Goal: Task Accomplishment & Management: Manage account settings

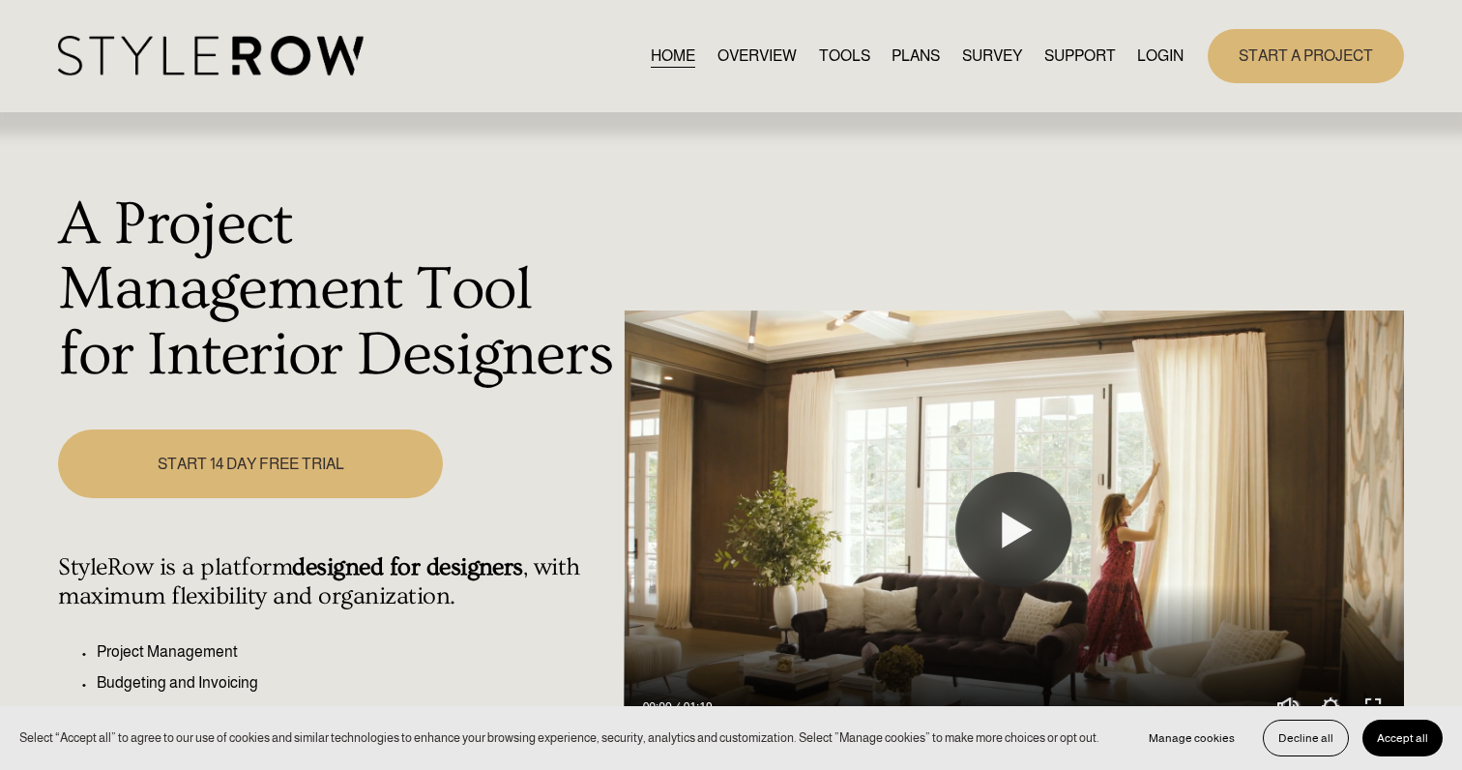
click at [1094, 59] on link "LOGIN" at bounding box center [1160, 56] width 46 height 26
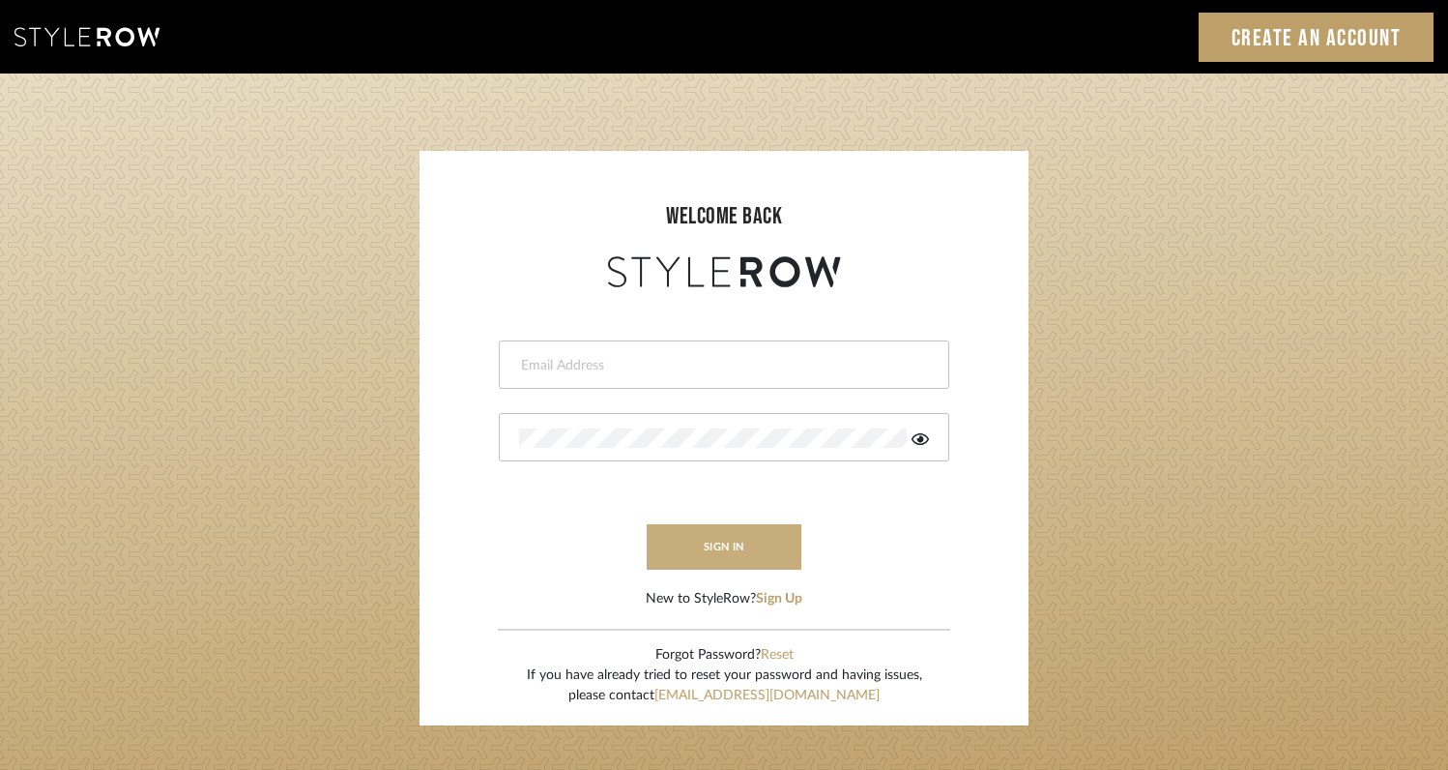
type input "rayeinteriordesign@gmail.com"
click at [721, 547] on button "sign in" at bounding box center [724, 546] width 155 height 45
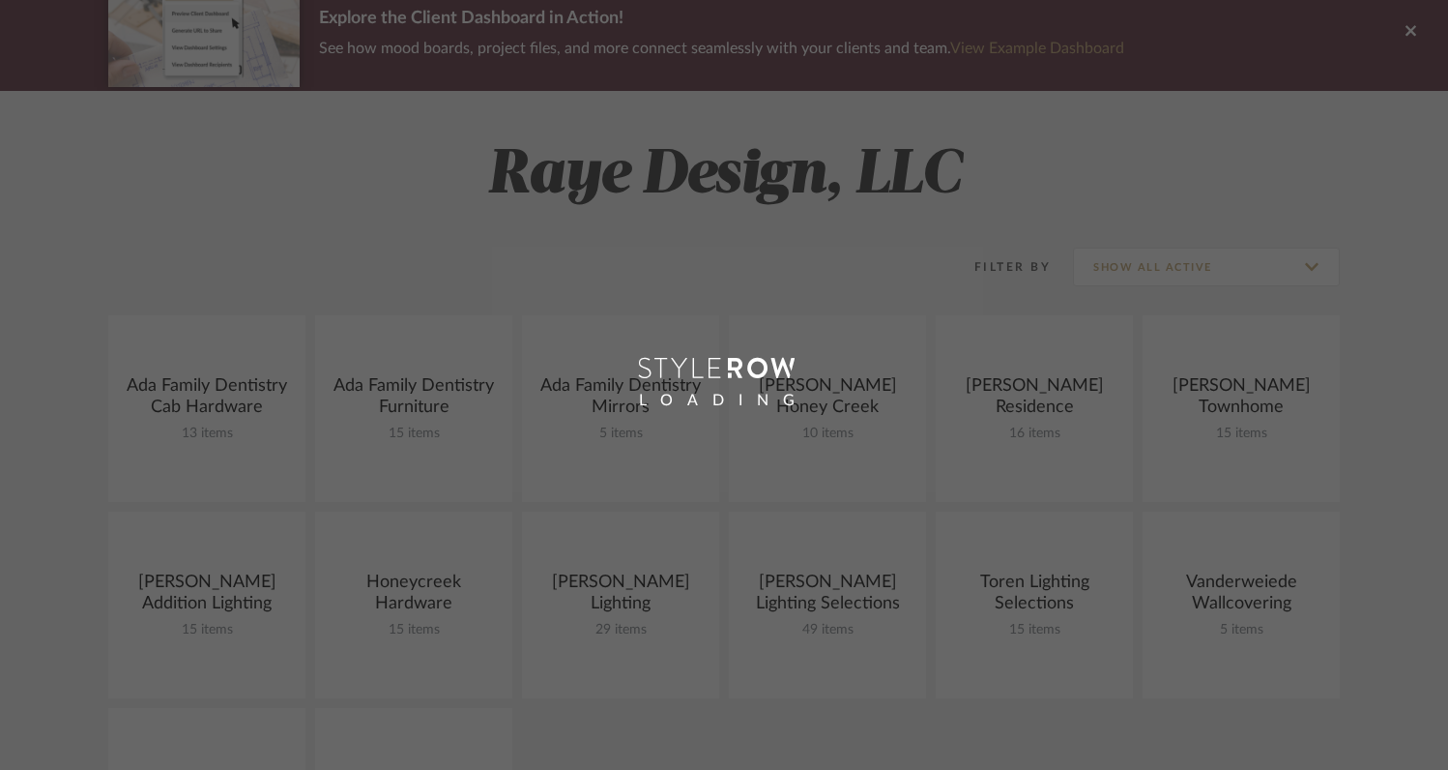
scroll to position [176, 0]
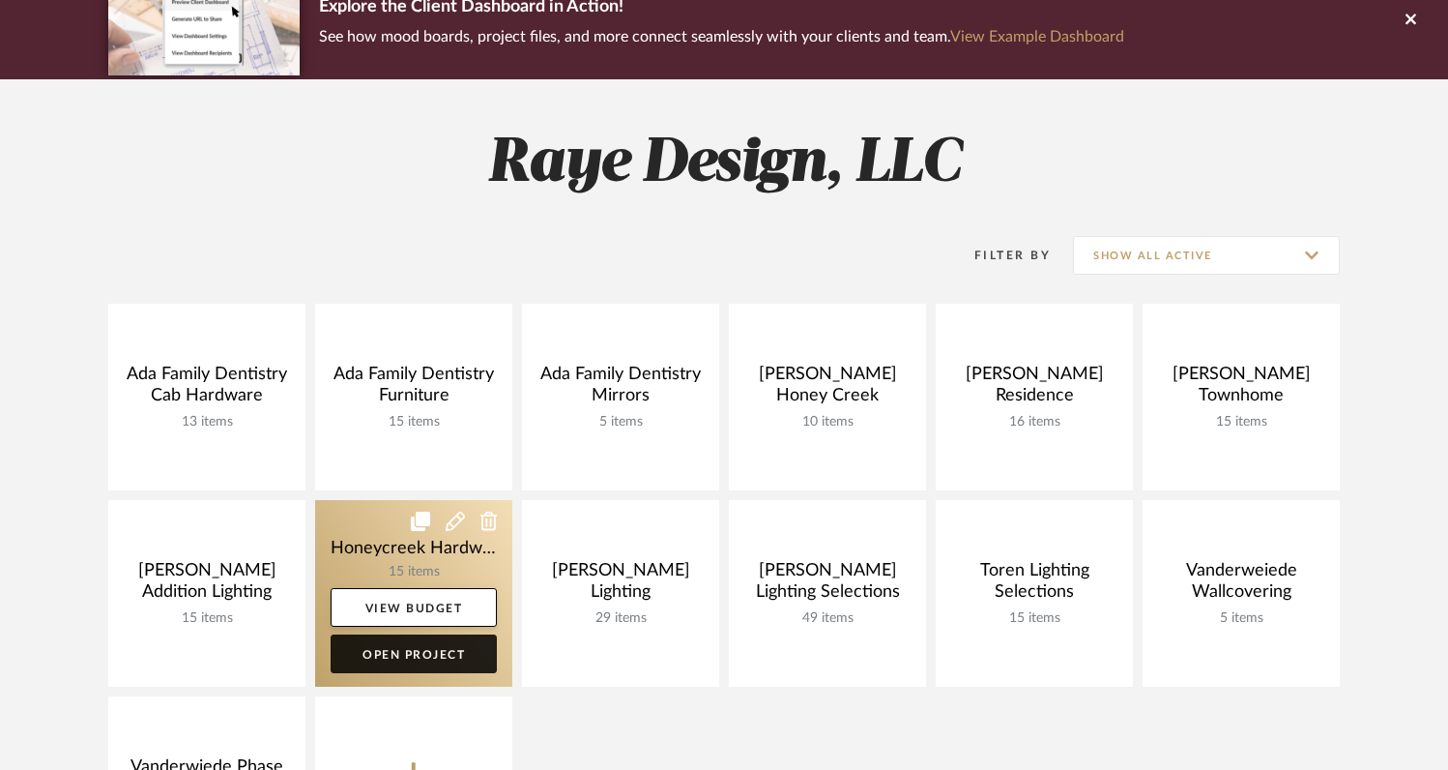
click at [425, 650] on link "Open Project" at bounding box center [414, 653] width 166 height 39
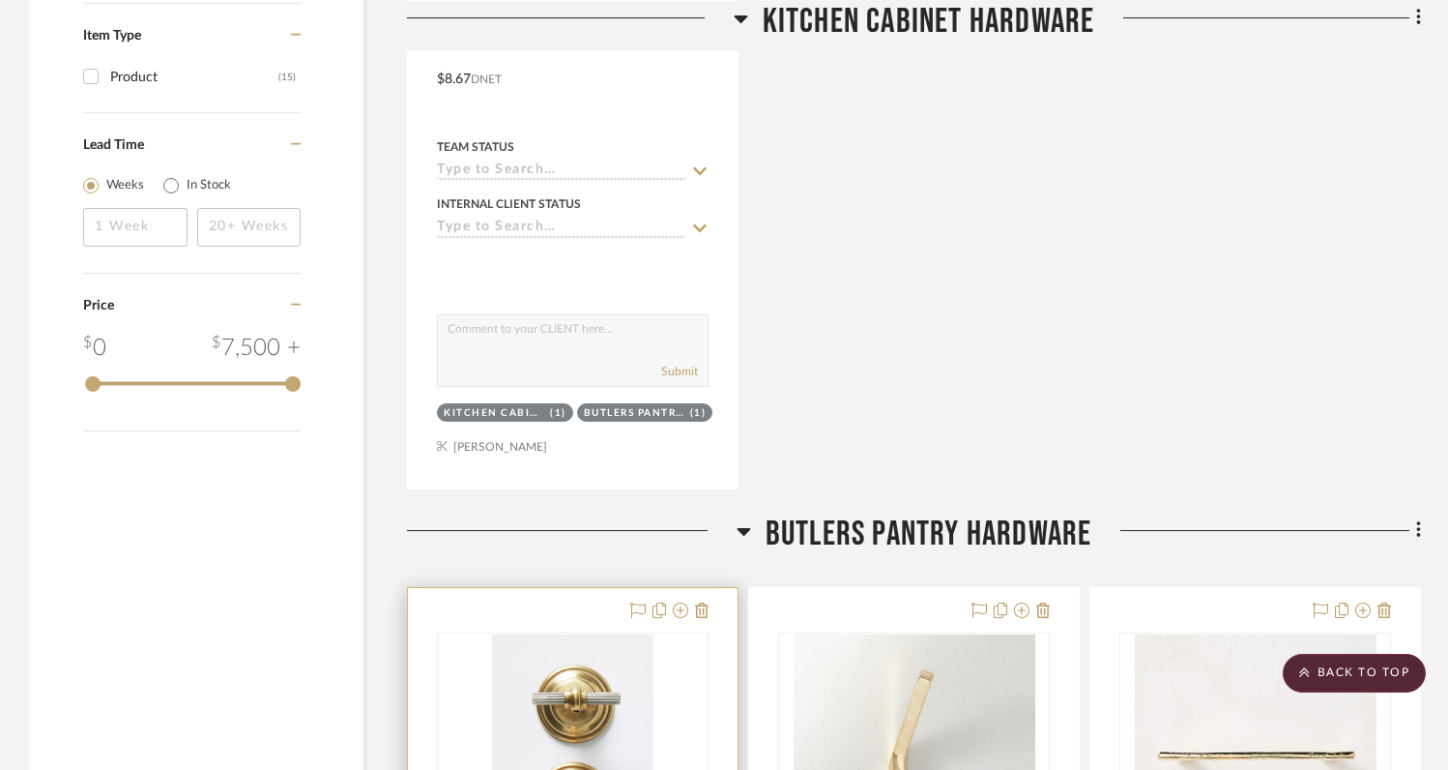
scroll to position [1759, 0]
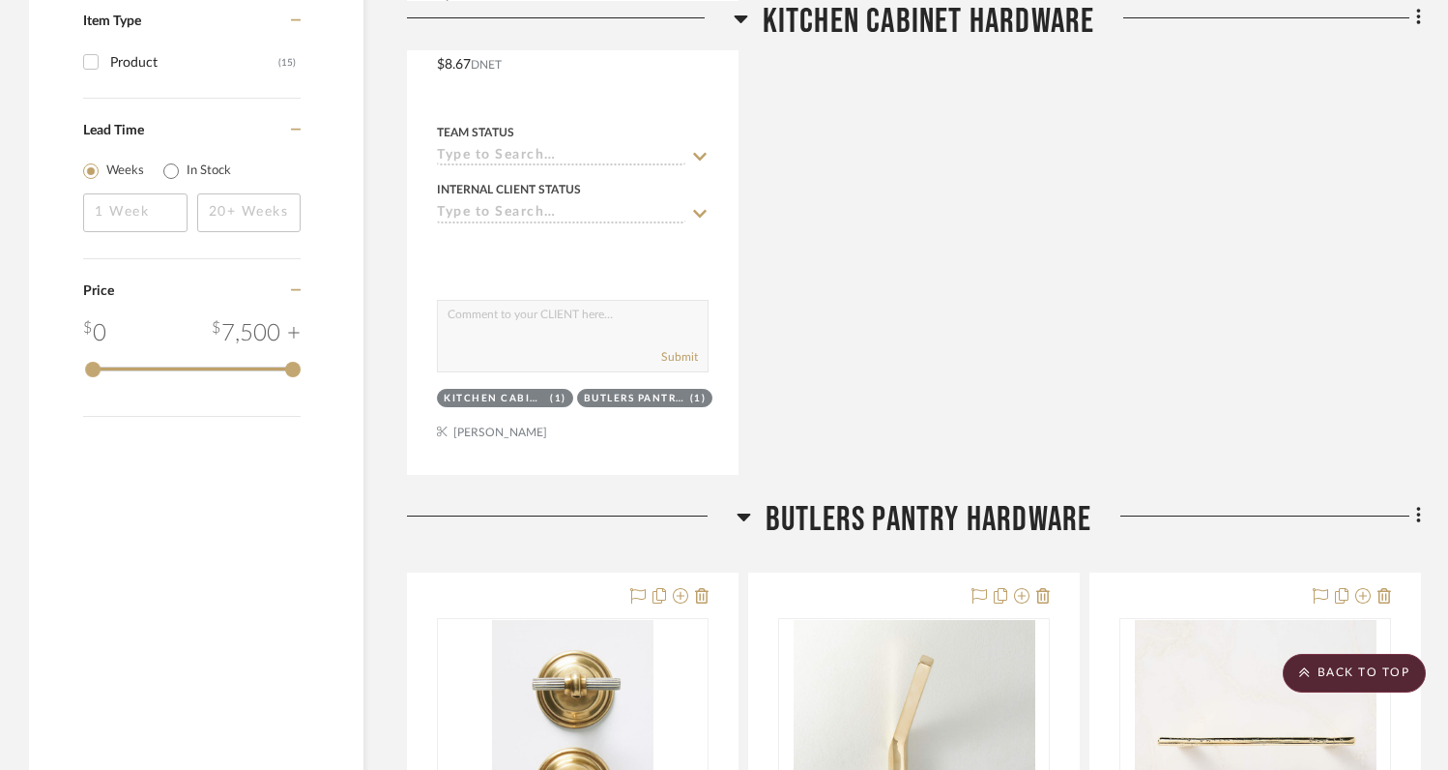
click at [1418, 516] on icon at bounding box center [1418, 516] width 4 height 16
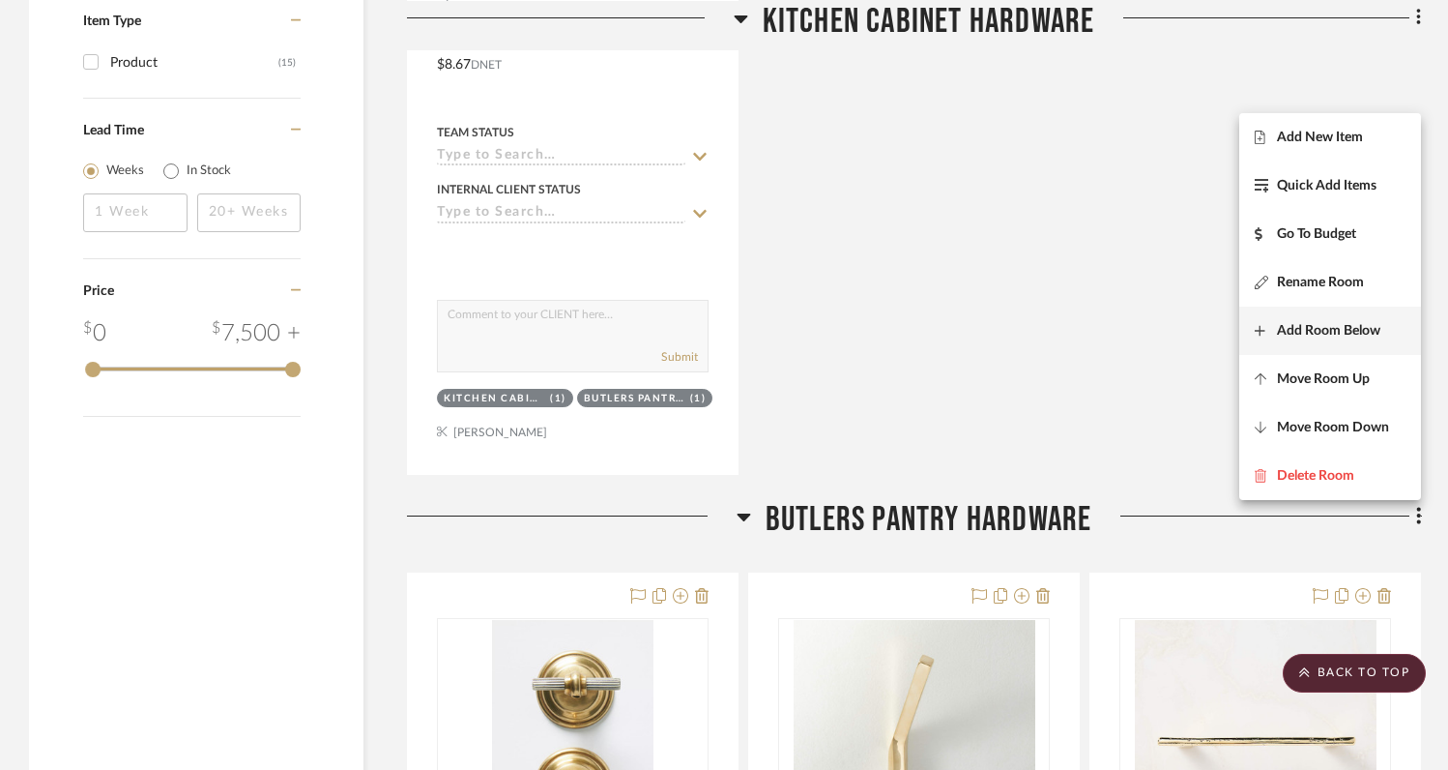
click at [1330, 337] on span "Add Room Below" at bounding box center [1328, 330] width 103 height 16
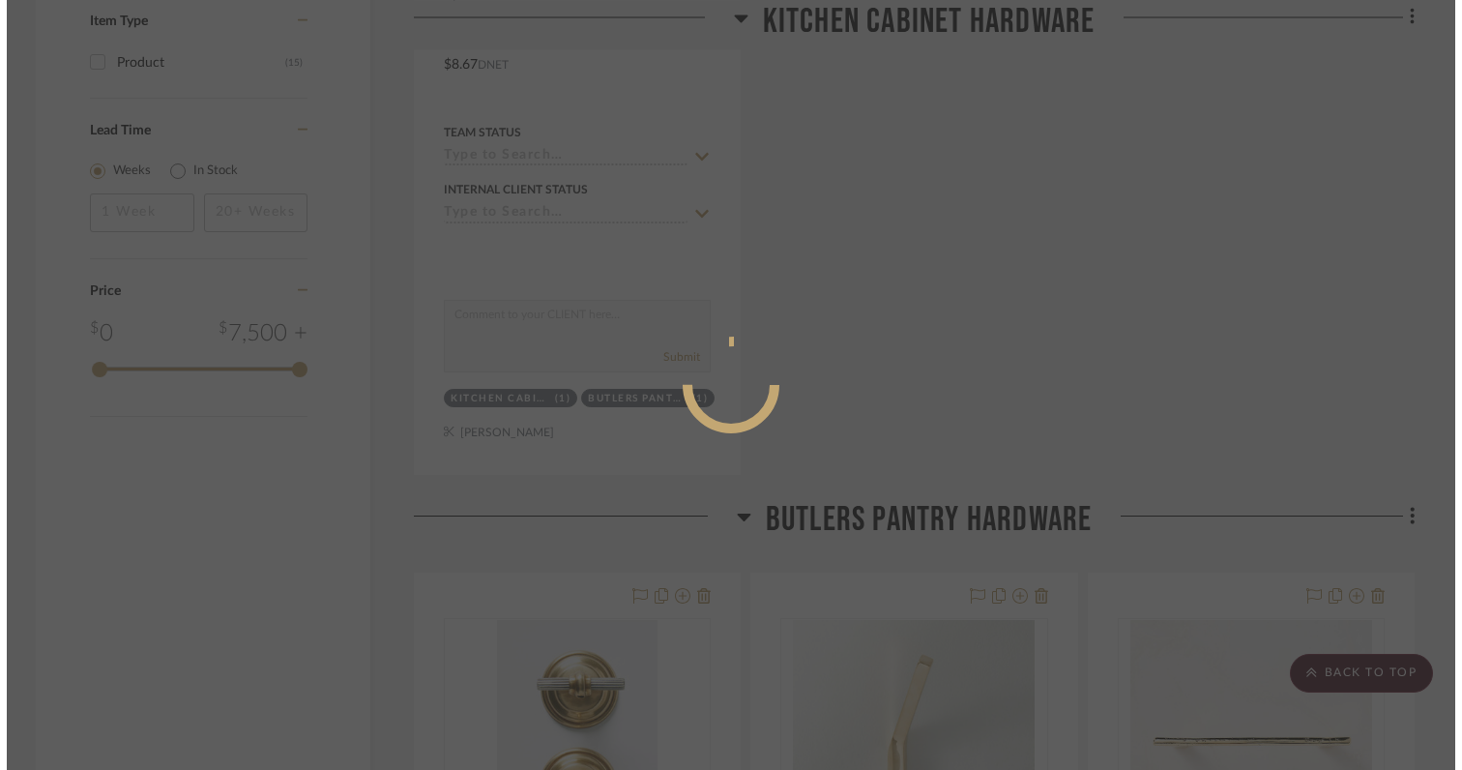
scroll to position [0, 0]
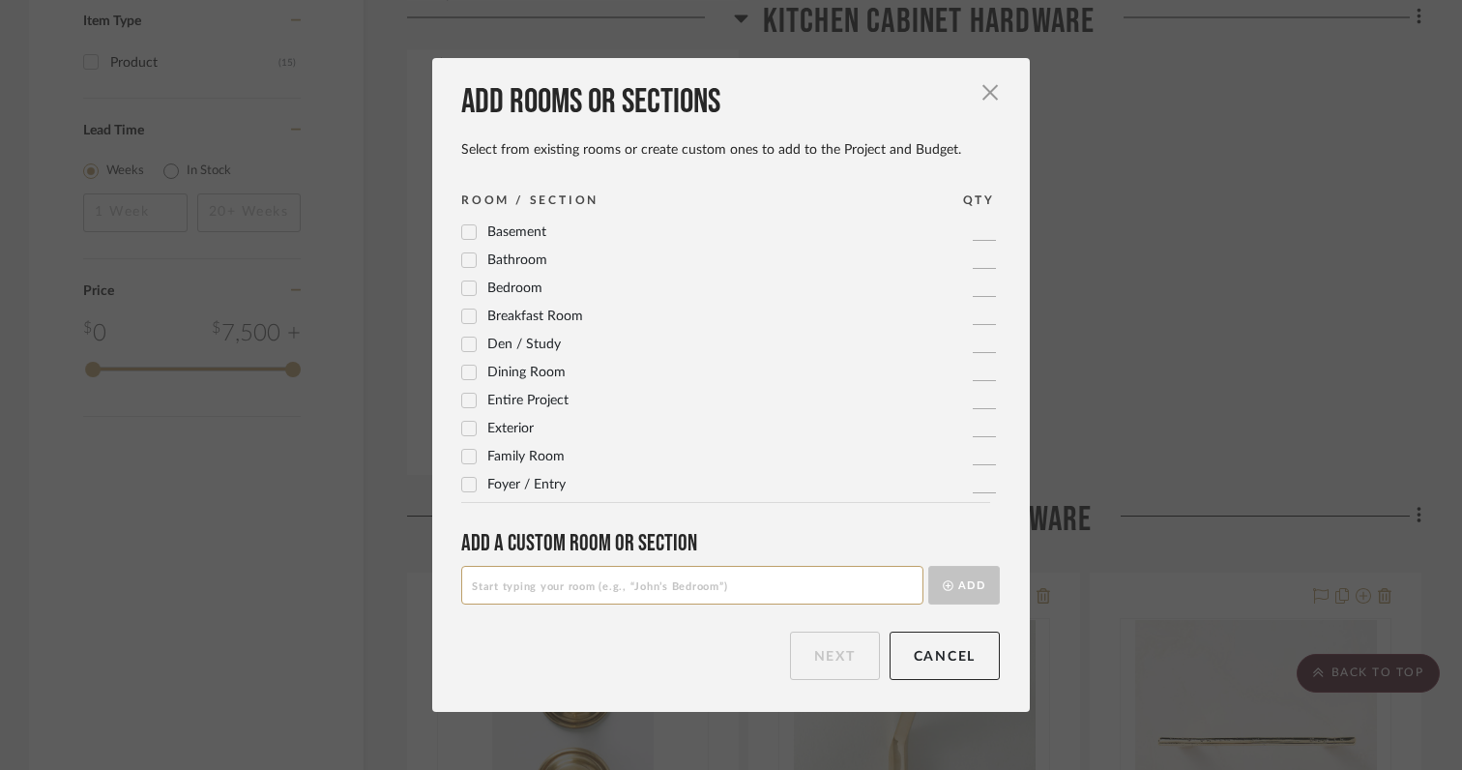
click at [790, 586] on input at bounding box center [692, 585] width 462 height 39
type input "Mudroom Hardware"
click at [963, 586] on button "Add" at bounding box center [964, 585] width 72 height 39
click at [833, 651] on button "Next" at bounding box center [835, 655] width 90 height 48
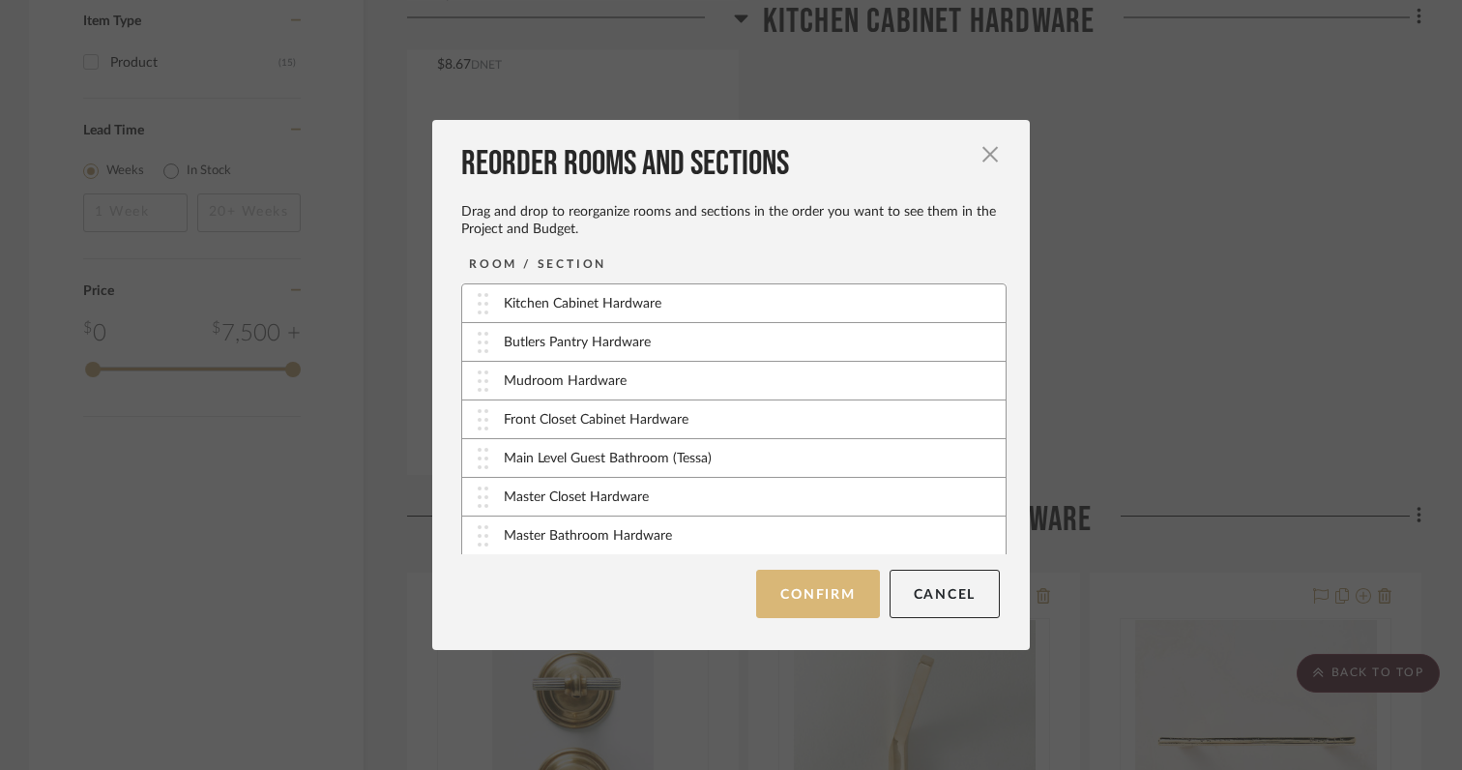
click at [798, 580] on button "Confirm" at bounding box center [817, 593] width 123 height 48
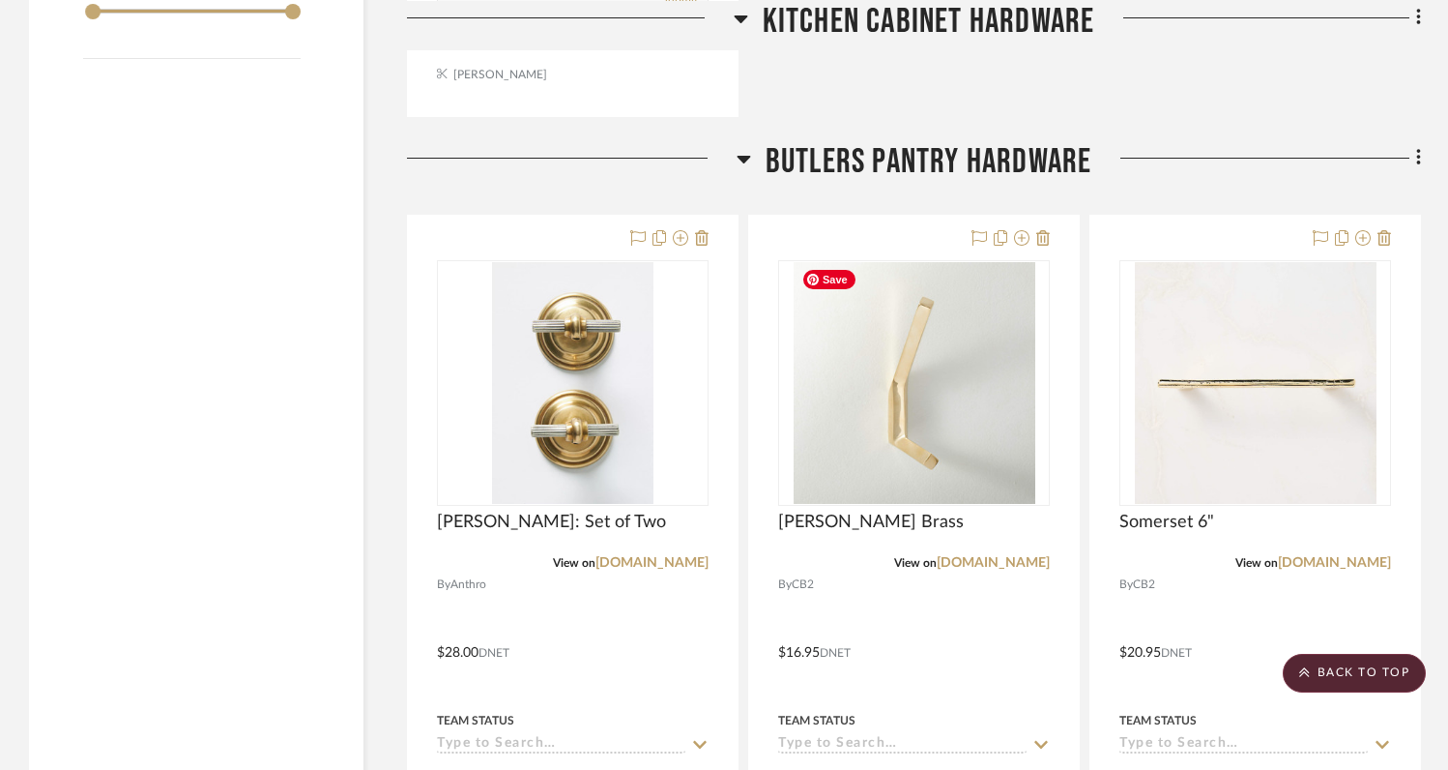
scroll to position [2118, 0]
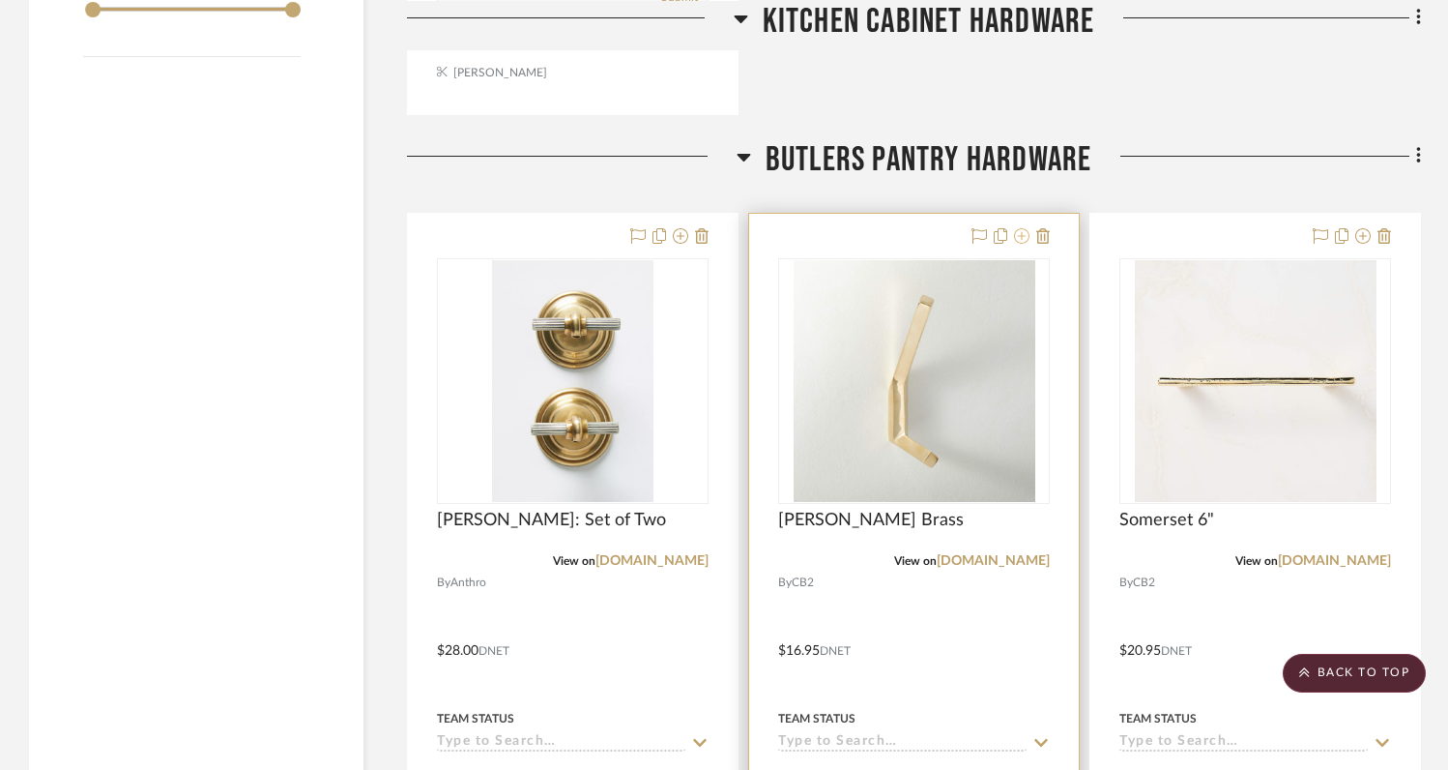
click at [1025, 234] on icon at bounding box center [1021, 235] width 15 height 15
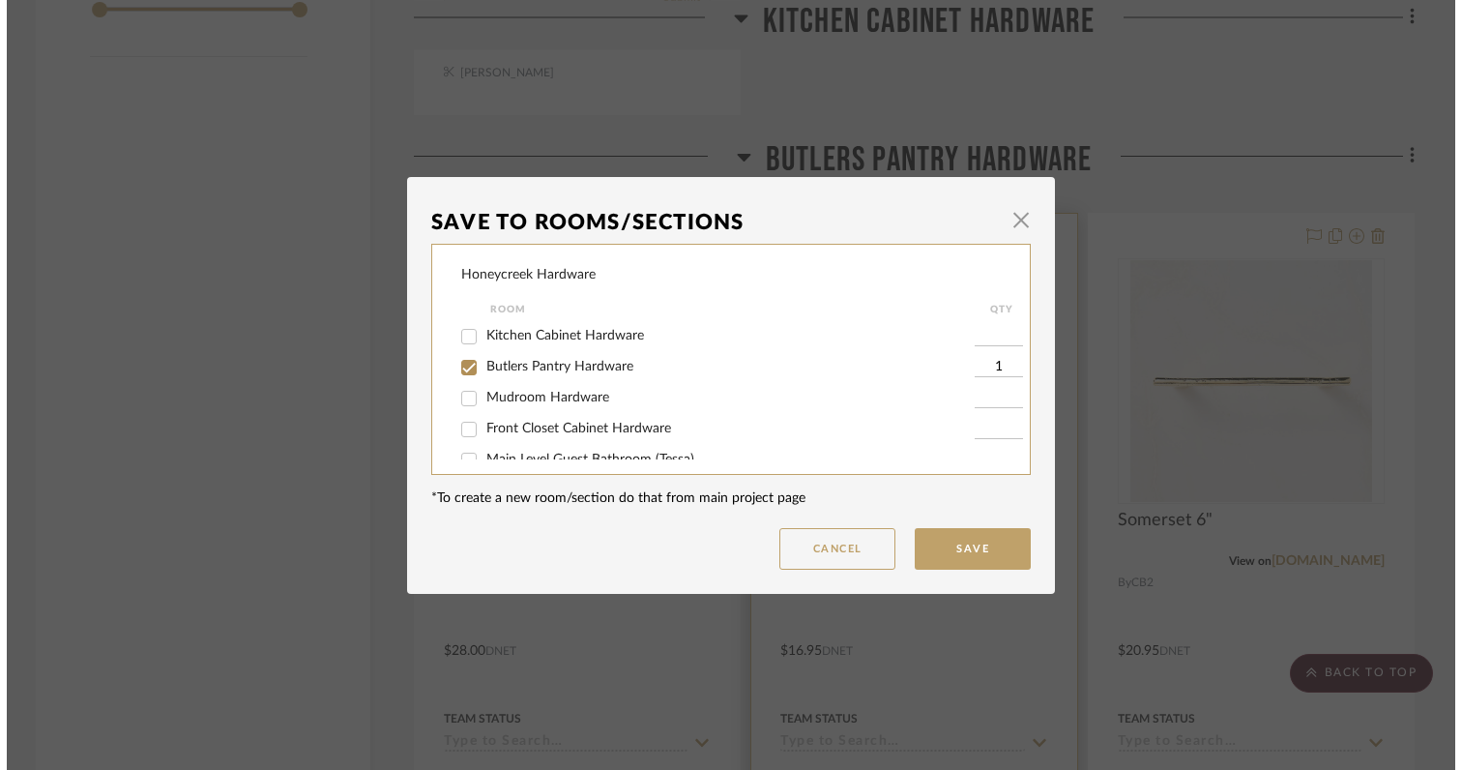
scroll to position [0, 0]
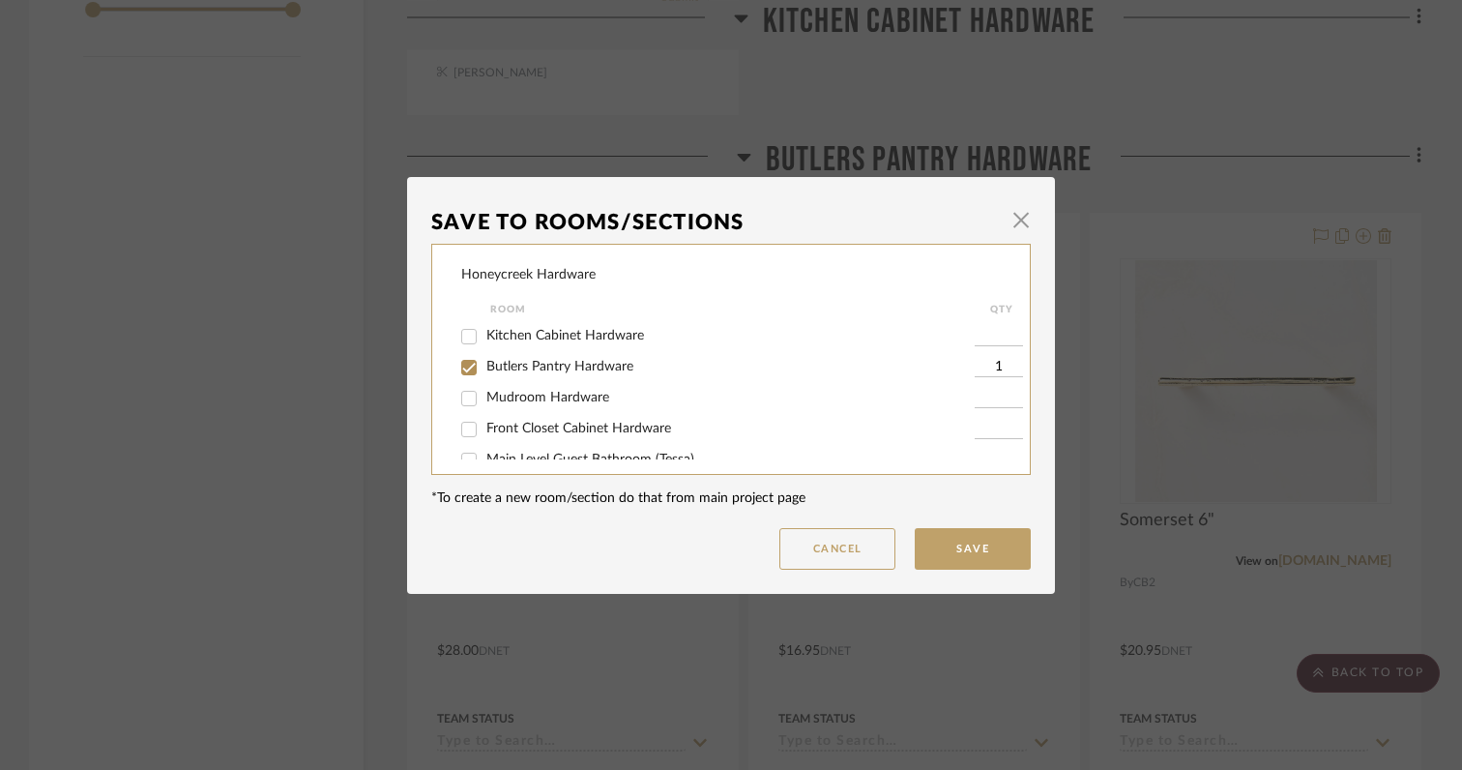
click at [469, 364] on input "Butlers Pantry Hardware" at bounding box center [468, 367] width 31 height 31
checkbox input "false"
click at [457, 396] on input "Mudroom Hardware" at bounding box center [468, 398] width 31 height 31
checkbox input "true"
type input "1"
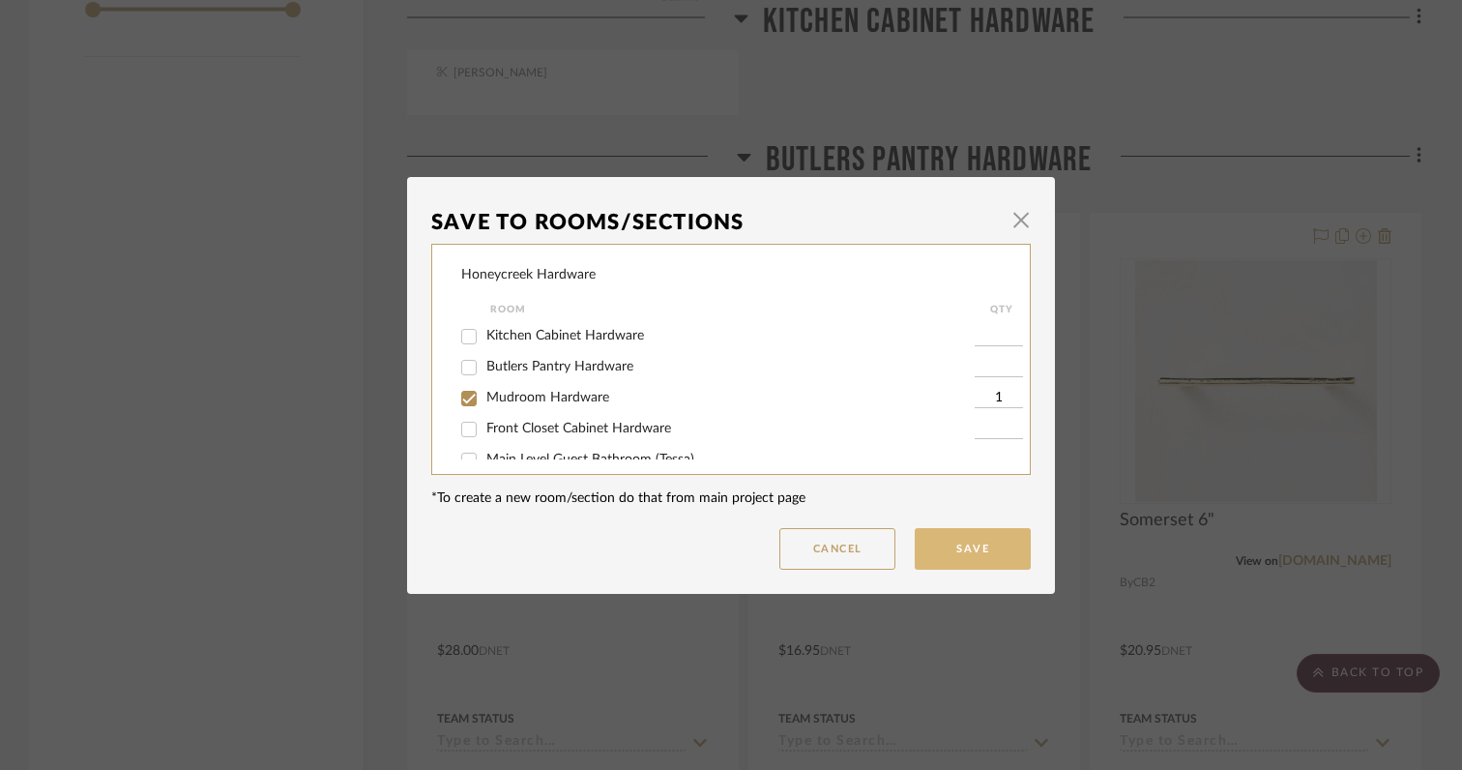
click at [935, 546] on button "Save" at bounding box center [973, 549] width 116 height 42
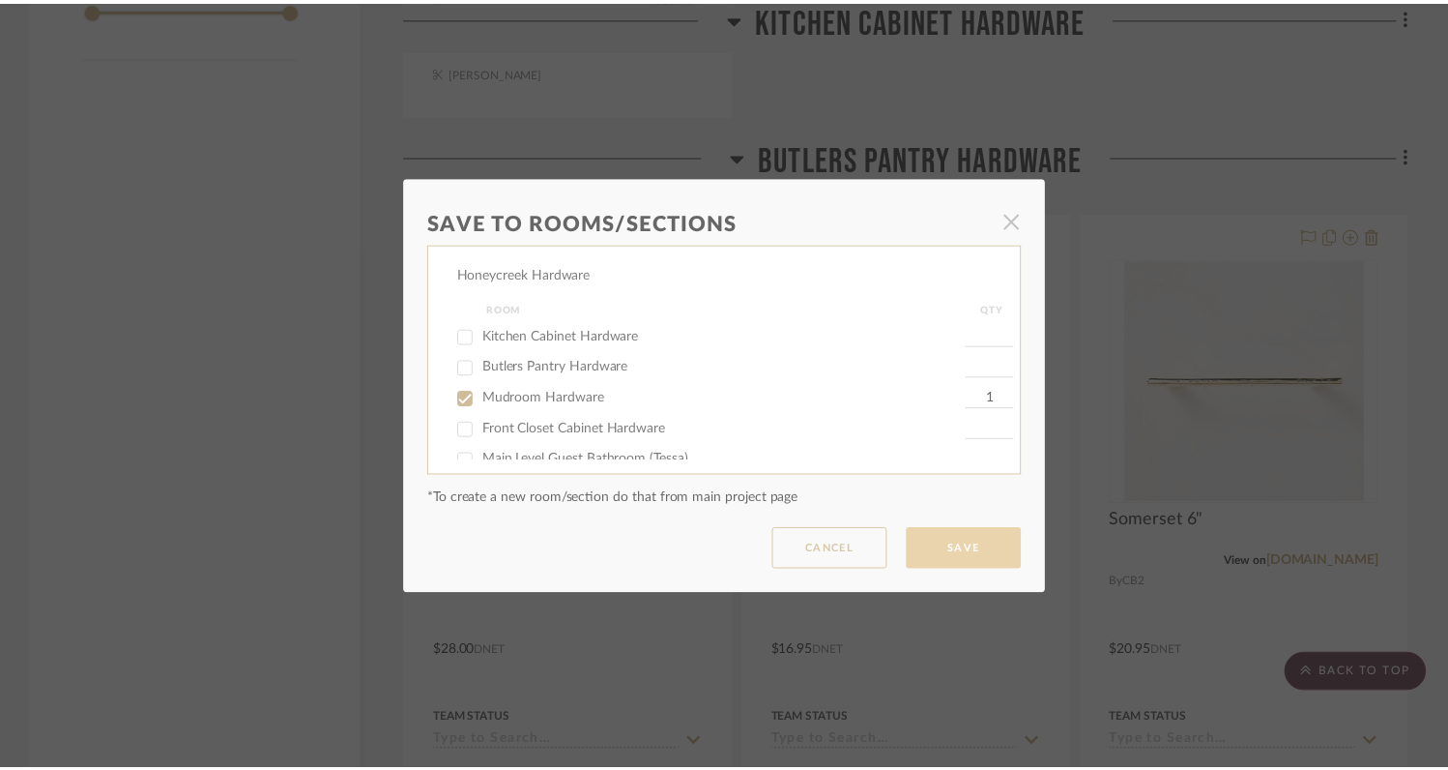
scroll to position [2118, 0]
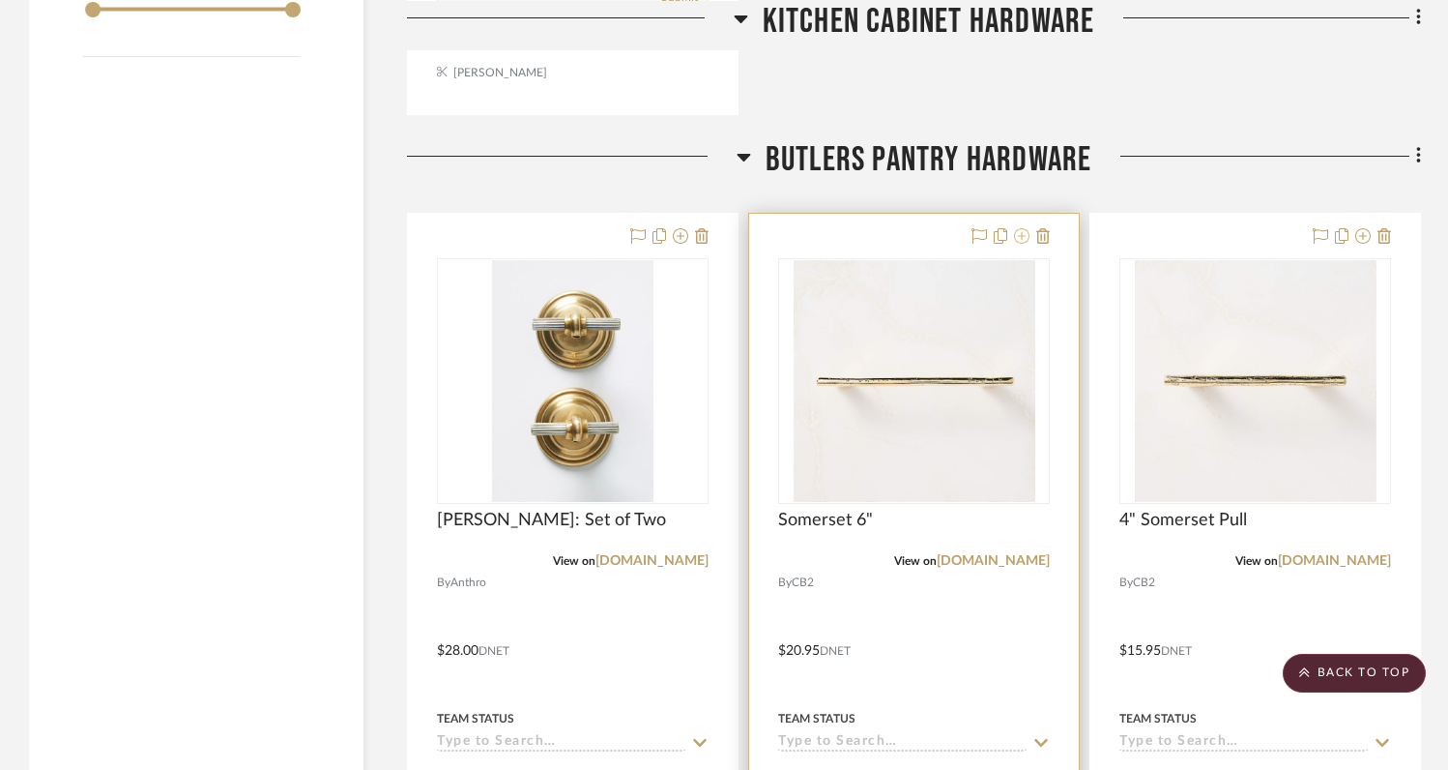
click at [1020, 238] on icon at bounding box center [1021, 235] width 15 height 15
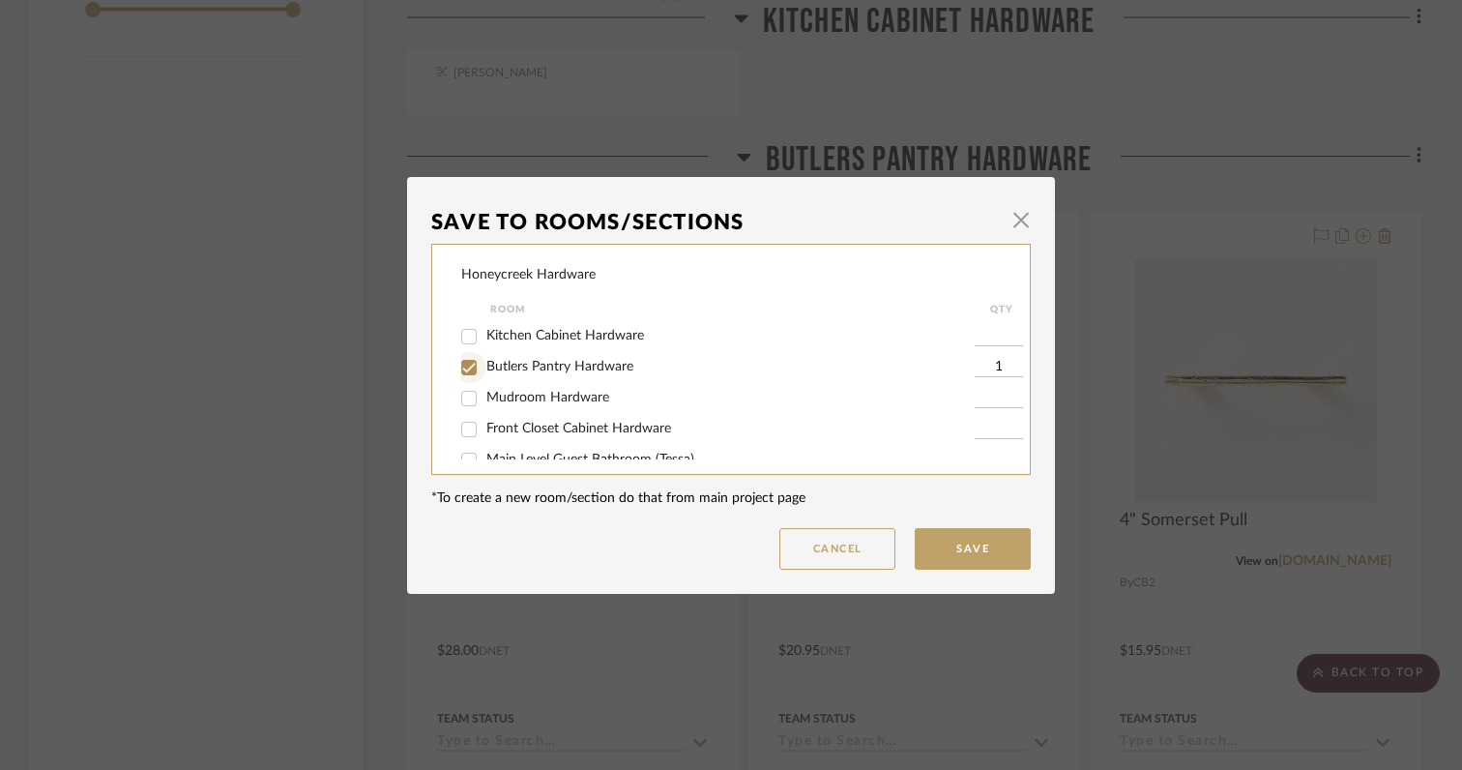
click at [465, 372] on input "Butlers Pantry Hardware" at bounding box center [468, 367] width 31 height 31
checkbox input "false"
click at [464, 395] on input "Mudroom Hardware" at bounding box center [468, 398] width 31 height 31
checkbox input "true"
type input "1"
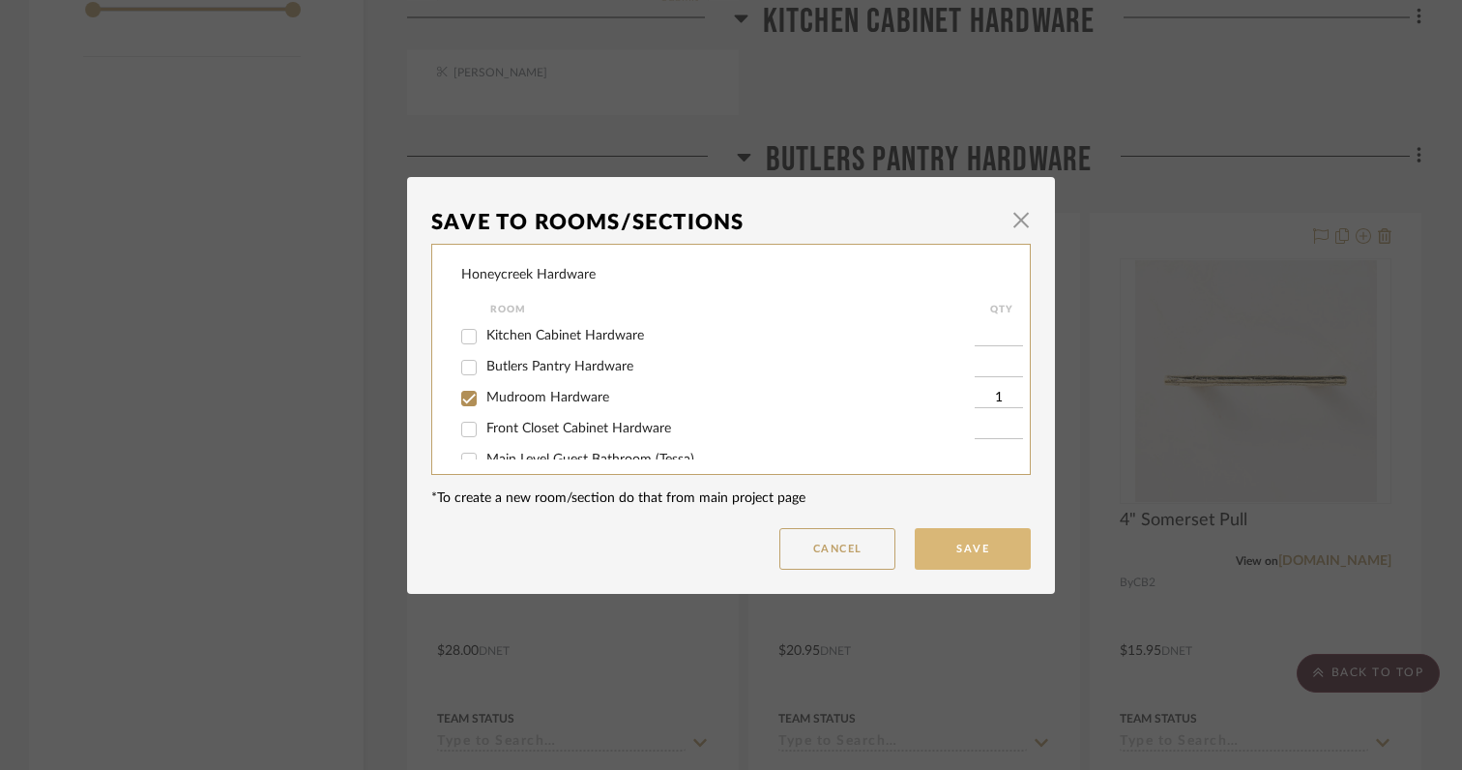
click at [952, 554] on button "Save" at bounding box center [973, 549] width 116 height 42
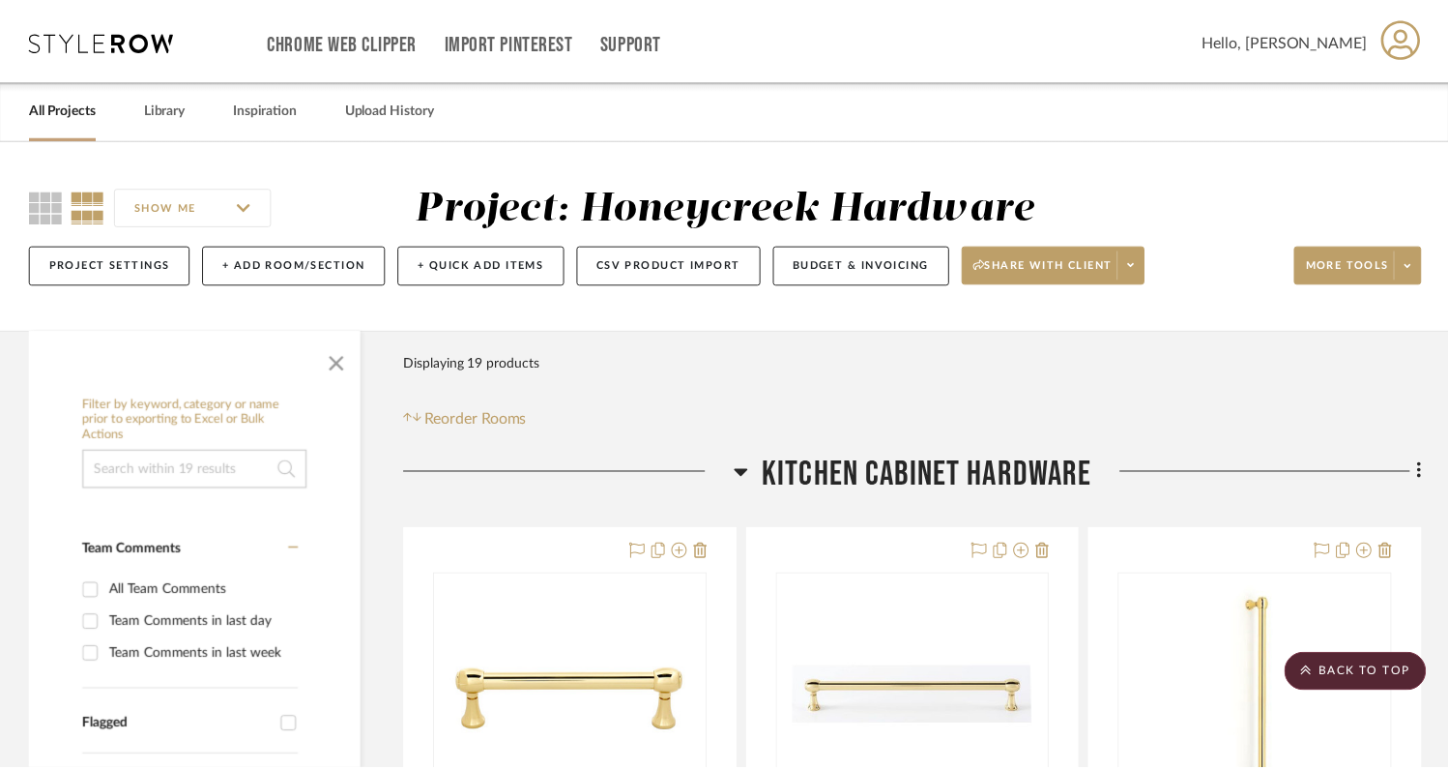
scroll to position [2118, 0]
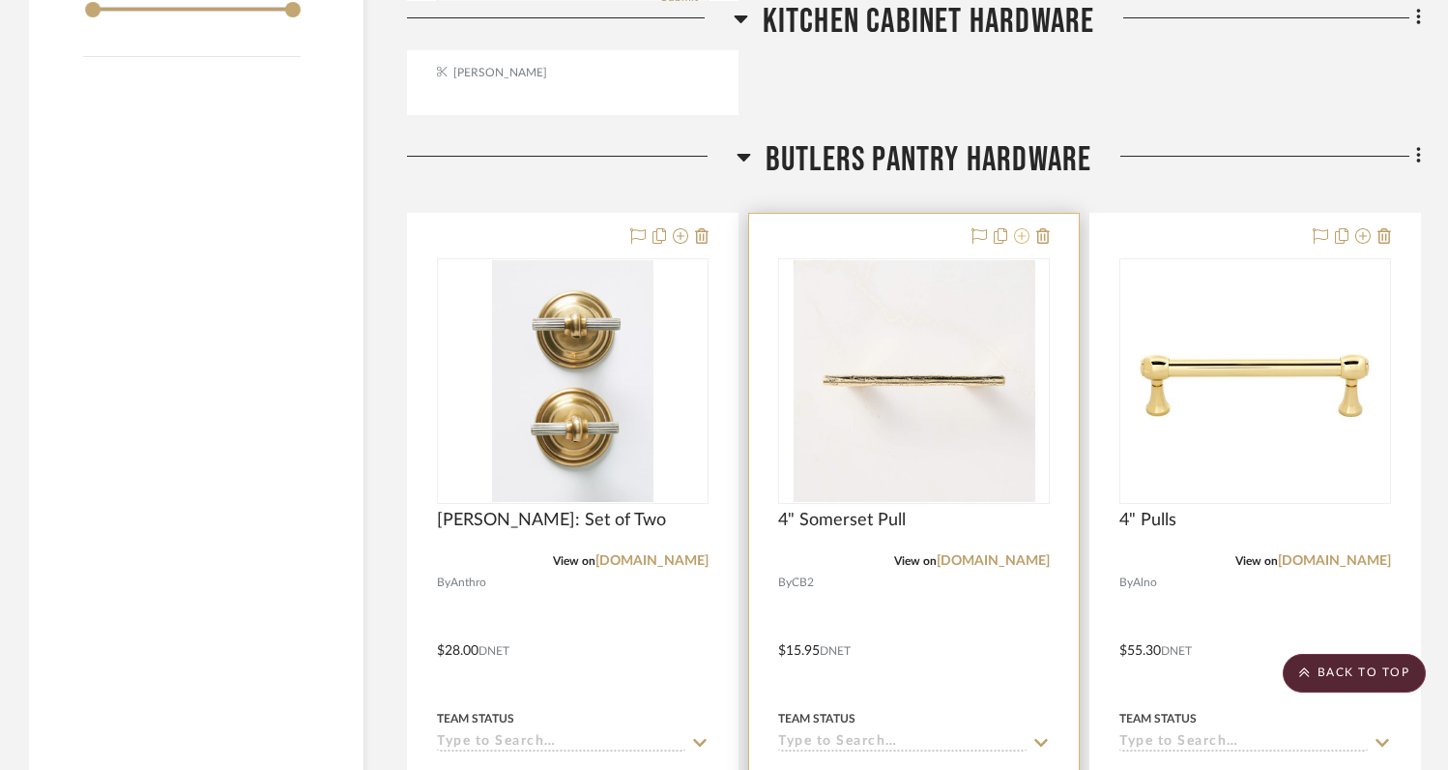
click at [1021, 231] on icon at bounding box center [1021, 235] width 15 height 15
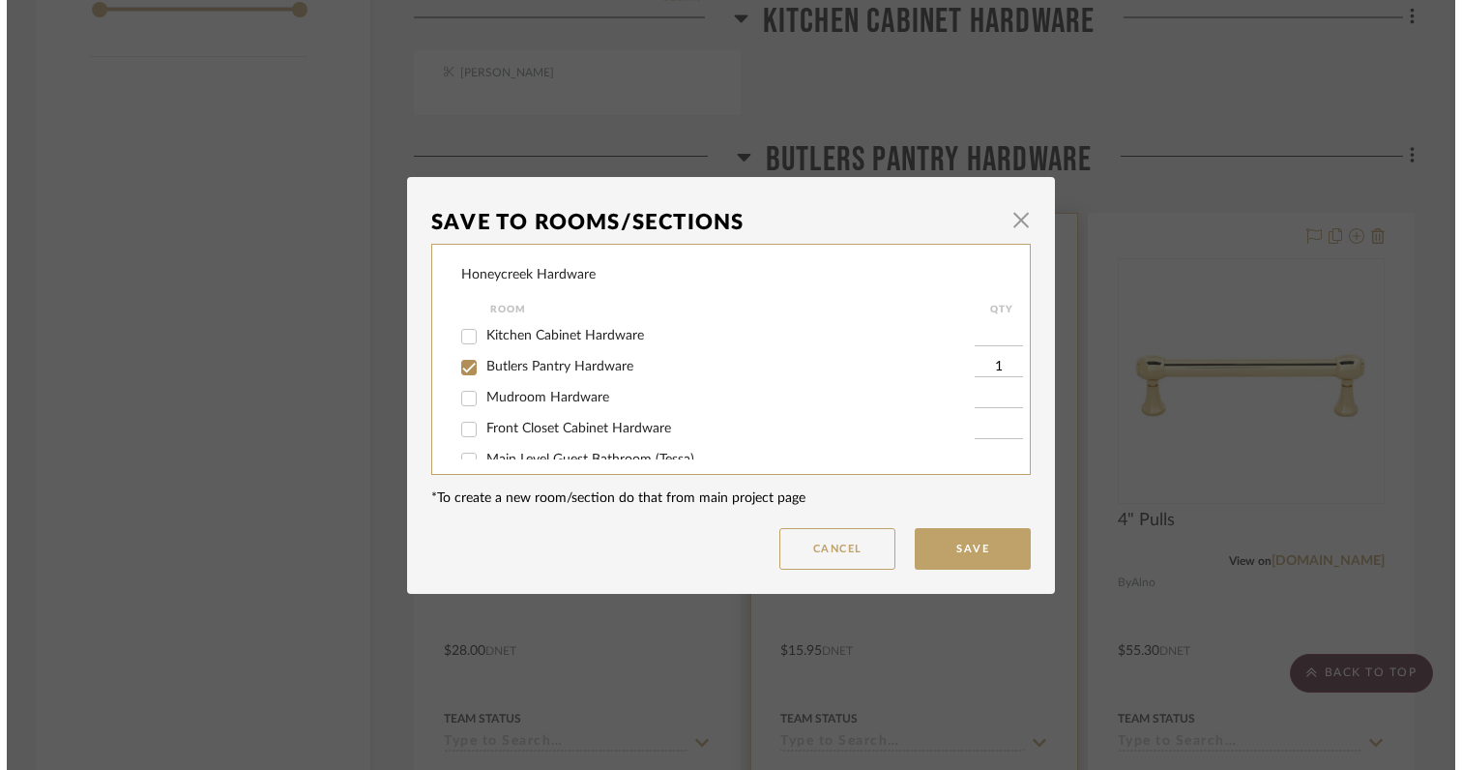
scroll to position [0, 0]
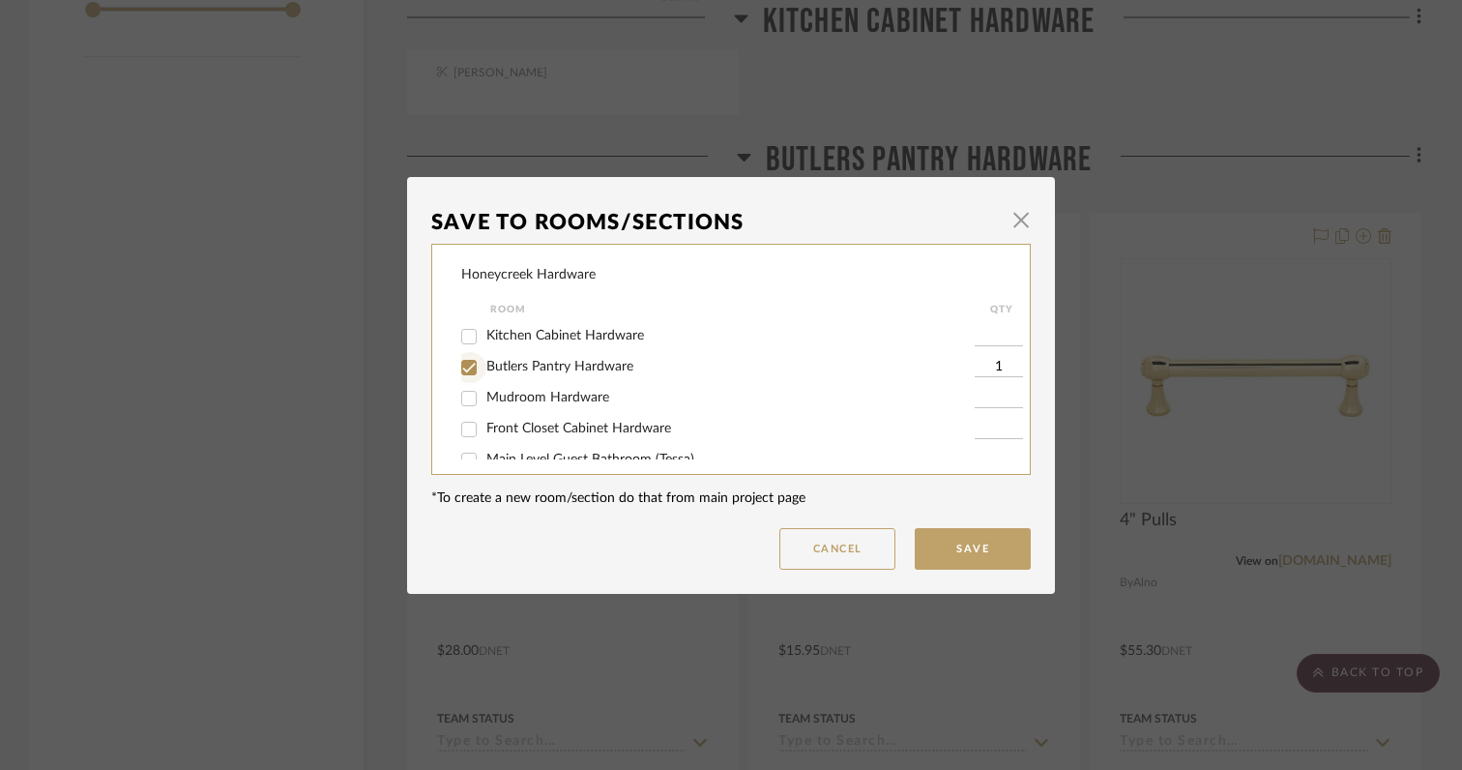
click at [465, 367] on input "Butlers Pantry Hardware" at bounding box center [468, 367] width 31 height 31
checkbox input "false"
click at [461, 393] on input "Mudroom Hardware" at bounding box center [468, 398] width 31 height 31
checkbox input "true"
type input "1"
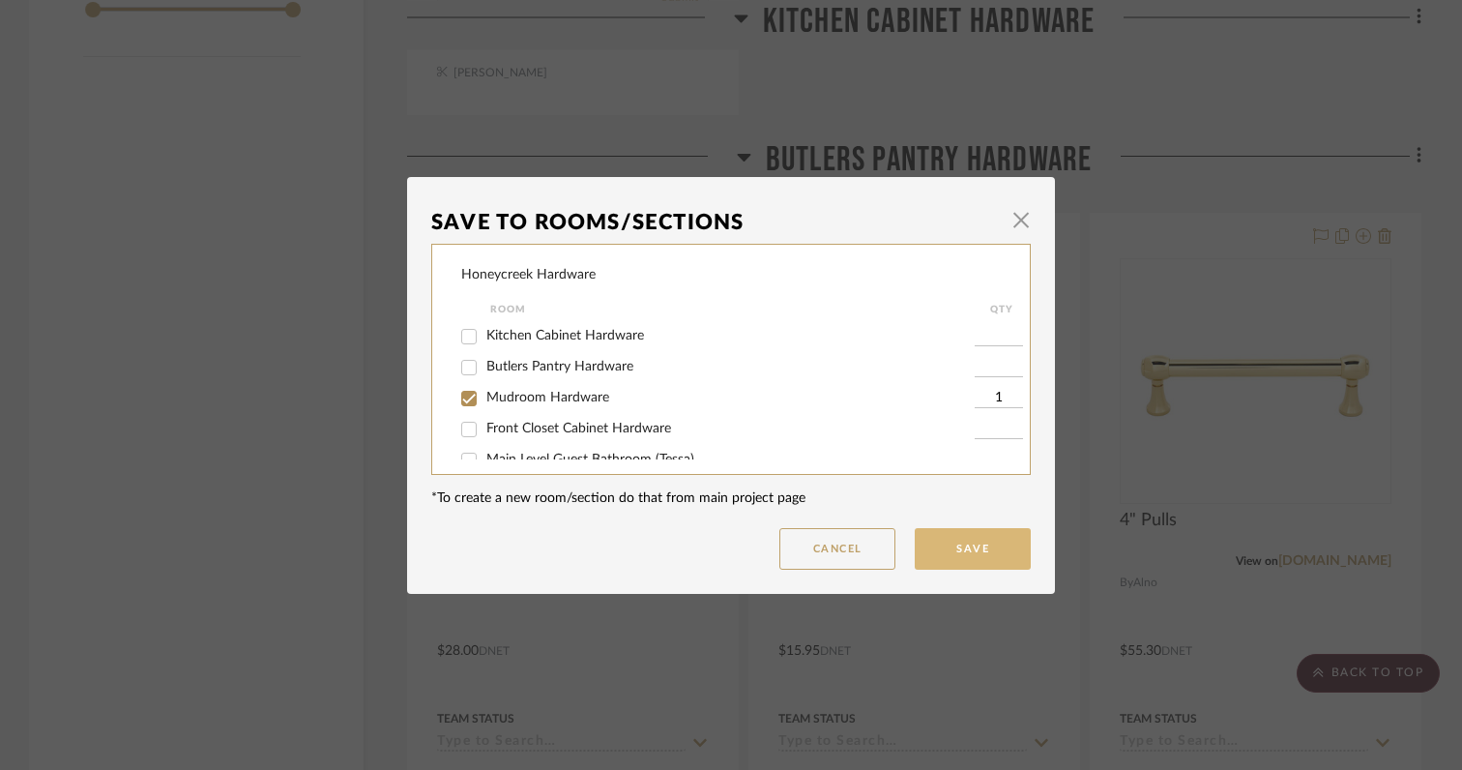
click at [964, 552] on button "Save" at bounding box center [973, 549] width 116 height 42
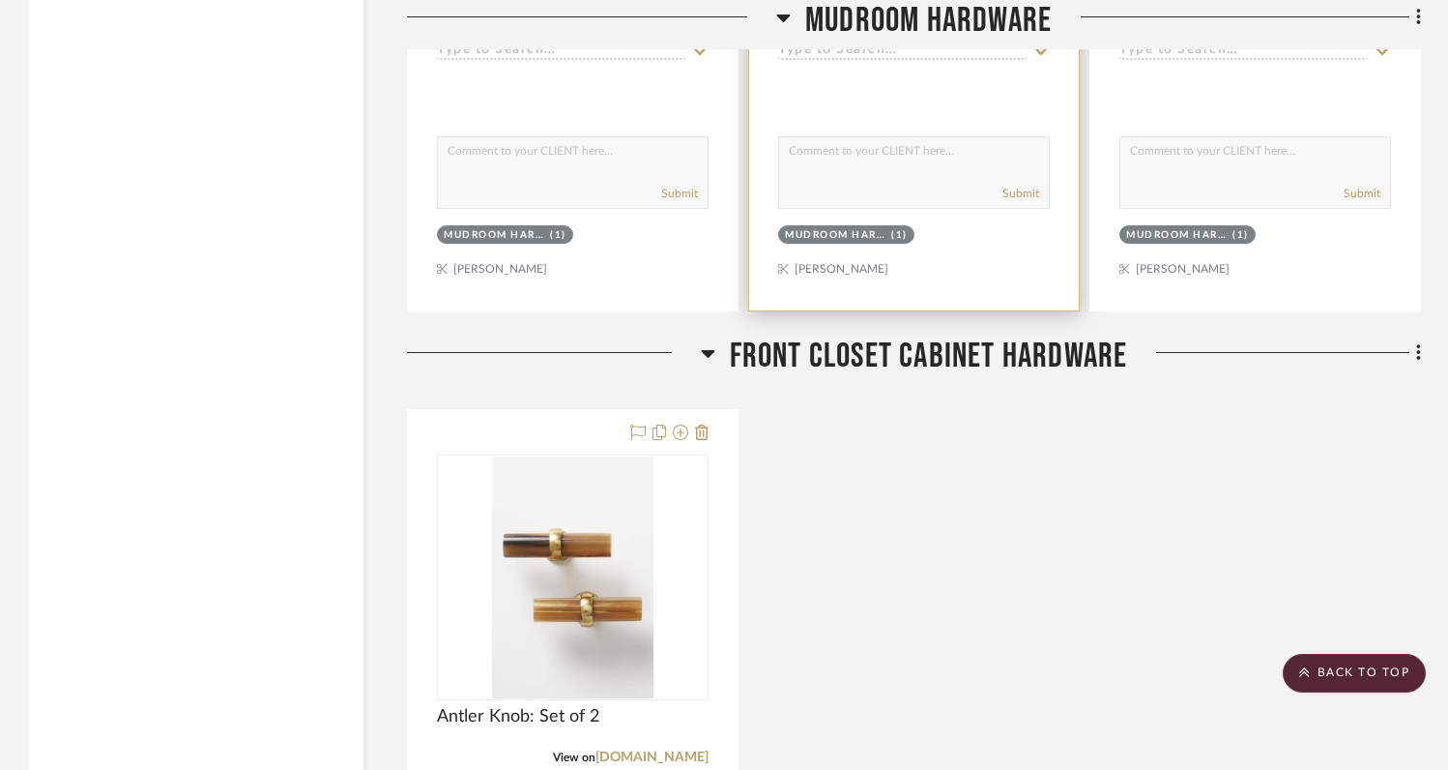
scroll to position [3827, 0]
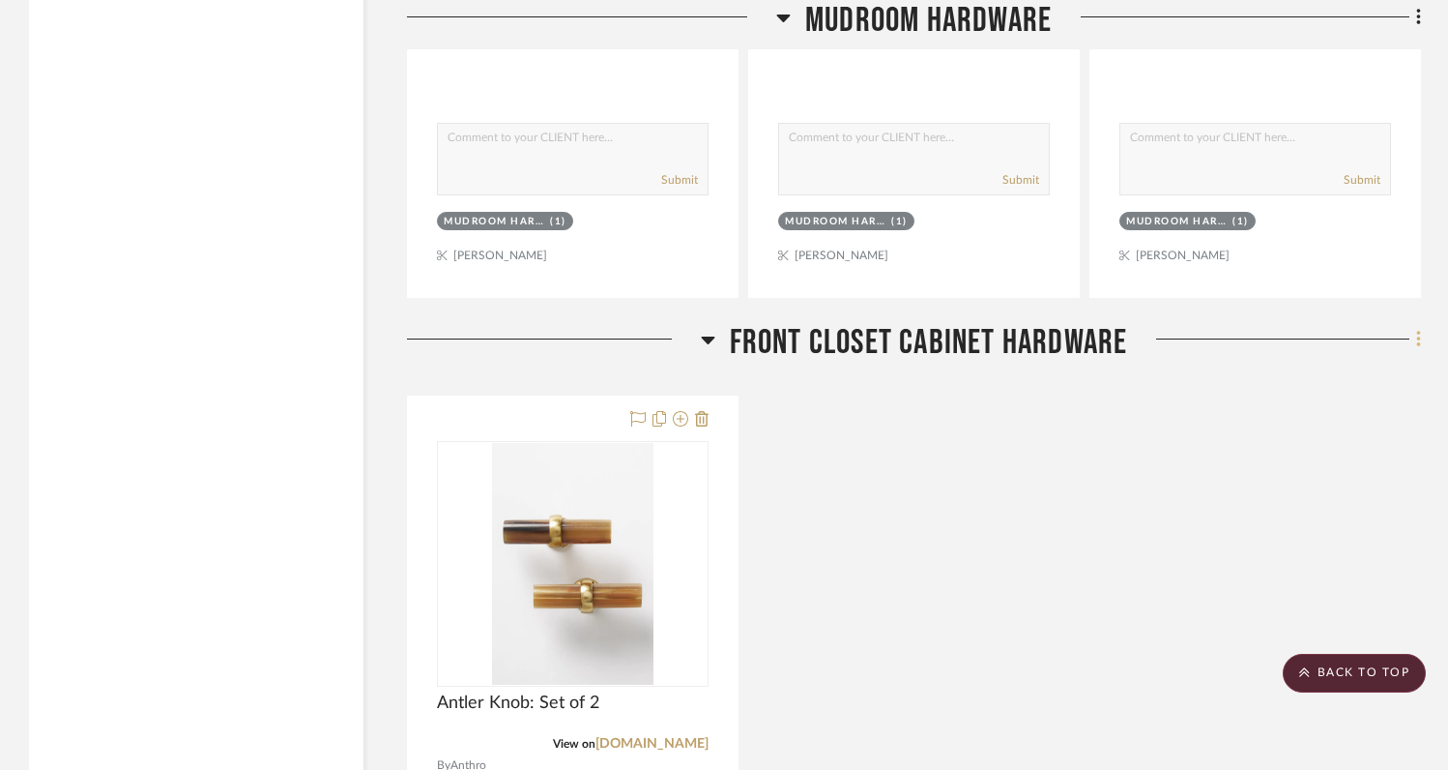
click at [1418, 339] on icon at bounding box center [1419, 339] width 6 height 21
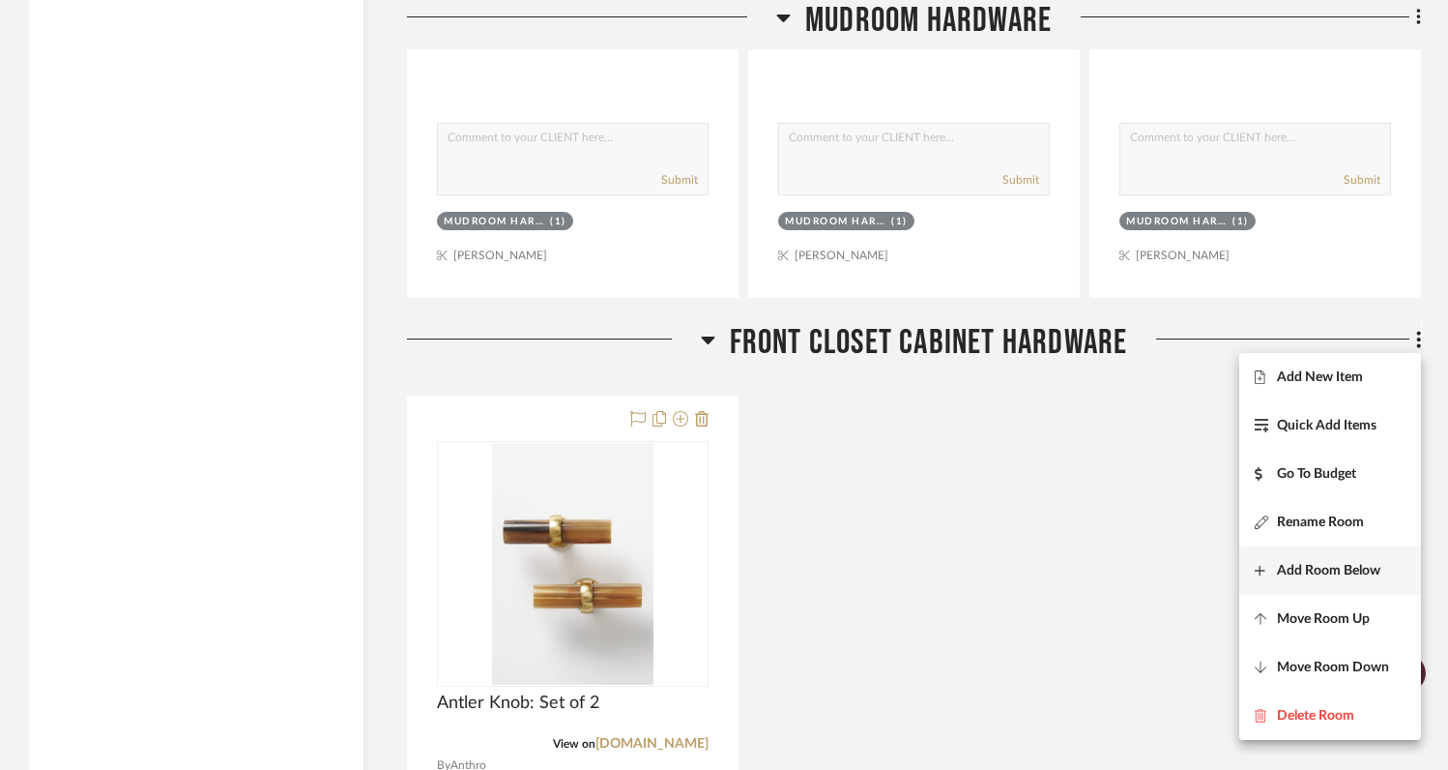
click at [1288, 574] on span "Add Room Below" at bounding box center [1328, 571] width 103 height 16
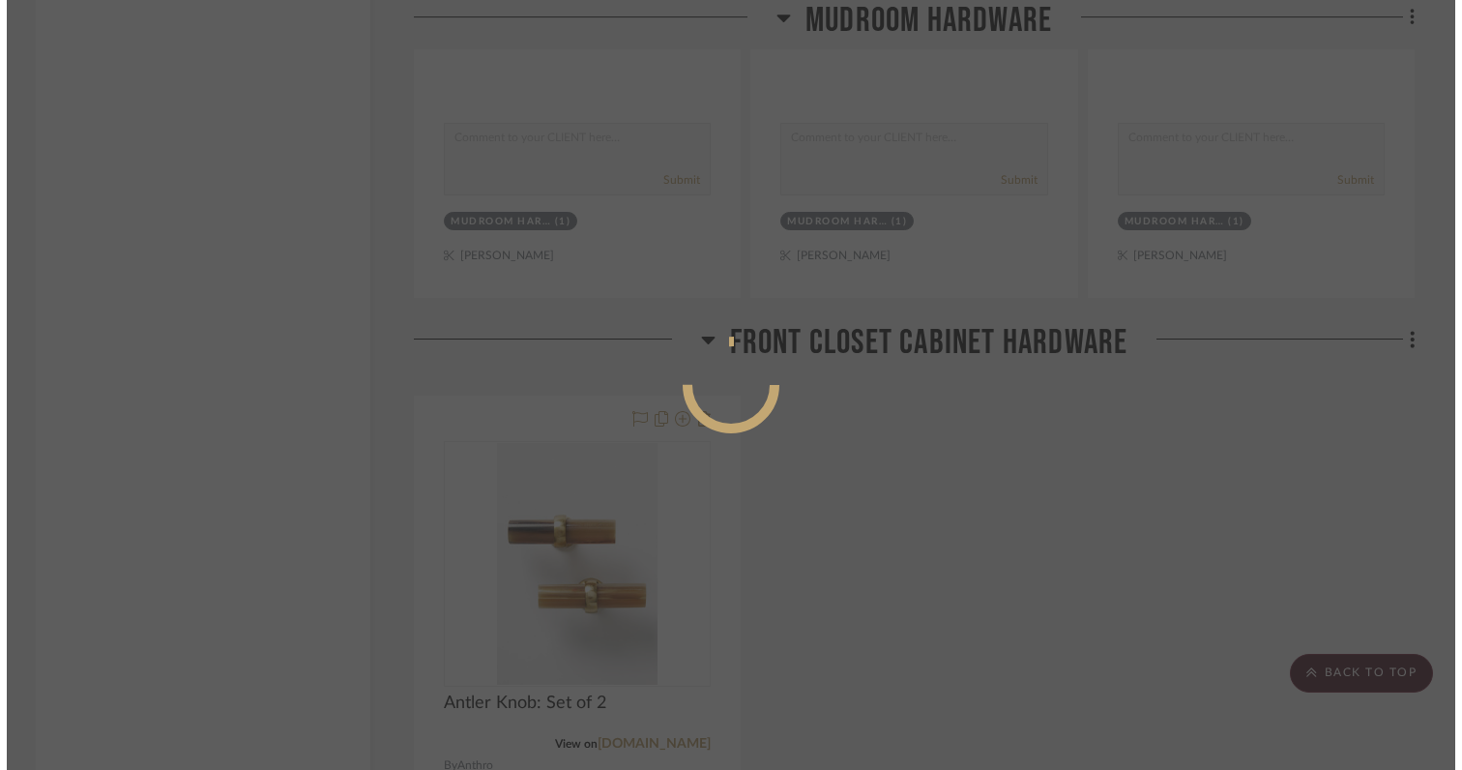
scroll to position [0, 0]
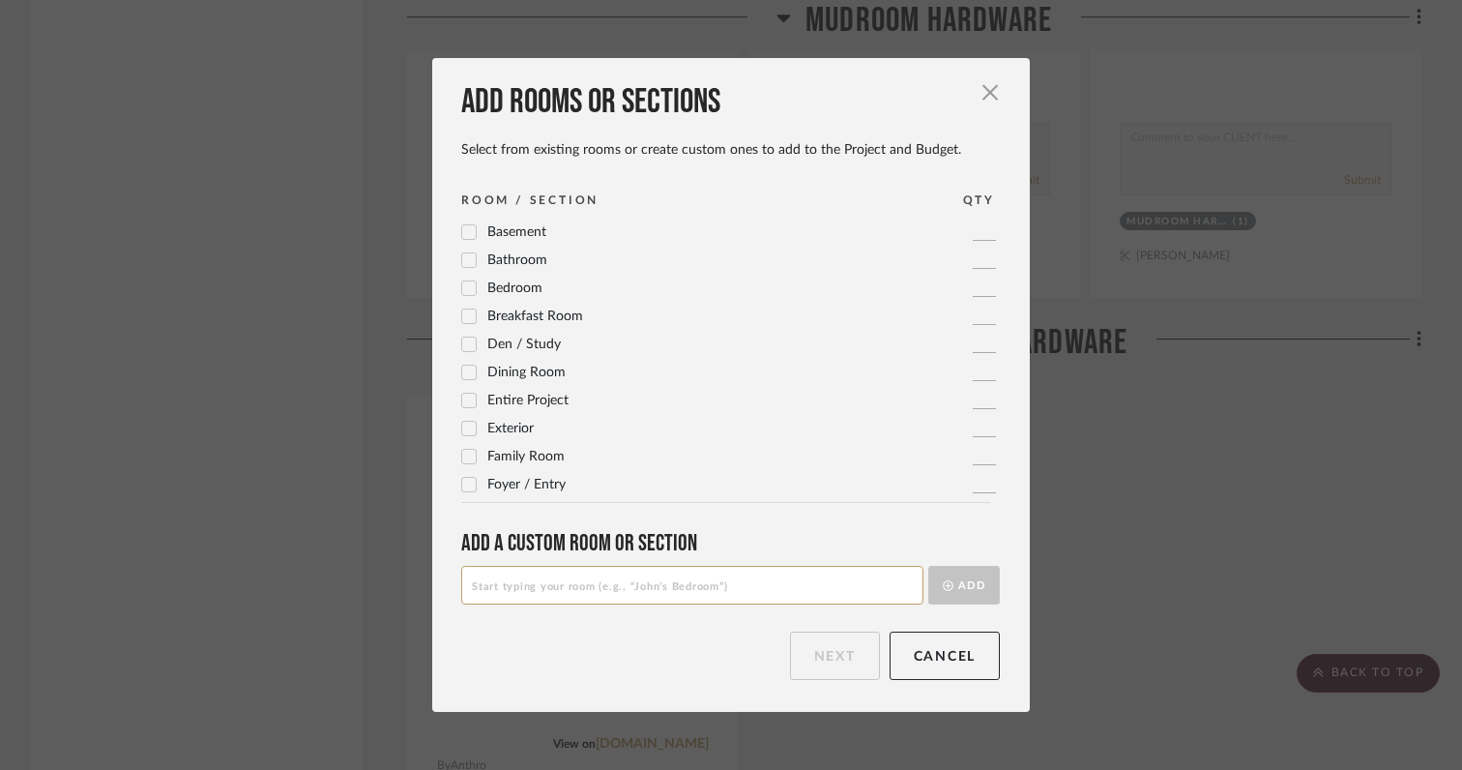
click at [849, 581] on input at bounding box center [692, 585] width 462 height 39
type input "Powder Bath"
click at [953, 580] on button "Add" at bounding box center [964, 585] width 72 height 39
click at [833, 658] on button "Next" at bounding box center [835, 655] width 90 height 48
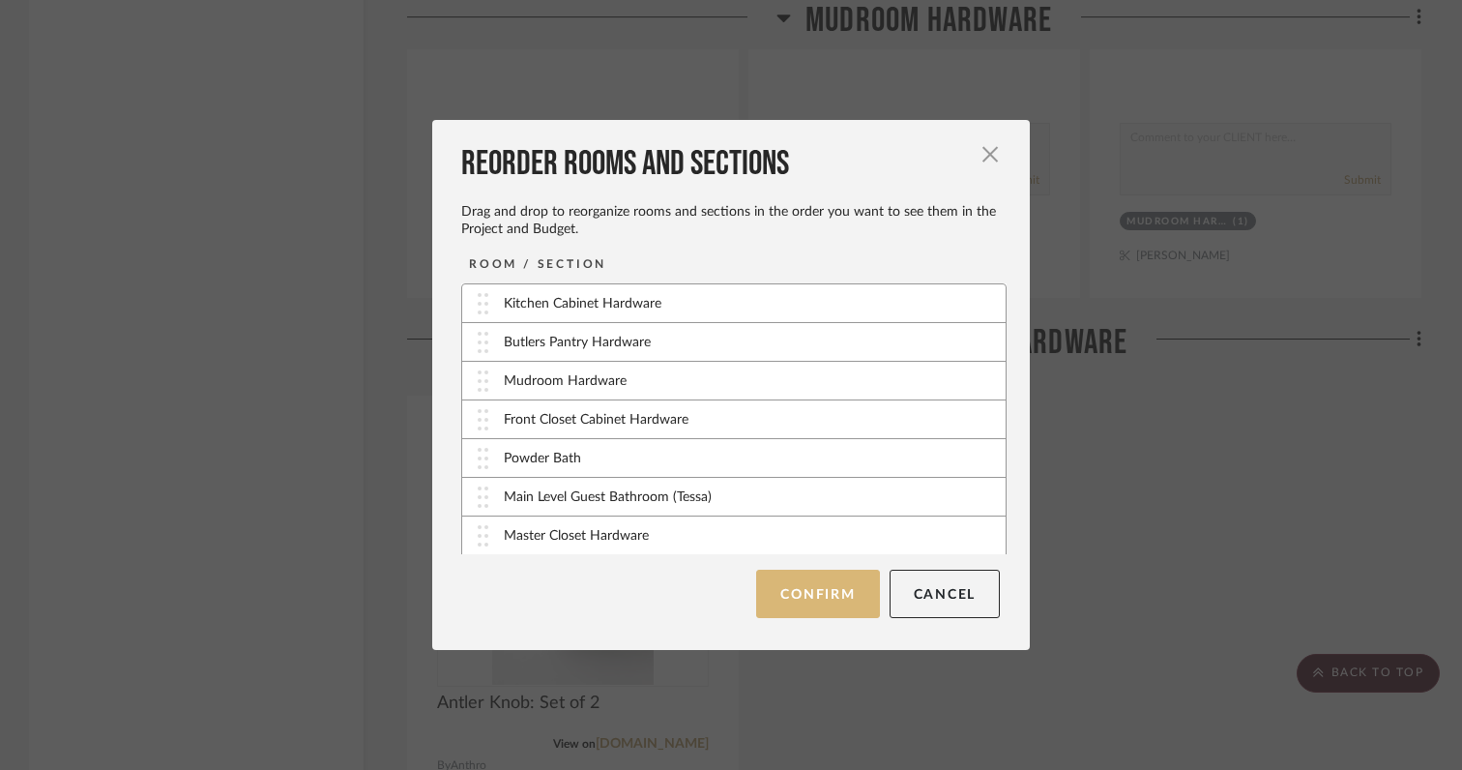
click at [813, 604] on button "Confirm" at bounding box center [817, 593] width 123 height 48
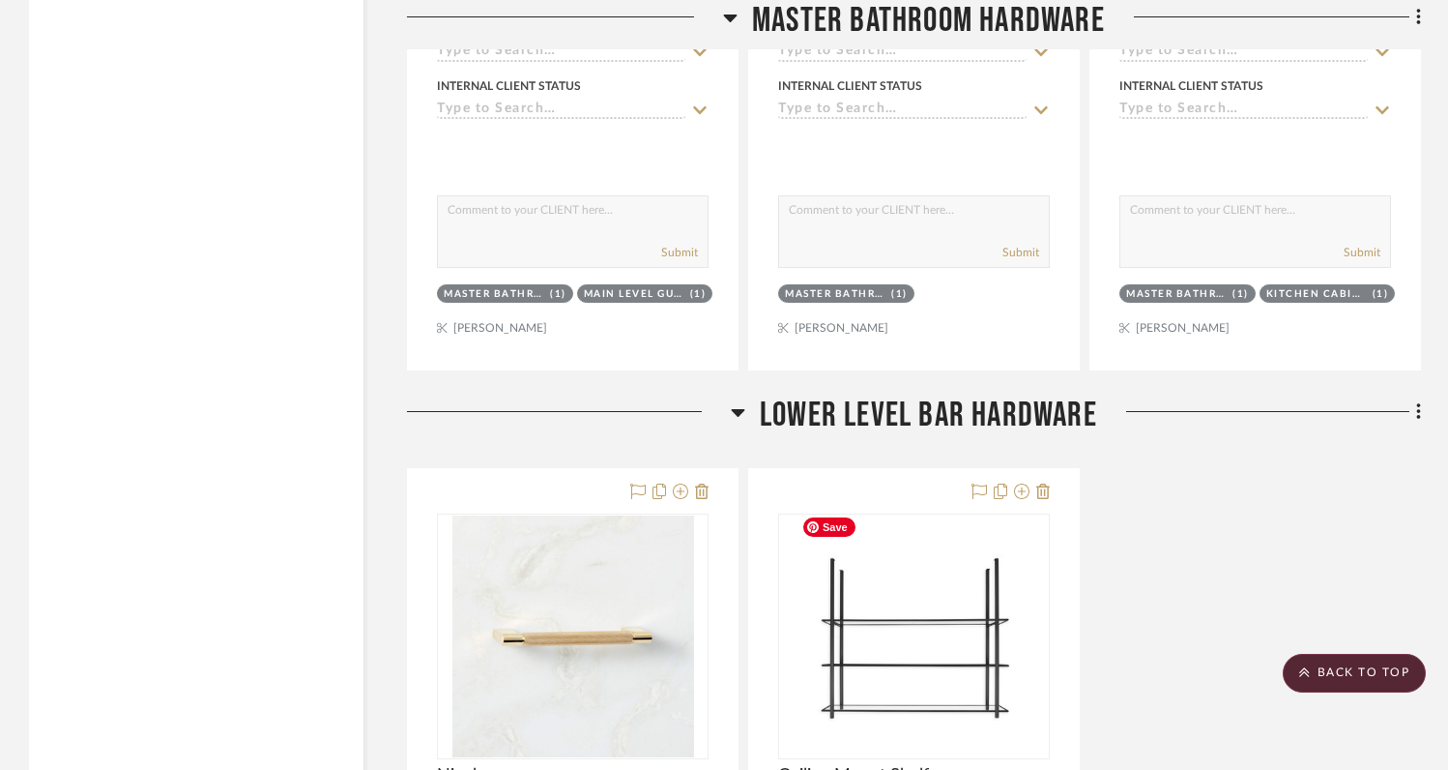
scroll to position [7726, 0]
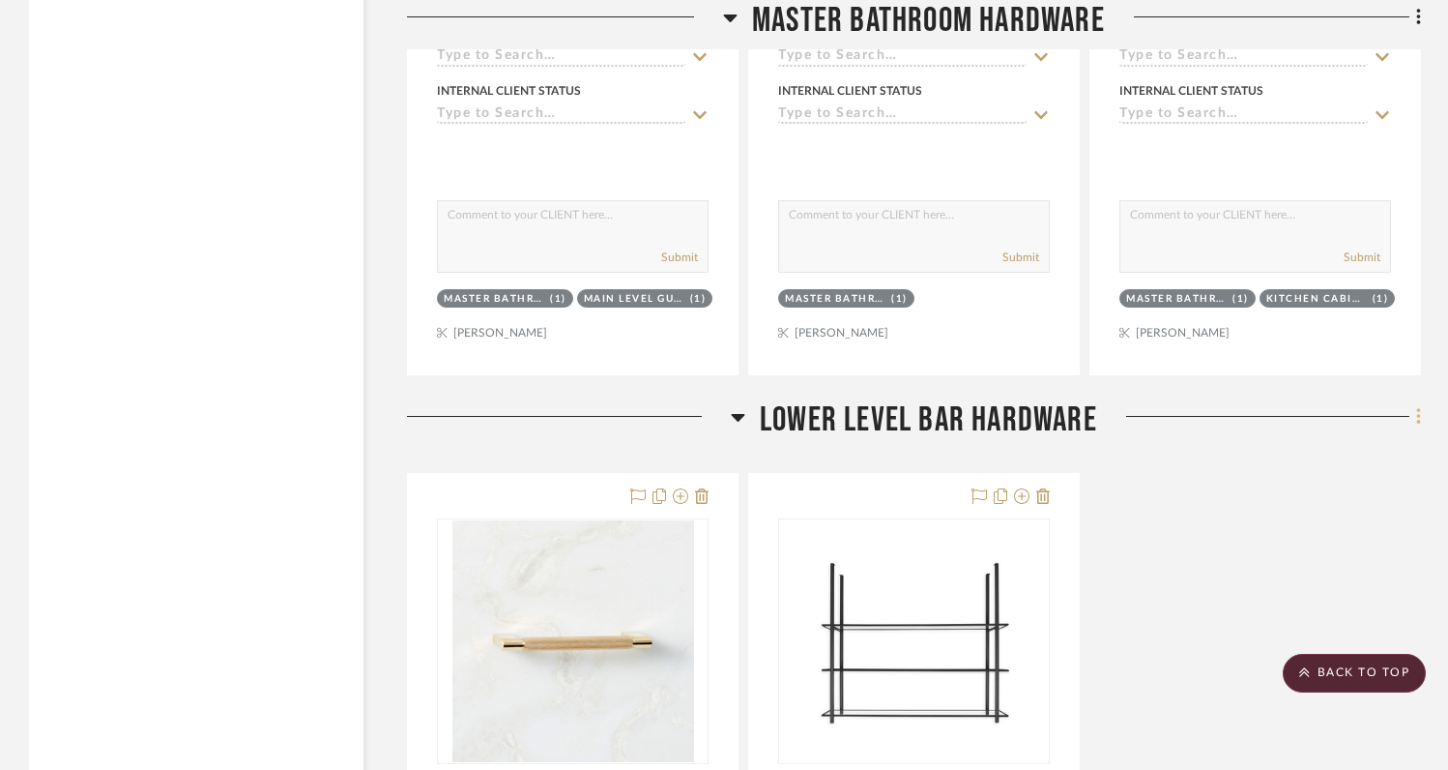
click at [1418, 408] on icon at bounding box center [1419, 416] width 6 height 21
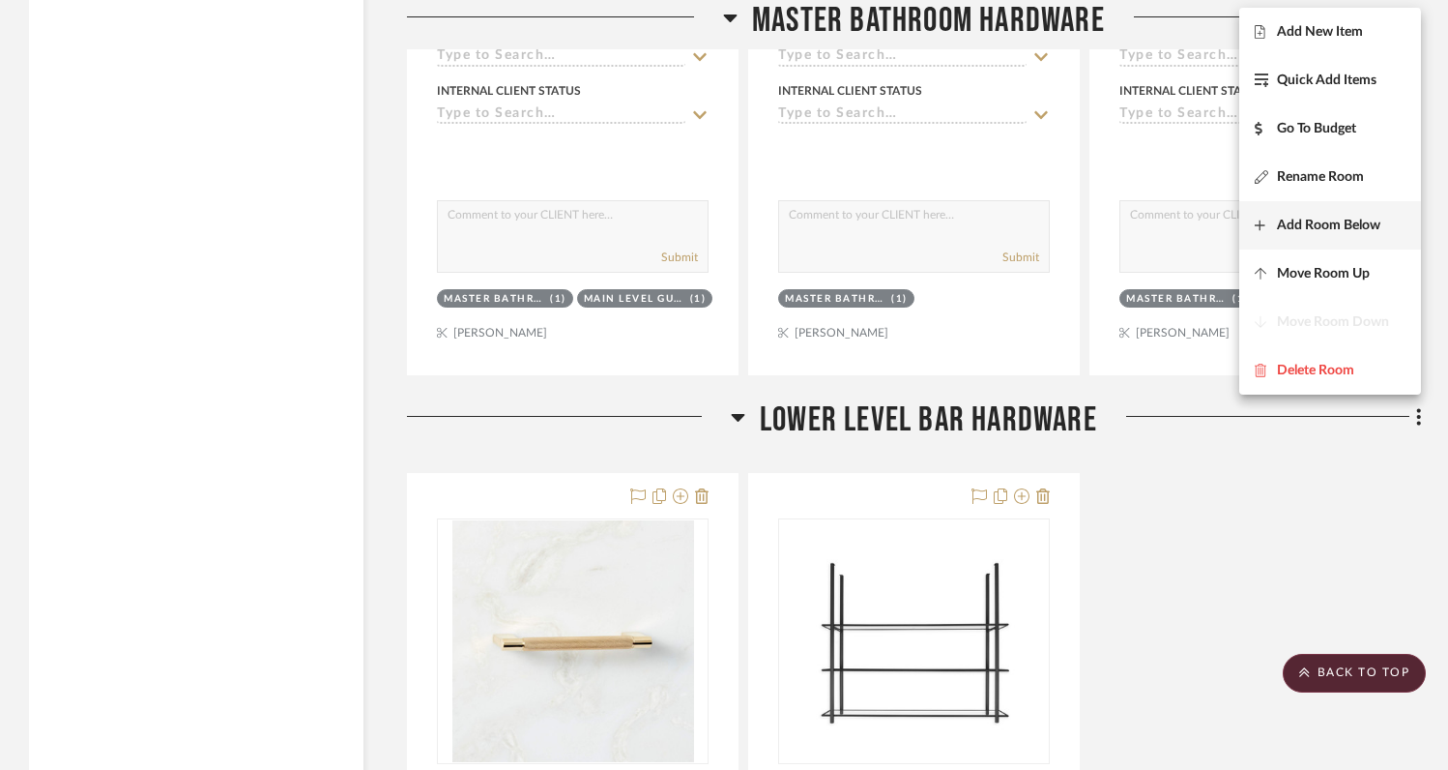
click at [1330, 228] on span "Add Room Below" at bounding box center [1328, 226] width 103 height 16
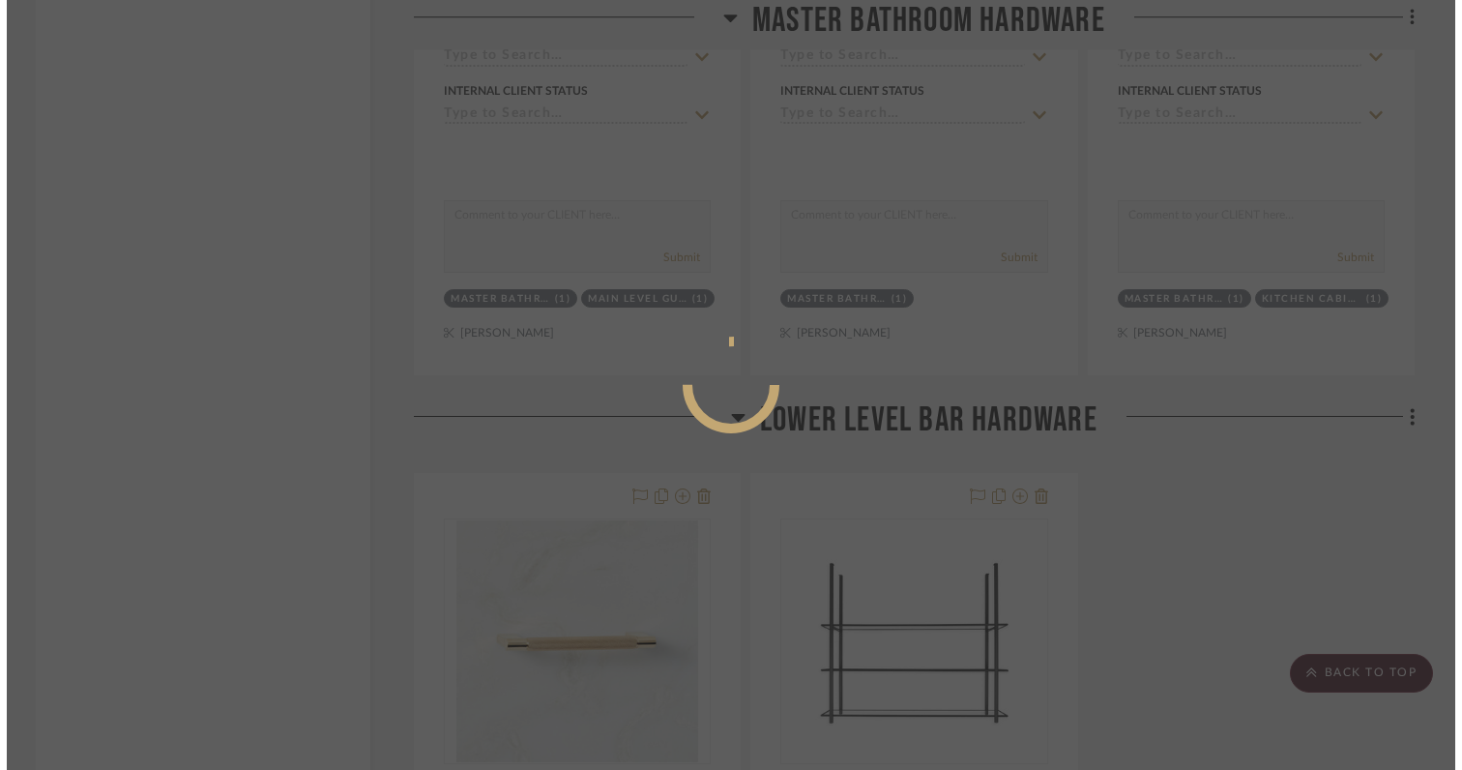
scroll to position [0, 0]
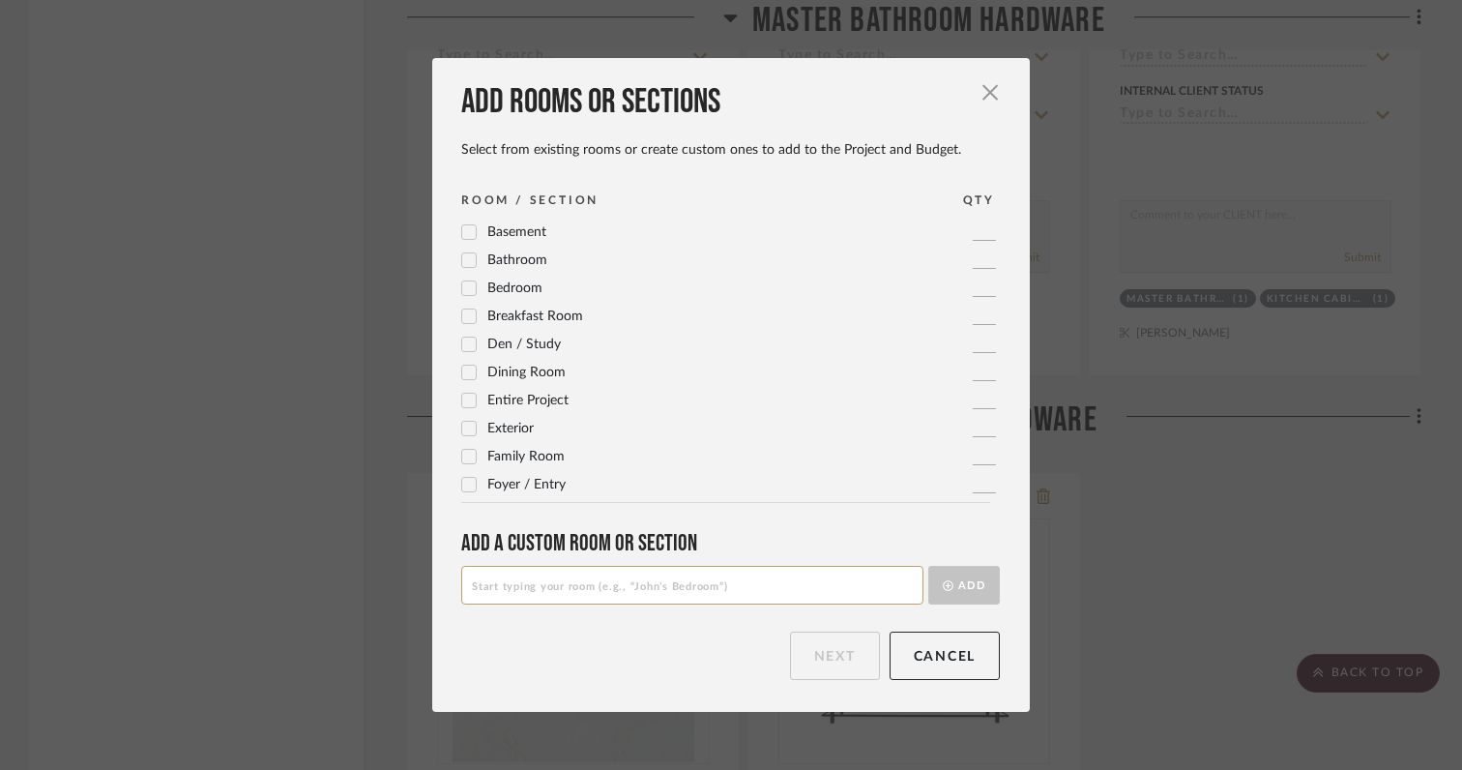
click at [712, 597] on input at bounding box center [692, 585] width 462 height 39
type input "Lower Level Bath"
click at [966, 590] on button "Add" at bounding box center [964, 585] width 72 height 39
click at [823, 654] on button "Next" at bounding box center [835, 655] width 90 height 48
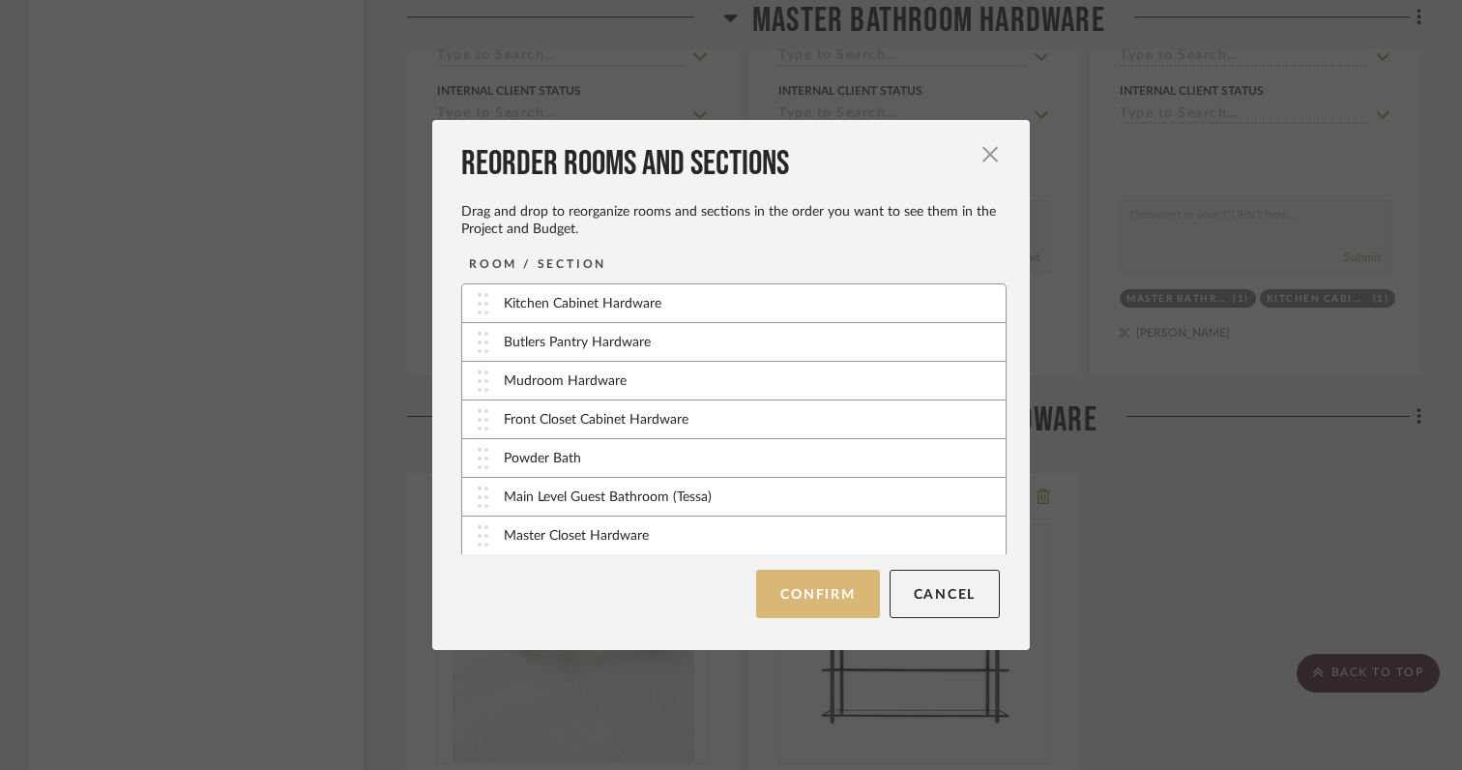
click at [821, 589] on button "Confirm" at bounding box center [817, 593] width 123 height 48
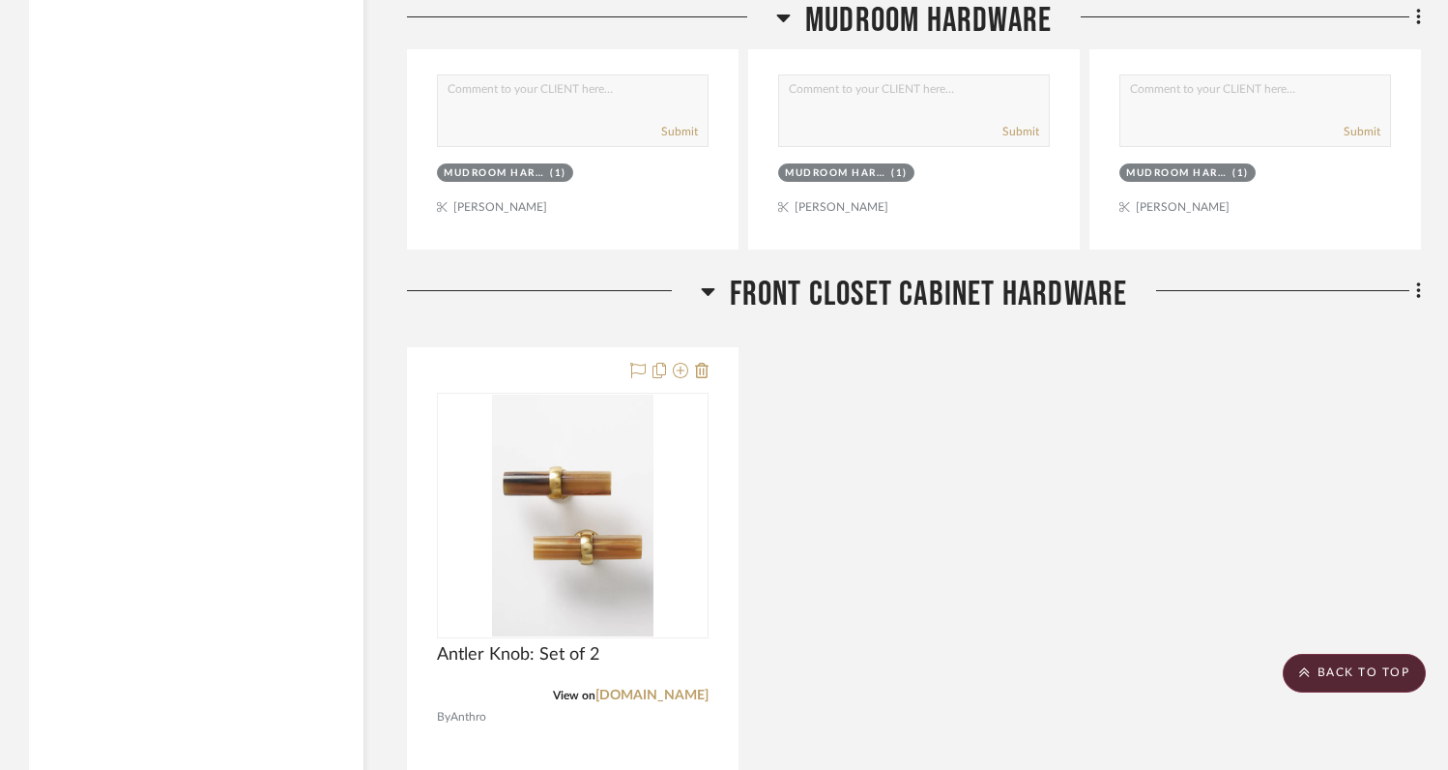
scroll to position [3493, 0]
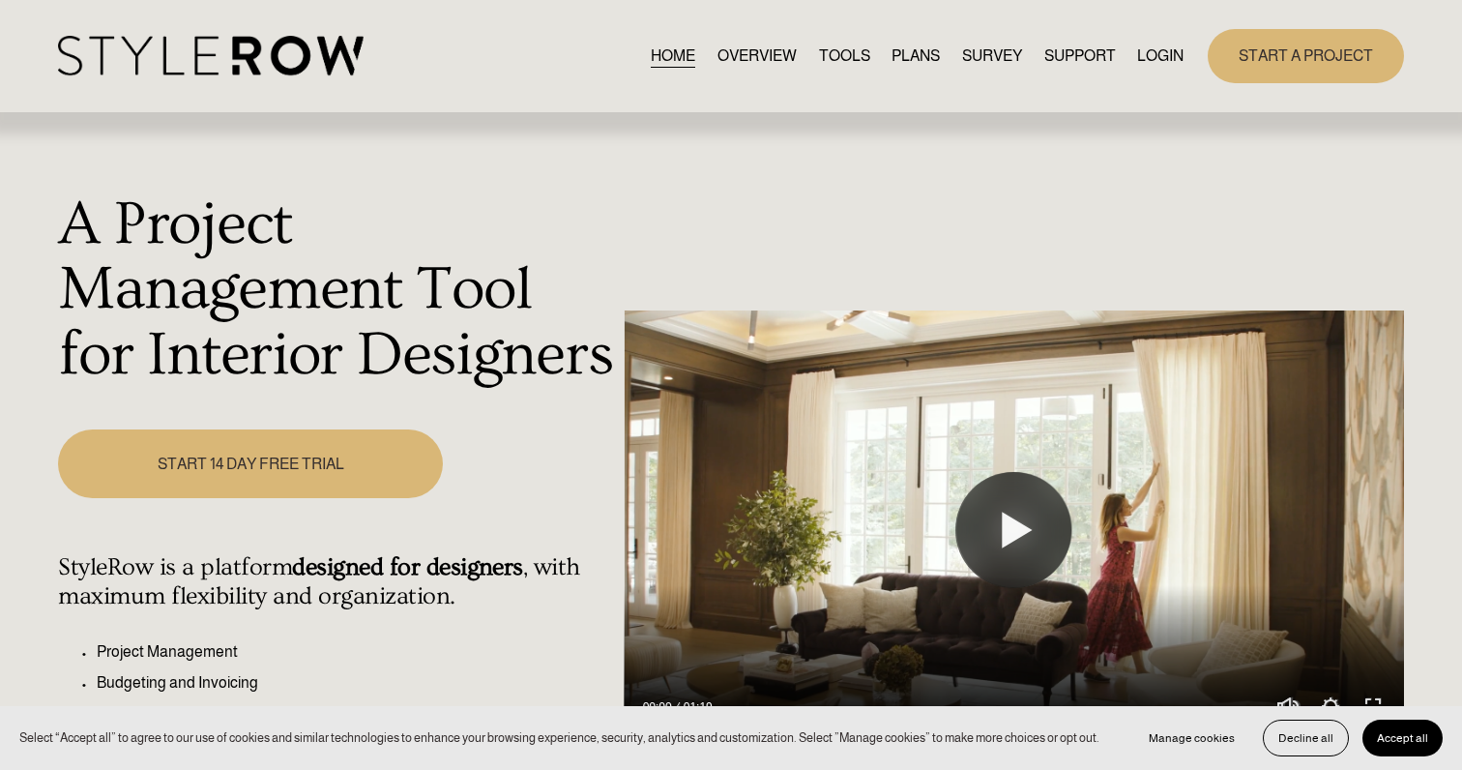
click at [1145, 48] on link "LOGIN" at bounding box center [1160, 56] width 46 height 26
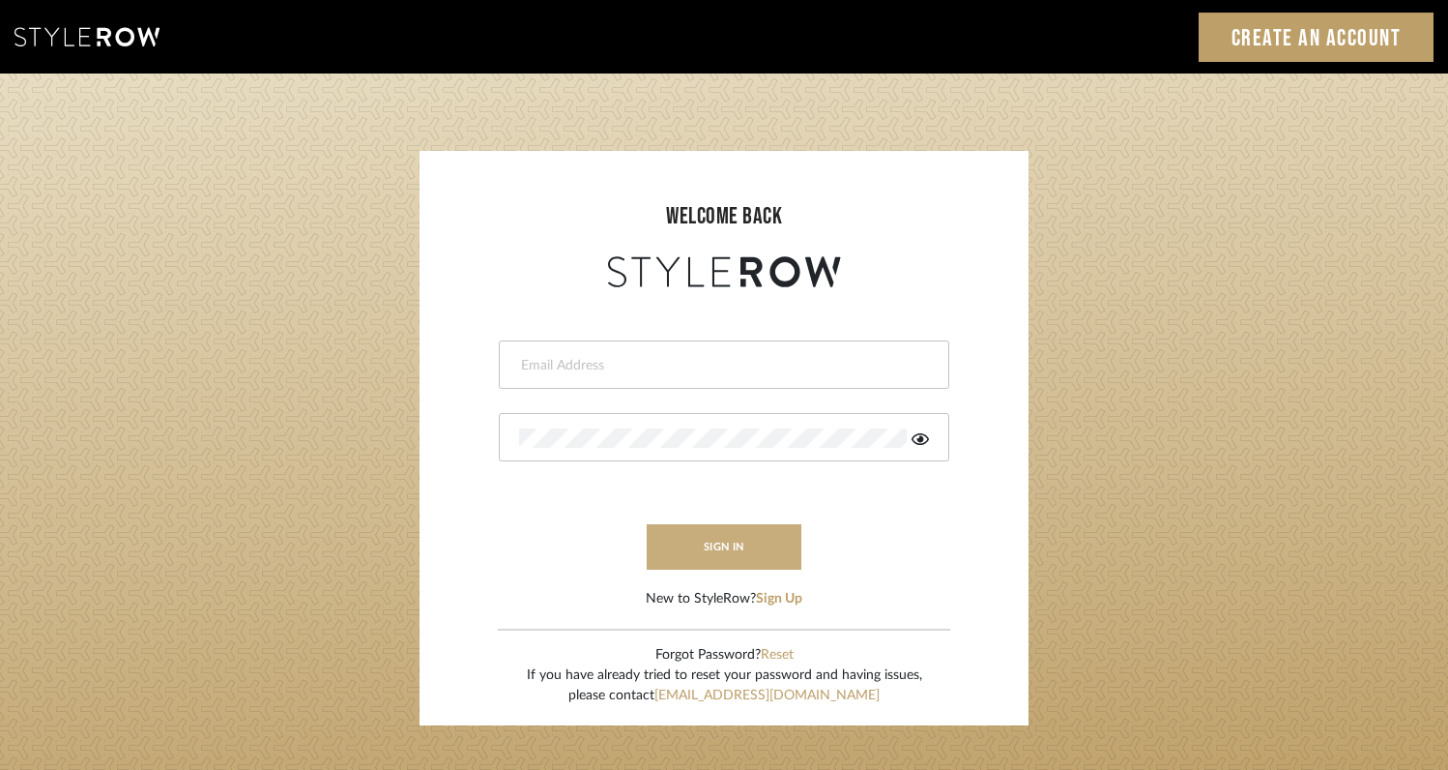
type input "rayeinteriordesign@gmail.com"
click at [737, 536] on button "sign in" at bounding box center [724, 546] width 155 height 45
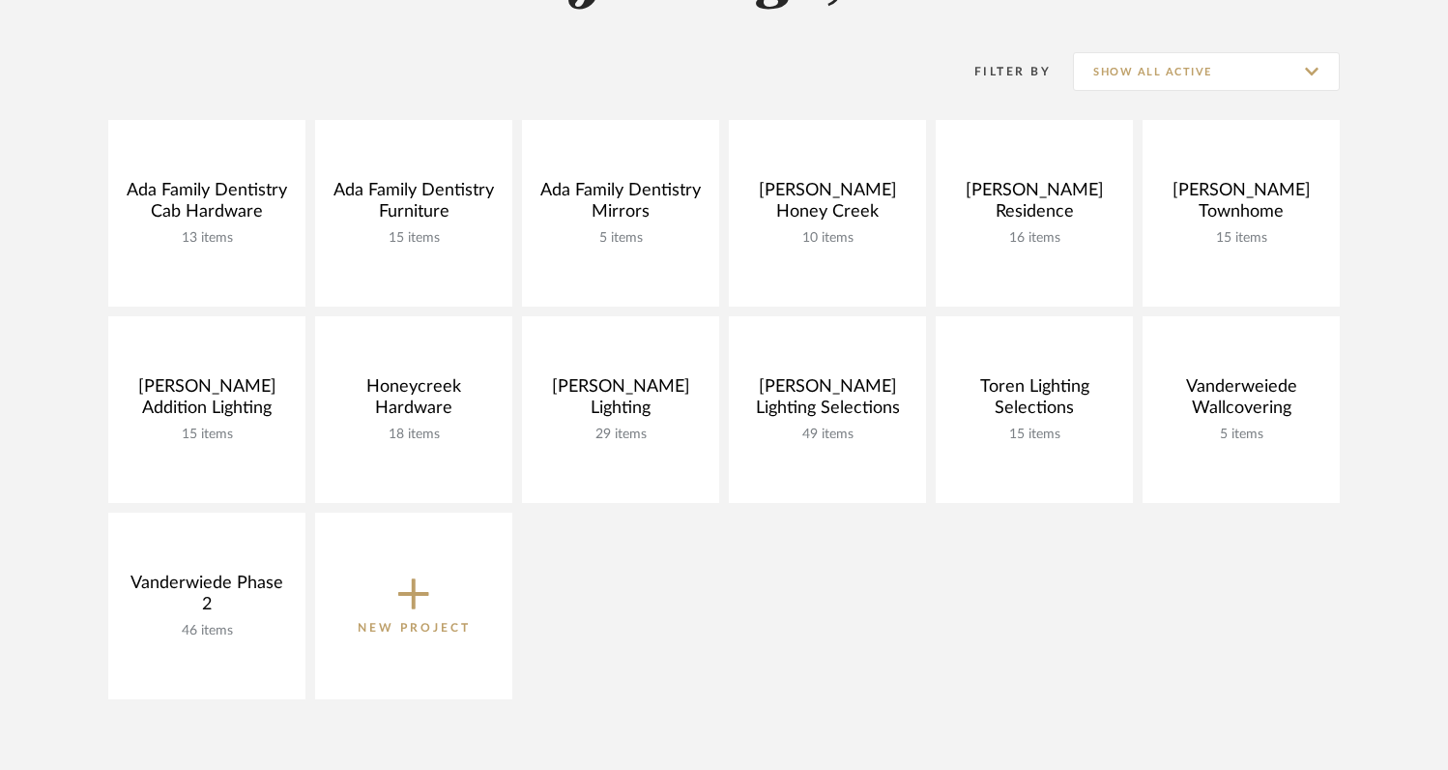
scroll to position [357, 0]
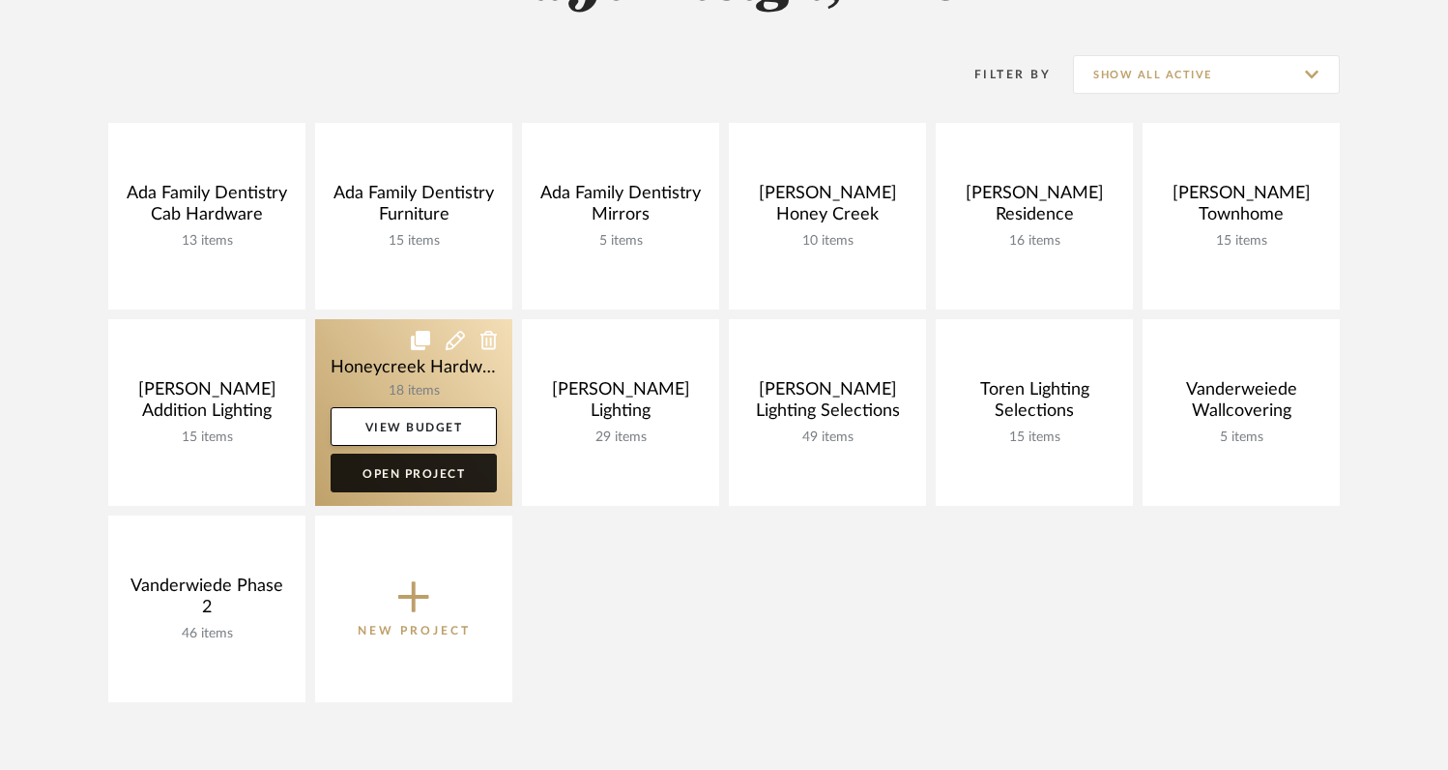
click at [388, 477] on link "Open Project" at bounding box center [414, 472] width 166 height 39
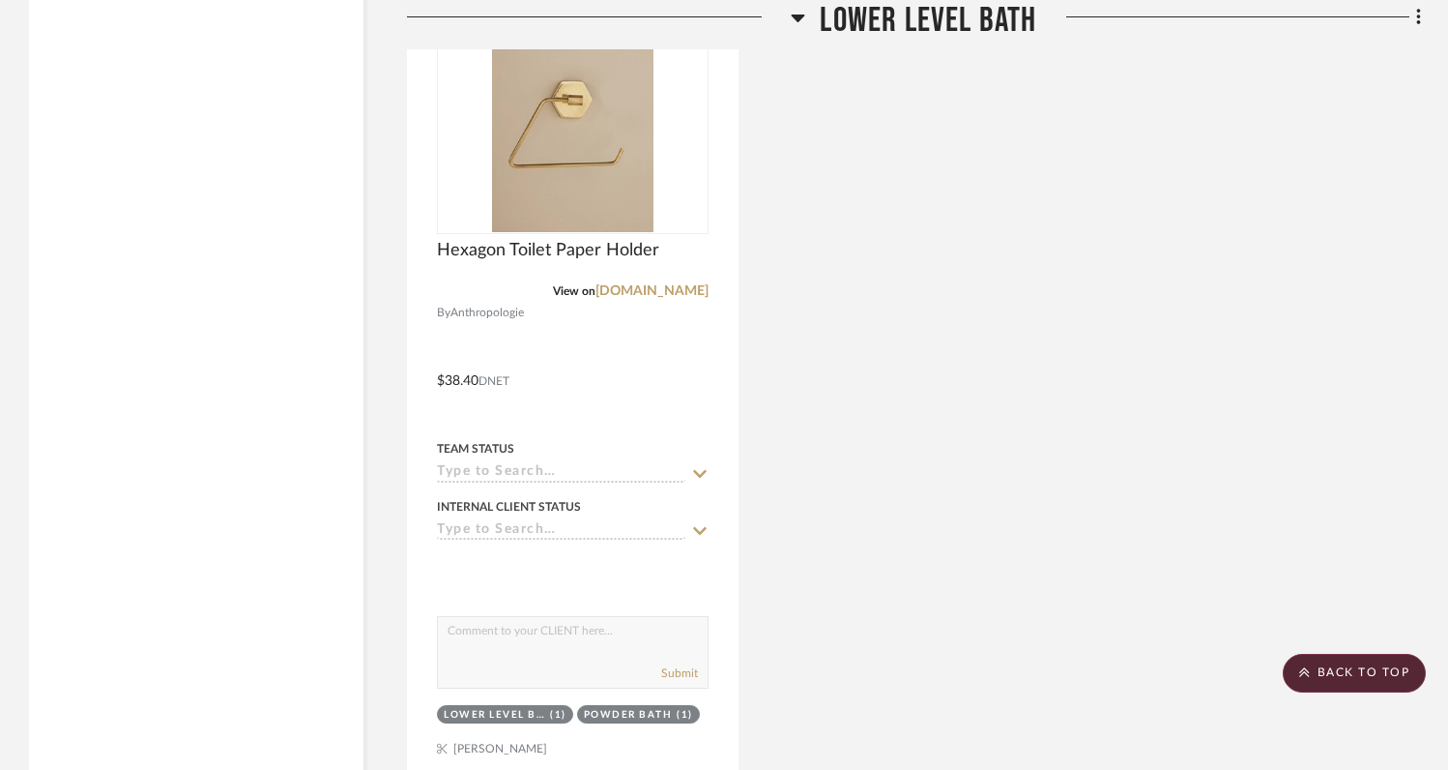
scroll to position [9933, 0]
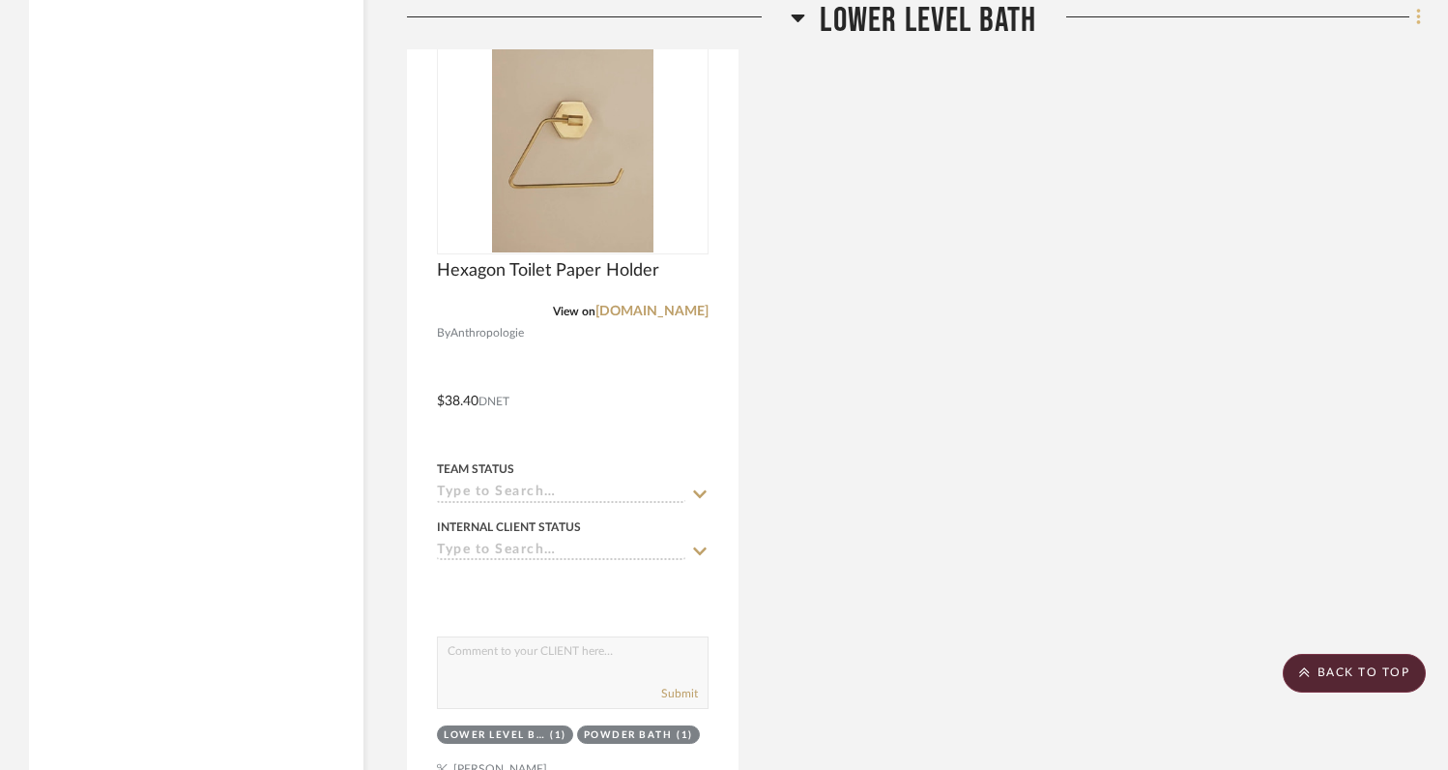
click at [1418, 20] on icon at bounding box center [1419, 17] width 6 height 21
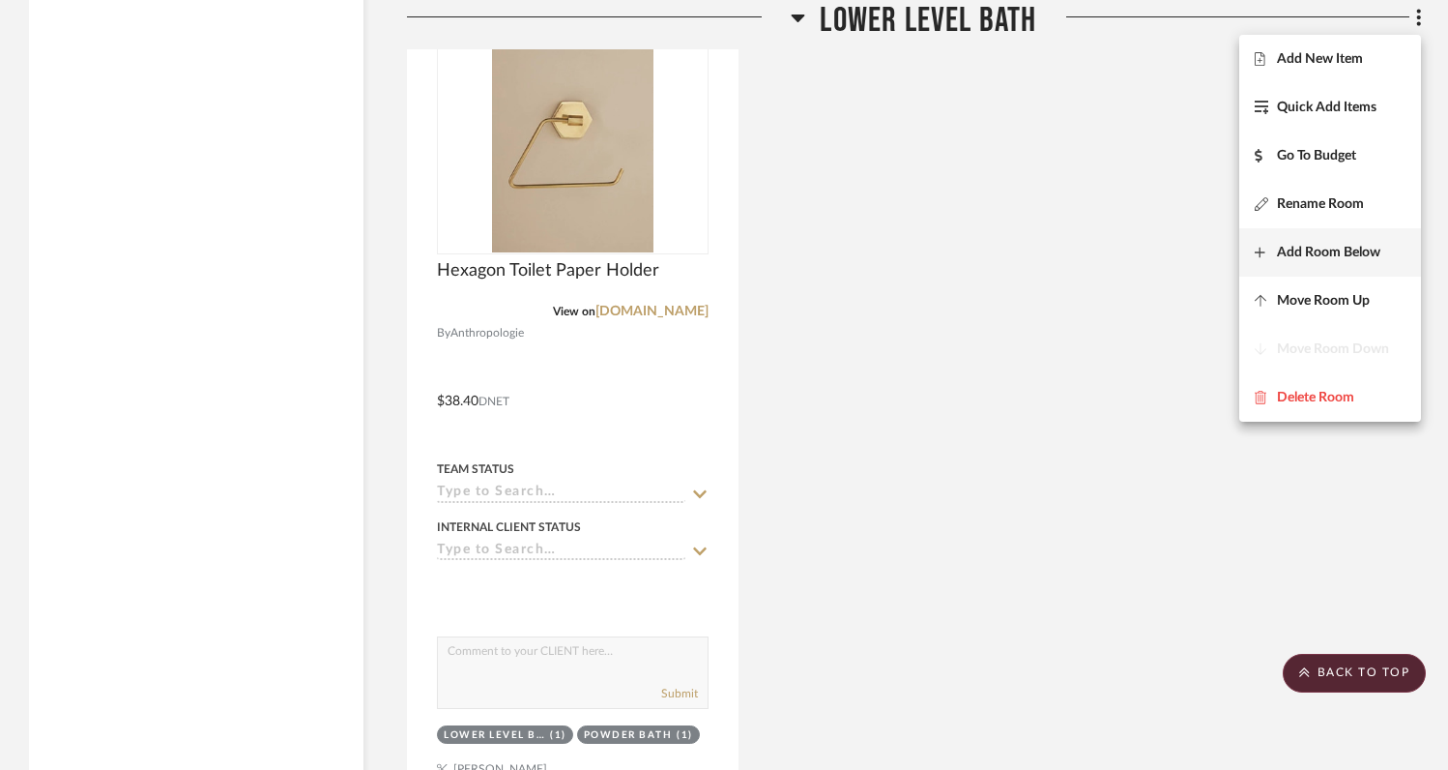
click at [1294, 250] on span "Add Room Below" at bounding box center [1328, 253] width 103 height 16
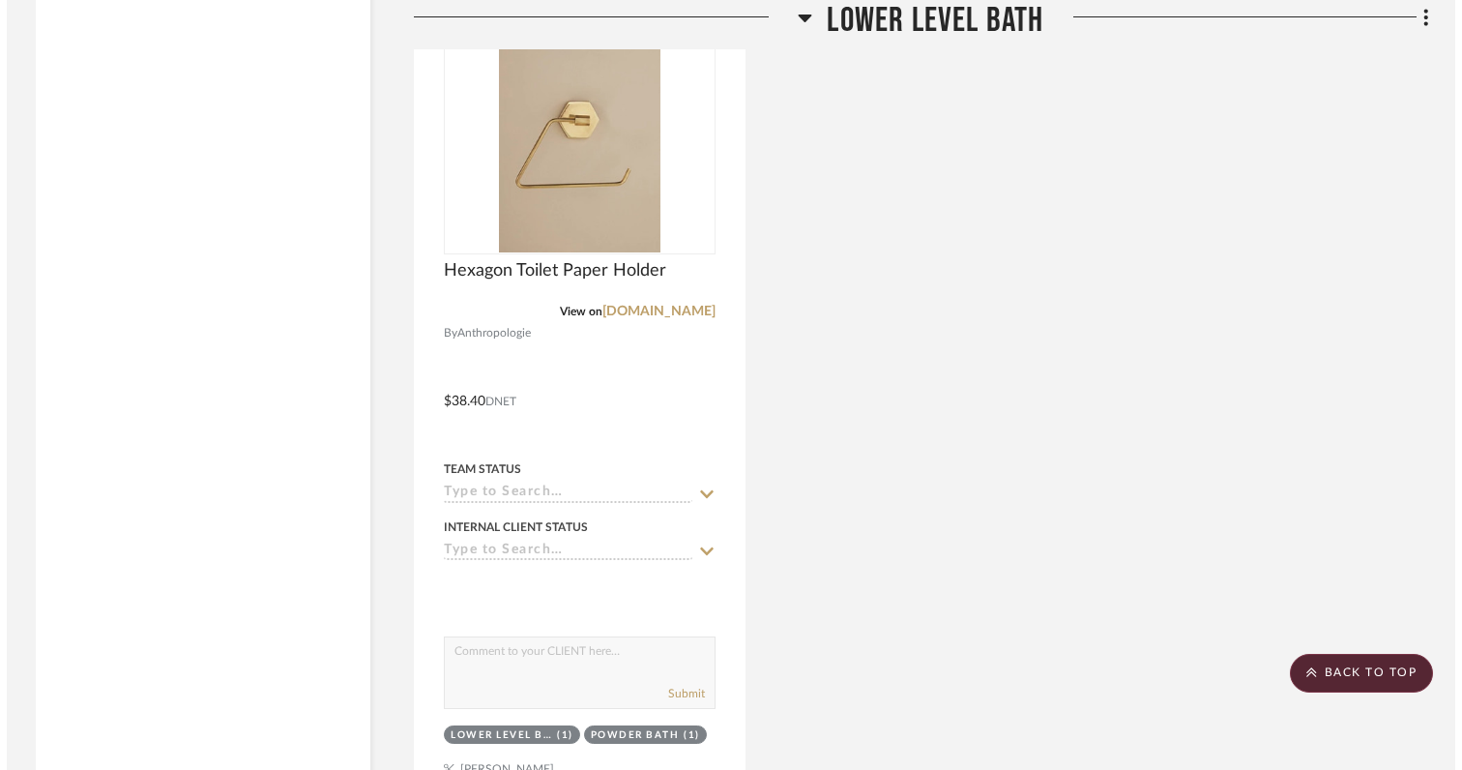
scroll to position [0, 0]
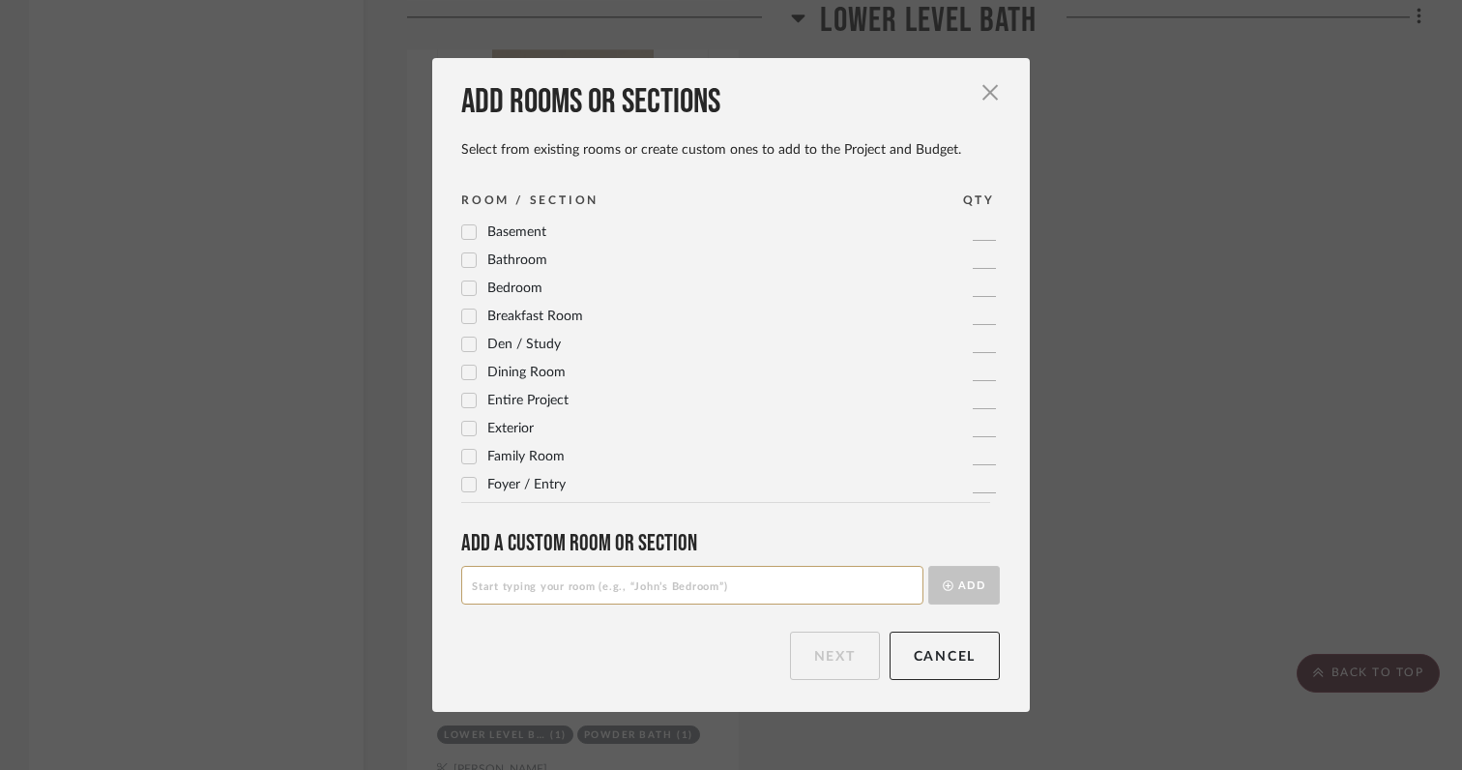
click at [647, 579] on input at bounding box center [692, 585] width 462 height 39
type input "Gym Mirrors"
click at [955, 576] on button "Add" at bounding box center [964, 585] width 72 height 39
click at [800, 664] on button "Next" at bounding box center [835, 655] width 90 height 48
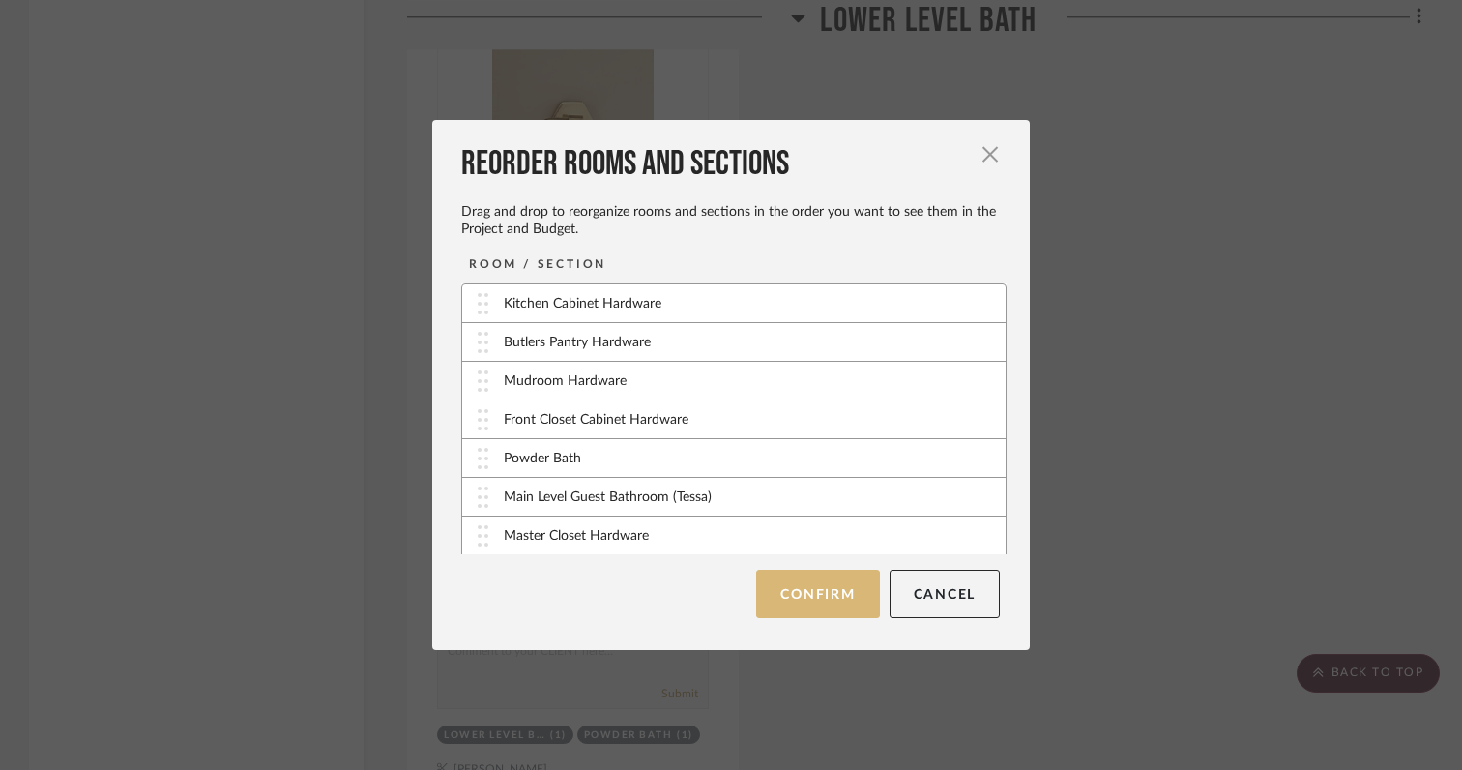
click at [787, 600] on button "Confirm" at bounding box center [817, 593] width 123 height 48
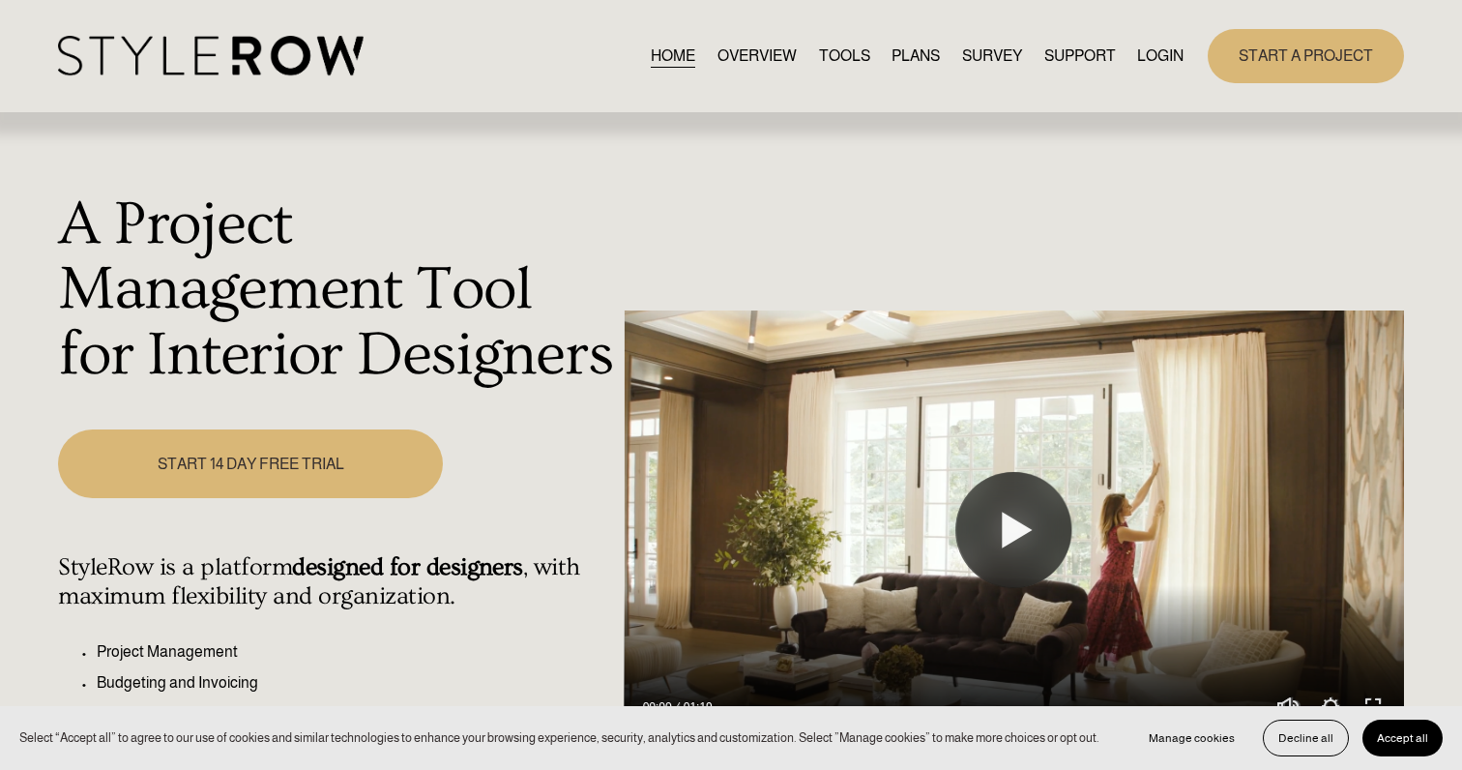
click at [1148, 60] on link "LOGIN" at bounding box center [1160, 56] width 46 height 26
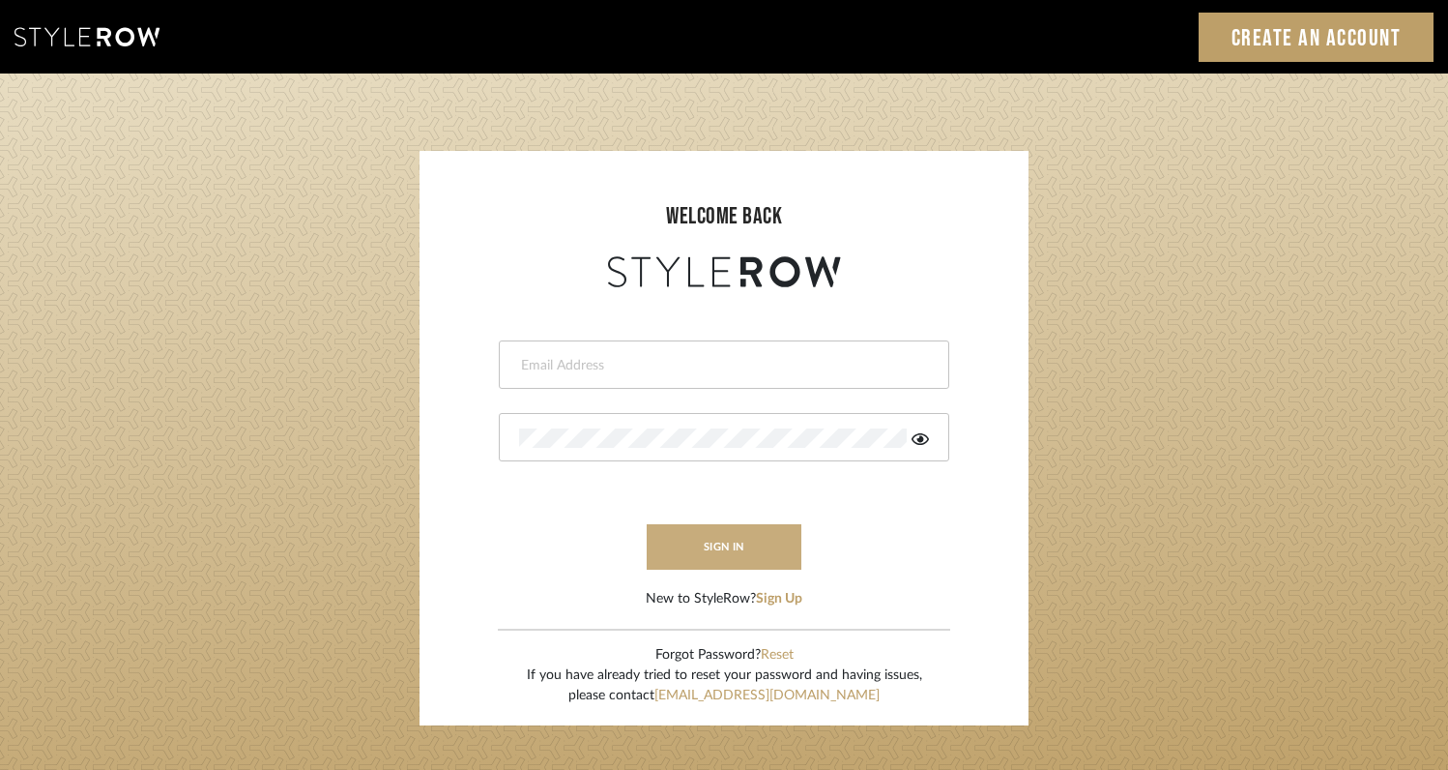
type input "[EMAIL_ADDRESS][DOMAIN_NAME]"
click at [743, 554] on button "sign in" at bounding box center [724, 546] width 155 height 45
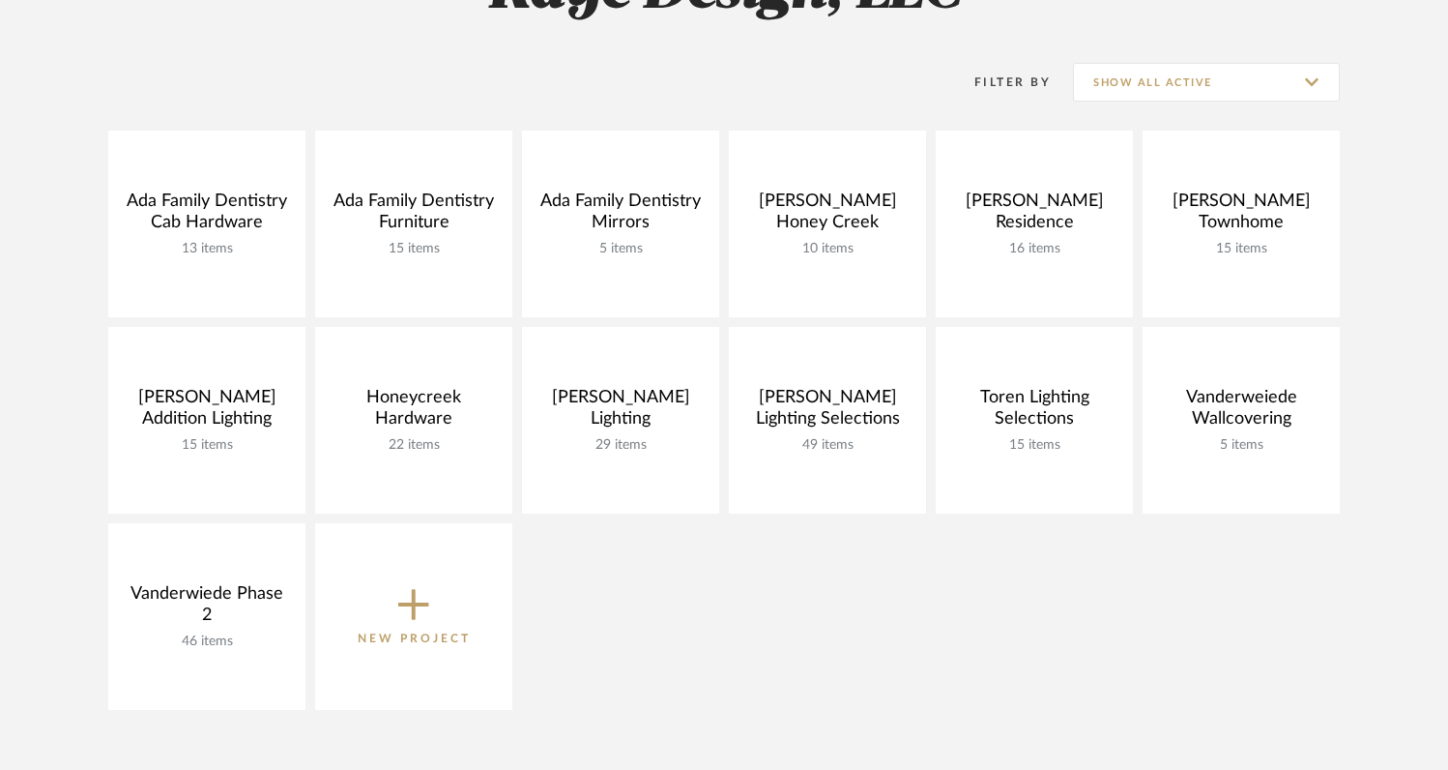
scroll to position [350, 0]
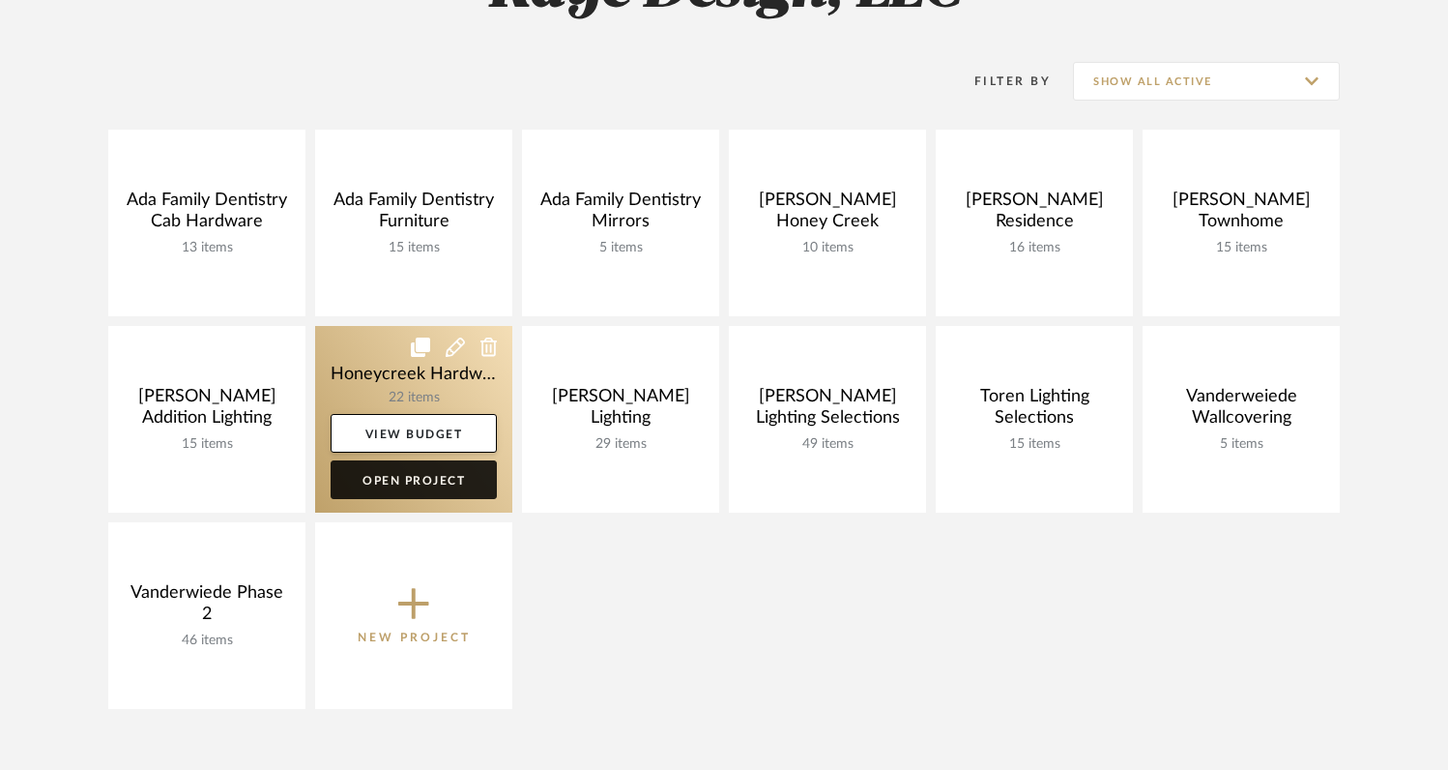
click at [420, 474] on link "Open Project" at bounding box center [414, 479] width 166 height 39
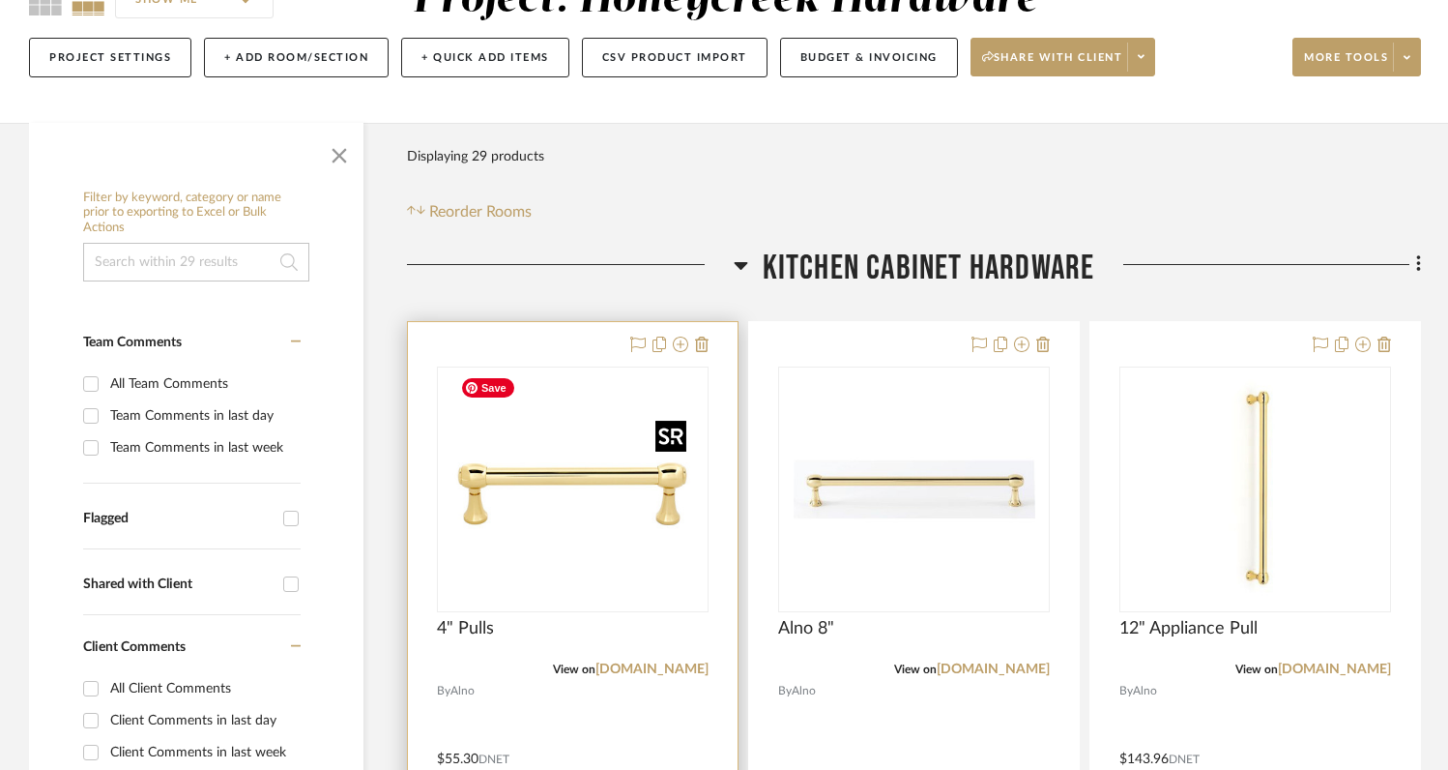
scroll to position [218, 0]
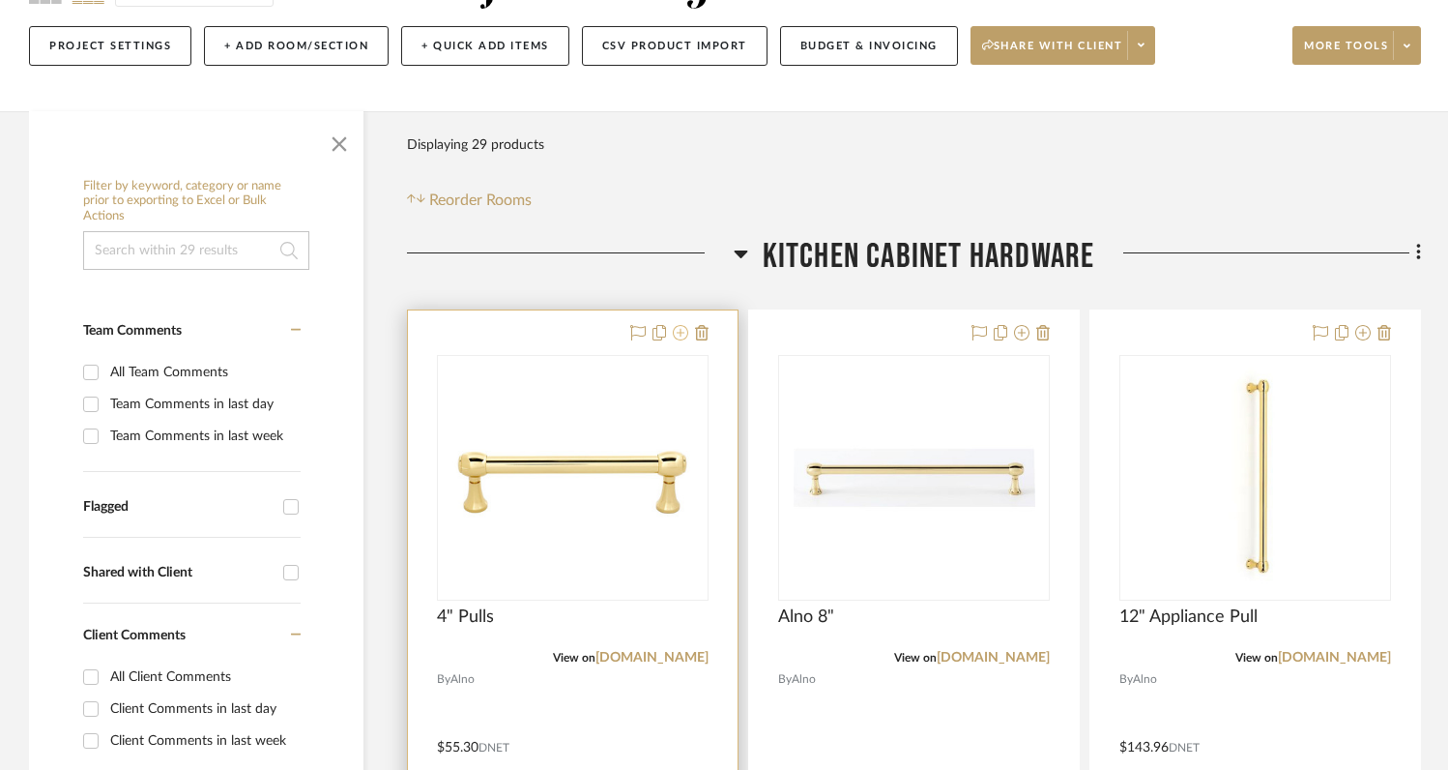
click at [683, 335] on icon at bounding box center [680, 332] width 15 height 15
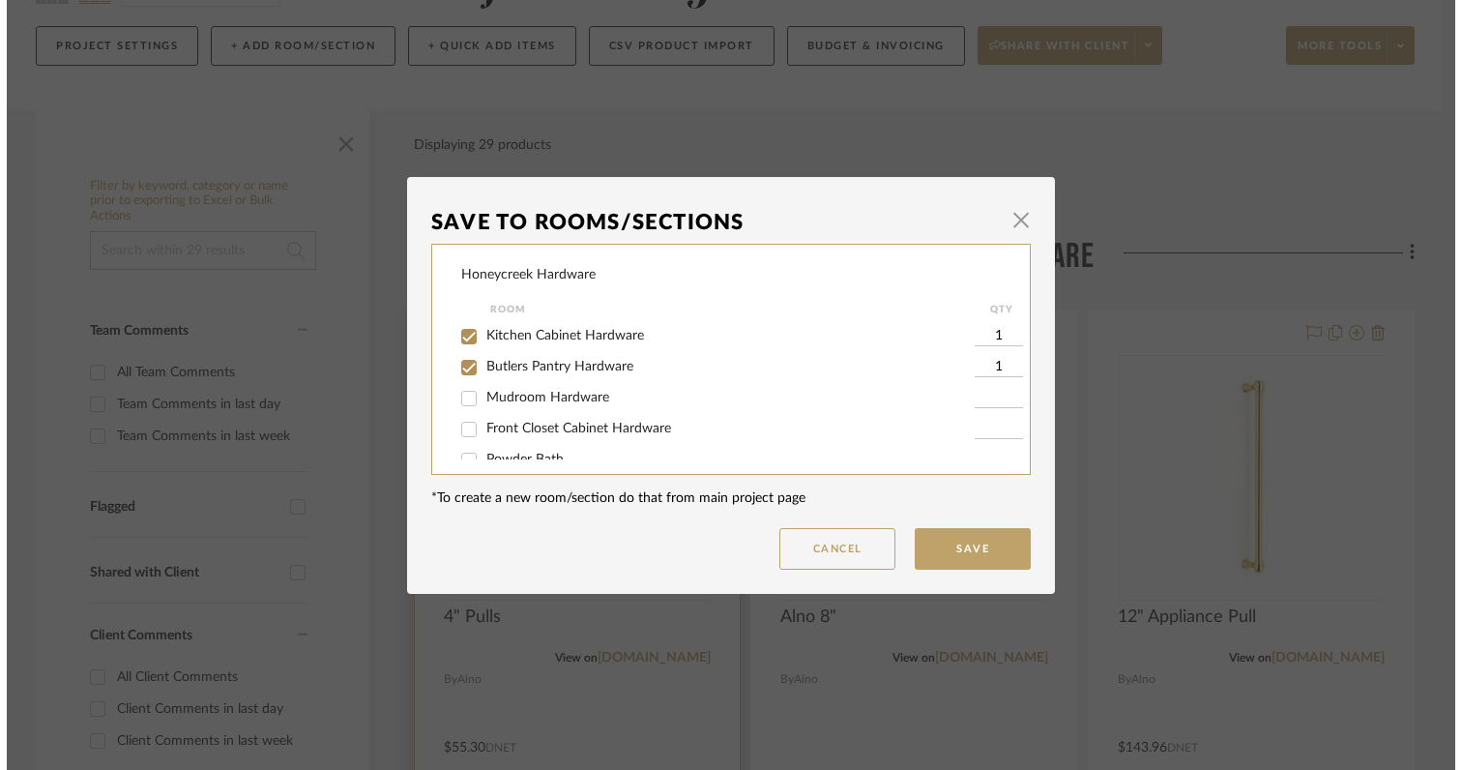
scroll to position [0, 0]
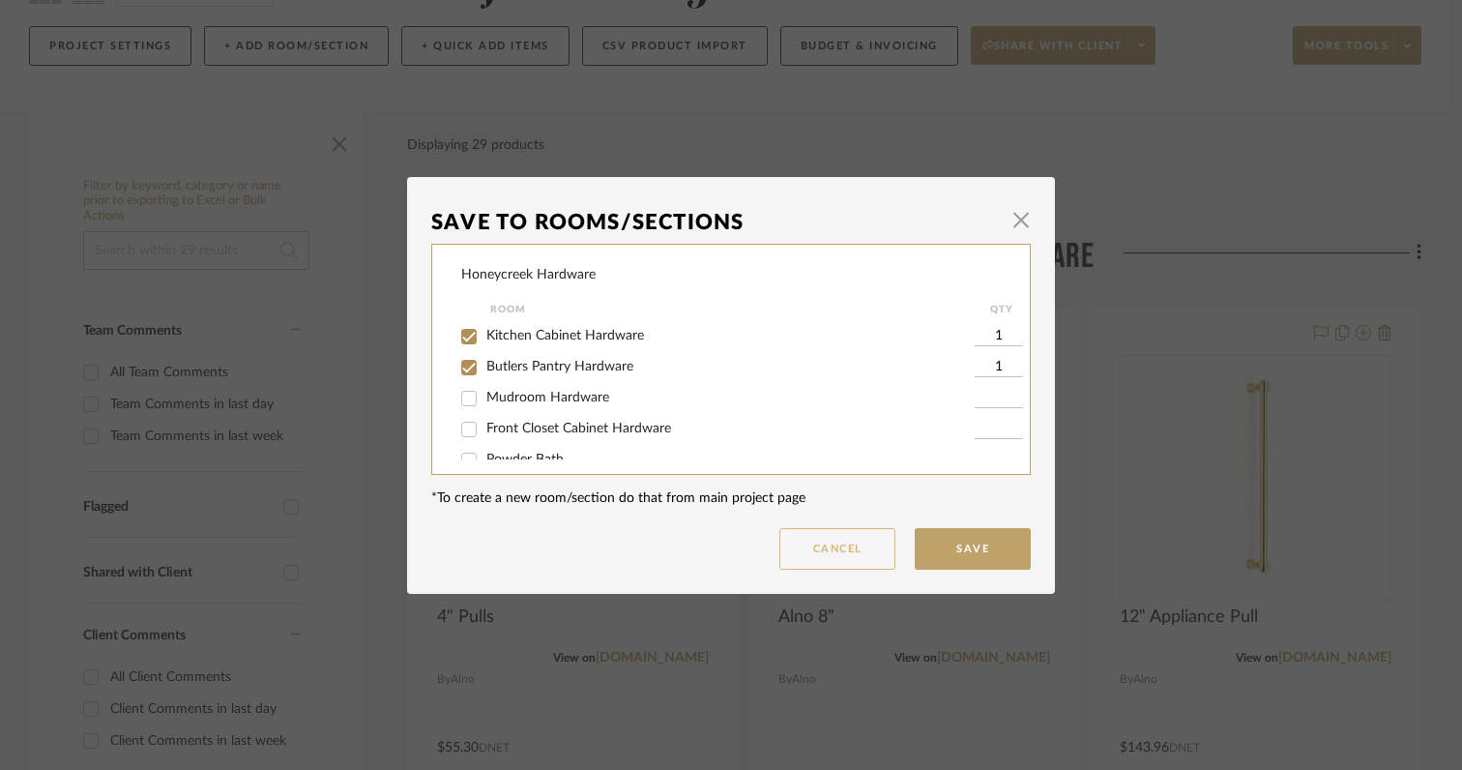
click at [813, 543] on button "Cancel" at bounding box center [837, 549] width 116 height 42
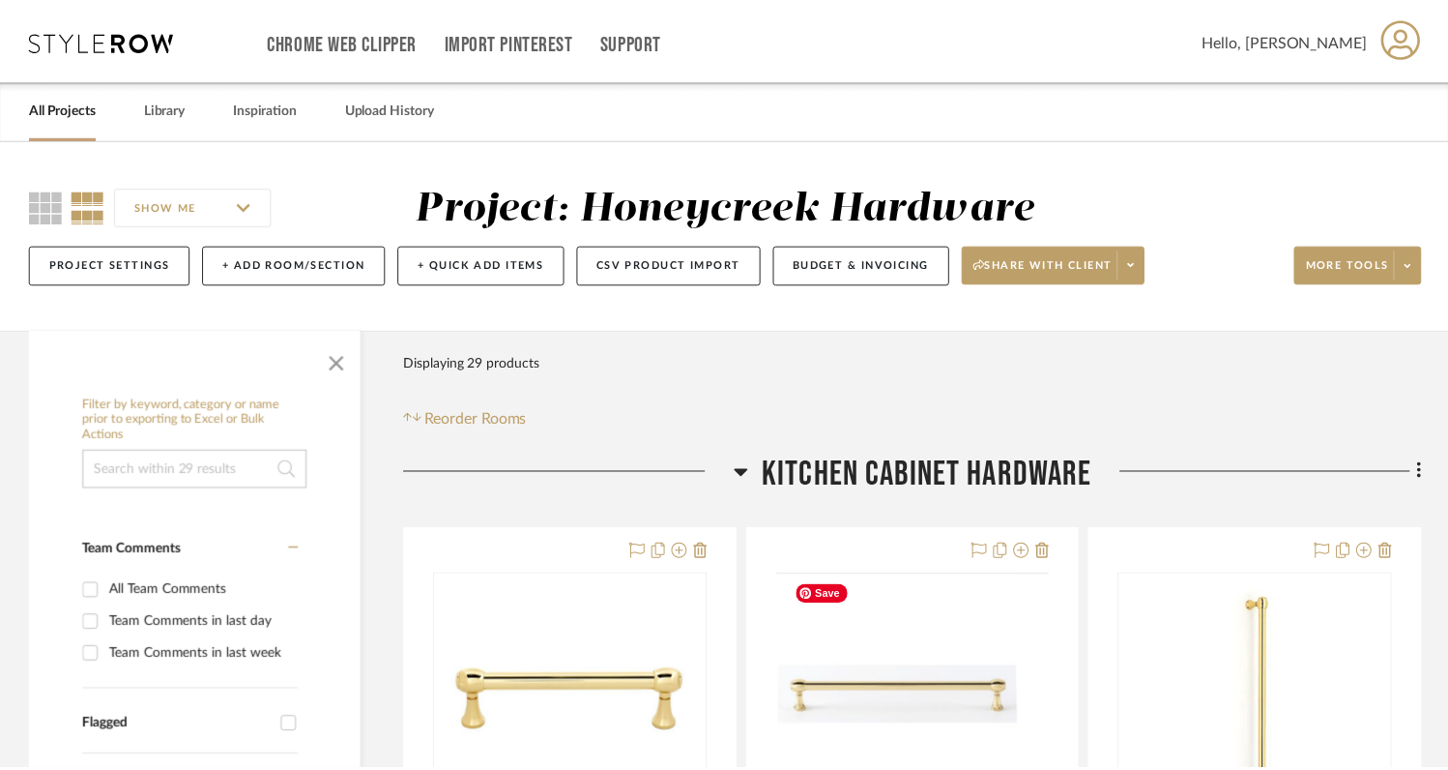
scroll to position [218, 0]
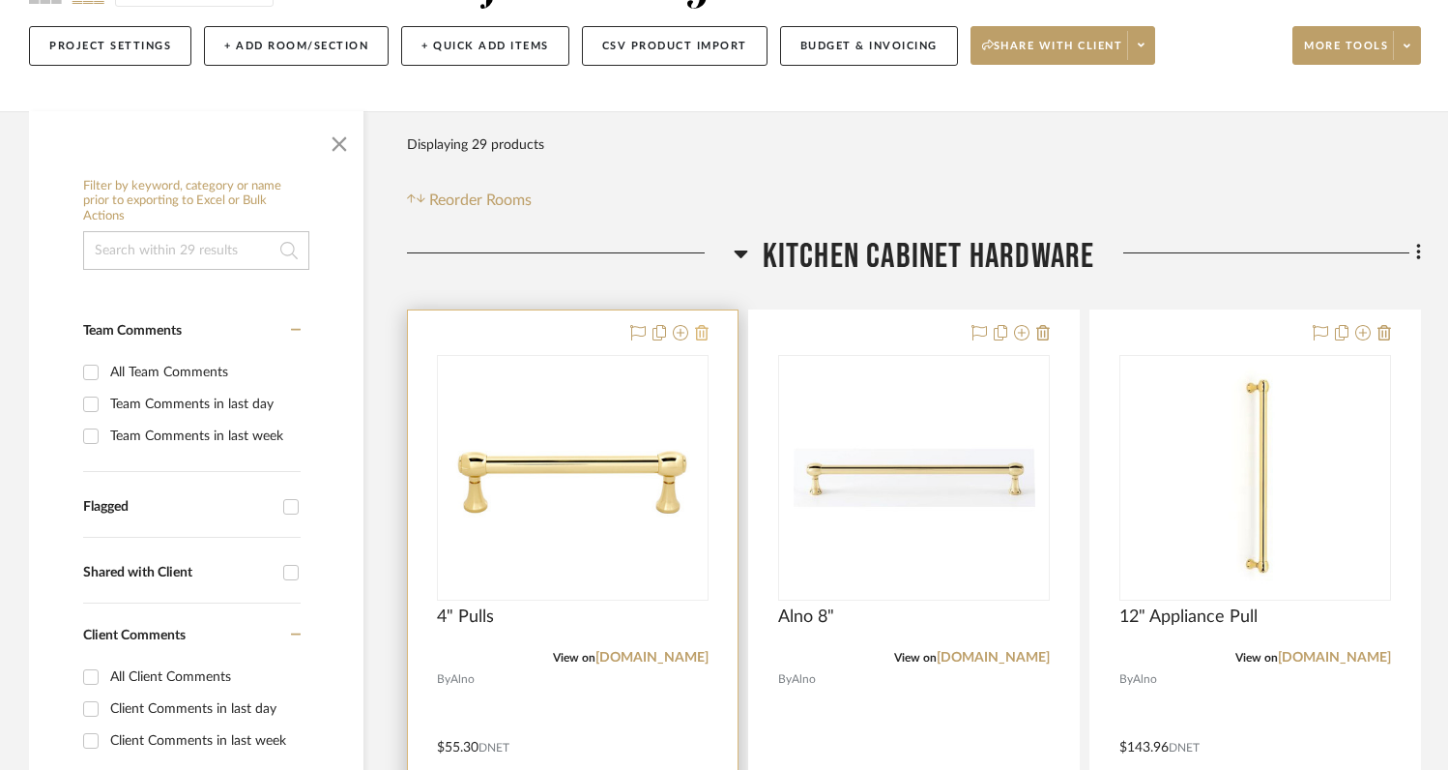
click at [708, 338] on icon at bounding box center [702, 332] width 14 height 15
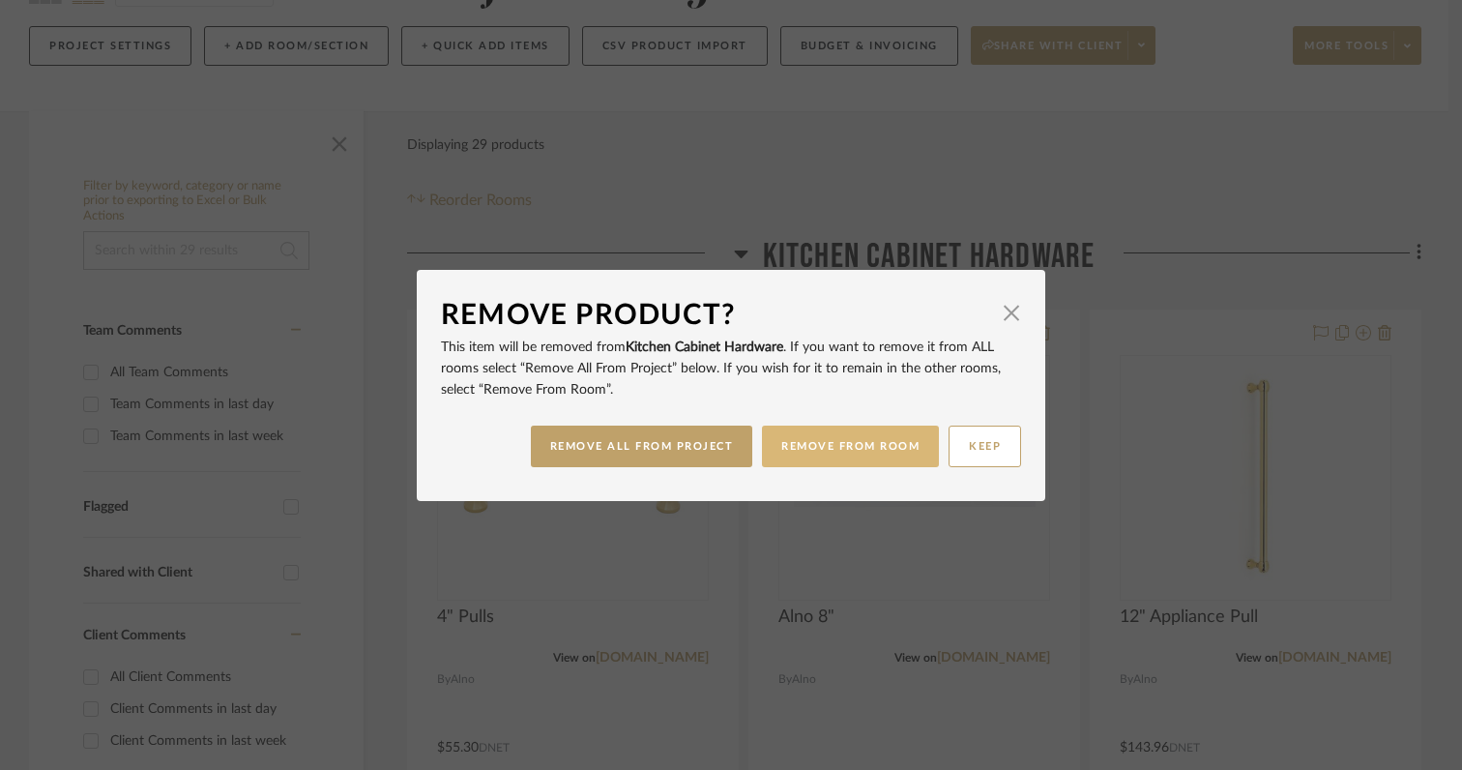
click at [821, 447] on button "REMOVE FROM ROOM" at bounding box center [850, 446] width 177 height 42
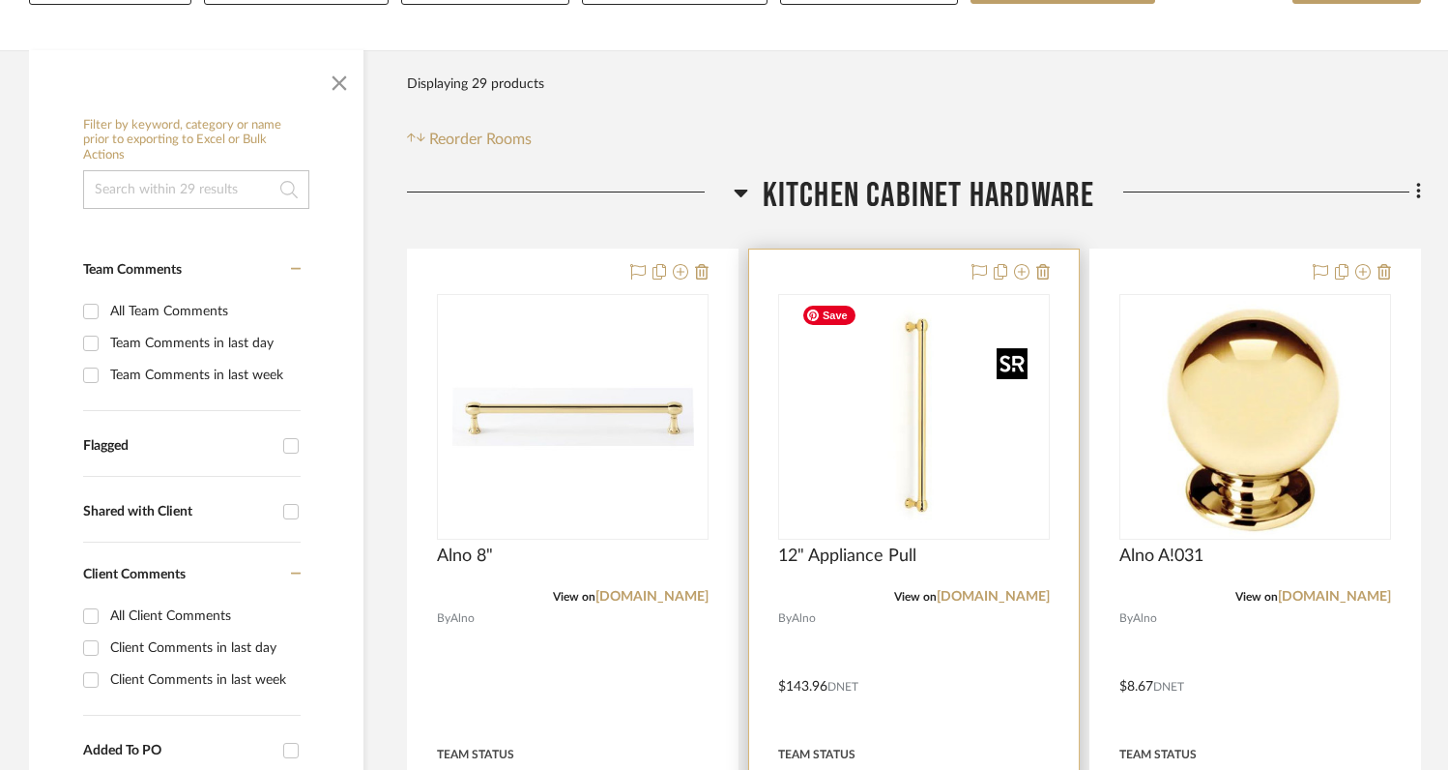
scroll to position [288, 0]
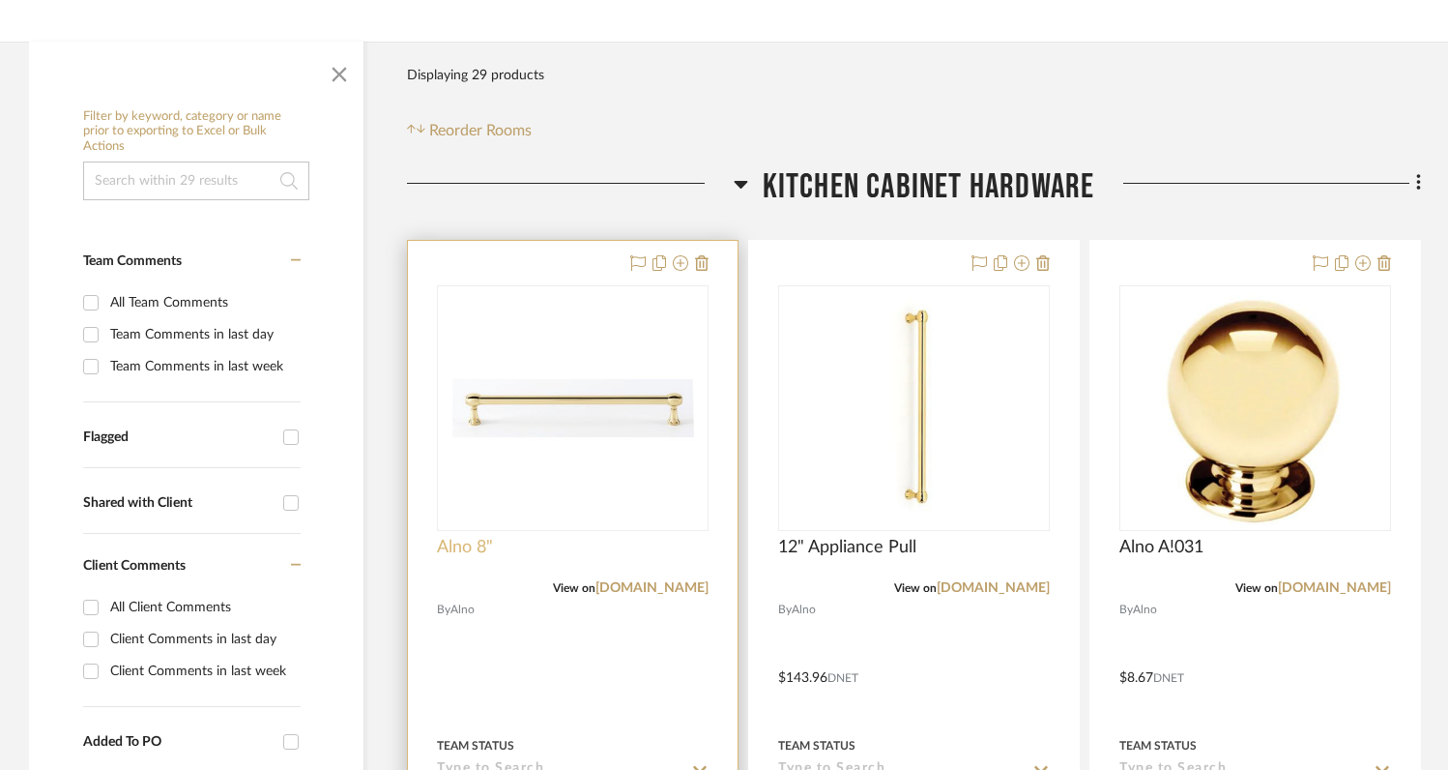
click at [469, 544] on span "Alno 8"" at bounding box center [465, 547] width 56 height 21
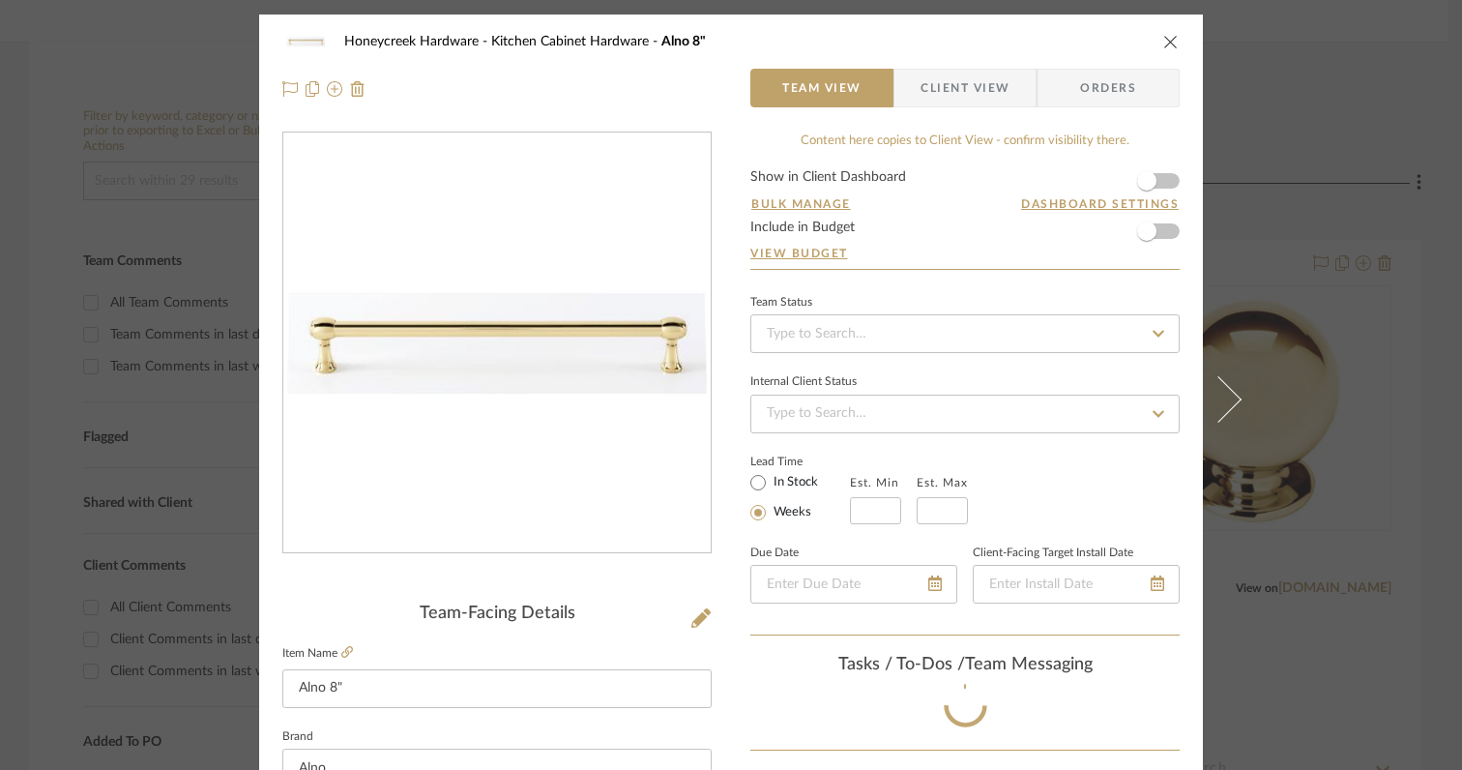
scroll to position [10, 0]
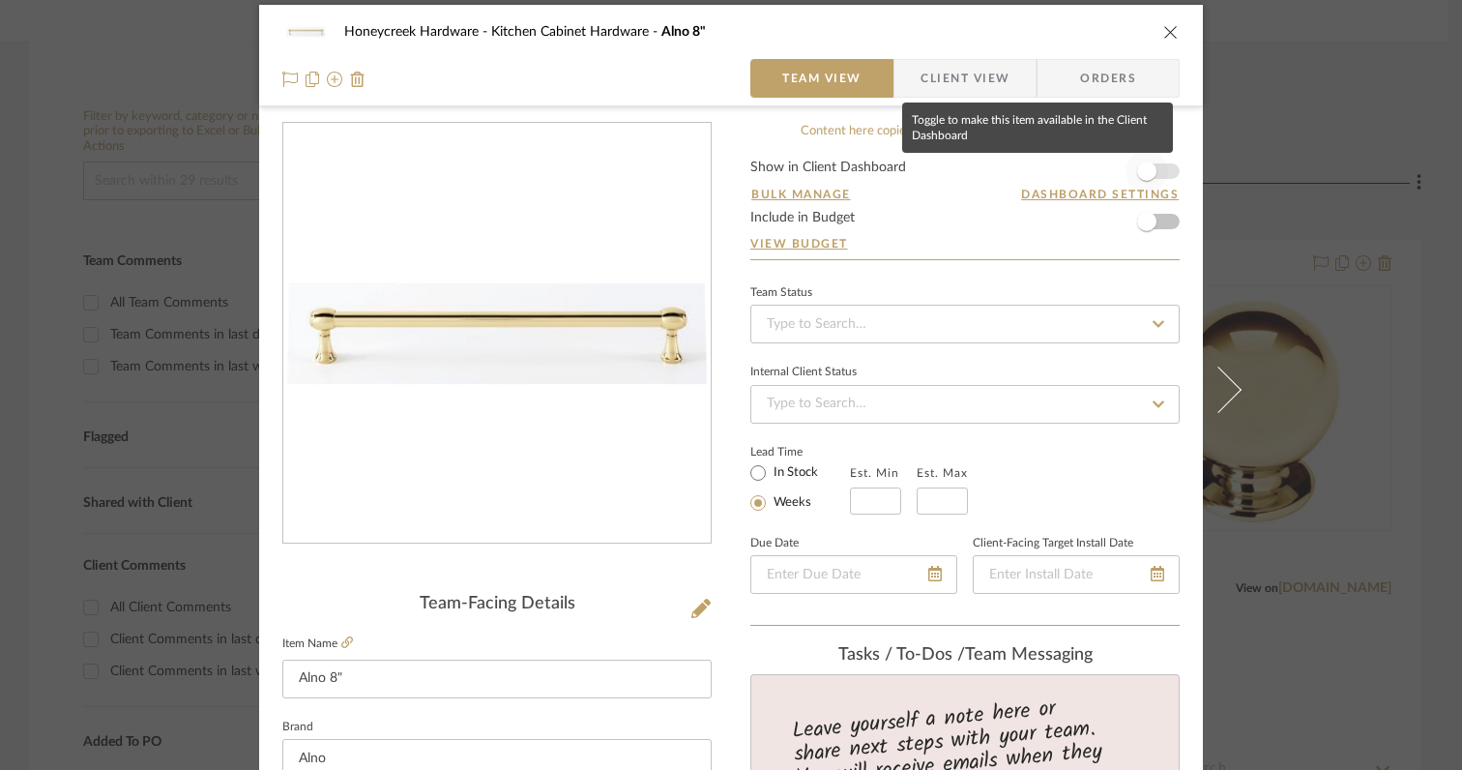
click at [1141, 169] on span "button" at bounding box center [1146, 170] width 19 height 19
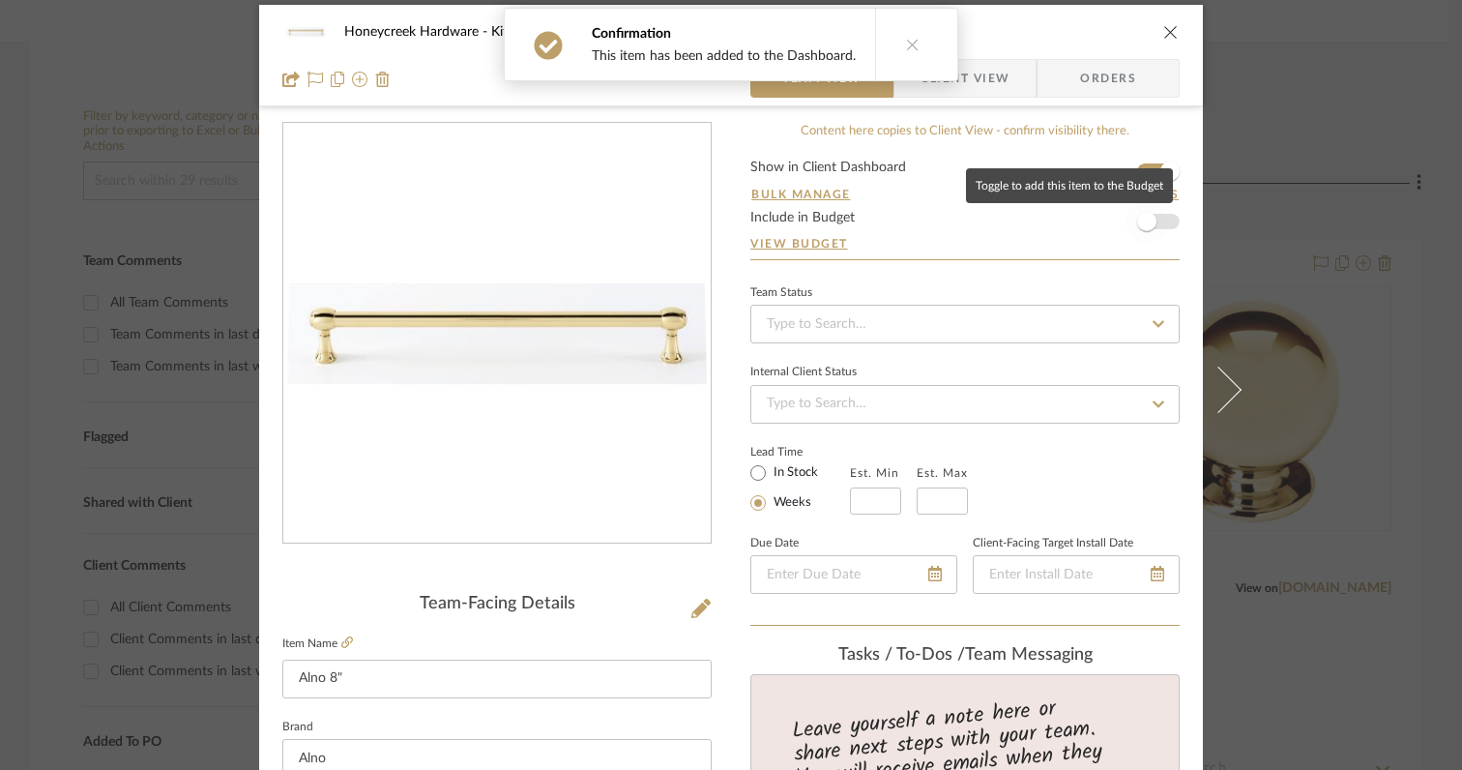
click at [1141, 218] on span "button" at bounding box center [1146, 221] width 19 height 19
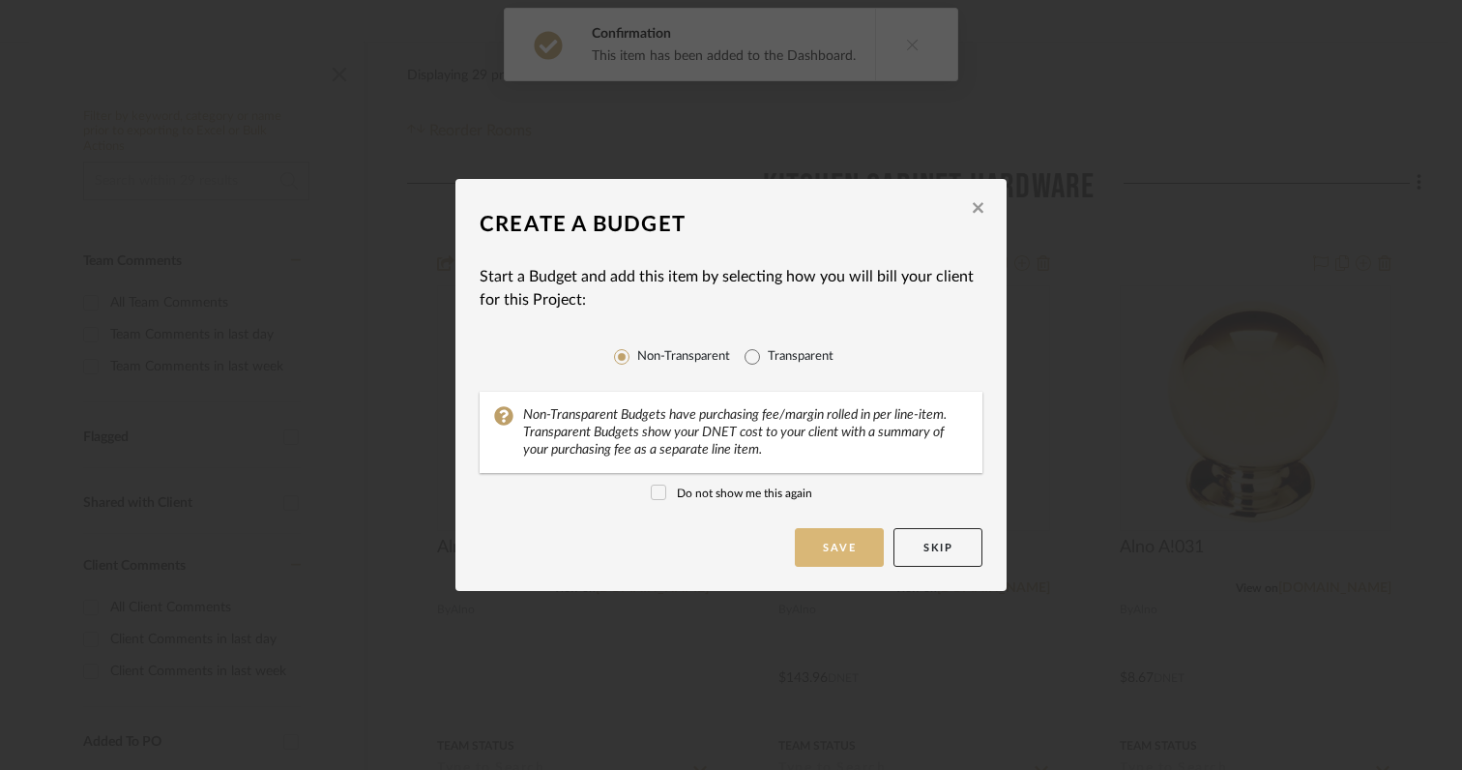
click at [833, 547] on button "Save" at bounding box center [839, 547] width 89 height 39
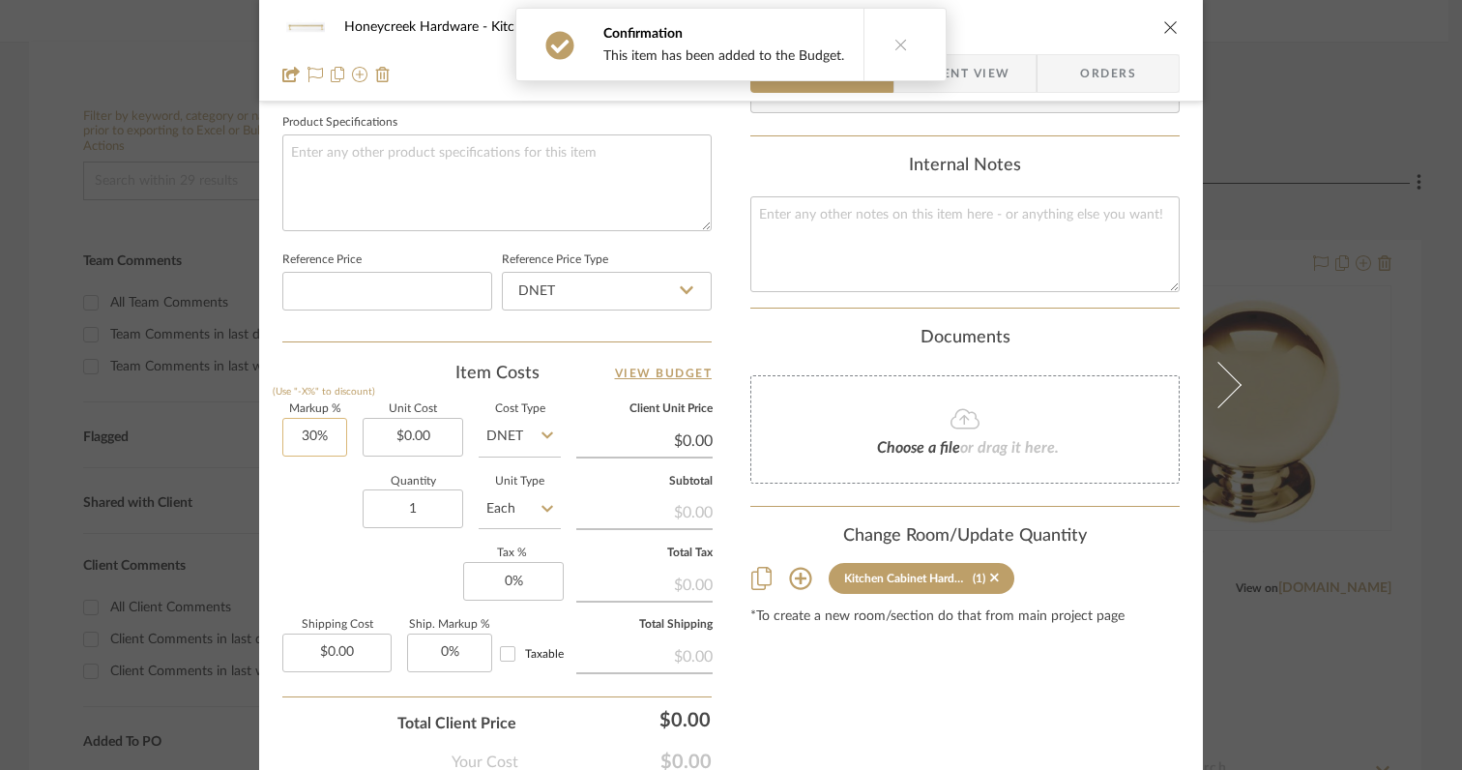
scroll to position [913, 0]
click at [323, 435] on input "30" at bounding box center [314, 435] width 65 height 39
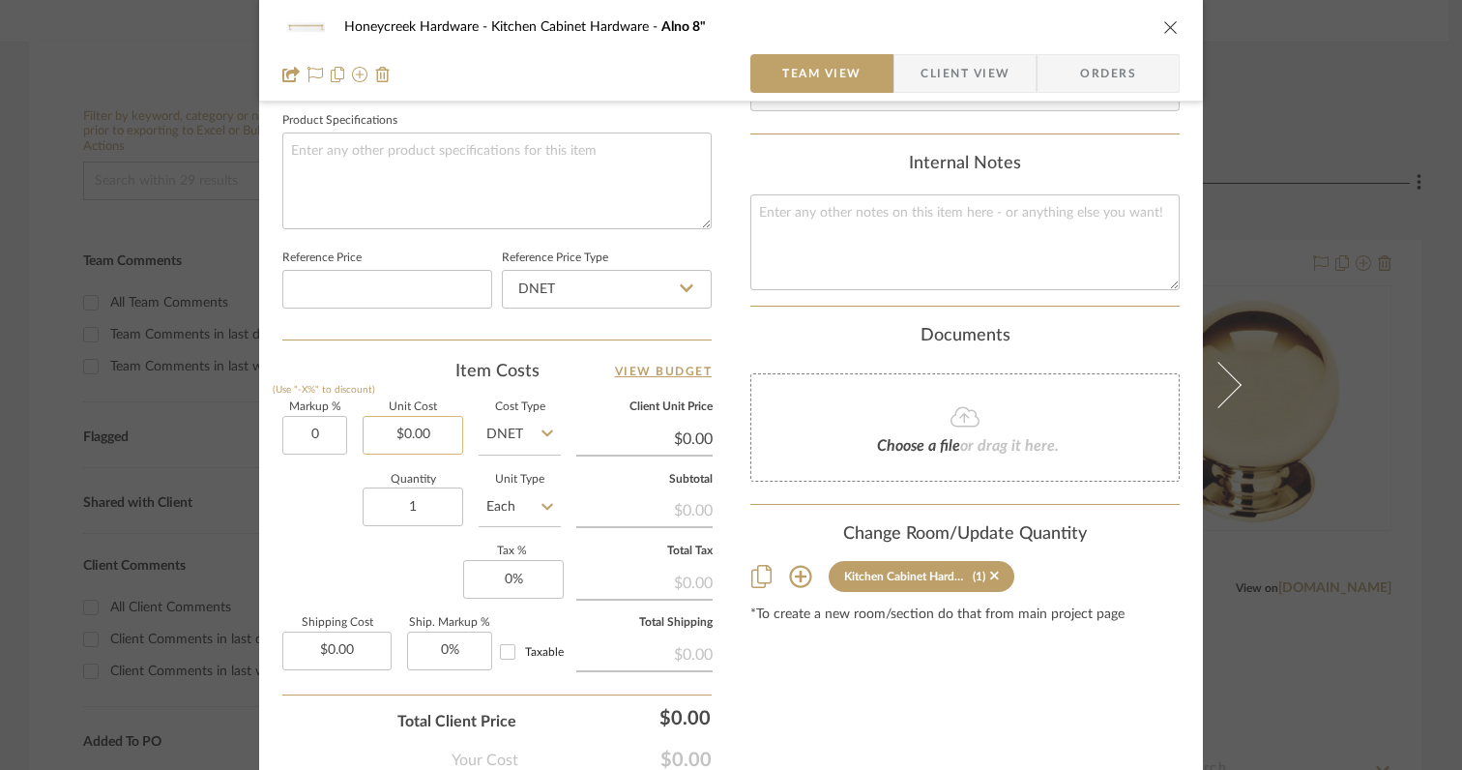
type input "0%"
type input "0.00"
click at [446, 436] on input "0.00" at bounding box center [413, 435] width 101 height 39
type input "$55.30"
click at [418, 505] on input "1" at bounding box center [413, 506] width 101 height 39
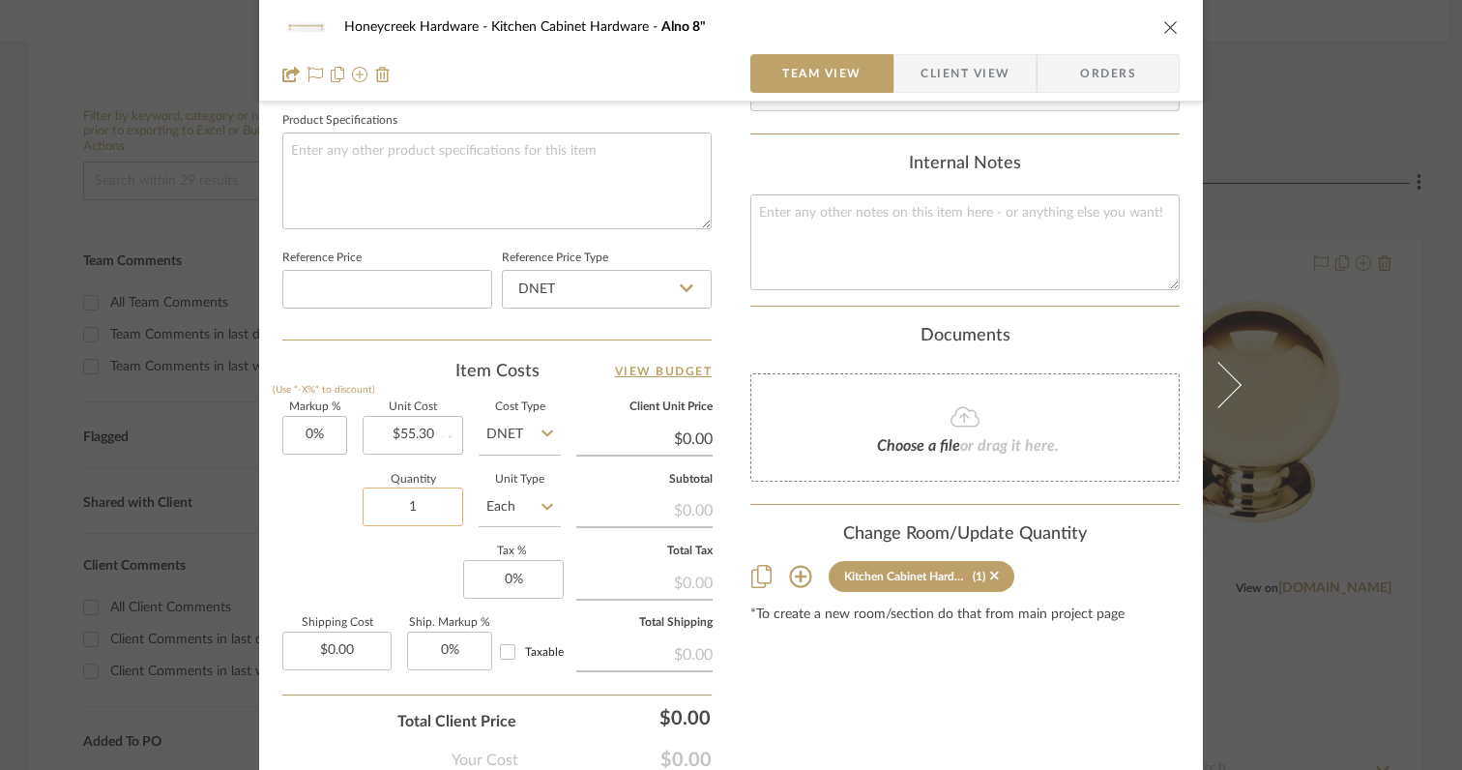
type input "$55.30"
type input "3"
type input "0"
click at [519, 581] on input "0" at bounding box center [513, 579] width 101 height 39
type input "6%"
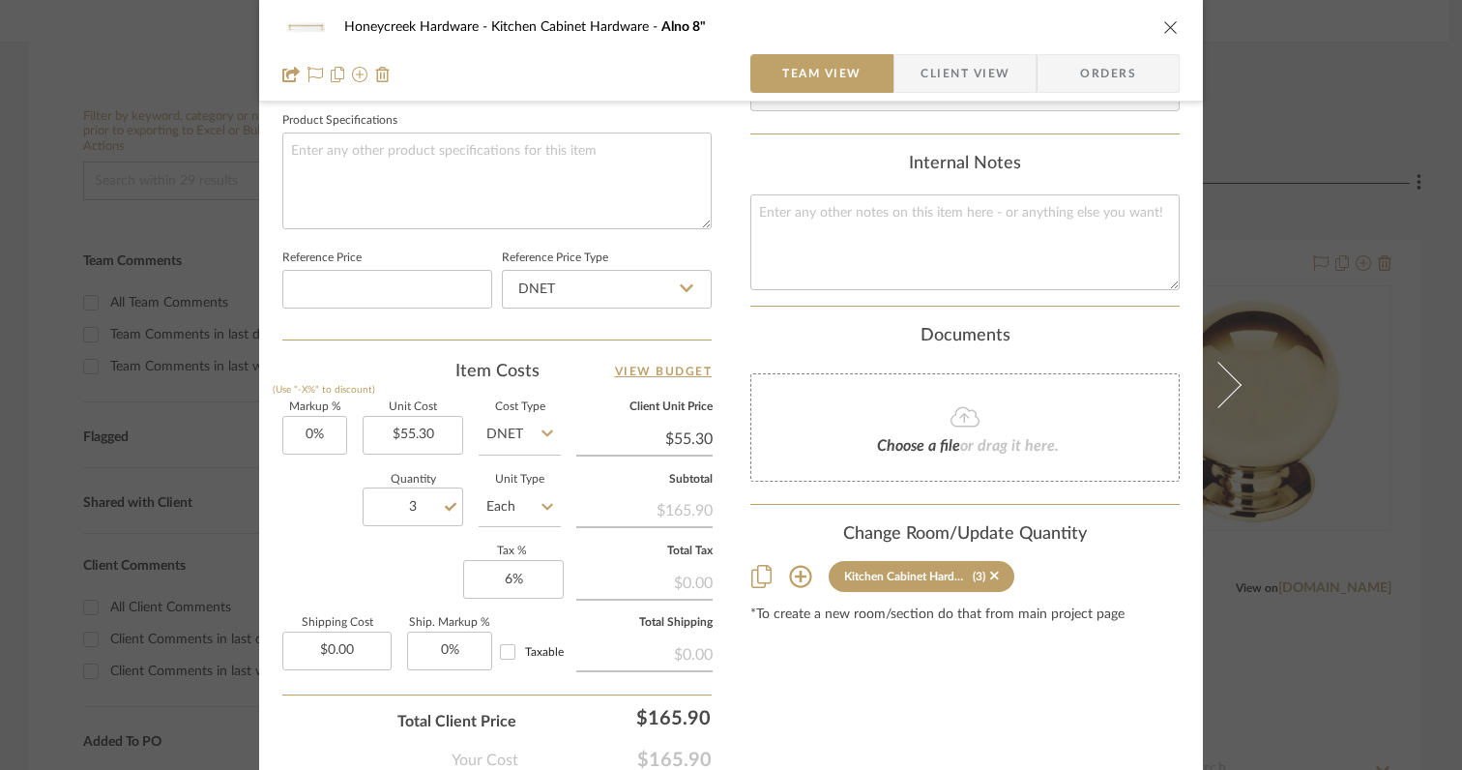
click at [377, 581] on div "Markup % (Use "-X%" to discount) 0% Unit Cost $55.30 Cost Type DNET Client Unit…" at bounding box center [496, 543] width 429 height 282
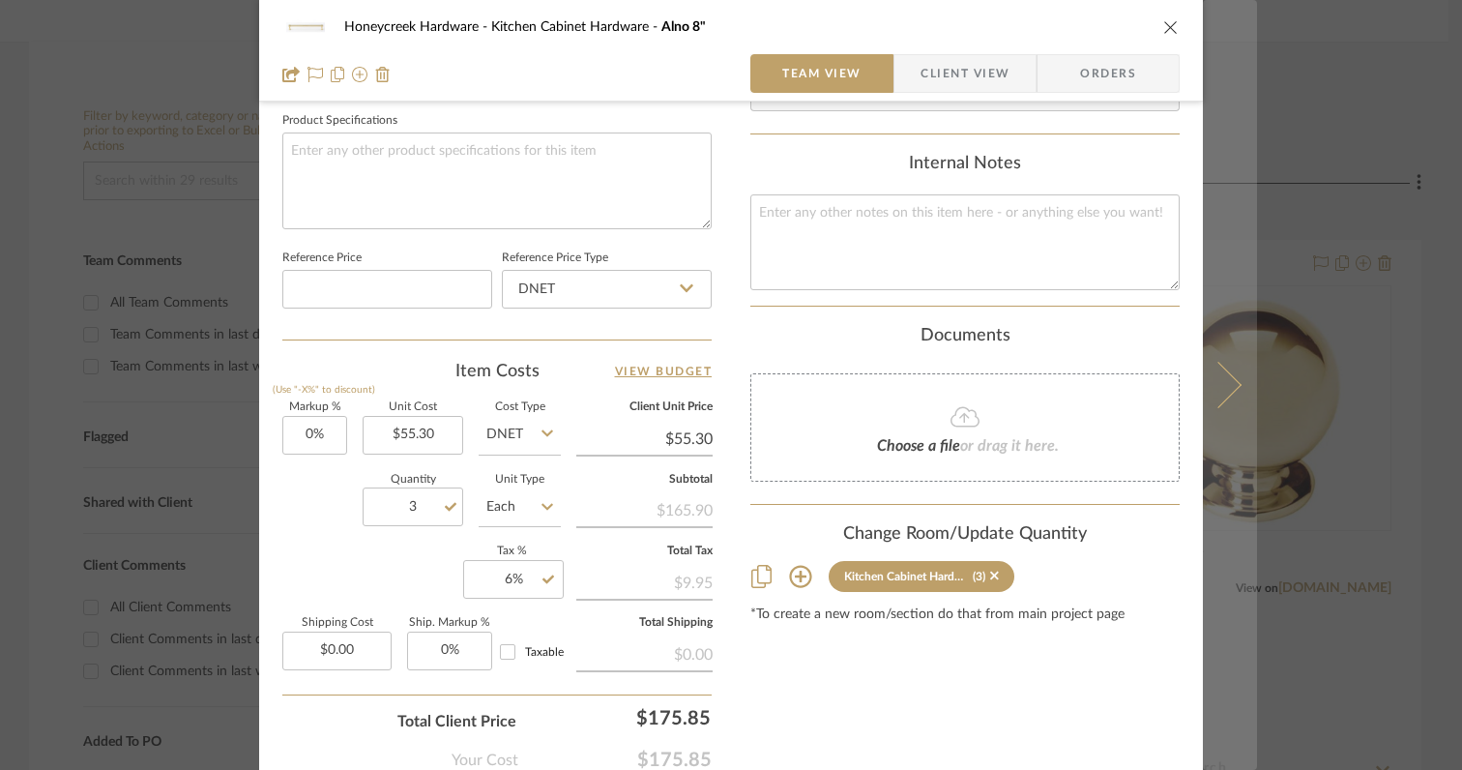
click at [1219, 389] on icon at bounding box center [1218, 385] width 46 height 46
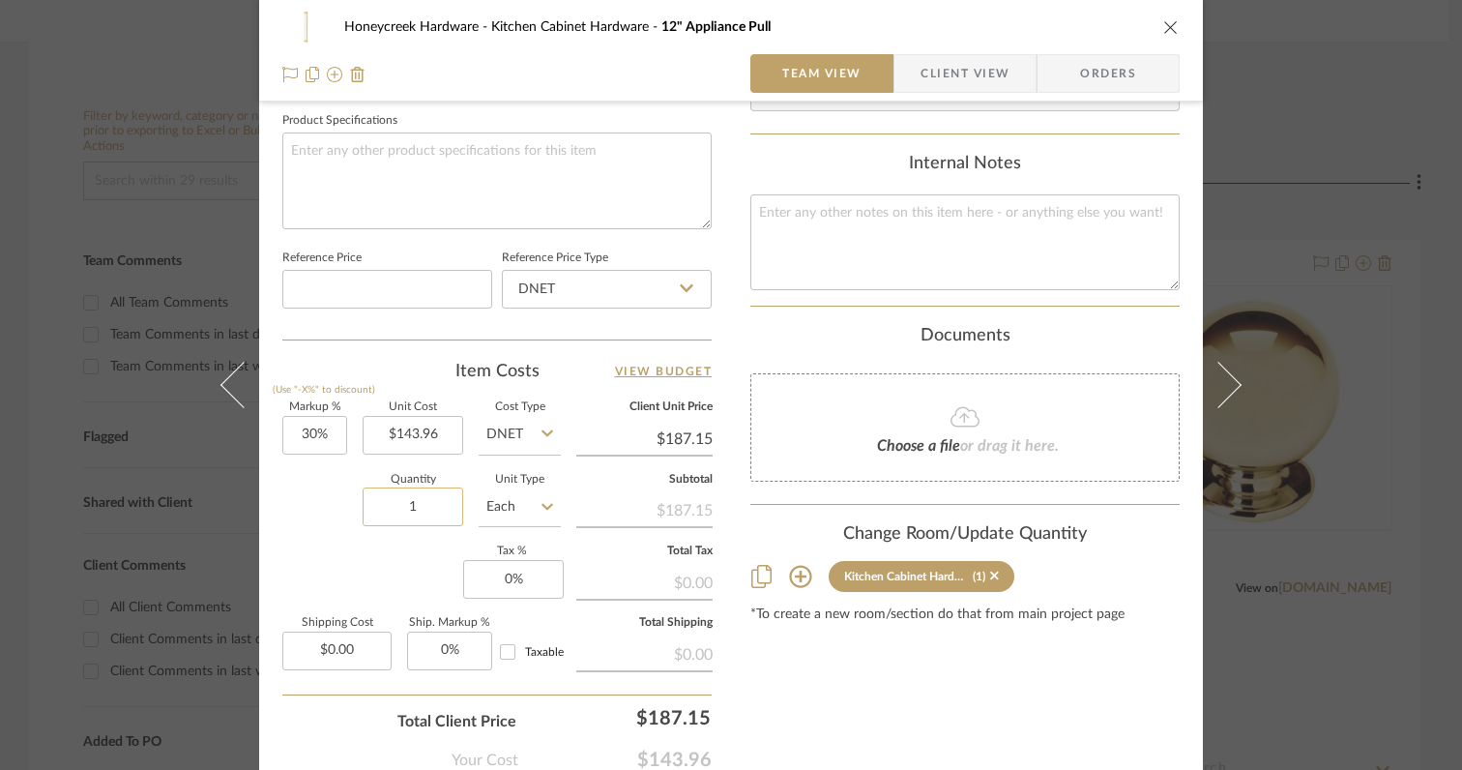
click at [426, 504] on input "1" at bounding box center [413, 506] width 101 height 39
type input "2"
type input "30"
click at [329, 432] on input "30" at bounding box center [314, 435] width 65 height 39
type input "0%"
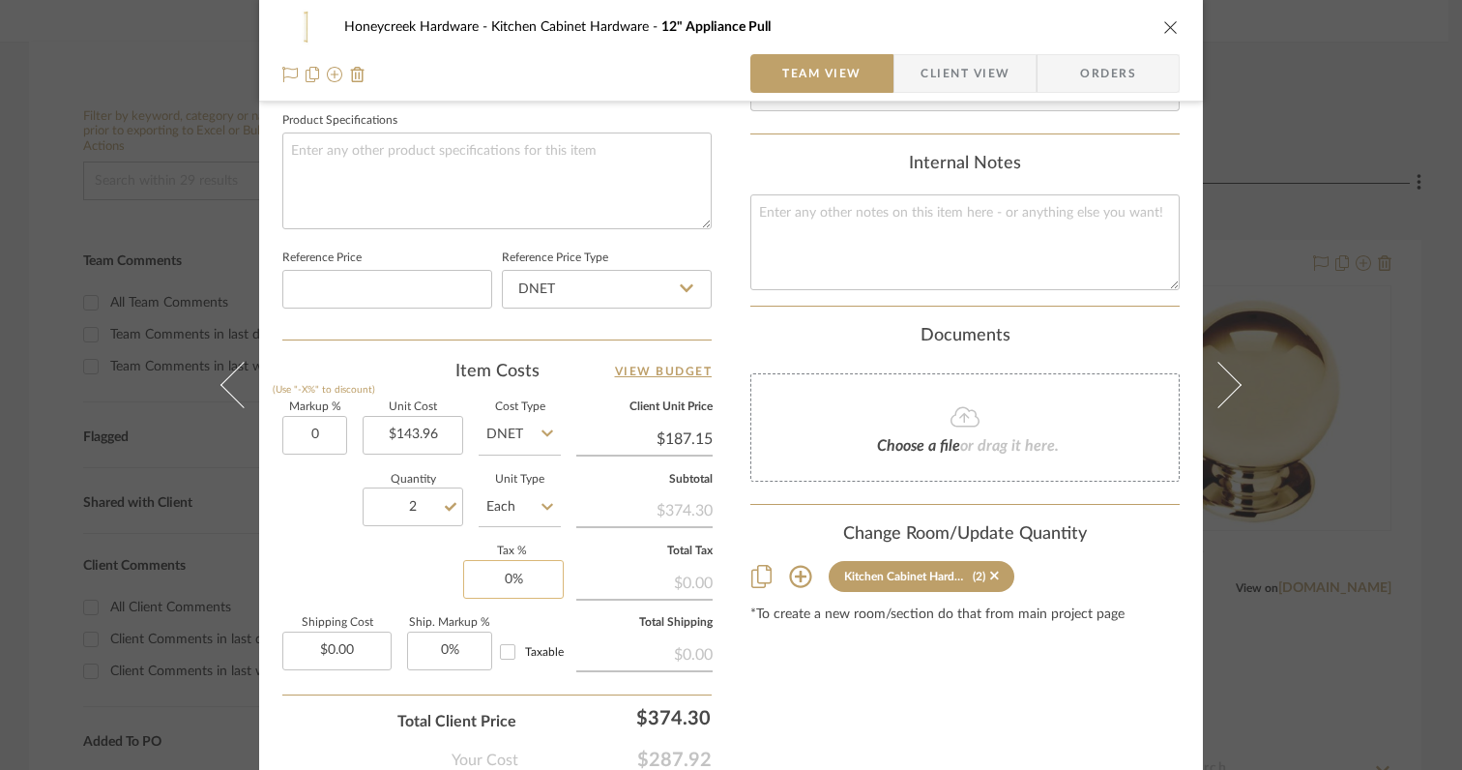
type input "0"
click at [526, 580] on input "0" at bounding box center [513, 579] width 101 height 39
type input "$143.96"
type input "6%"
click at [372, 578] on div "Markup % (Use "-X%" to discount) 0% Unit Cost $143.96 Cost Type DNET Client Uni…" at bounding box center [496, 543] width 429 height 282
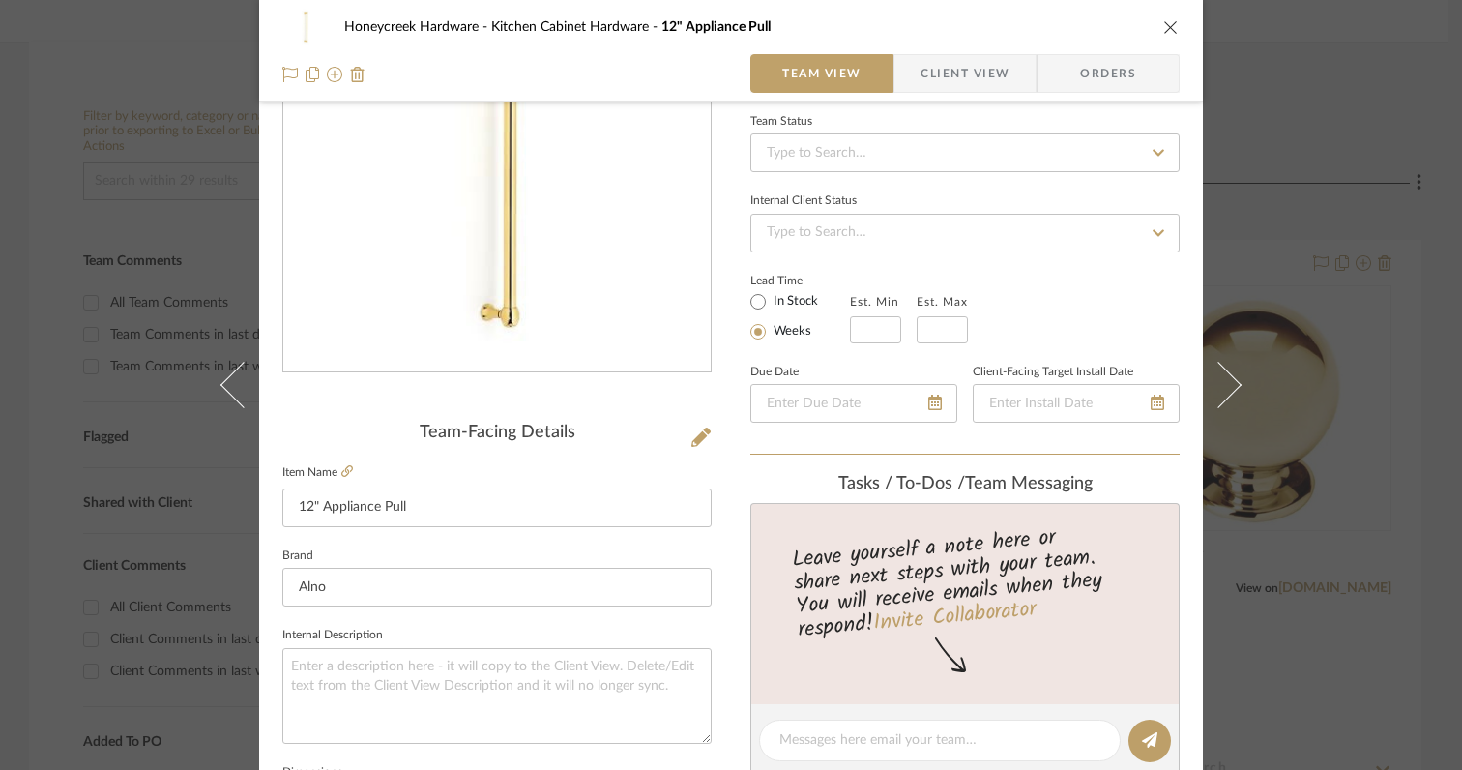
scroll to position [0, 0]
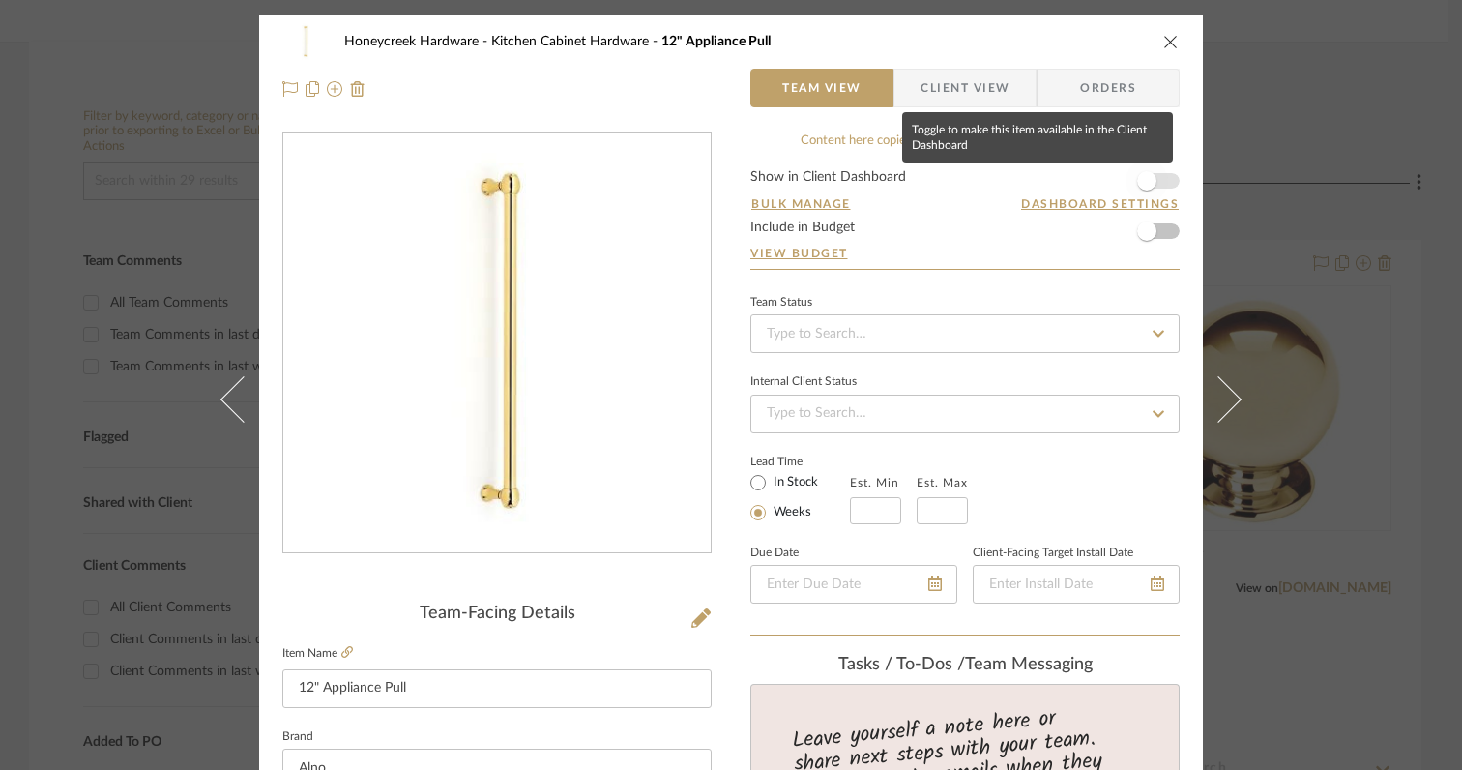
click at [1141, 187] on span "button" at bounding box center [1146, 180] width 19 height 19
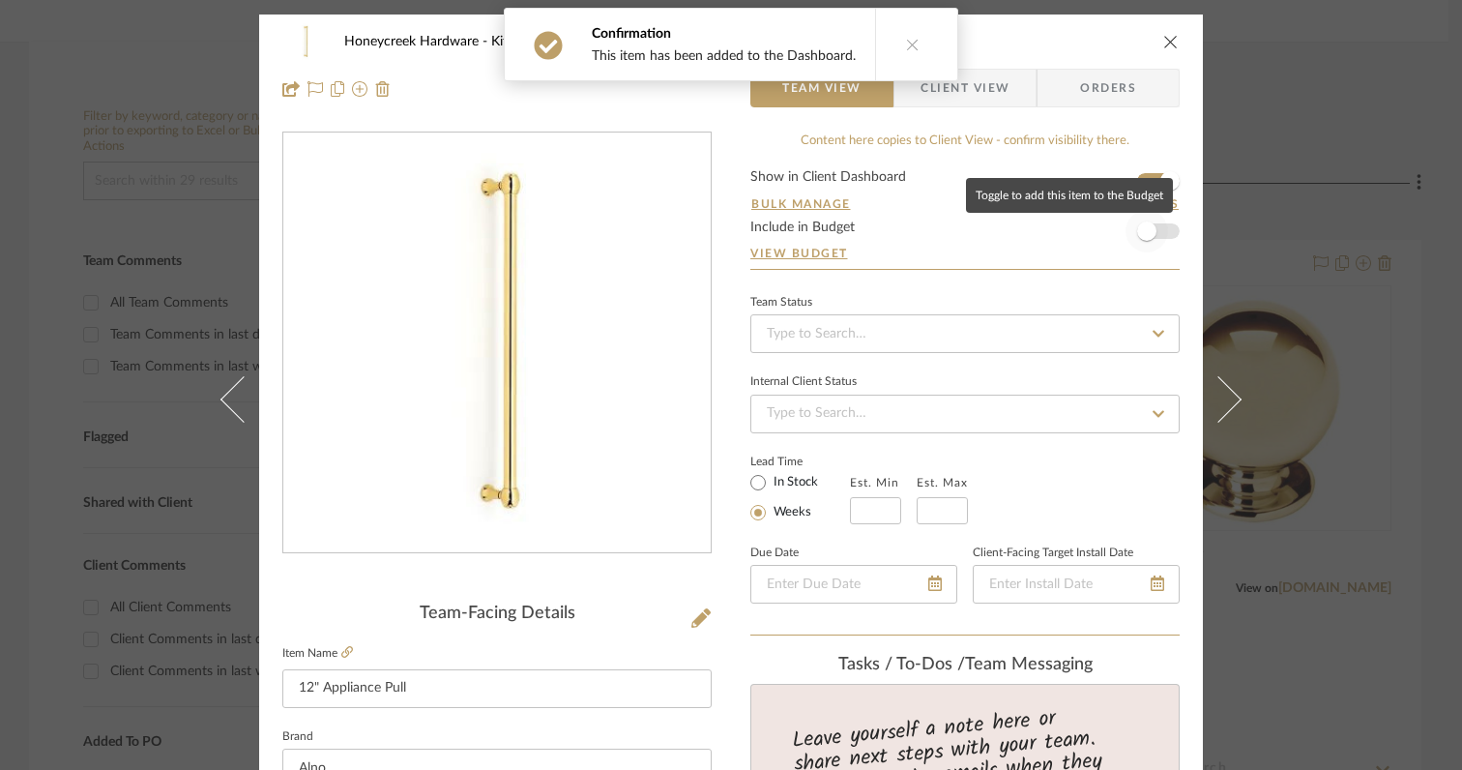
click at [1138, 230] on span "button" at bounding box center [1146, 230] width 19 height 19
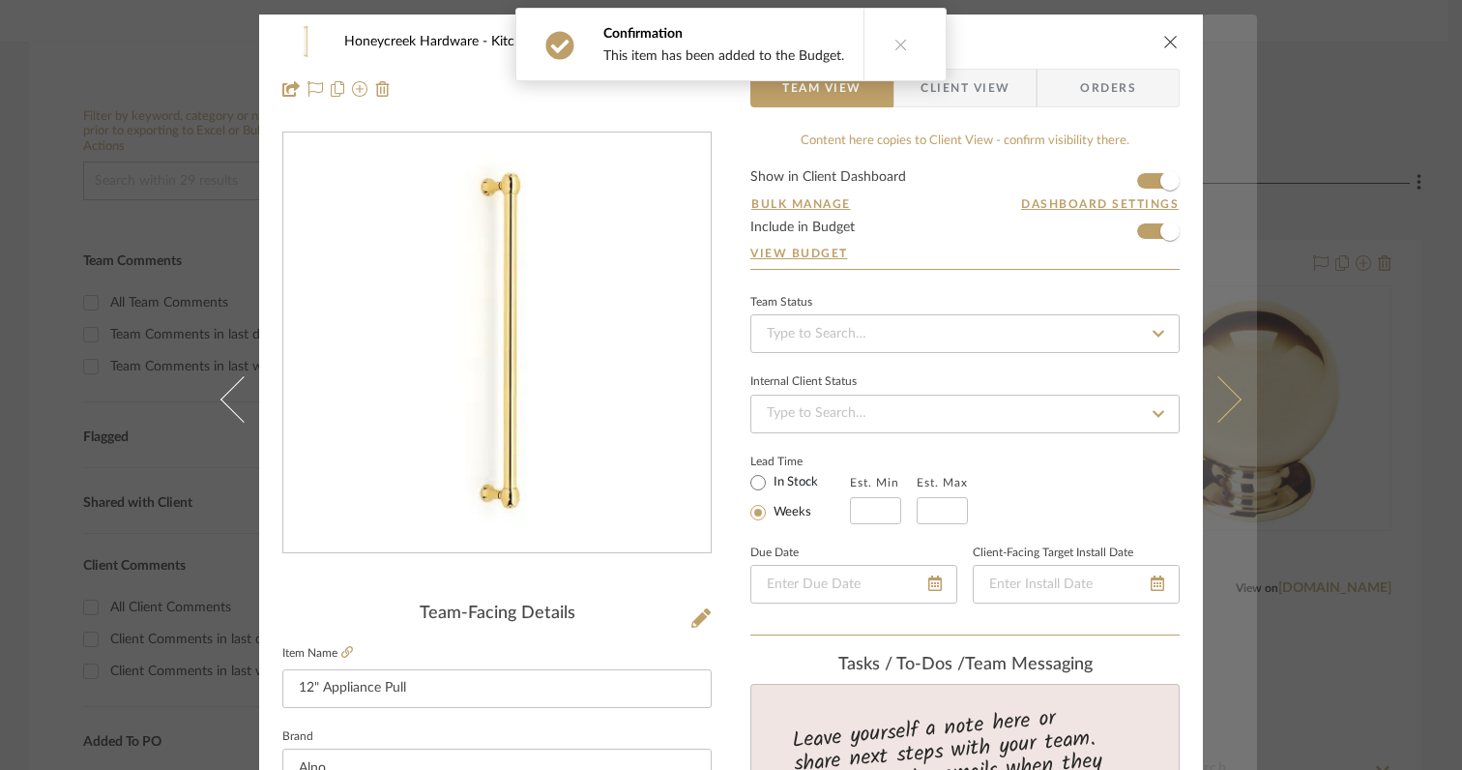
click at [1215, 406] on icon at bounding box center [1218, 399] width 46 height 46
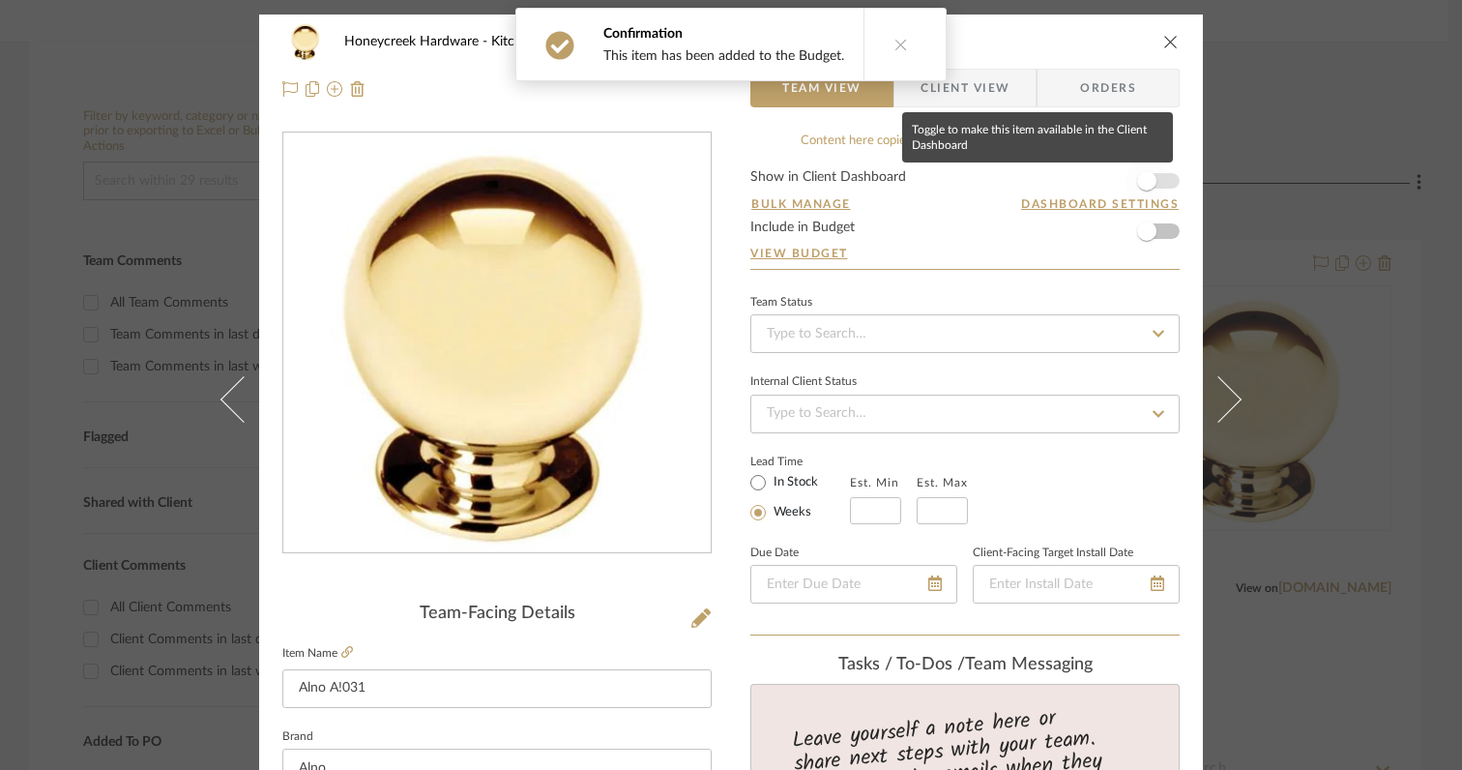
click at [1144, 182] on span "button" at bounding box center [1146, 180] width 19 height 19
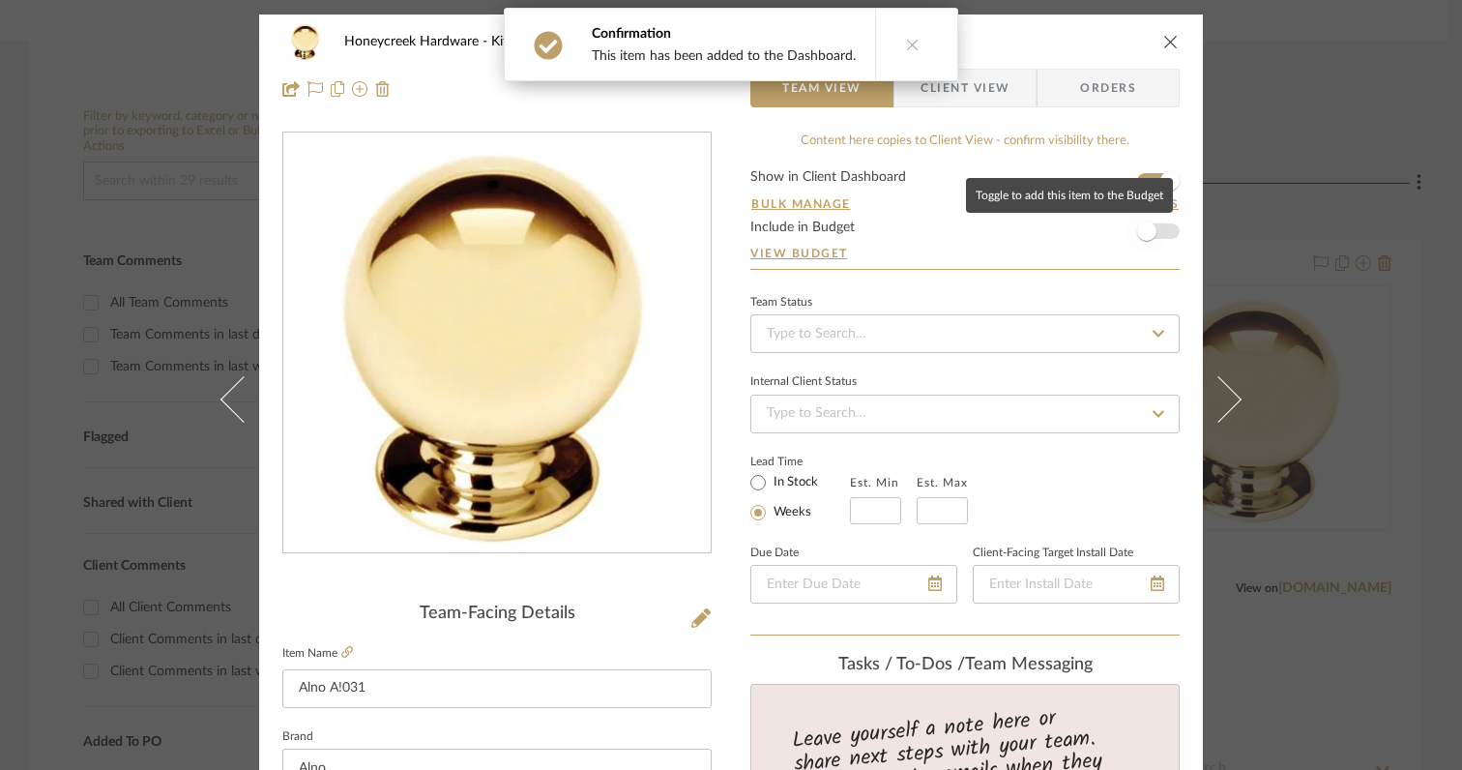
click at [1144, 231] on span "button" at bounding box center [1146, 230] width 19 height 19
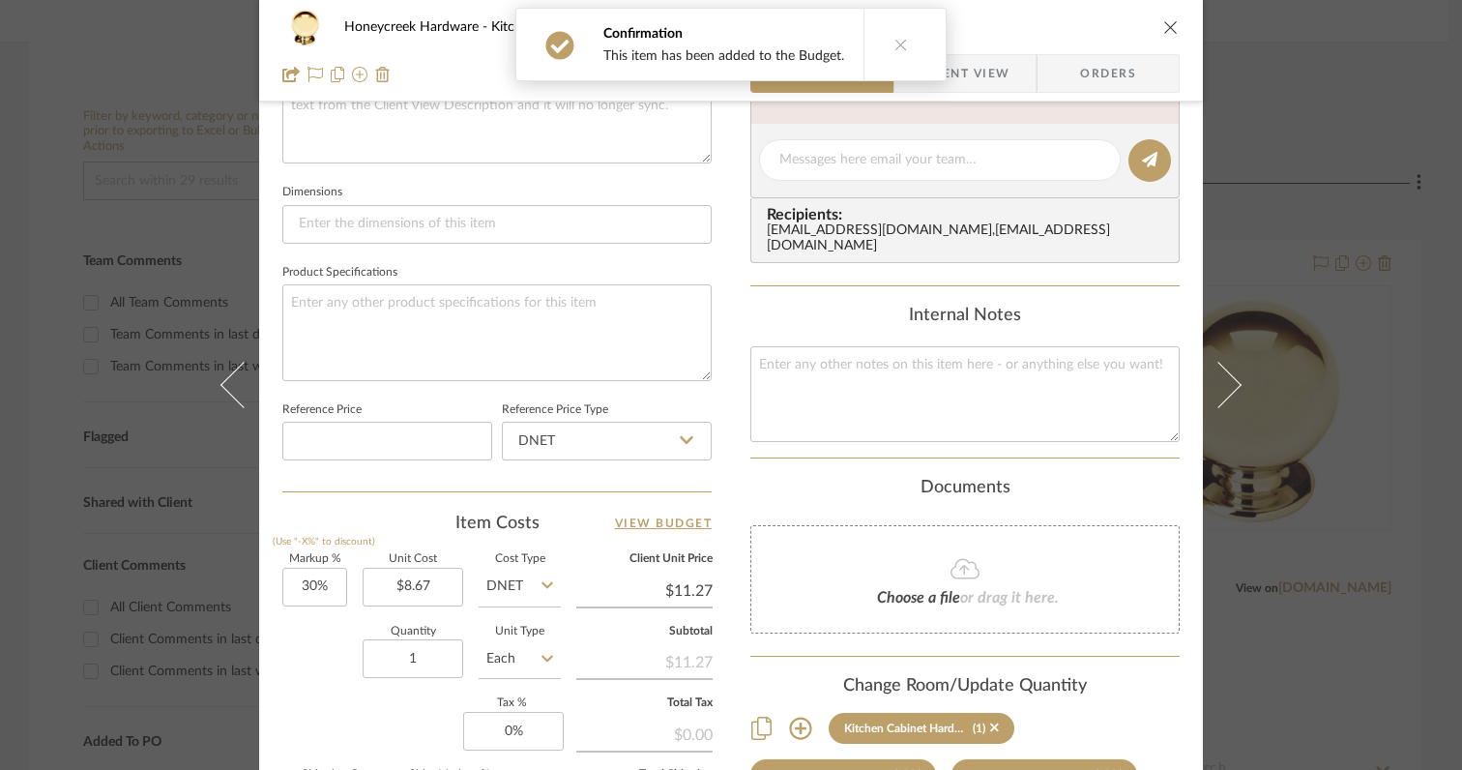
scroll to position [766, 0]
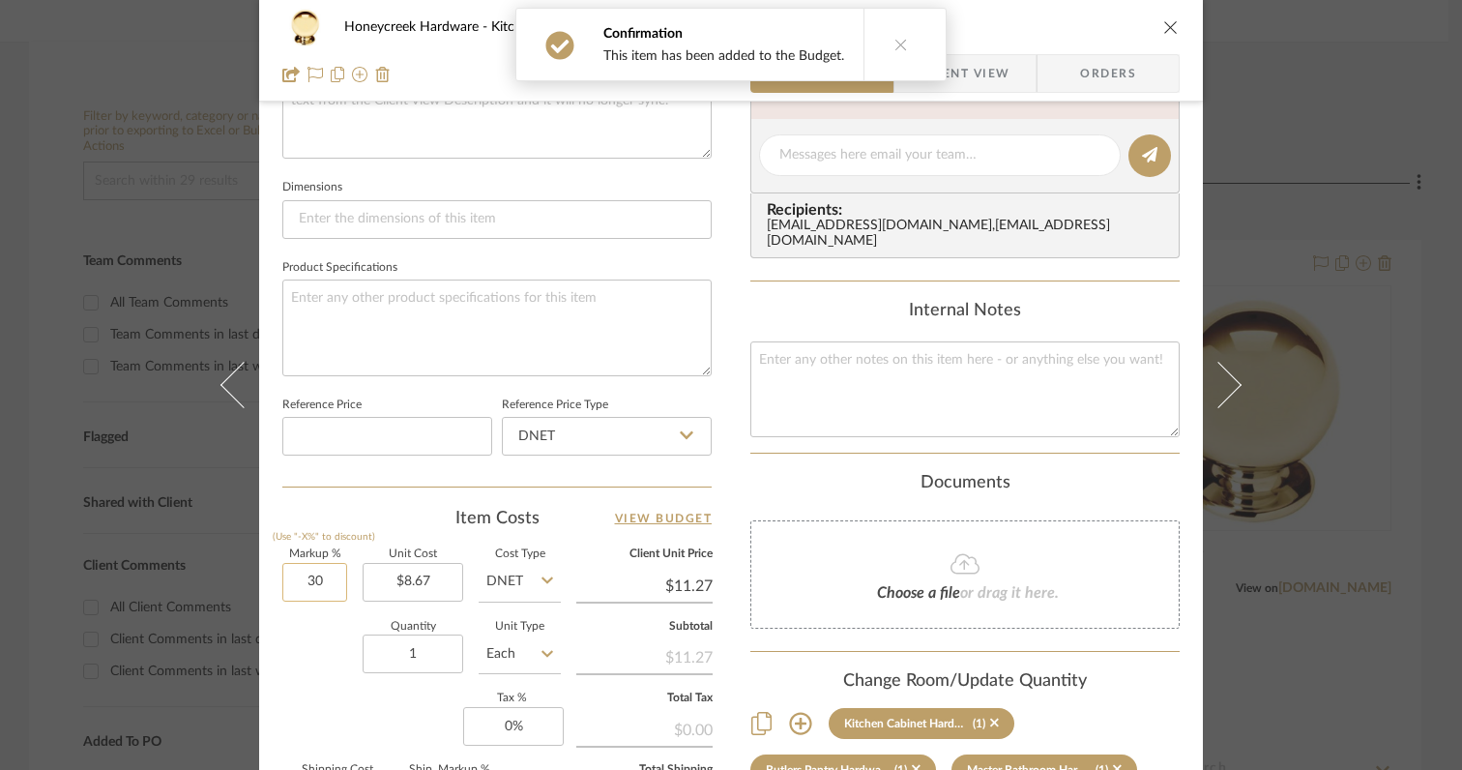
click at [322, 582] on input "30" at bounding box center [314, 582] width 65 height 39
type input "0%"
click at [423, 655] on input "1" at bounding box center [413, 653] width 101 height 39
type input "$8.67"
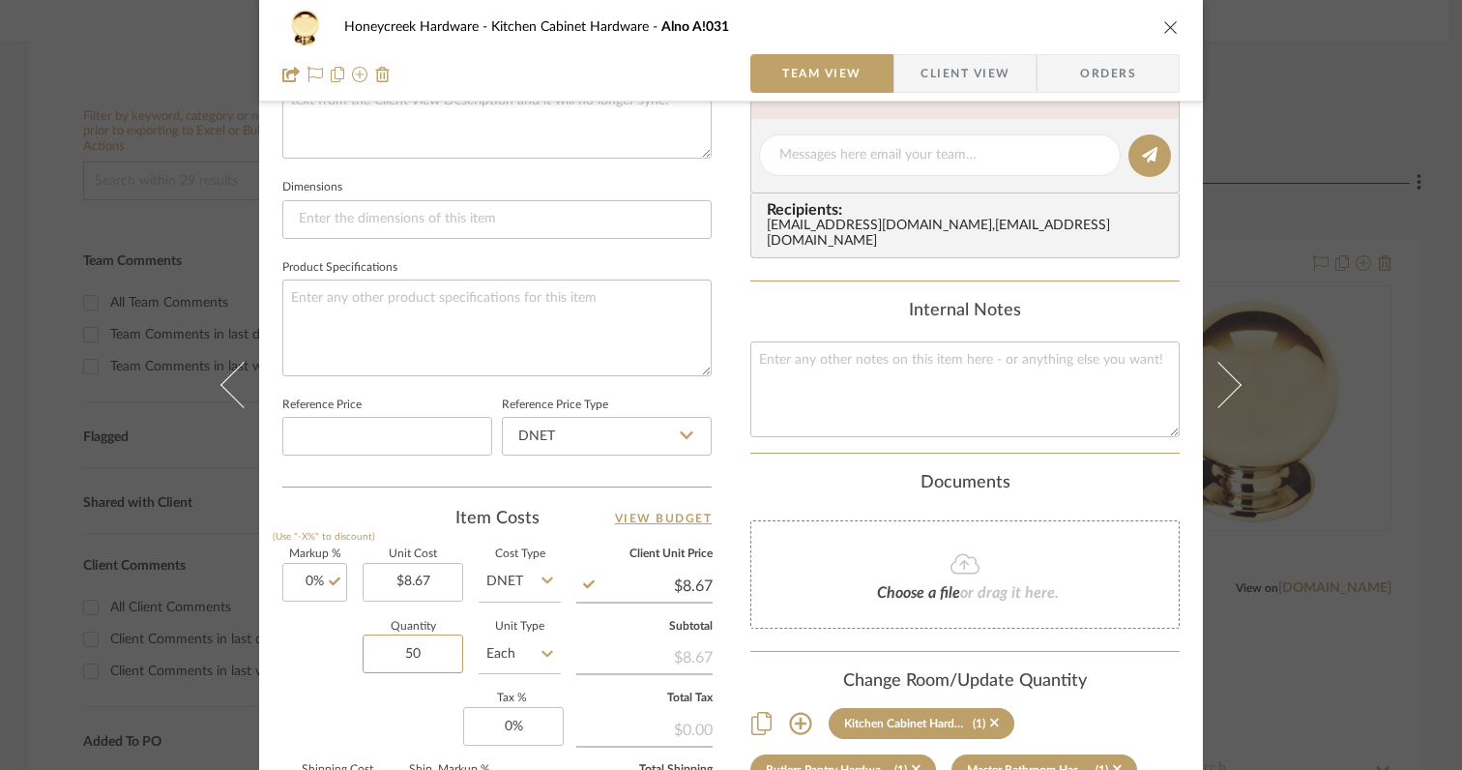
type input "50"
click at [343, 706] on div "Markup % (Use "-X%" to discount) 0% Unit Cost $8.67 Cost Type DNET Client Unit …" at bounding box center [496, 690] width 429 height 282
click at [499, 721] on input "0" at bounding box center [513, 726] width 101 height 39
type input "6%"
click at [421, 727] on div "Markup % (Use "-X%" to discount) 0% Unit Cost $8.67 Cost Type DNET Client Unit …" at bounding box center [496, 690] width 429 height 282
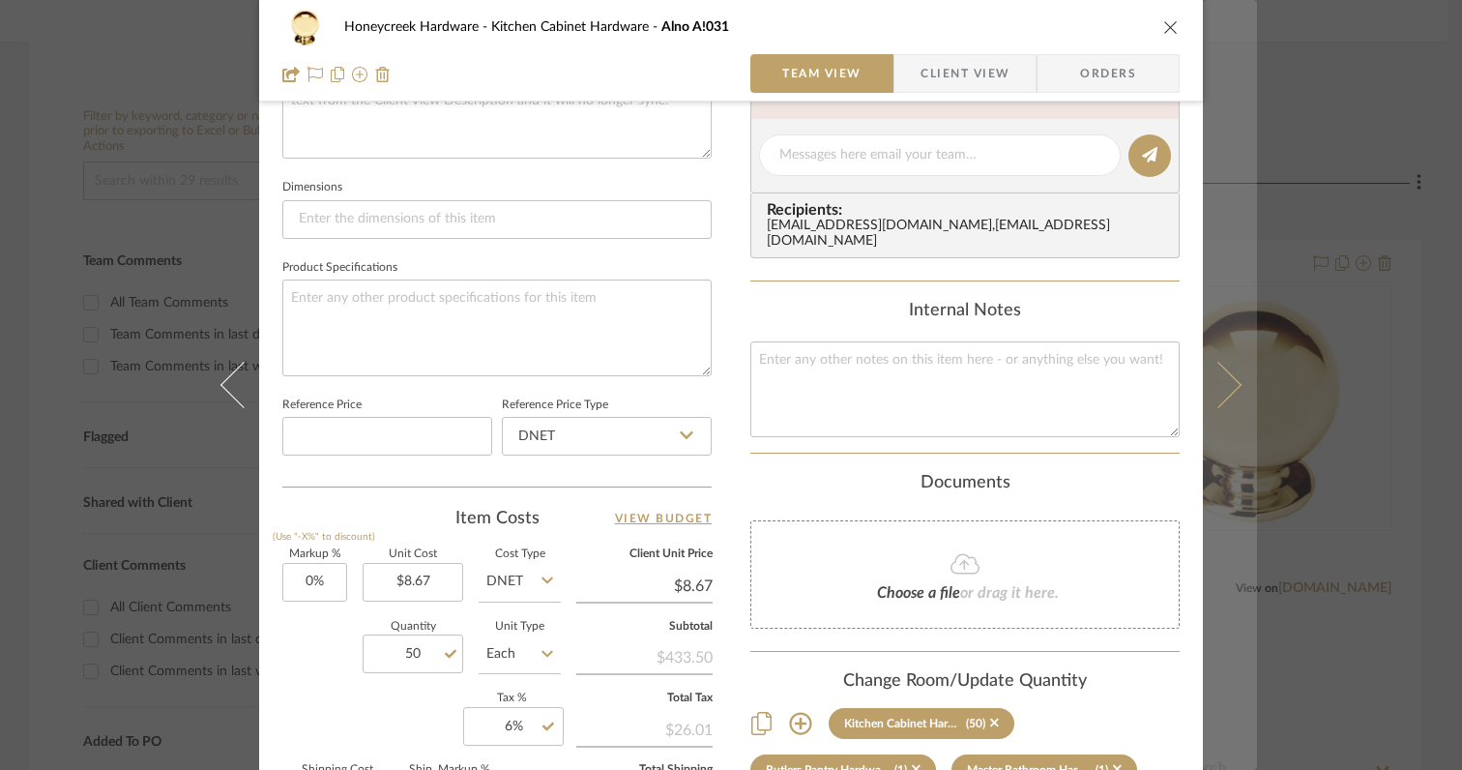
click at [1219, 398] on icon at bounding box center [1218, 385] width 46 height 46
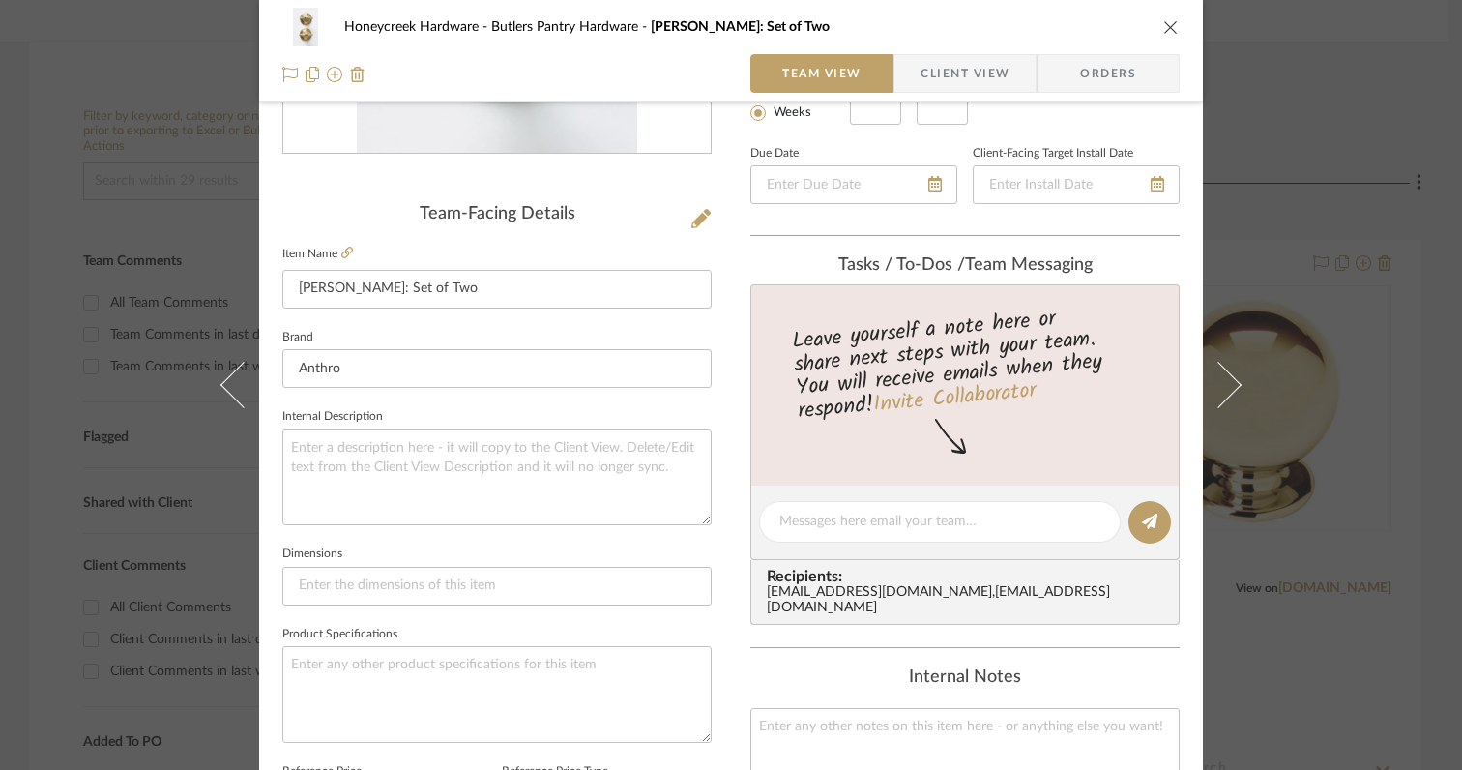
scroll to position [0, 0]
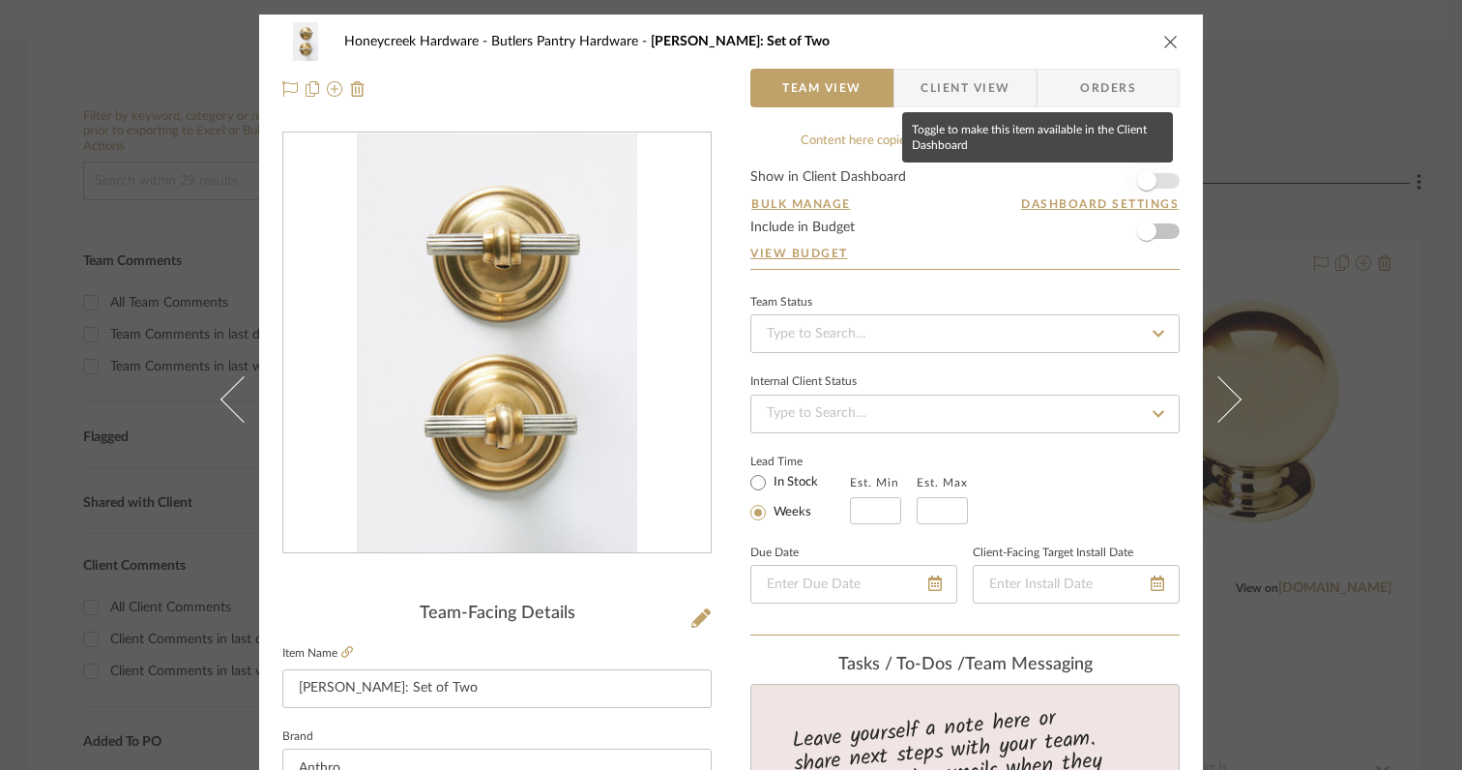
click at [1144, 184] on span "button" at bounding box center [1146, 180] width 19 height 19
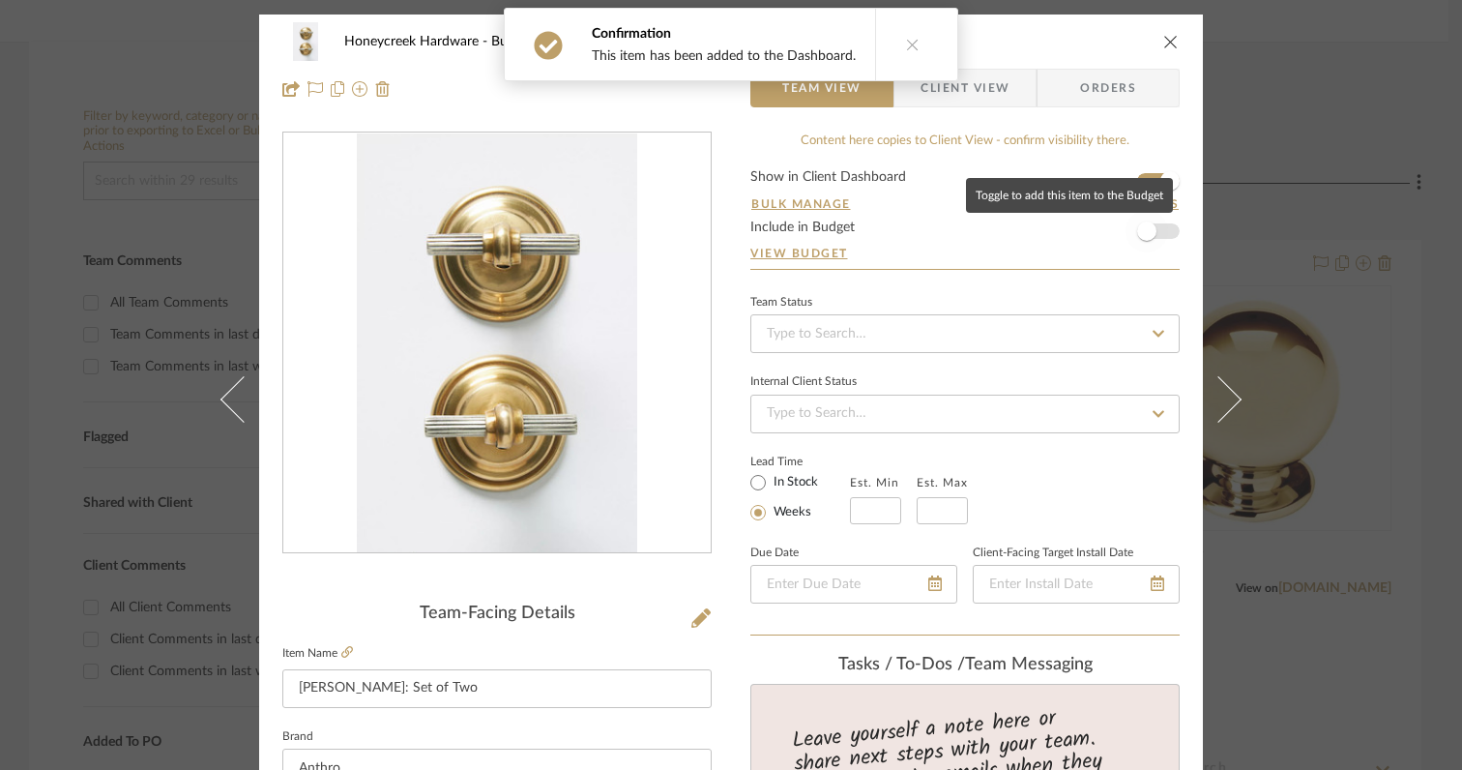
click at [1144, 227] on span "button" at bounding box center [1146, 230] width 19 height 19
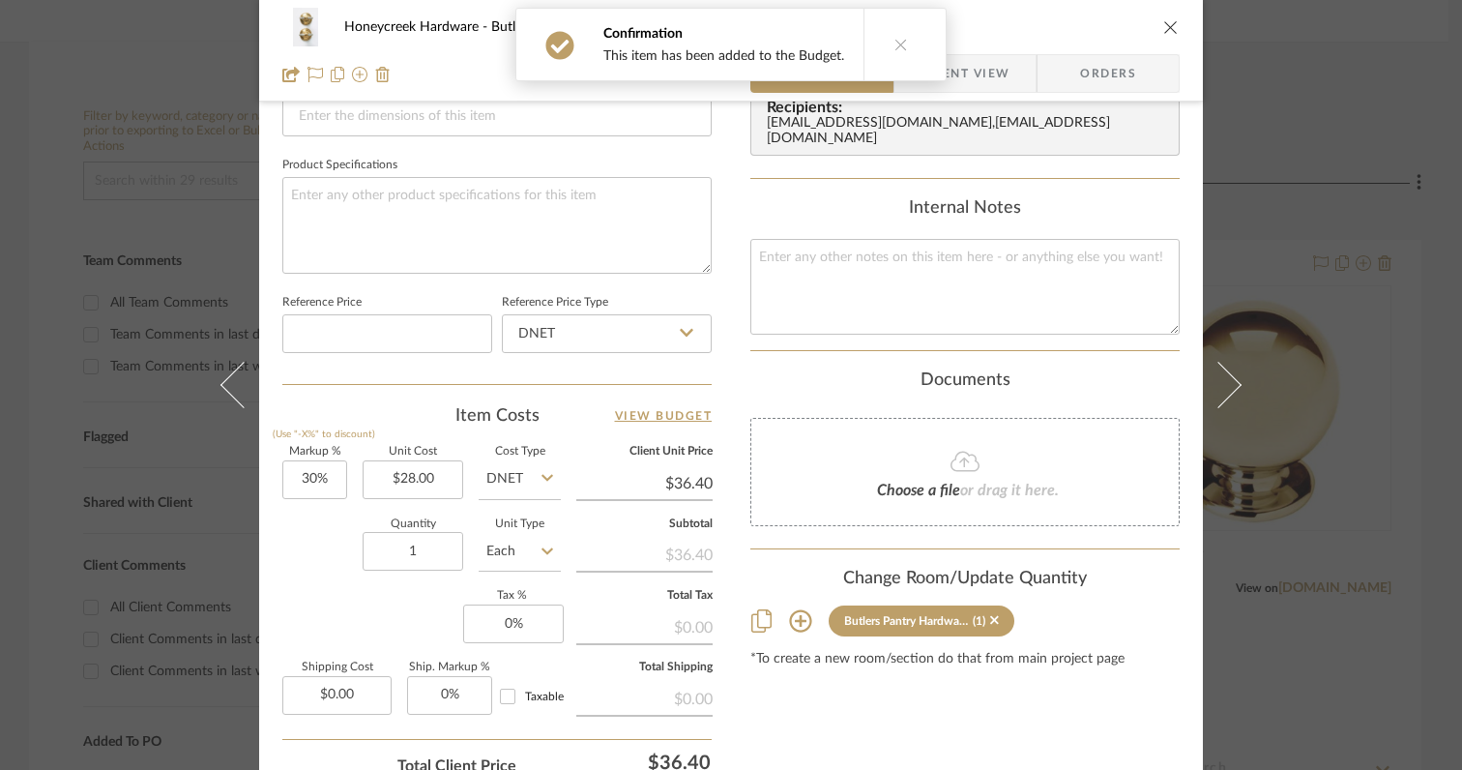
scroll to position [889, 0]
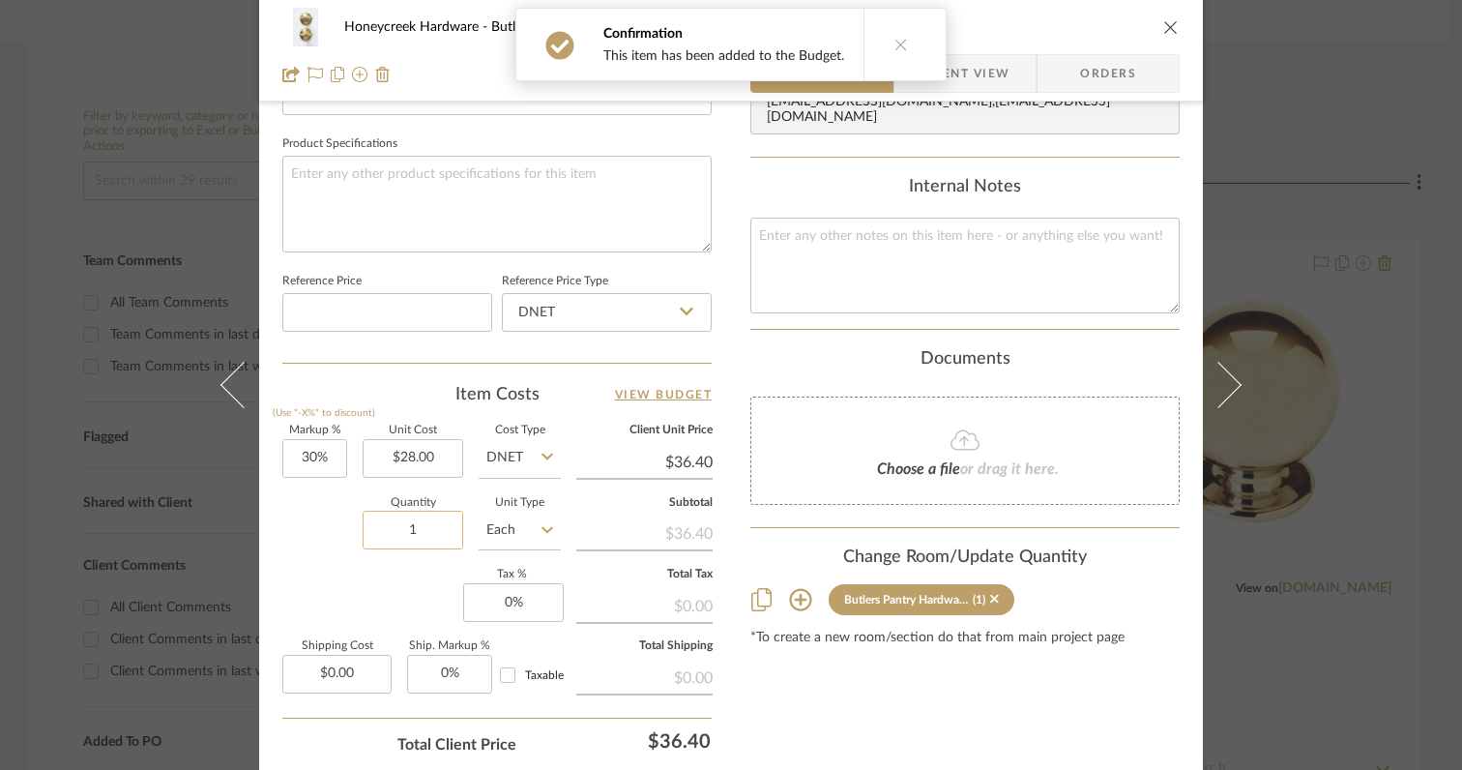
click at [422, 533] on input "1" at bounding box center [413, 529] width 101 height 39
type input "2"
type input "30"
click at [331, 454] on input "30" at bounding box center [314, 458] width 65 height 39
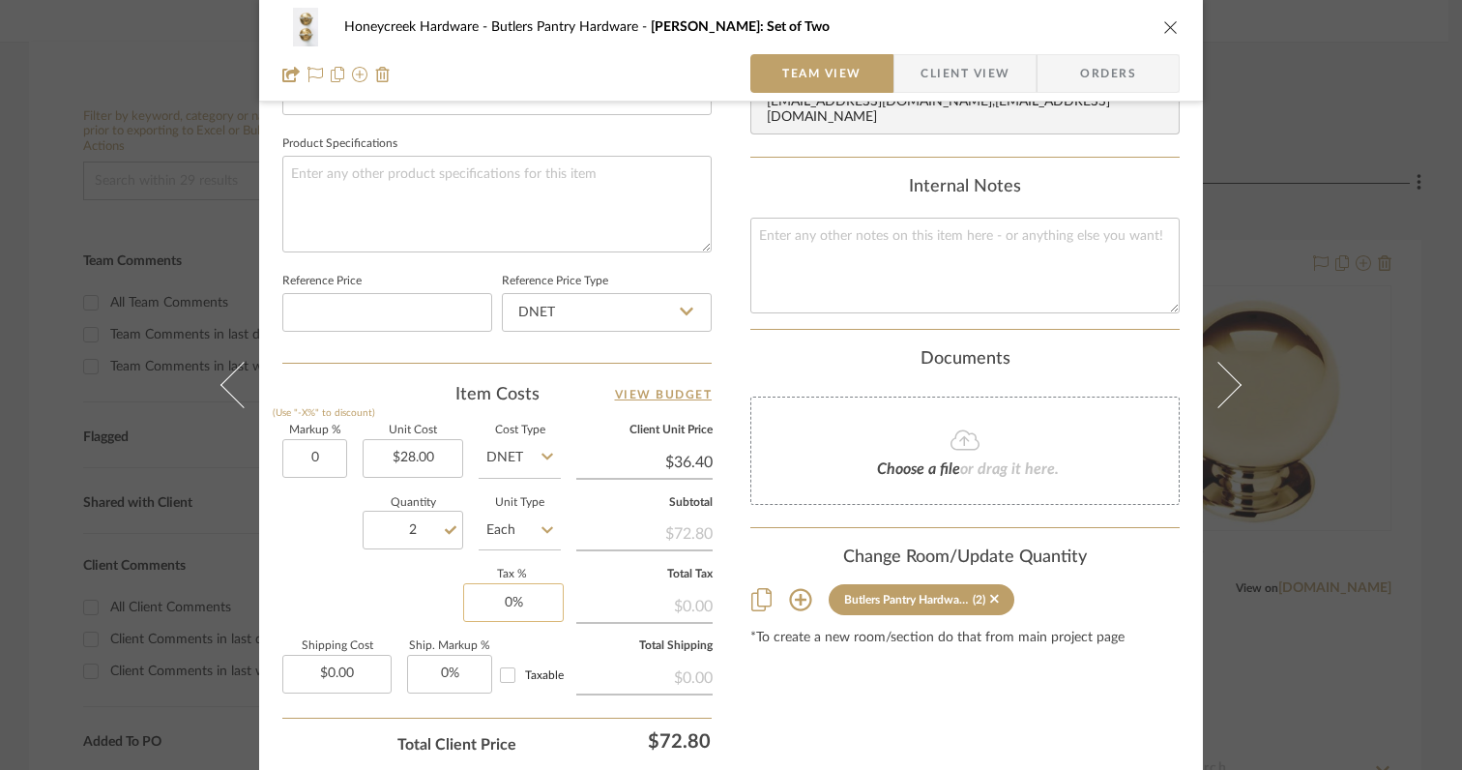
type input "0%"
type input "0"
click at [516, 601] on input "0" at bounding box center [513, 602] width 101 height 39
type input "$28.00"
type input "6%"
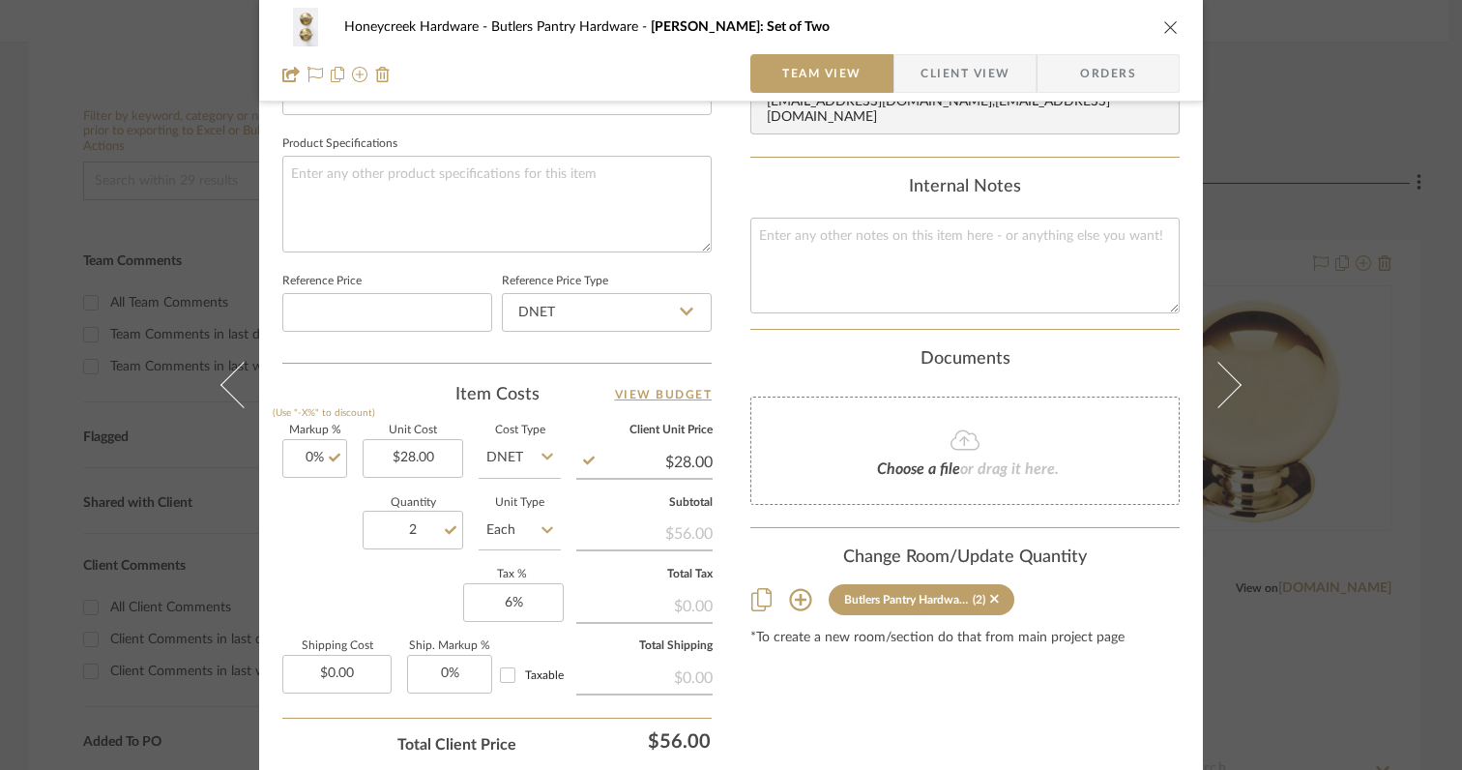
click at [372, 606] on div "Markup % (Use "-X%" to discount) 0% Unit Cost $28.00 Cost Type DNET Client Unit…" at bounding box center [496, 566] width 429 height 282
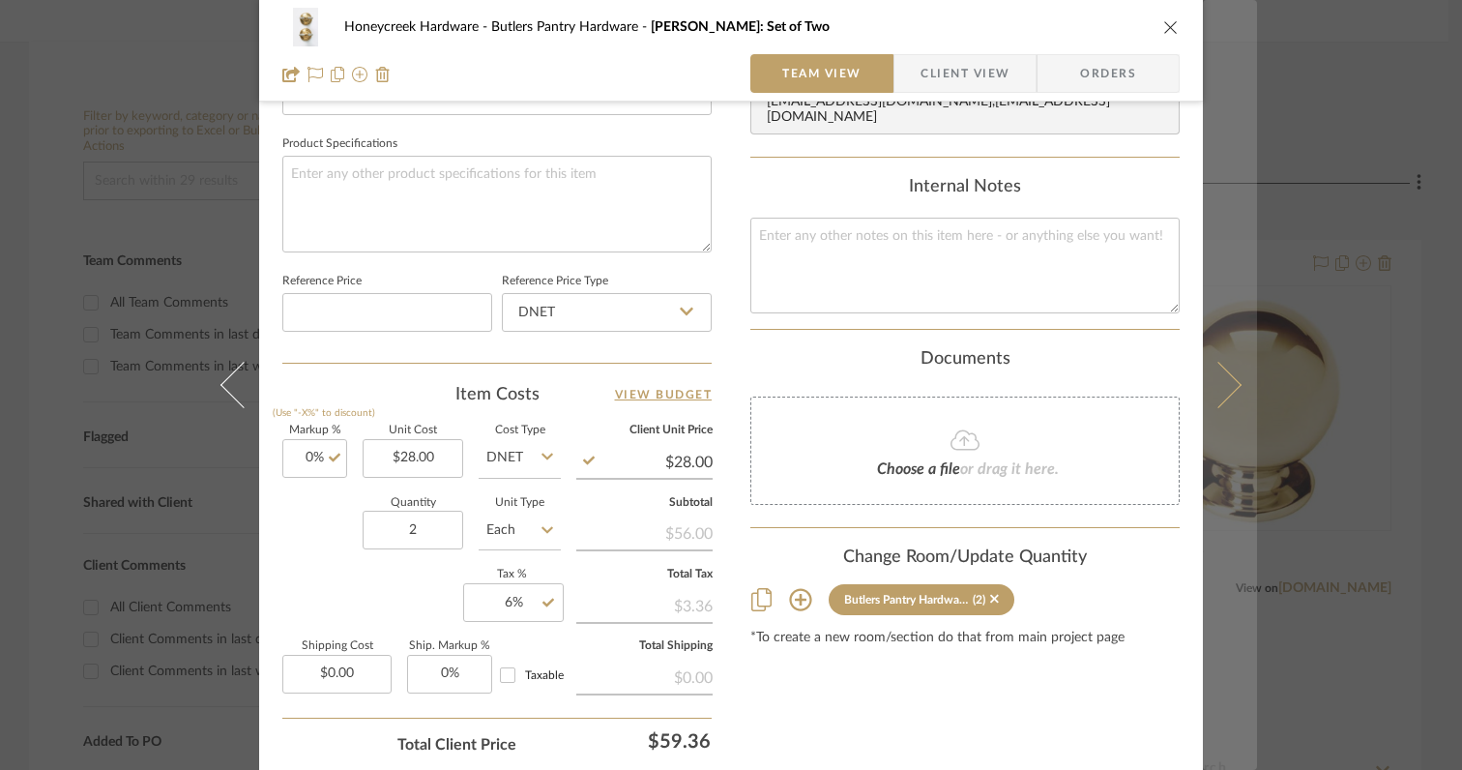
click at [1225, 390] on icon at bounding box center [1218, 385] width 46 height 46
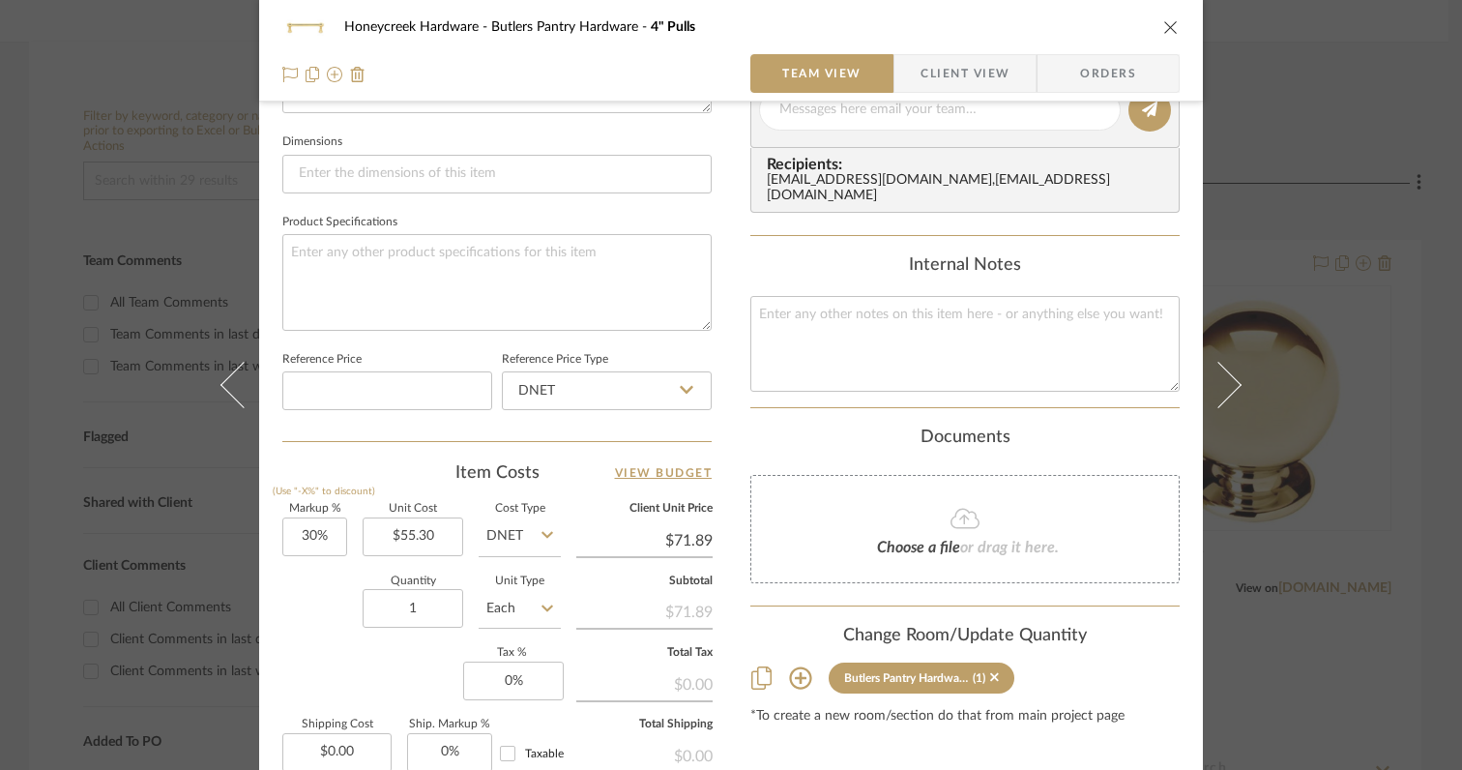
scroll to position [842, 0]
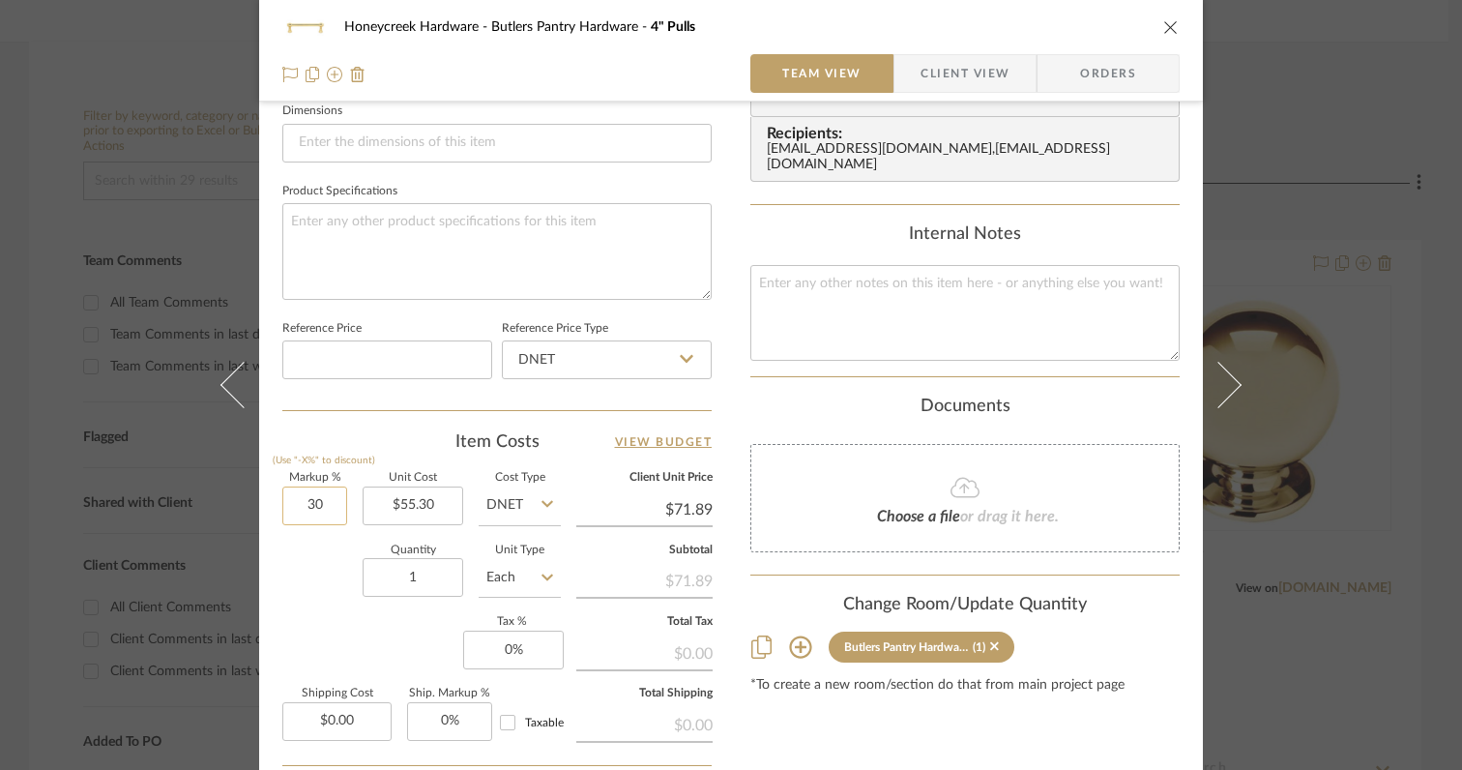
click at [325, 503] on input "30" at bounding box center [314, 505] width 65 height 39
type input "0%"
click at [428, 575] on input "1" at bounding box center [413, 577] width 101 height 39
click at [373, 646] on div "Markup % (Use "-X%" to discount) 0% Unit Cost $55.30 Cost Type DNET Client Unit…" at bounding box center [496, 614] width 429 height 282
click at [523, 649] on input "0" at bounding box center [513, 649] width 101 height 39
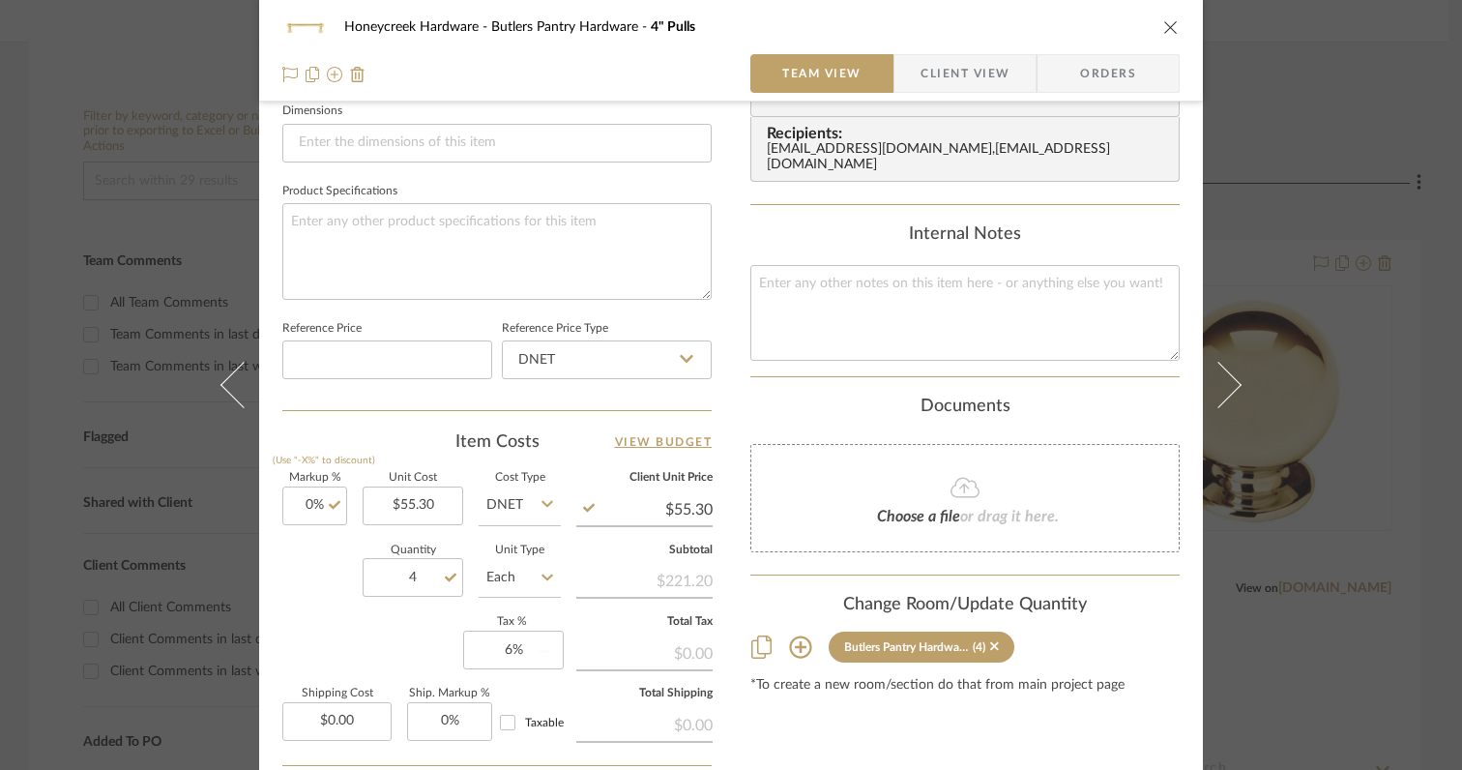
click at [399, 643] on div "Markup % (Use "-X%" to discount) 0% Unit Cost $55.30 Cost Type DNET Client Unit…" at bounding box center [496, 614] width 429 height 282
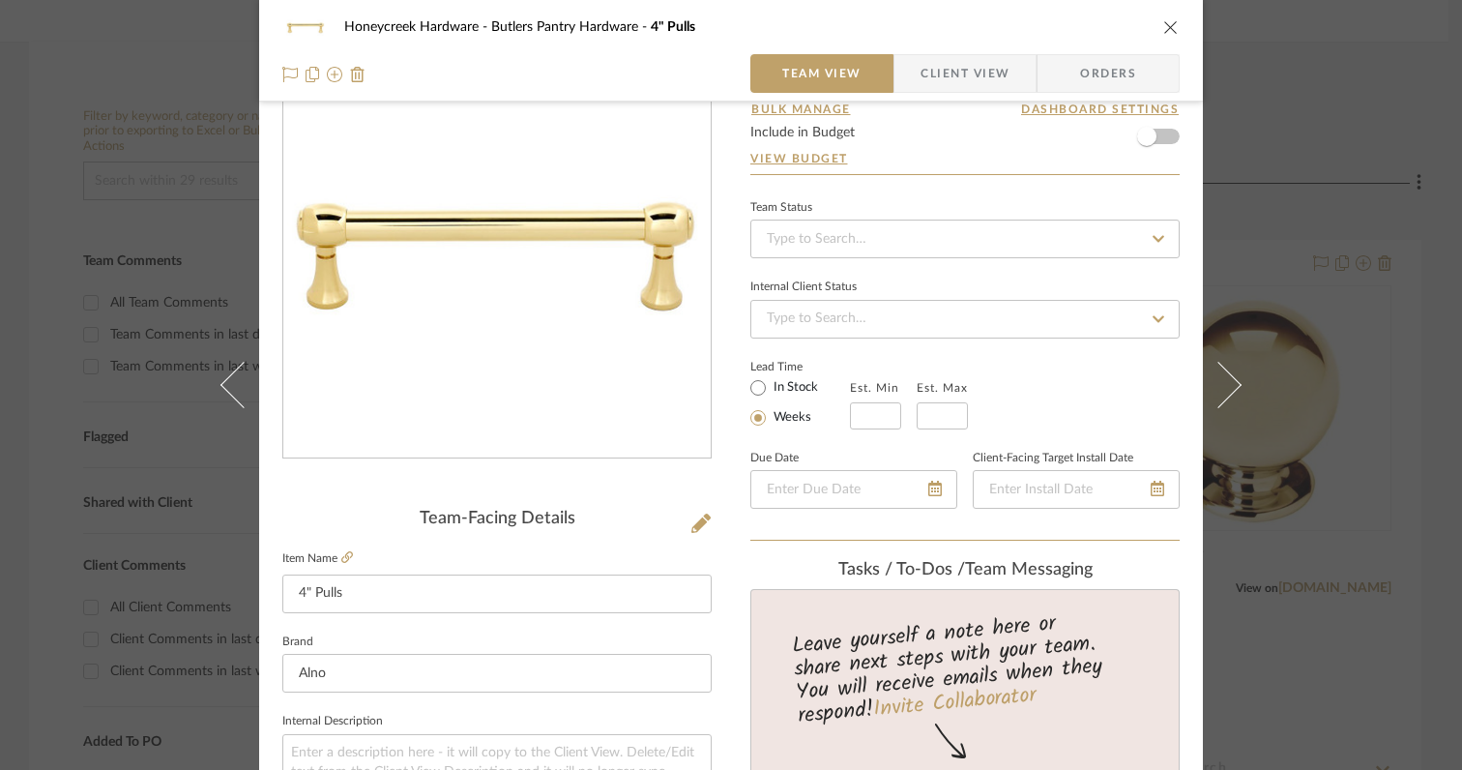
scroll to position [0, 0]
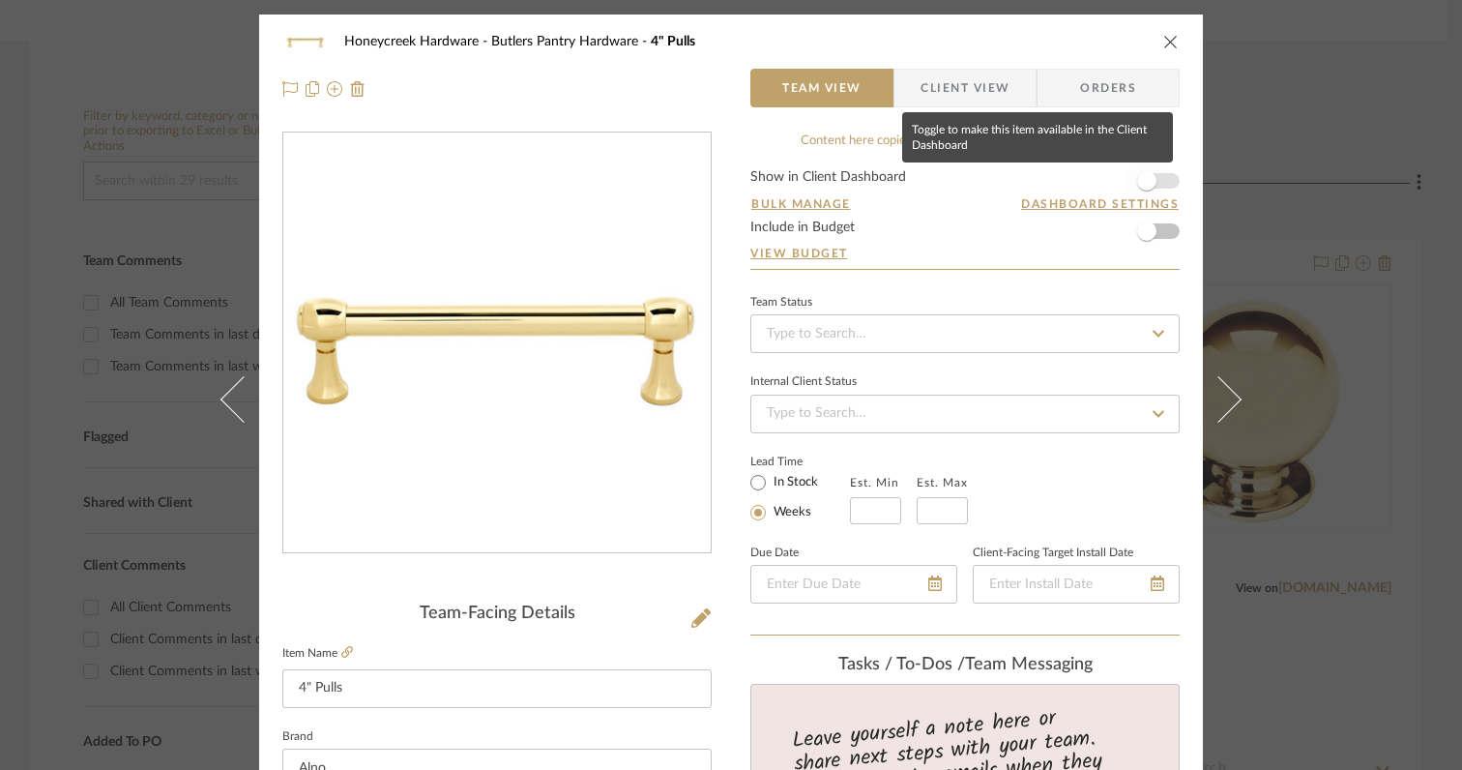
click at [1142, 178] on span "button" at bounding box center [1146, 180] width 19 height 19
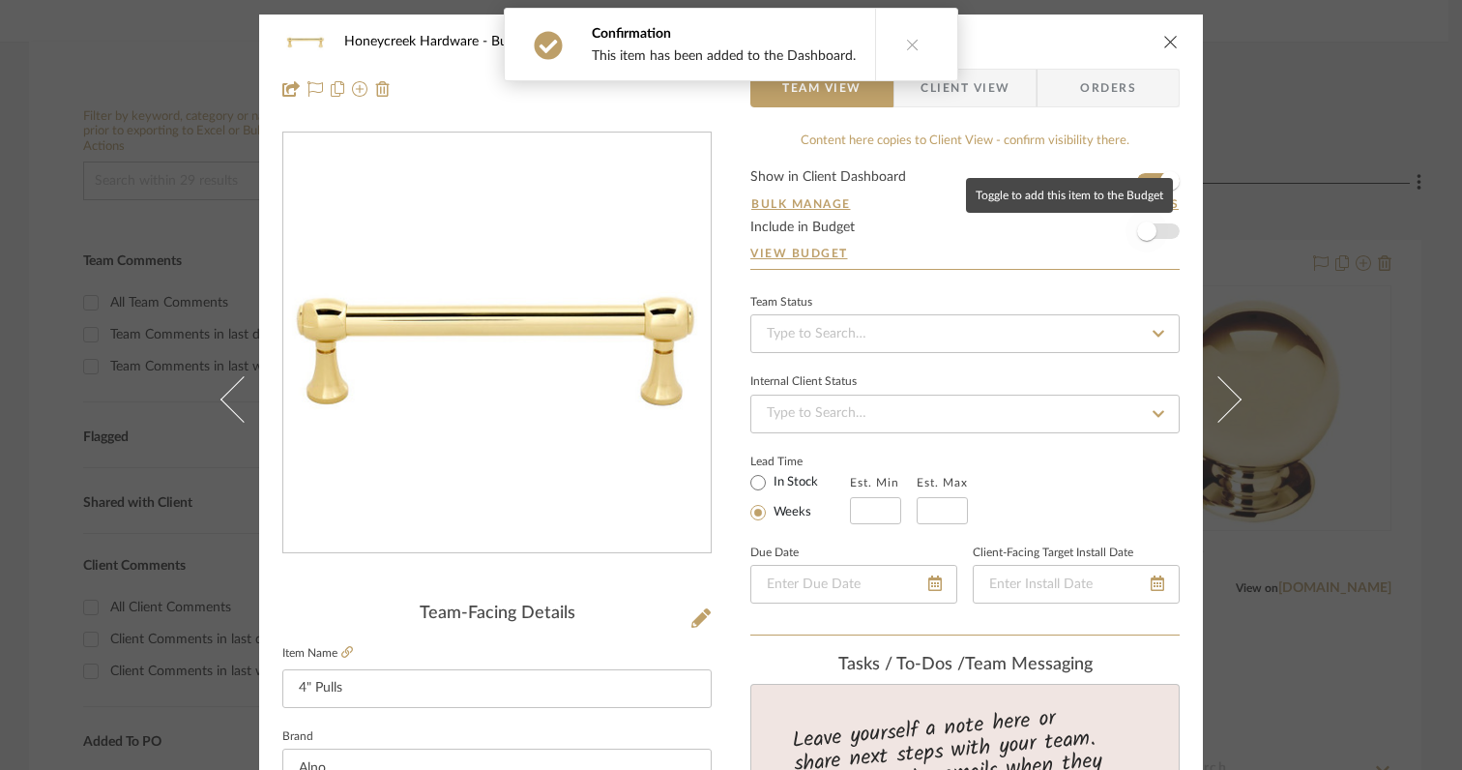
click at [1142, 217] on span "button" at bounding box center [1146, 231] width 43 height 43
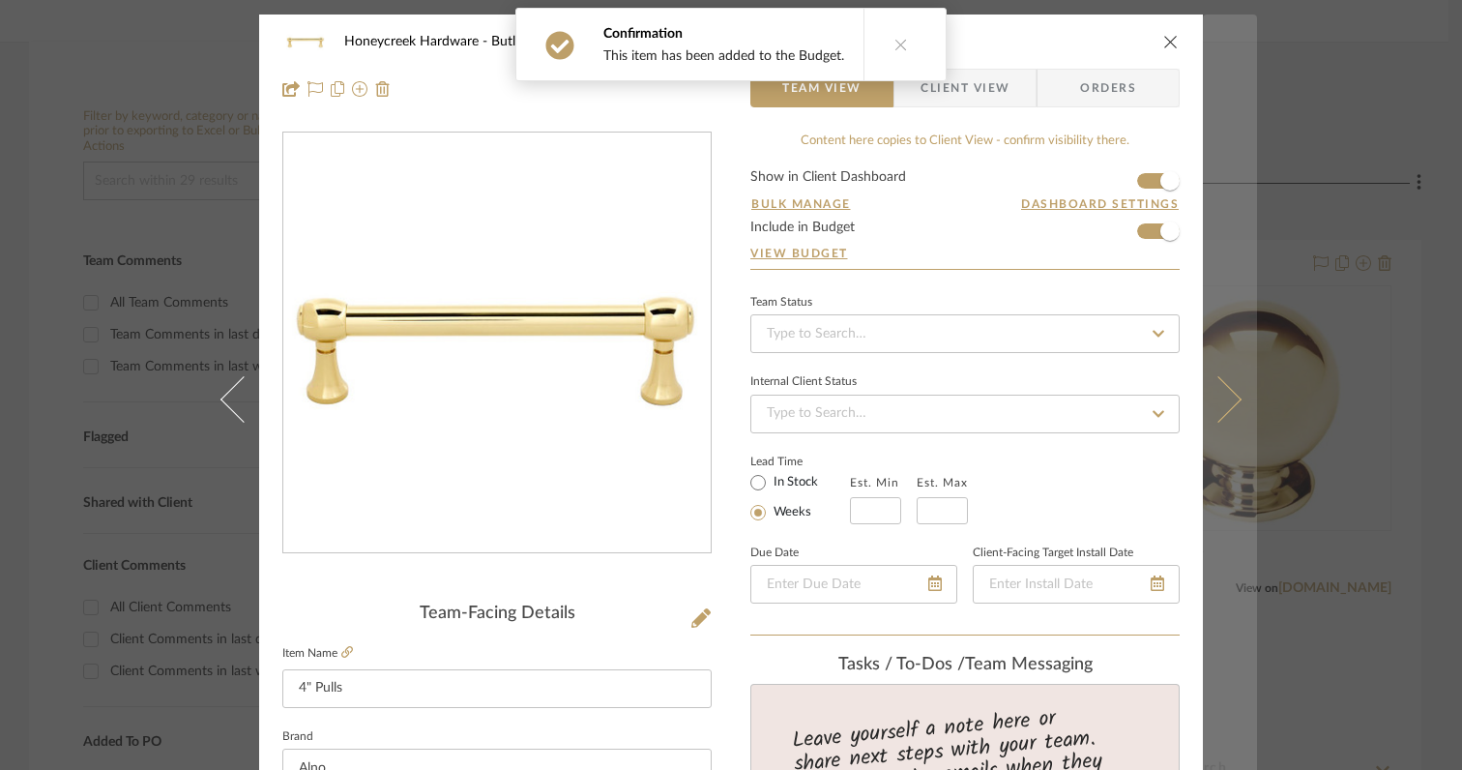
click at [1216, 406] on icon at bounding box center [1218, 399] width 46 height 46
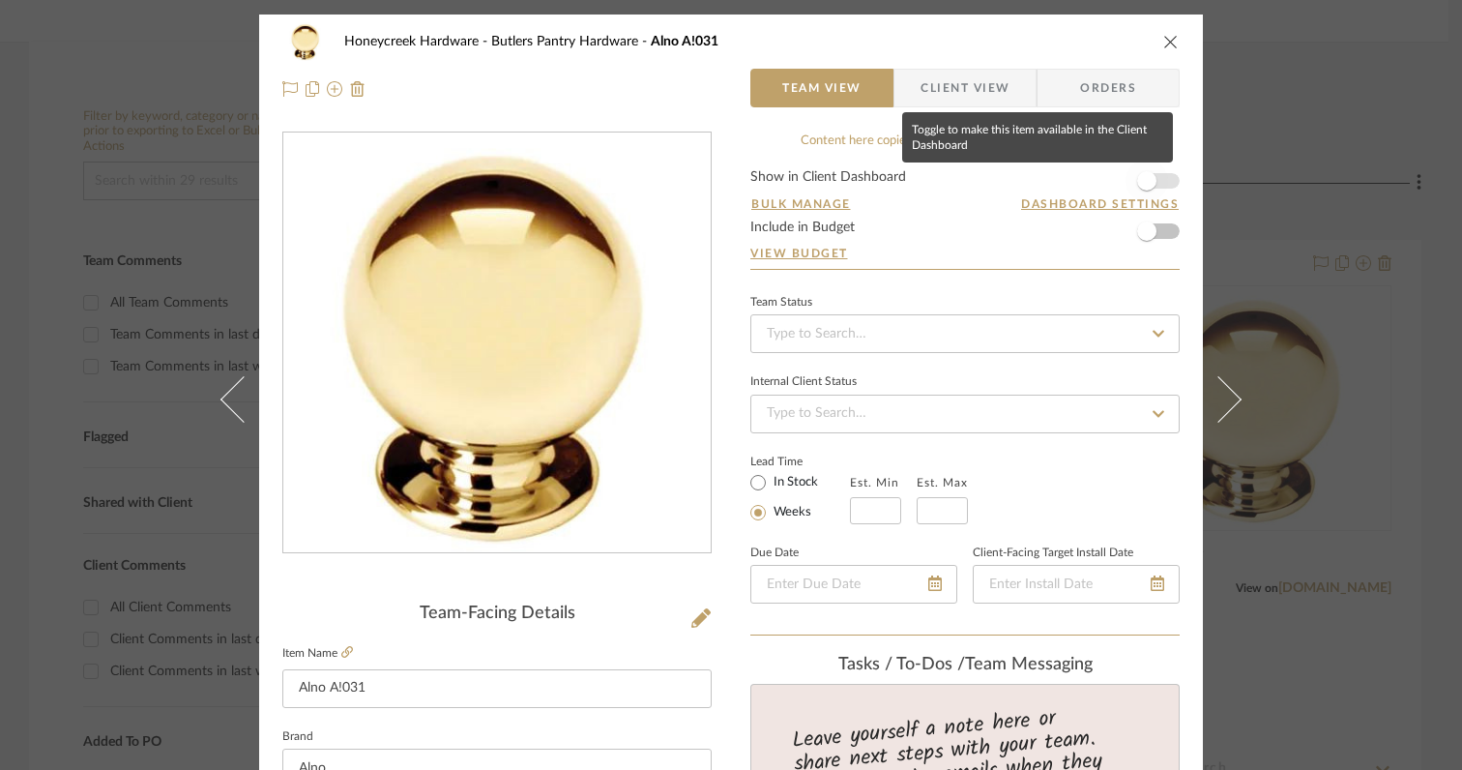
click at [1143, 185] on span "button" at bounding box center [1146, 180] width 19 height 19
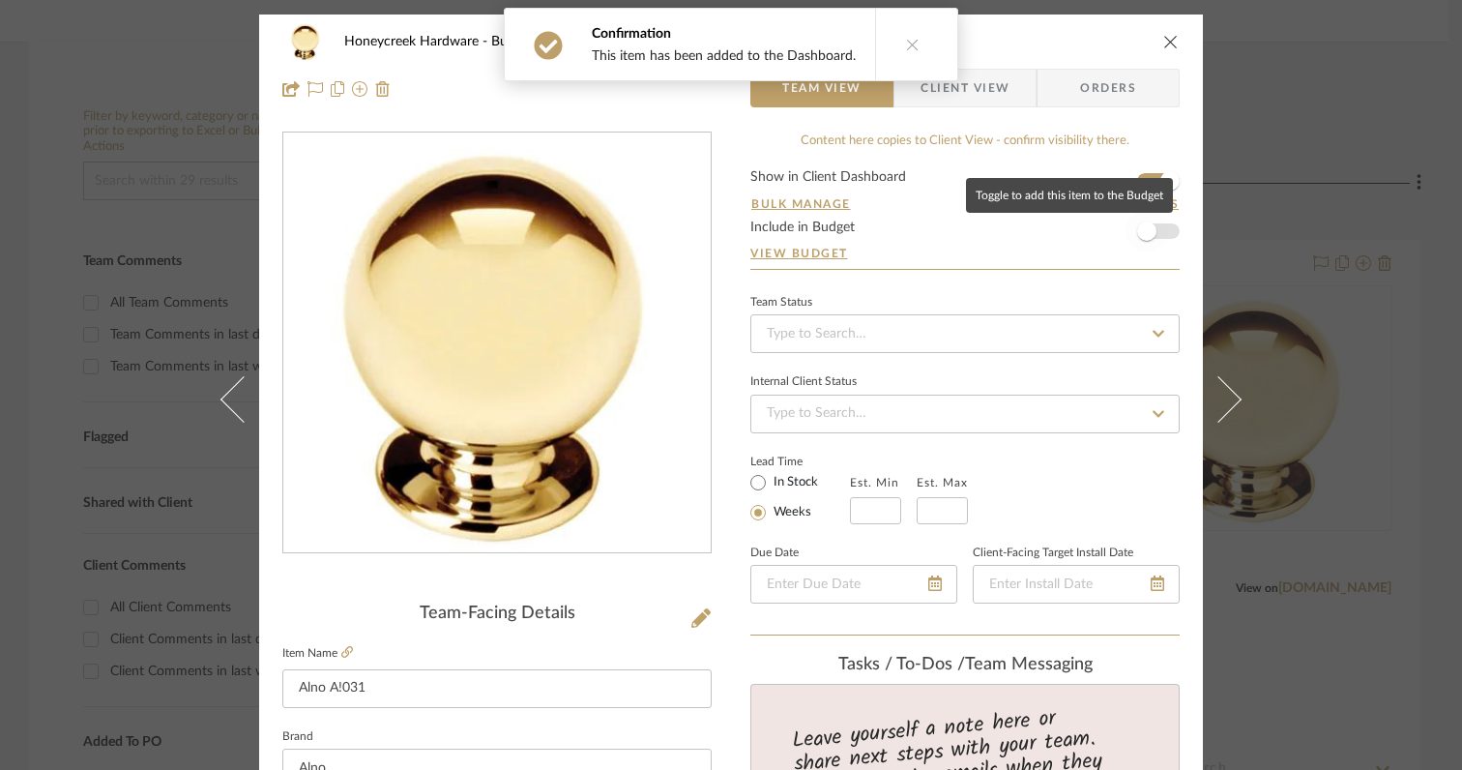
click at [1145, 238] on span "button" at bounding box center [1146, 230] width 19 height 19
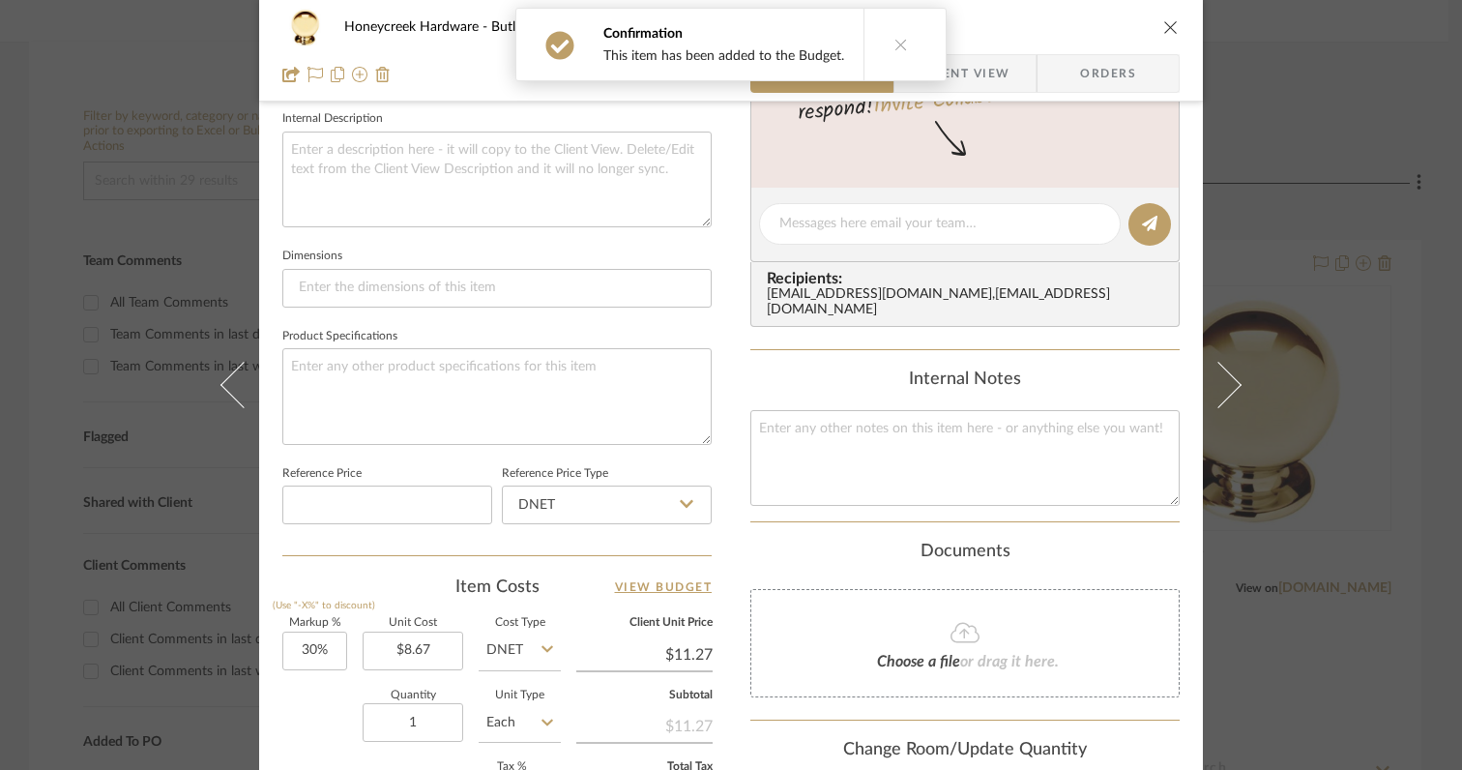
scroll to position [842, 0]
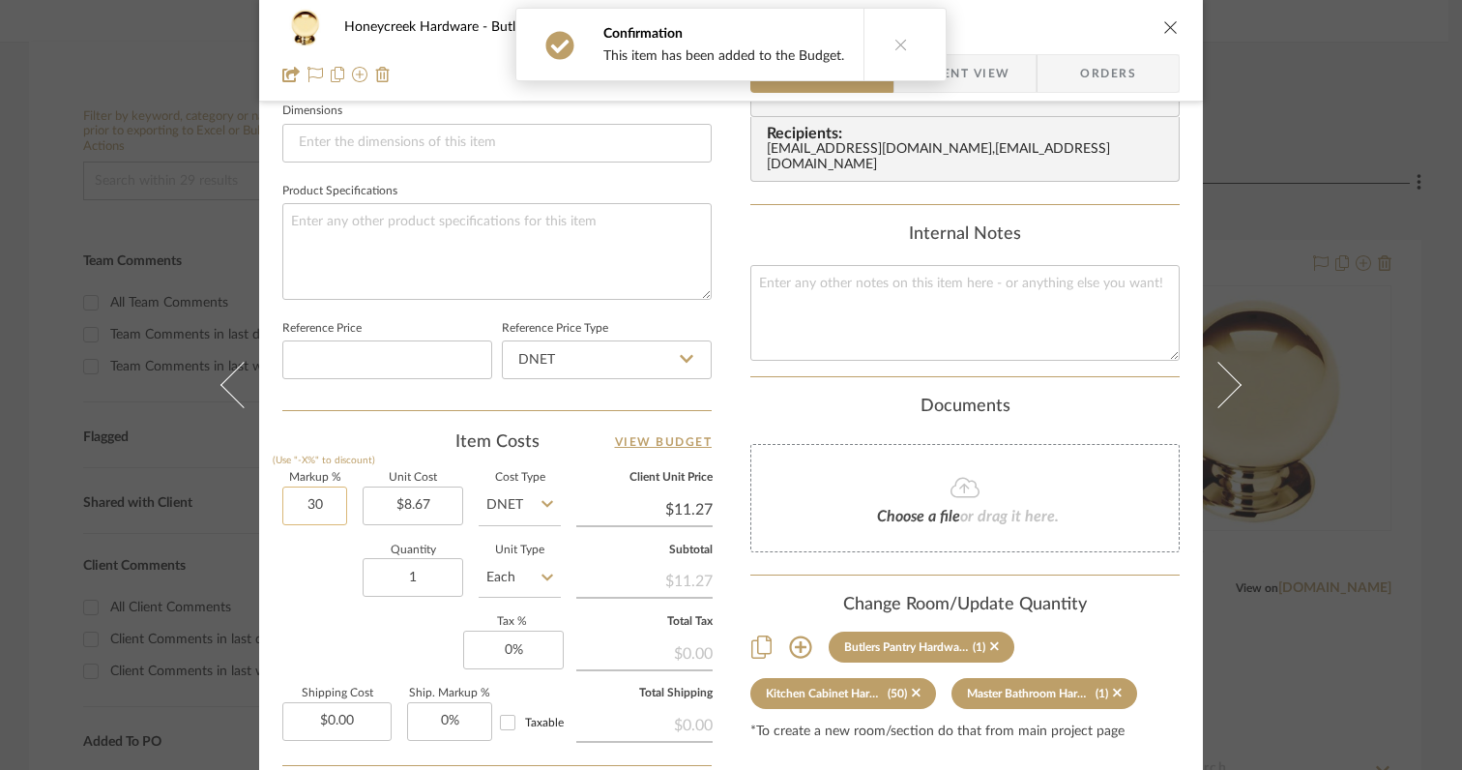
click at [332, 510] on input "30" at bounding box center [314, 505] width 65 height 39
click at [431, 576] on input "1" at bounding box center [413, 577] width 101 height 39
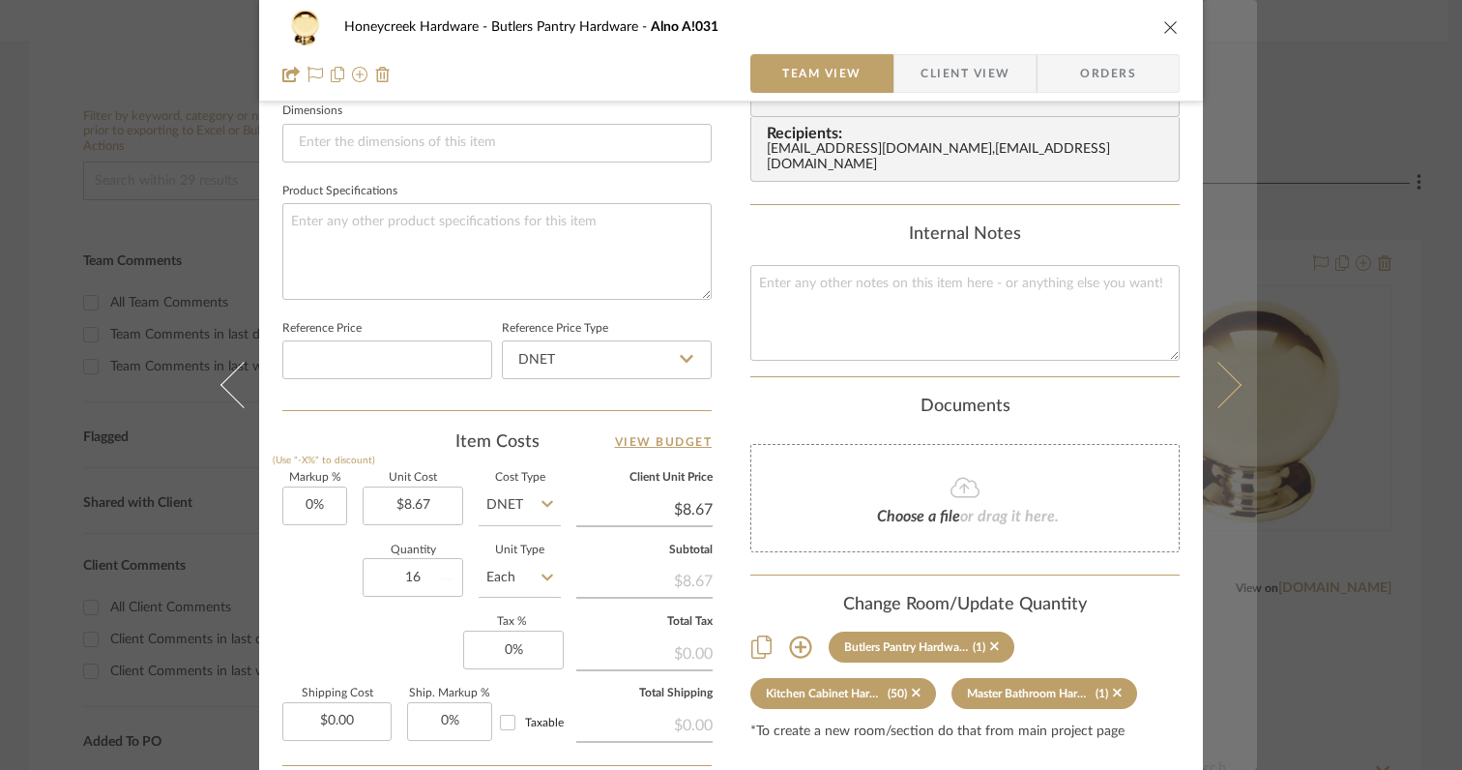
click at [1222, 393] on icon at bounding box center [1218, 385] width 46 height 46
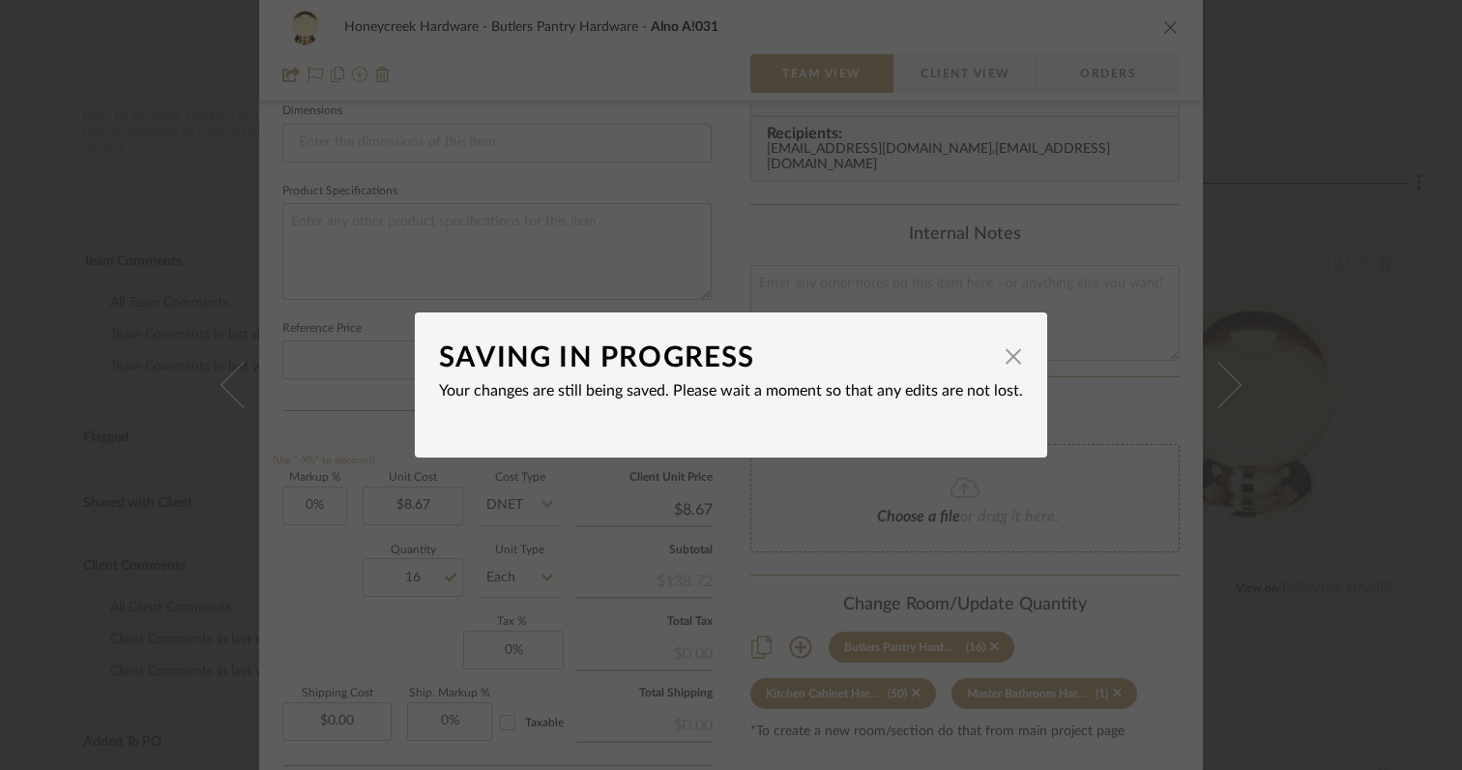
click at [1106, 505] on div "SAVING IN PROGRESS × Your changes are still being saved. Please wait a moment s…" at bounding box center [731, 385] width 1462 height 770
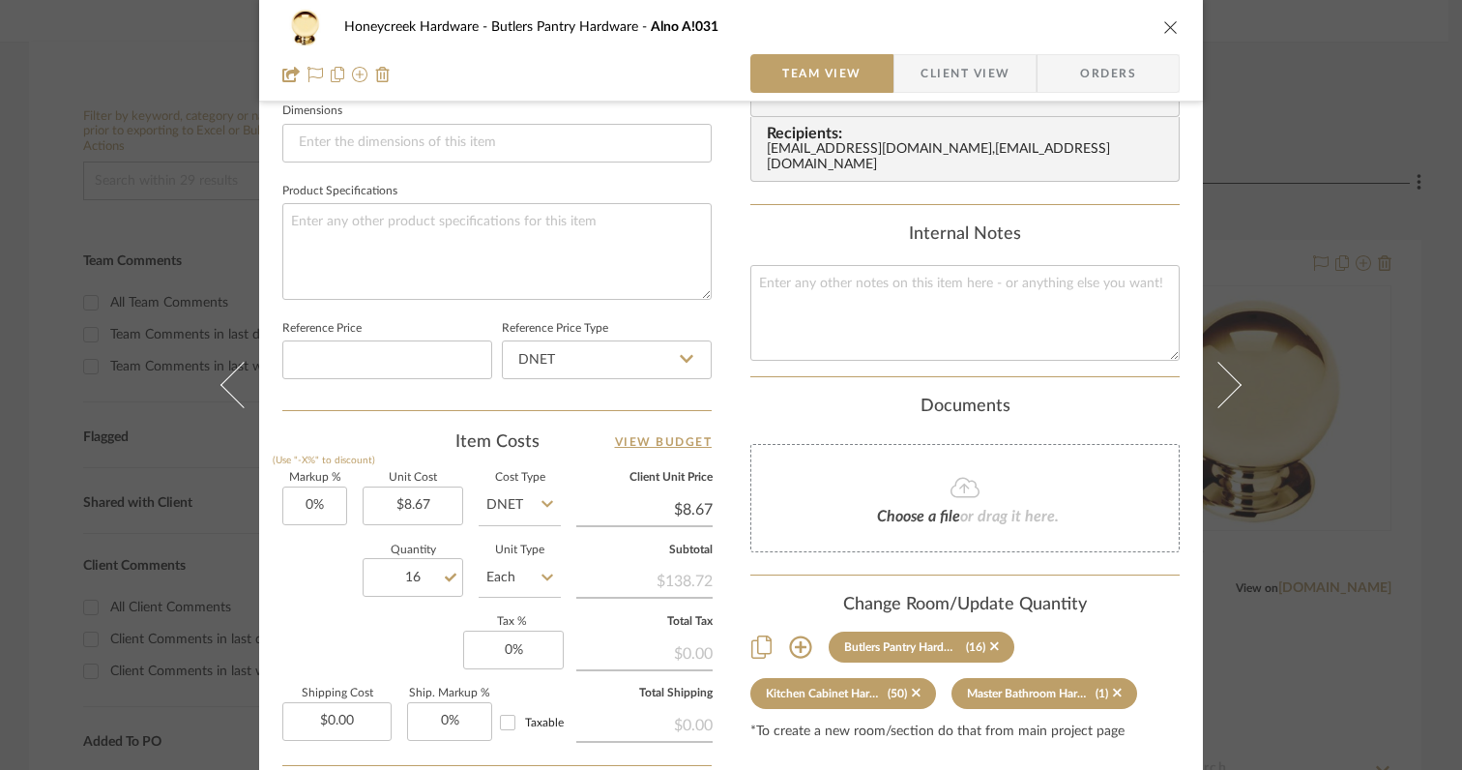
click at [1141, 595] on div "Change Room/Update Quantity" at bounding box center [964, 605] width 429 height 21
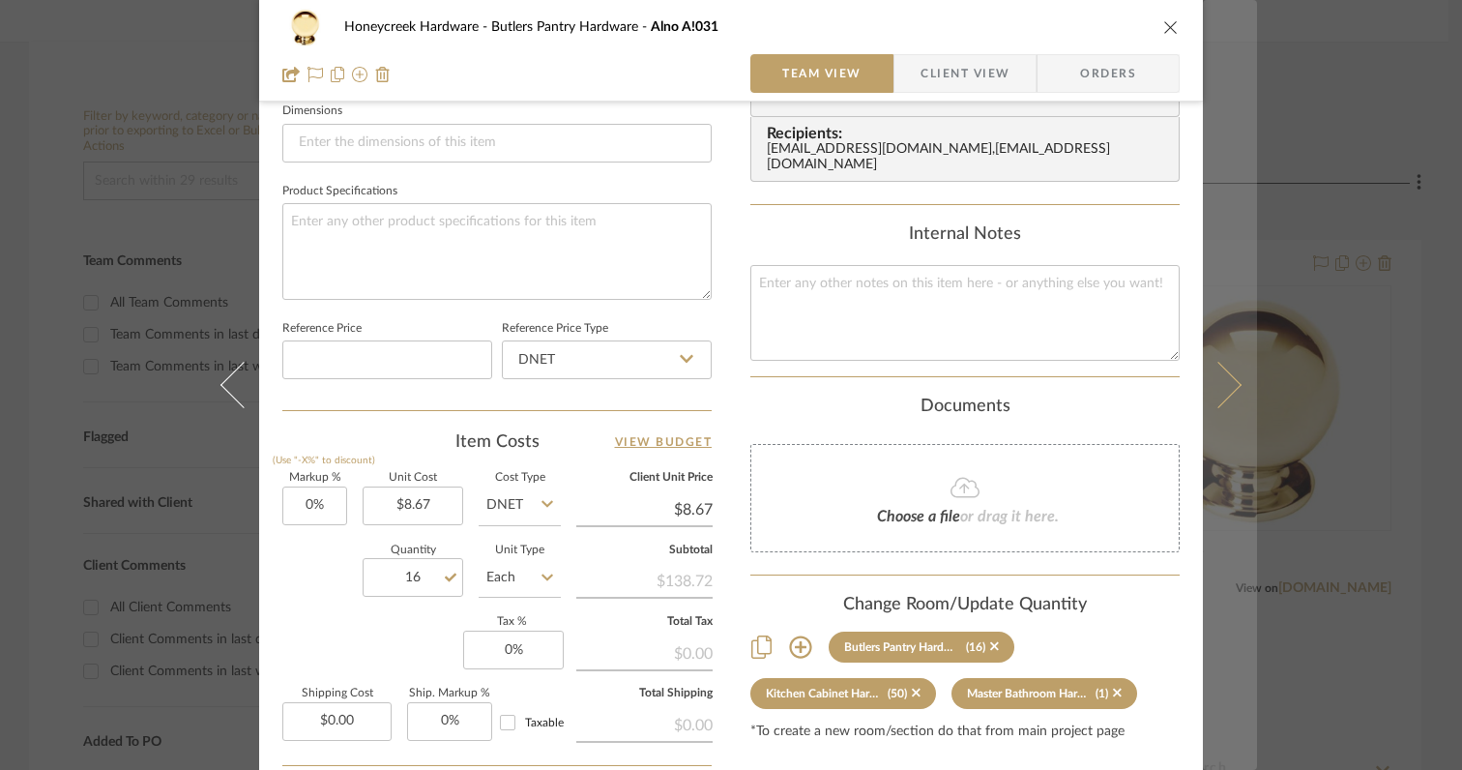
click at [1228, 390] on icon at bounding box center [1218, 385] width 46 height 46
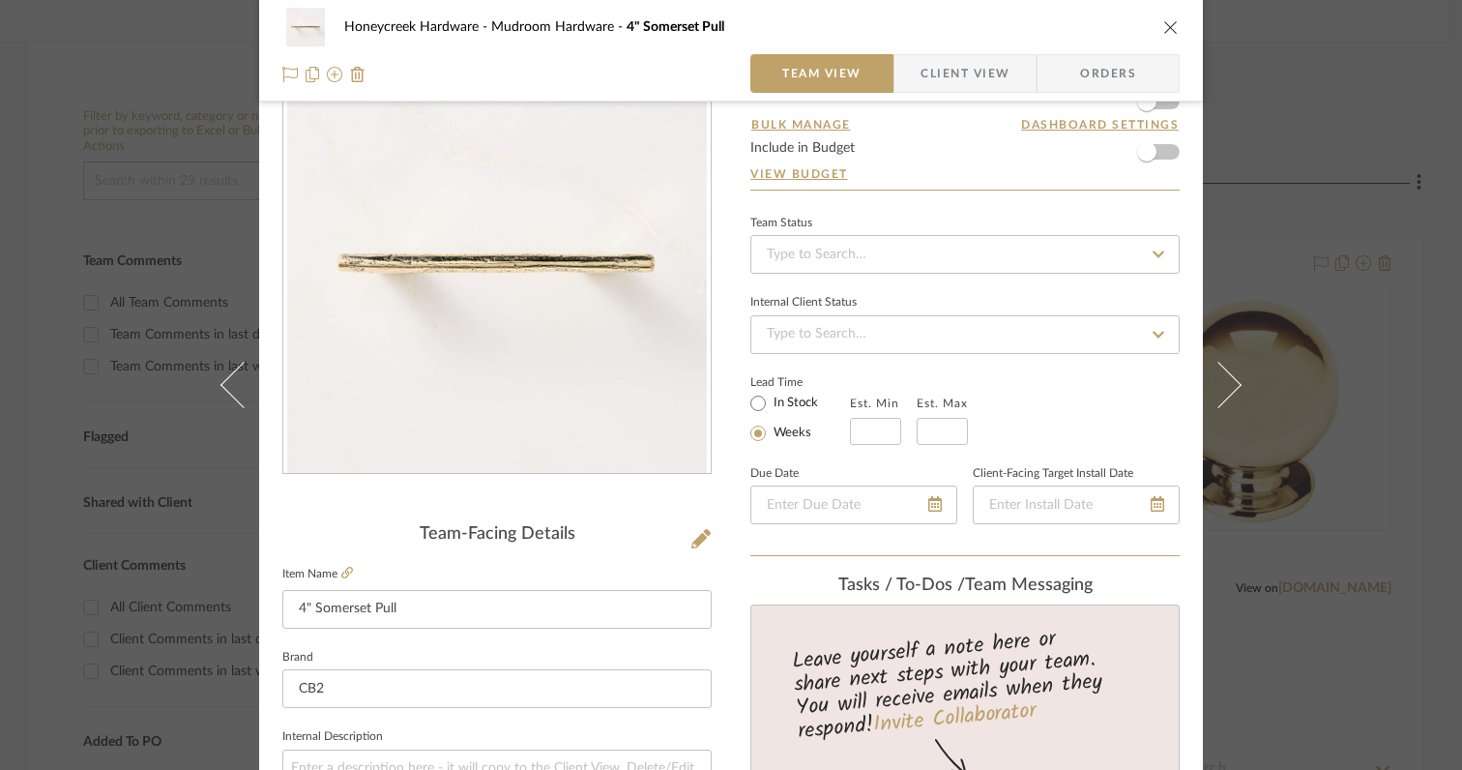
scroll to position [0, 0]
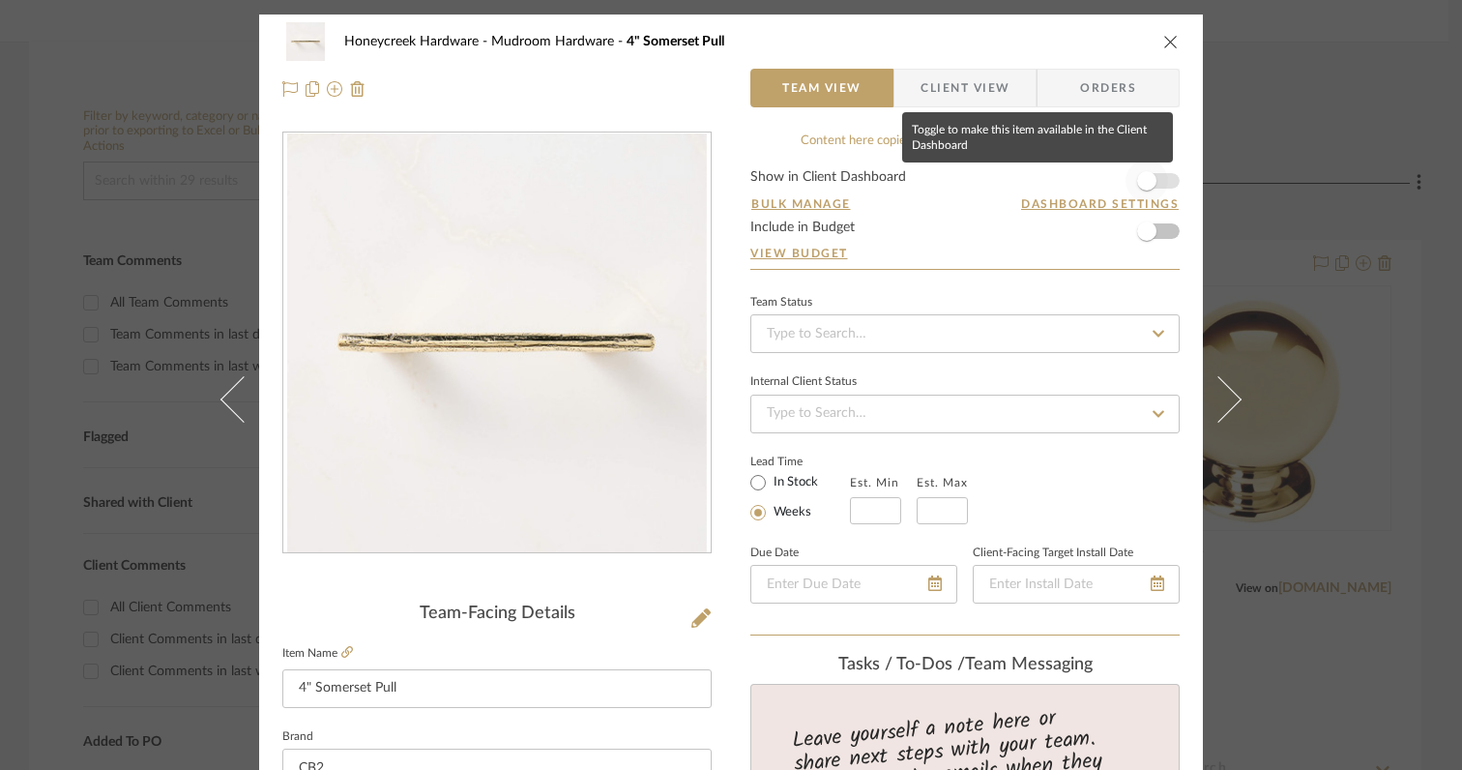
click at [1139, 177] on span "button" at bounding box center [1146, 180] width 19 height 19
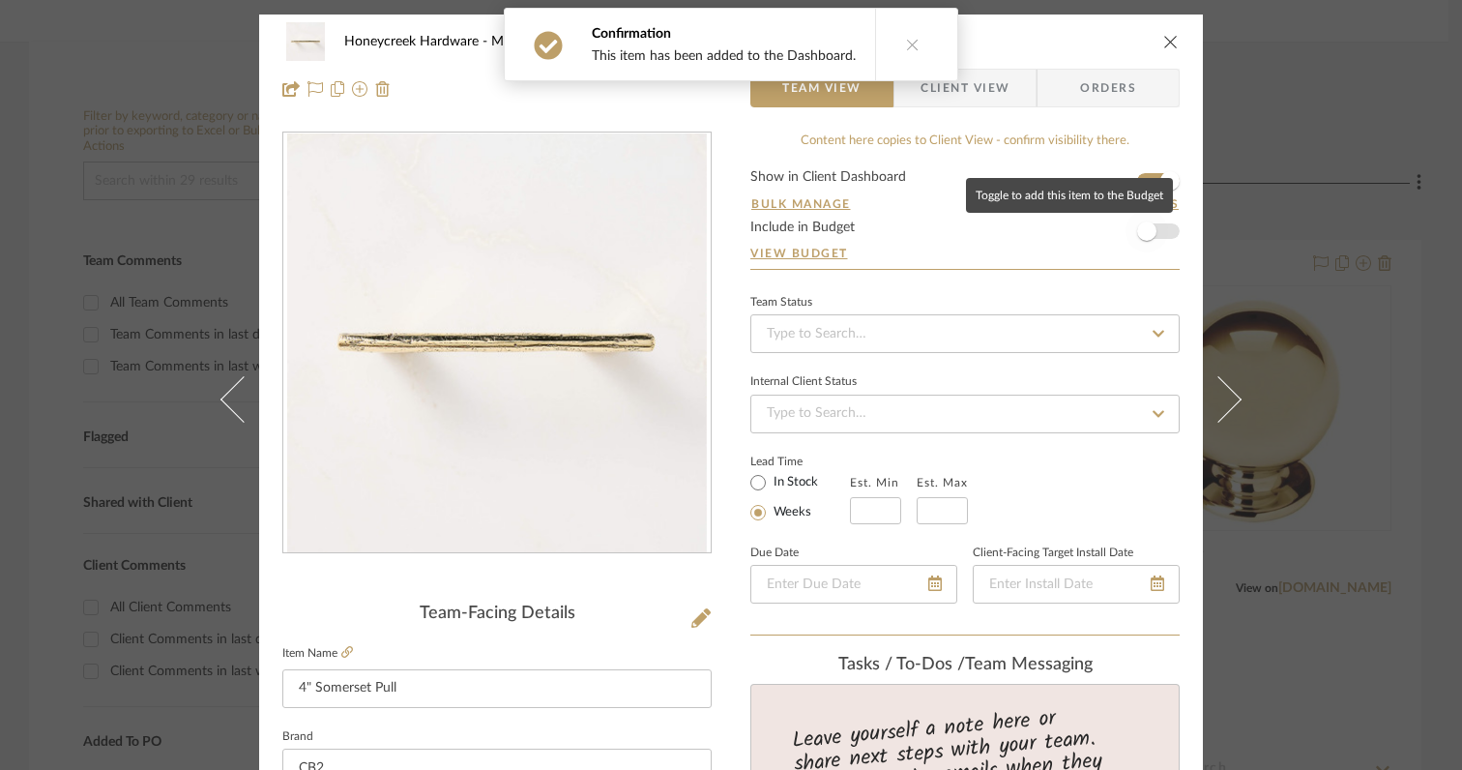
click at [1139, 231] on span "button" at bounding box center [1146, 230] width 19 height 19
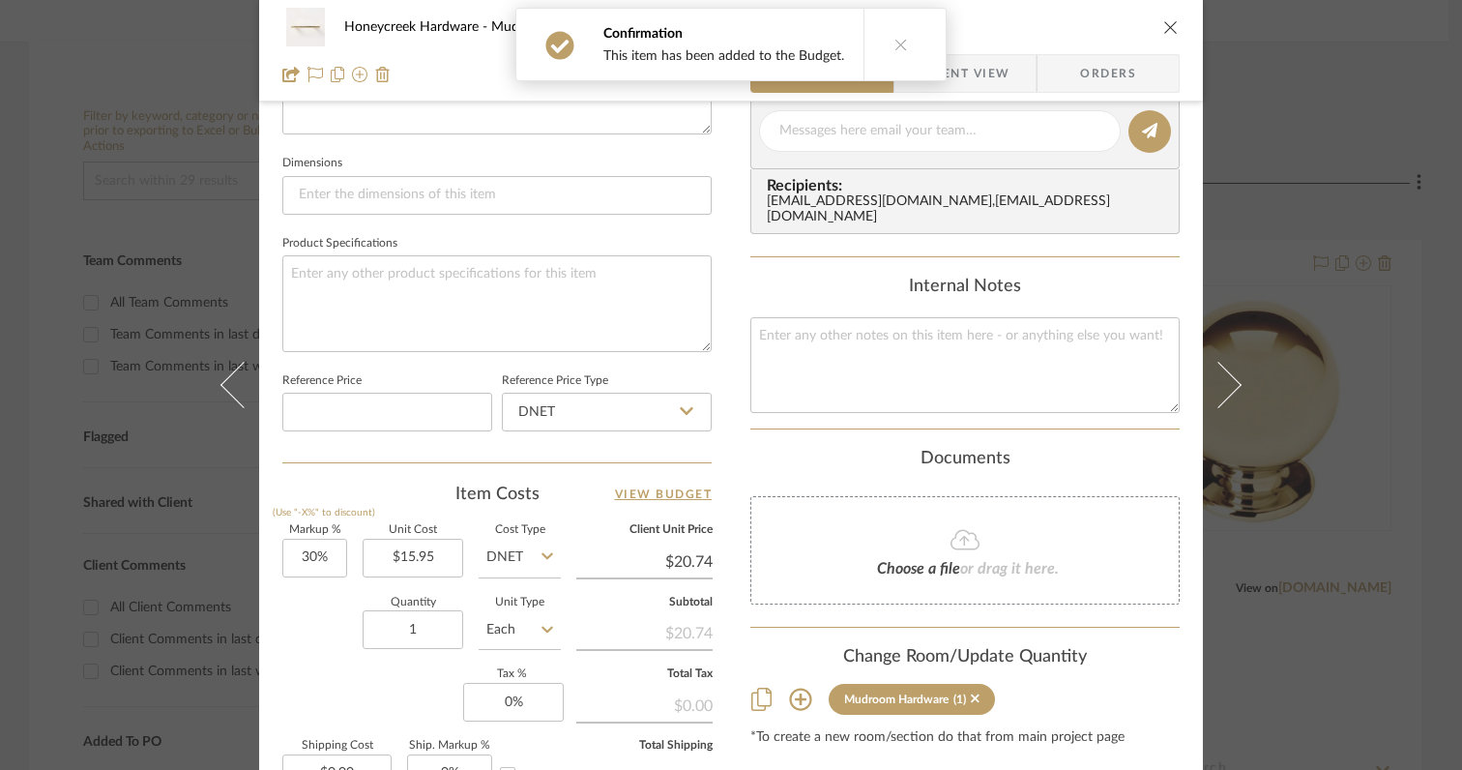
scroll to position [792, 0]
click at [336, 551] on input "30" at bounding box center [314, 556] width 65 height 39
click at [433, 617] on input "1" at bounding box center [413, 627] width 101 height 39
click at [371, 678] on div "Markup % (Use "-X%" to discount) 0% Unit Cost $15.95 Cost Type DNET Client Unit…" at bounding box center [496, 664] width 429 height 282
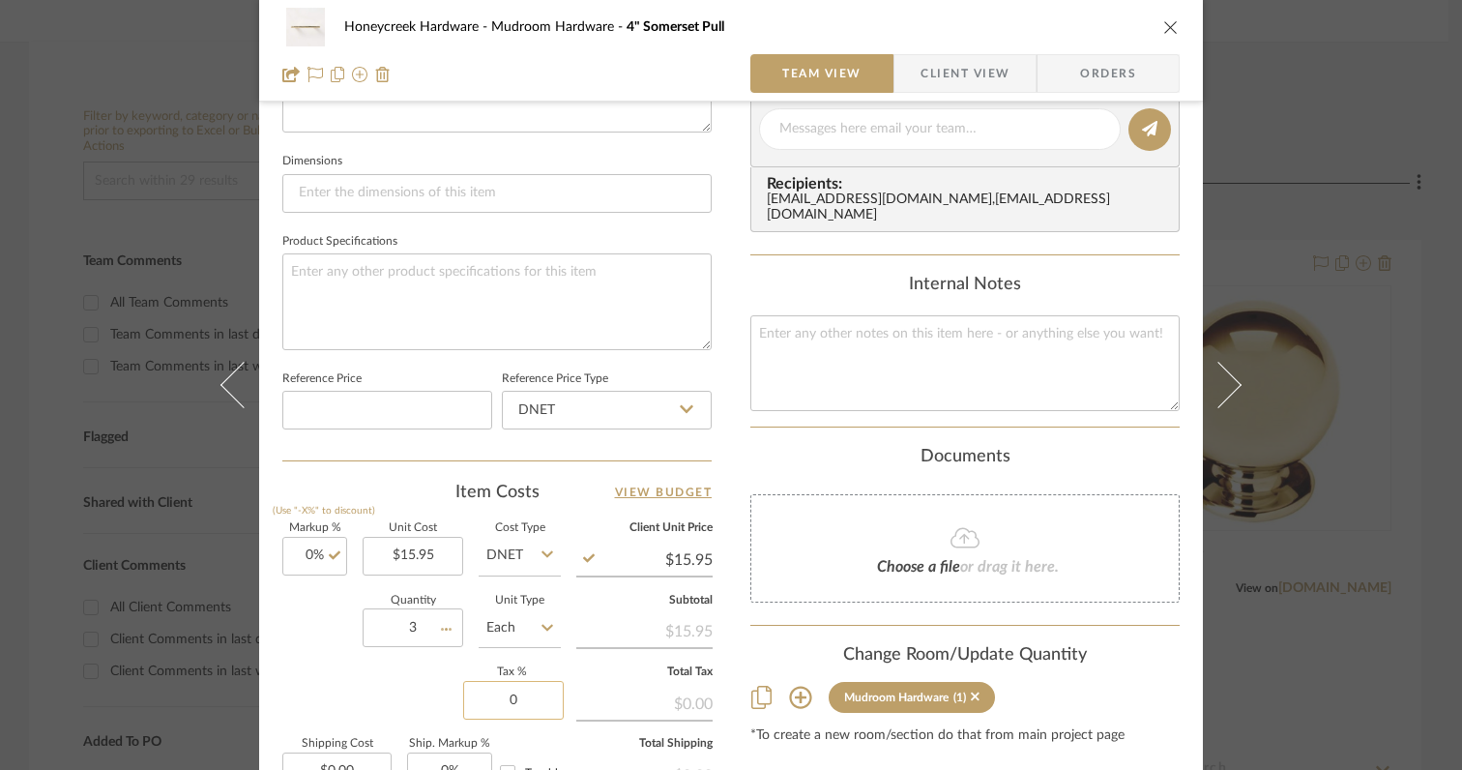
click at [528, 707] on input "0" at bounding box center [513, 700] width 101 height 39
click at [396, 699] on div "Markup % (Use "-X%" to discount) 0% Unit Cost $15.95 Cost Type DNET Client Unit…" at bounding box center [496, 664] width 429 height 282
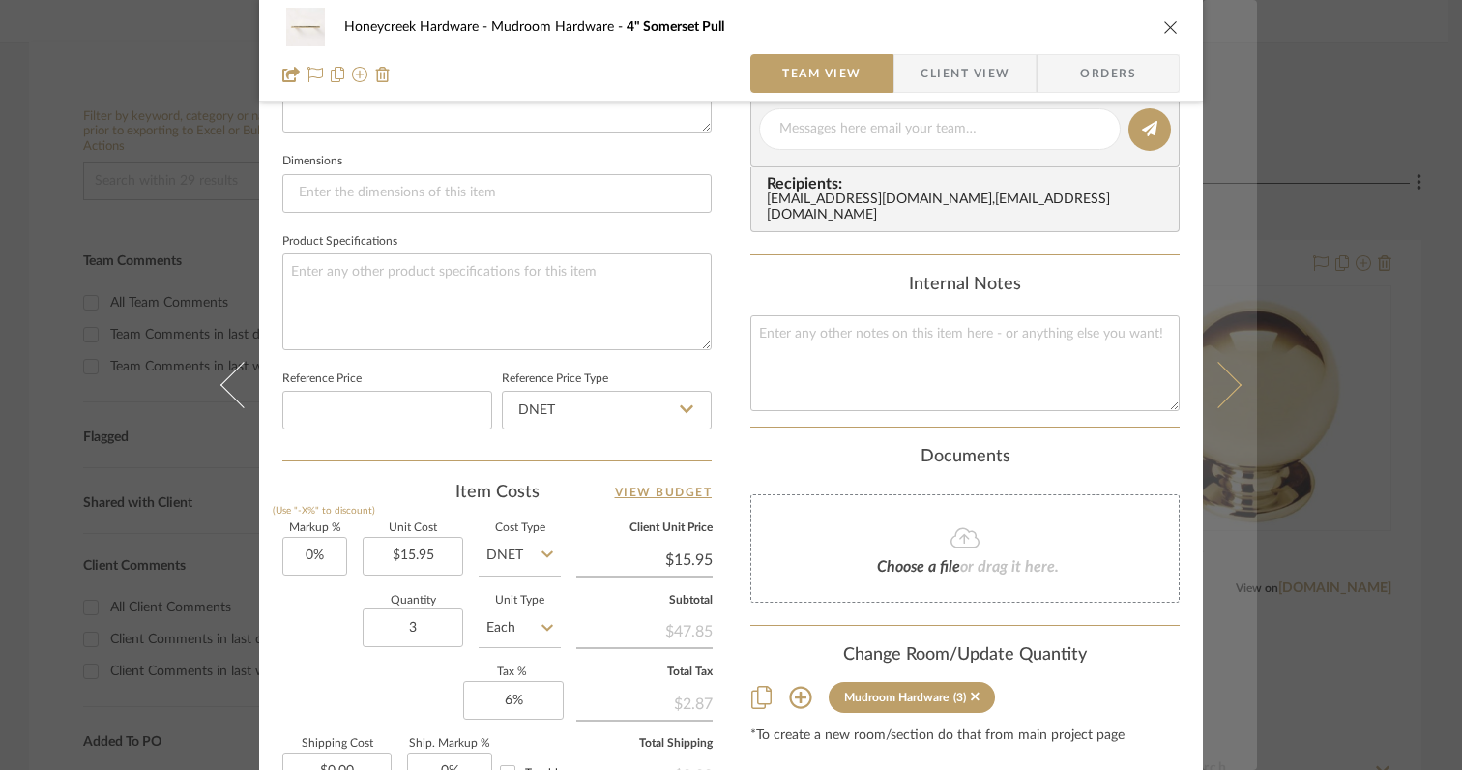
click at [1216, 400] on icon at bounding box center [1218, 385] width 46 height 46
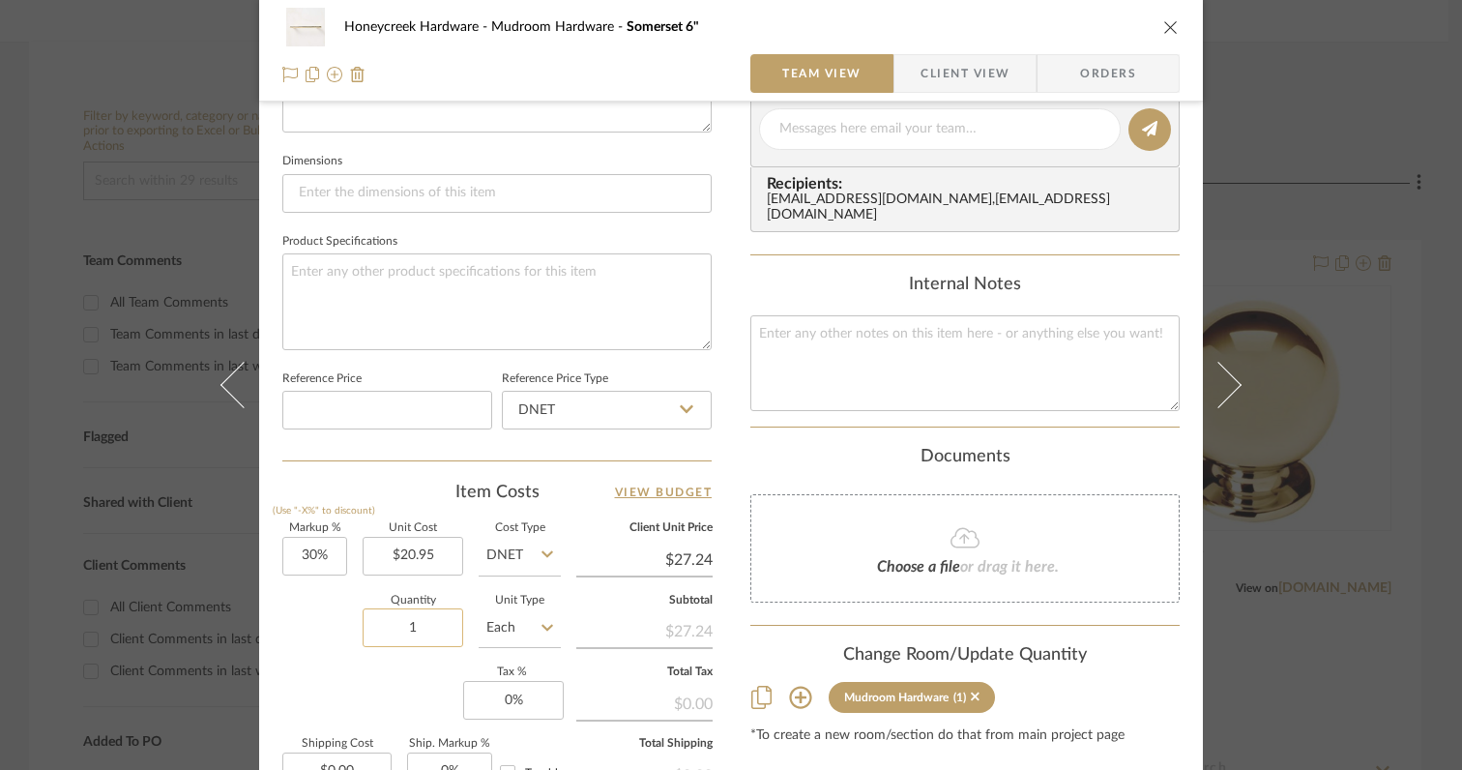
click at [419, 632] on input "1" at bounding box center [413, 627] width 101 height 39
click at [334, 551] on input "30" at bounding box center [314, 556] width 65 height 39
click at [298, 653] on div "Quantity 11 Unit Type Each" at bounding box center [421, 630] width 278 height 69
click at [518, 700] on input "0" at bounding box center [513, 700] width 101 height 39
click at [390, 689] on div "Markup % (Use "-X%" to discount) 0% Unit Cost $20.95 Cost Type DNET Client Unit…" at bounding box center [496, 664] width 429 height 282
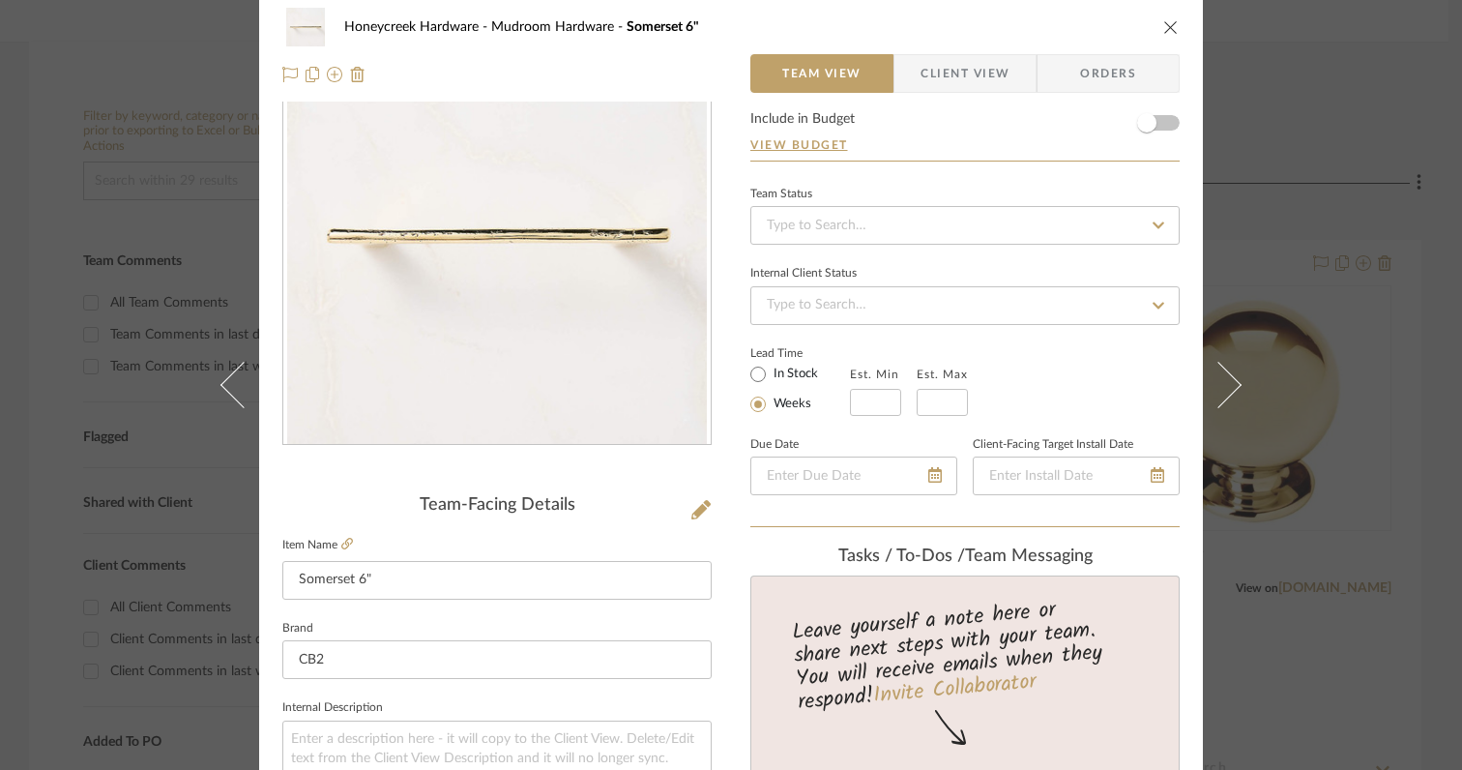
scroll to position [0, 0]
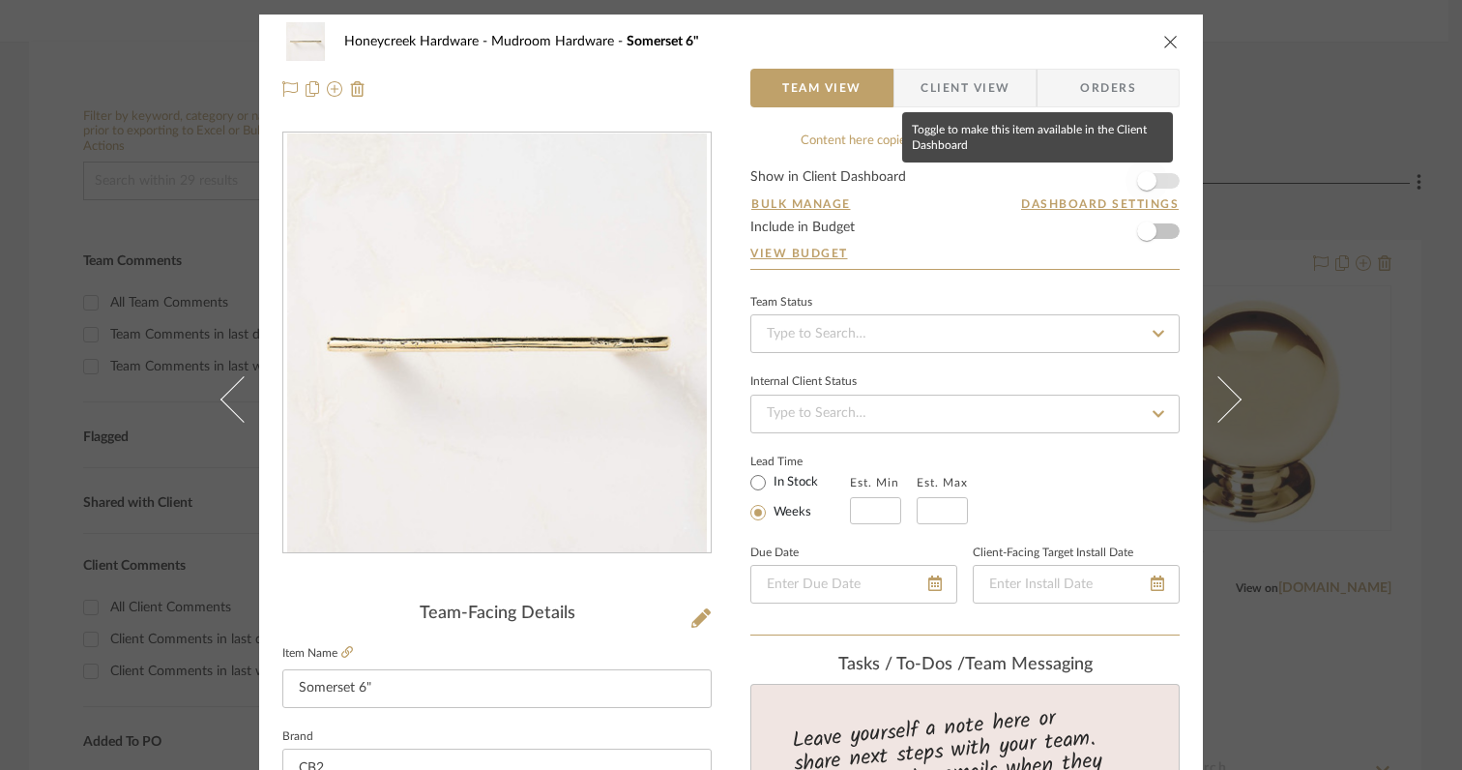
click at [1137, 186] on span "button" at bounding box center [1146, 180] width 19 height 19
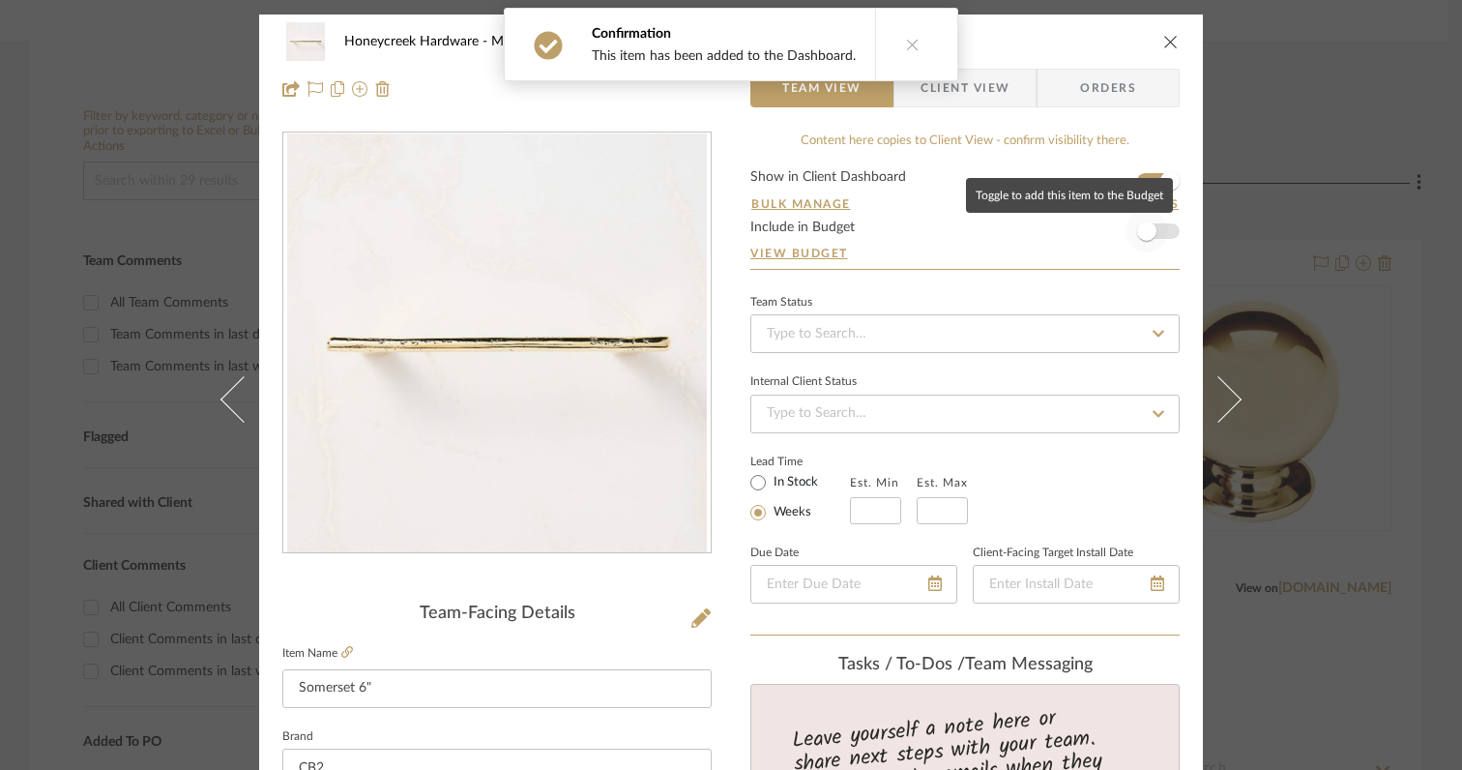
click at [1139, 231] on span "button" at bounding box center [1146, 230] width 19 height 19
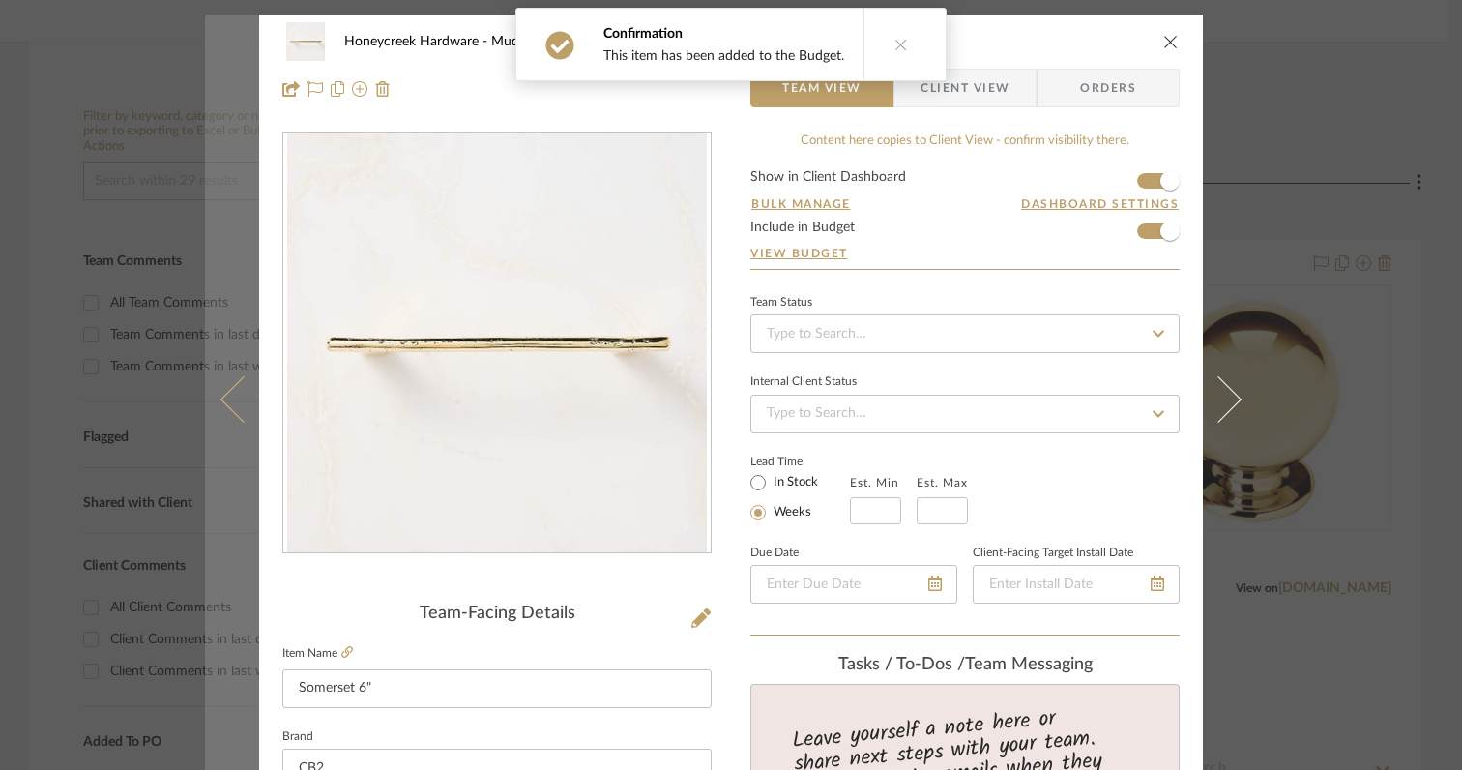
click at [230, 414] on icon at bounding box center [243, 399] width 46 height 46
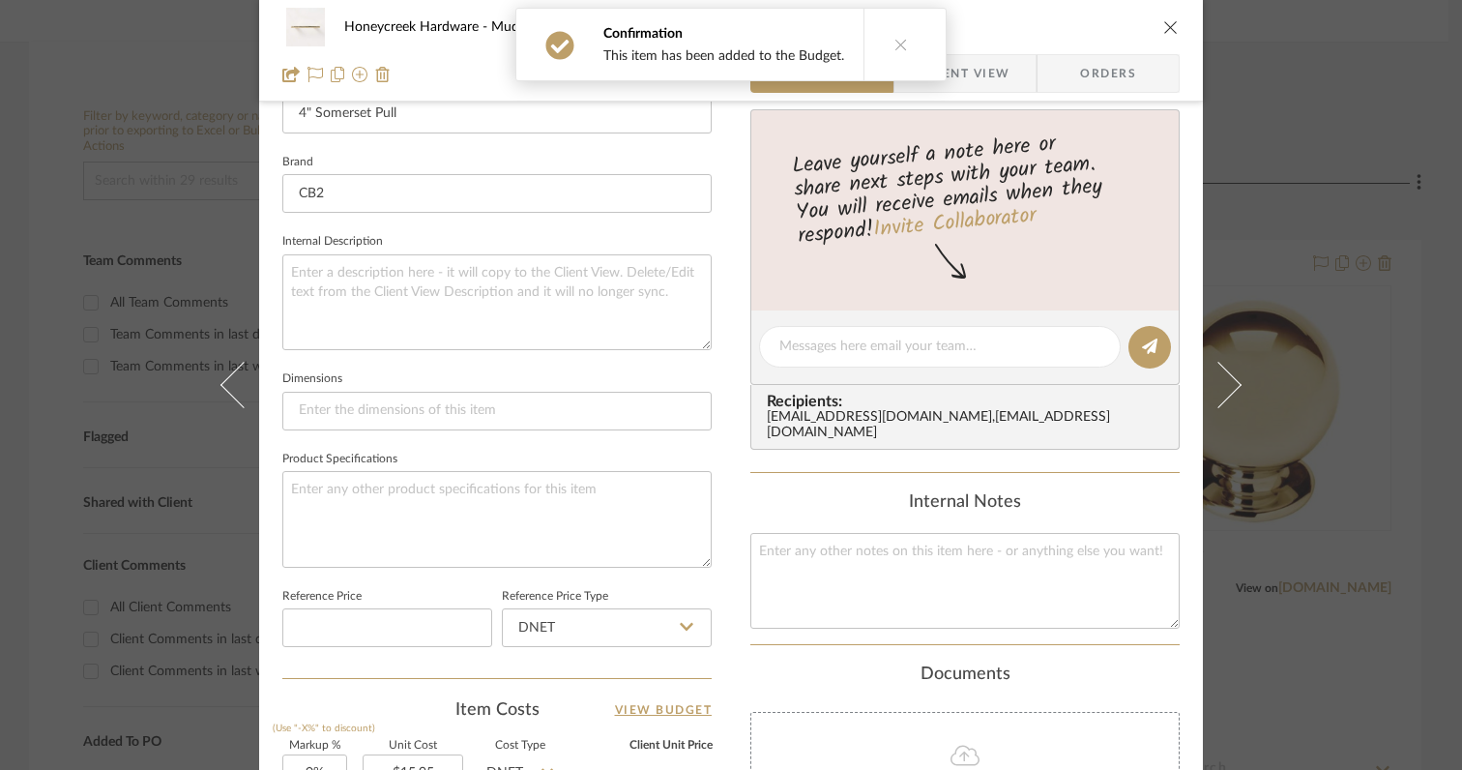
scroll to position [1012, 0]
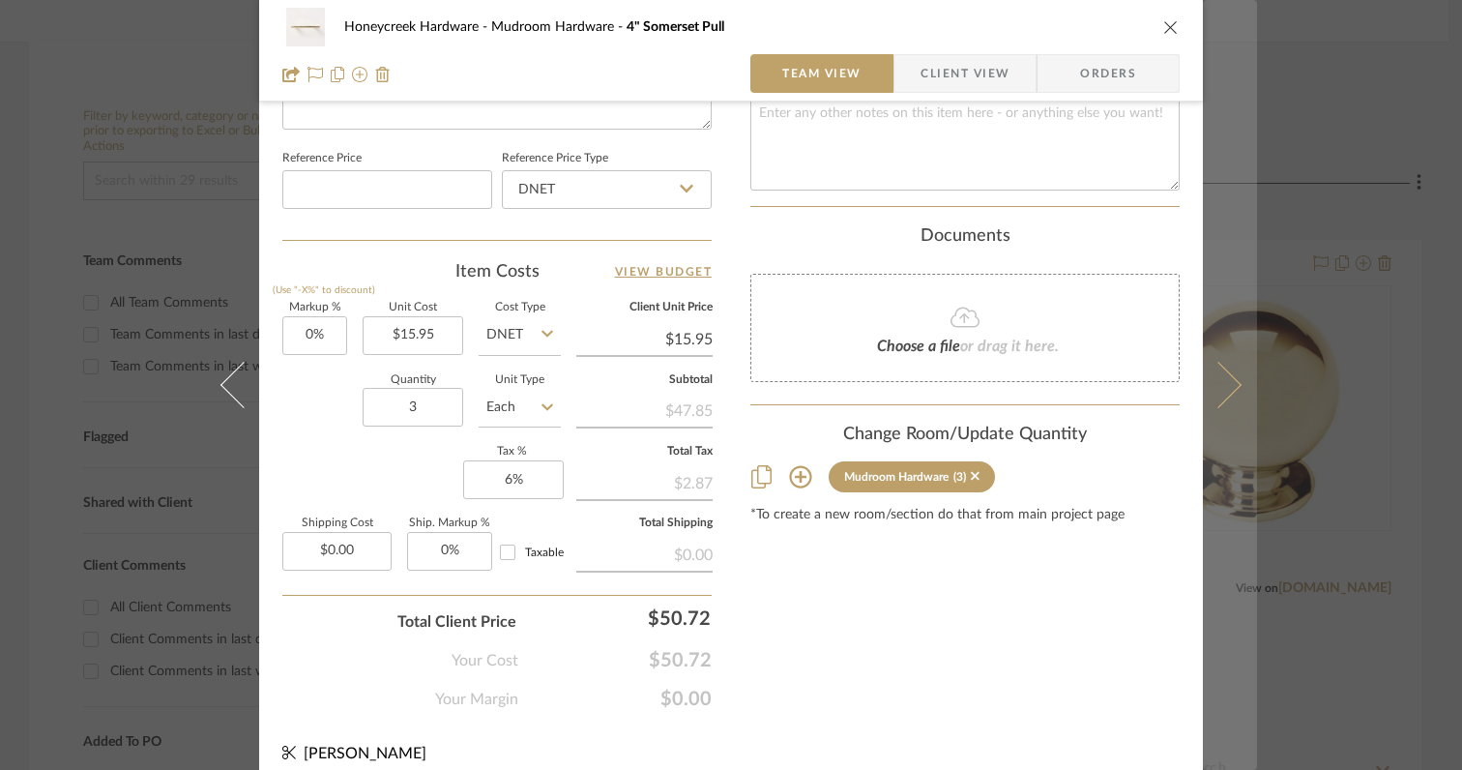
click at [1221, 399] on button at bounding box center [1230, 385] width 54 height 770
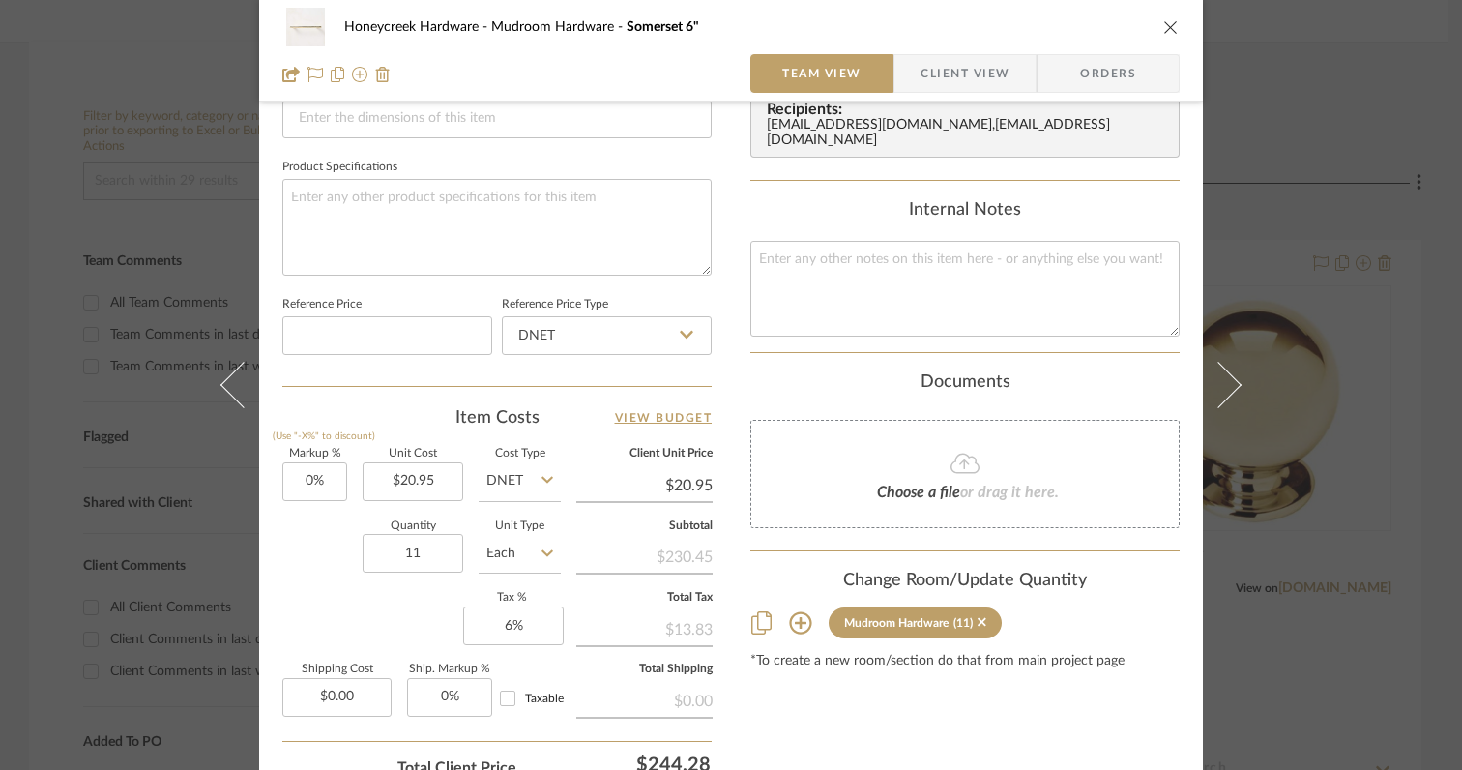
scroll to position [1027, 0]
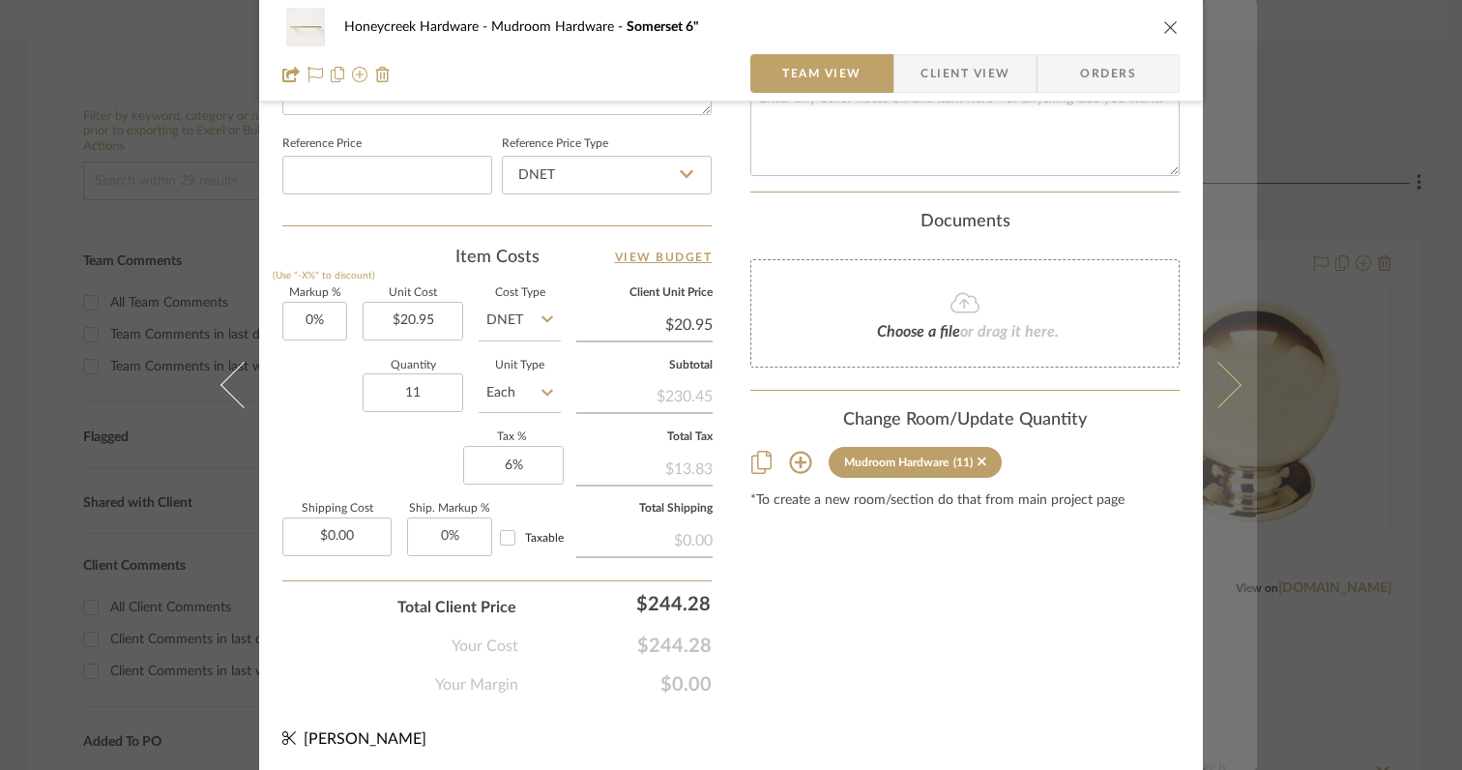
click at [1219, 393] on icon at bounding box center [1218, 385] width 46 height 46
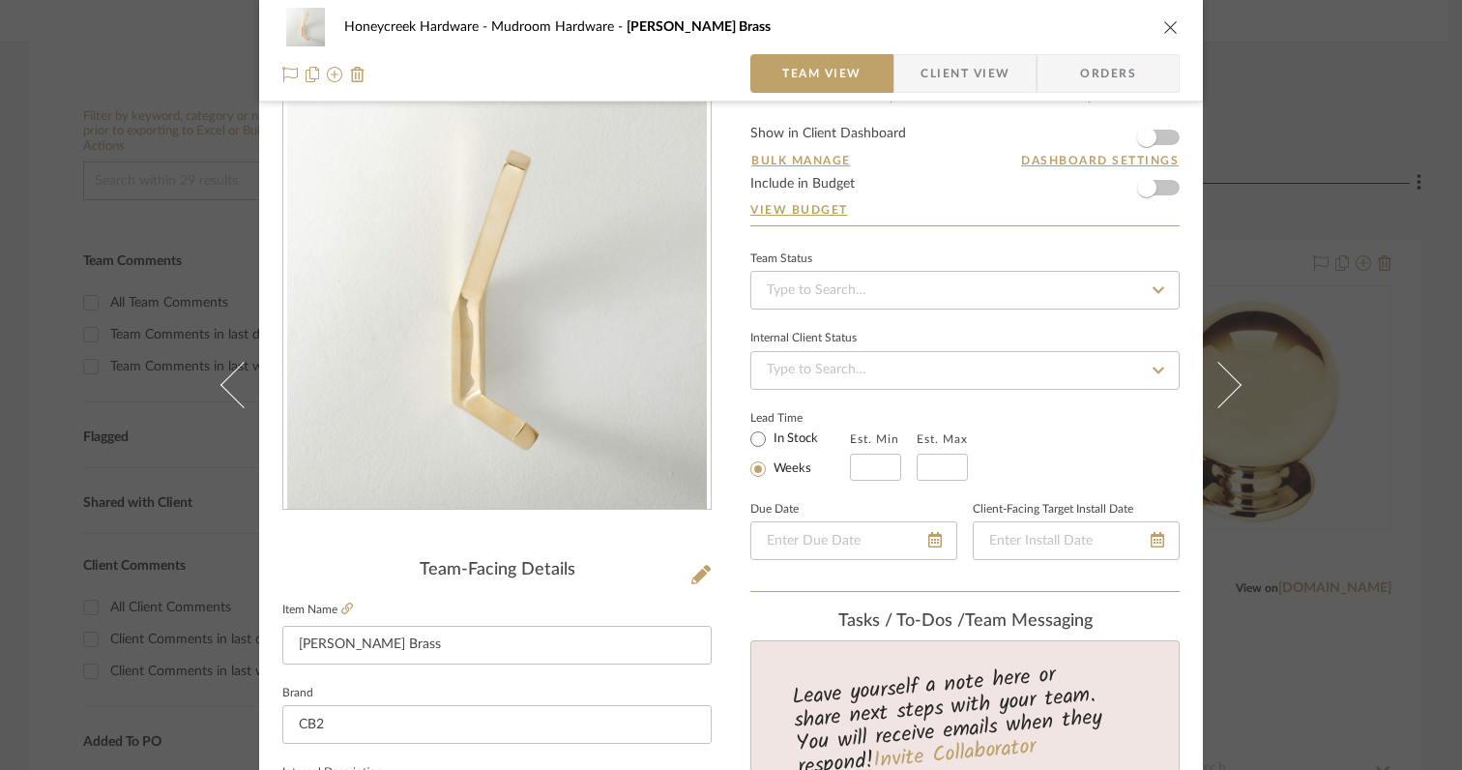
scroll to position [40, 0]
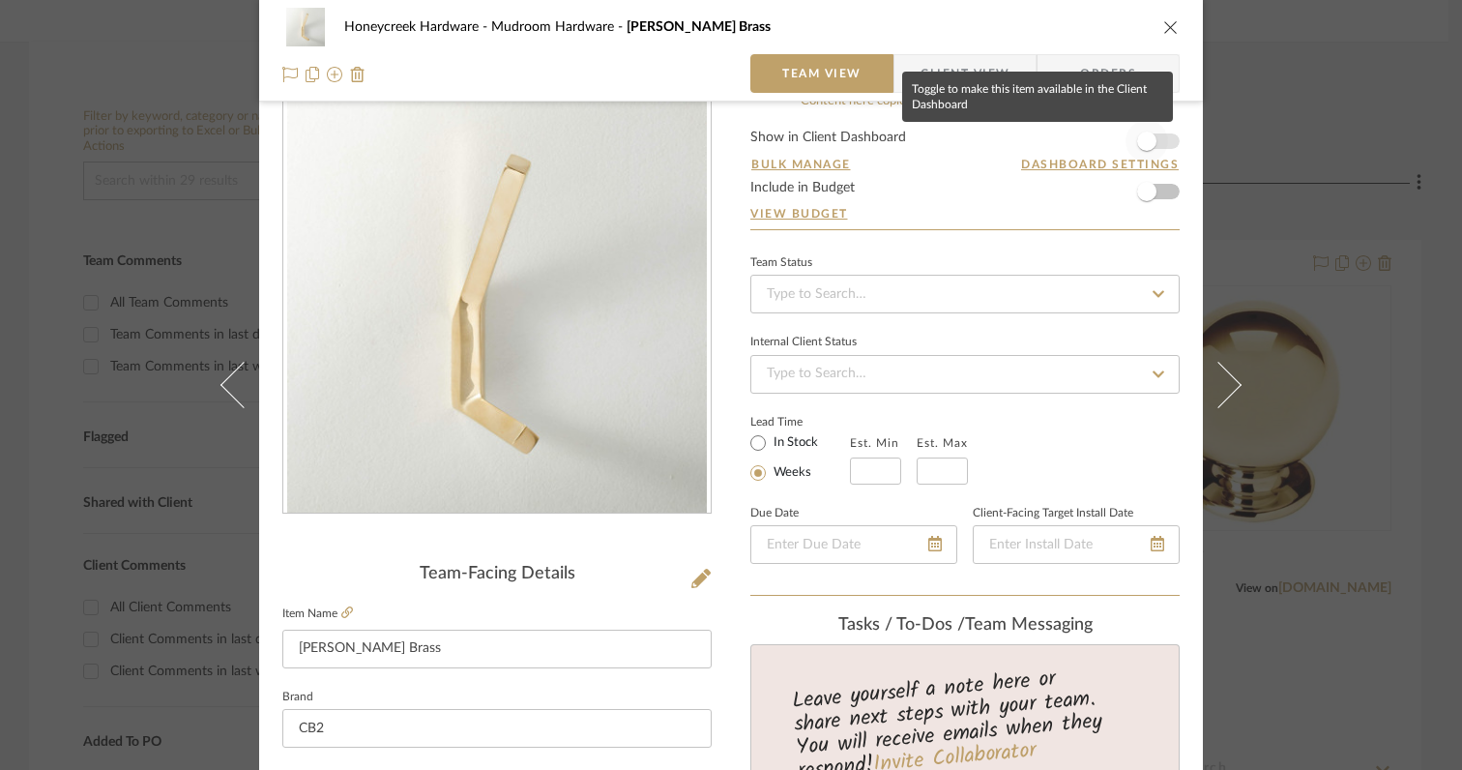
click at [1145, 143] on span "button" at bounding box center [1146, 140] width 19 height 19
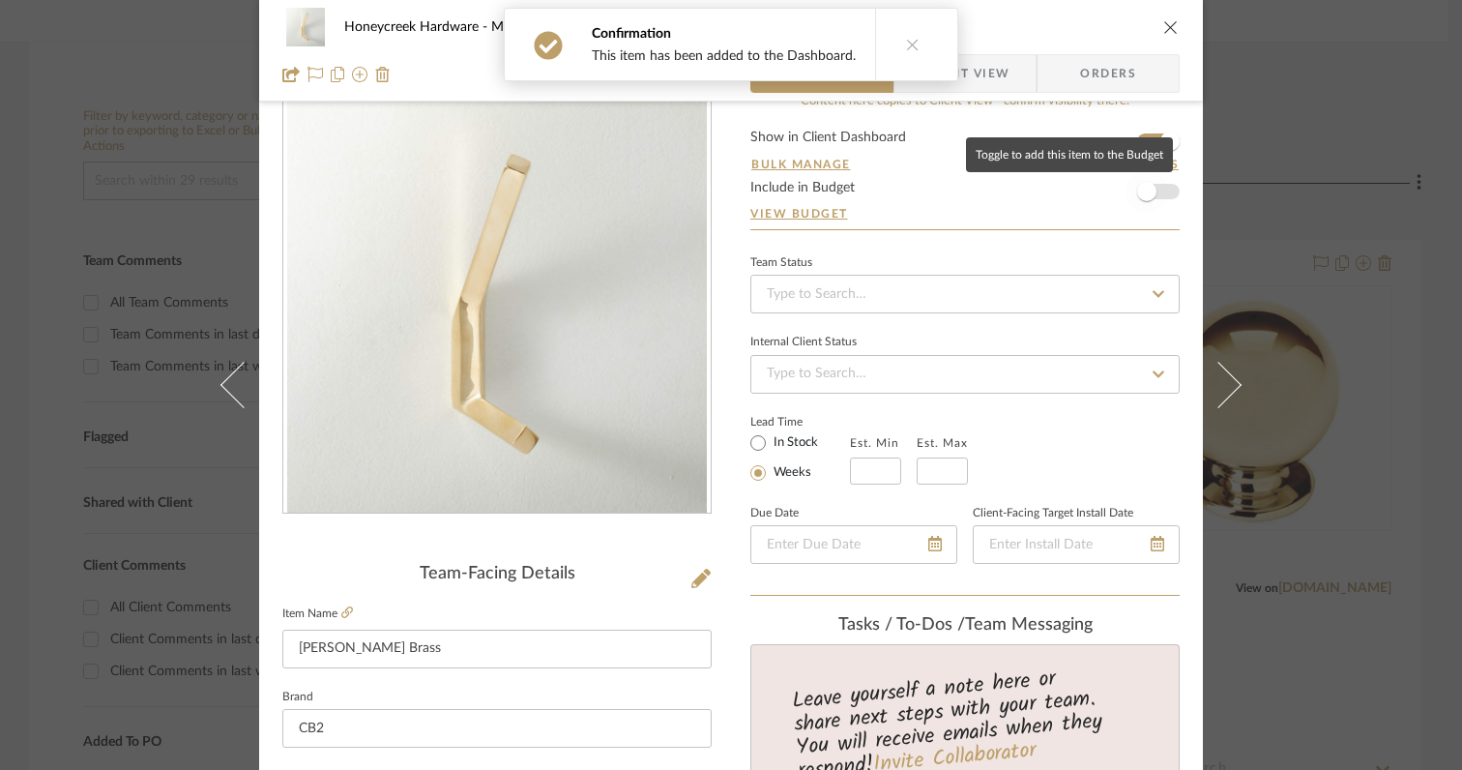
click at [1145, 185] on span "button" at bounding box center [1146, 191] width 19 height 19
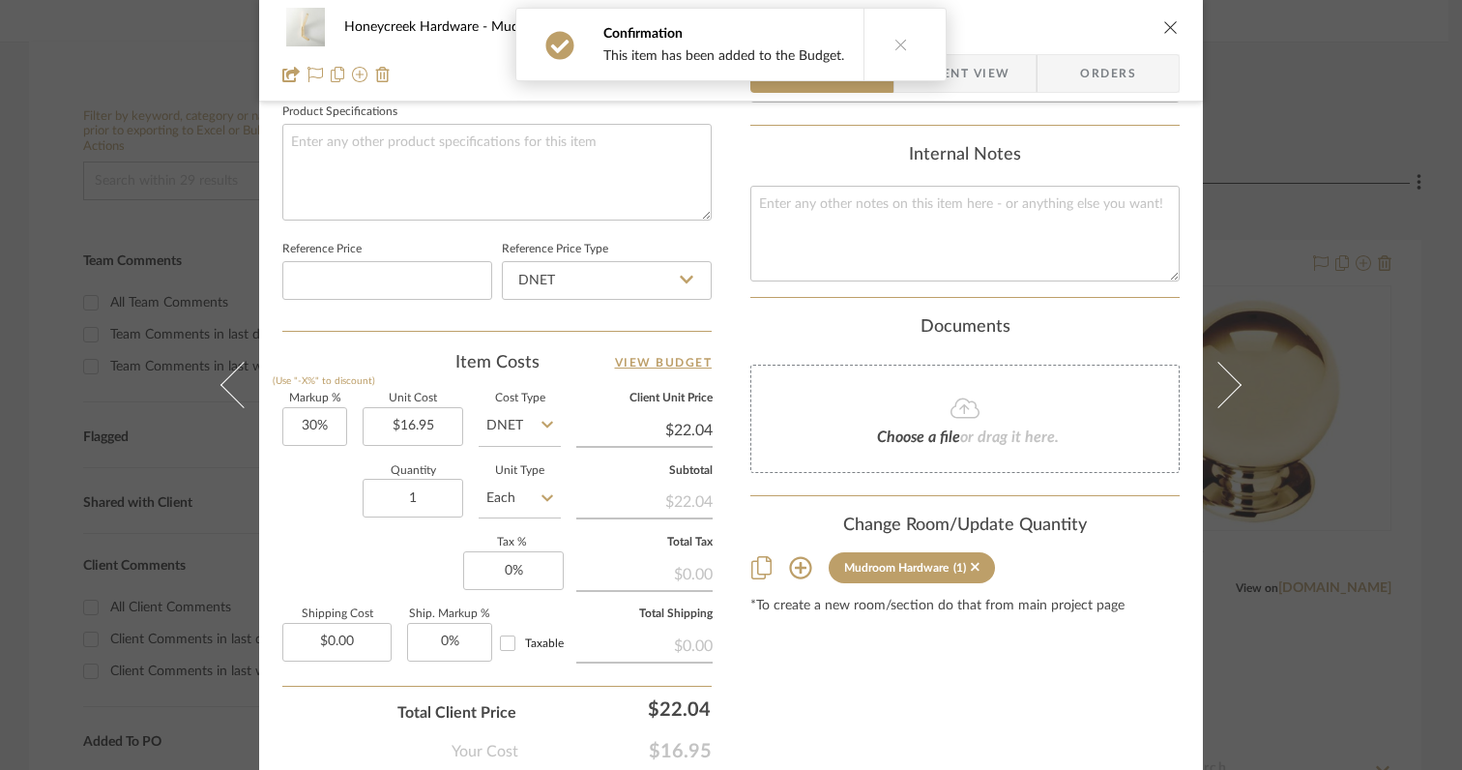
scroll to position [967, 0]
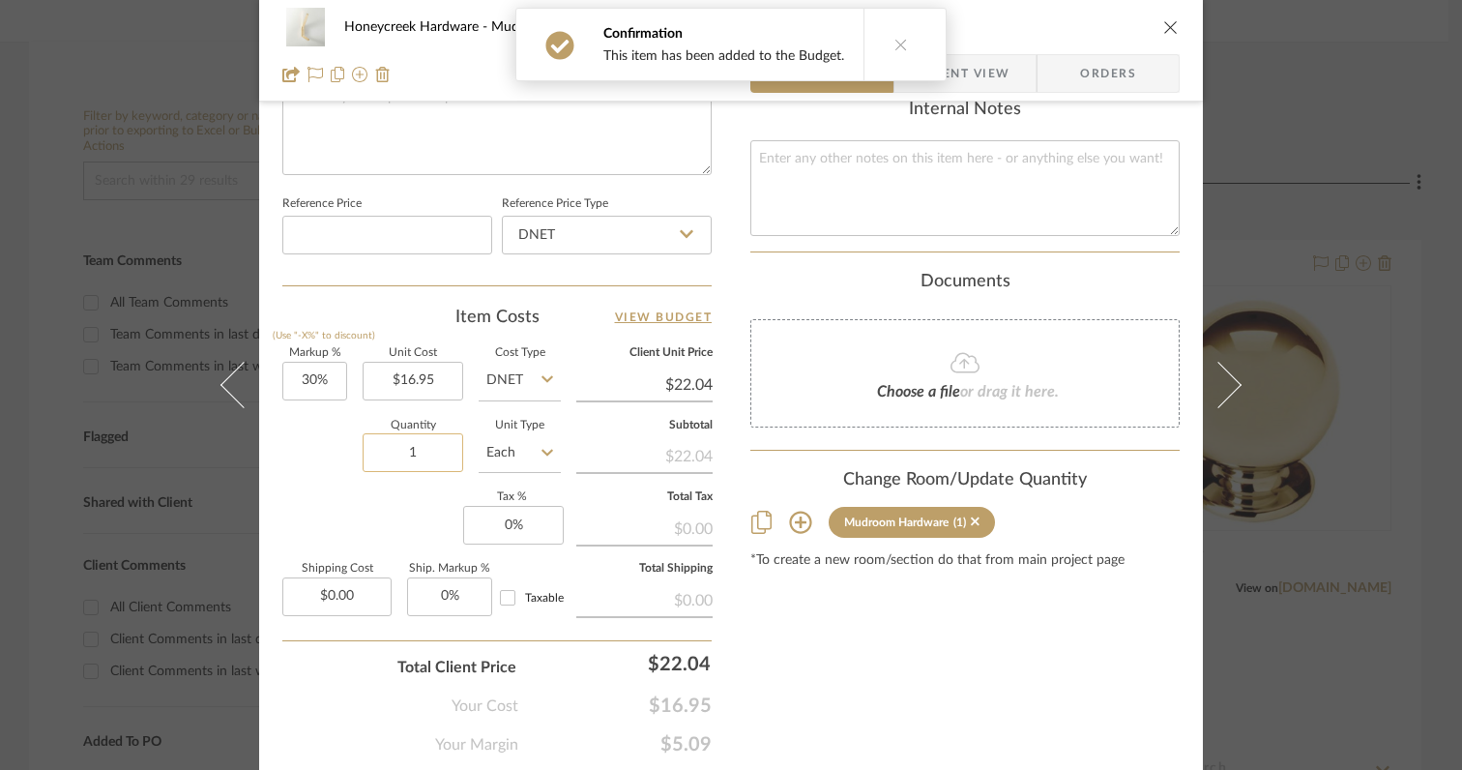
click at [423, 446] on input "1" at bounding box center [413, 452] width 101 height 39
click at [365, 518] on div "Markup % (Use "-X%" to discount) 30% Unit Cost $16.95 Cost Type DNET Client Uni…" at bounding box center [496, 489] width 429 height 282
click at [333, 378] on input "30" at bounding box center [314, 381] width 65 height 39
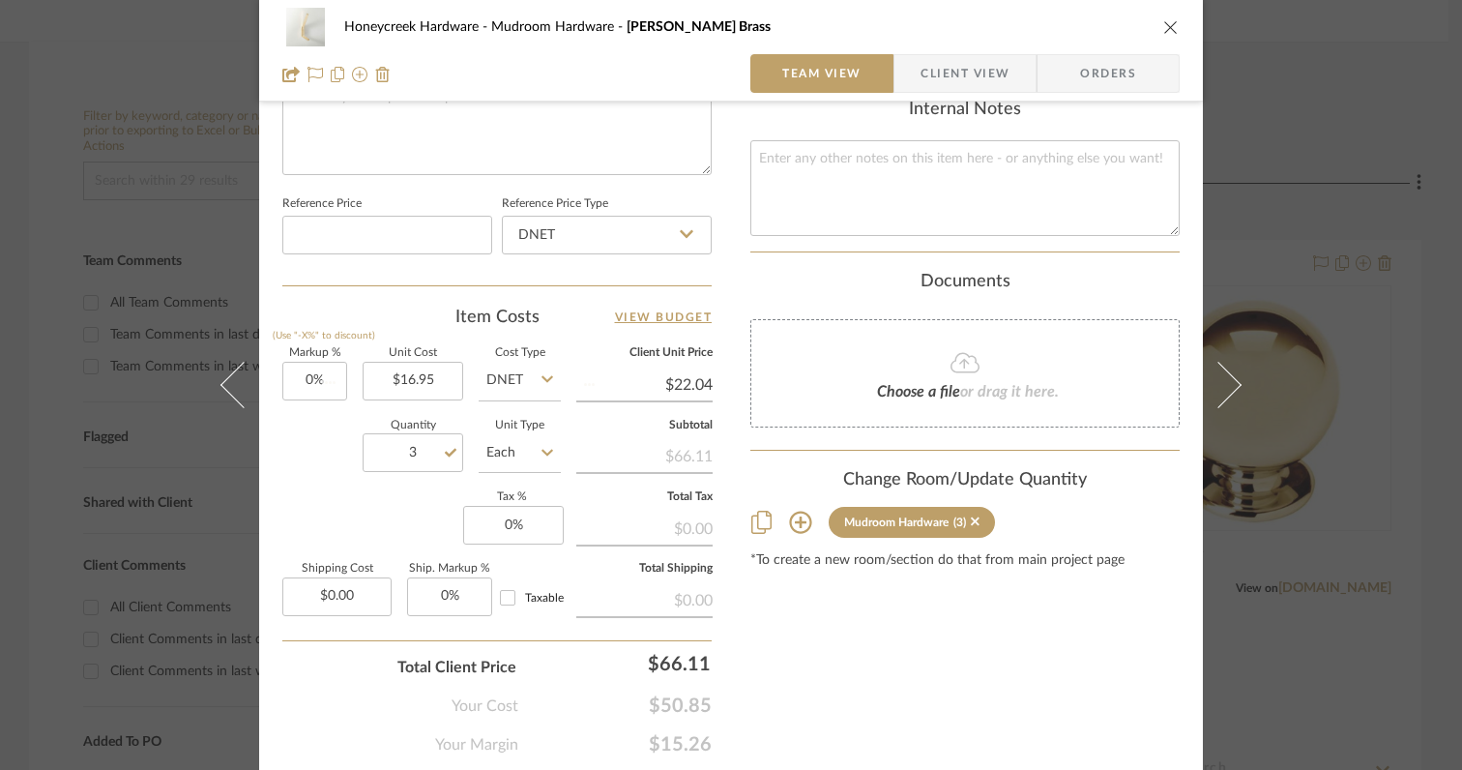
click at [324, 471] on div "Quantity 3 Unit Type Each" at bounding box center [421, 455] width 278 height 69
click at [536, 524] on input "0" at bounding box center [513, 525] width 101 height 39
click at [378, 521] on div "Markup % (Use "-X%" to discount) 0% Unit Cost $16.95 Cost Type DNET Client Unit…" at bounding box center [496, 489] width 429 height 282
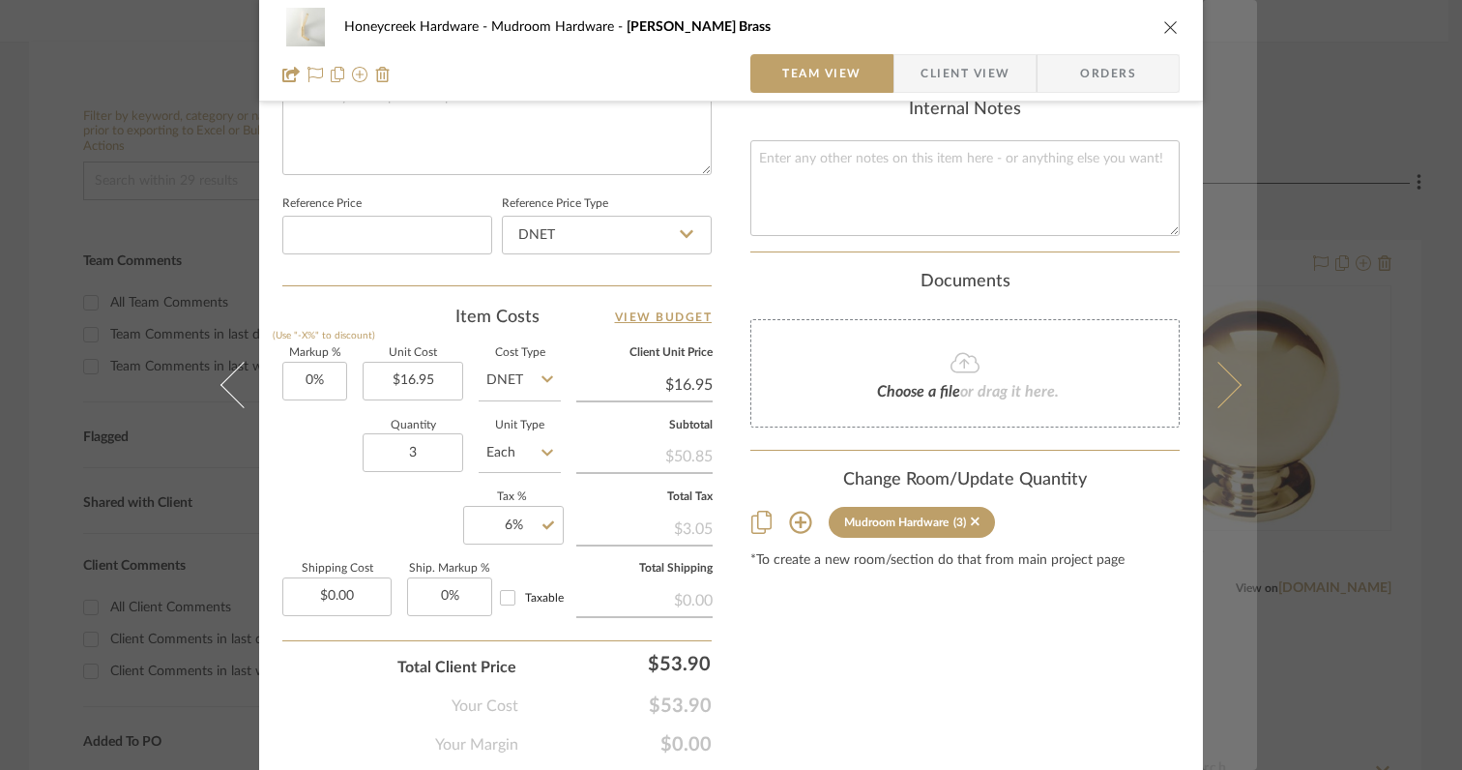
click at [1211, 389] on icon at bounding box center [1218, 385] width 46 height 46
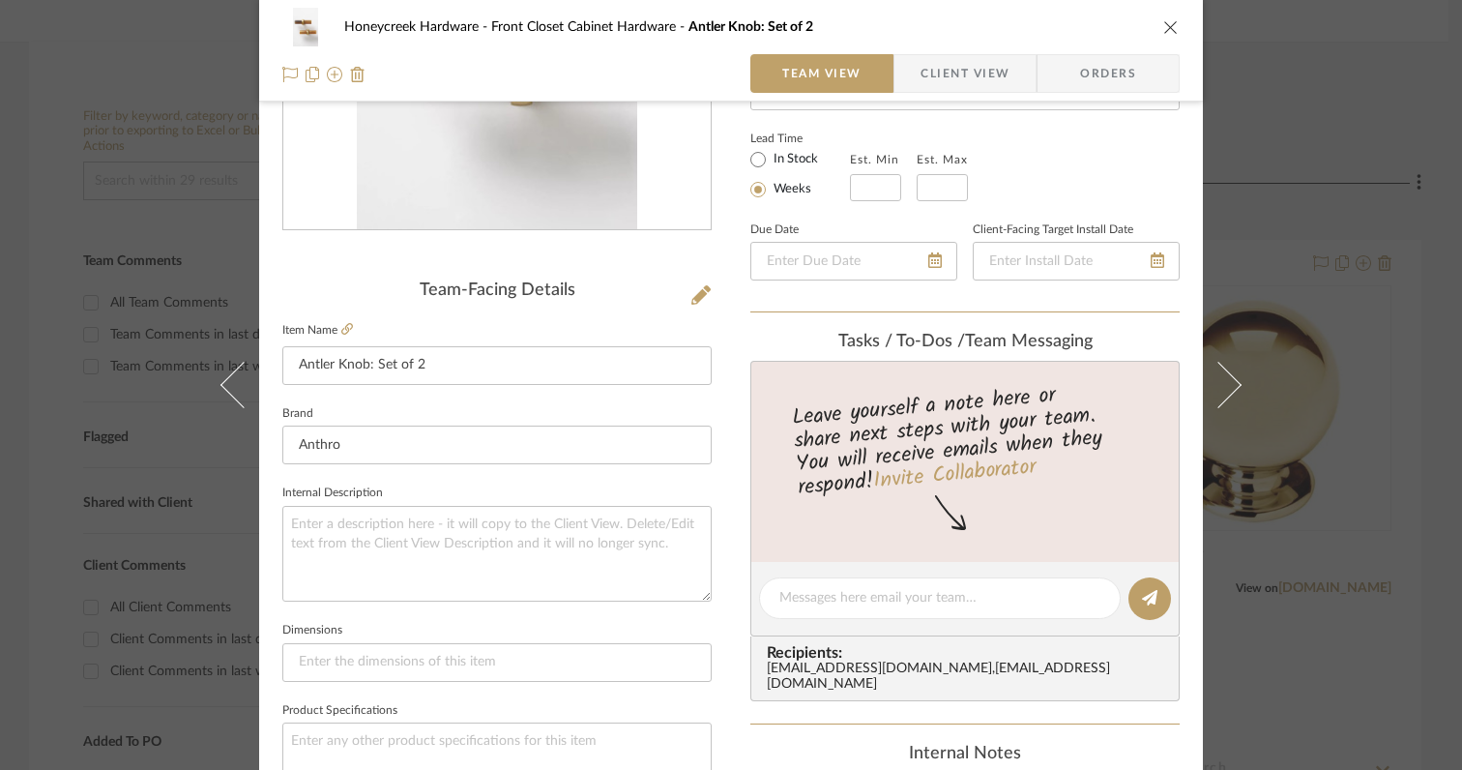
scroll to position [0, 0]
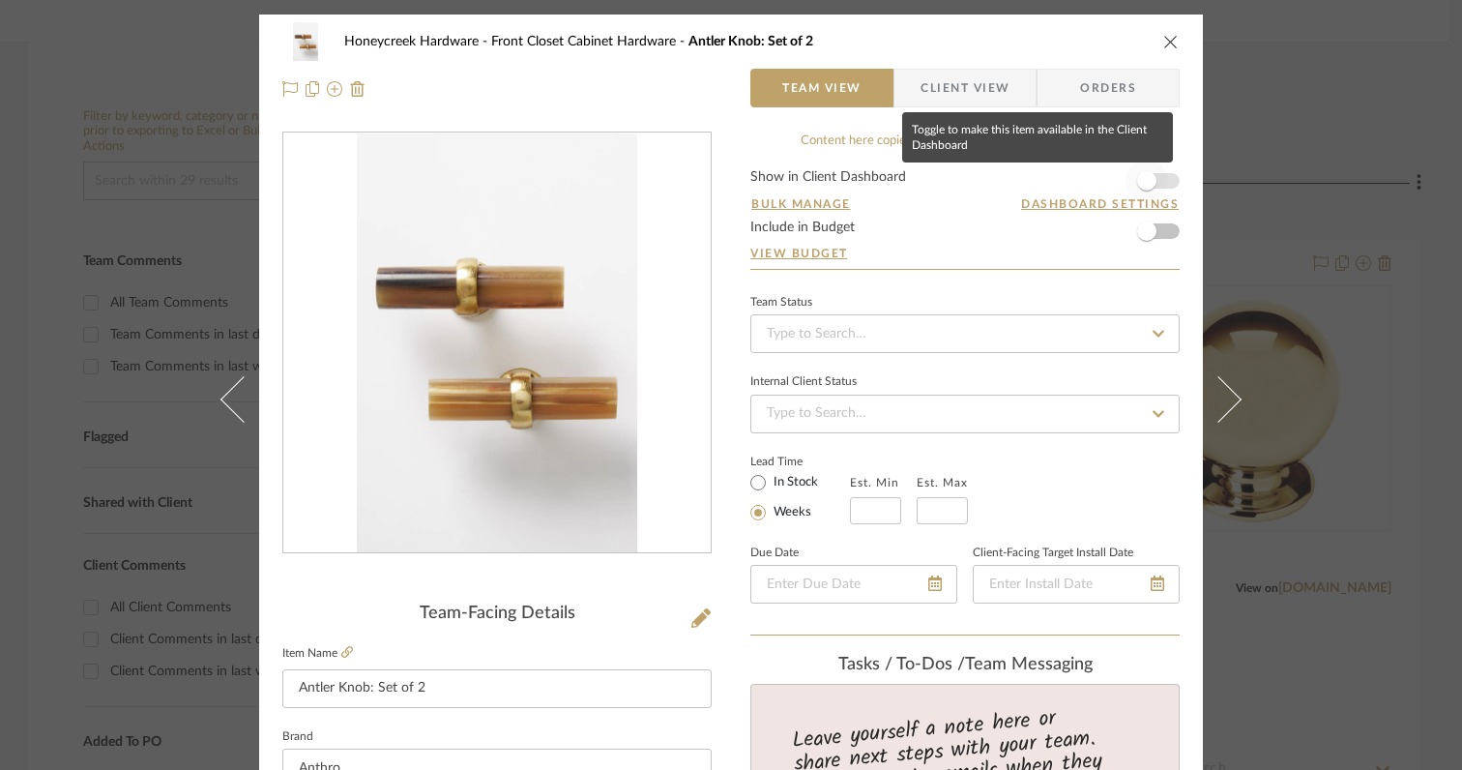
click at [1137, 184] on span "button" at bounding box center [1146, 180] width 19 height 19
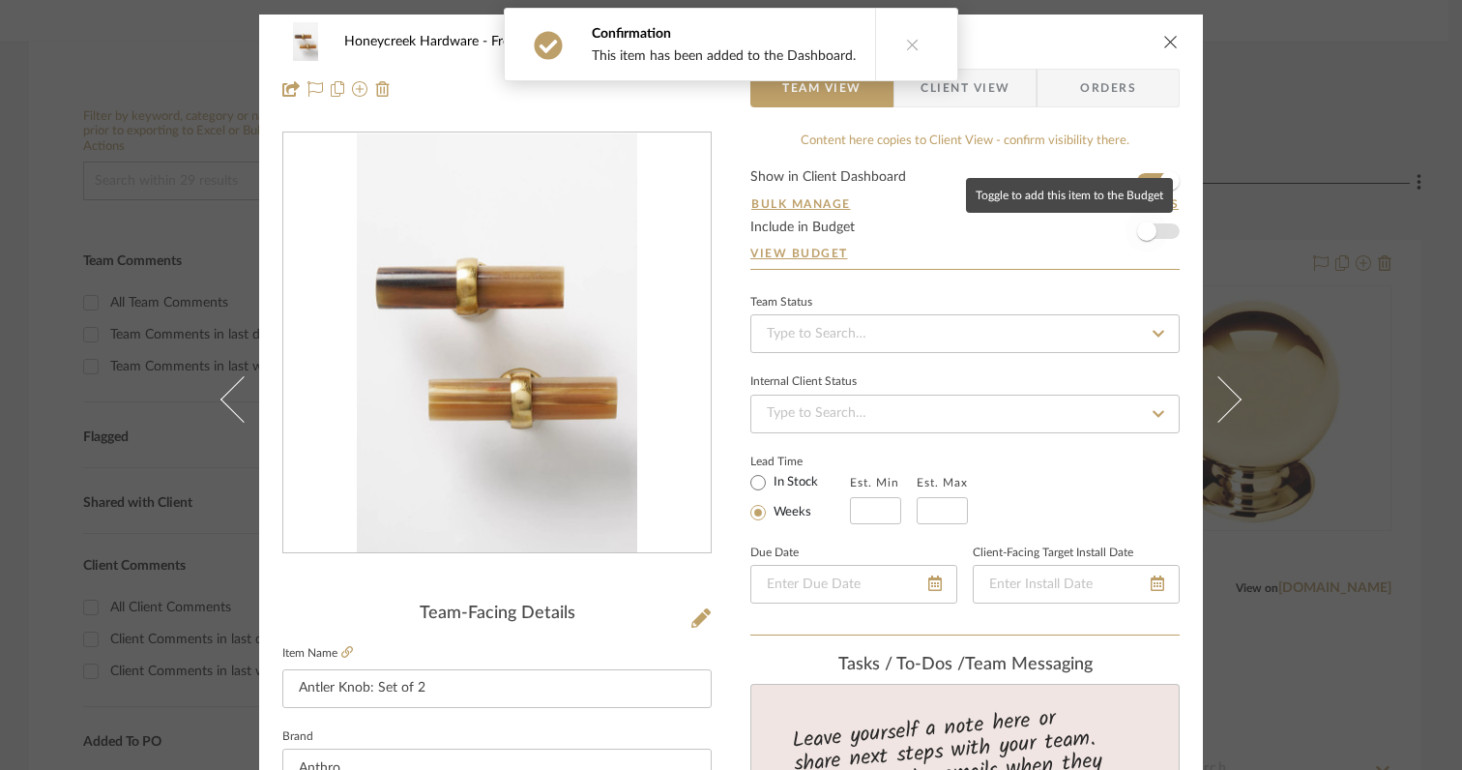
click at [1142, 231] on span "button" at bounding box center [1146, 230] width 19 height 19
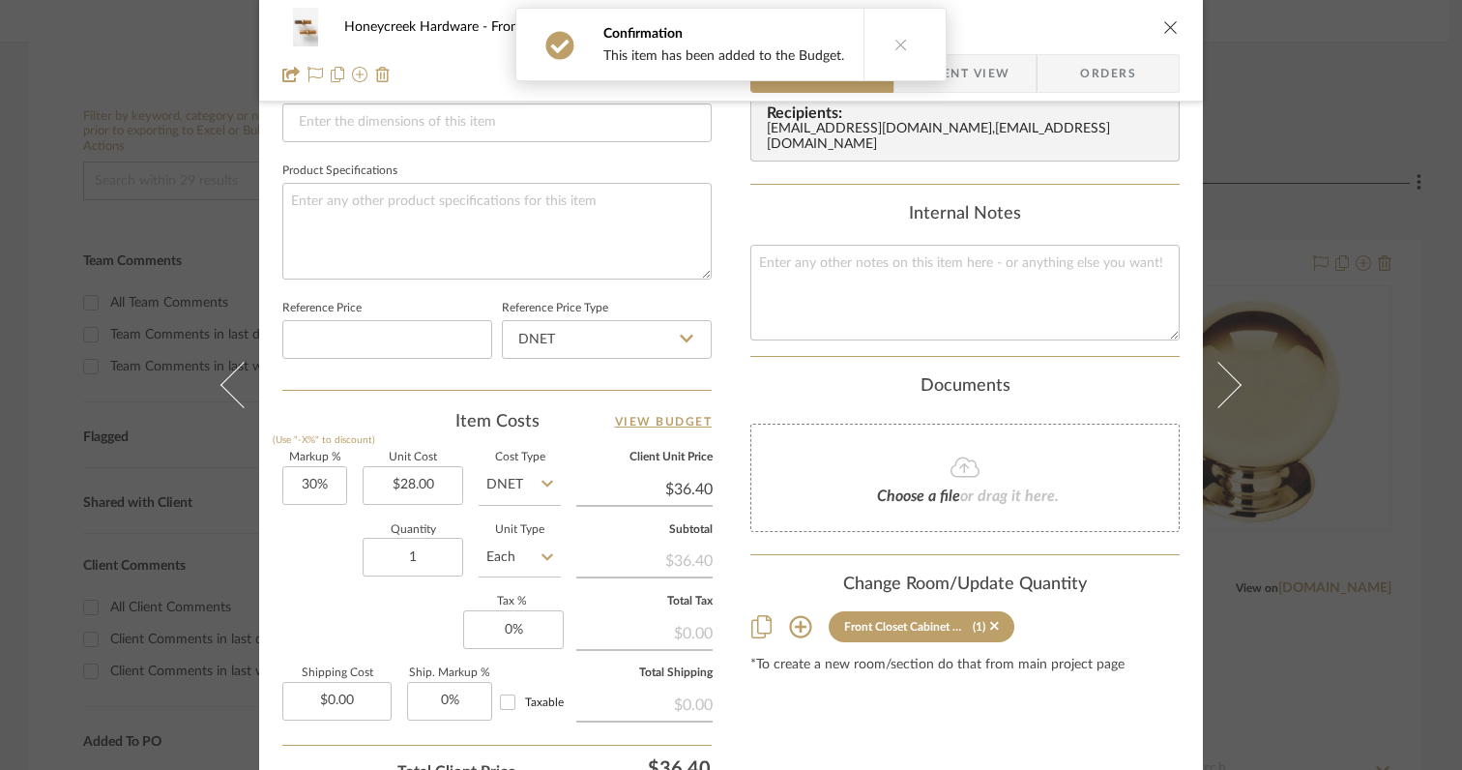
scroll to position [874, 0]
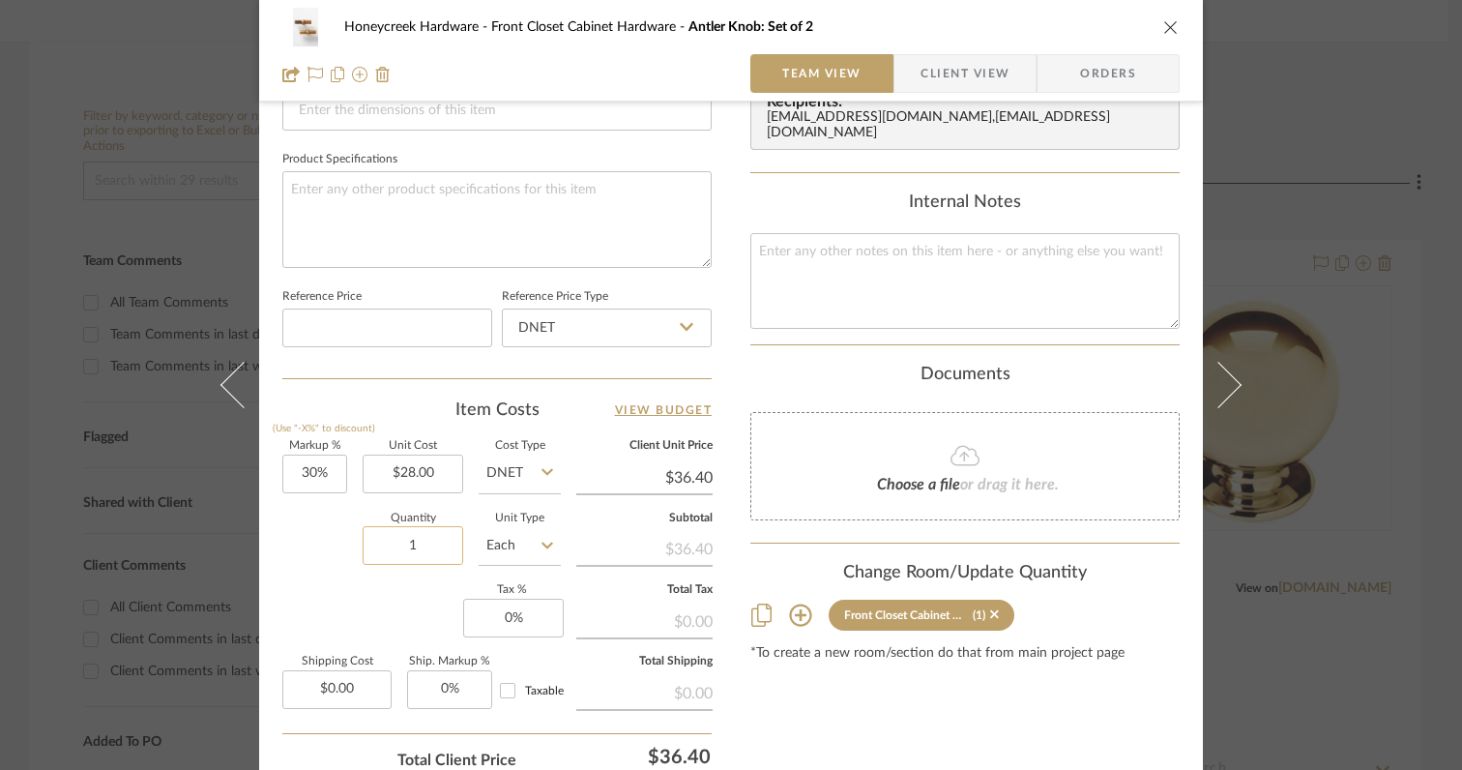
click at [419, 543] on input "1" at bounding box center [413, 545] width 101 height 39
click at [330, 466] on input "30" at bounding box center [314, 473] width 65 height 39
click at [274, 593] on div "Honeycreek Hardware Front Closet Cabinet Hardware Antler Knob: Set of 2 Team Vi…" at bounding box center [731, 34] width 944 height 1786
click at [520, 617] on input "0" at bounding box center [513, 617] width 101 height 39
click at [410, 604] on div "Markup % (Use "-X%" to discount) 0% Unit Cost $28.00 Cost Type DNET Client Unit…" at bounding box center [496, 582] width 429 height 282
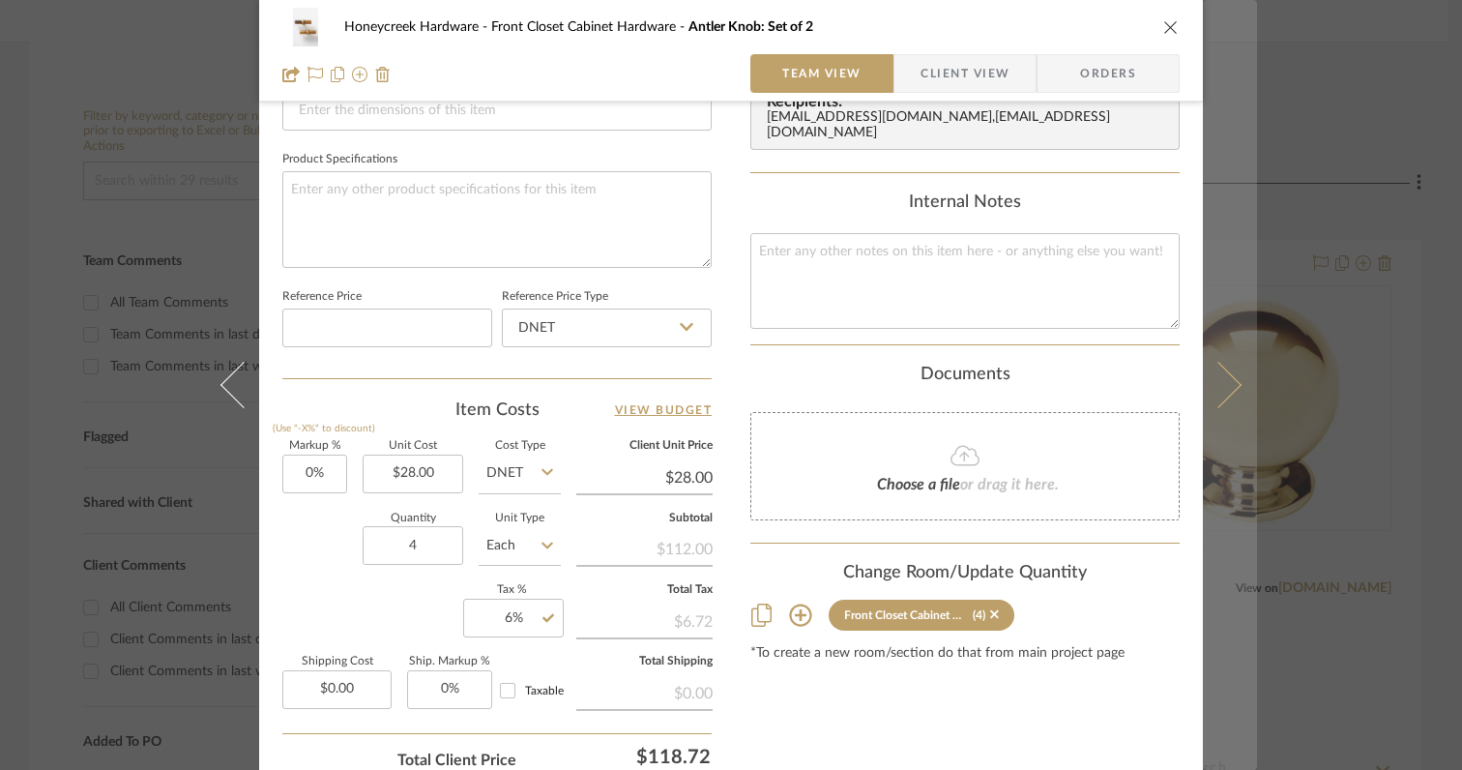
click at [1215, 396] on icon at bounding box center [1218, 385] width 46 height 46
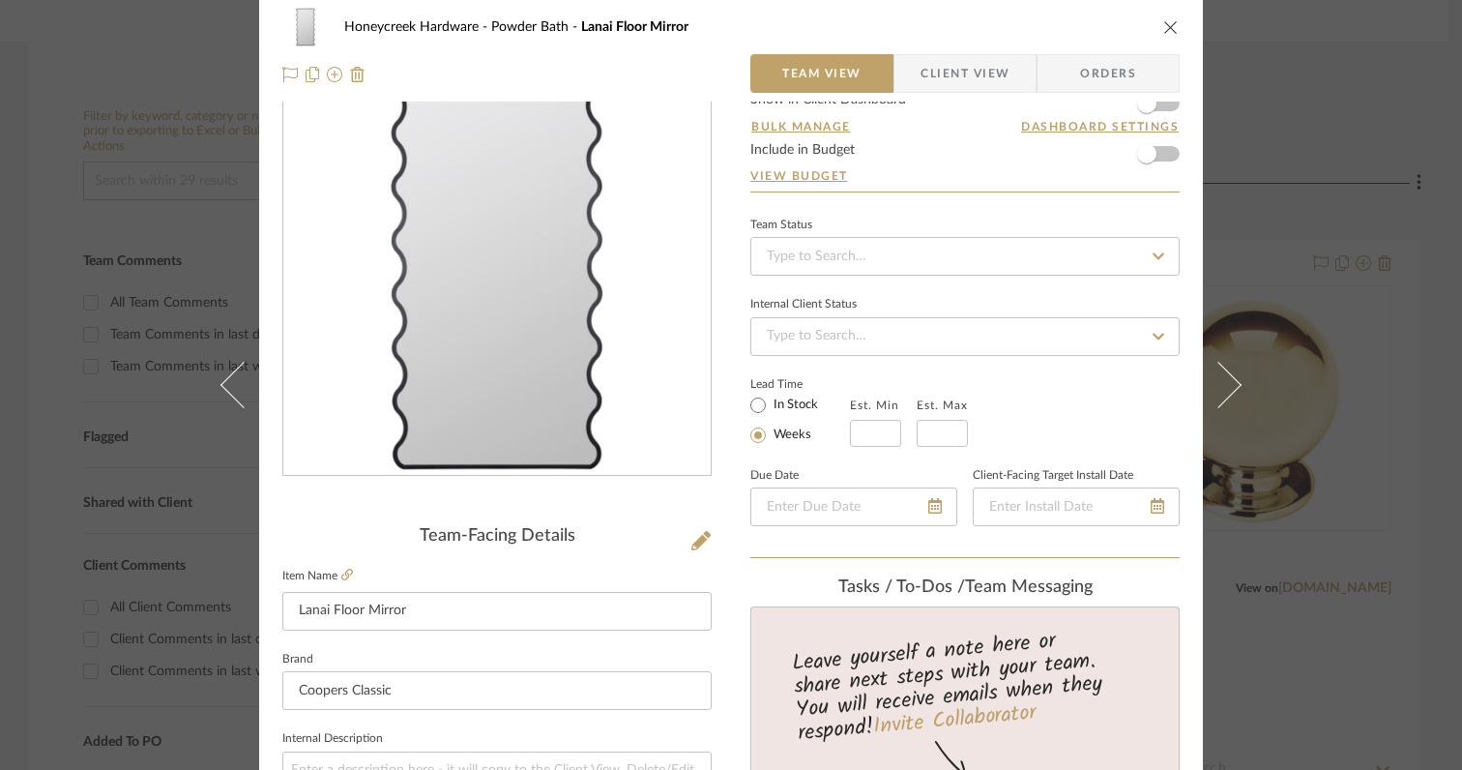
scroll to position [0, 0]
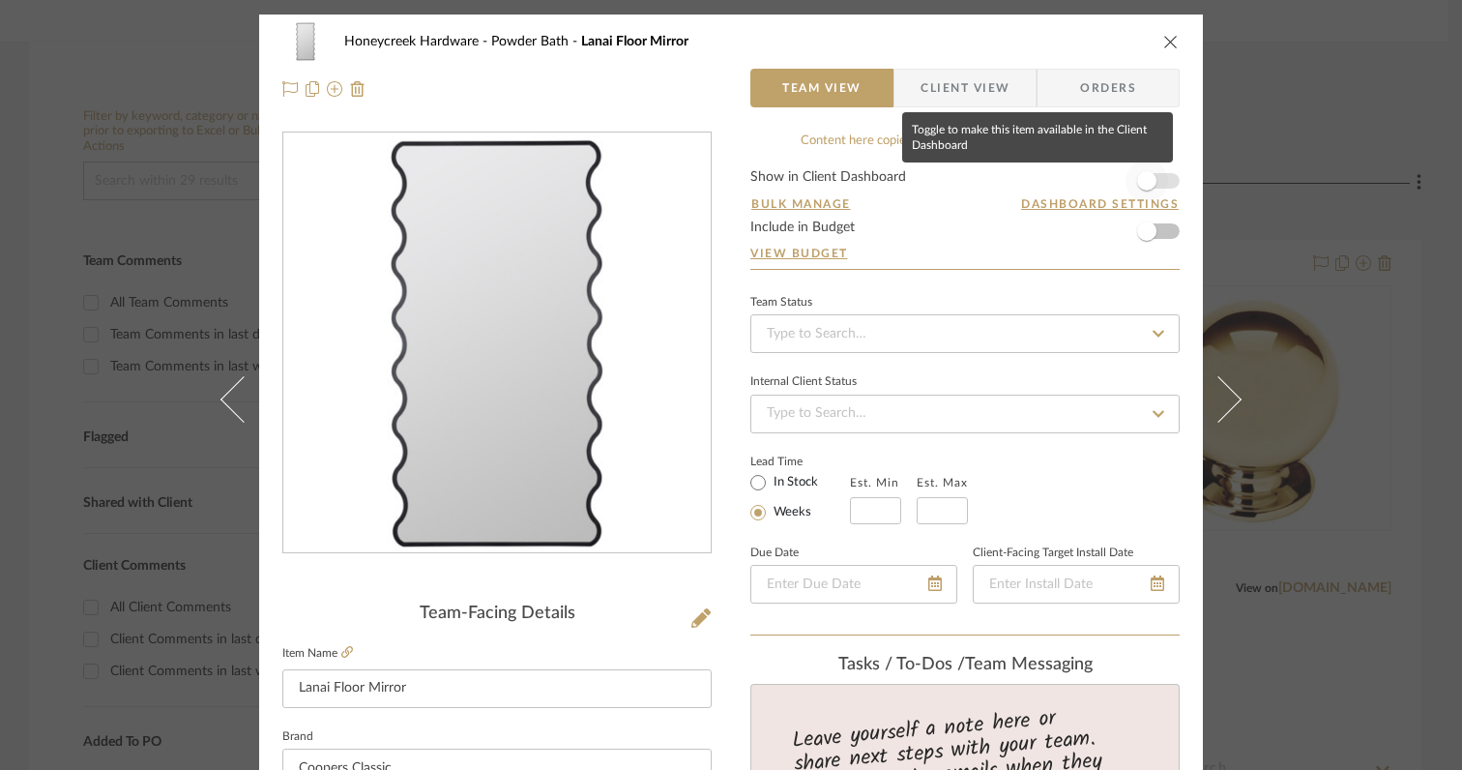
click at [1143, 184] on span "button" at bounding box center [1146, 180] width 19 height 19
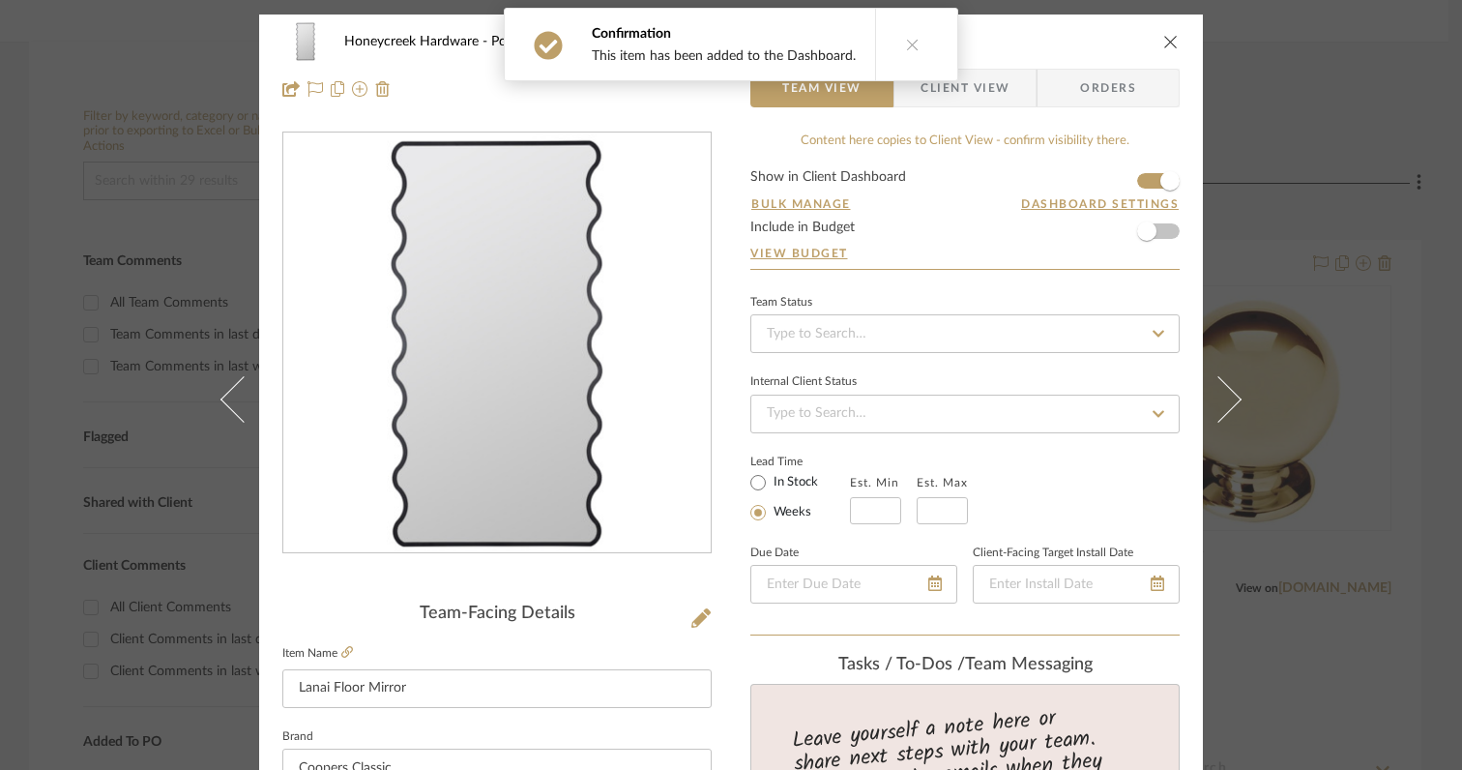
click at [1167, 52] on div "Honeycreek Hardware Powder Bath Lanai Floor Mirror" at bounding box center [730, 41] width 897 height 39
click at [1163, 36] on icon "close" at bounding box center [1170, 41] width 15 height 15
click at [914, 43] on button at bounding box center [912, 45] width 74 height 72
click at [906, 50] on icon at bounding box center [913, 45] width 14 height 14
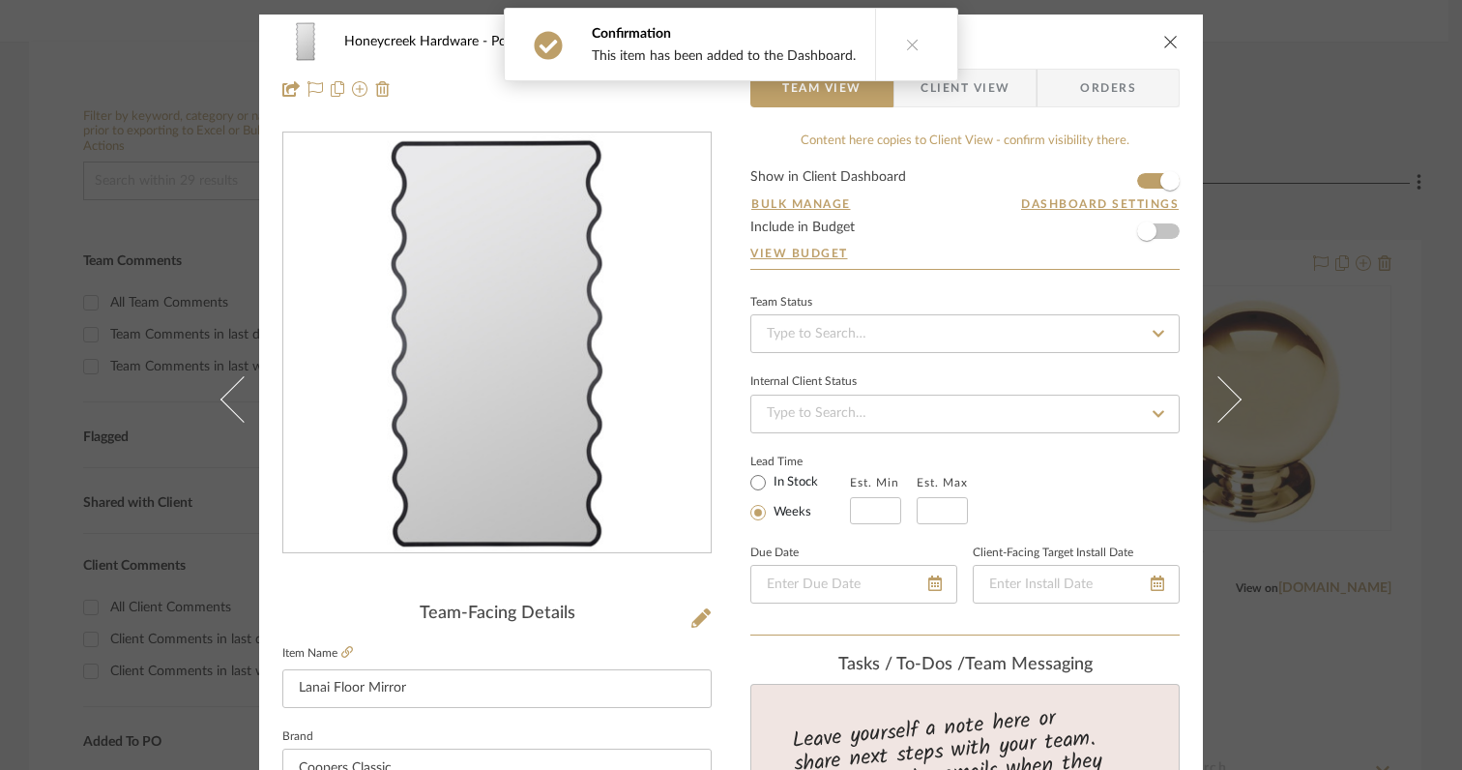
click at [340, 74] on span "button" at bounding box center [339, 70] width 46 height 46
click at [340, 70] on span "button" at bounding box center [339, 70] width 46 height 46
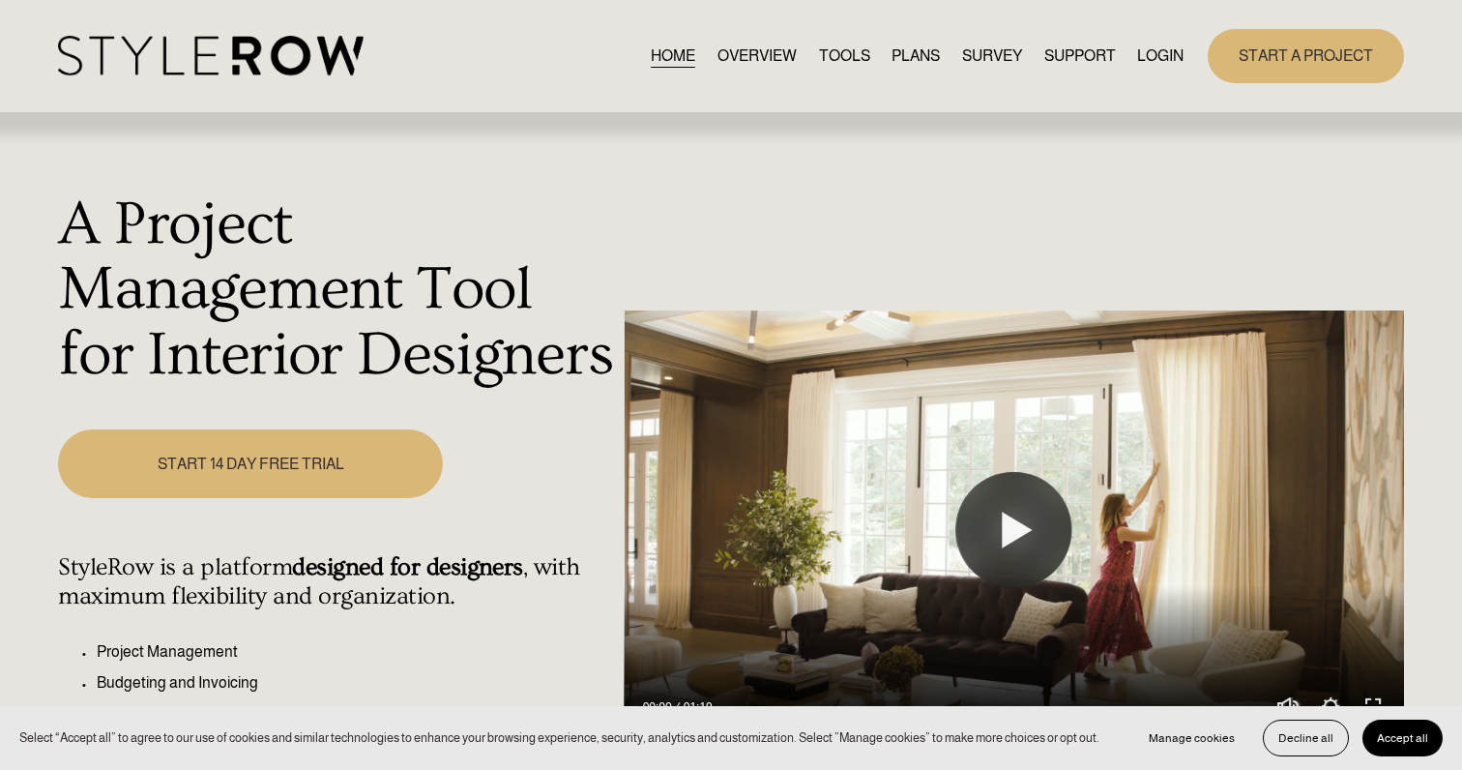
click at [1165, 56] on link "LOGIN" at bounding box center [1160, 56] width 46 height 26
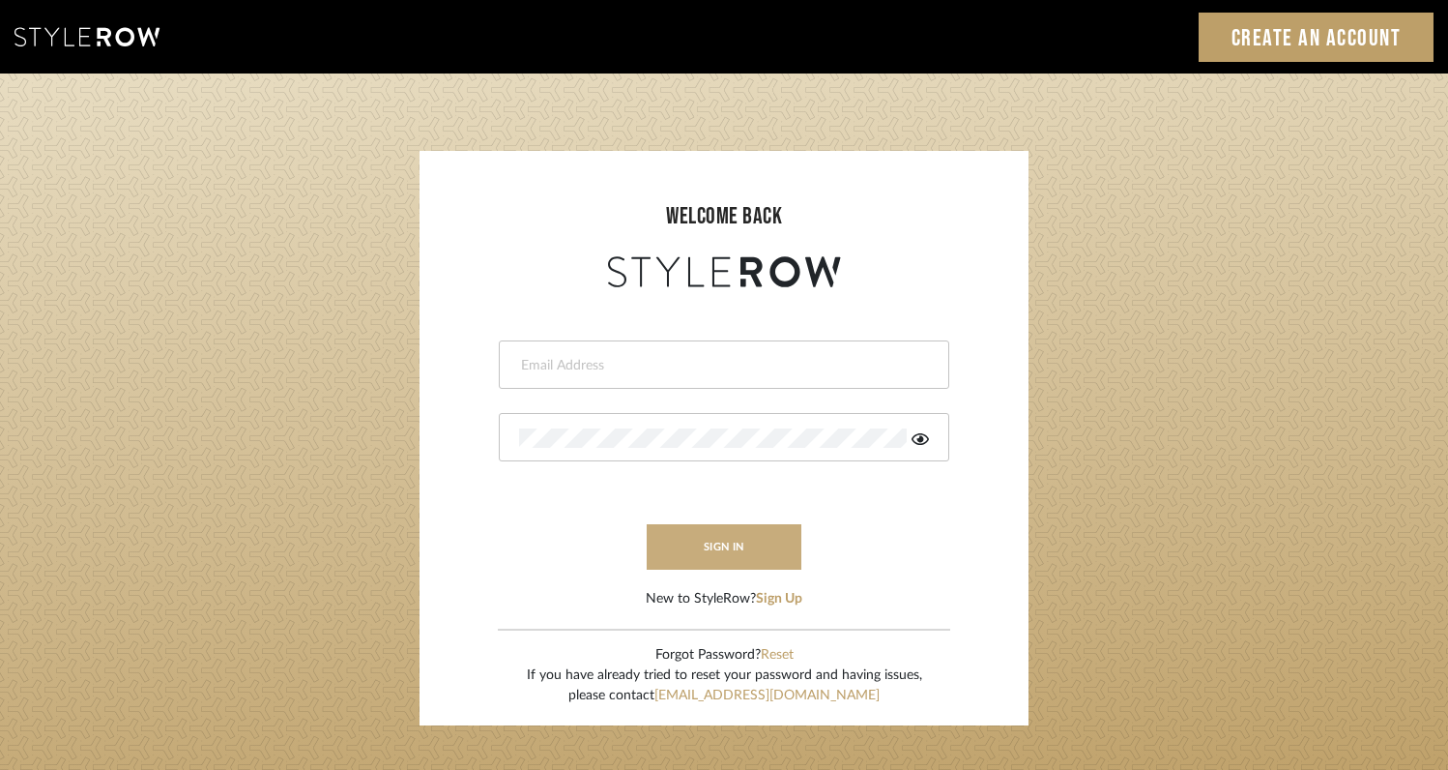
type input "[EMAIL_ADDRESS][DOMAIN_NAME]"
click at [721, 540] on button "sign in" at bounding box center [724, 546] width 155 height 45
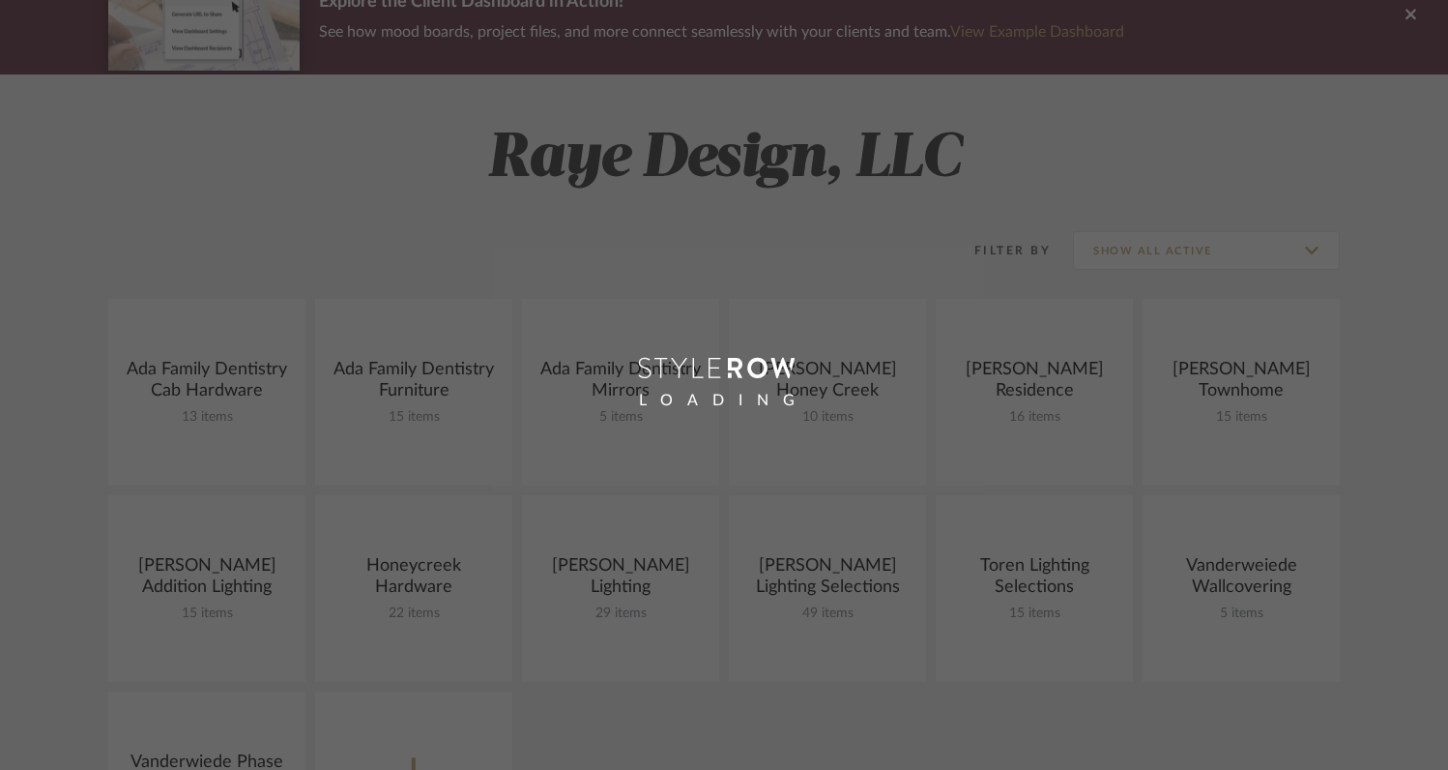
scroll to position [183, 0]
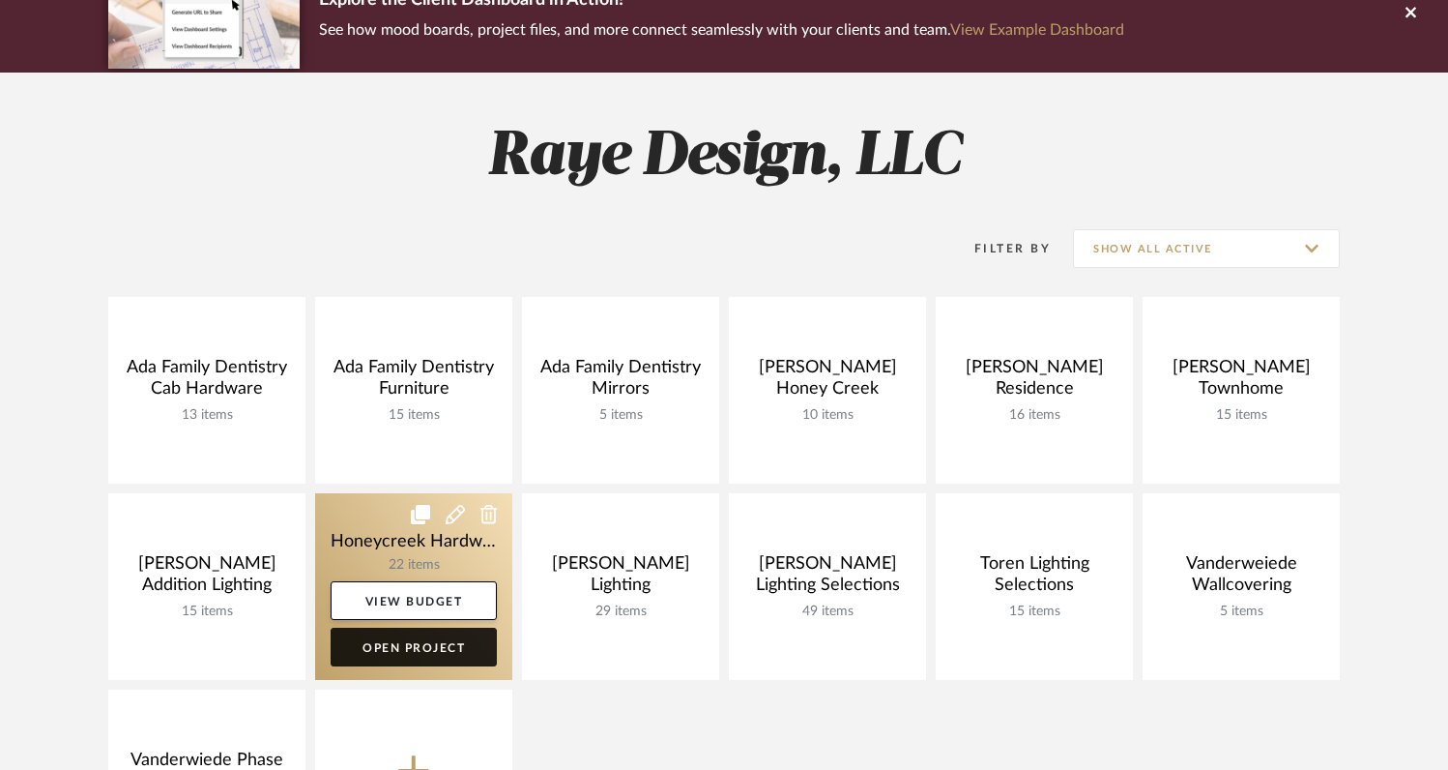
click at [422, 649] on link "Open Project" at bounding box center [414, 646] width 166 height 39
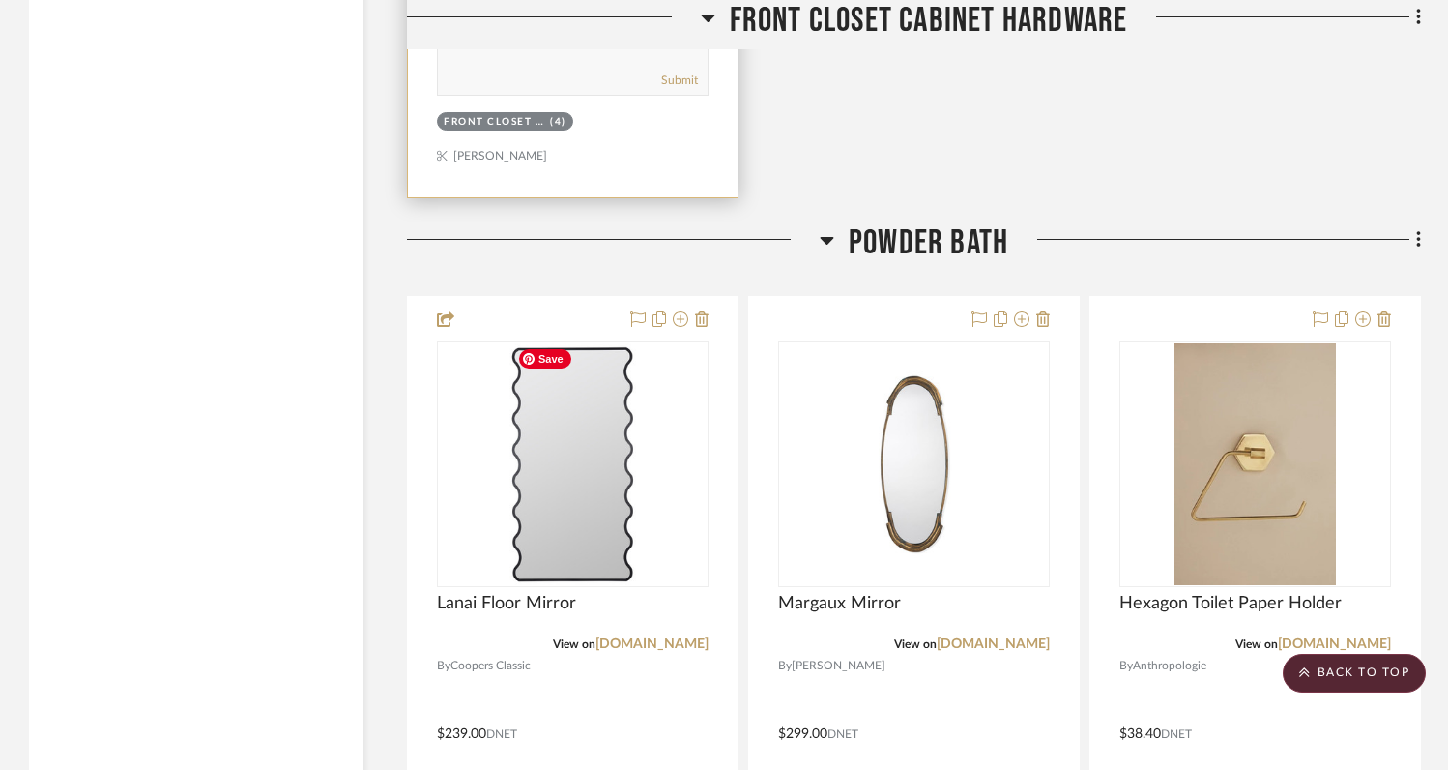
scroll to position [4034, 0]
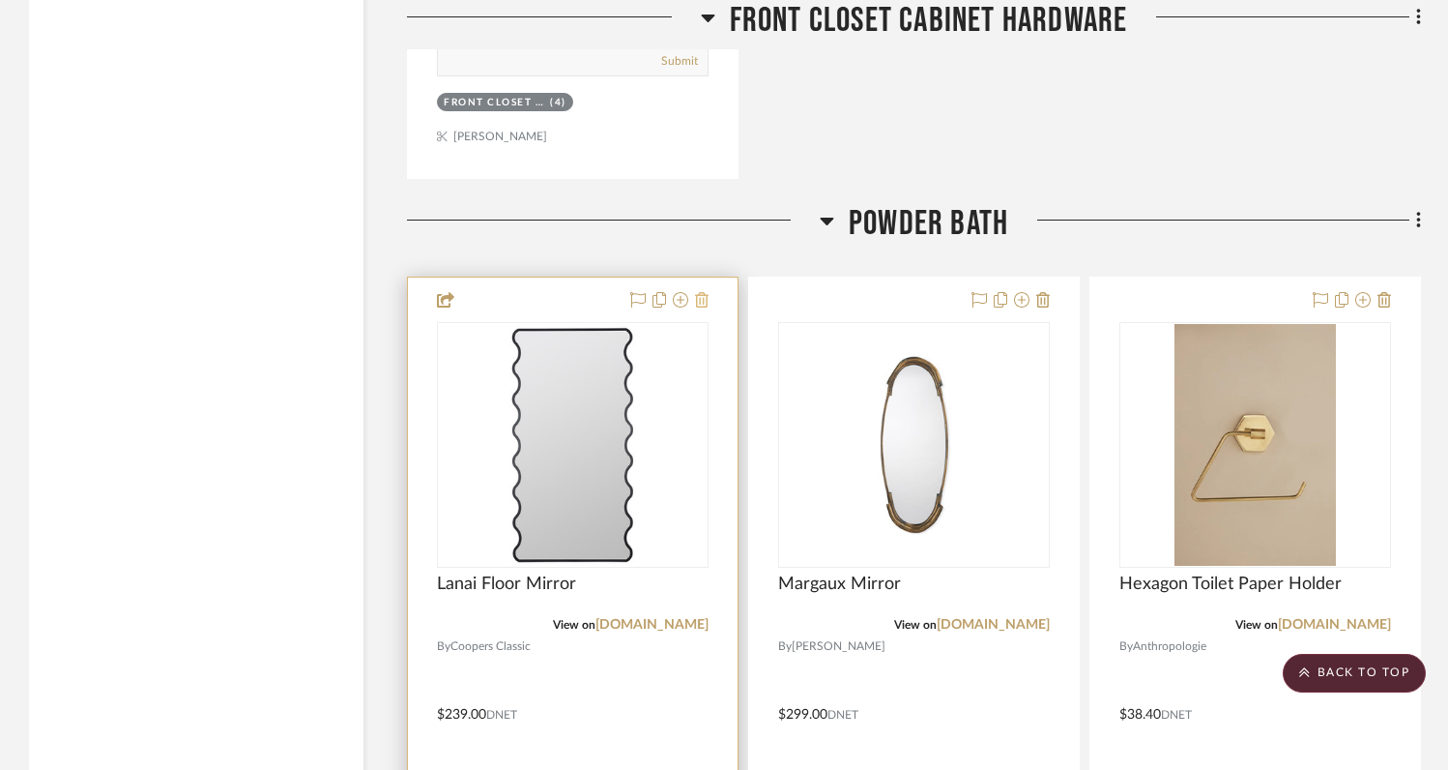
click at [703, 297] on icon at bounding box center [702, 299] width 14 height 15
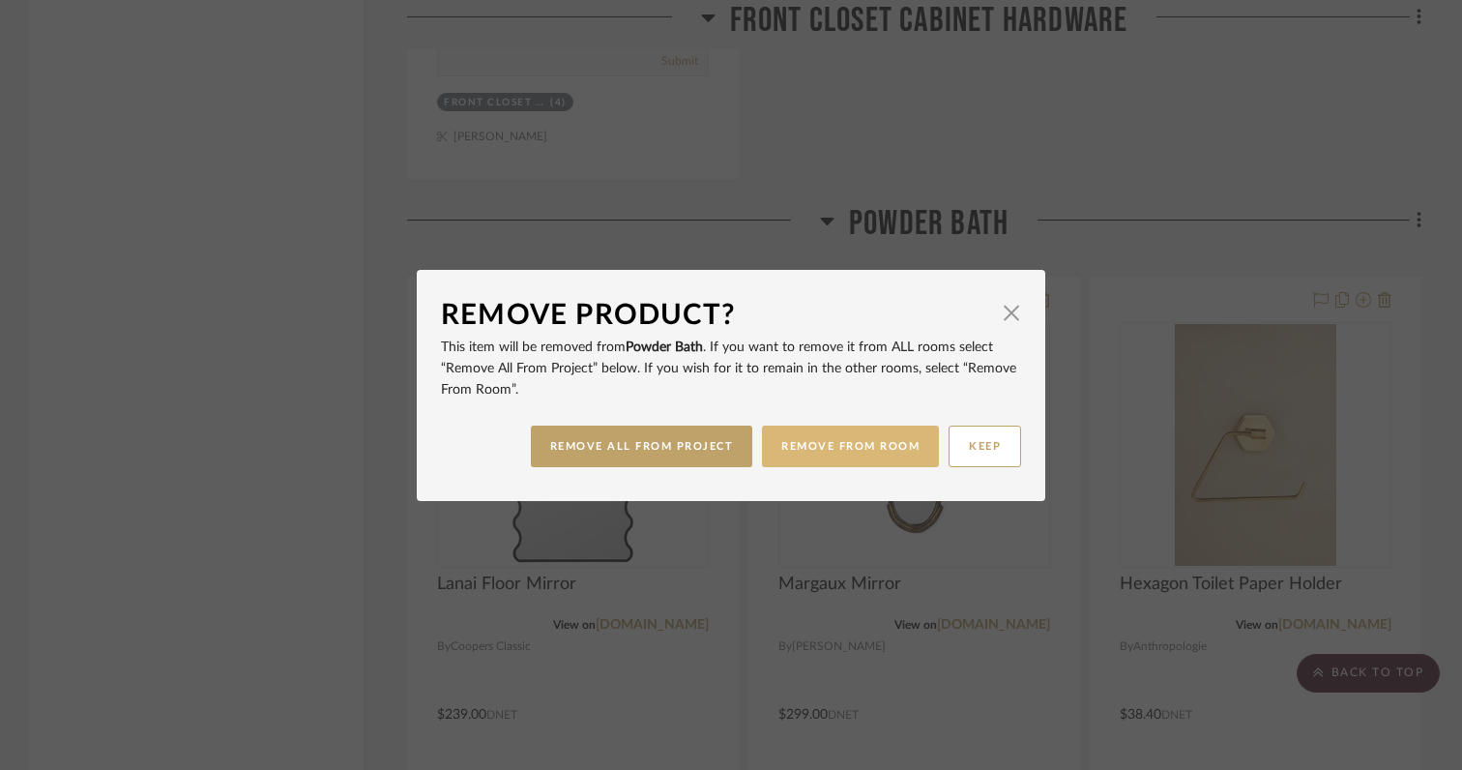
click at [801, 457] on button "REMOVE FROM ROOM" at bounding box center [850, 446] width 177 height 42
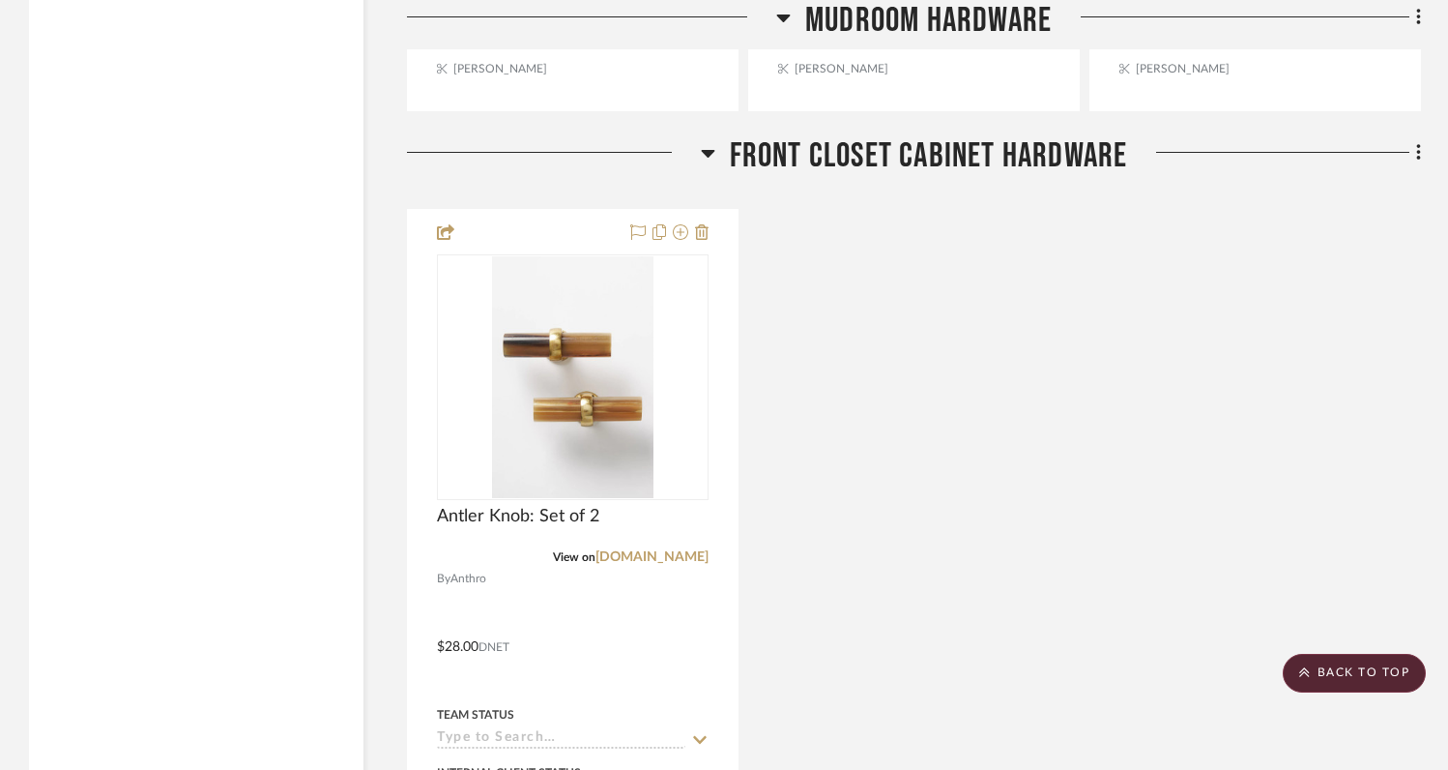
scroll to position [3144, 0]
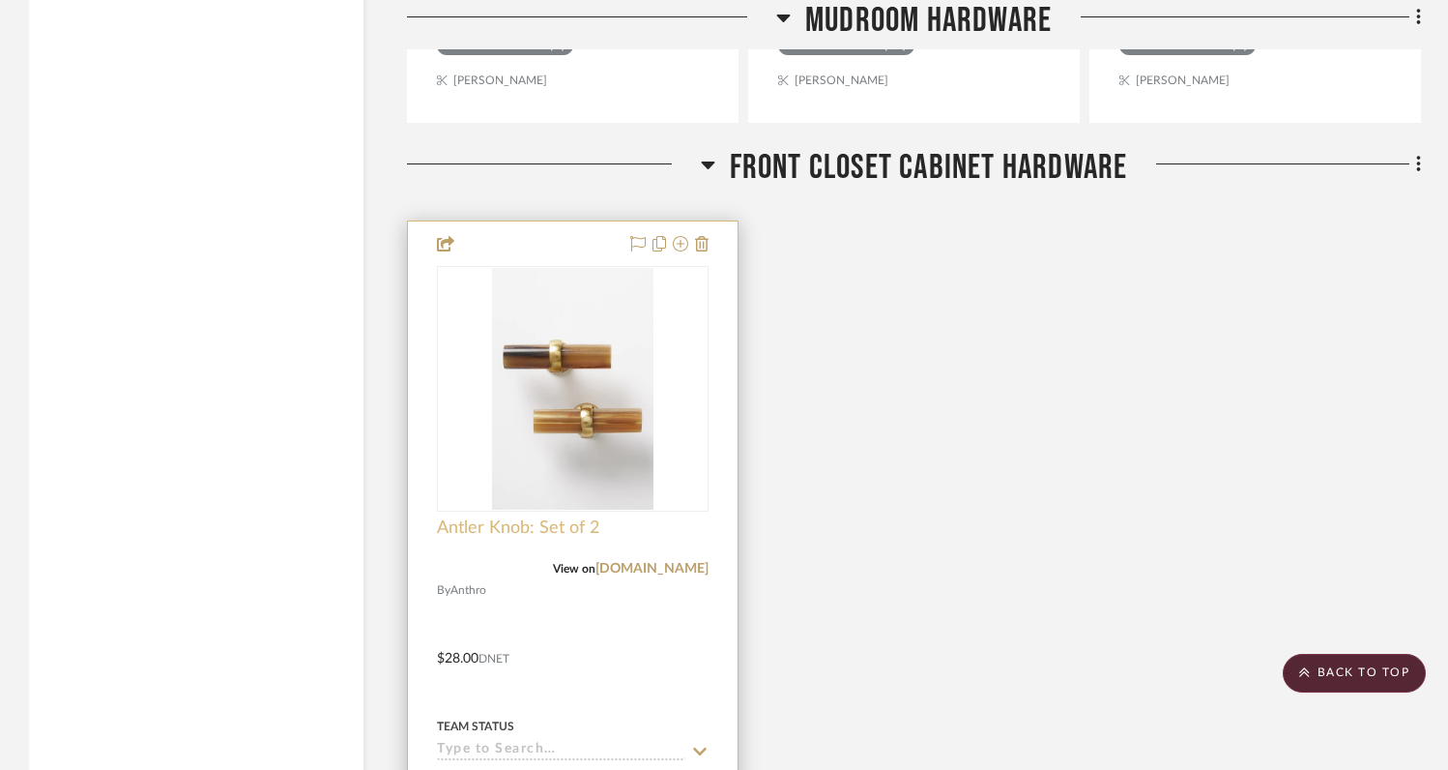
click at [542, 526] on span "Antler Knob: Set of 2" at bounding box center [518, 527] width 162 height 21
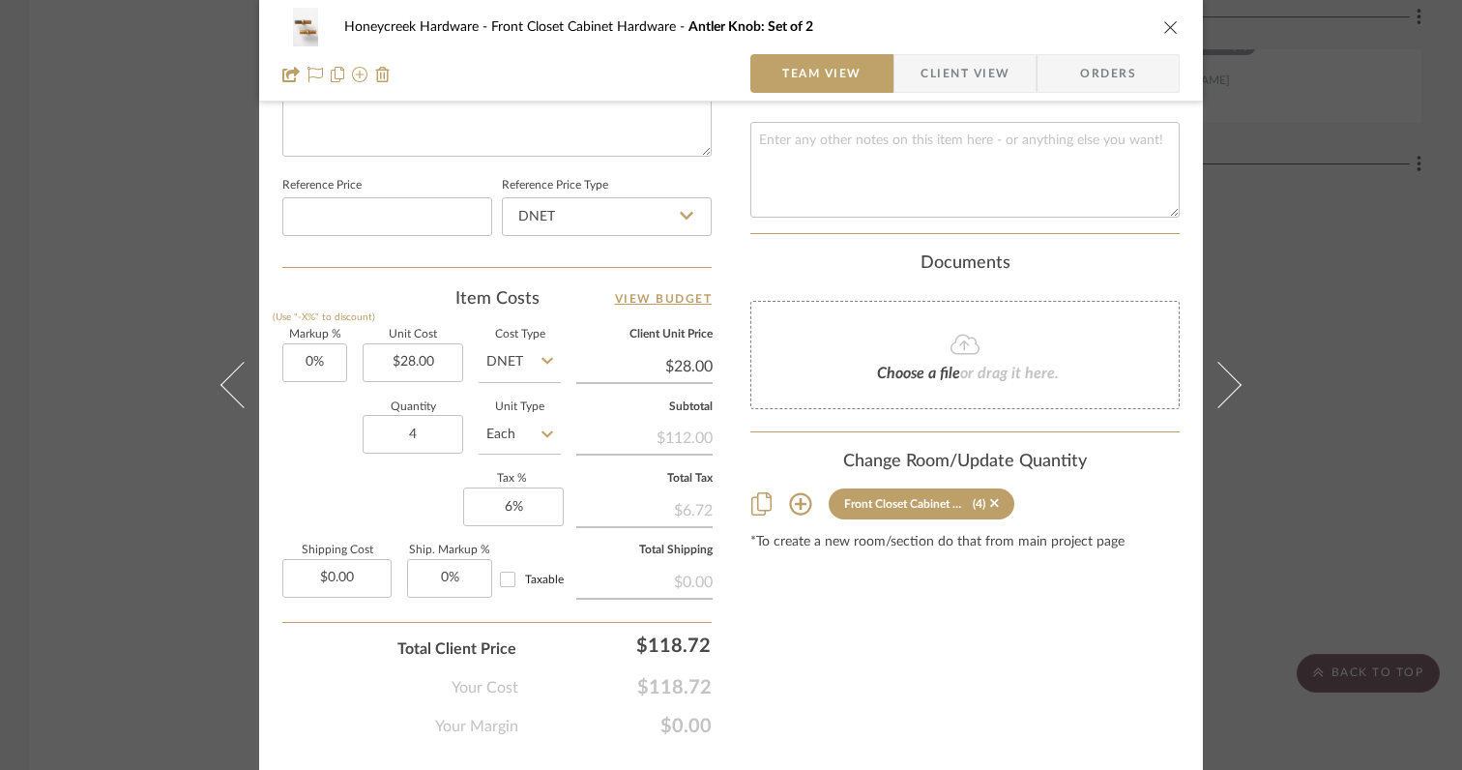
scroll to position [1027, 0]
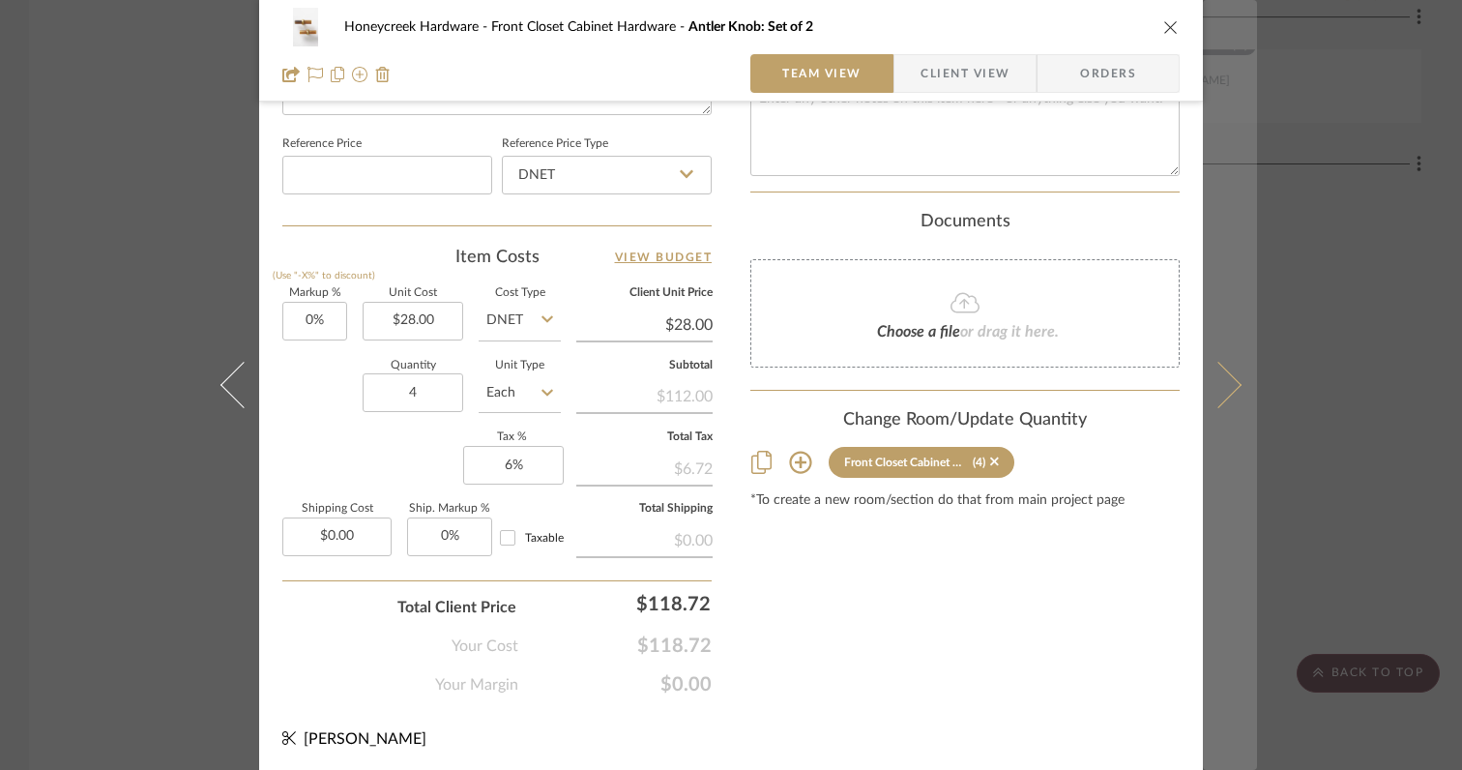
click at [1210, 398] on icon at bounding box center [1218, 385] width 46 height 46
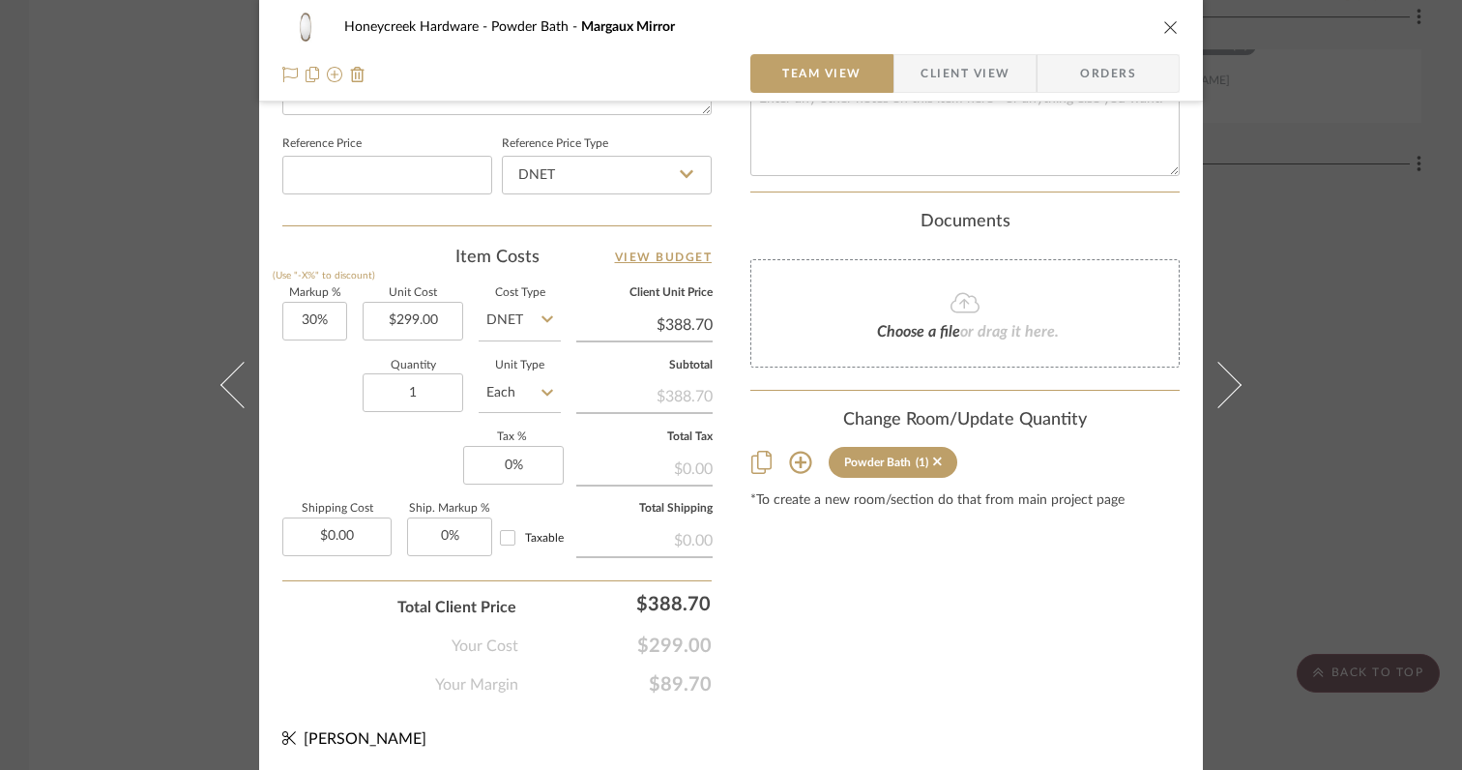
click at [1329, 342] on div "Honeycreek Hardware Powder Bath Margaux Mirror Team View Client View Orders Tea…" at bounding box center [731, 385] width 1462 height 770
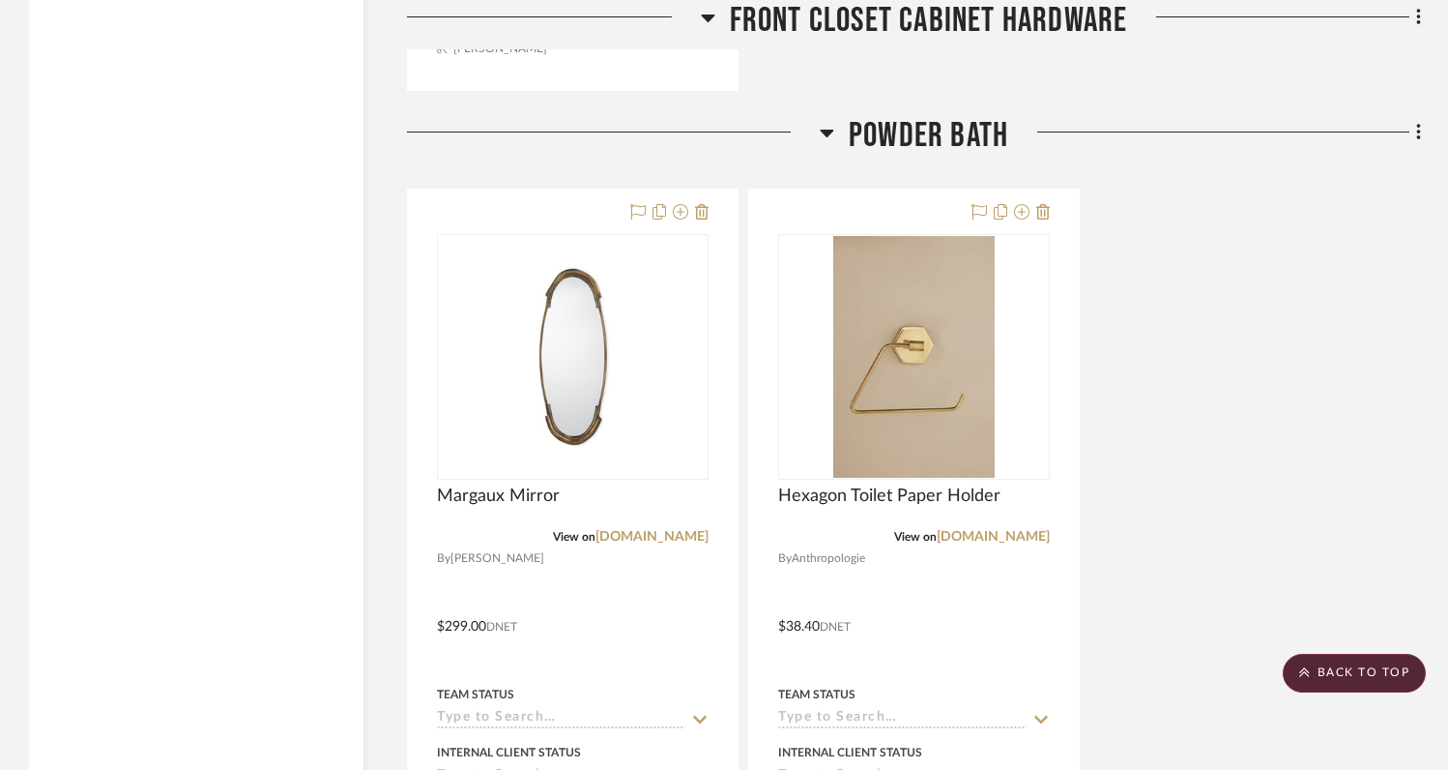
scroll to position [4122, 0]
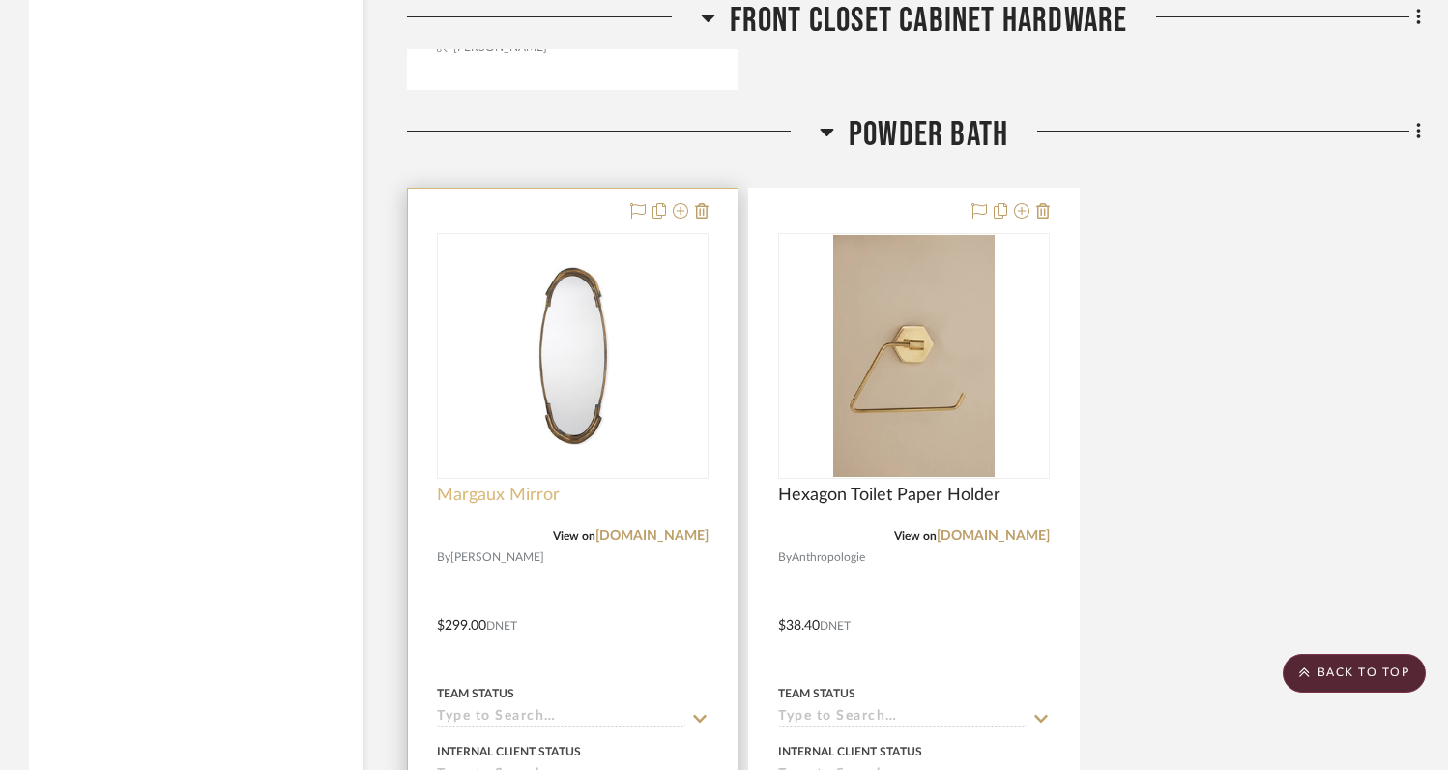
click at [490, 492] on span "Margaux Mirror" at bounding box center [498, 494] width 123 height 21
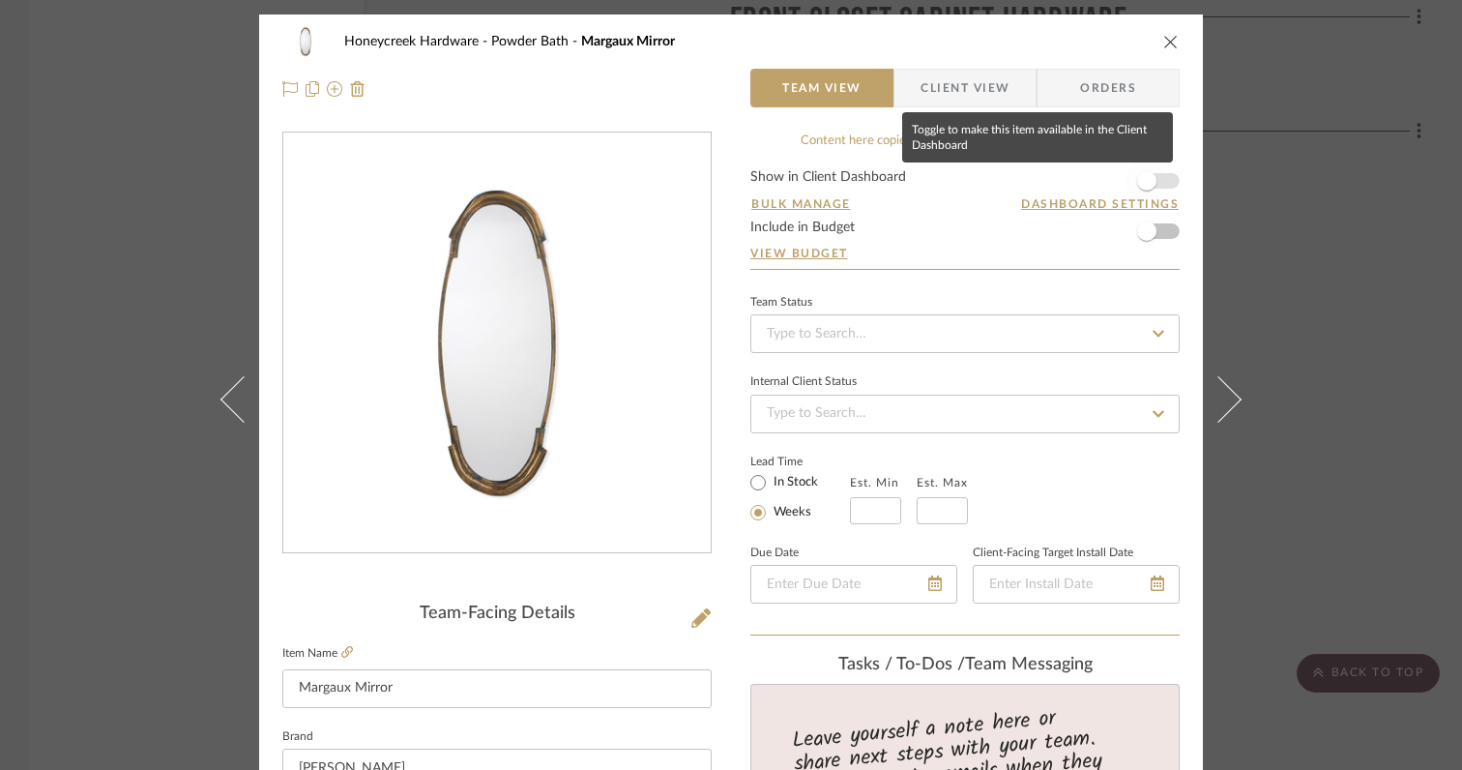
click at [1141, 185] on span "button" at bounding box center [1146, 180] width 19 height 19
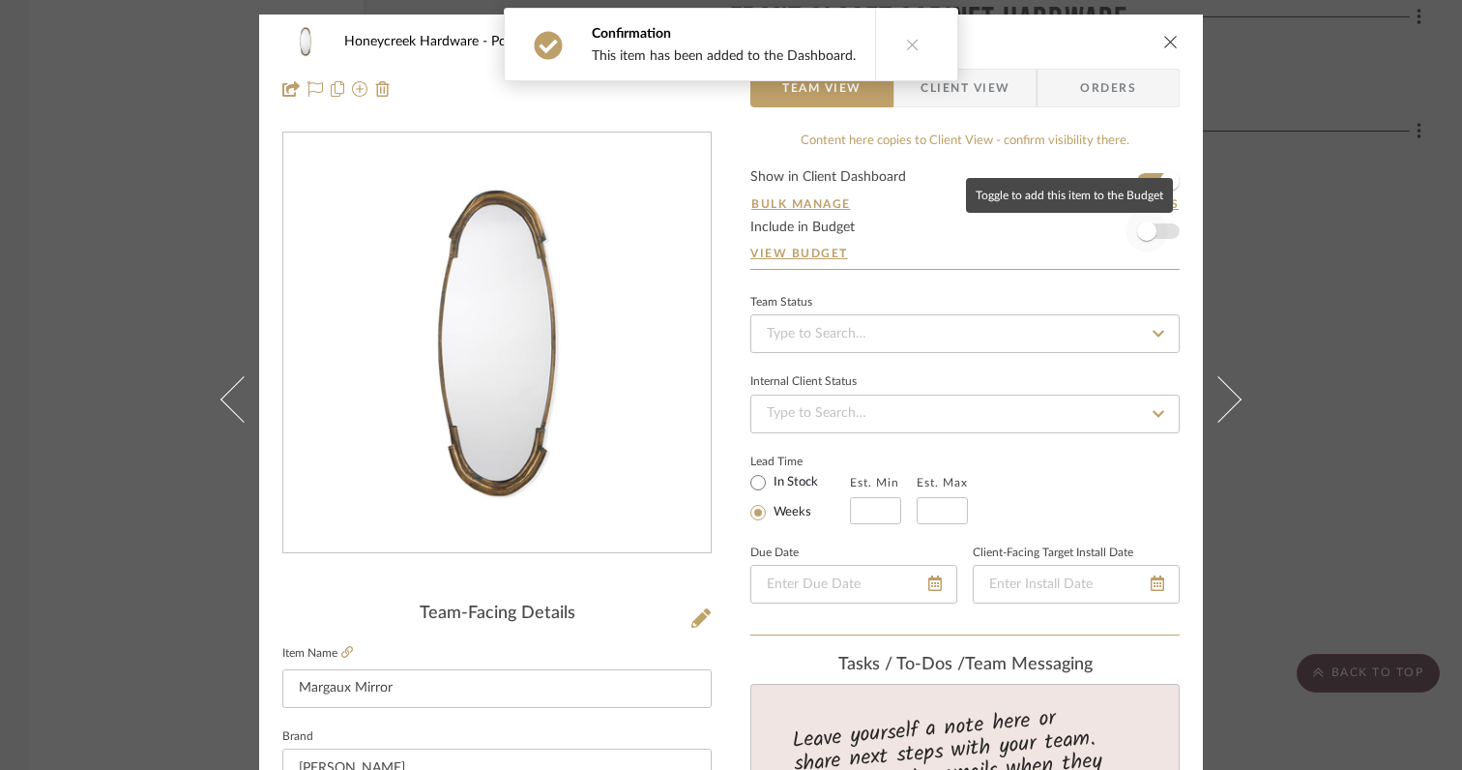
click at [1141, 231] on span "button" at bounding box center [1146, 230] width 19 height 19
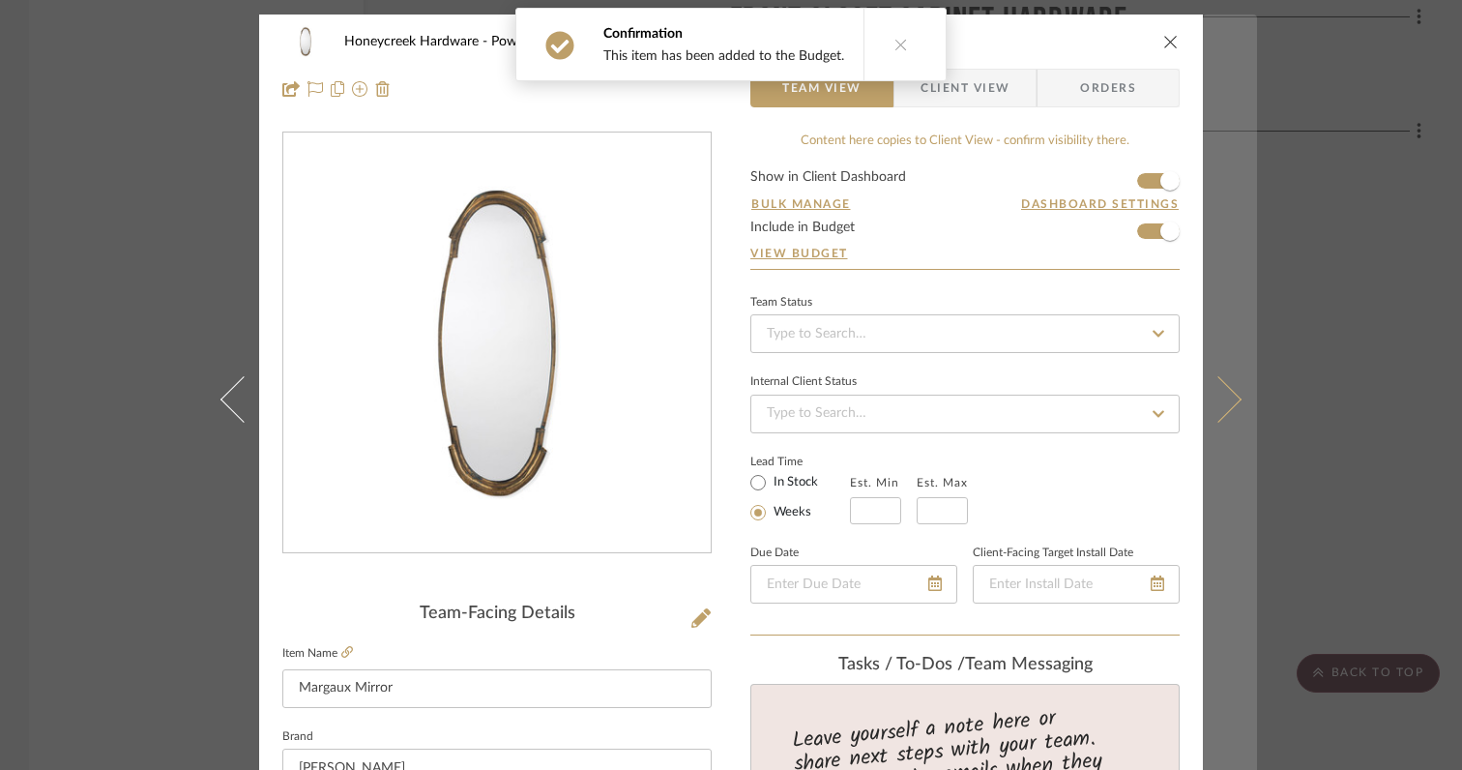
click at [1223, 407] on icon at bounding box center [1218, 399] width 46 height 46
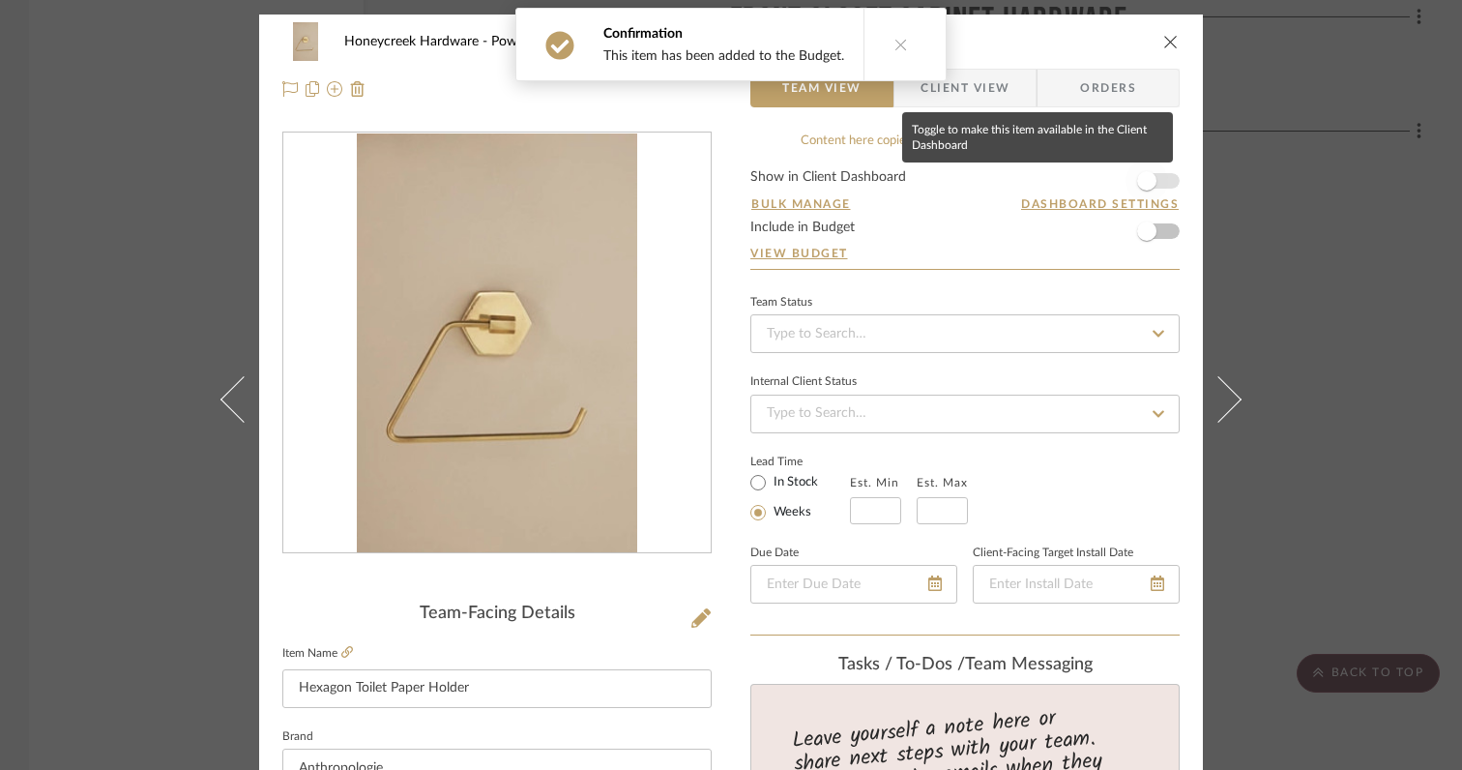
click at [1142, 186] on span "button" at bounding box center [1146, 180] width 19 height 19
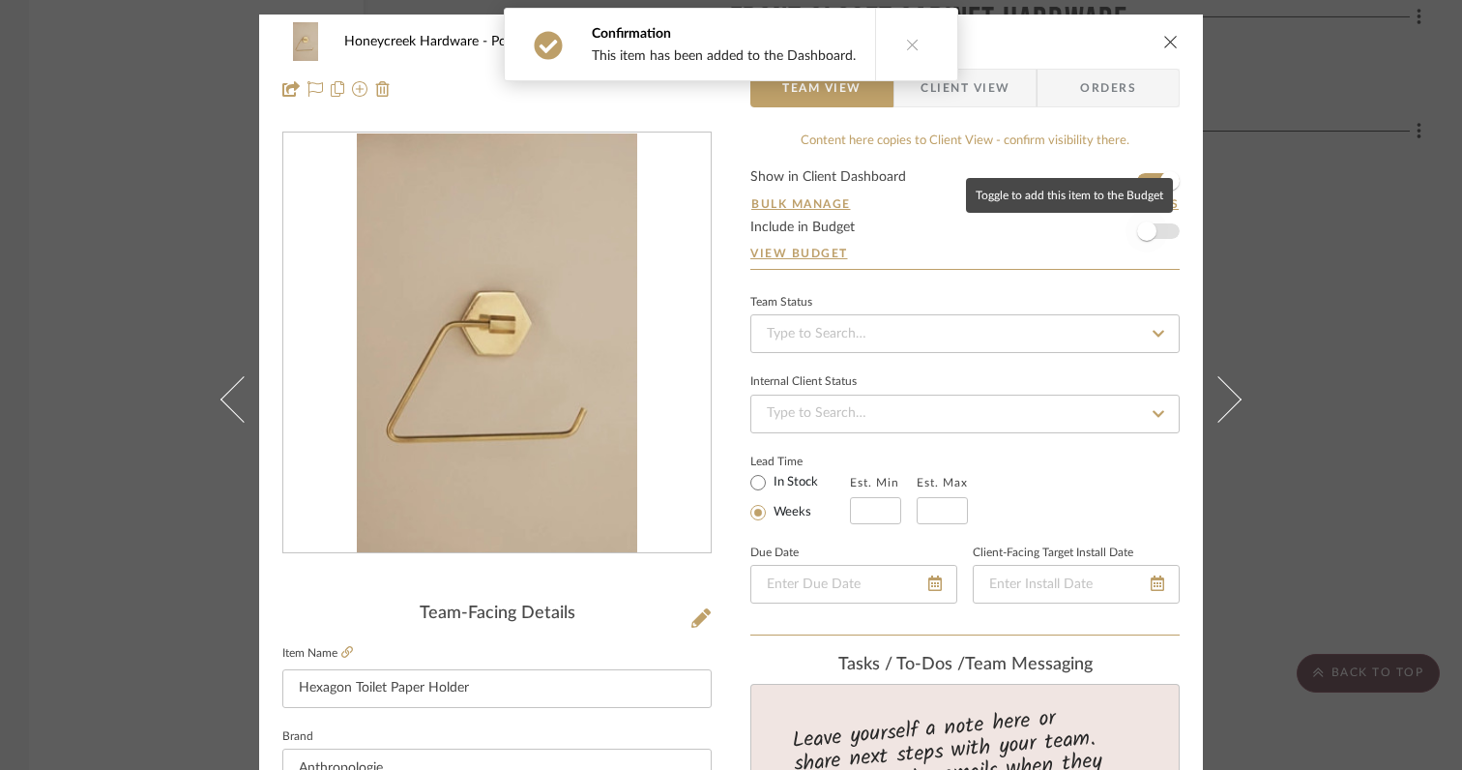
click at [1143, 230] on span "button" at bounding box center [1146, 230] width 19 height 19
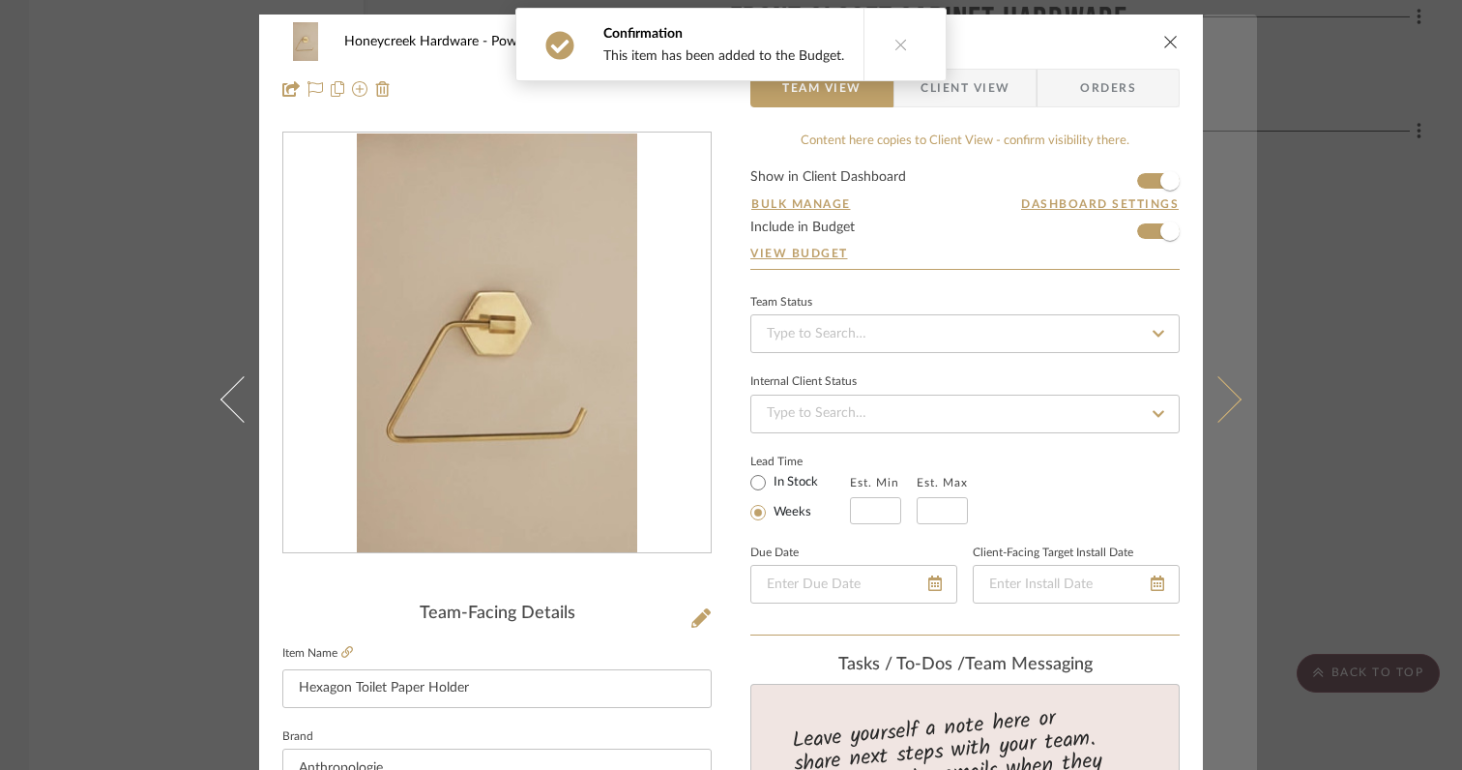
click at [1223, 401] on icon at bounding box center [1218, 399] width 46 height 46
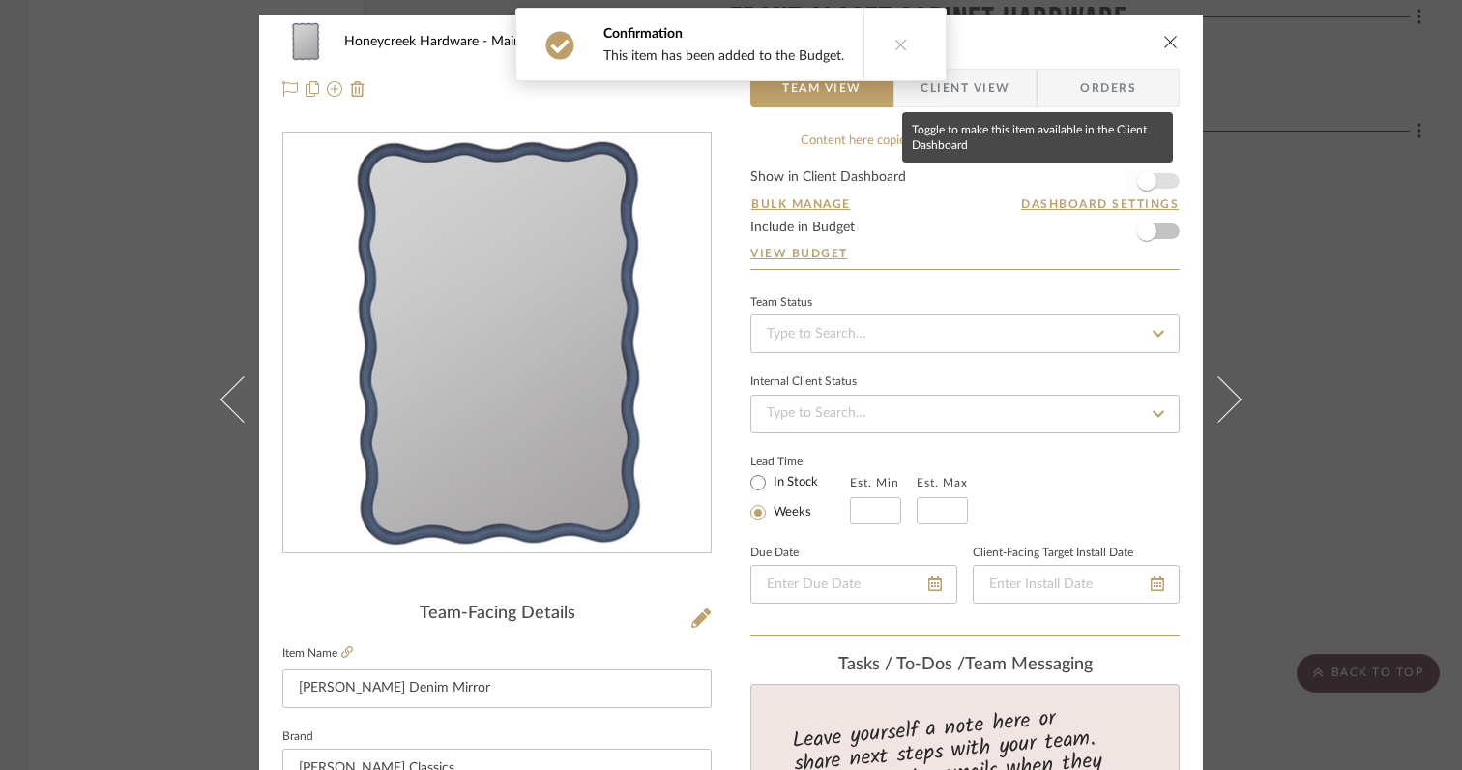
click at [1143, 182] on span "button" at bounding box center [1146, 180] width 19 height 19
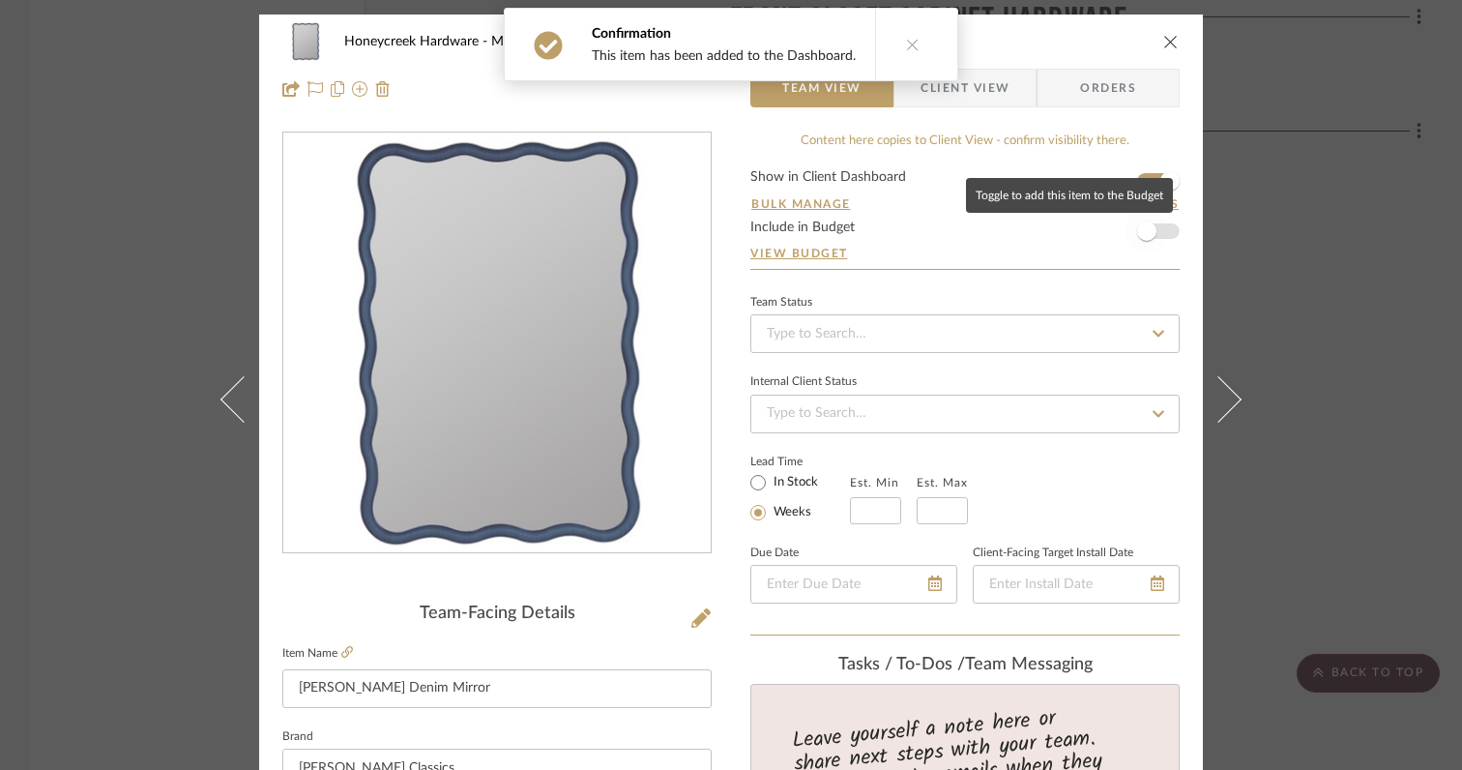
click at [1143, 229] on span "button" at bounding box center [1146, 230] width 19 height 19
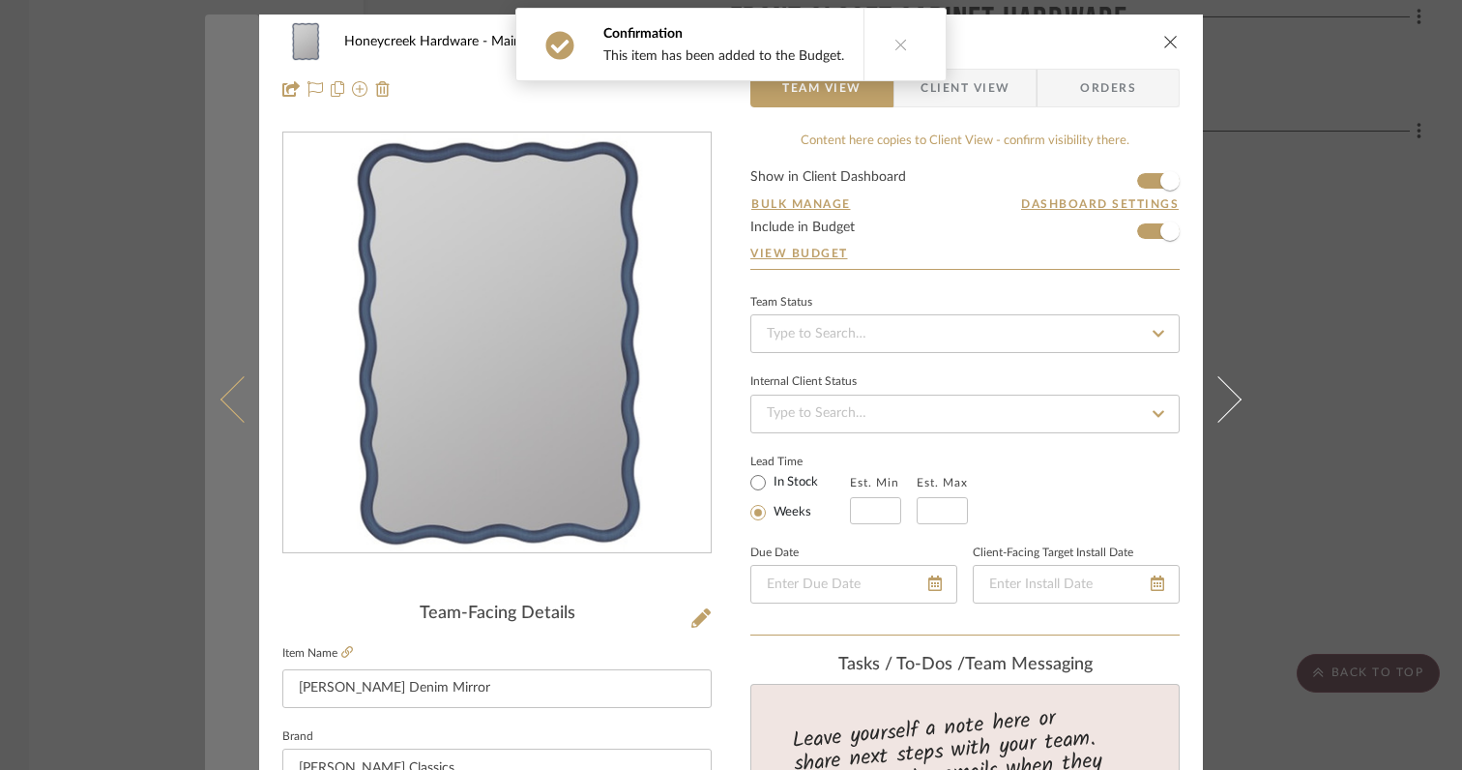
click at [230, 414] on icon at bounding box center [243, 399] width 46 height 46
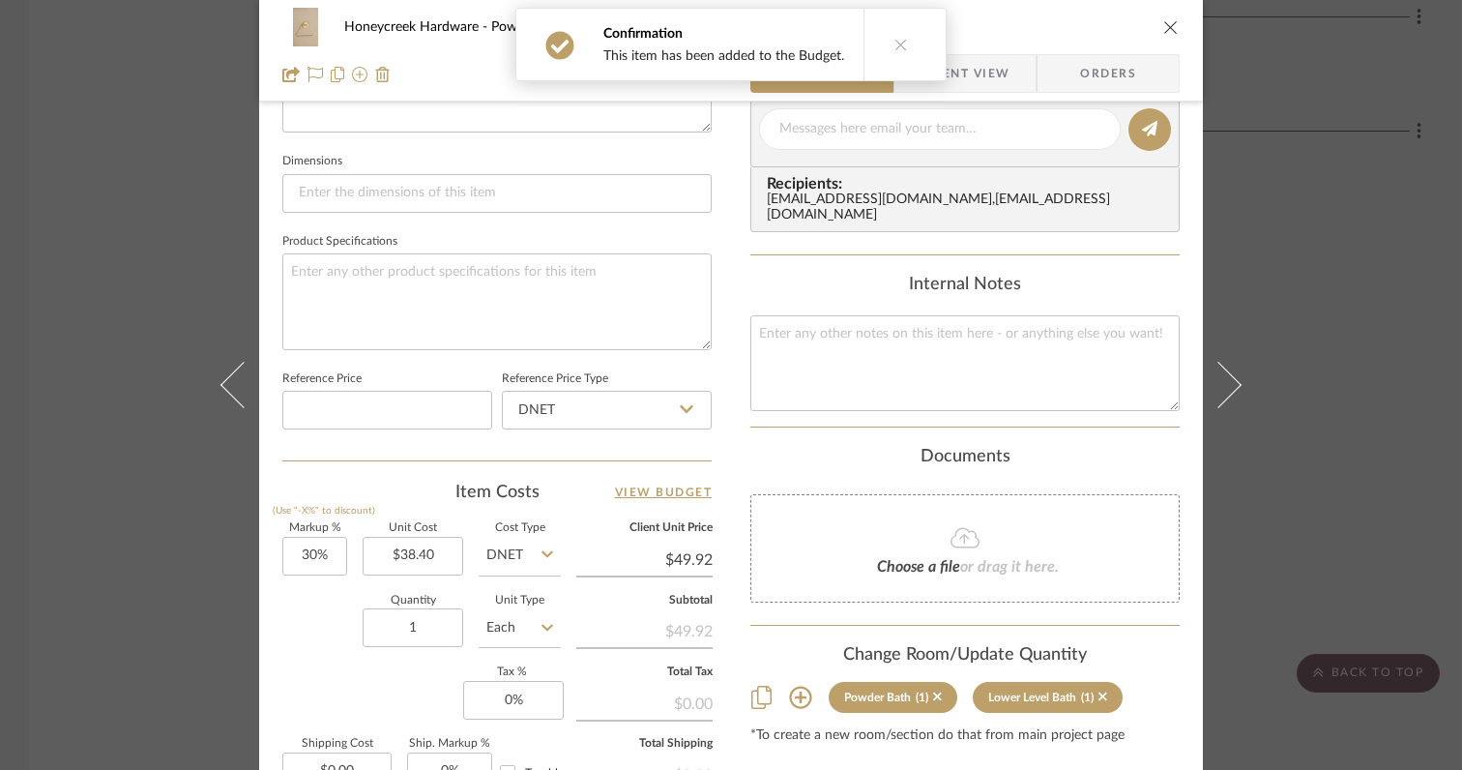
scroll to position [873, 0]
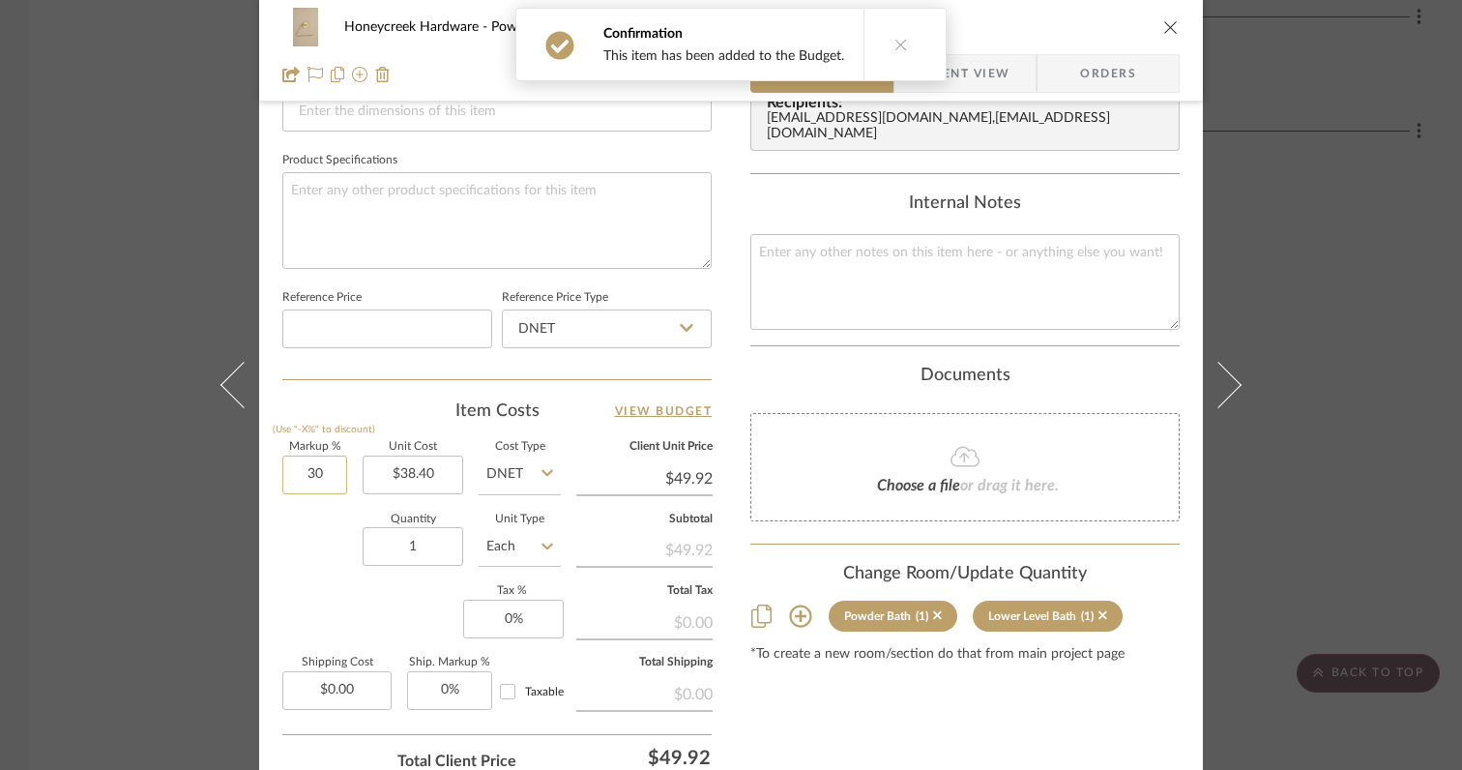
click at [325, 475] on input "30" at bounding box center [314, 474] width 65 height 39
type input "0%"
click at [322, 550] on div "Quantity 1 Unit Type Each" at bounding box center [421, 548] width 278 height 69
type input "$38.40"
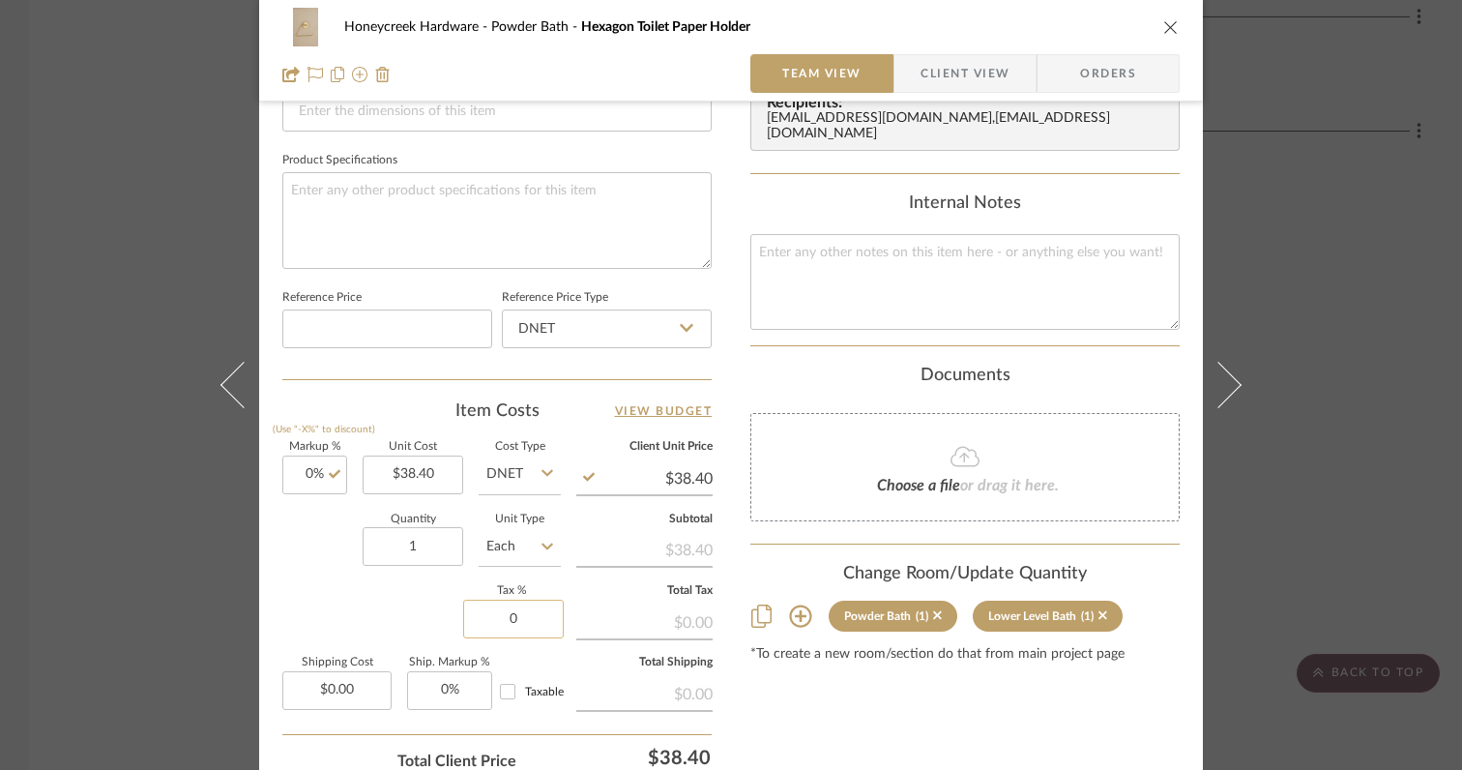
click at [514, 617] on input "0" at bounding box center [513, 618] width 101 height 39
type input "6%"
click at [374, 648] on div "Markup % (Use "-X%" to discount) 0% Unit Cost $38.40 Cost Type DNET Client Unit…" at bounding box center [496, 583] width 429 height 282
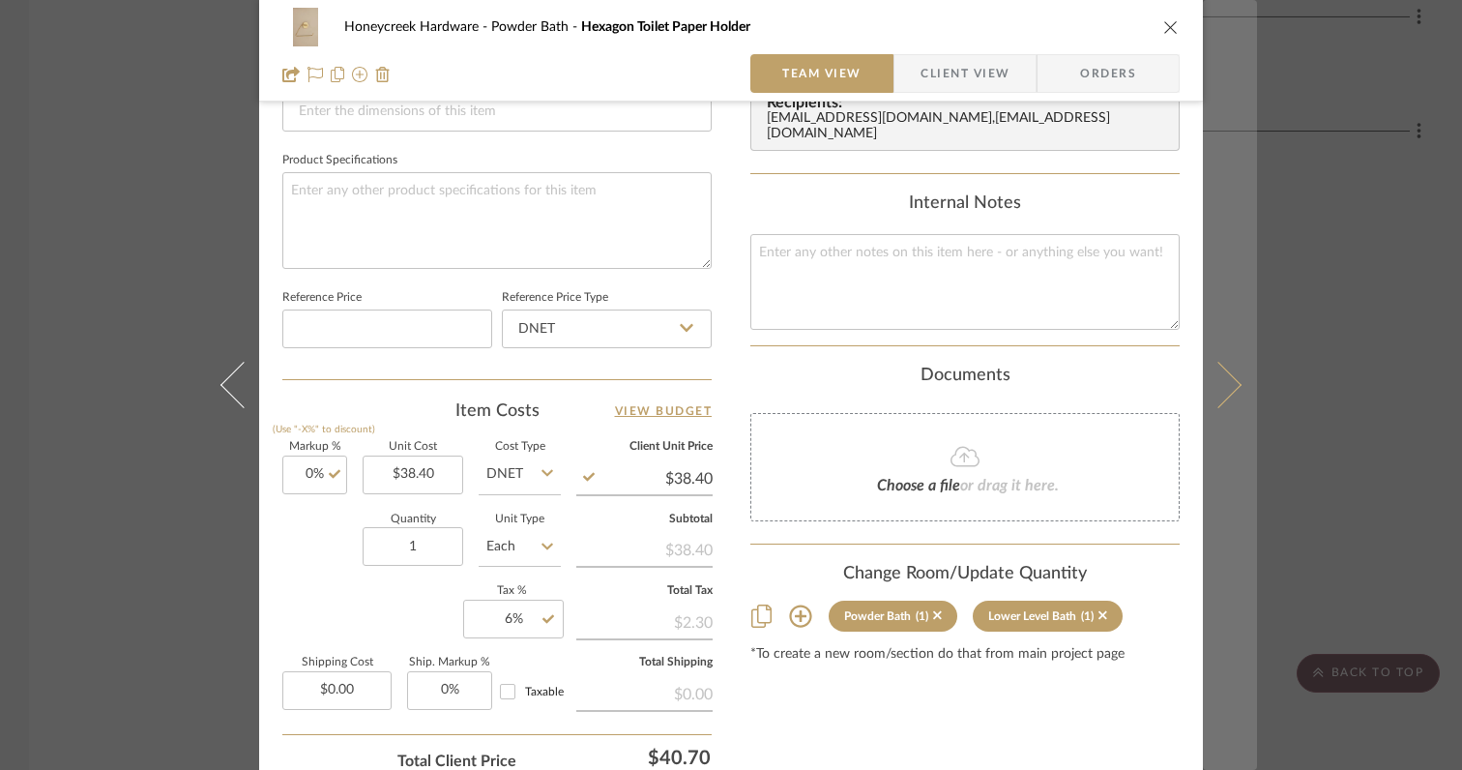
click at [1215, 397] on icon at bounding box center [1218, 385] width 46 height 46
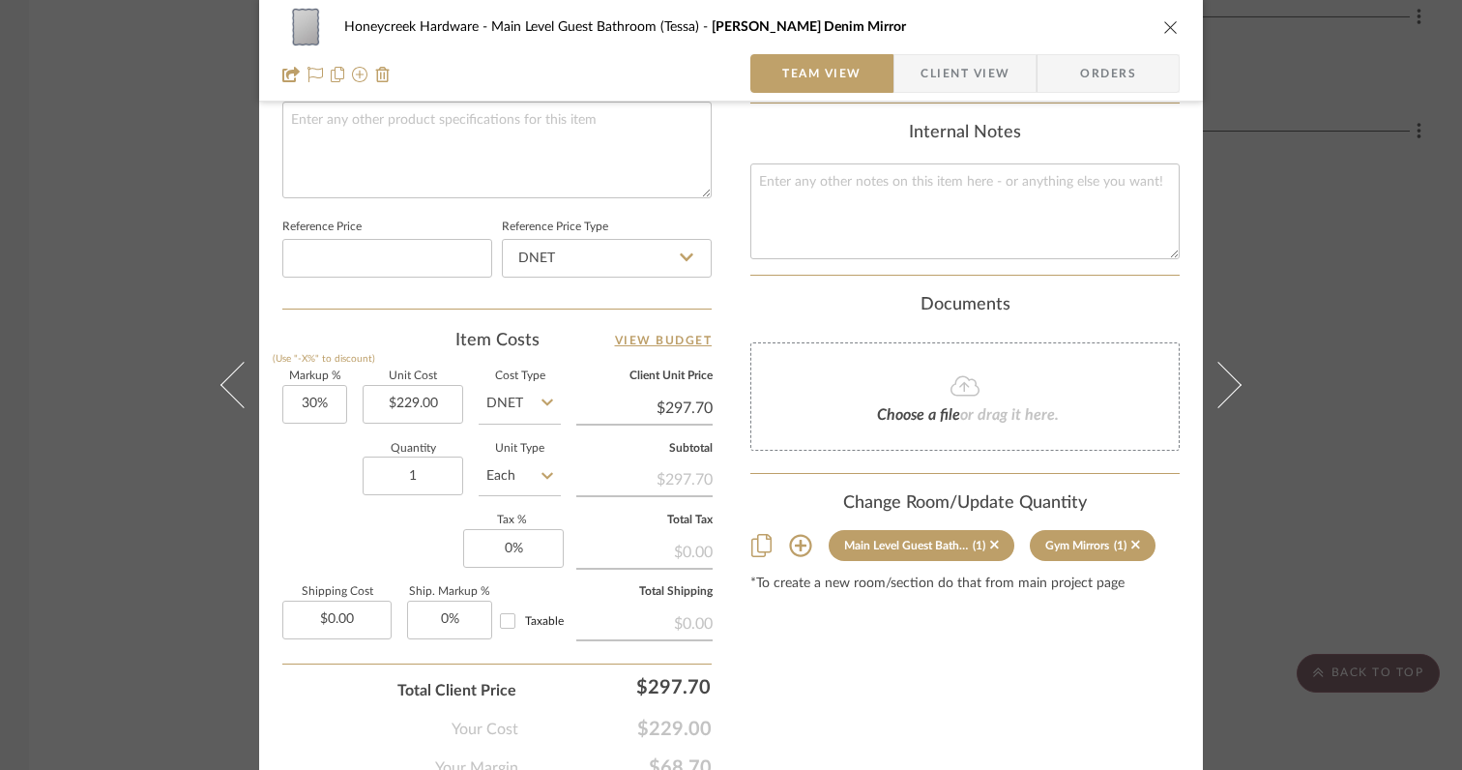
scroll to position [951, 0]
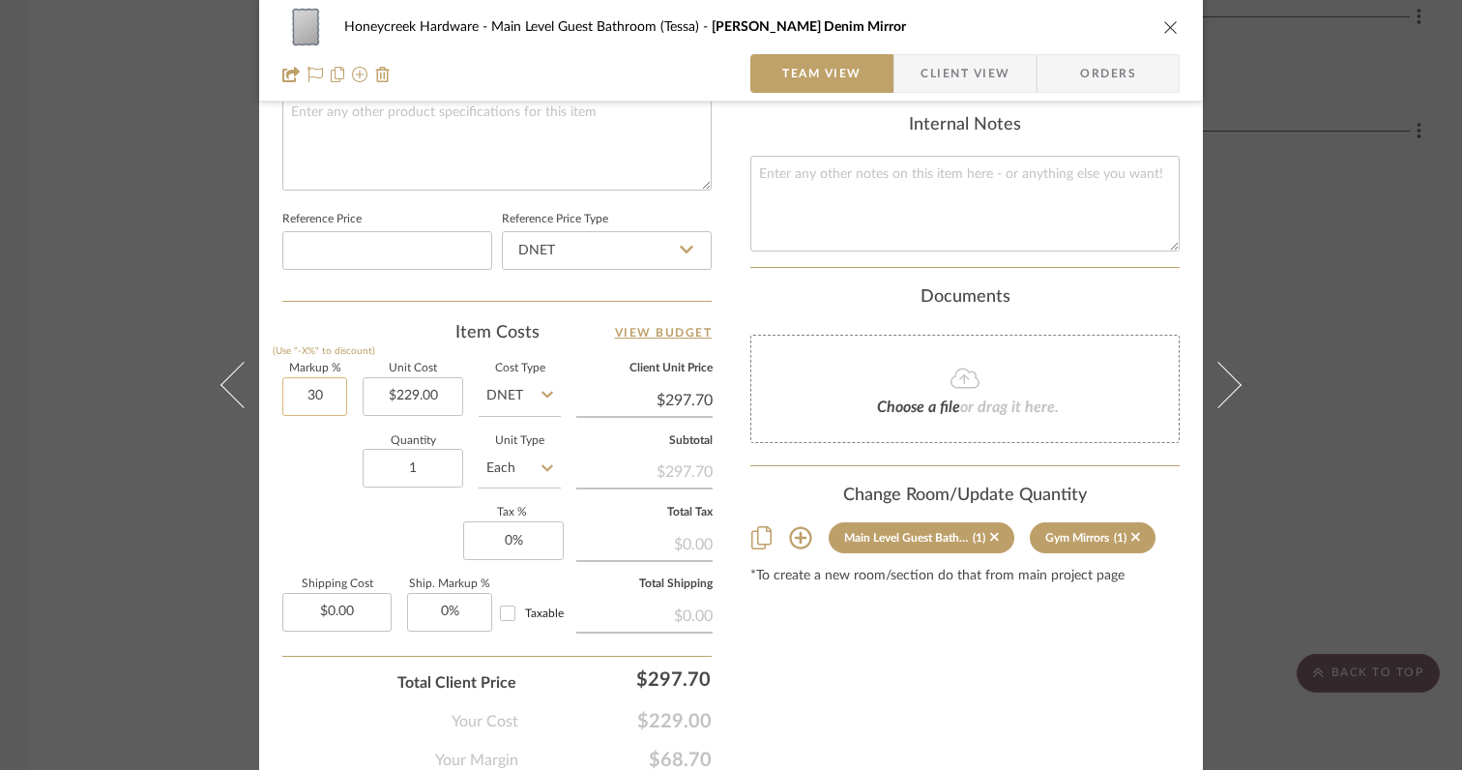
click at [334, 394] on input "30" at bounding box center [314, 396] width 65 height 39
type input "0%"
click at [516, 538] on input "0" at bounding box center [513, 540] width 101 height 39
type input "6"
type input "$229.00"
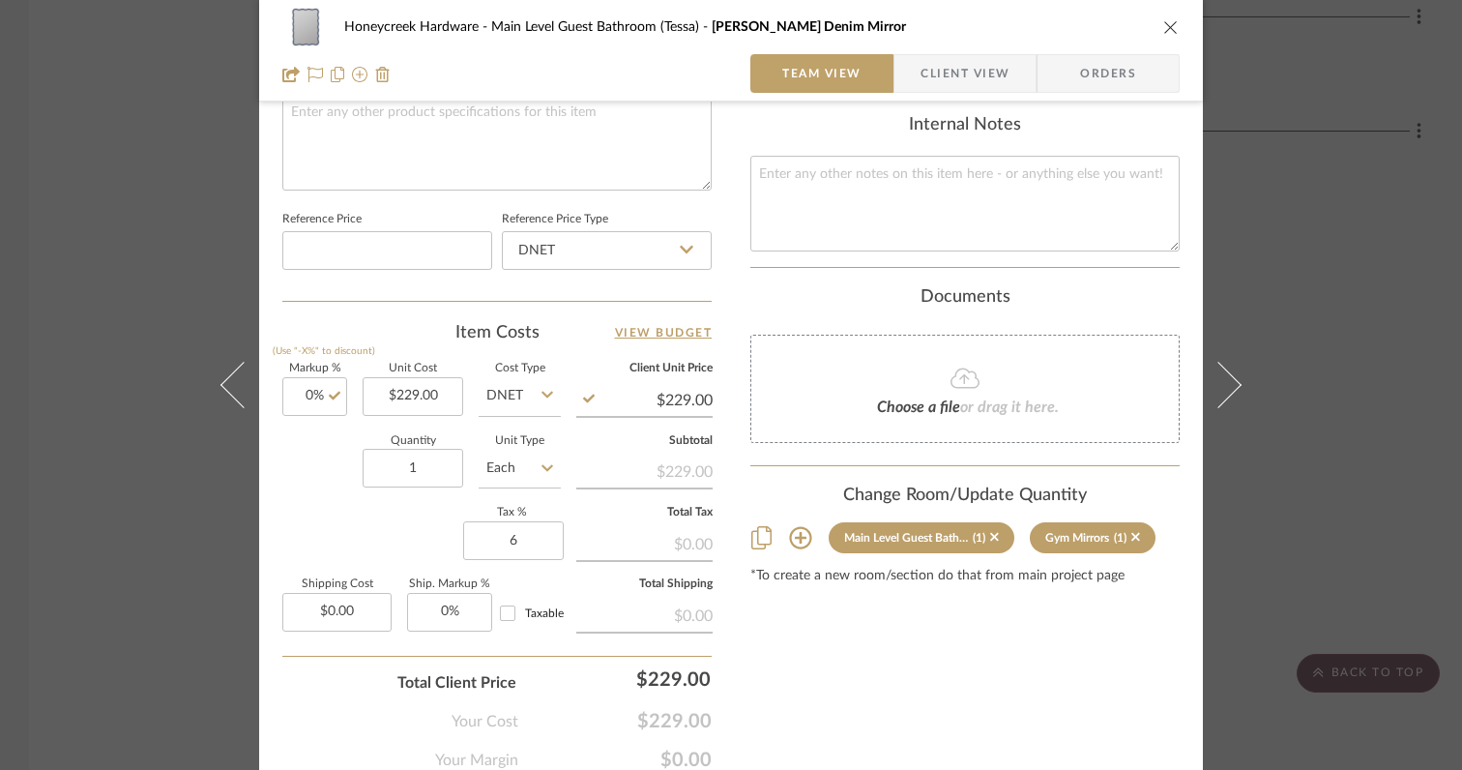
type input "6%"
click at [368, 523] on div "Markup % (Use "-X%" to discount) 0% Unit Cost $229.00 Cost Type DNET Client Uni…" at bounding box center [496, 505] width 429 height 282
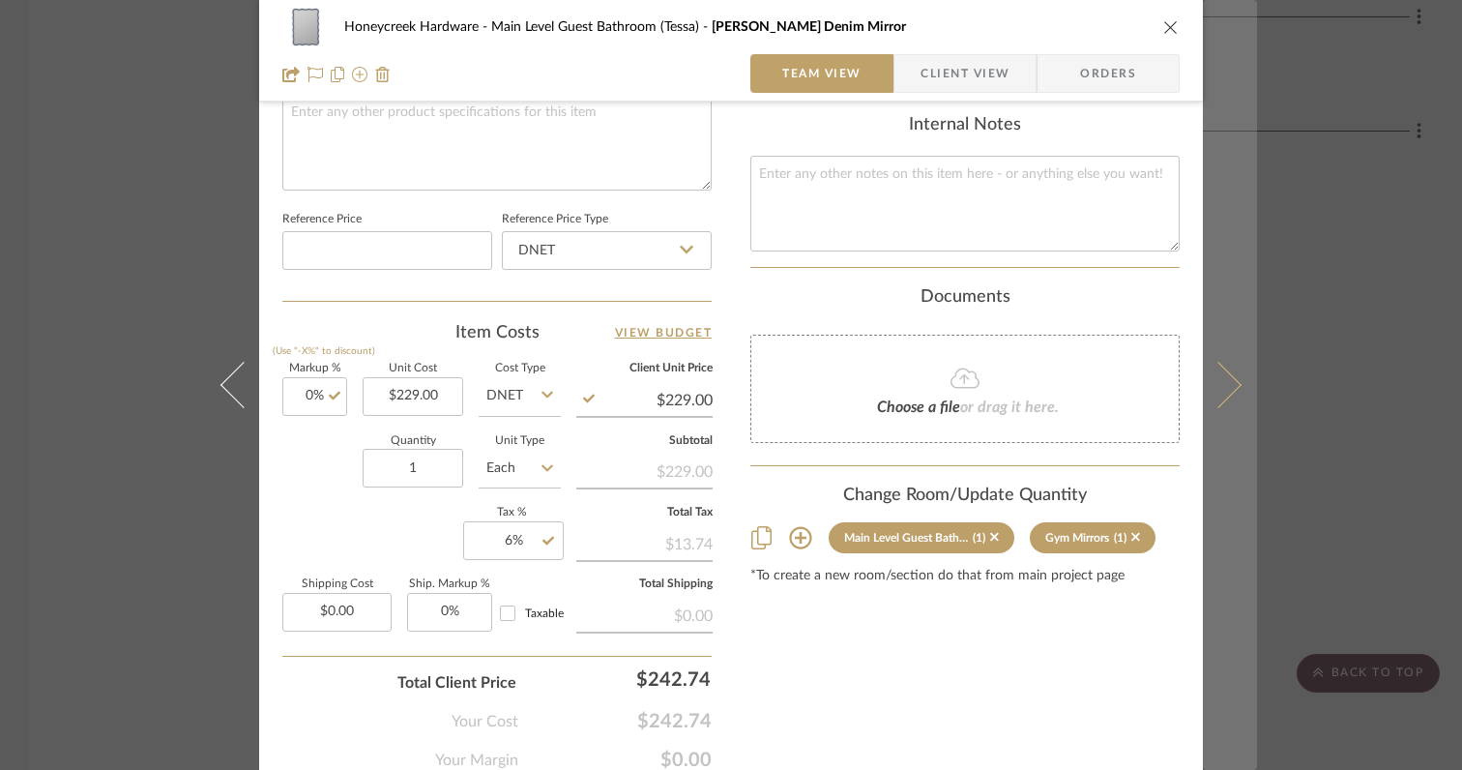
click at [1218, 398] on icon at bounding box center [1218, 385] width 46 height 46
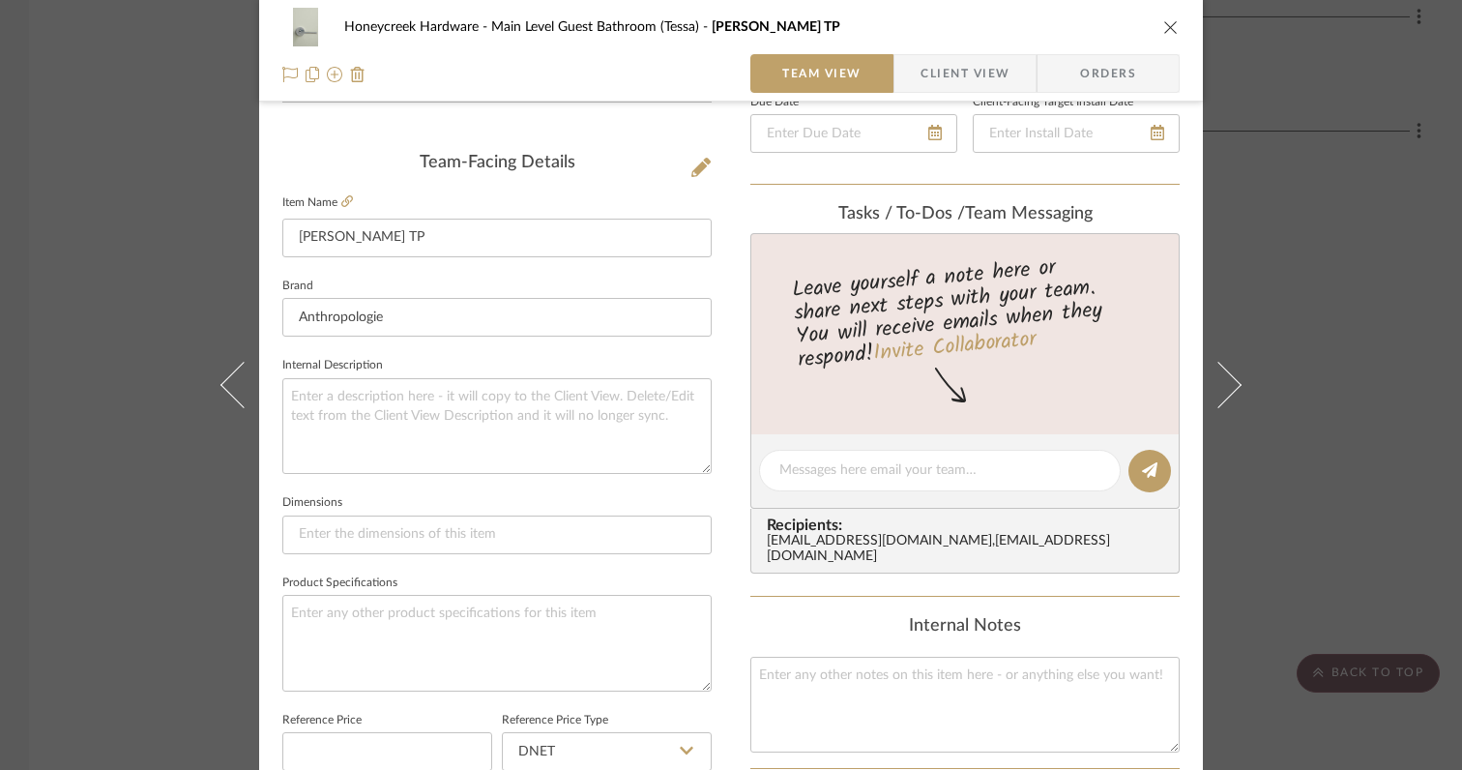
scroll to position [0, 0]
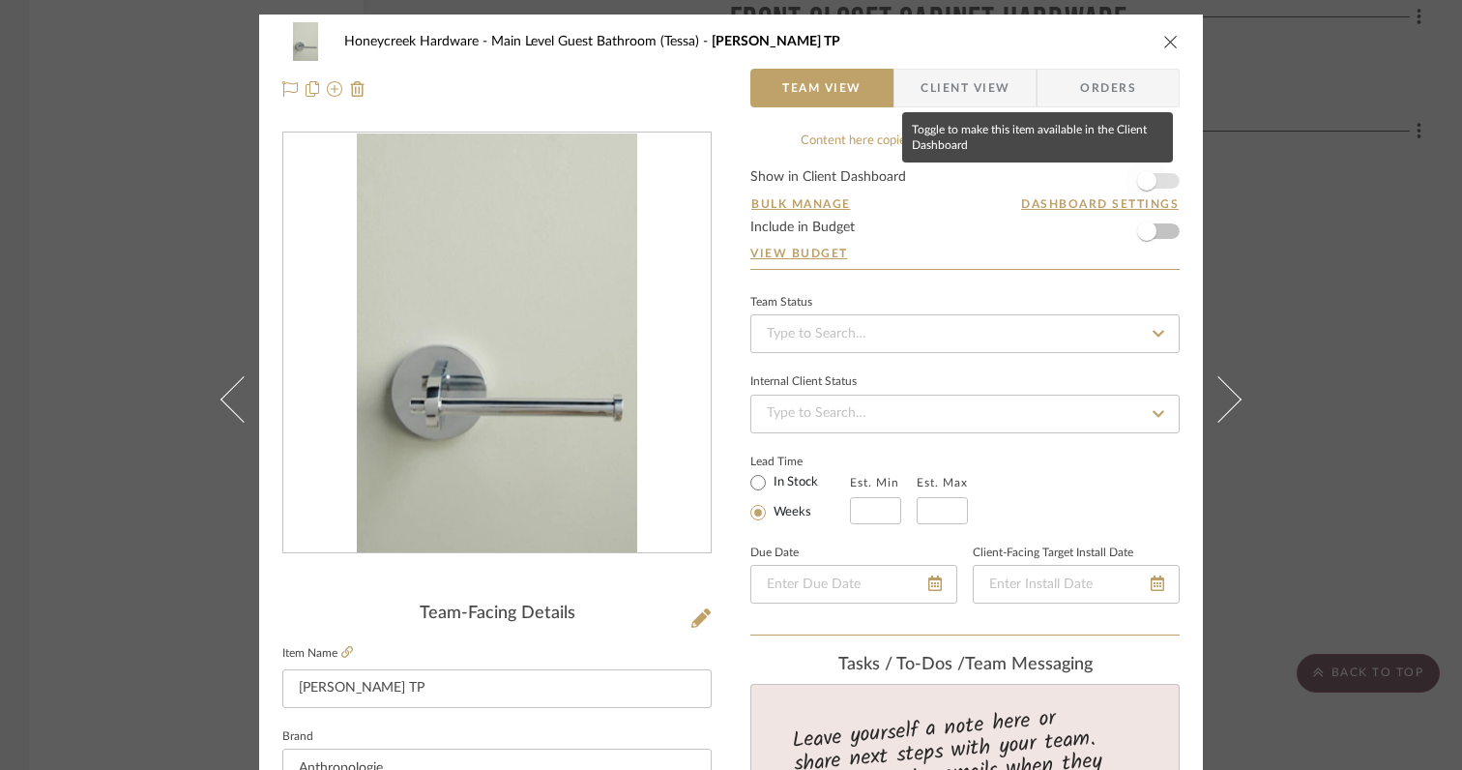
click at [1140, 190] on span "button" at bounding box center [1146, 180] width 19 height 19
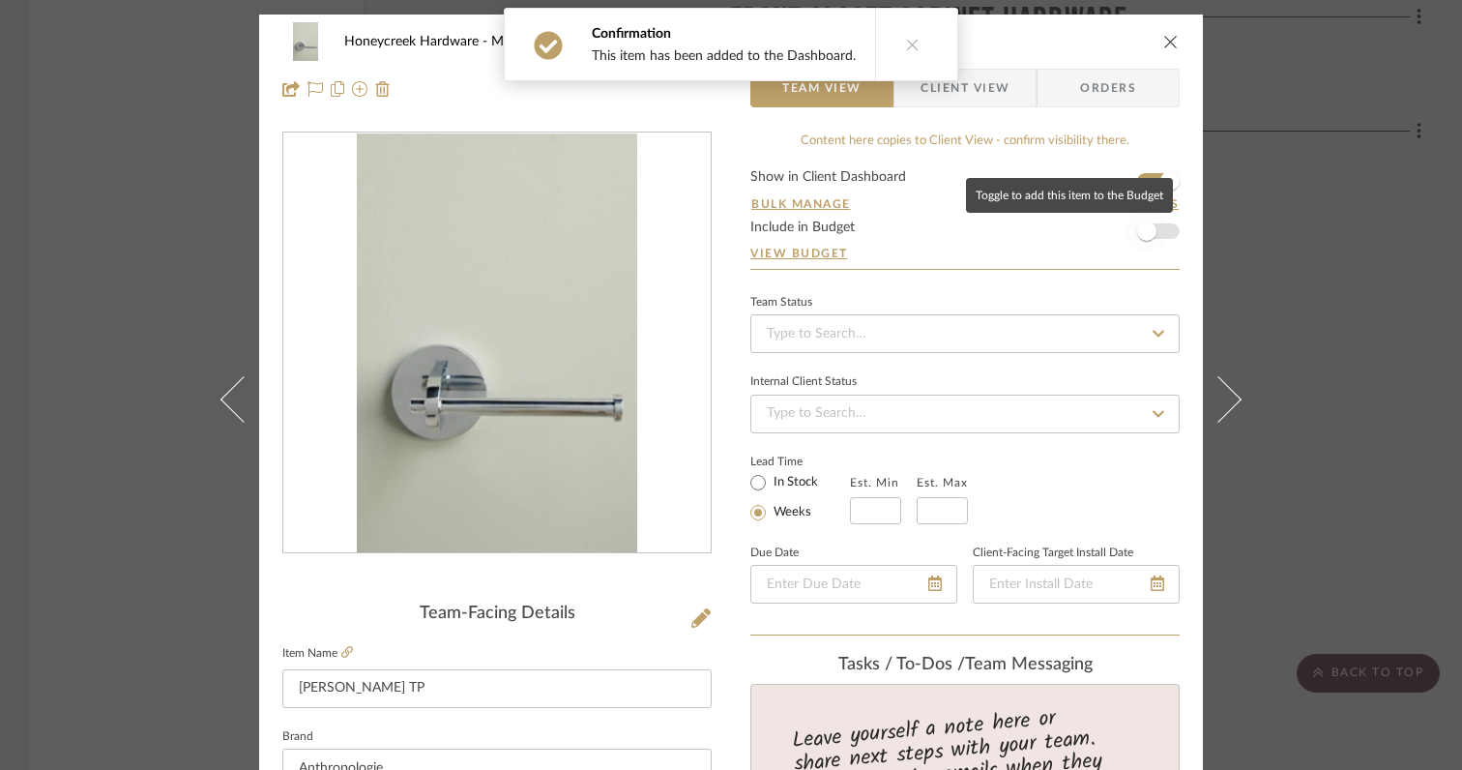
click at [1144, 231] on span "button" at bounding box center [1146, 230] width 19 height 19
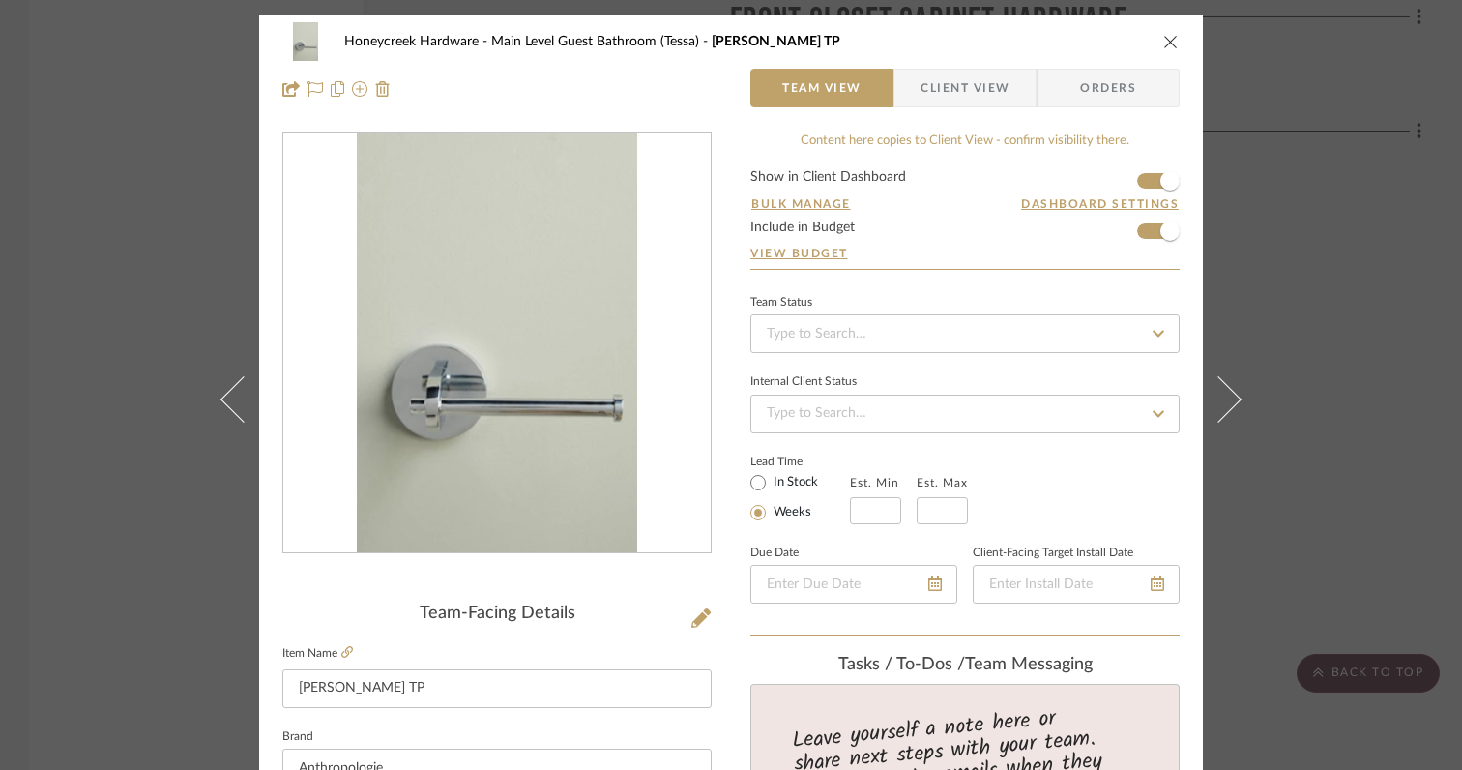
click at [1165, 44] on icon "close" at bounding box center [1170, 41] width 15 height 15
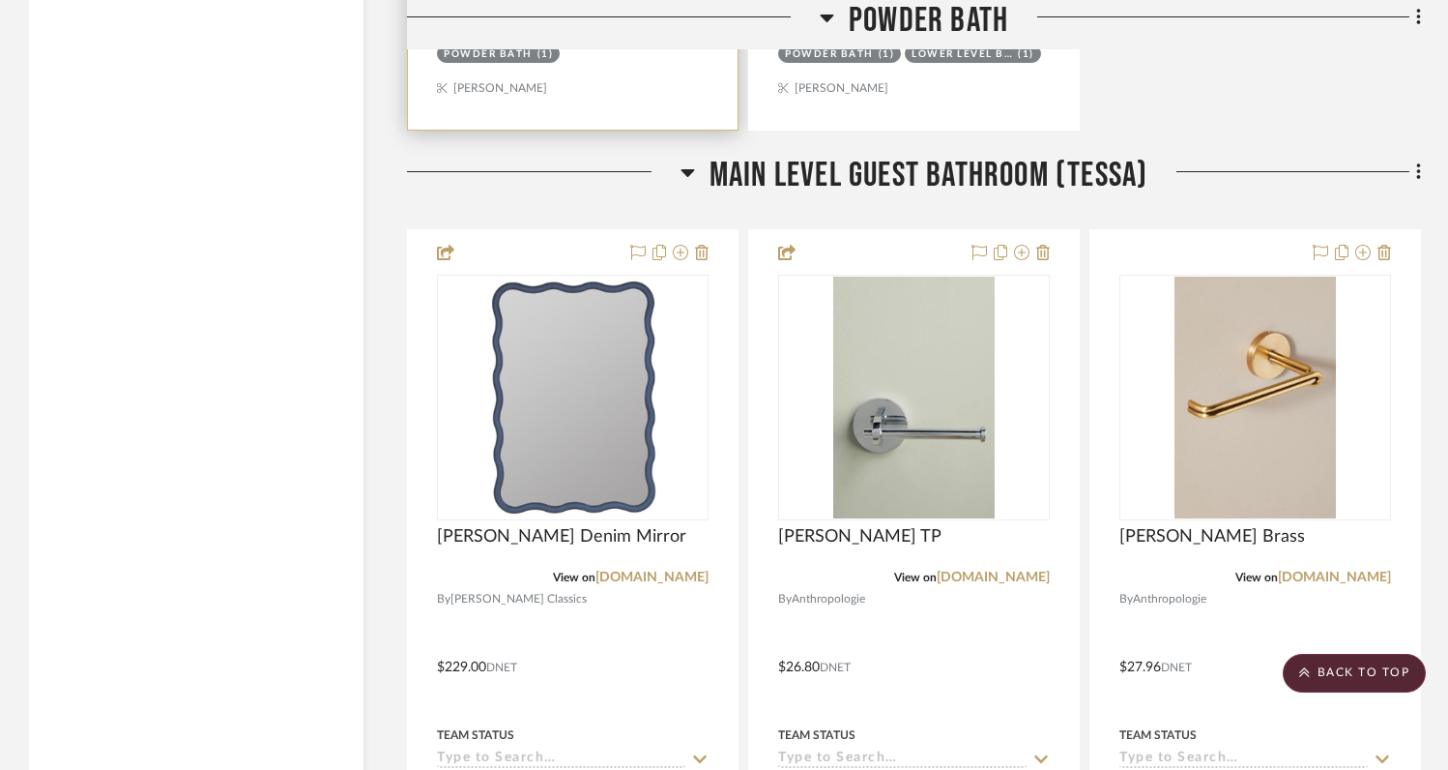
scroll to position [5031, 0]
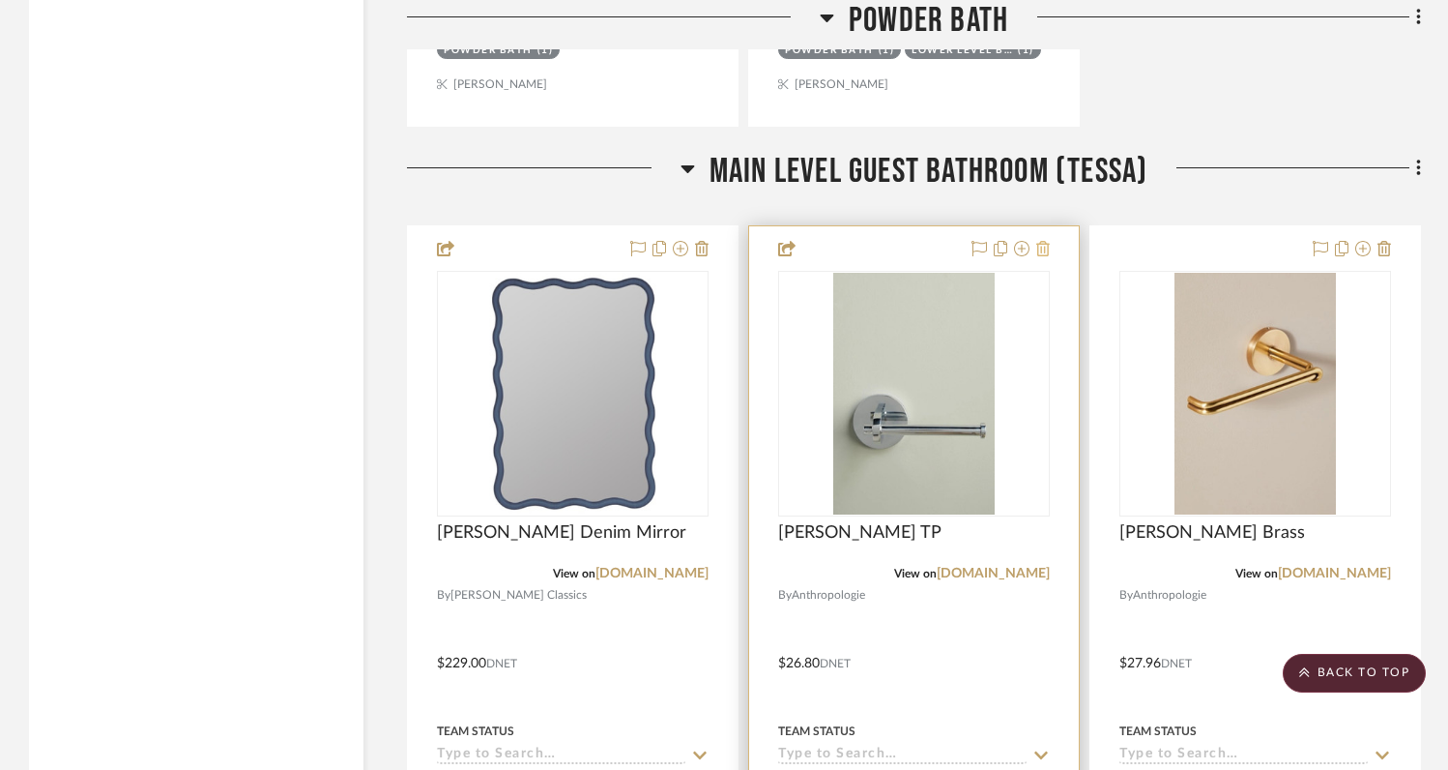
click at [1042, 245] on icon at bounding box center [1043, 248] width 14 height 15
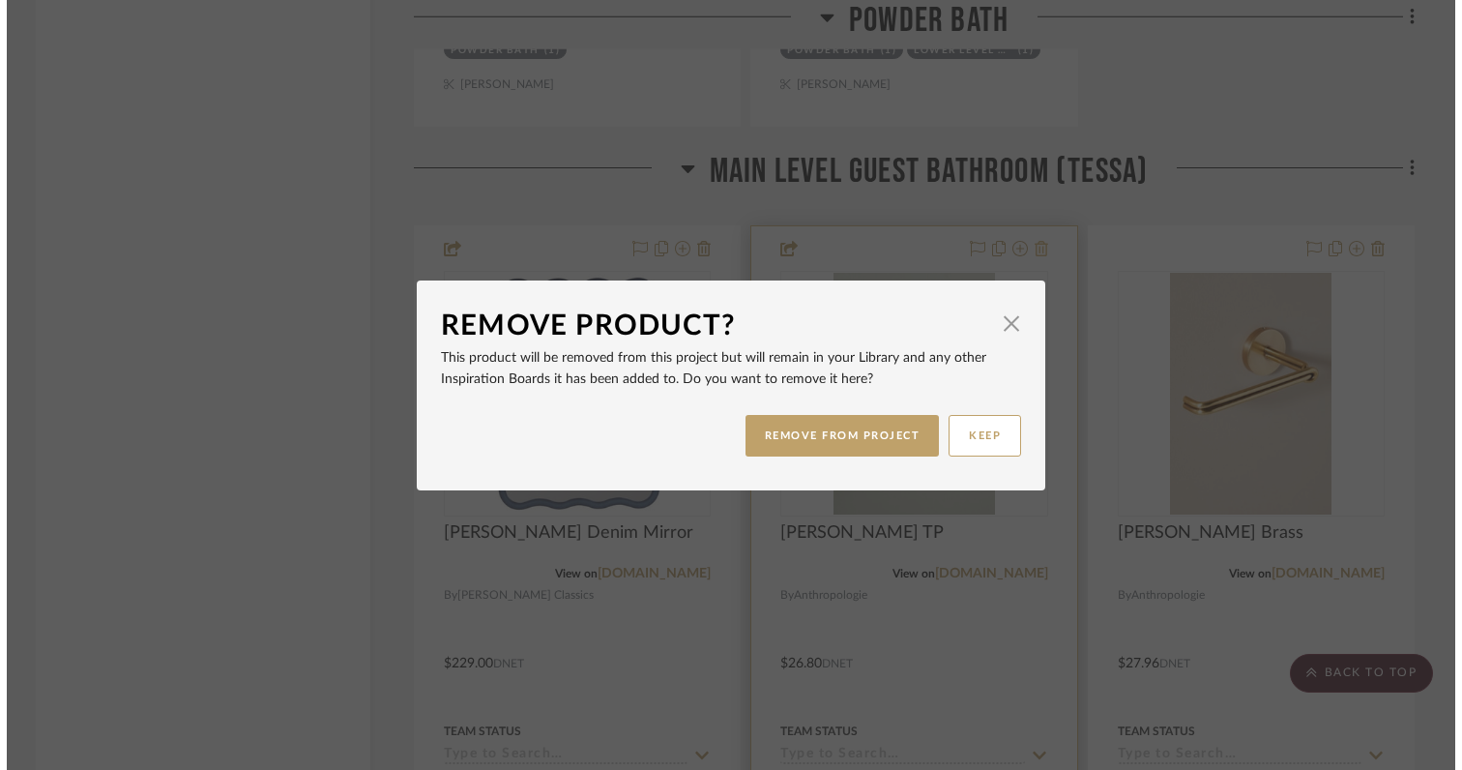
scroll to position [0, 0]
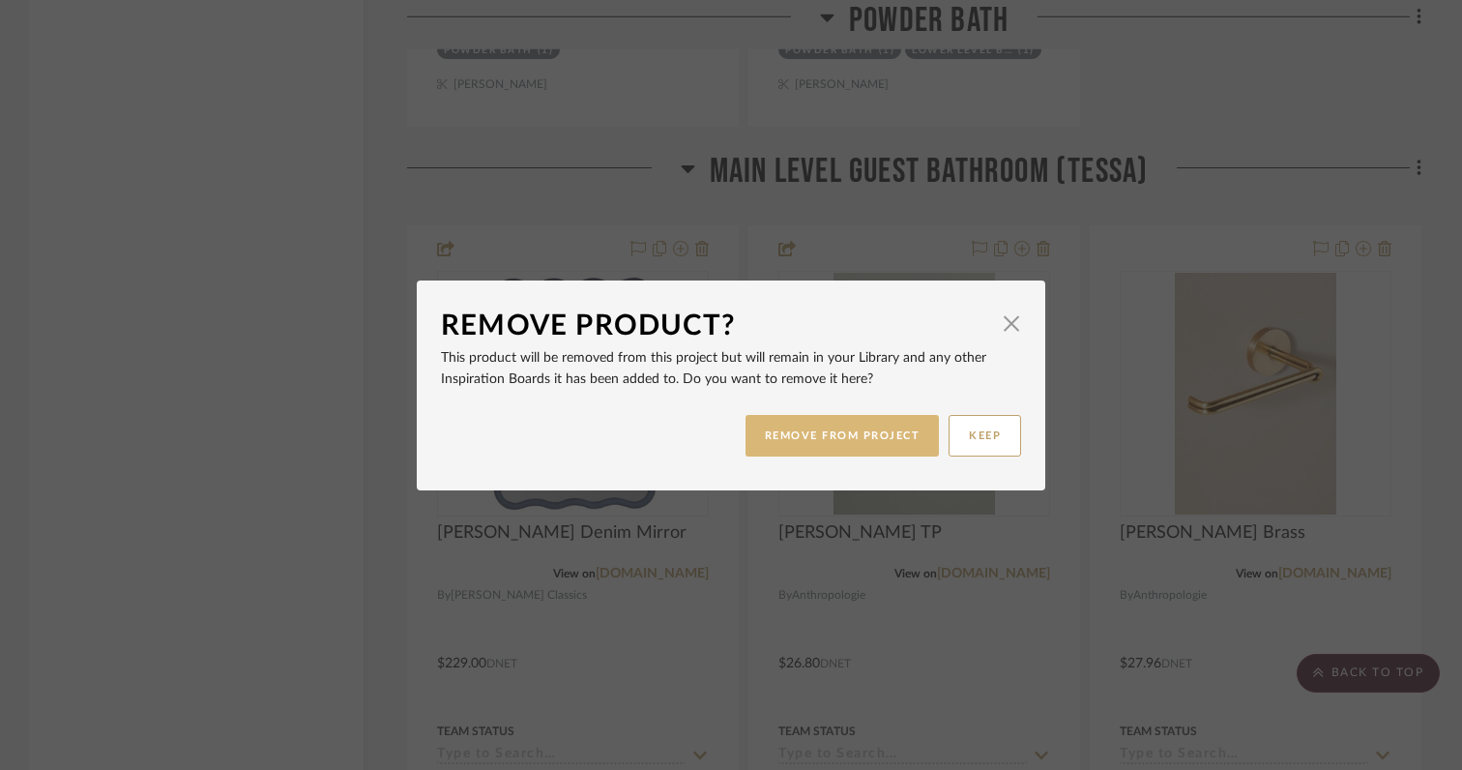
click at [870, 437] on button "REMOVE FROM PROJECT" at bounding box center [842, 436] width 194 height 42
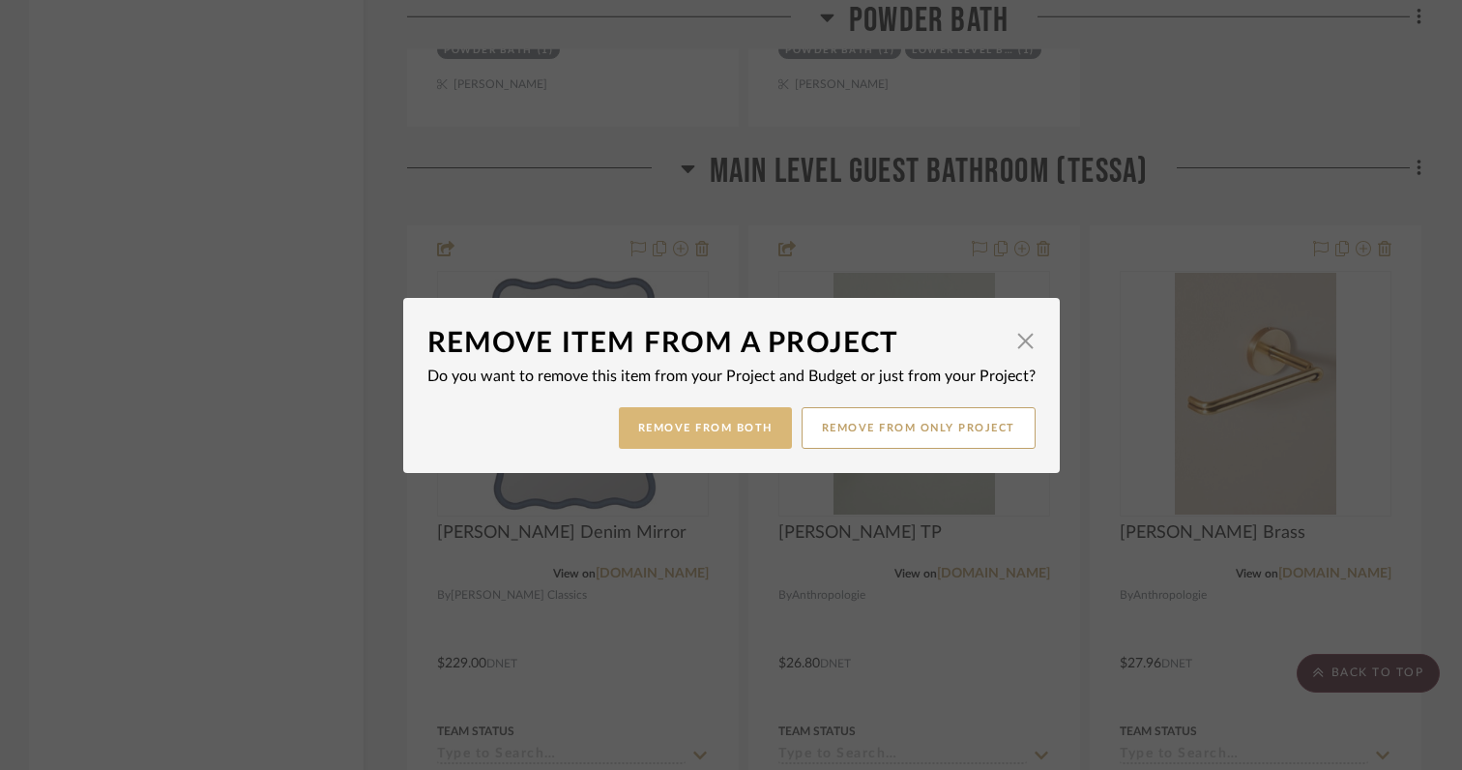
click at [710, 430] on button "Remove from Both" at bounding box center [705, 428] width 173 height 42
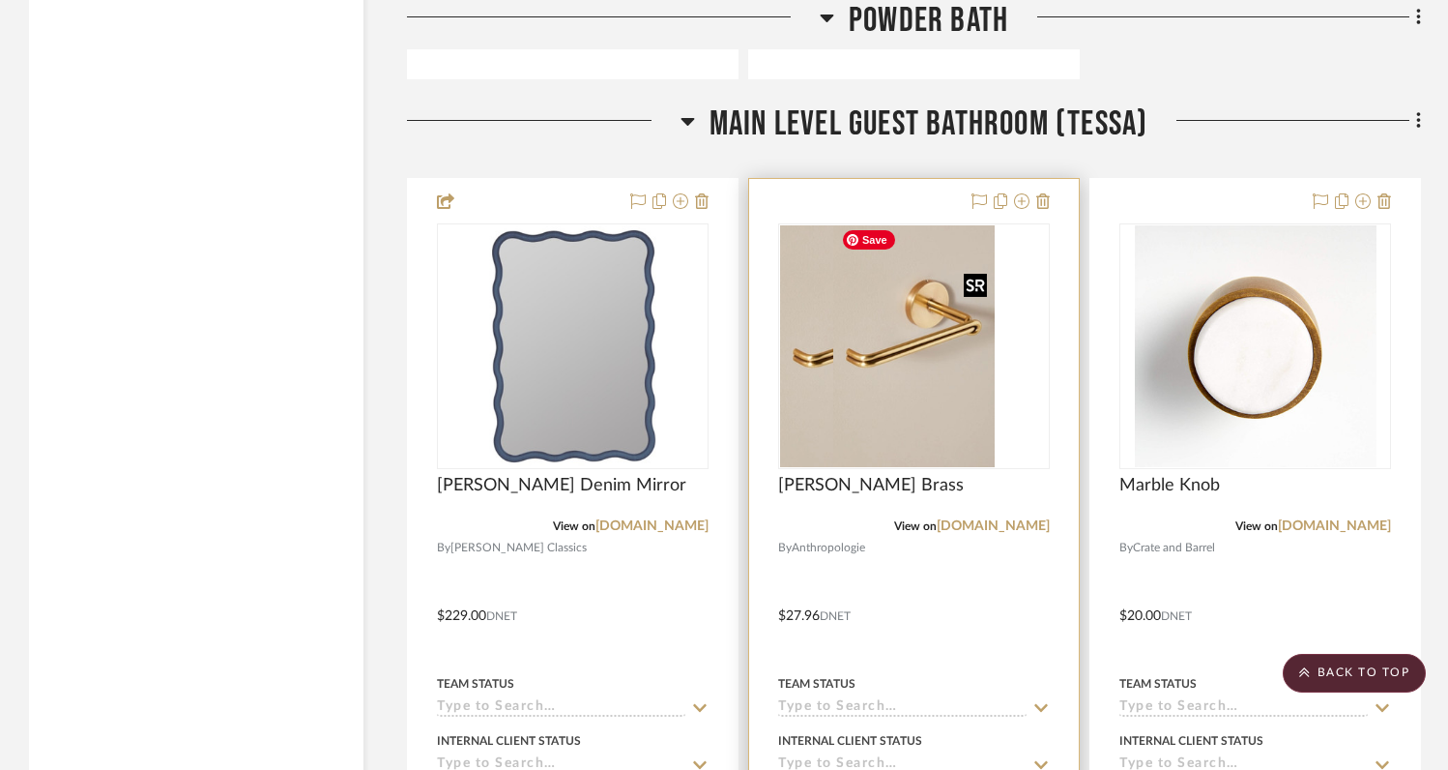
scroll to position [5082, 0]
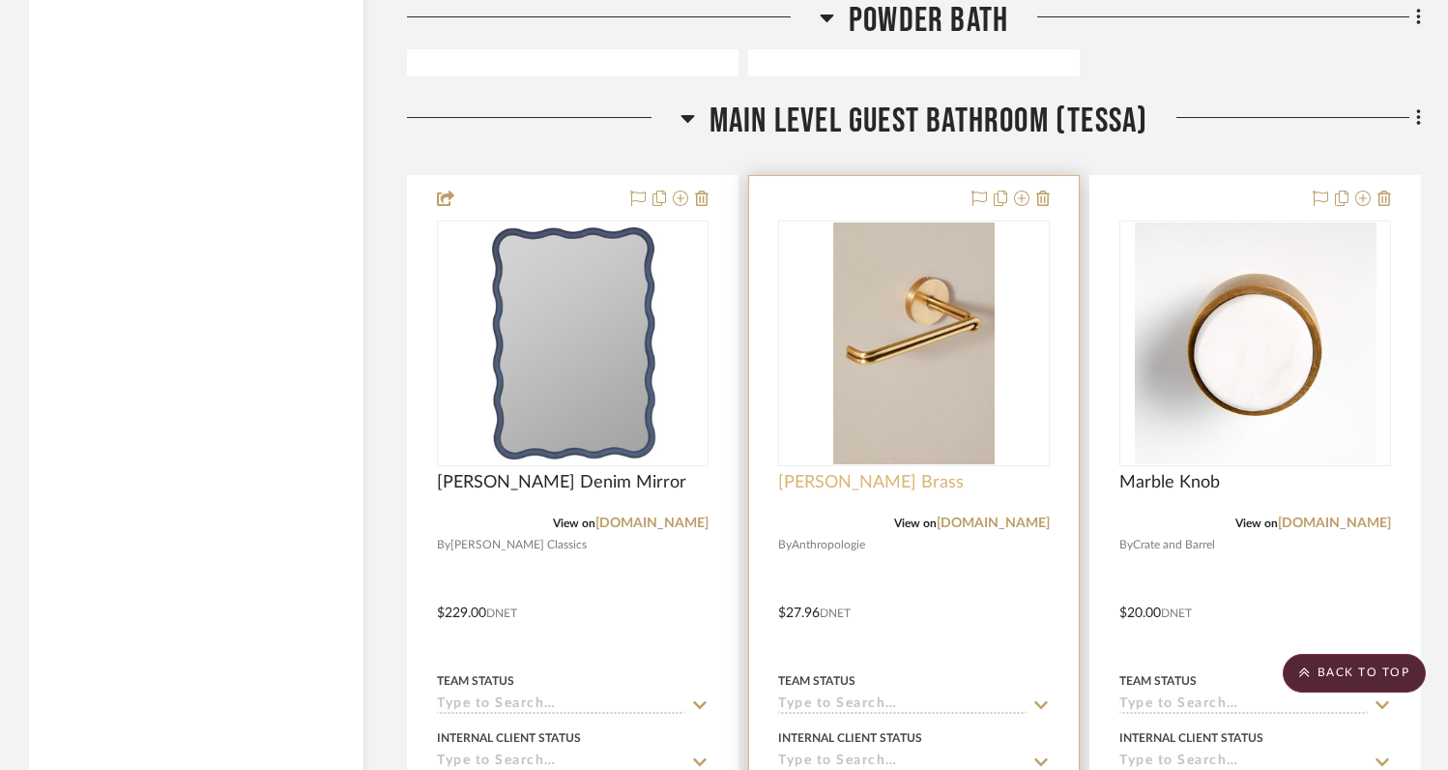
click at [859, 480] on span "[PERSON_NAME] Brass" at bounding box center [871, 482] width 186 height 21
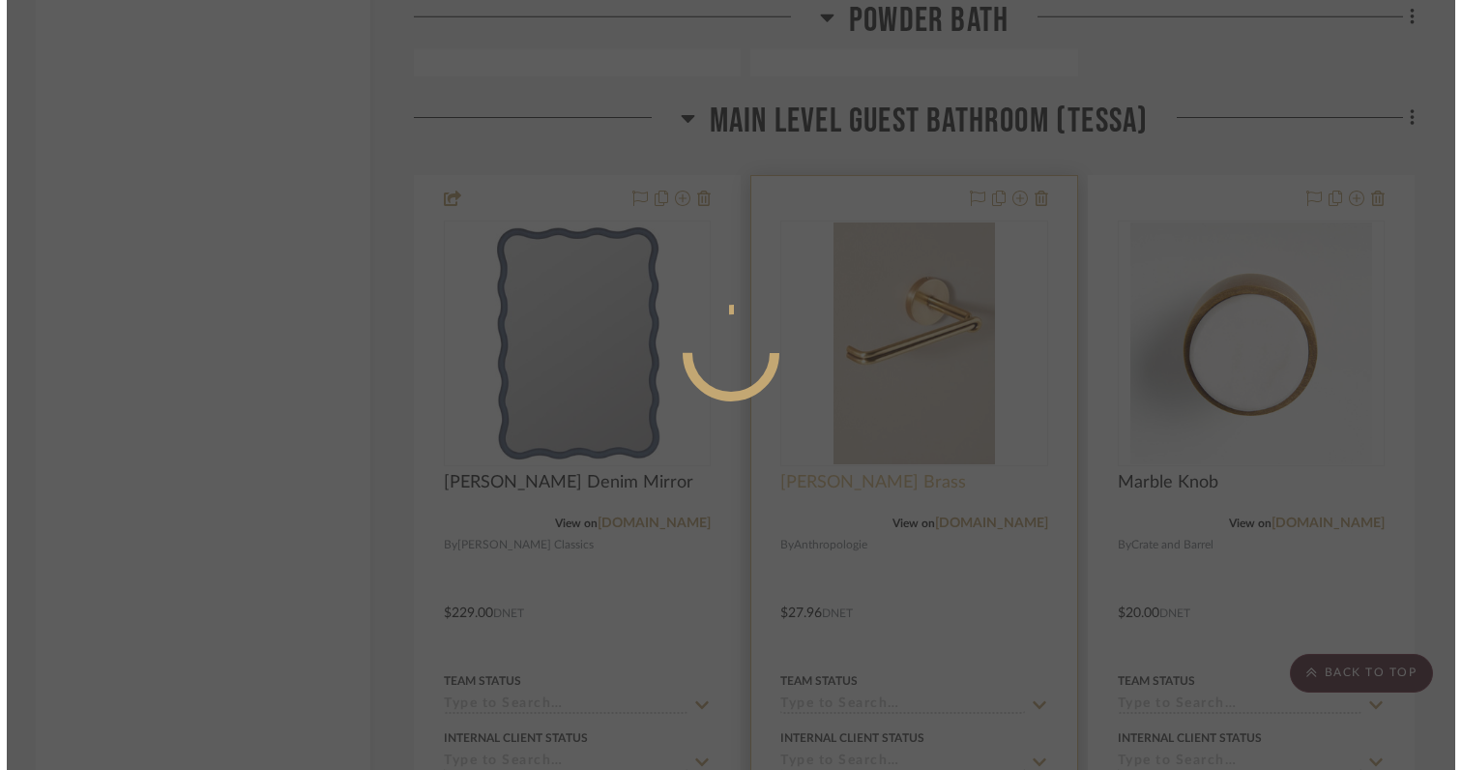
scroll to position [0, 0]
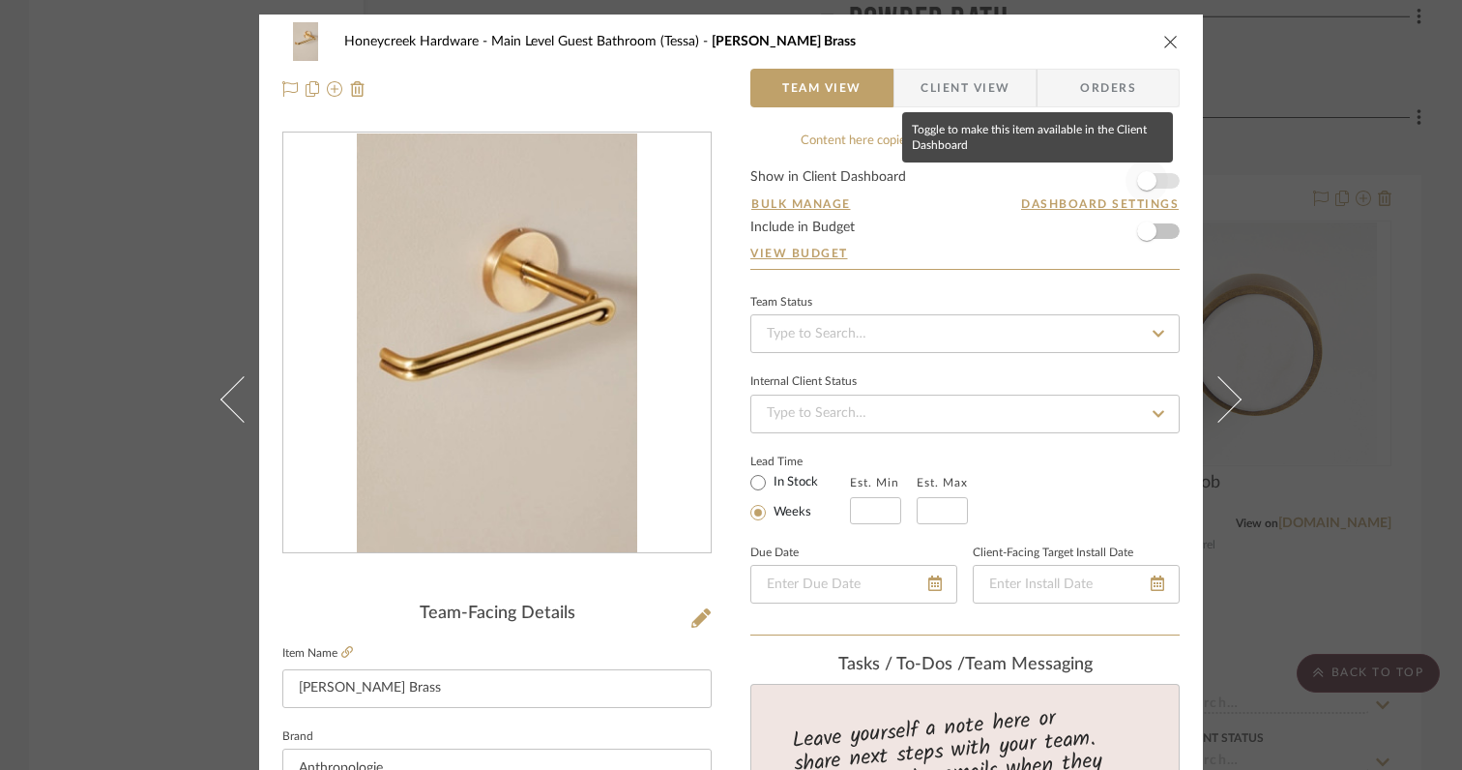
click at [1137, 181] on span "button" at bounding box center [1146, 180] width 19 height 19
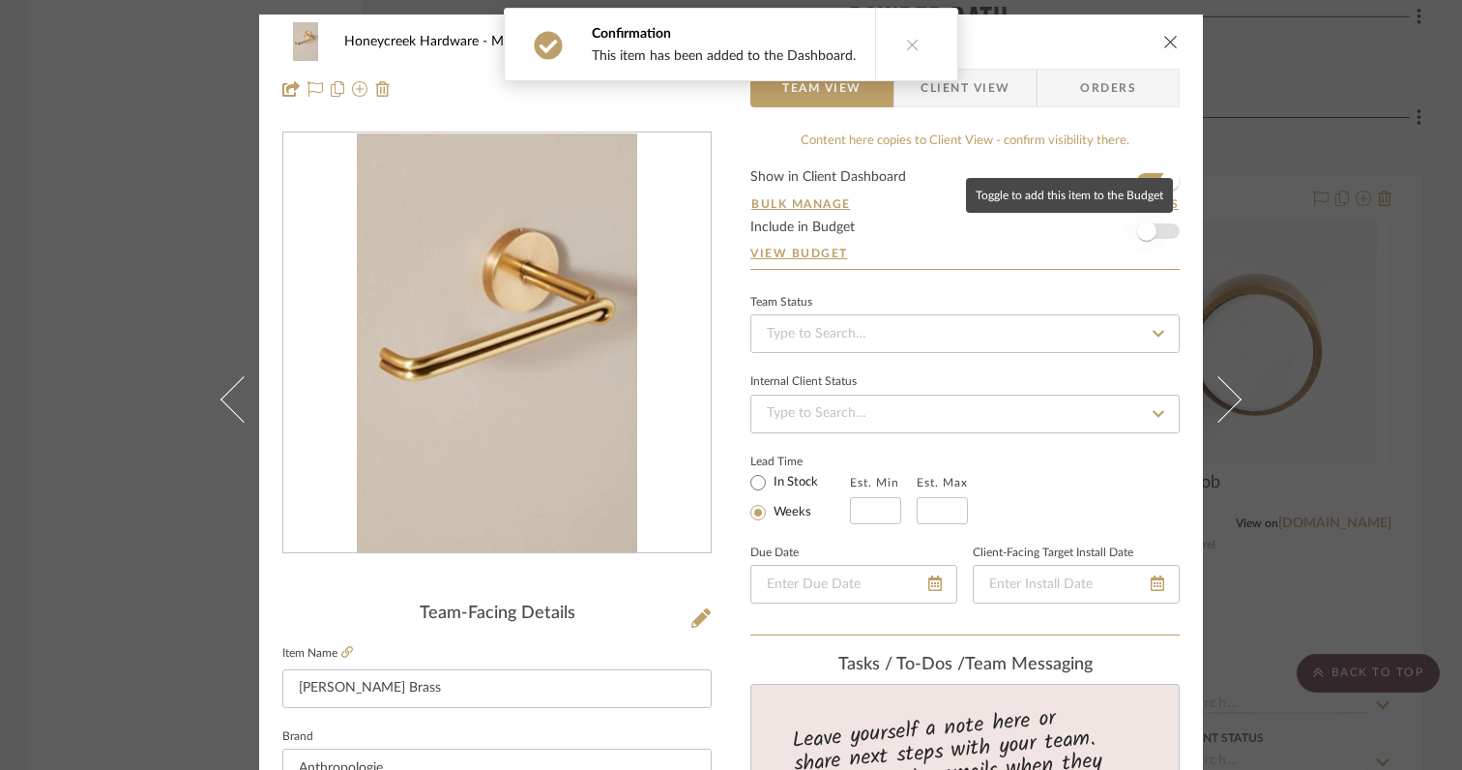
click at [1143, 224] on span "button" at bounding box center [1146, 230] width 19 height 19
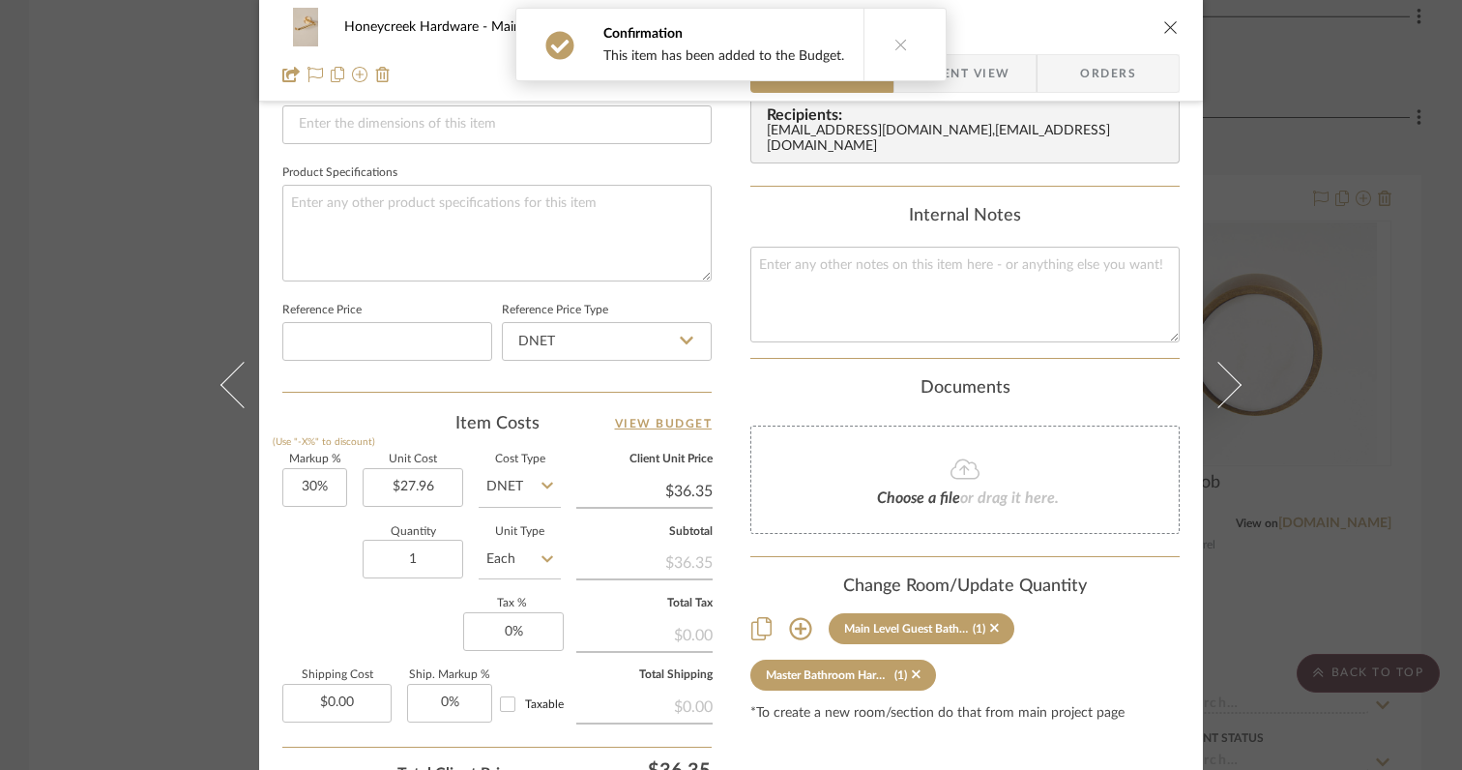
scroll to position [1008, 0]
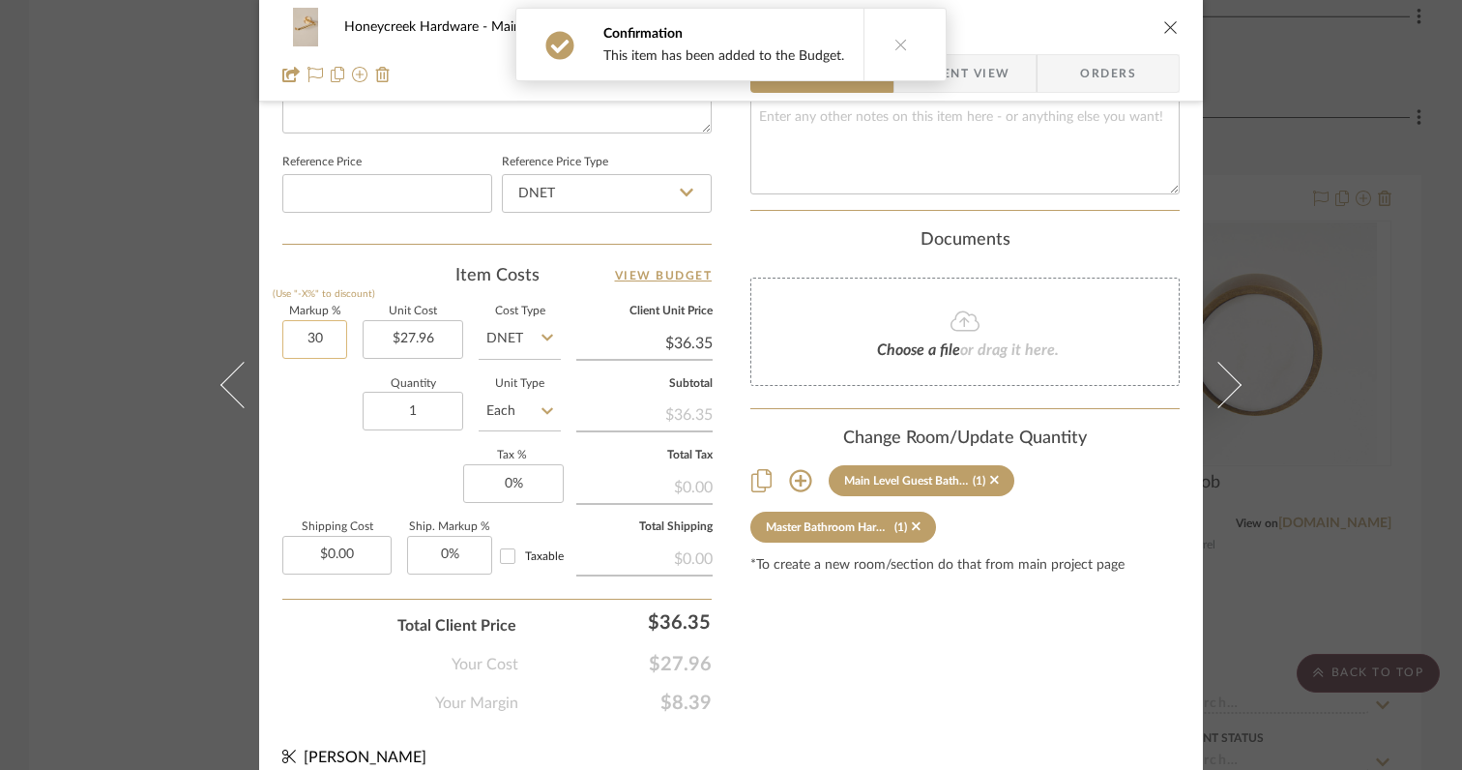
click at [324, 337] on input "30" at bounding box center [314, 339] width 65 height 39
type input "0%"
click at [336, 443] on div "Quantity 1 Unit Type Each" at bounding box center [421, 413] width 278 height 69
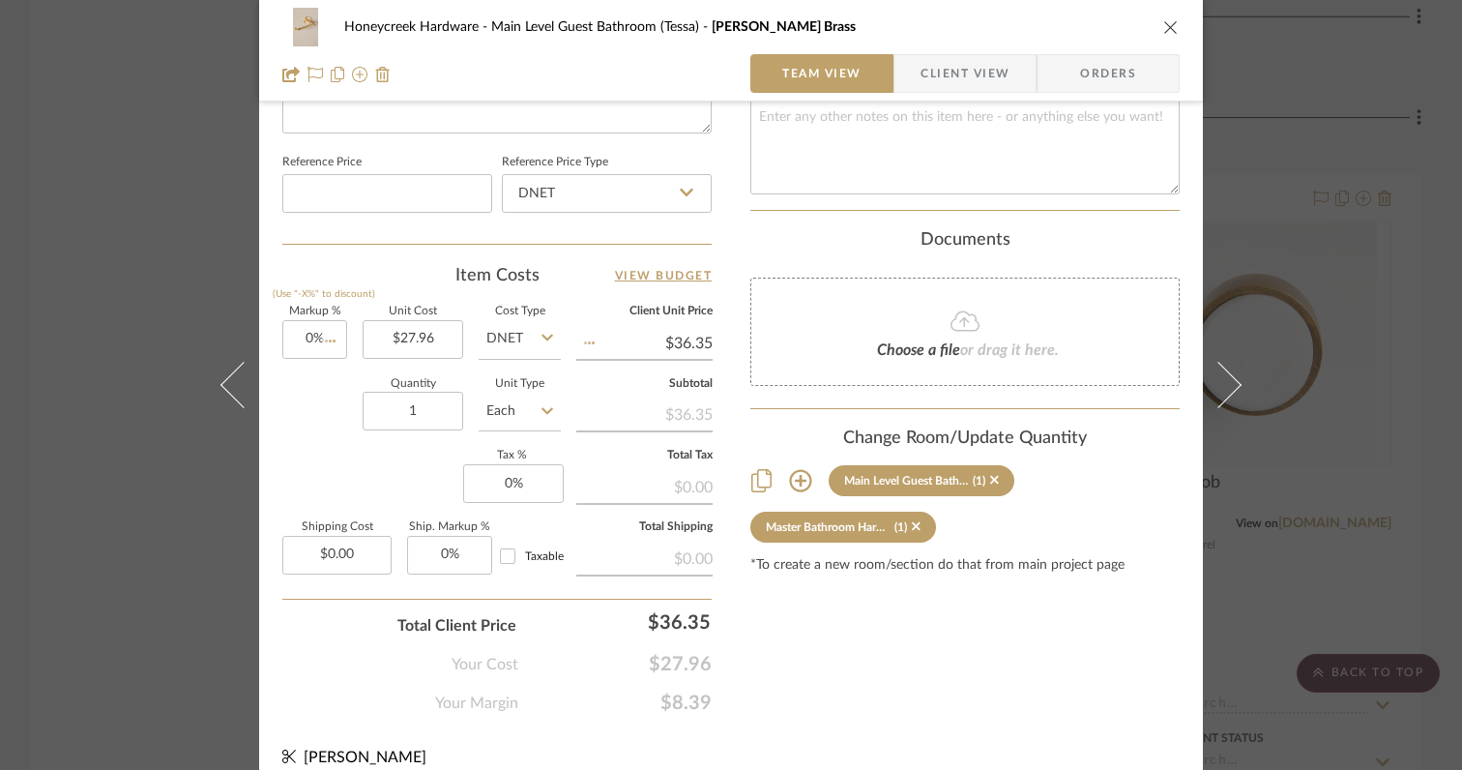
type input "$27.96"
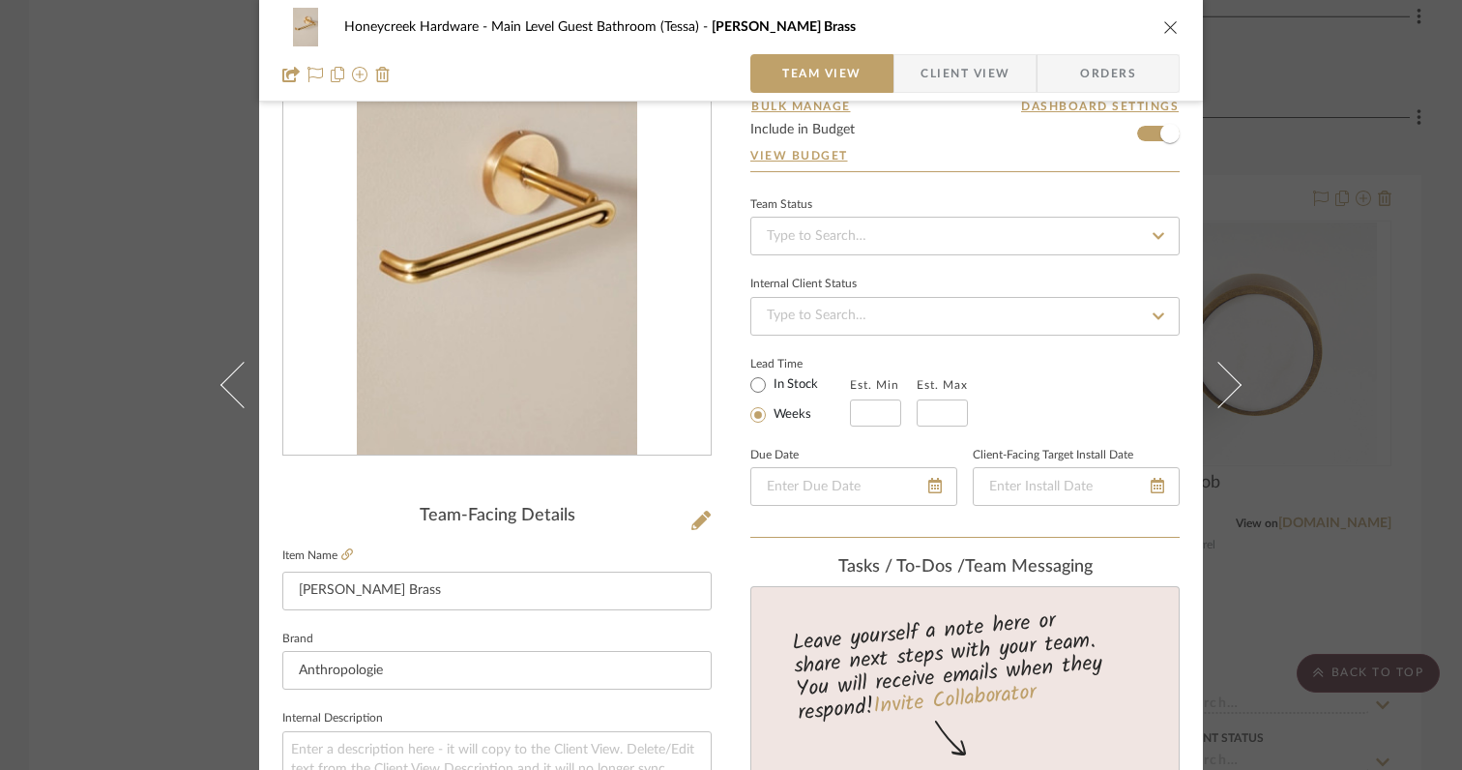
scroll to position [0, 0]
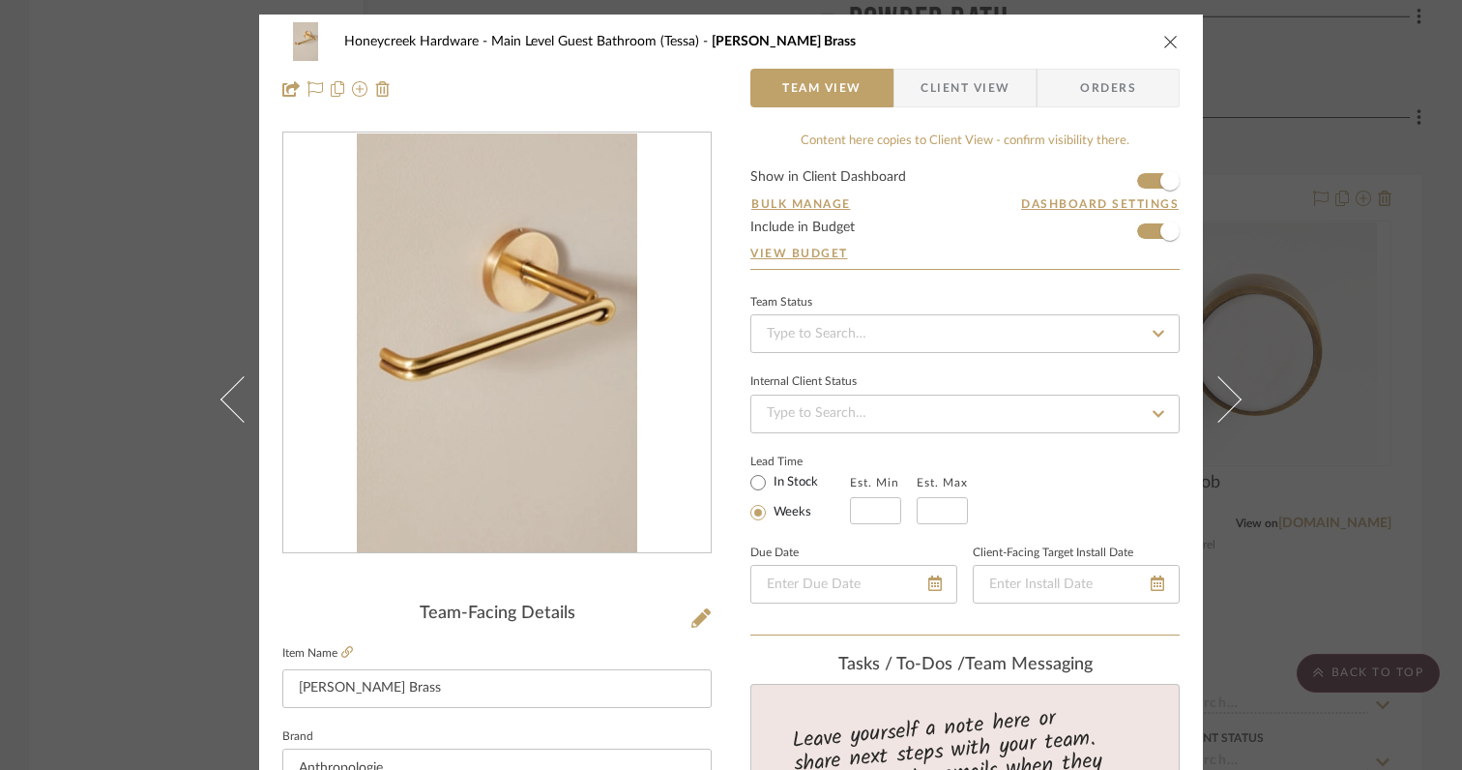
click at [1163, 44] on icon "close" at bounding box center [1170, 41] width 15 height 15
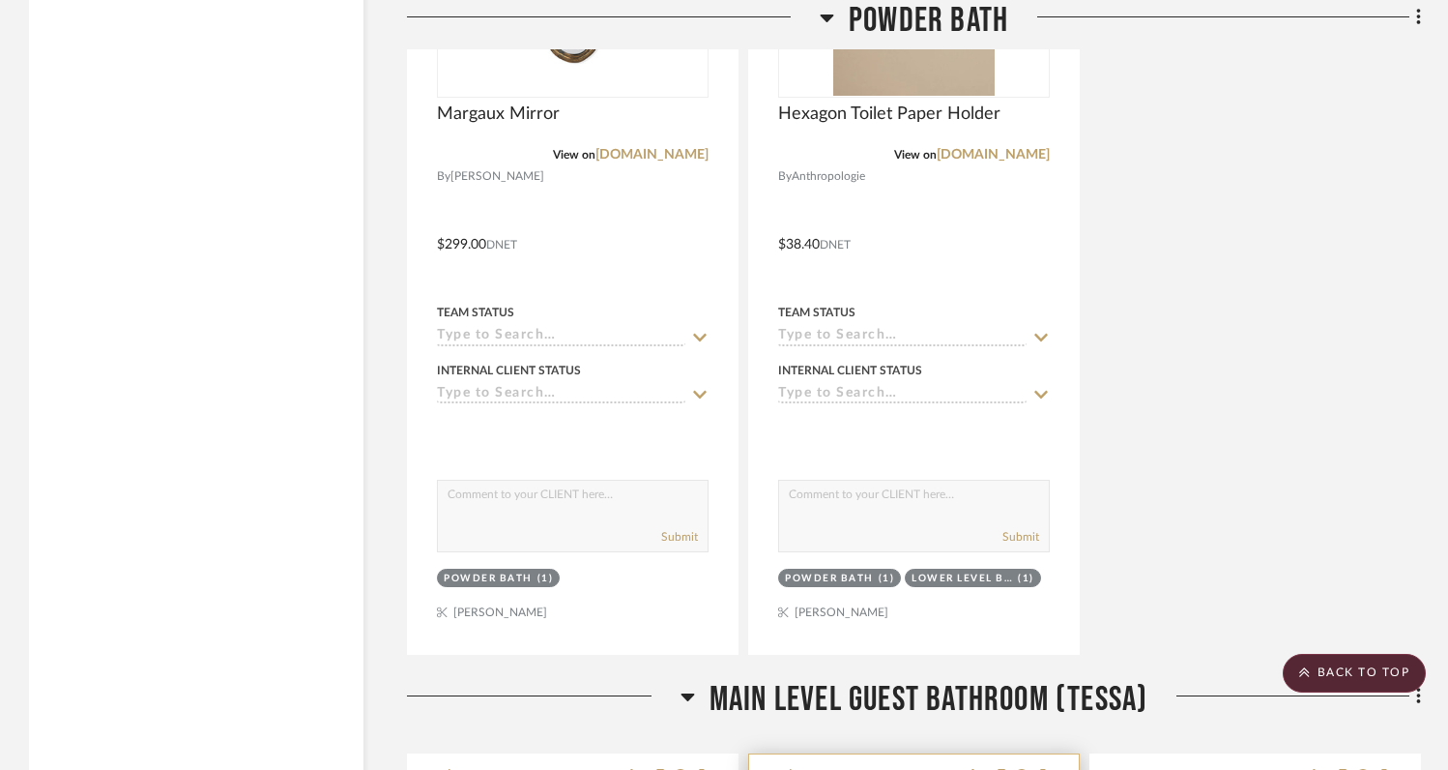
scroll to position [5198, 0]
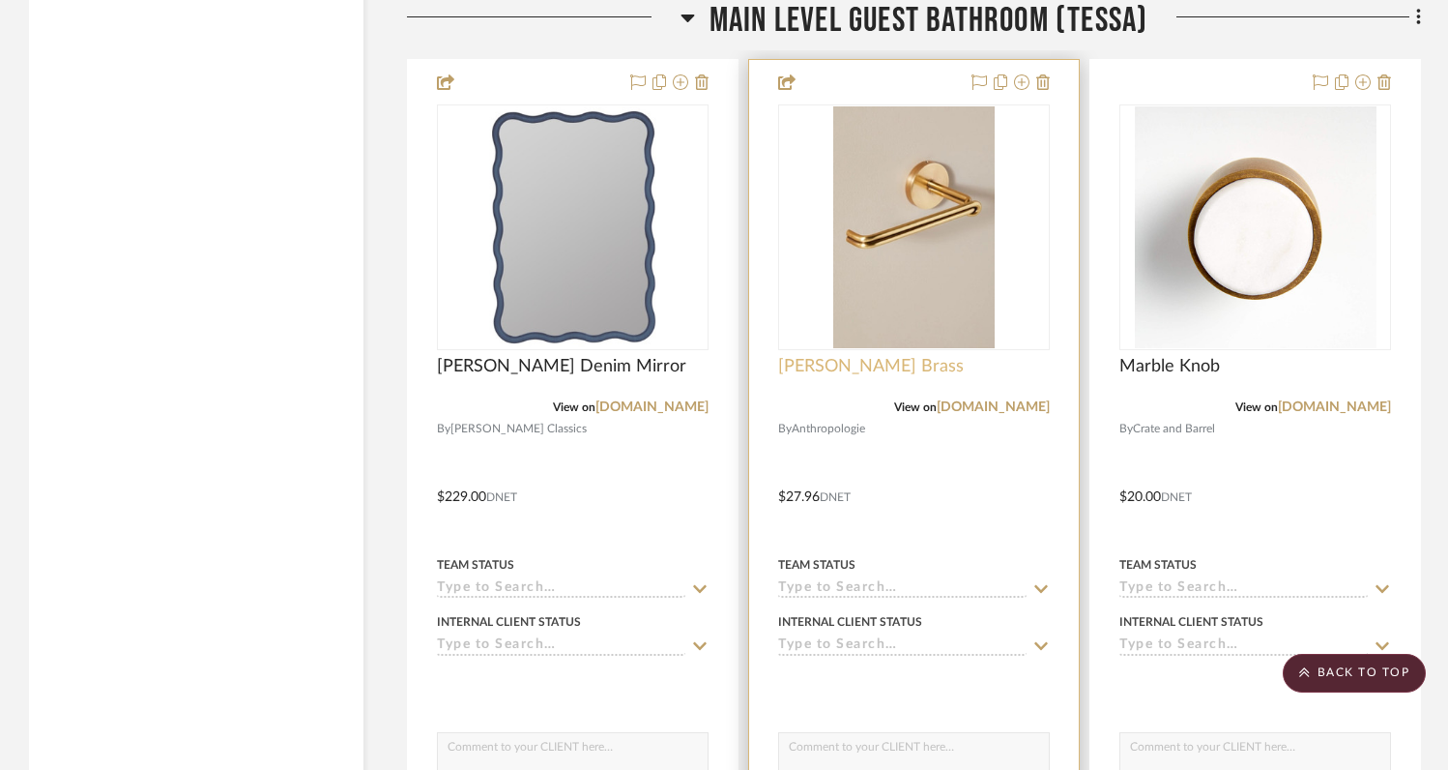
click at [861, 364] on span "[PERSON_NAME] Brass" at bounding box center [871, 366] width 186 height 21
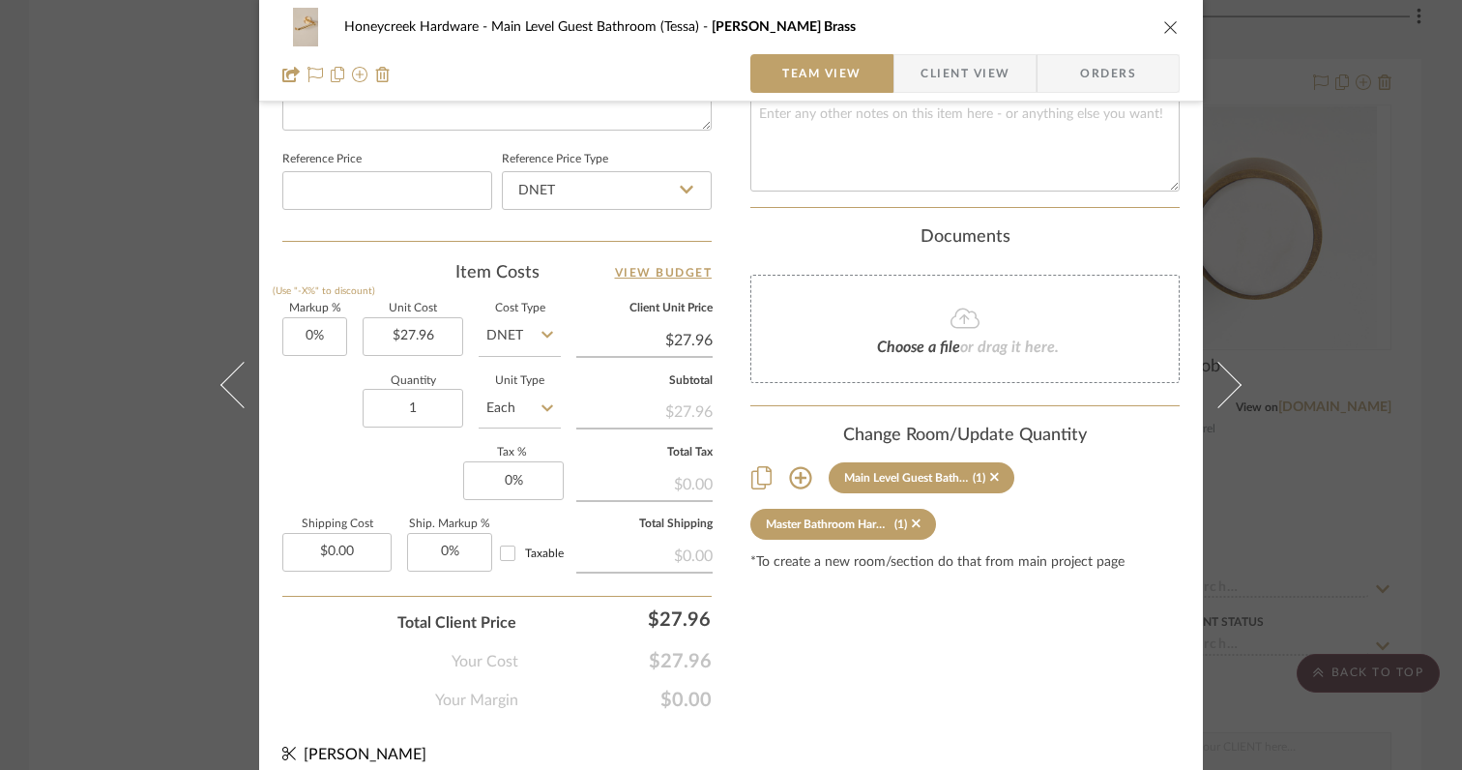
scroll to position [1027, 0]
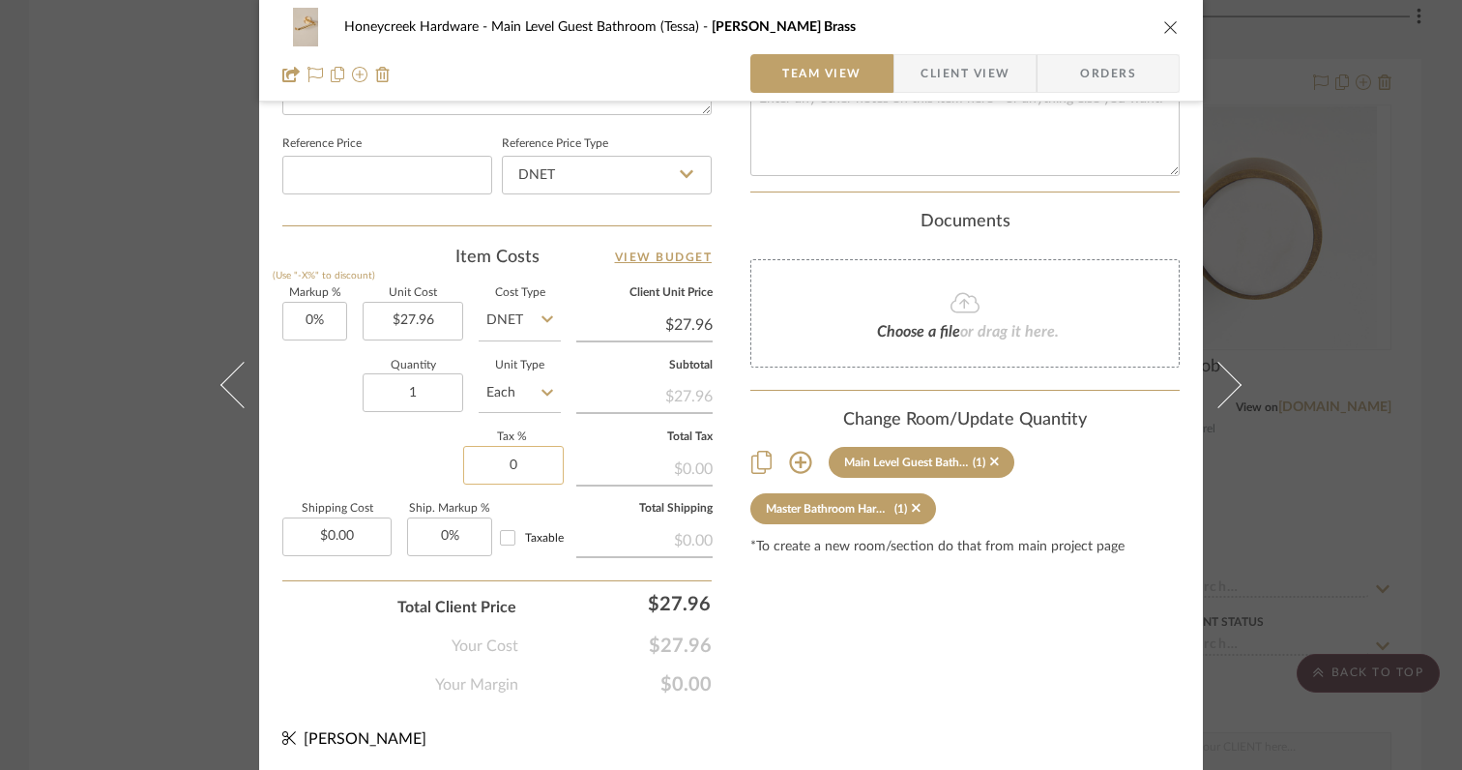
click at [518, 474] on input "0" at bounding box center [513, 465] width 101 height 39
type input "6%"
click at [394, 461] on div "Markup % (Use "-X%" to discount) 0% Unit Cost $27.96 Cost Type DNET Client Unit…" at bounding box center [496, 429] width 429 height 282
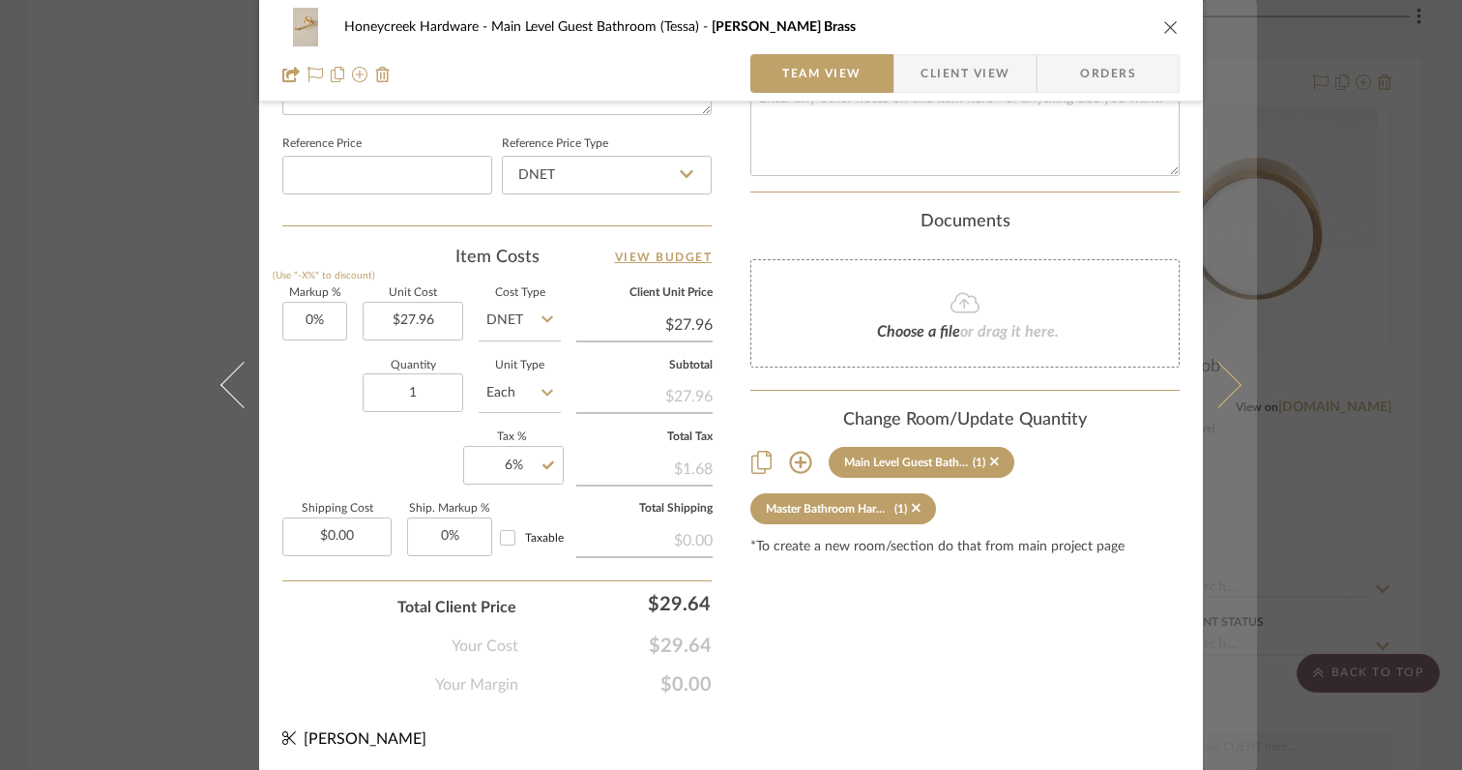
click at [1225, 392] on icon at bounding box center [1218, 385] width 46 height 46
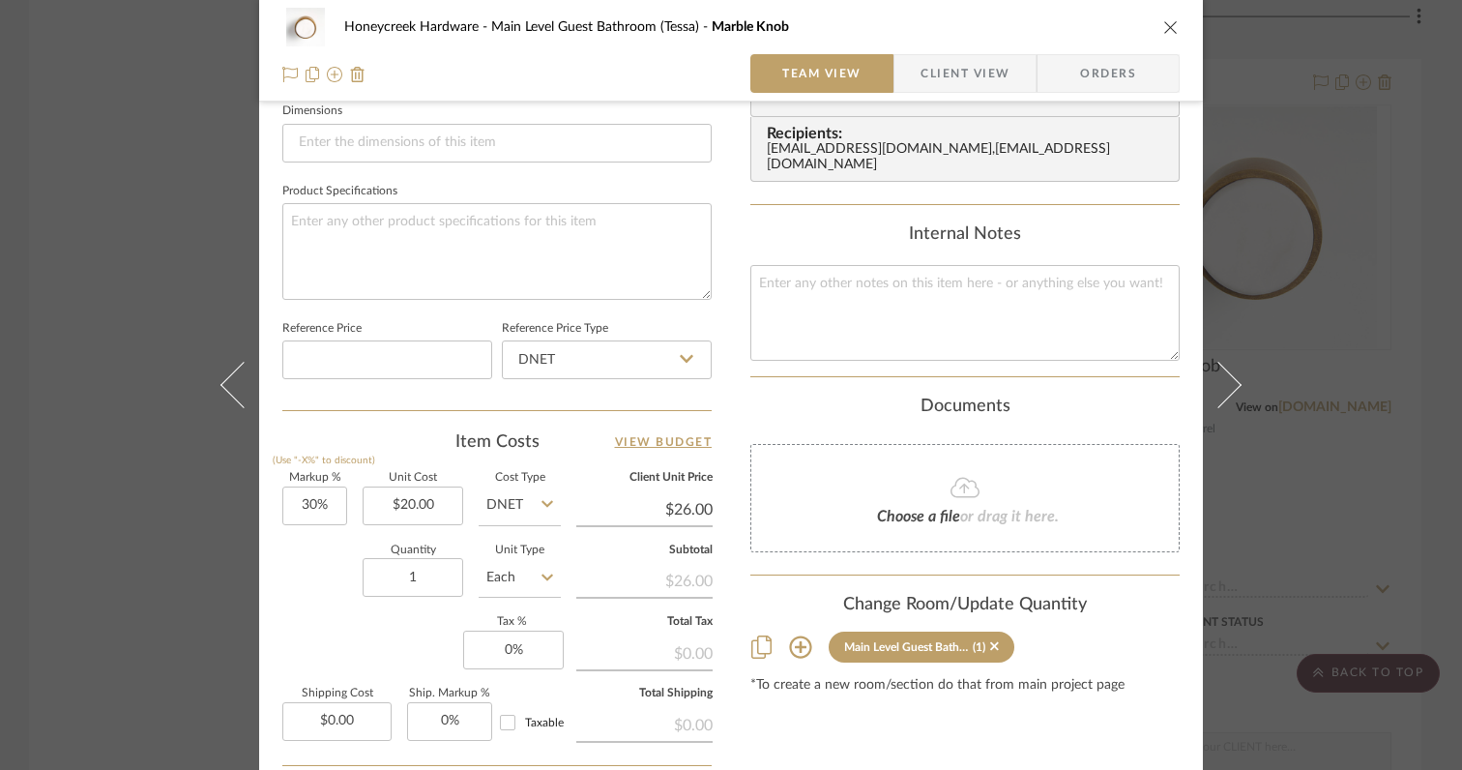
scroll to position [891, 0]
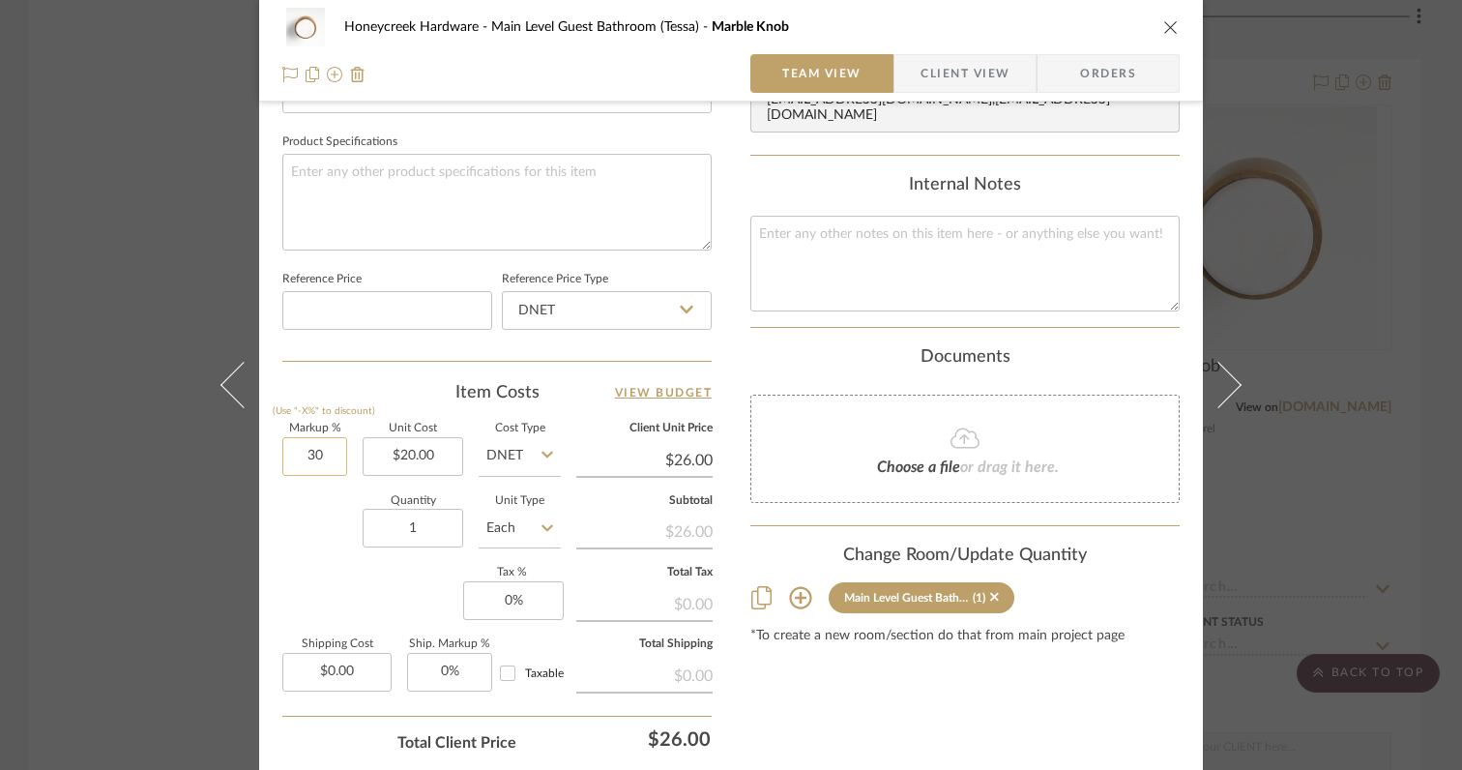
click at [327, 454] on input "30" at bounding box center [314, 456] width 65 height 39
type input "0%"
click at [333, 529] on div "Quantity 1 Unit Type Each" at bounding box center [421, 530] width 278 height 69
type input "$20.00"
click at [422, 529] on input "1" at bounding box center [413, 528] width 101 height 39
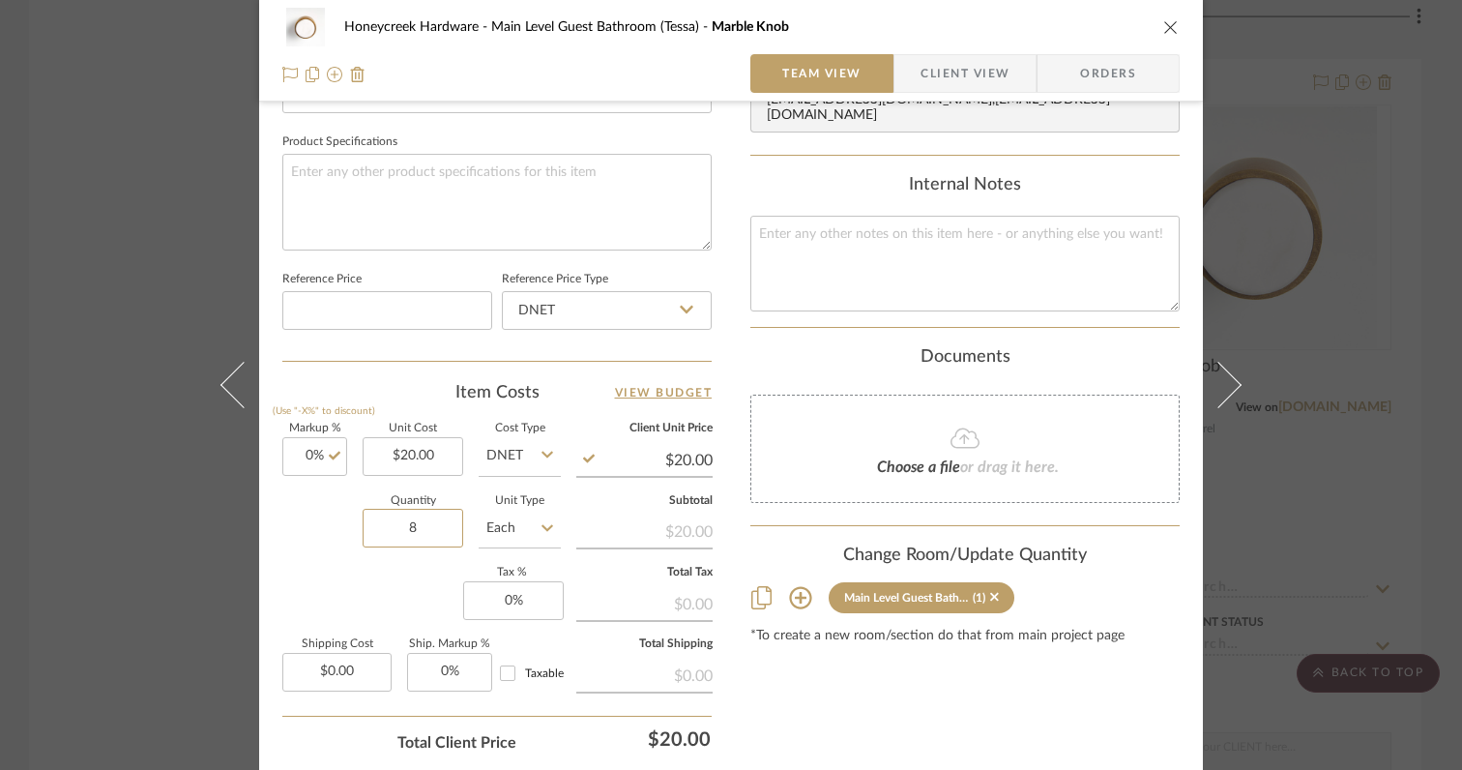
type input "8"
click at [377, 601] on div "Markup % (Use "-X%" to discount) 0% Unit Cost $20.00 Cost Type DNET Client Unit…" at bounding box center [496, 564] width 429 height 282
click at [534, 601] on input "0" at bounding box center [513, 600] width 101 height 39
type input "6%"
click at [352, 592] on div "Markup % (Use "-X%" to discount) 0% Unit Cost $20.00 Cost Type DNET Client Unit…" at bounding box center [496, 564] width 429 height 282
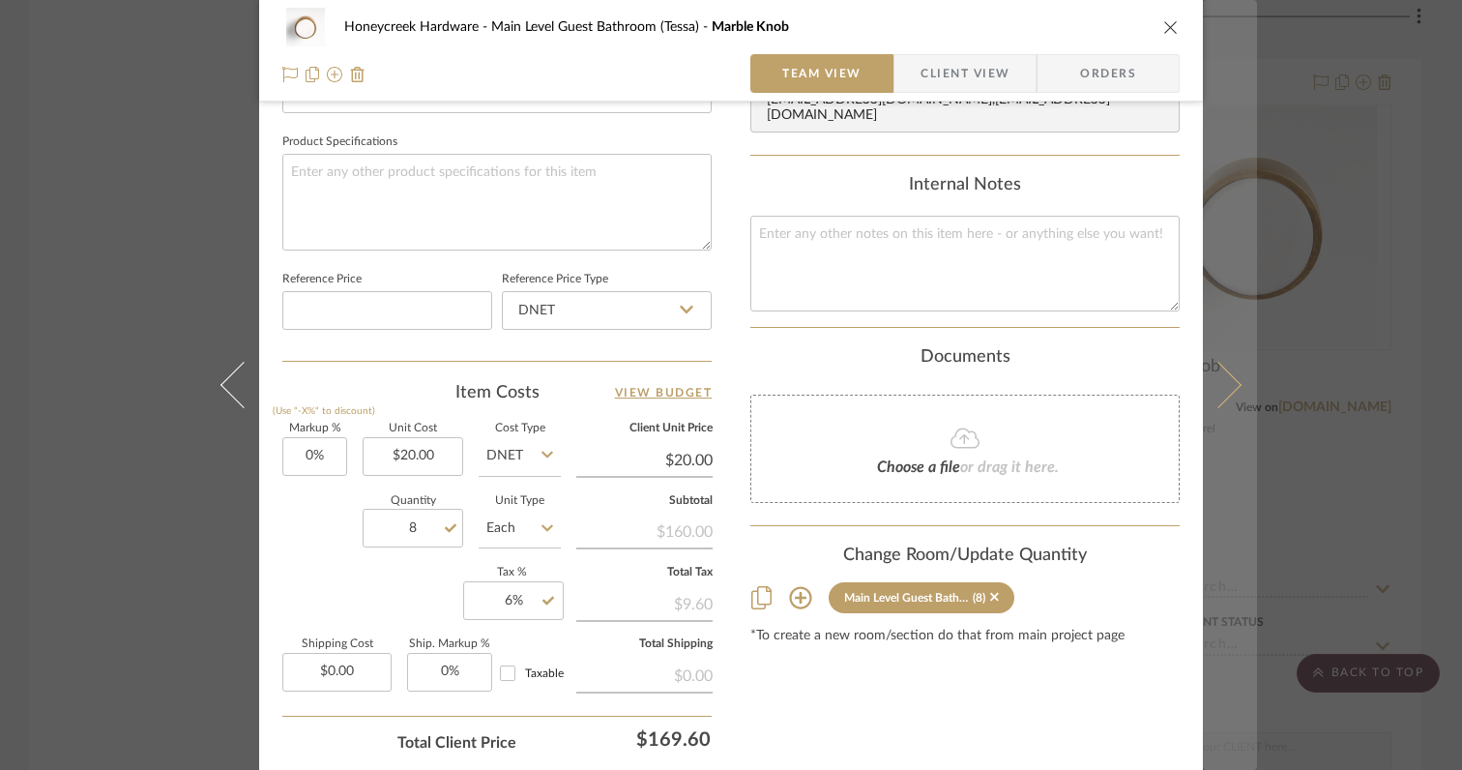
click at [1226, 386] on icon at bounding box center [1218, 385] width 46 height 46
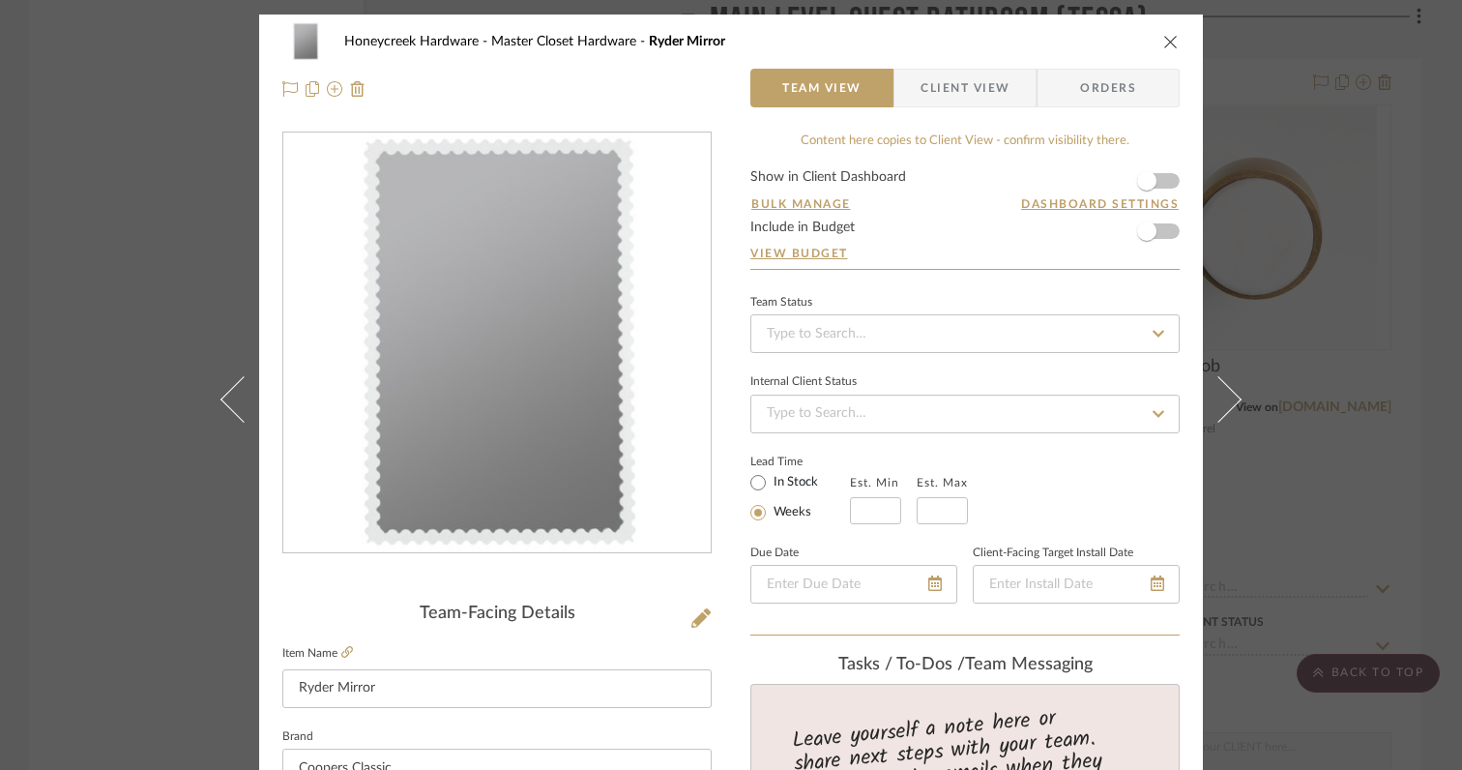
scroll to position [2, 0]
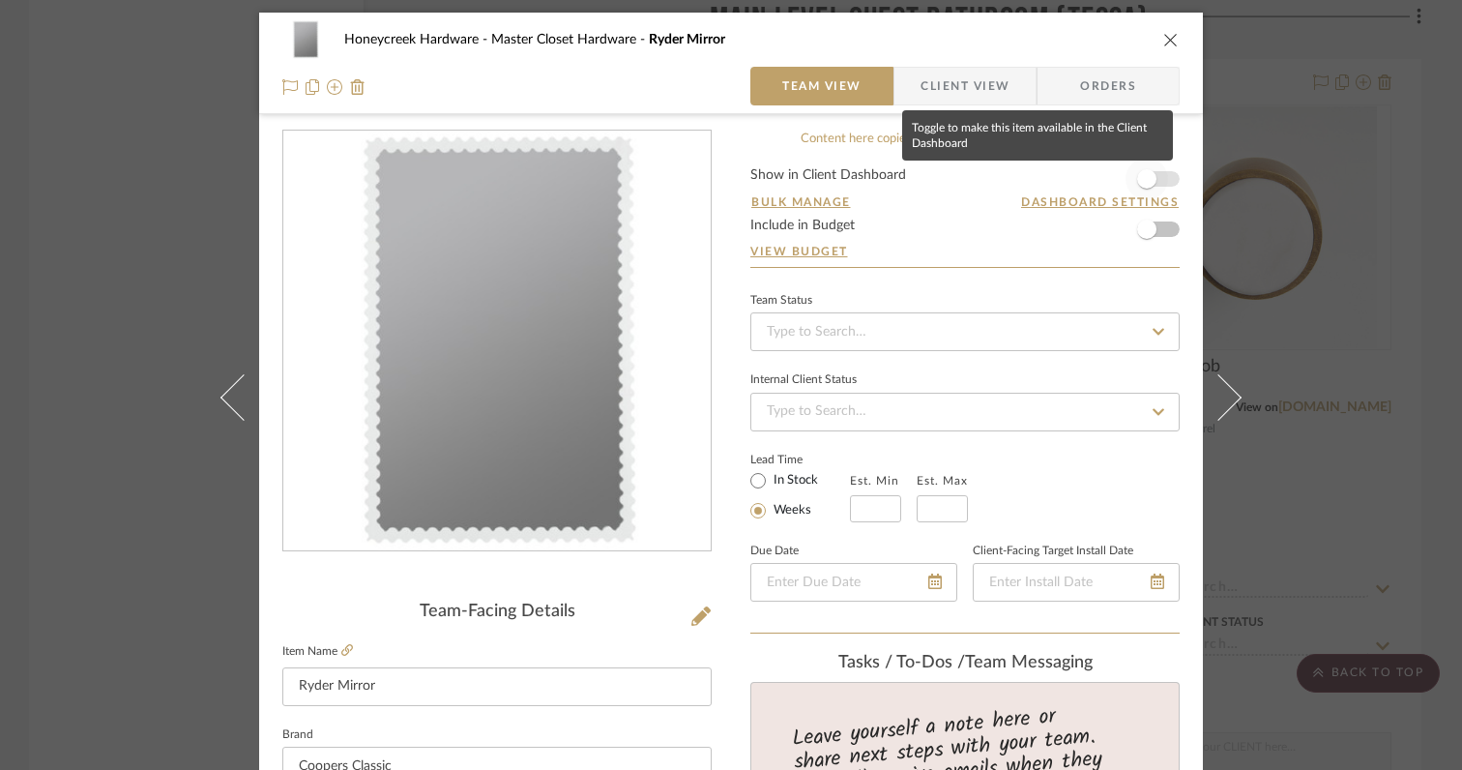
click at [1147, 176] on span "button" at bounding box center [1146, 178] width 19 height 19
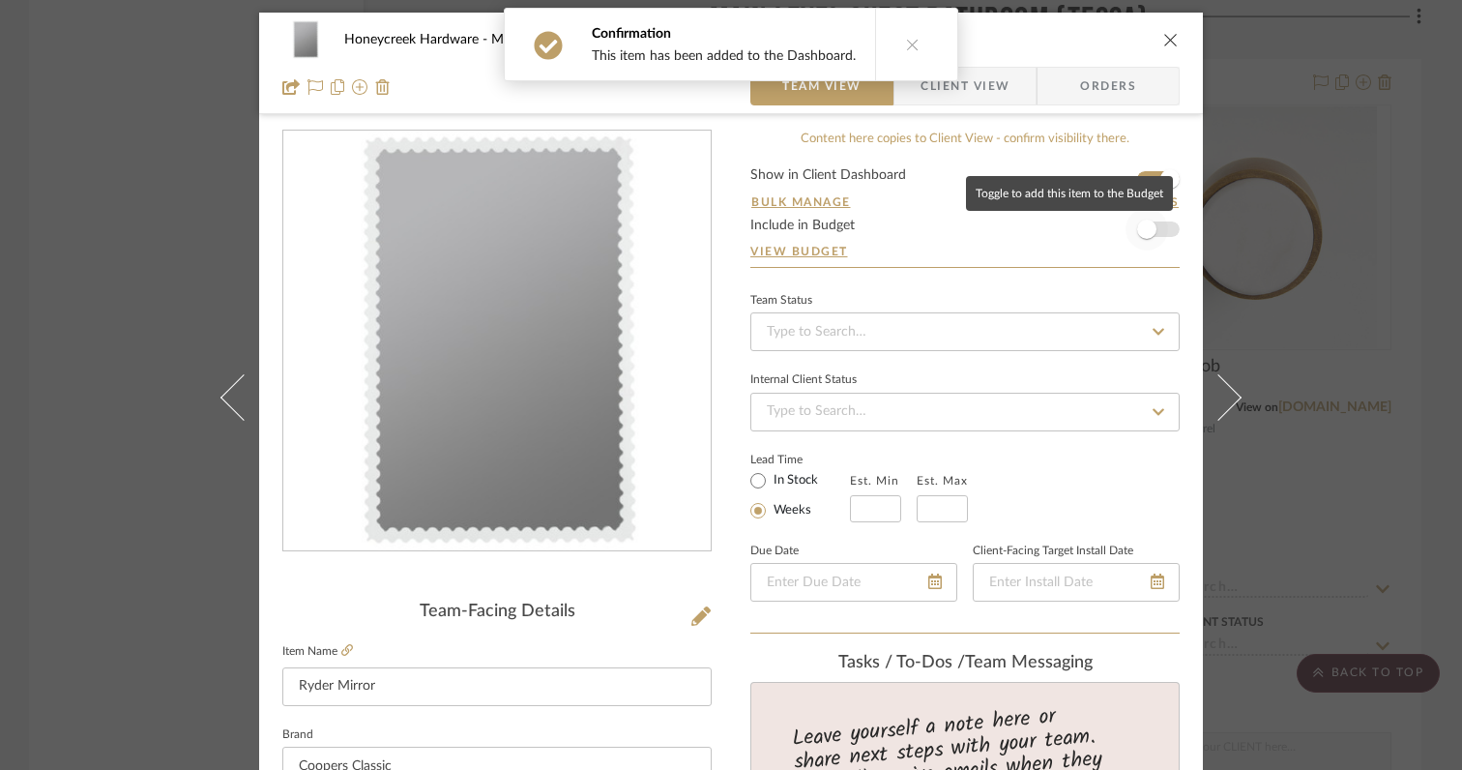
click at [1142, 234] on span "button" at bounding box center [1146, 228] width 19 height 19
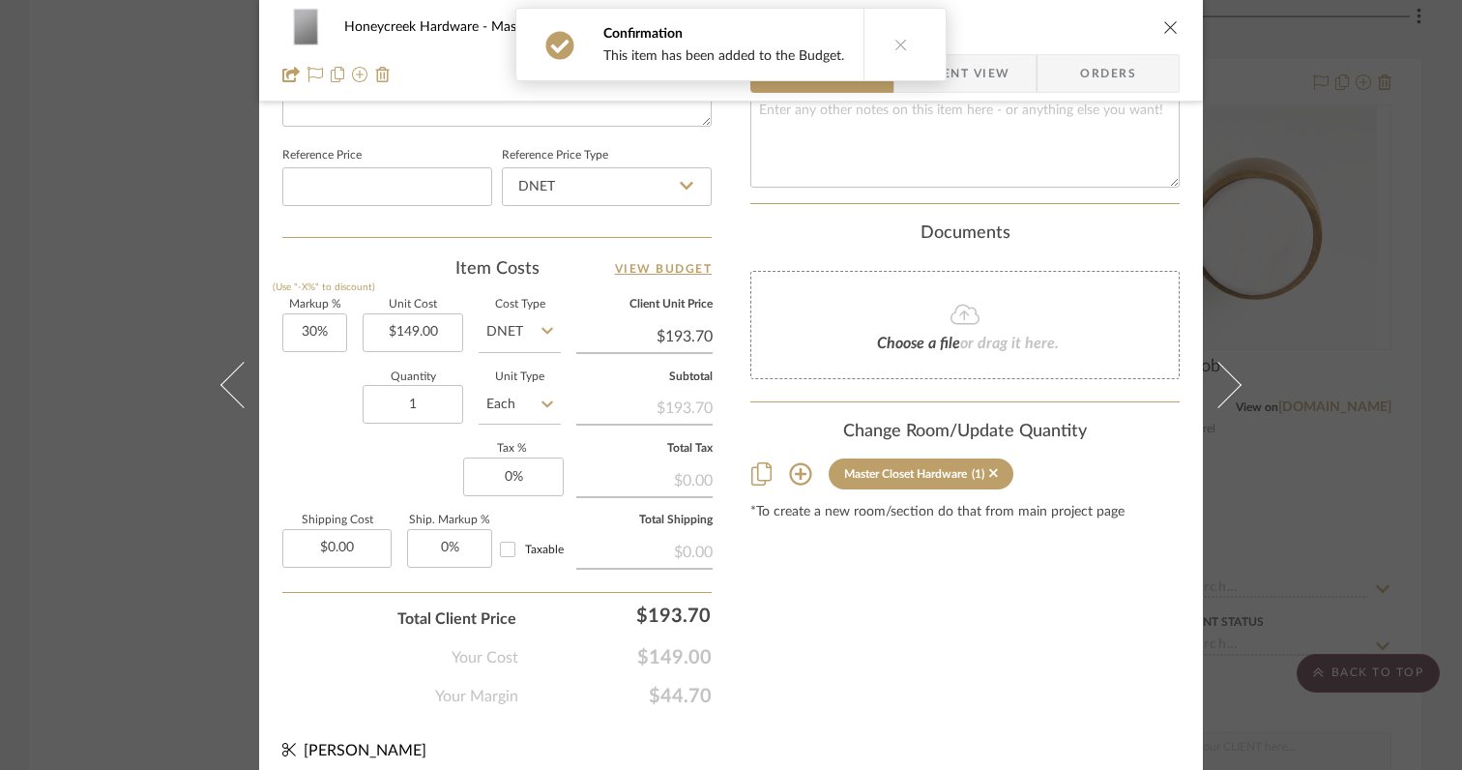
scroll to position [1014, 0]
click at [326, 329] on input "30" at bounding box center [314, 333] width 65 height 39
click at [301, 404] on div "Quantity 1 Unit Type Each" at bounding box center [421, 407] width 278 height 69
click at [443, 406] on input "1" at bounding box center [413, 405] width 101 height 39
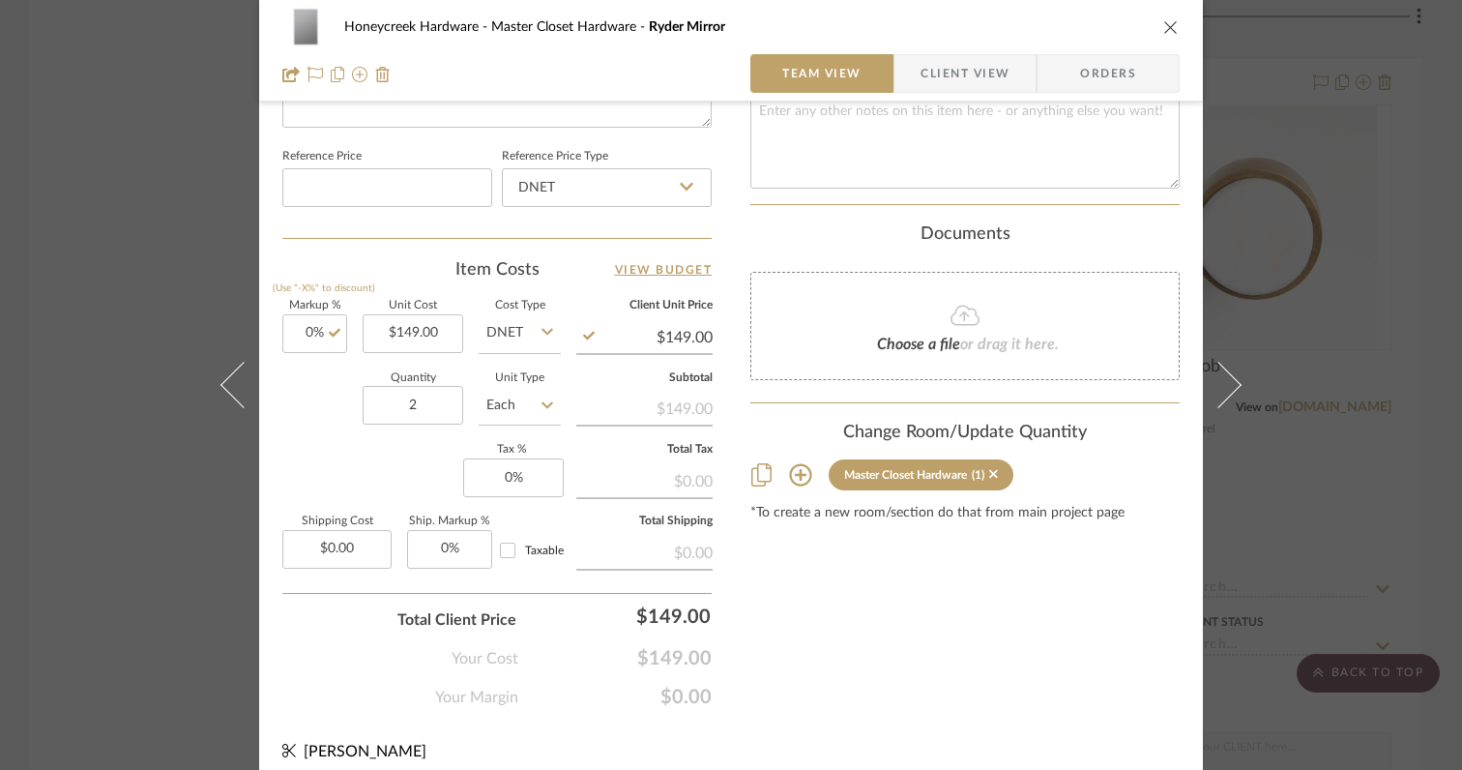
click at [431, 477] on div "Markup % (Use "-X%" to discount) 0% Unit Cost $149.00 Cost Type DNET Client Uni…" at bounding box center [496, 442] width 429 height 282
click at [527, 481] on input "0" at bounding box center [513, 477] width 101 height 39
click at [403, 450] on div "Markup % (Use "-X%" to discount) 0% Unit Cost $149.00 Cost Type DNET Client Uni…" at bounding box center [496, 442] width 429 height 282
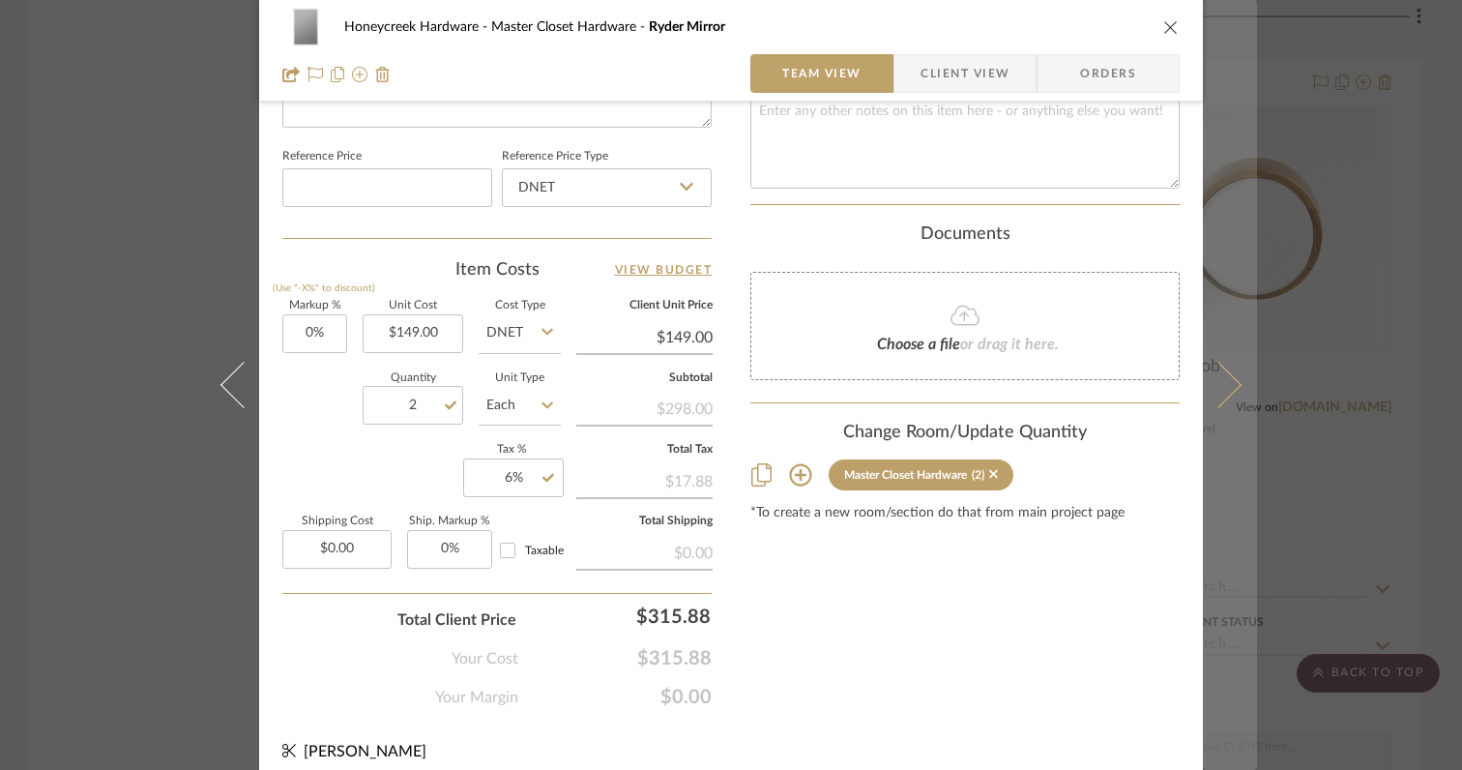
click at [1221, 394] on icon at bounding box center [1218, 385] width 46 height 46
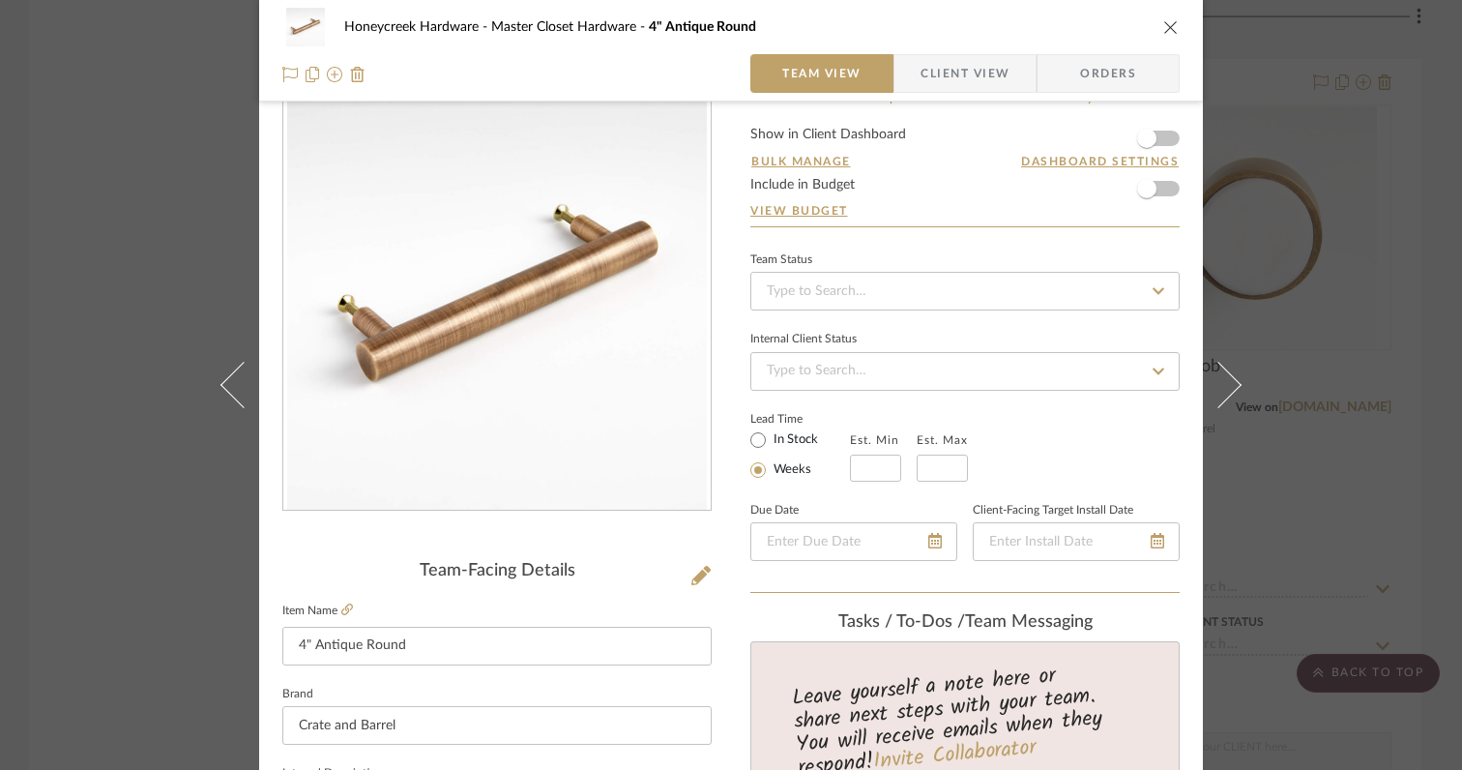
scroll to position [0, 0]
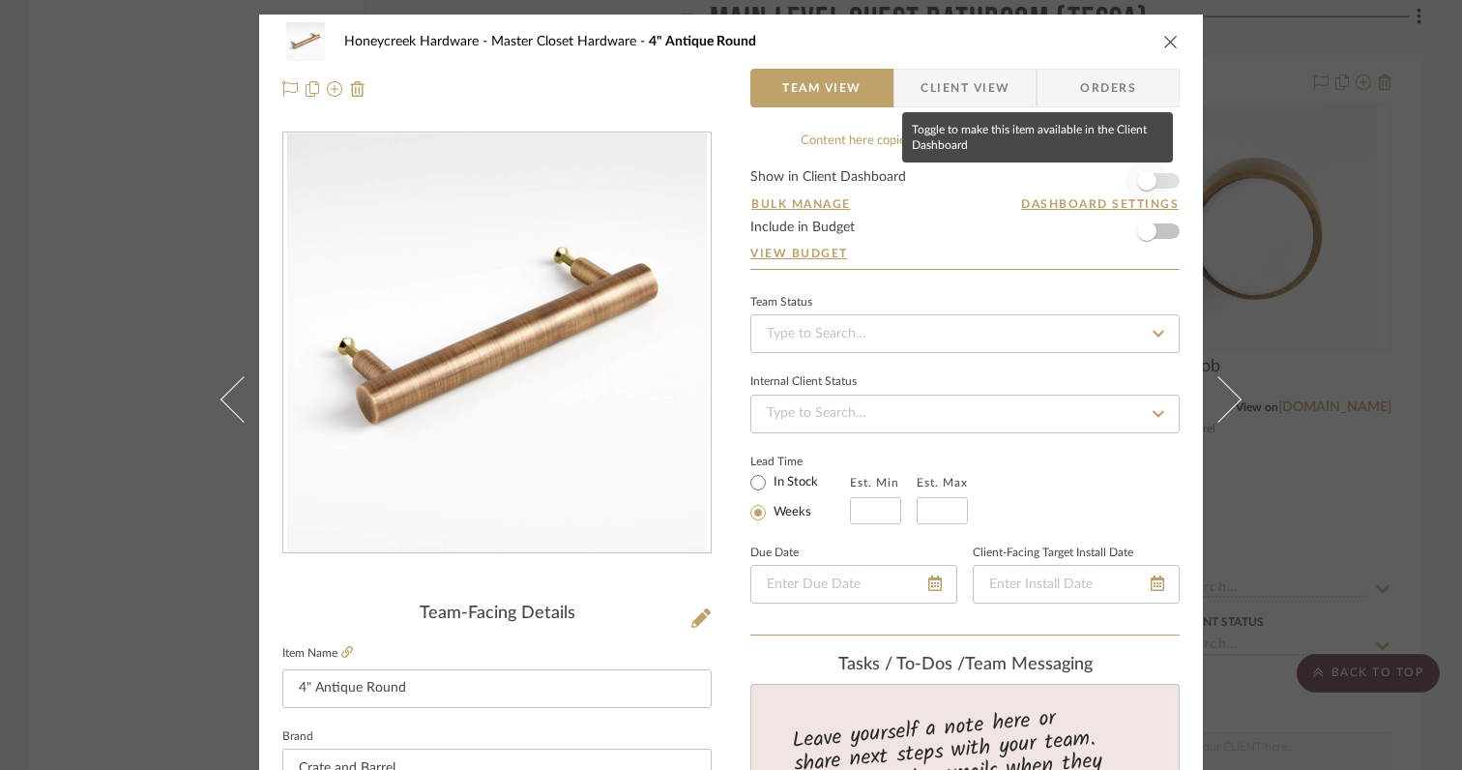
click at [1140, 174] on span "button" at bounding box center [1146, 180] width 19 height 19
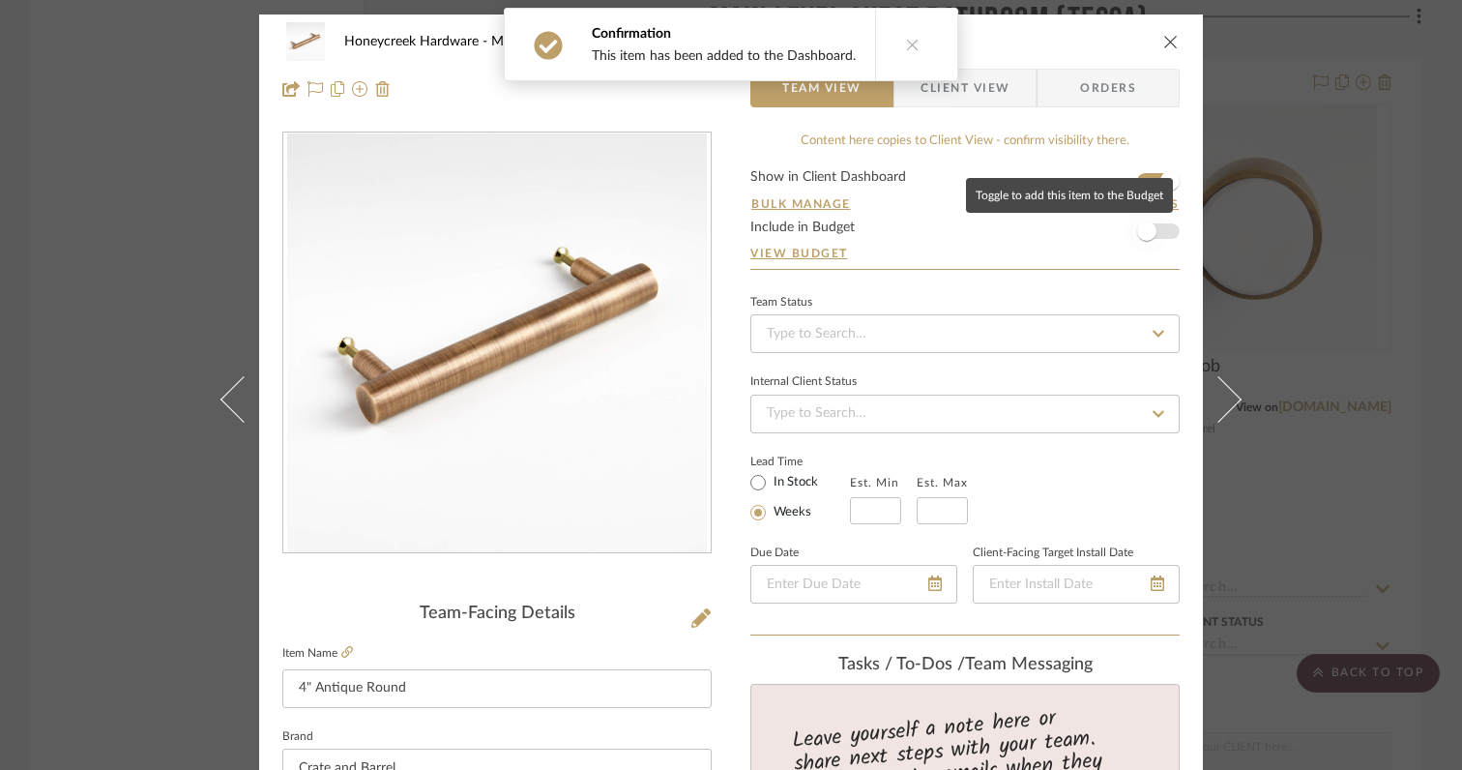
click at [1140, 224] on span "button" at bounding box center [1146, 230] width 19 height 19
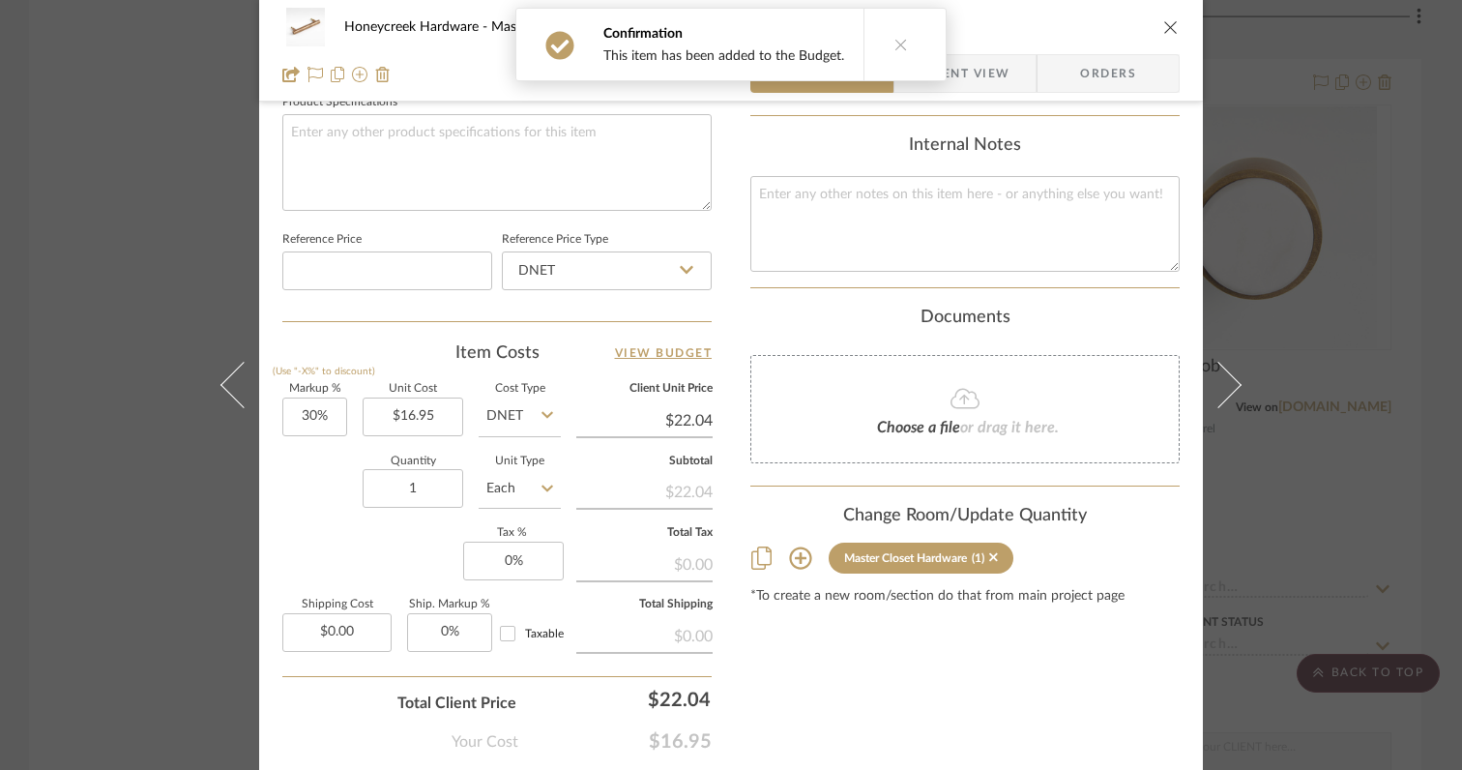
scroll to position [943, 0]
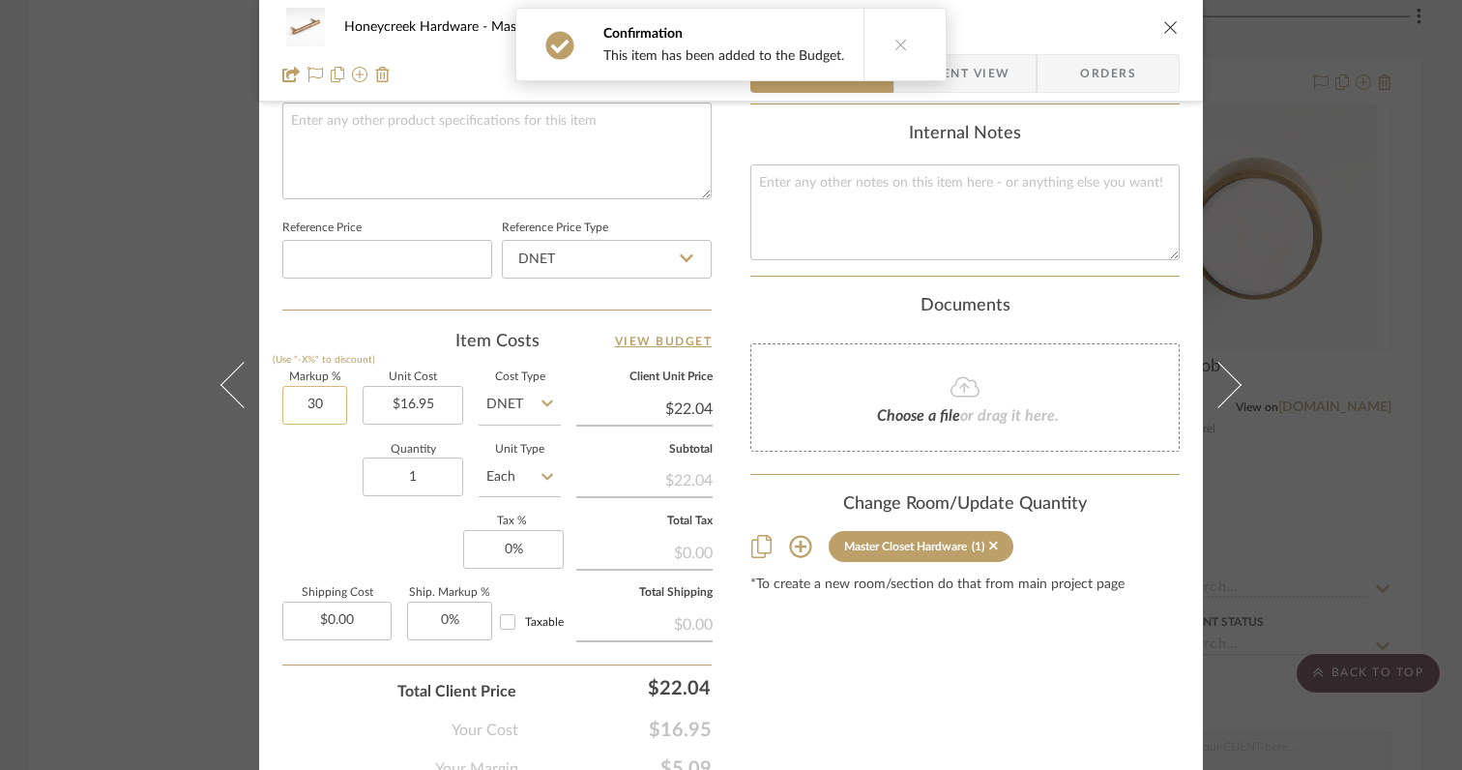
click at [326, 407] on input "30" at bounding box center [314, 405] width 65 height 39
click at [315, 499] on div "Quantity 1 Unit Type Each" at bounding box center [421, 479] width 278 height 69
click at [425, 476] on input "1" at bounding box center [413, 476] width 101 height 39
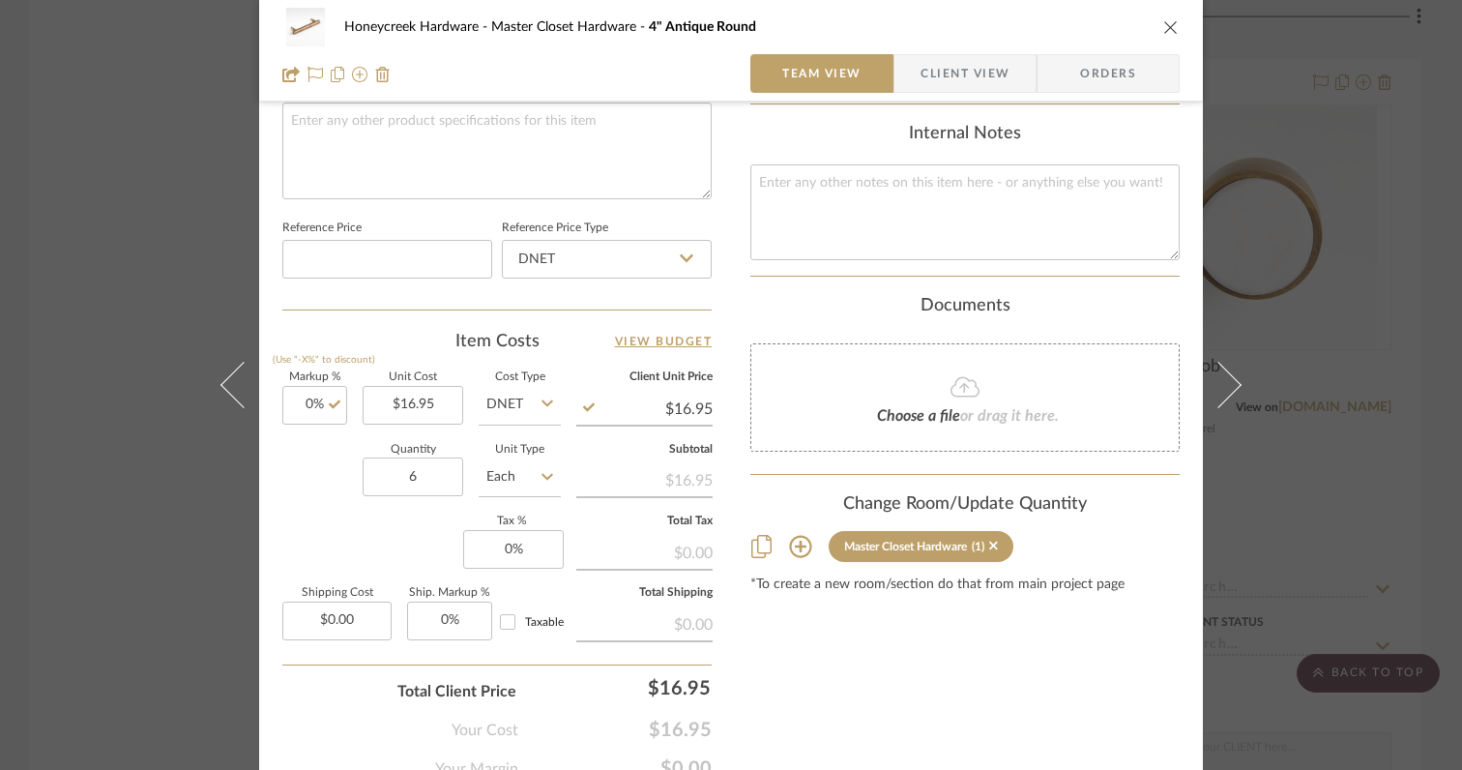
click at [347, 539] on div "Markup % (Use "-X%" to discount) 0% Unit Cost $16.95 Cost Type DNET Client Unit…" at bounding box center [496, 513] width 429 height 282
click at [532, 545] on input "0" at bounding box center [513, 549] width 101 height 39
click at [406, 544] on div "Markup % (Use "-X%" to discount) 0% Unit Cost $16.95 Cost Type DNET Client Unit…" at bounding box center [496, 513] width 429 height 282
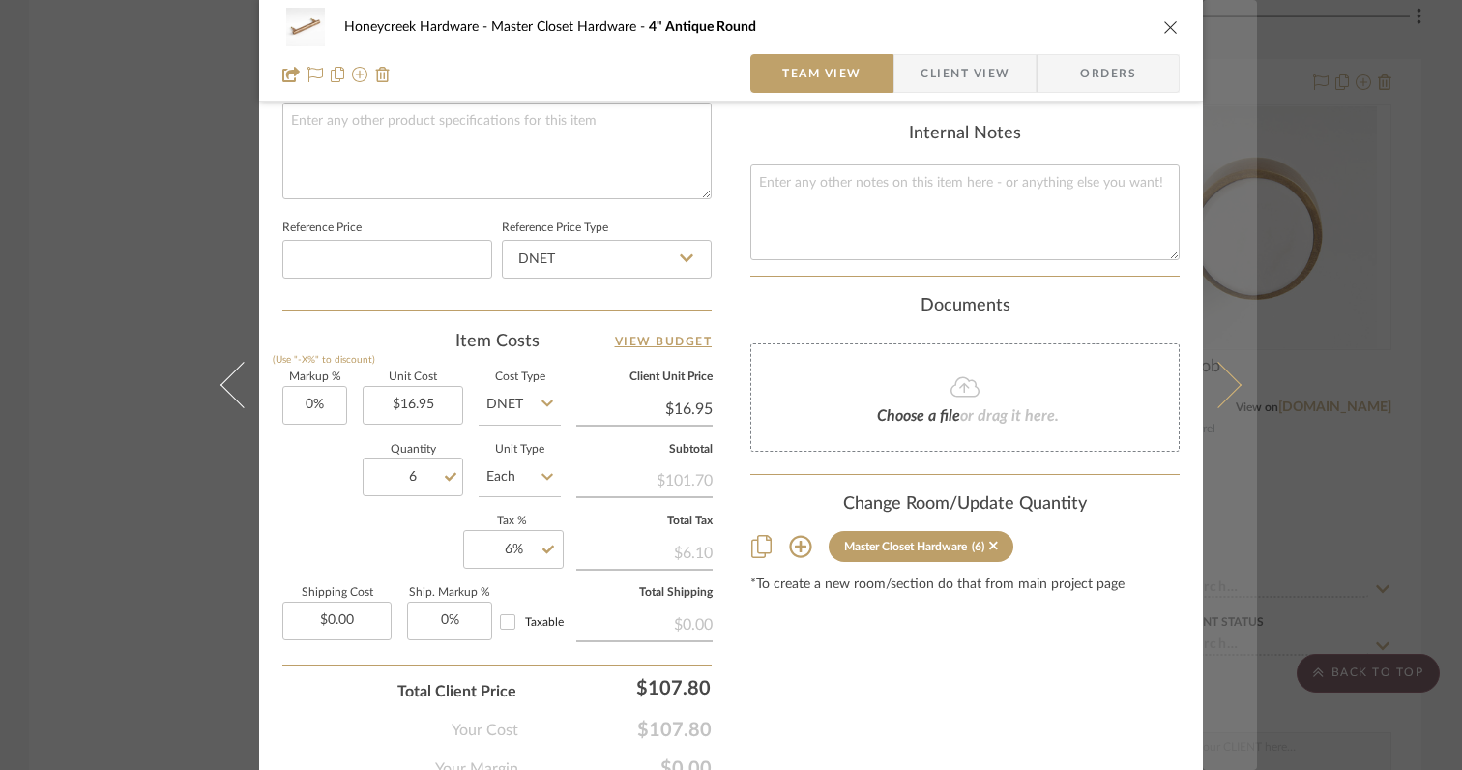
click at [1216, 397] on icon at bounding box center [1218, 385] width 46 height 46
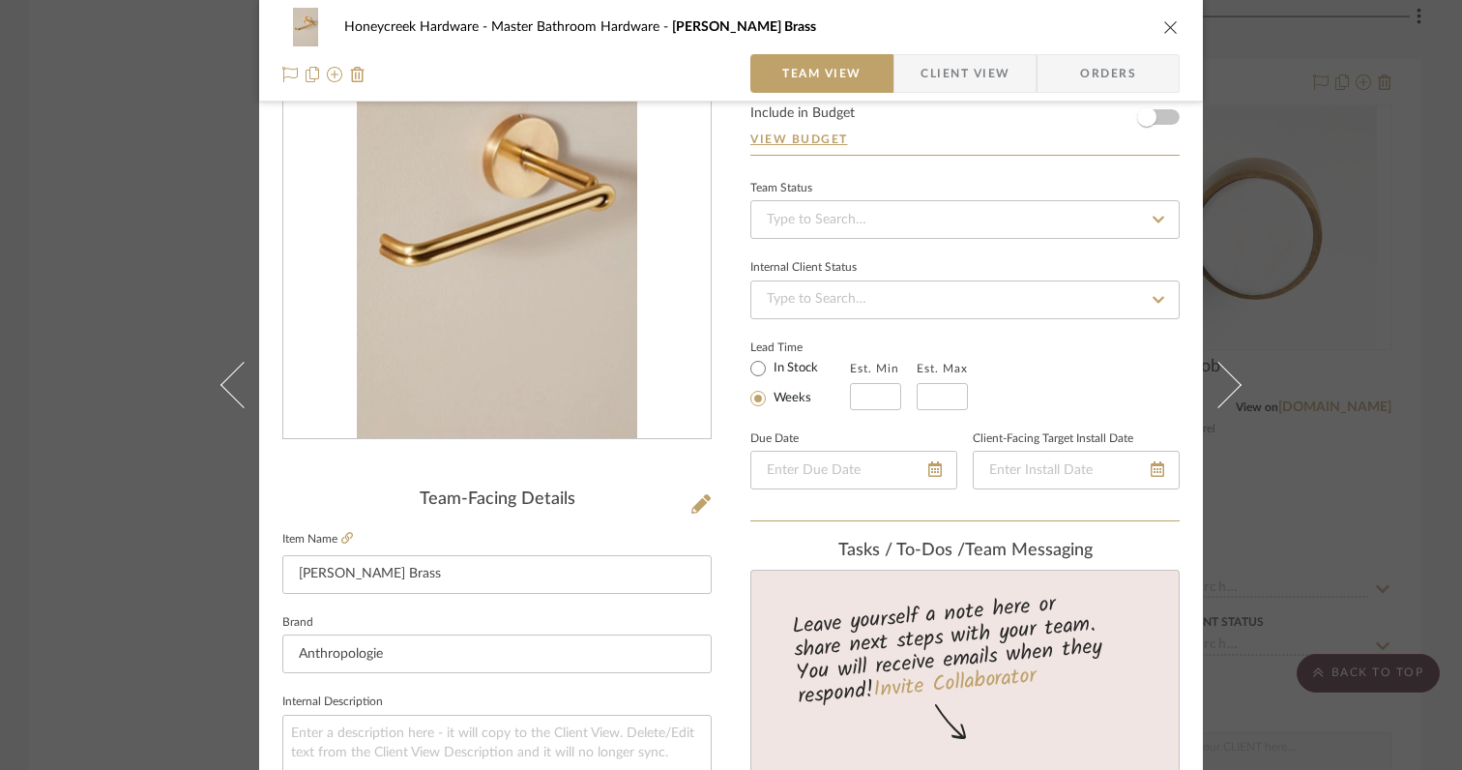
scroll to position [0, 0]
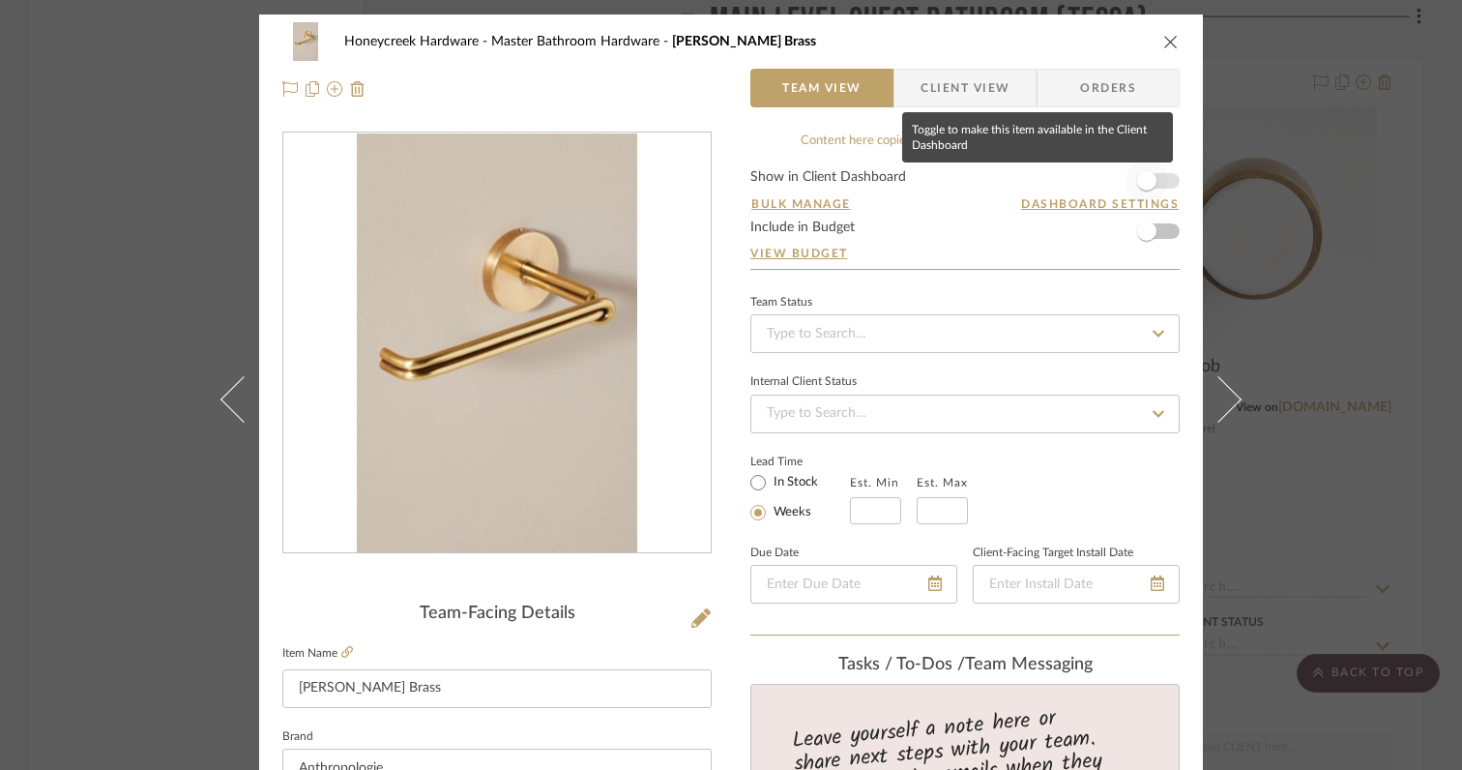
click at [1143, 187] on span "button" at bounding box center [1146, 180] width 19 height 19
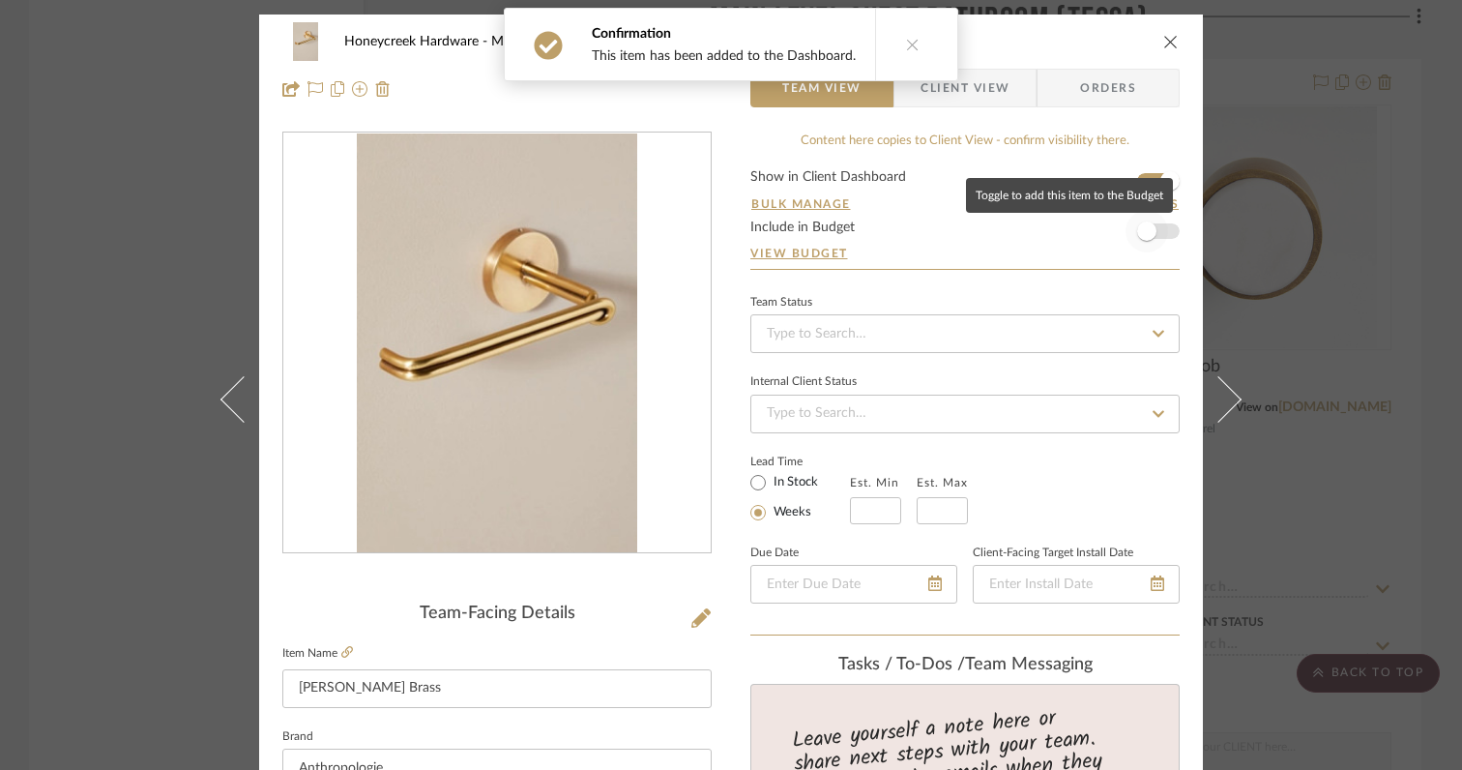
click at [1143, 237] on span "button" at bounding box center [1146, 230] width 19 height 19
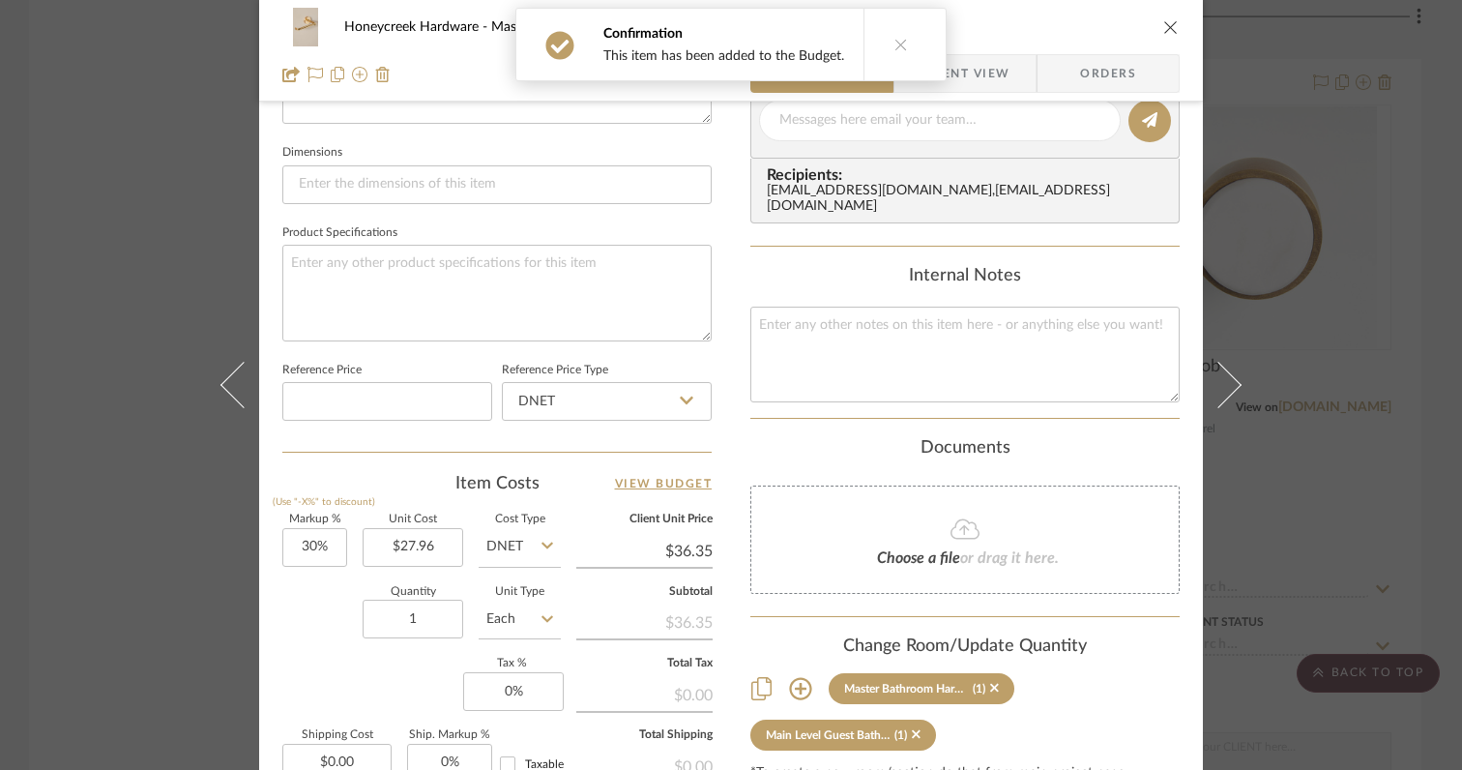
scroll to position [801, 0]
click at [329, 541] on input "30" at bounding box center [314, 546] width 65 height 39
click at [293, 612] on div "Quantity 1 Unit Type Each" at bounding box center [421, 620] width 278 height 69
click at [427, 616] on input "1" at bounding box center [413, 617] width 101 height 39
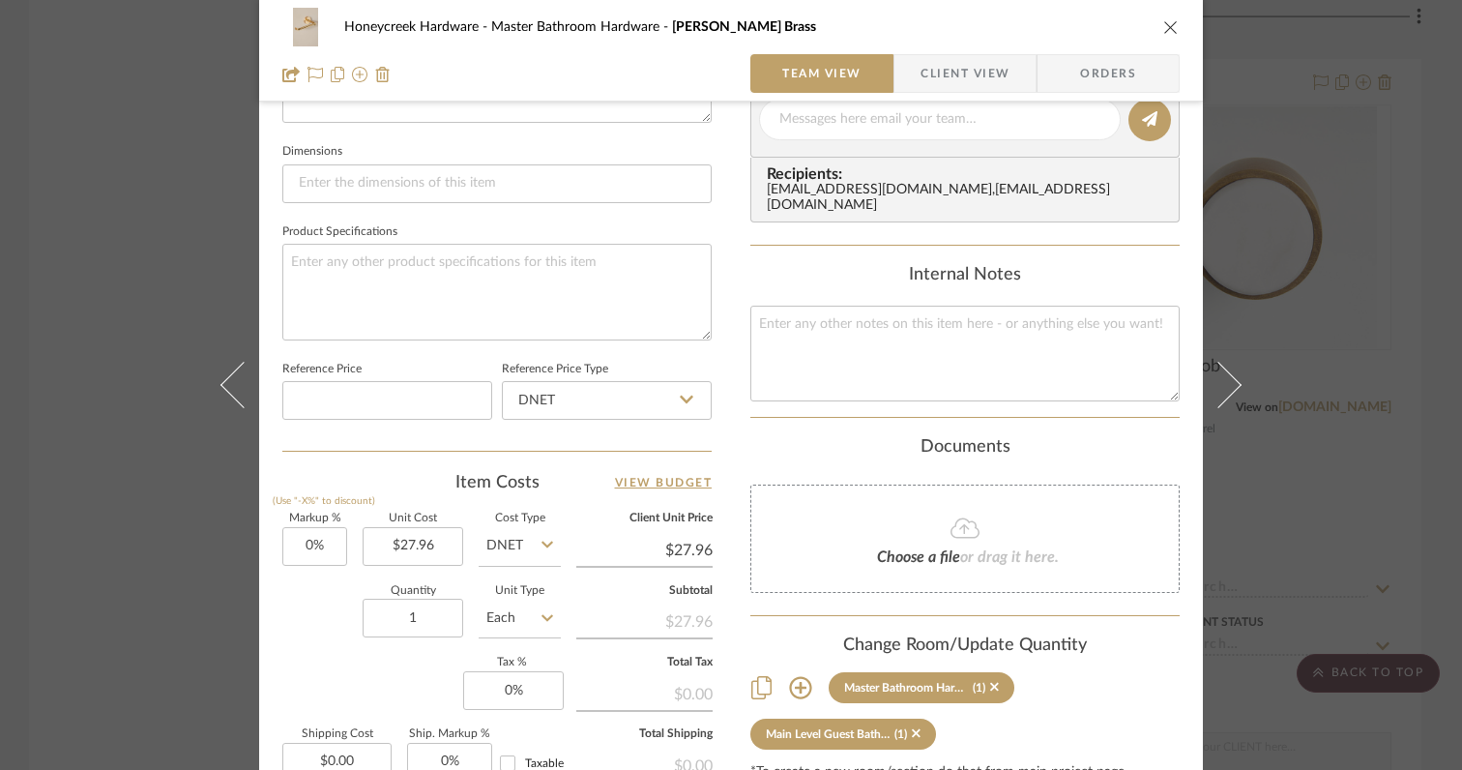
click at [410, 678] on div "Markup % (Use "-X%" to discount) 0% Unit Cost $27.96 Cost Type DNET Client Unit…" at bounding box center [496, 654] width 429 height 282
click at [512, 683] on input "0" at bounding box center [513, 690] width 101 height 39
click at [401, 669] on div "Markup % (Use "-X%" to discount) 0% Unit Cost $27.96 Cost Type DNET Client Unit…" at bounding box center [496, 654] width 429 height 282
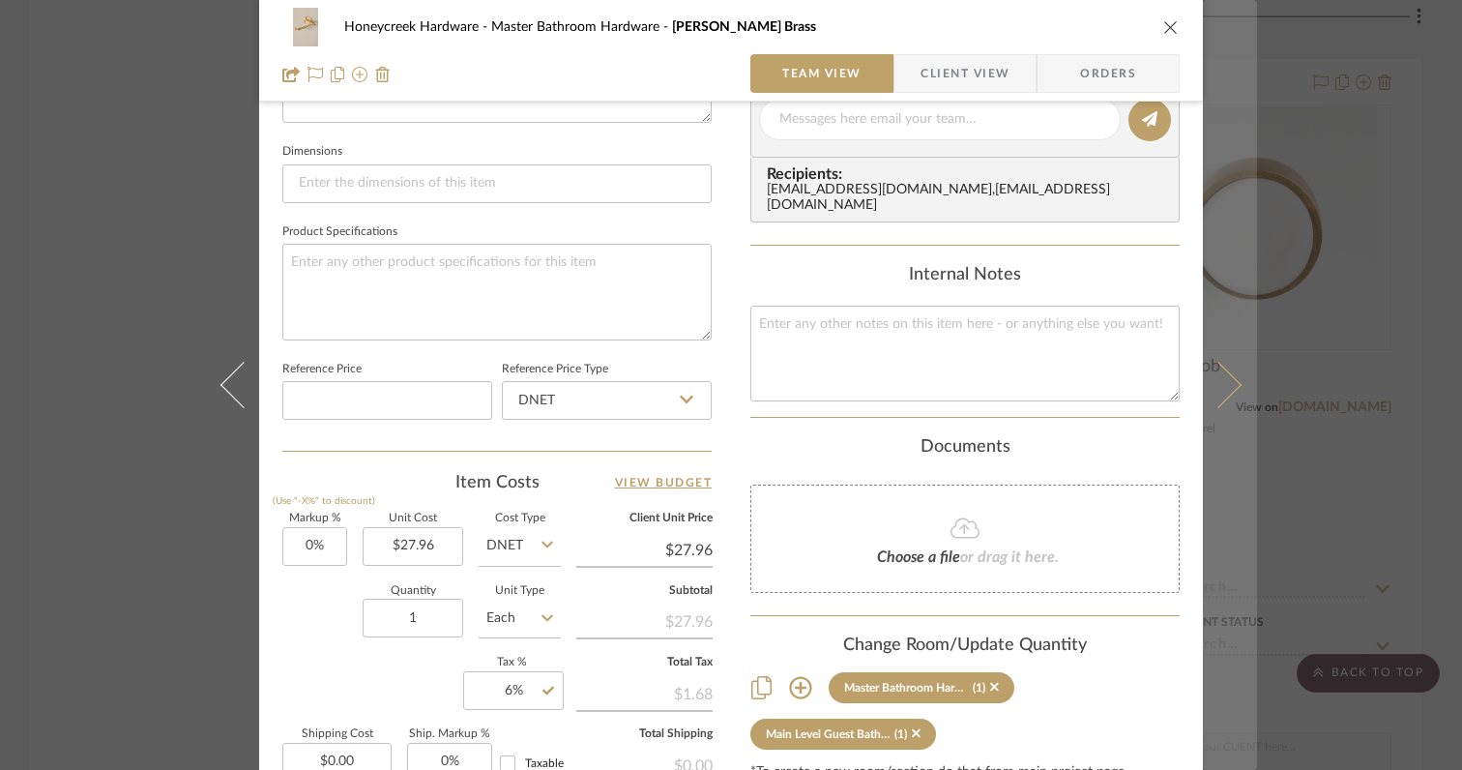
click at [1213, 399] on icon at bounding box center [1218, 385] width 46 height 46
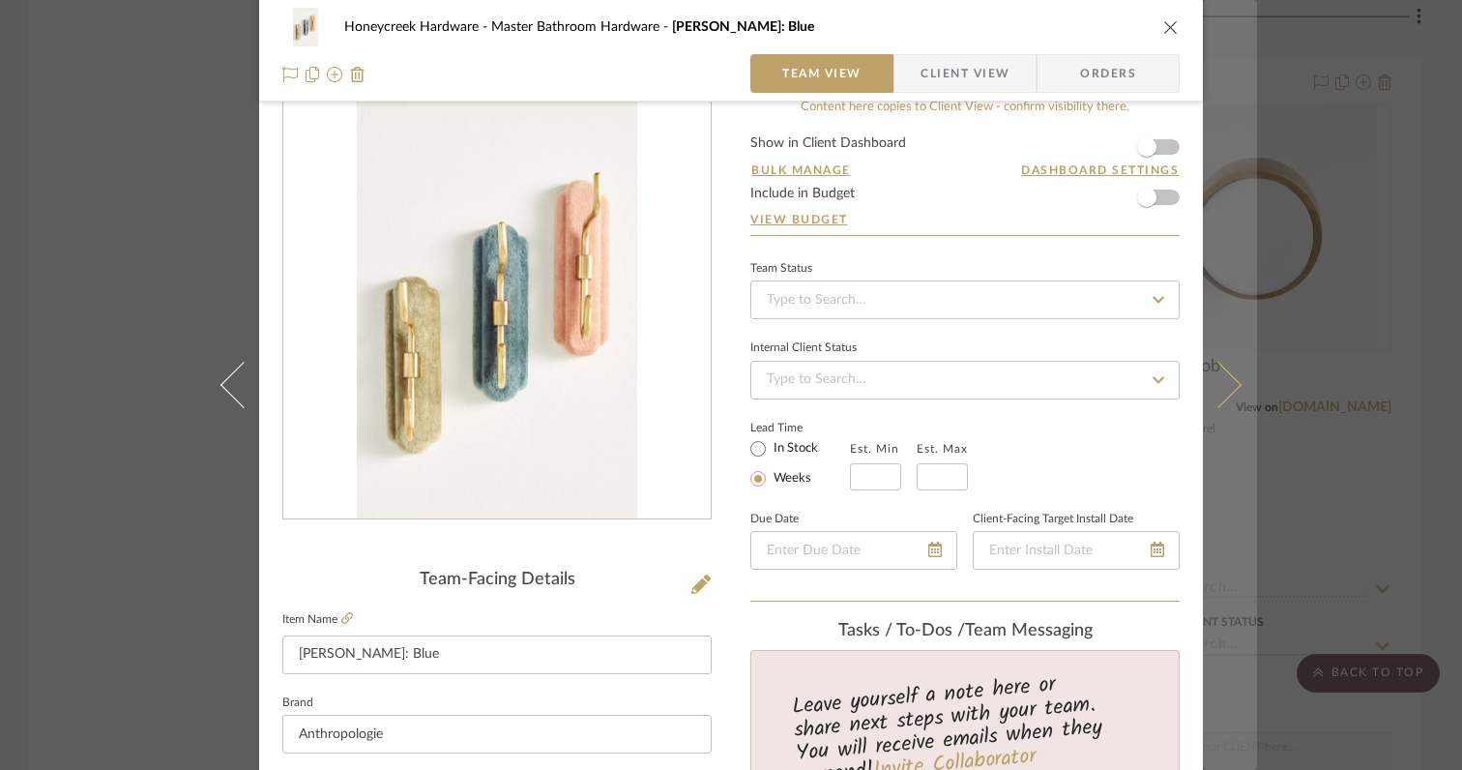
scroll to position [0, 0]
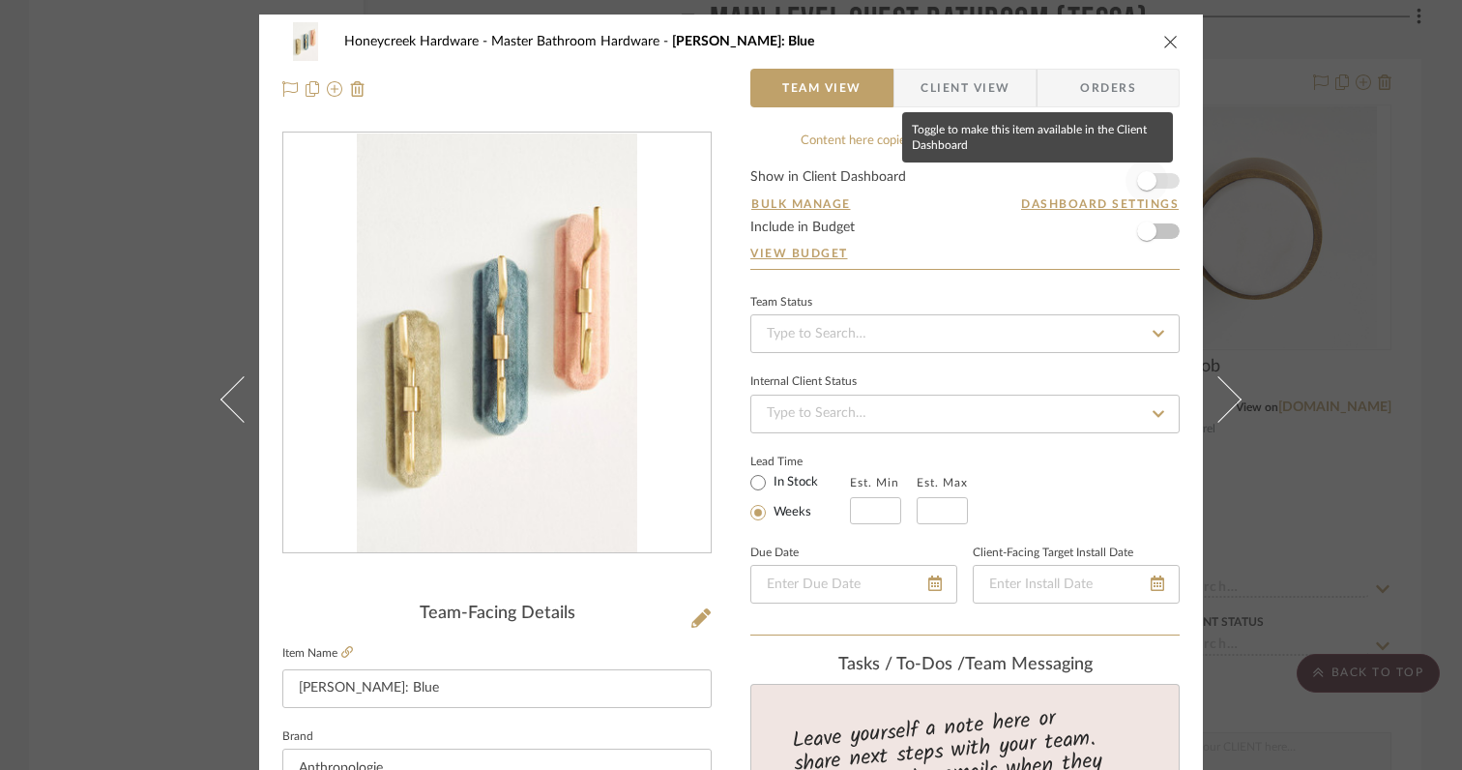
click at [1146, 184] on span "button" at bounding box center [1146, 180] width 19 height 19
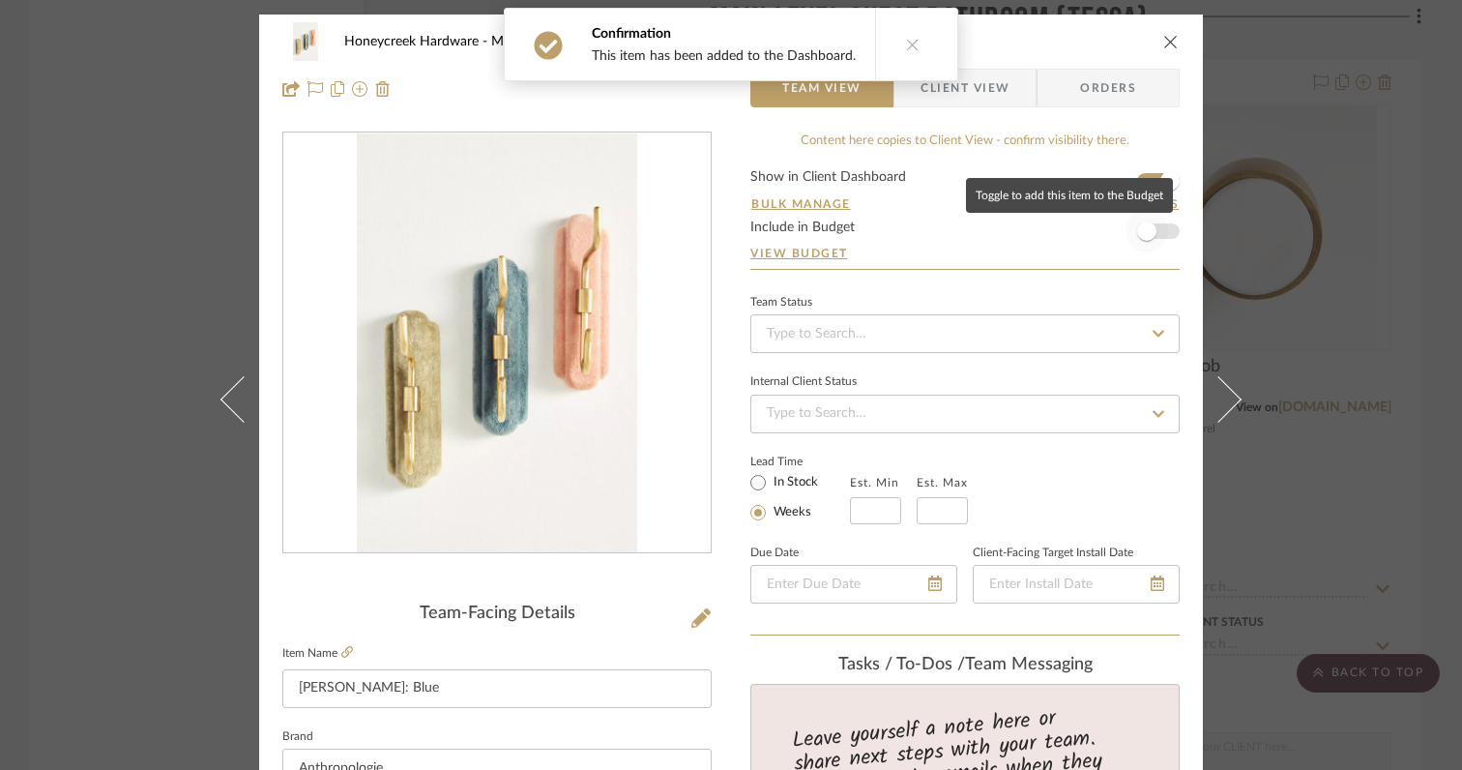
click at [1147, 233] on span "button" at bounding box center [1146, 230] width 19 height 19
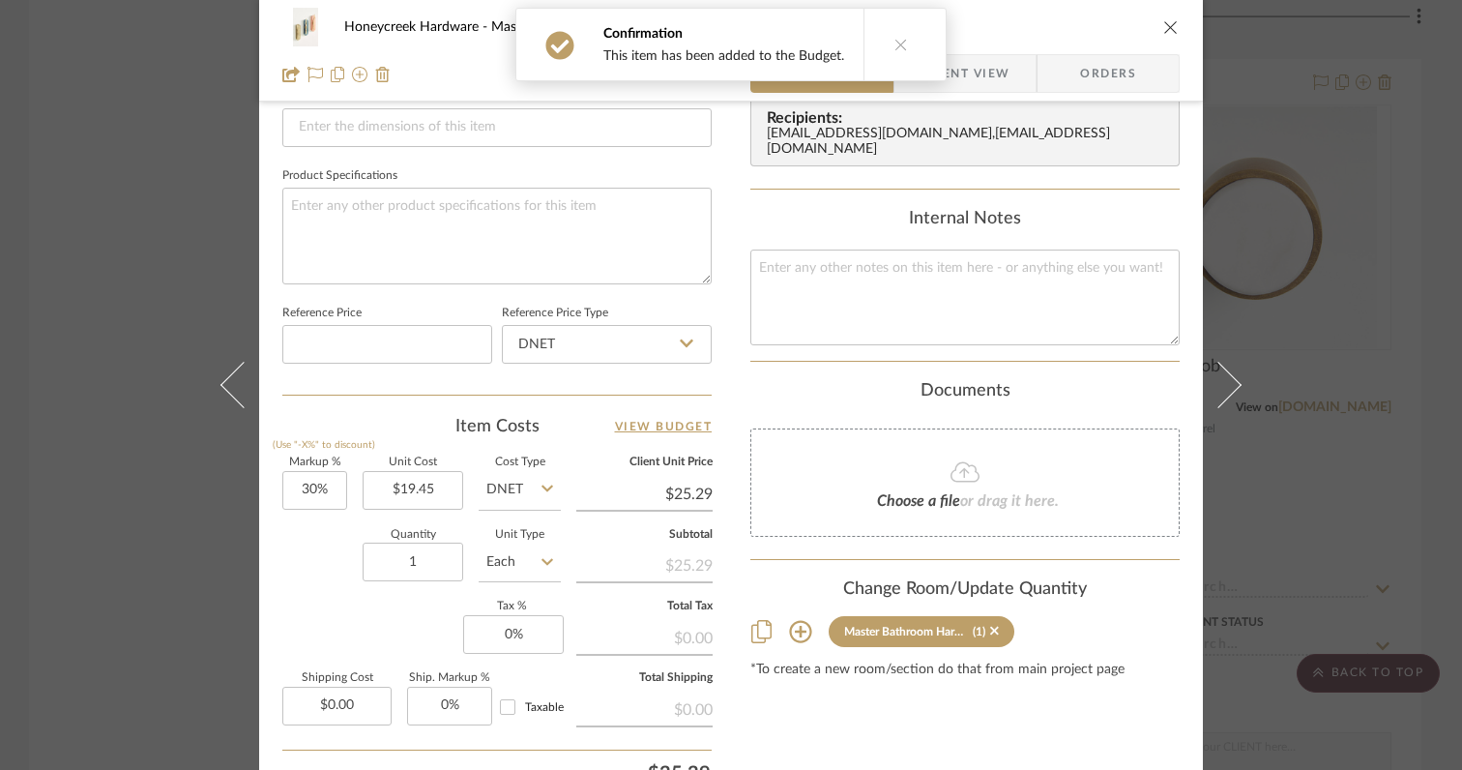
scroll to position [885, 0]
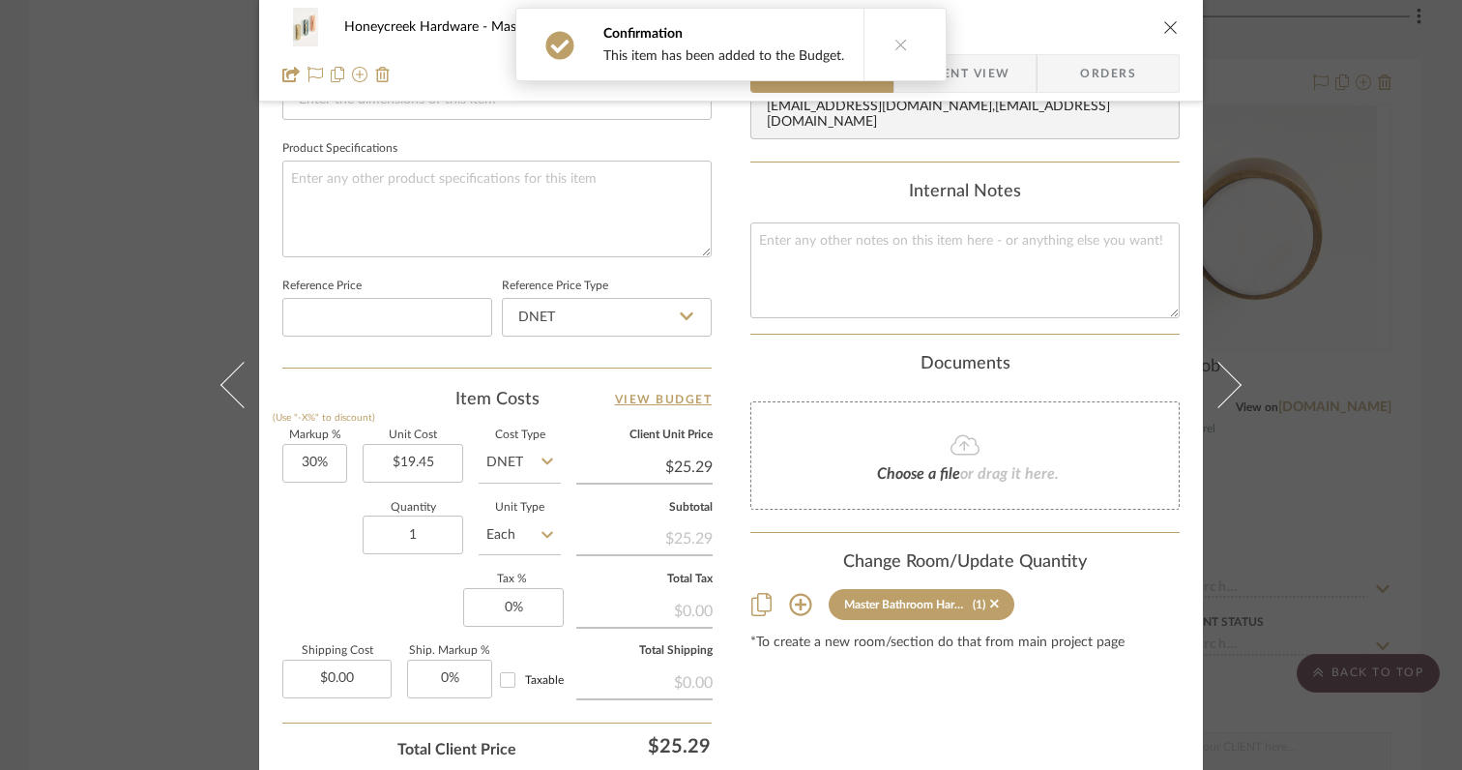
click at [341, 460] on div "Markup % (Use "-X%" to discount) 30% Unit Cost $19.45 Cost Type DNET Client Uni…" at bounding box center [496, 571] width 429 height 282
click at [328, 460] on input "30" at bounding box center [314, 463] width 65 height 39
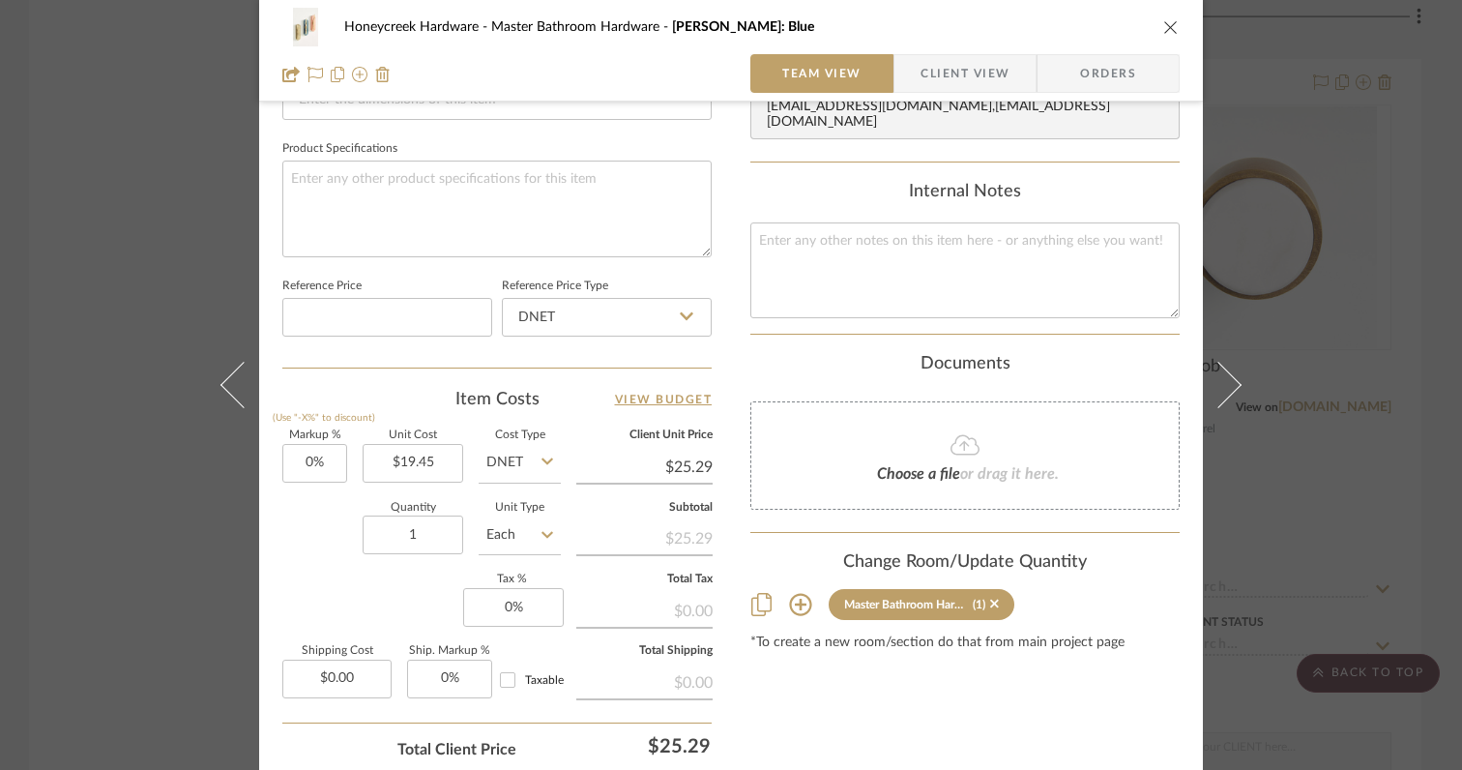
click at [333, 532] on div "Quantity 1 Unit Type Each" at bounding box center [421, 537] width 278 height 69
click at [437, 531] on input "1" at bounding box center [413, 534] width 101 height 39
click at [405, 587] on div "Markup % (Use "-X%" to discount) 0% Unit Cost $19.45 Cost Type DNET Client Unit…" at bounding box center [496, 571] width 429 height 282
click at [420, 533] on input "3" at bounding box center [413, 534] width 101 height 39
click at [374, 586] on div "Markup % (Use "-X%" to discount) 0% Unit Cost $19.45 Cost Type DNET Client Unit…" at bounding box center [496, 571] width 429 height 282
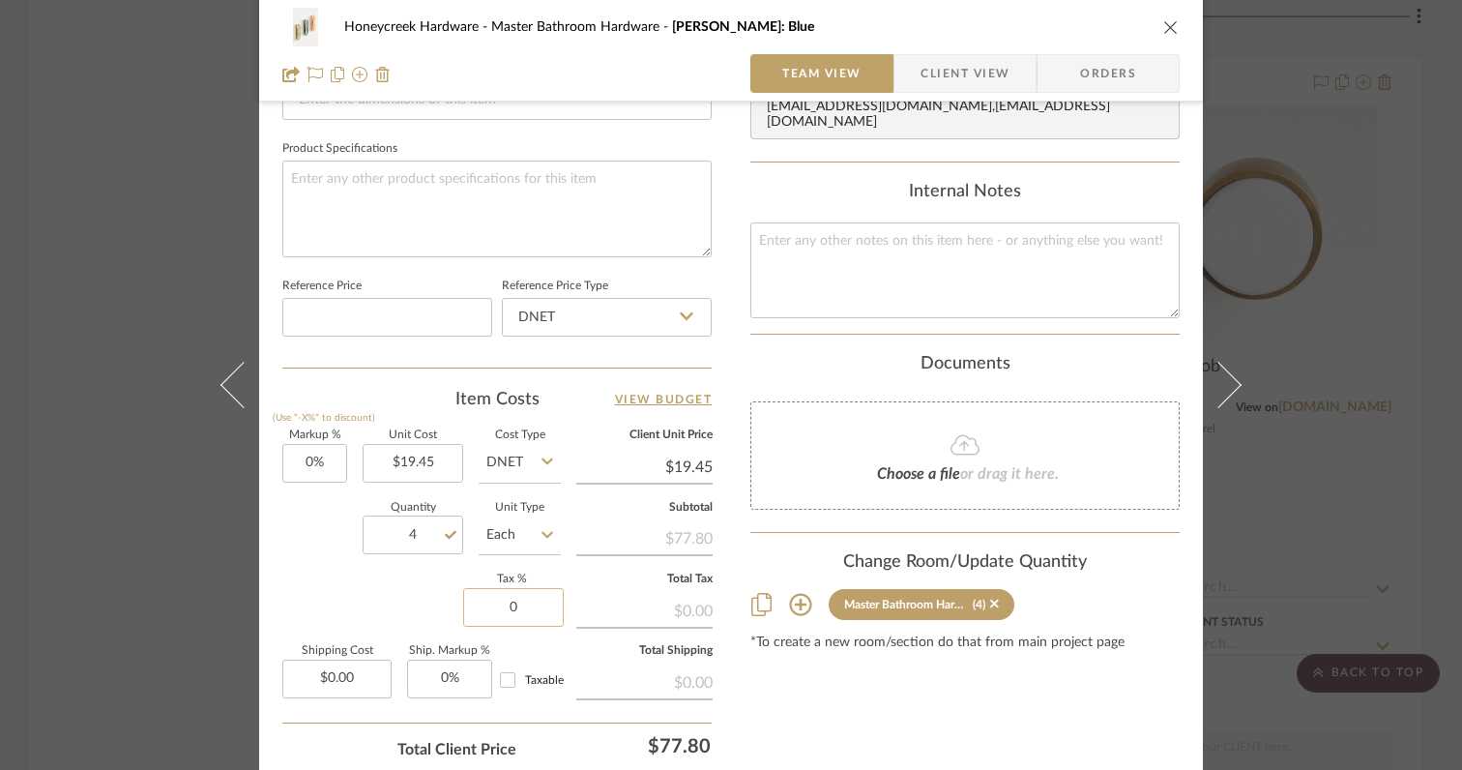
click at [533, 615] on input "0" at bounding box center [513, 607] width 101 height 39
click at [368, 601] on div "Markup % (Use "-X%" to discount) 0% Unit Cost $19.45 Cost Type DNET Client Unit…" at bounding box center [496, 571] width 429 height 282
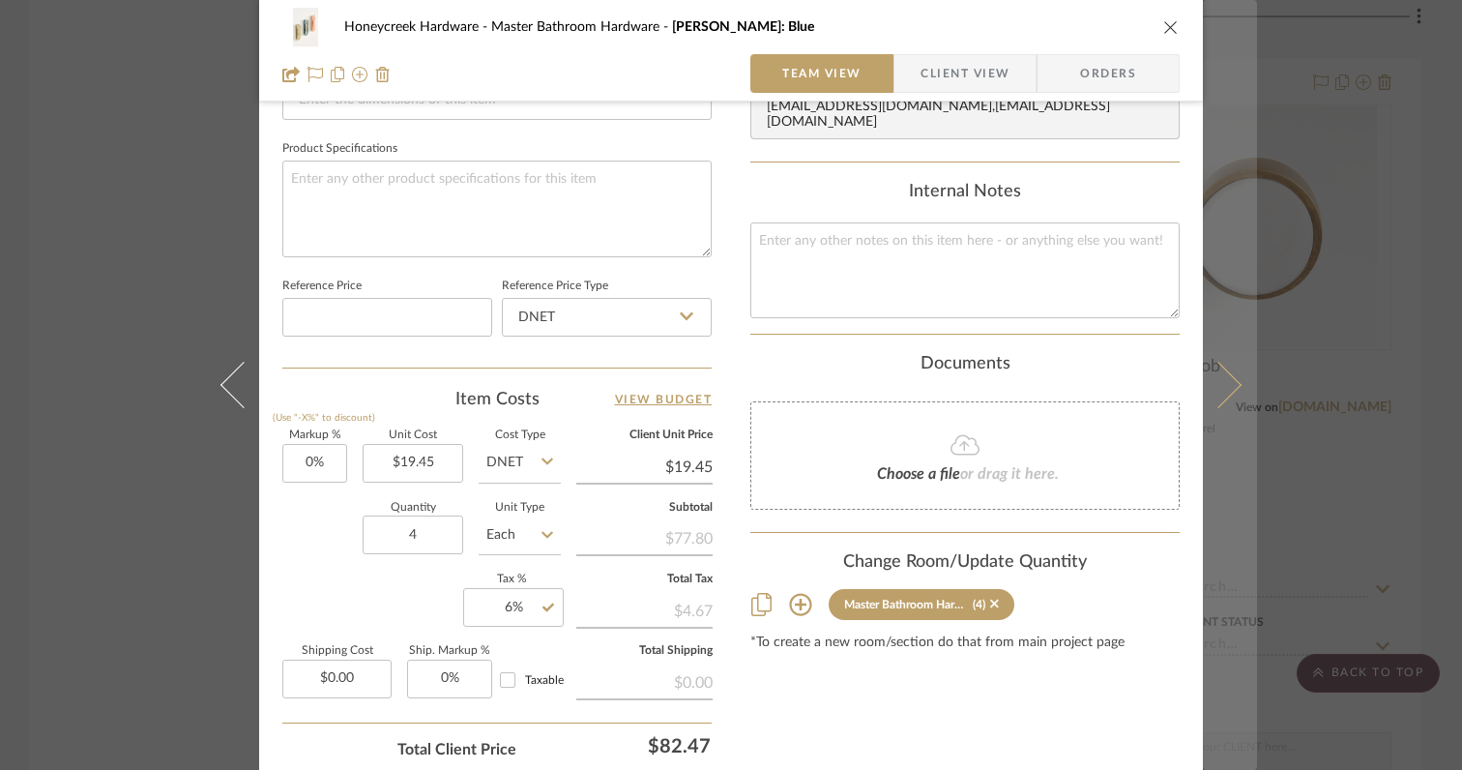
click at [1214, 395] on icon at bounding box center [1218, 385] width 46 height 46
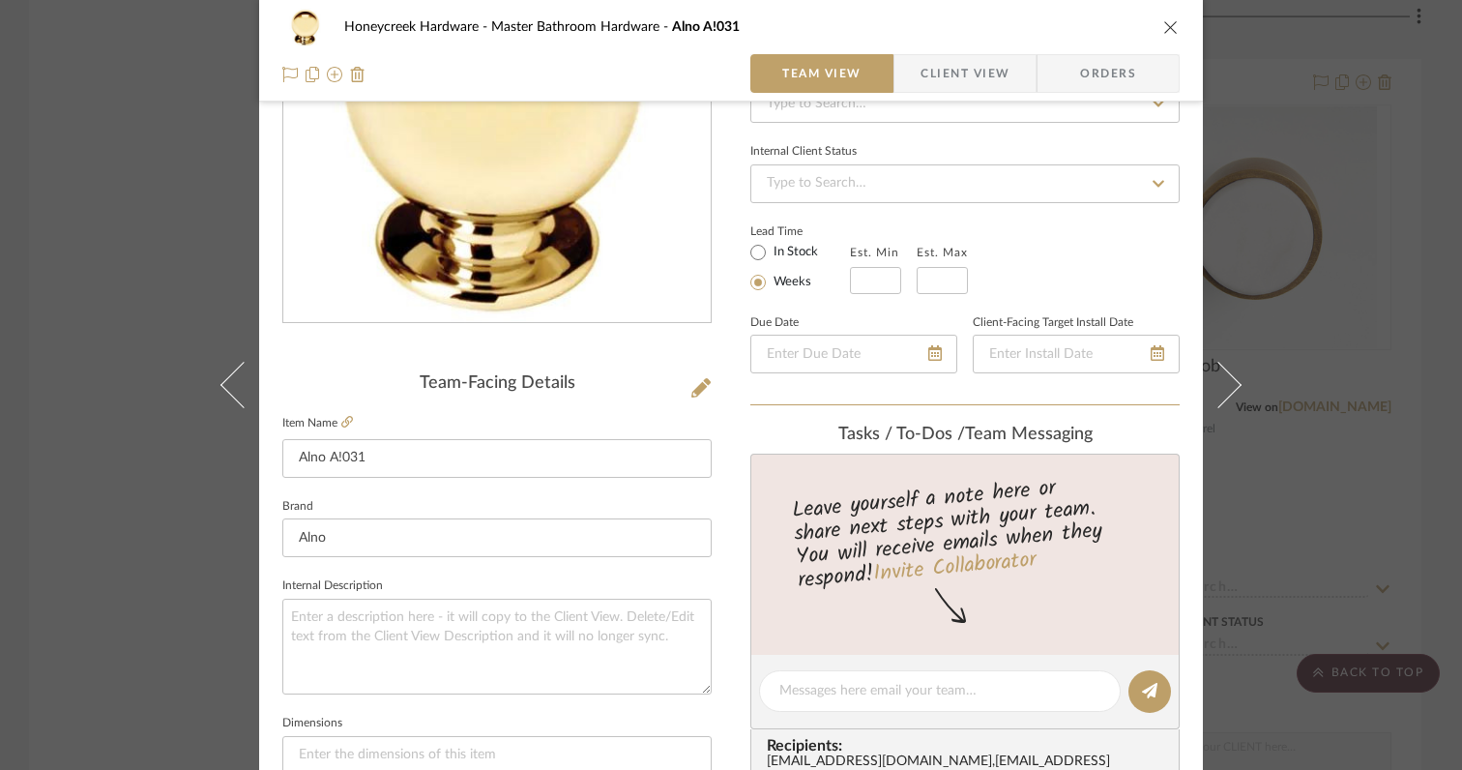
scroll to position [0, 0]
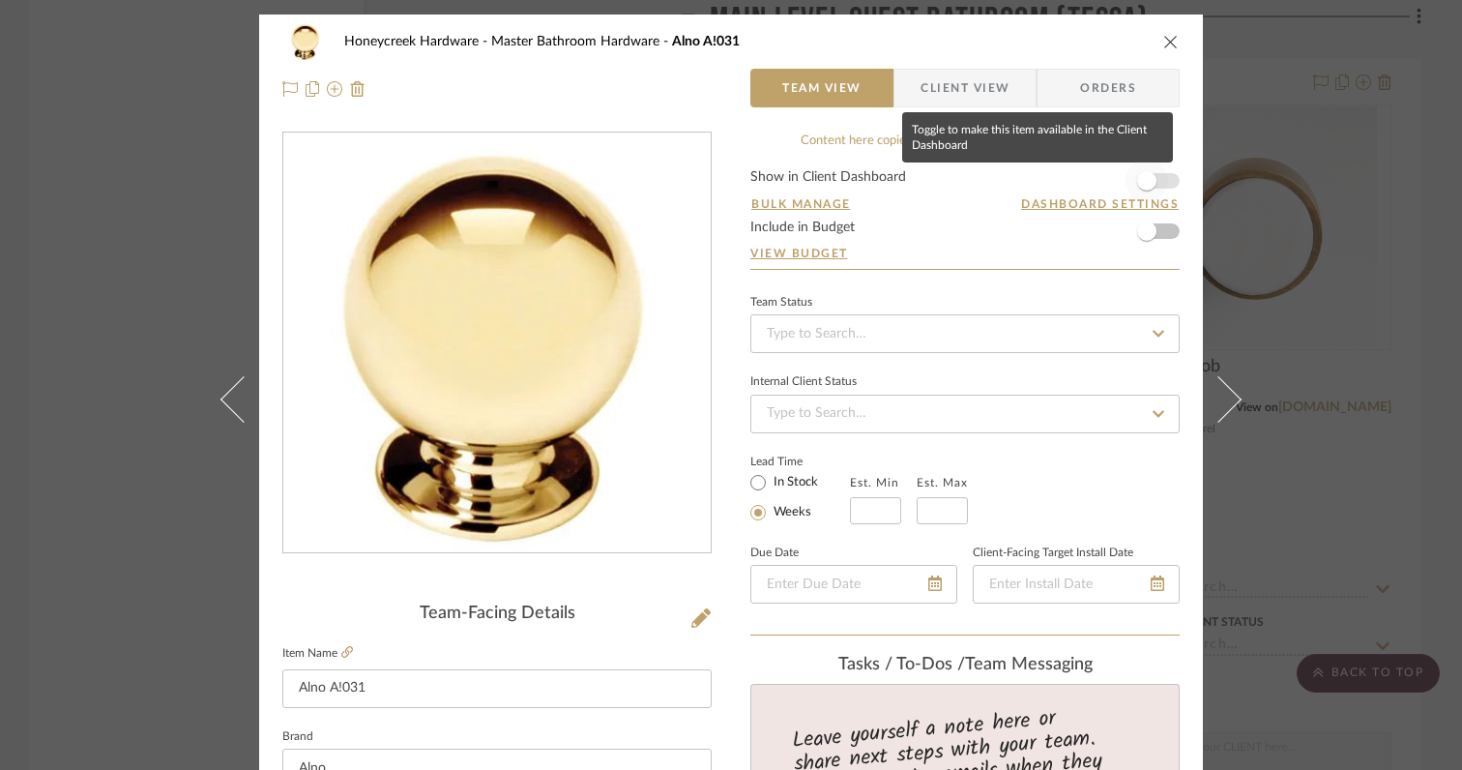
click at [1142, 184] on span "button" at bounding box center [1146, 180] width 19 height 19
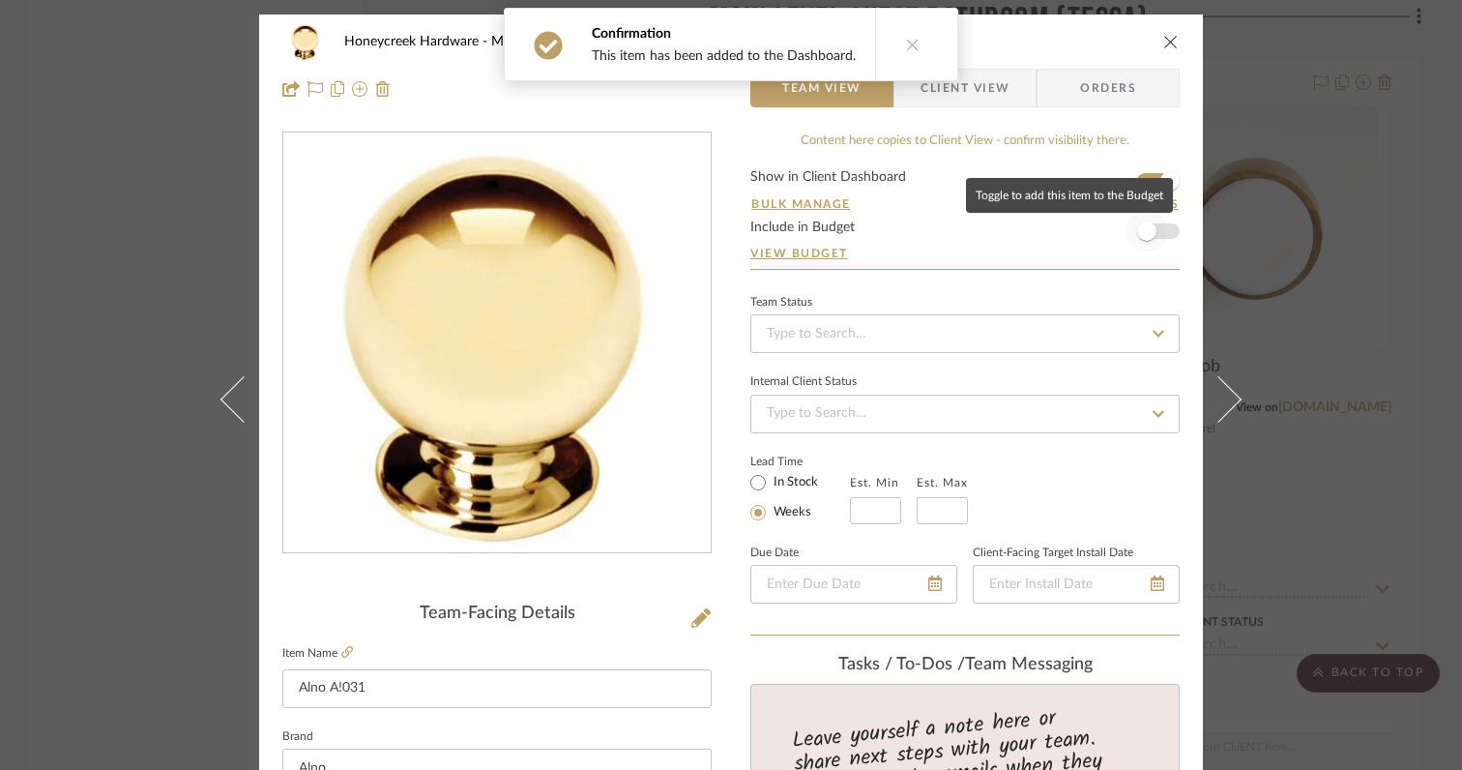
click at [1142, 232] on span "button" at bounding box center [1146, 230] width 19 height 19
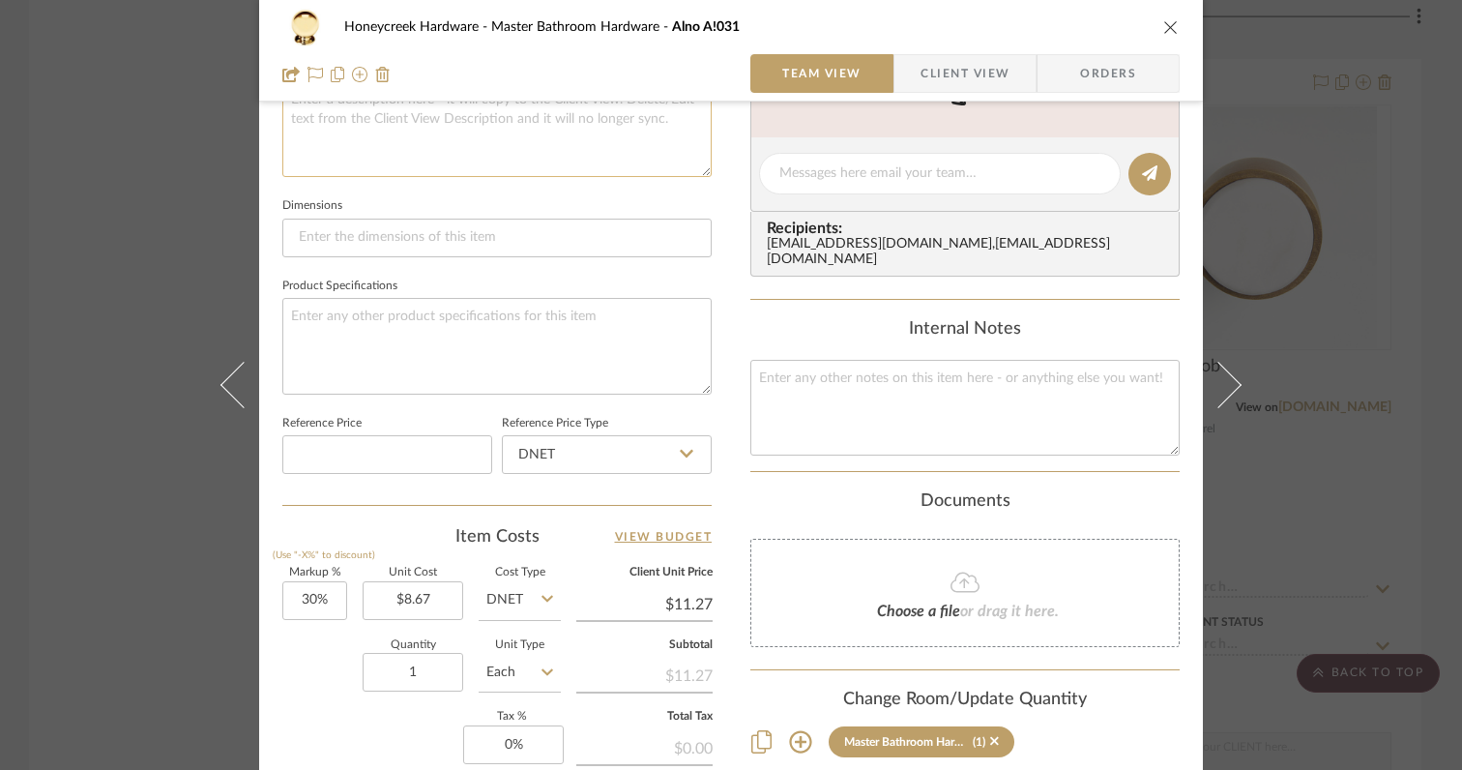
scroll to position [882, 0]
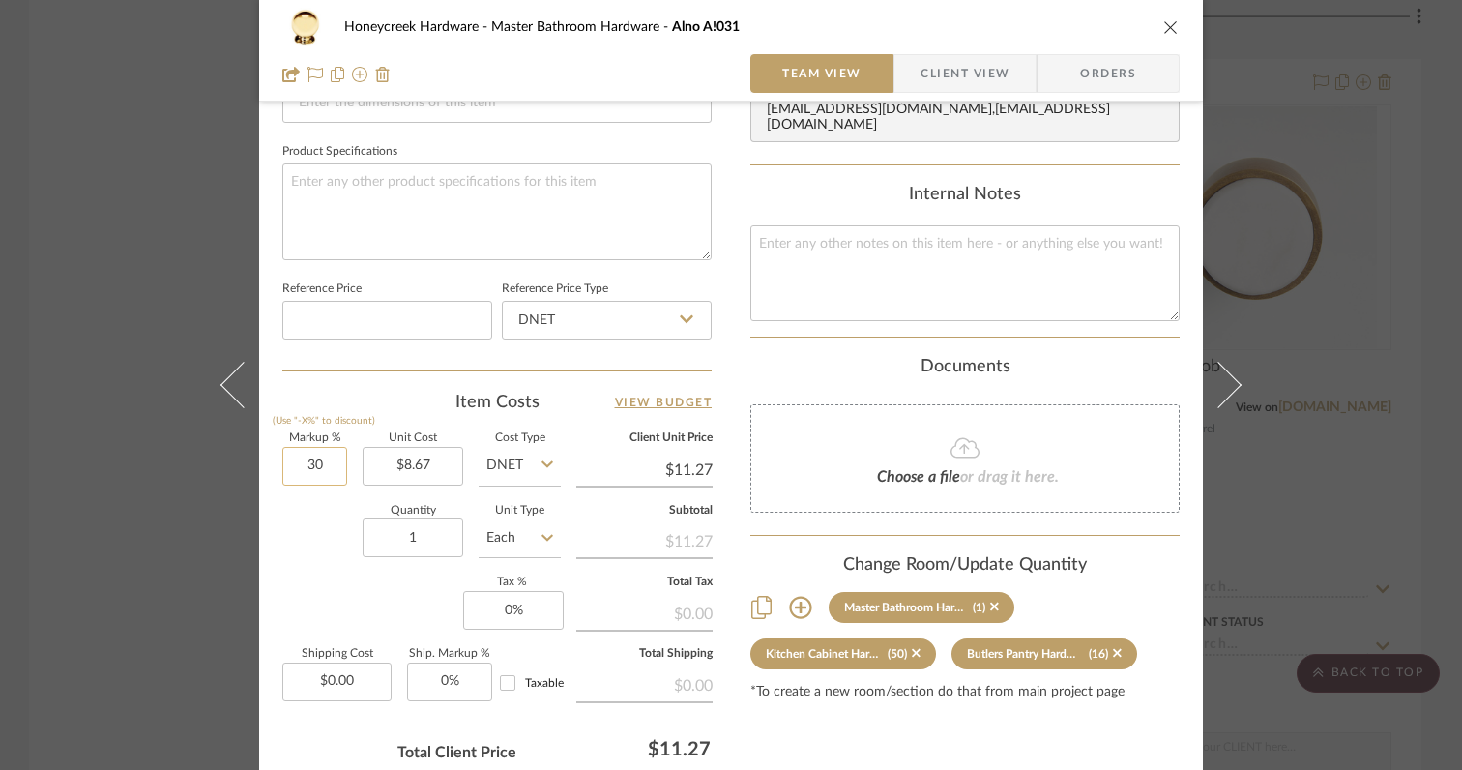
click at [322, 471] on input "30" at bounding box center [314, 466] width 65 height 39
click at [302, 549] on div "Quantity 1 Unit Type Each" at bounding box center [421, 540] width 278 height 69
click at [434, 539] on input "1" at bounding box center [413, 537] width 101 height 39
click at [370, 598] on div "Markup % (Use "-X%" to discount) 0% Unit Cost $8.67 Cost Type DNET Client Unit …" at bounding box center [496, 574] width 429 height 282
click at [531, 615] on input "0" at bounding box center [513, 610] width 101 height 39
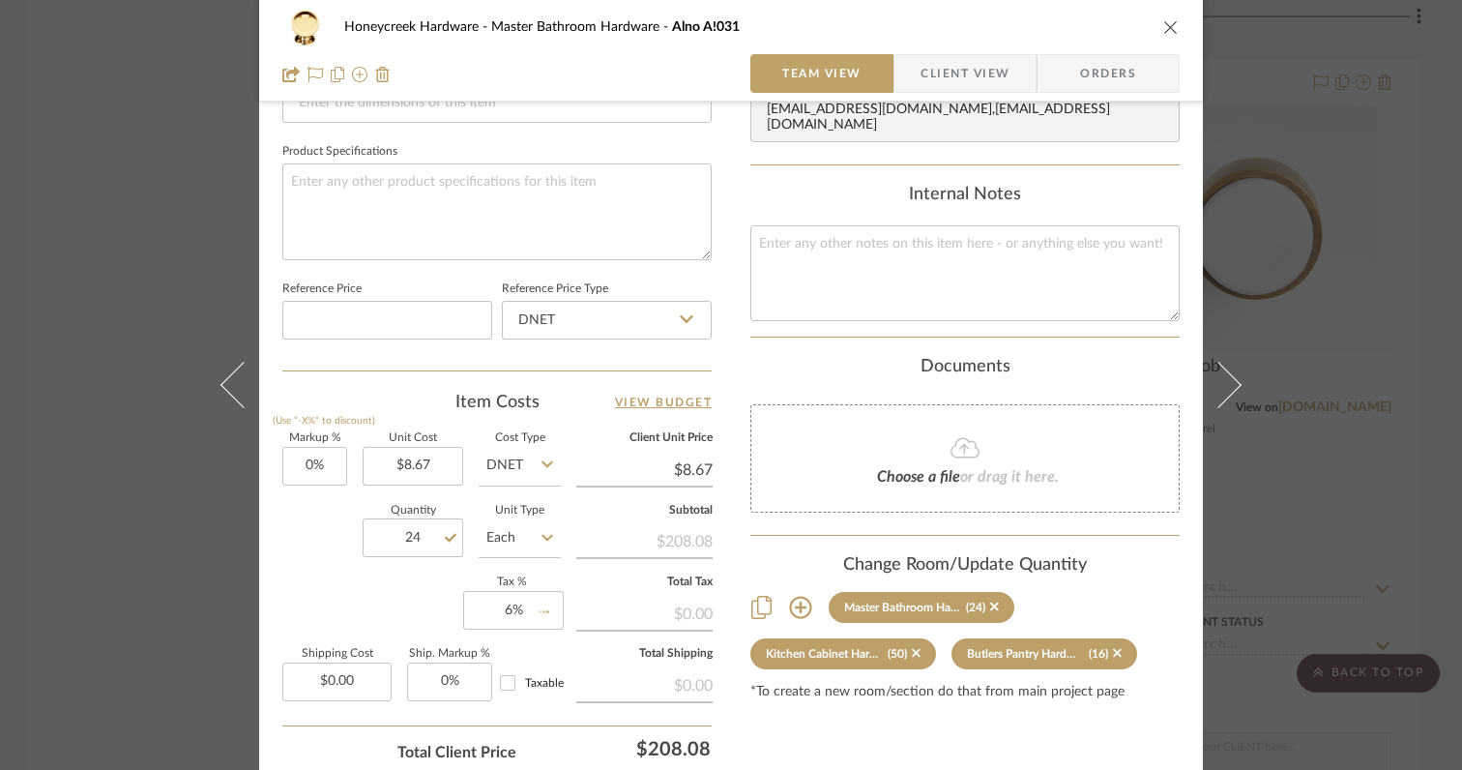
click at [356, 612] on div "Markup % (Use "-X%" to discount) 0% Unit Cost $8.67 Cost Type DNET Client Unit …" at bounding box center [496, 574] width 429 height 282
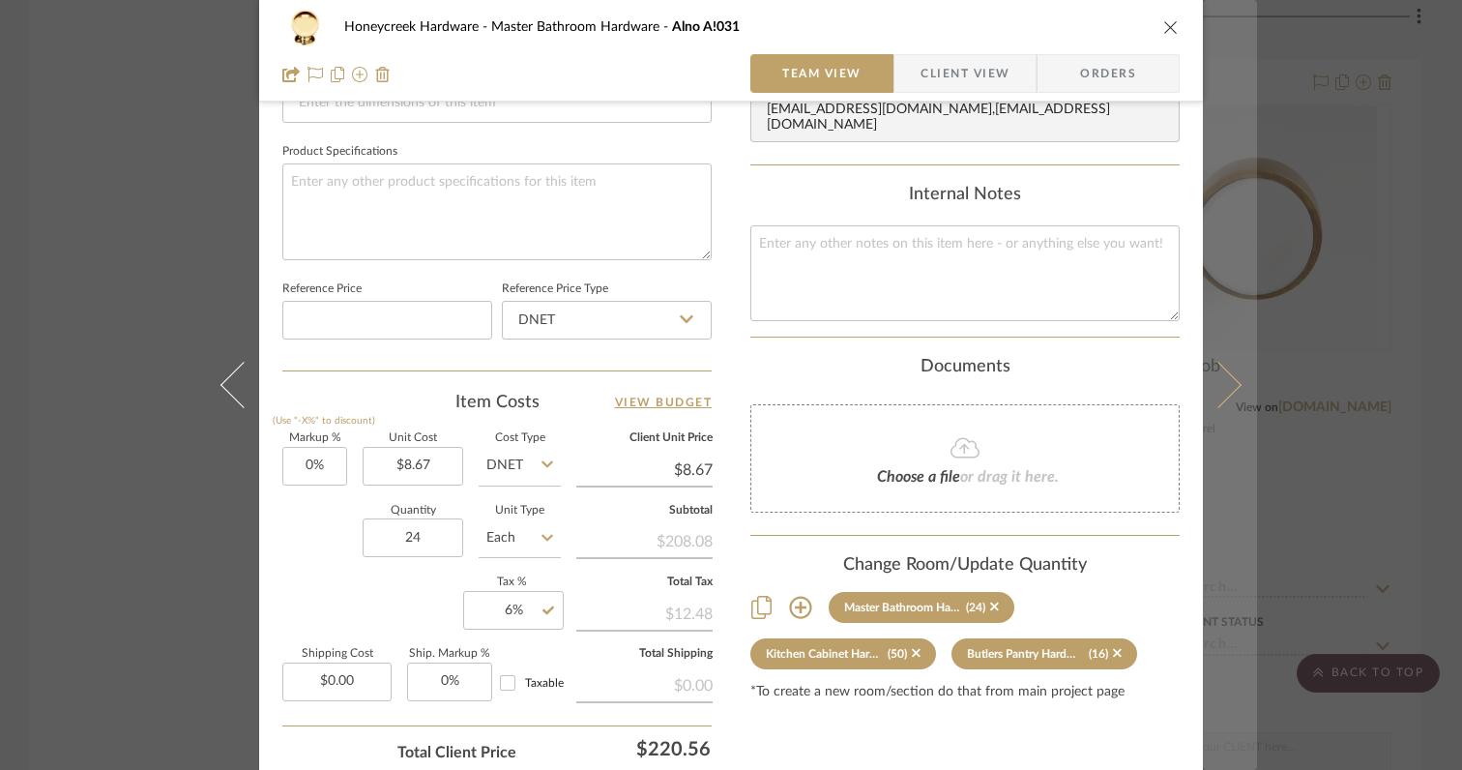
click at [1218, 397] on icon at bounding box center [1218, 385] width 46 height 46
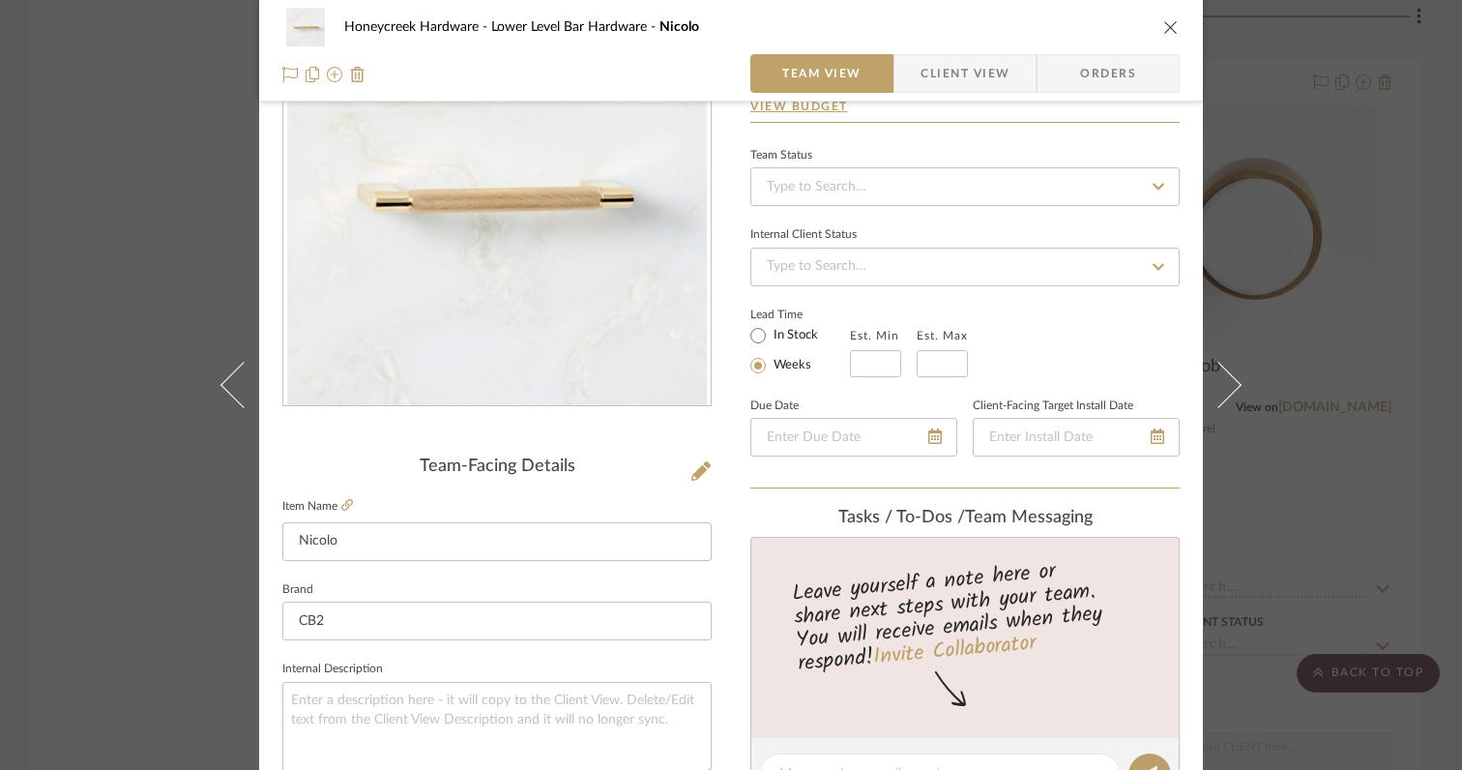
scroll to position [0, 0]
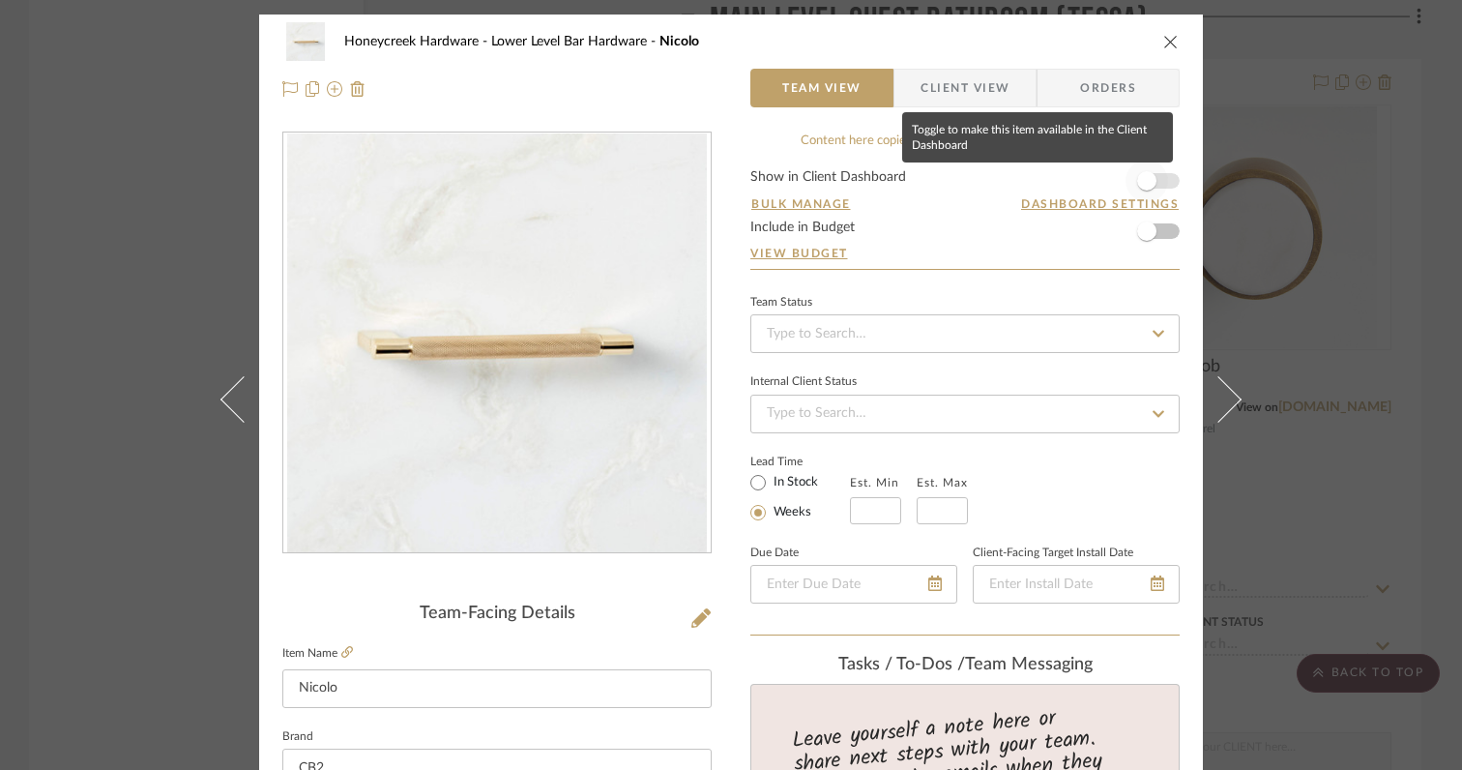
click at [1140, 186] on span "button" at bounding box center [1146, 180] width 19 height 19
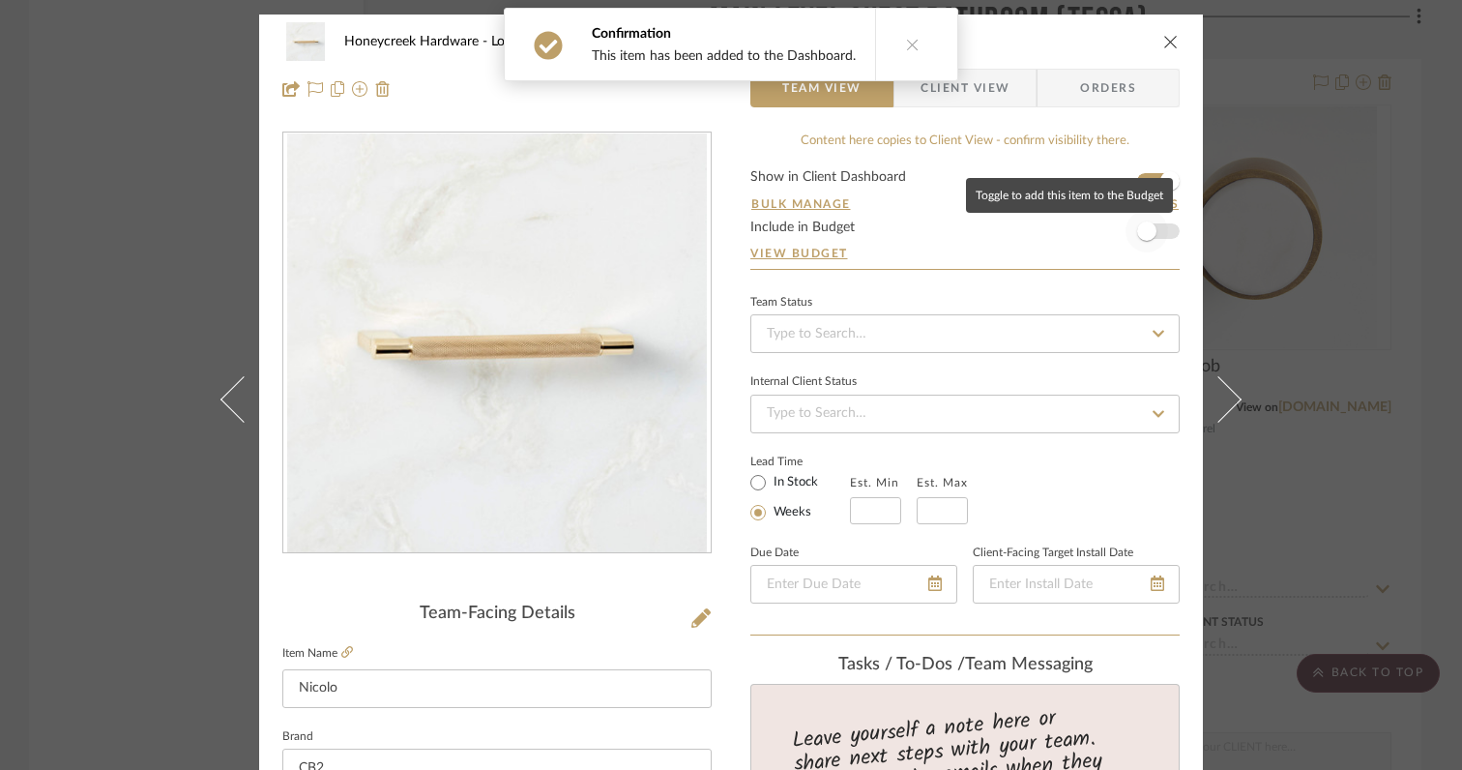
click at [1140, 226] on span "button" at bounding box center [1146, 230] width 19 height 19
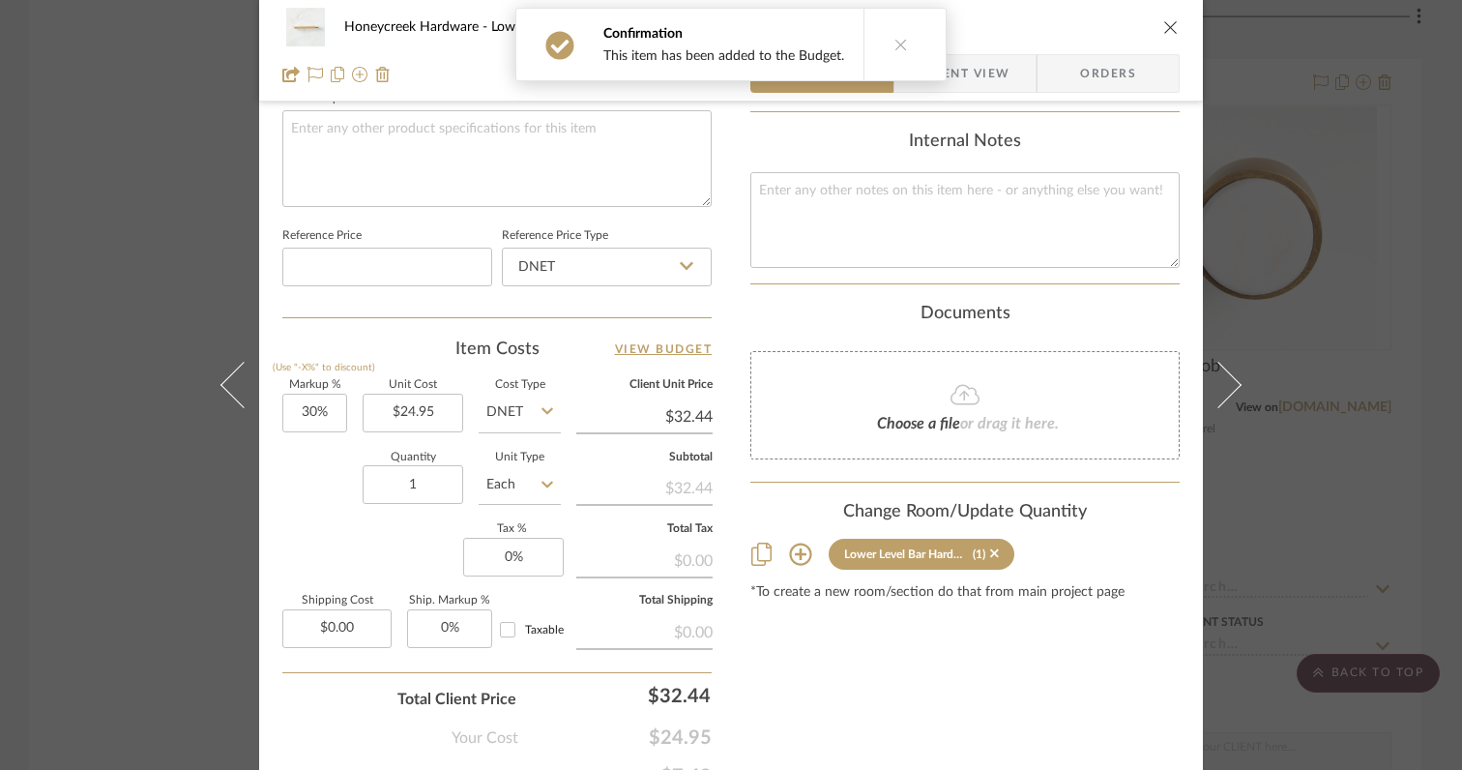
scroll to position [947, 0]
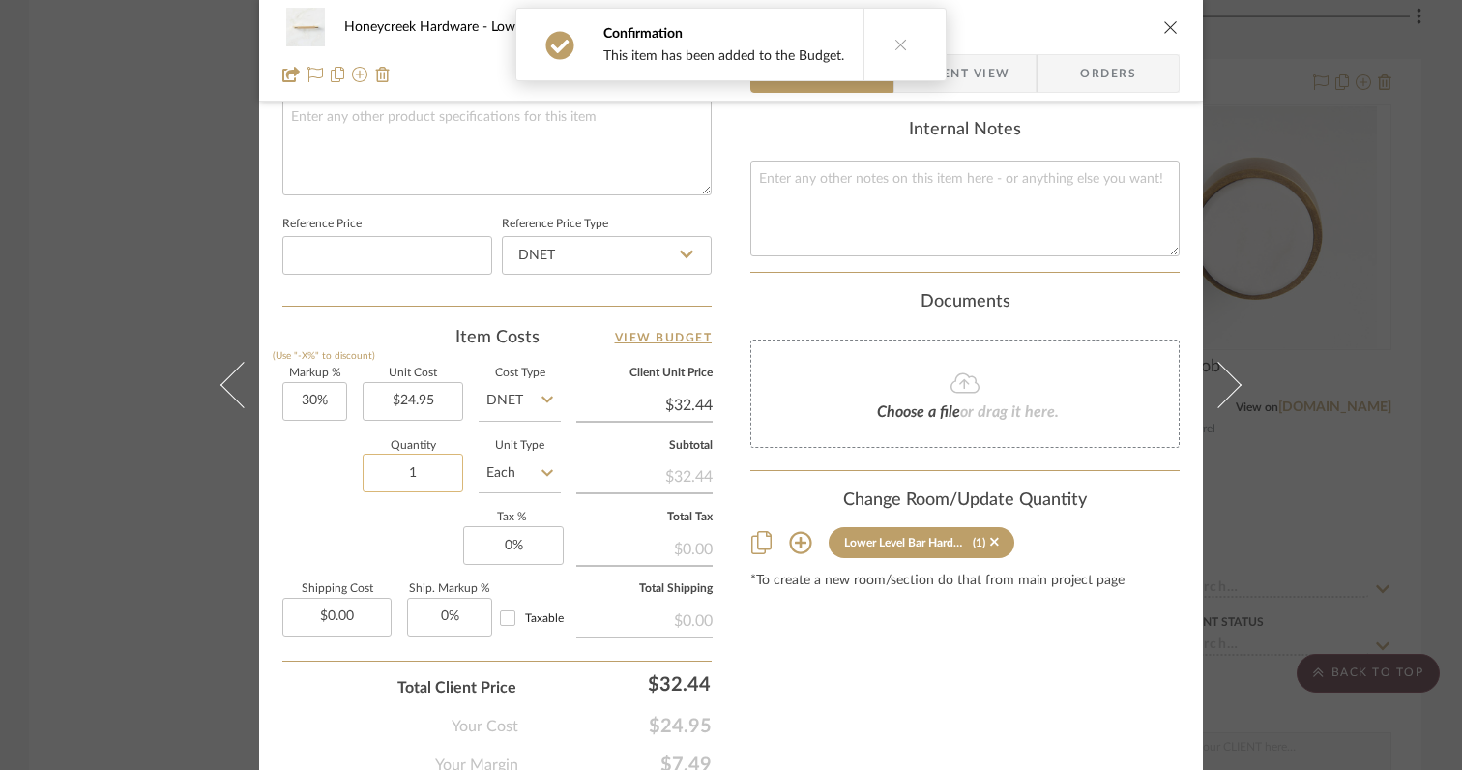
click at [422, 470] on input "1" at bounding box center [413, 472] width 101 height 39
click at [328, 387] on input "30" at bounding box center [314, 401] width 65 height 39
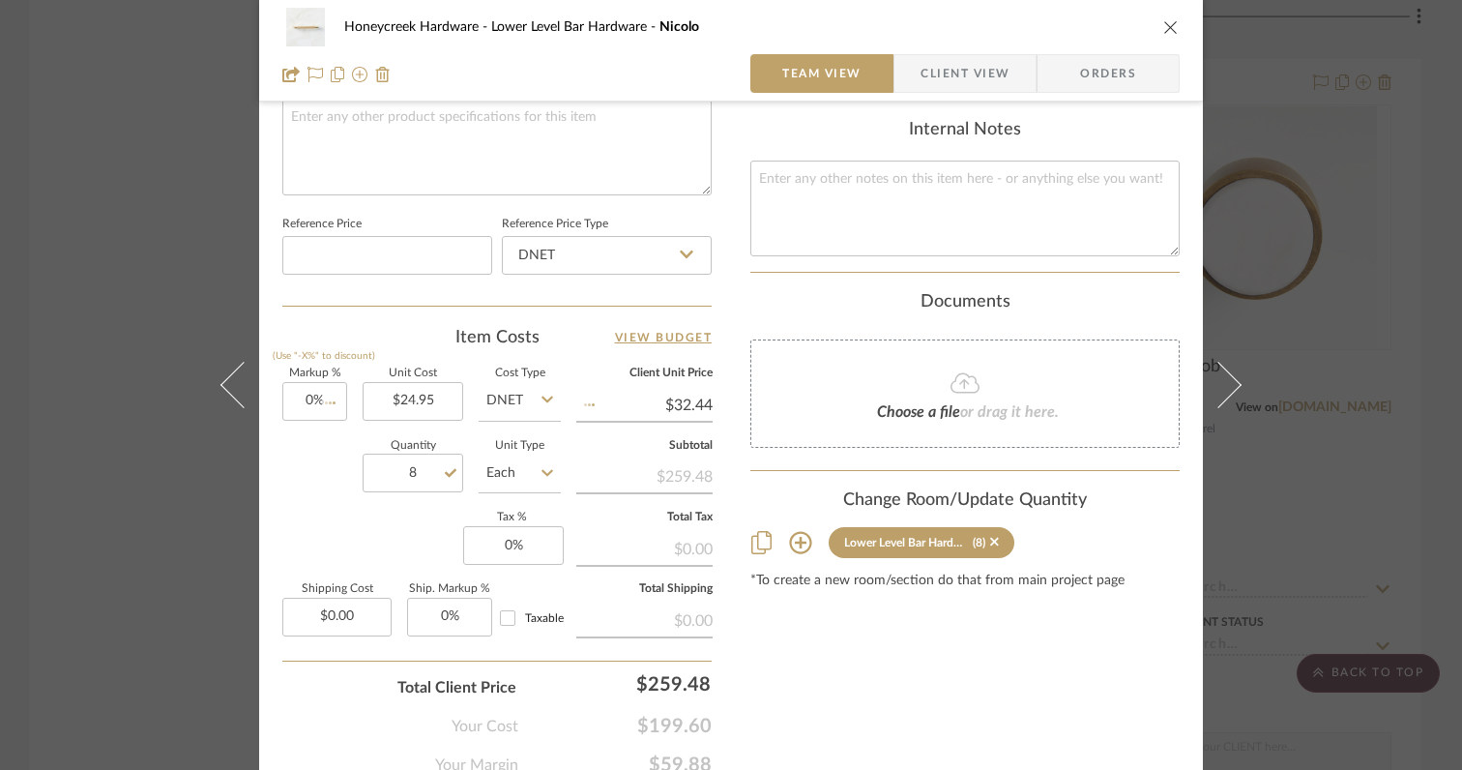
click at [290, 495] on div "Quantity 8 Unit Type Each" at bounding box center [421, 475] width 278 height 69
click at [421, 471] on input "8" at bounding box center [413, 472] width 101 height 39
click at [366, 536] on div "Markup % (Use "-X%" to discount) 0% Unit Cost $24.95 Cost Type DNET Client Unit…" at bounding box center [496, 509] width 429 height 282
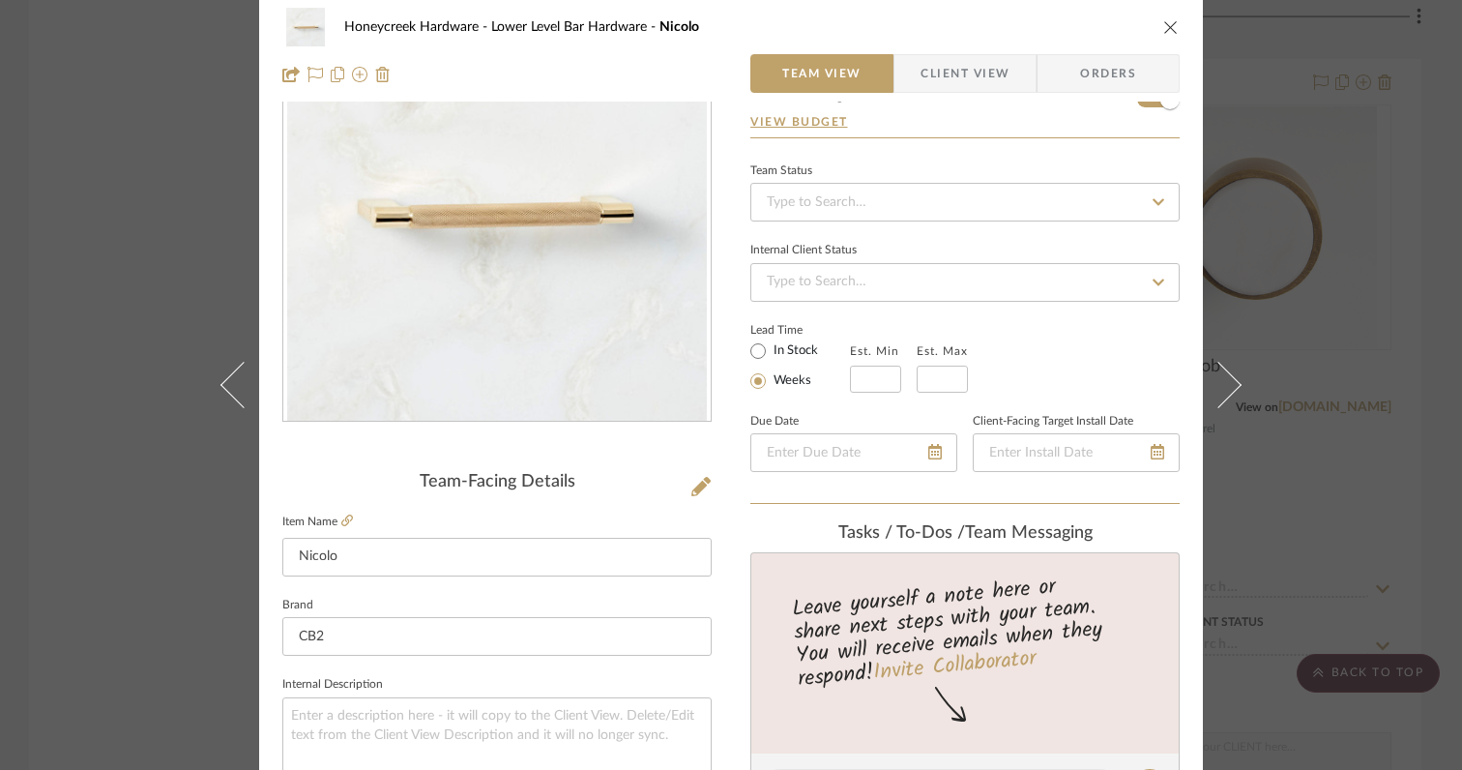
scroll to position [0, 0]
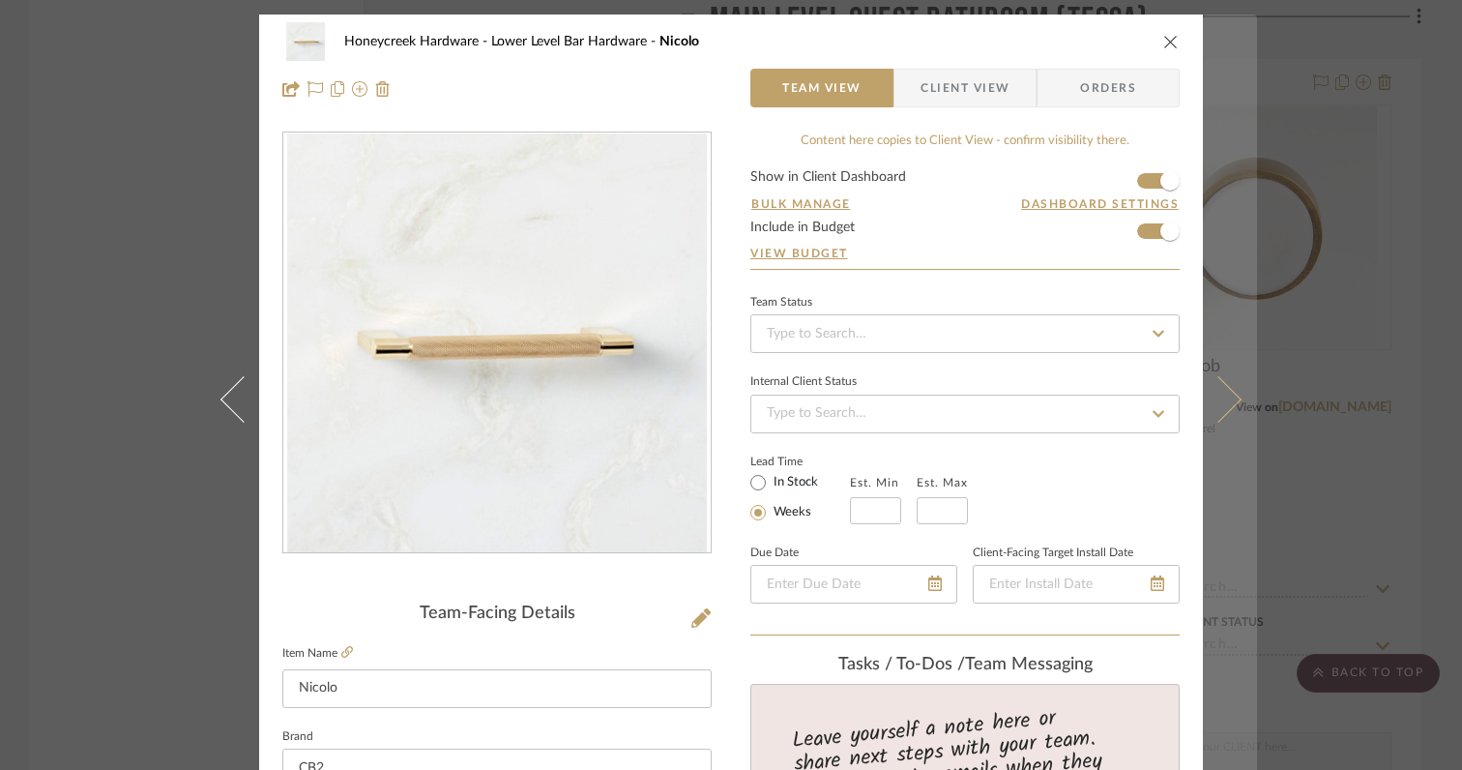
click at [1219, 412] on icon at bounding box center [1218, 399] width 46 height 46
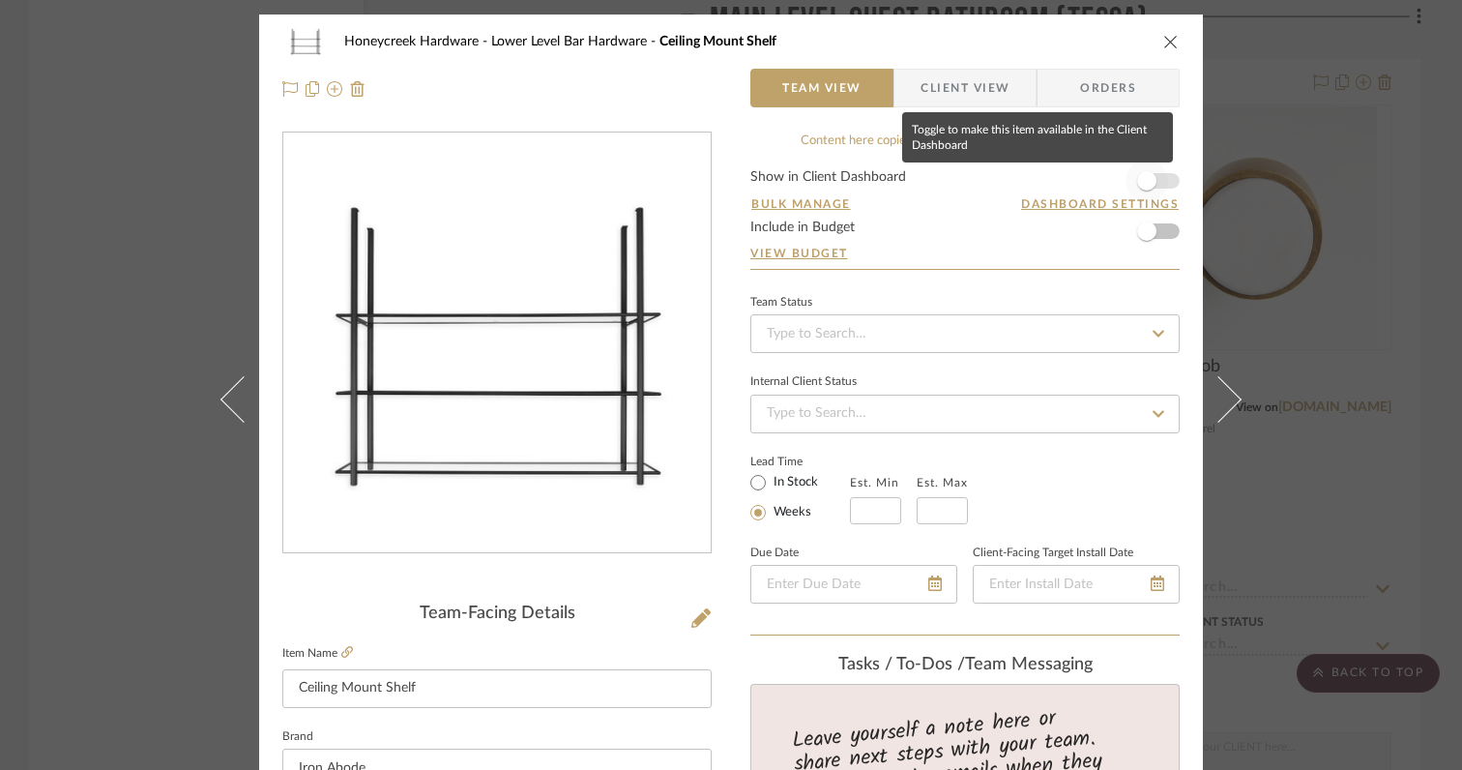
click at [1137, 189] on span "button" at bounding box center [1146, 180] width 19 height 19
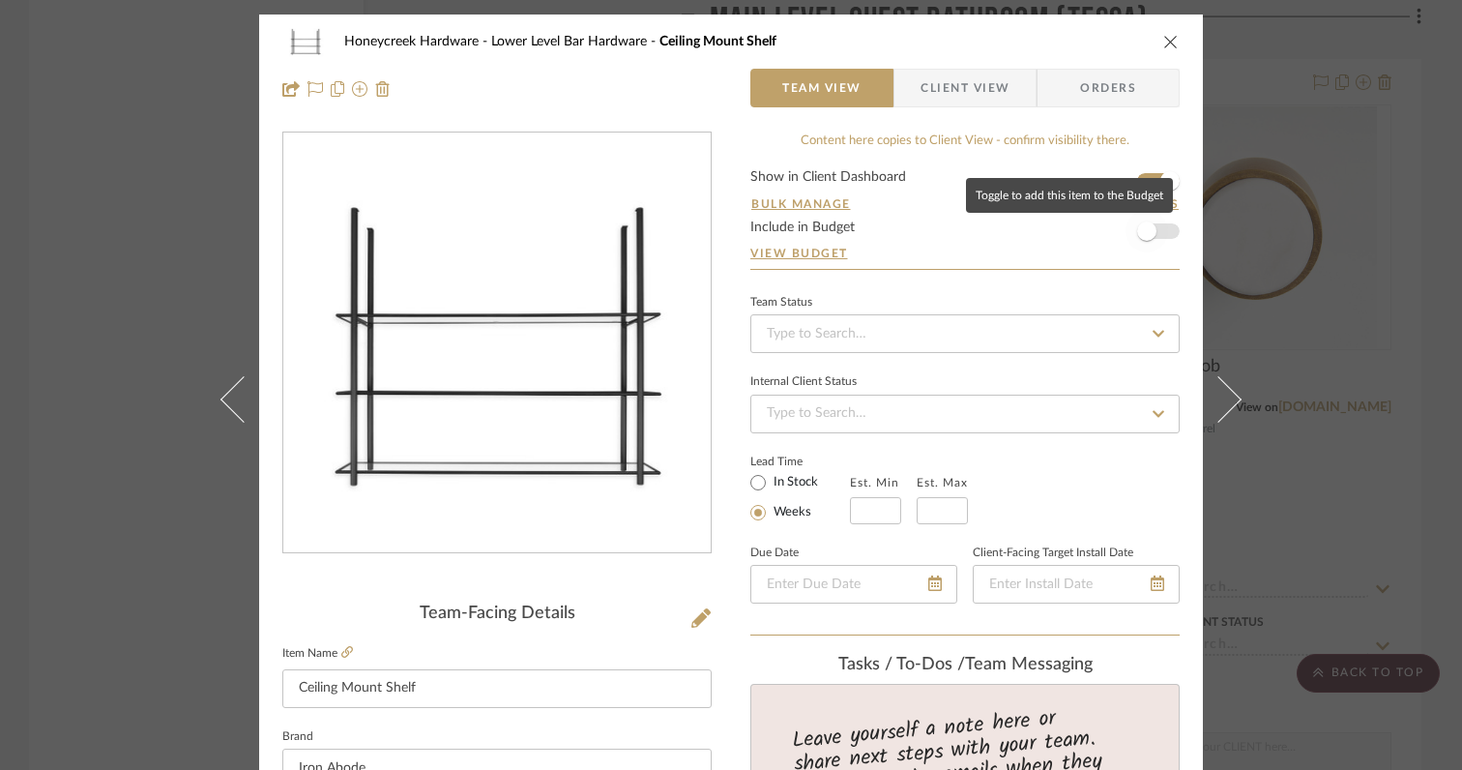
click at [1144, 238] on span "button" at bounding box center [1146, 230] width 19 height 19
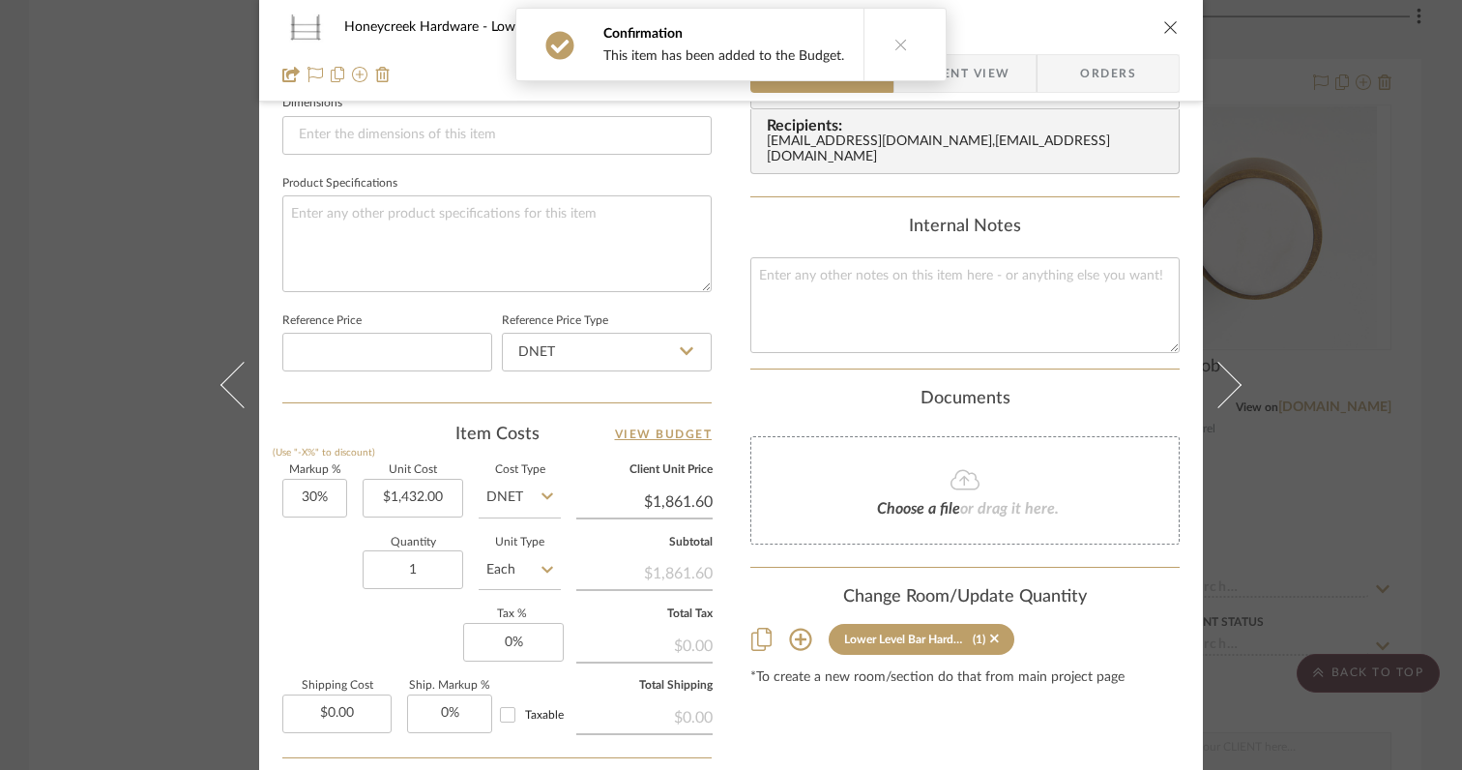
scroll to position [899, 0]
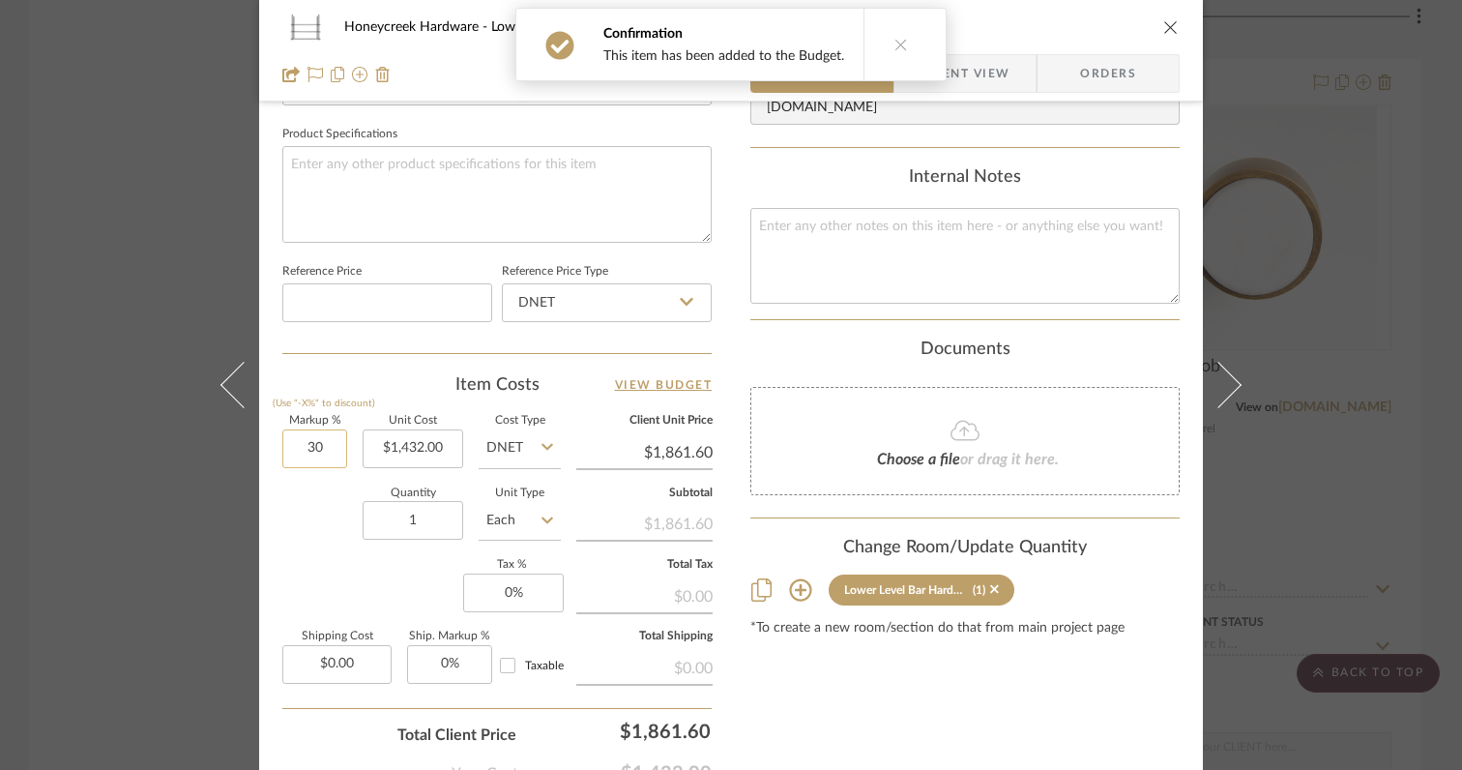
click at [322, 450] on input "30" at bounding box center [314, 448] width 65 height 39
click at [282, 609] on div "Markup % (Use "-X%" to discount) 0% Unit Cost $1,432.00 Cost Type DNET Client U…" at bounding box center [496, 557] width 429 height 282
click at [525, 593] on input "0" at bounding box center [513, 592] width 101 height 39
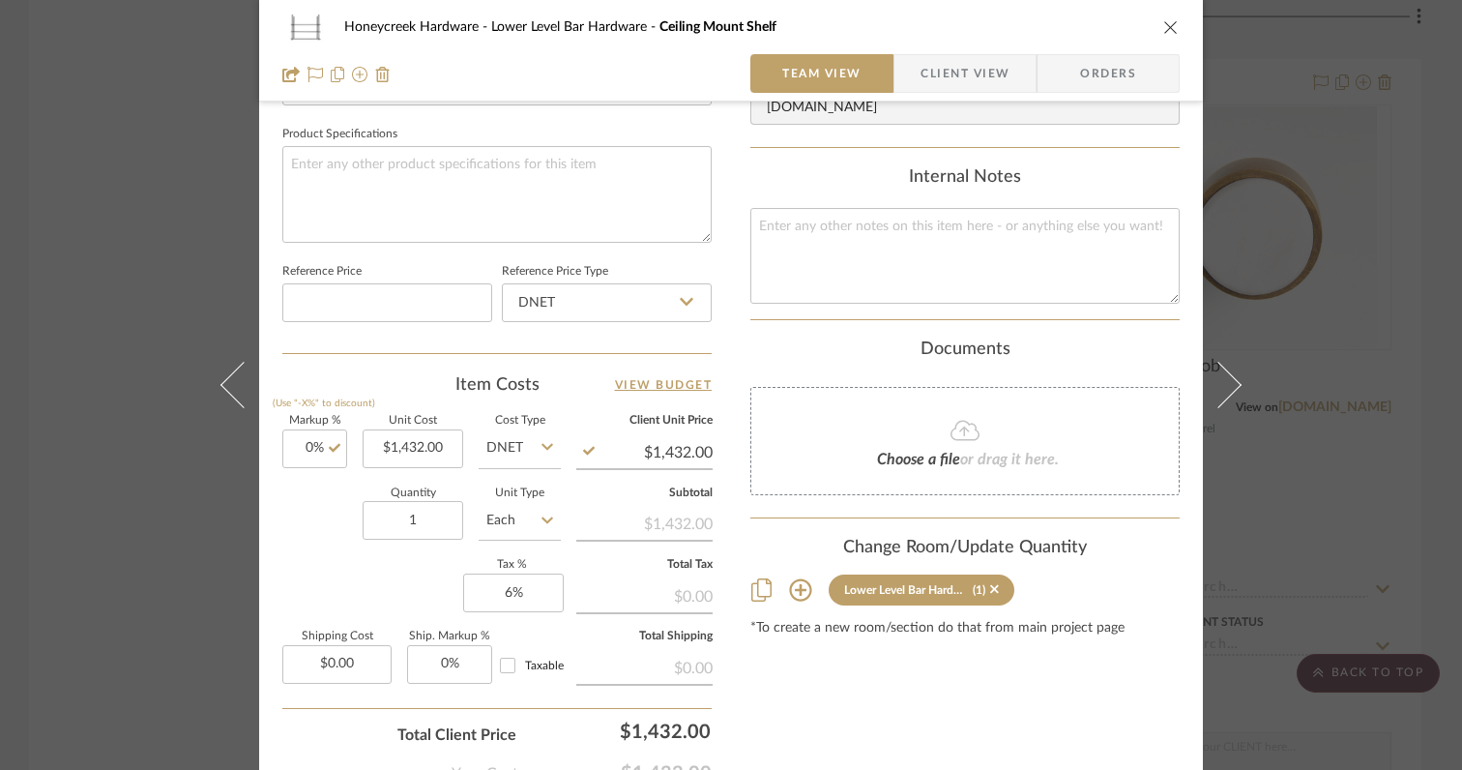
click at [377, 585] on div "Markup % (Use "-X%" to discount) 0% Unit Cost $1,432.00 Cost Type DNET Client U…" at bounding box center [496, 557] width 429 height 282
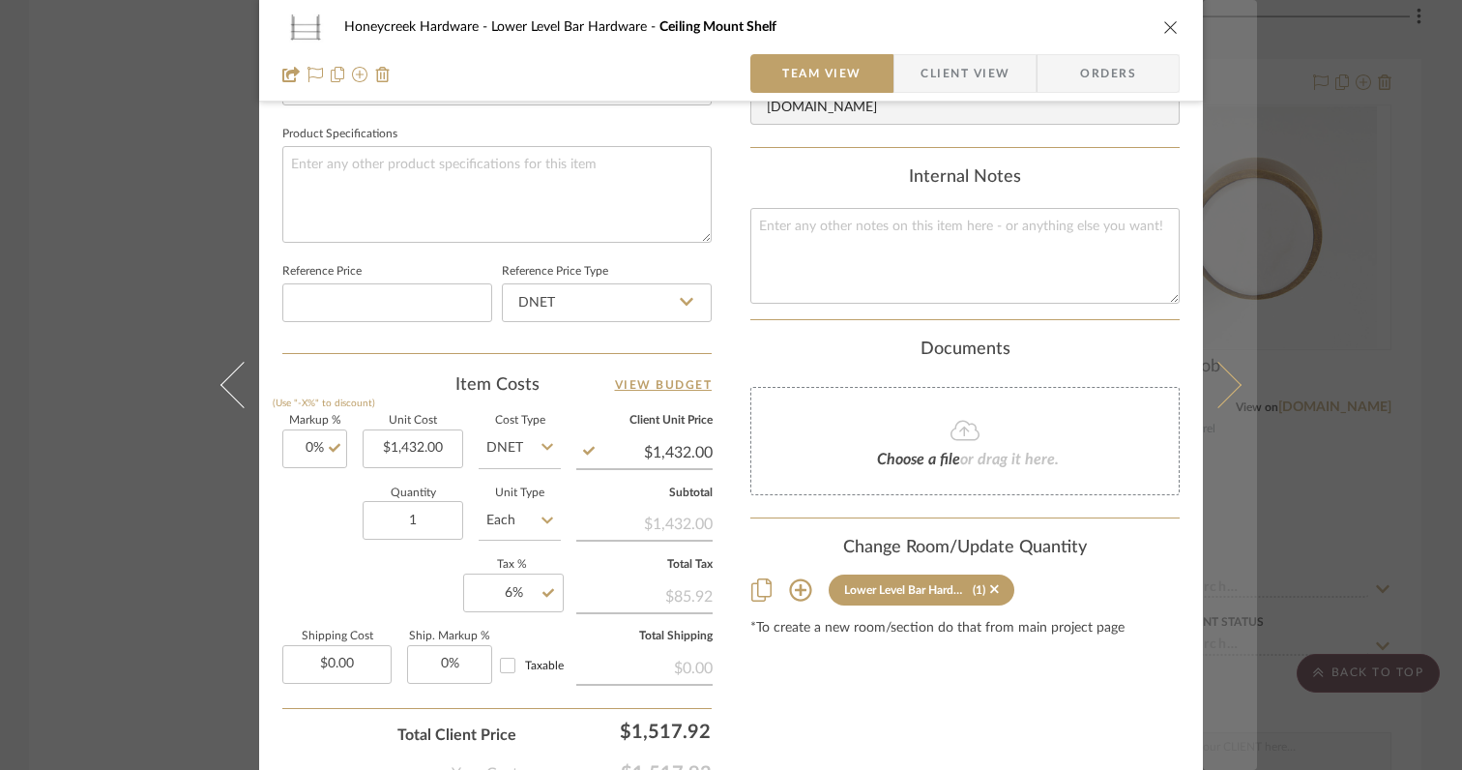
click at [1219, 396] on icon at bounding box center [1218, 385] width 46 height 46
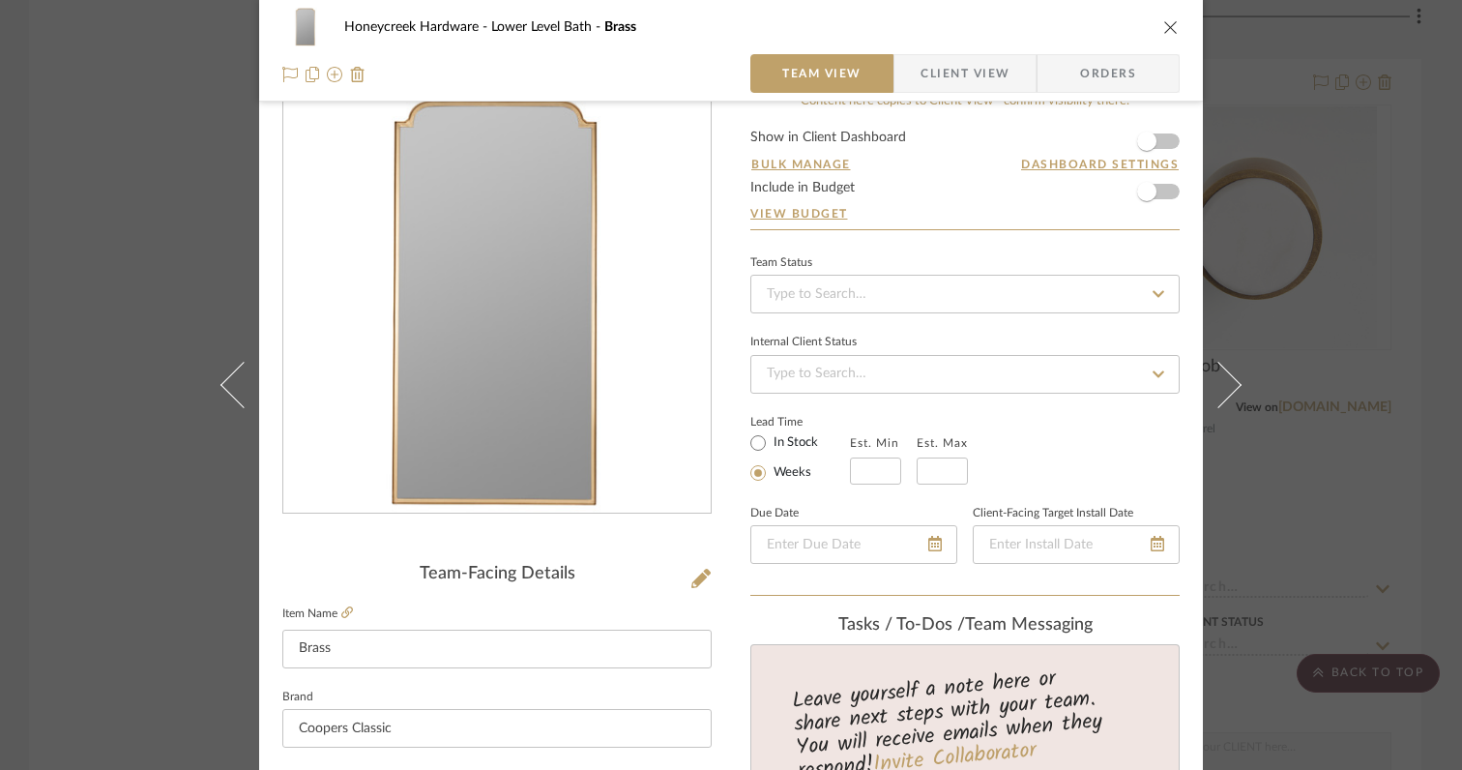
scroll to position [0, 0]
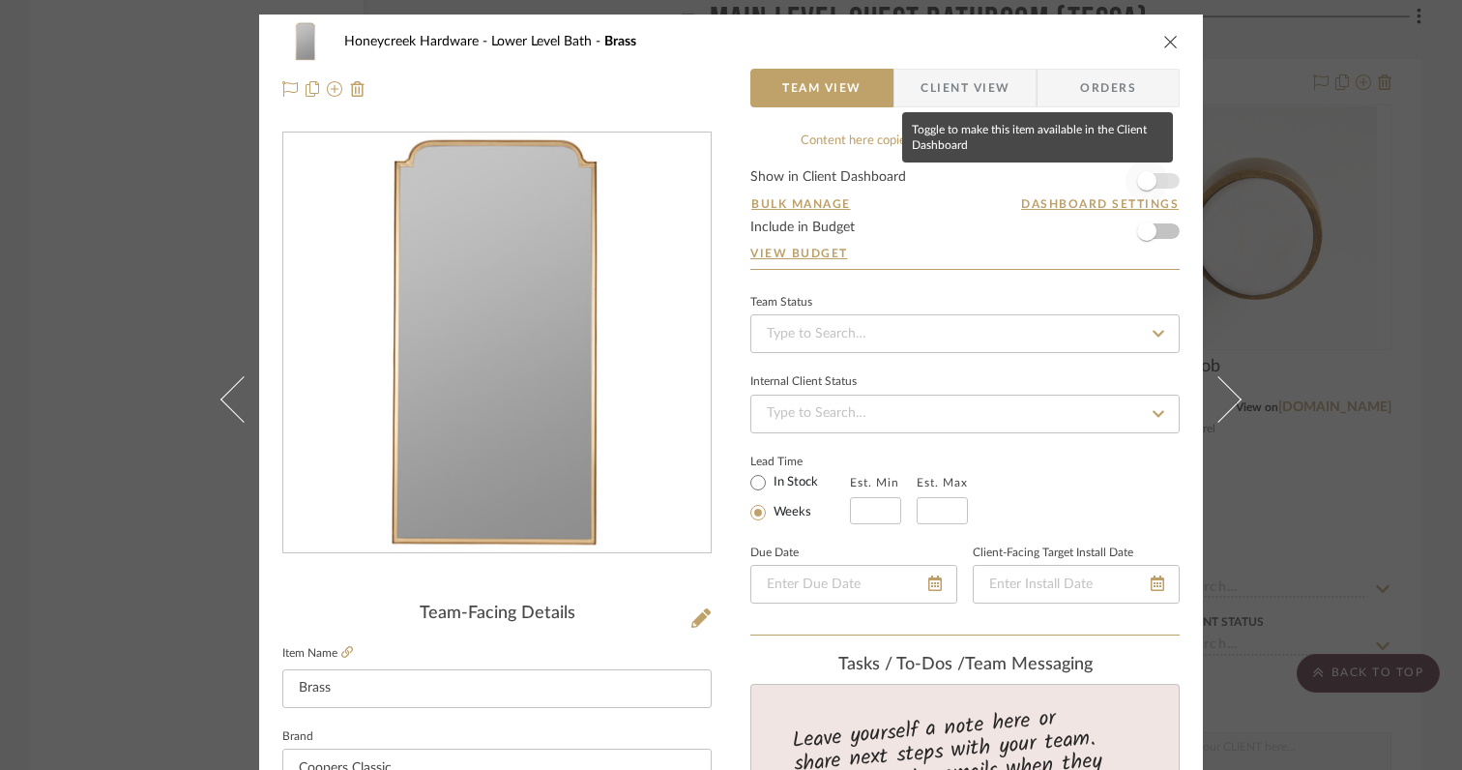
click at [1140, 197] on span "button" at bounding box center [1146, 181] width 43 height 43
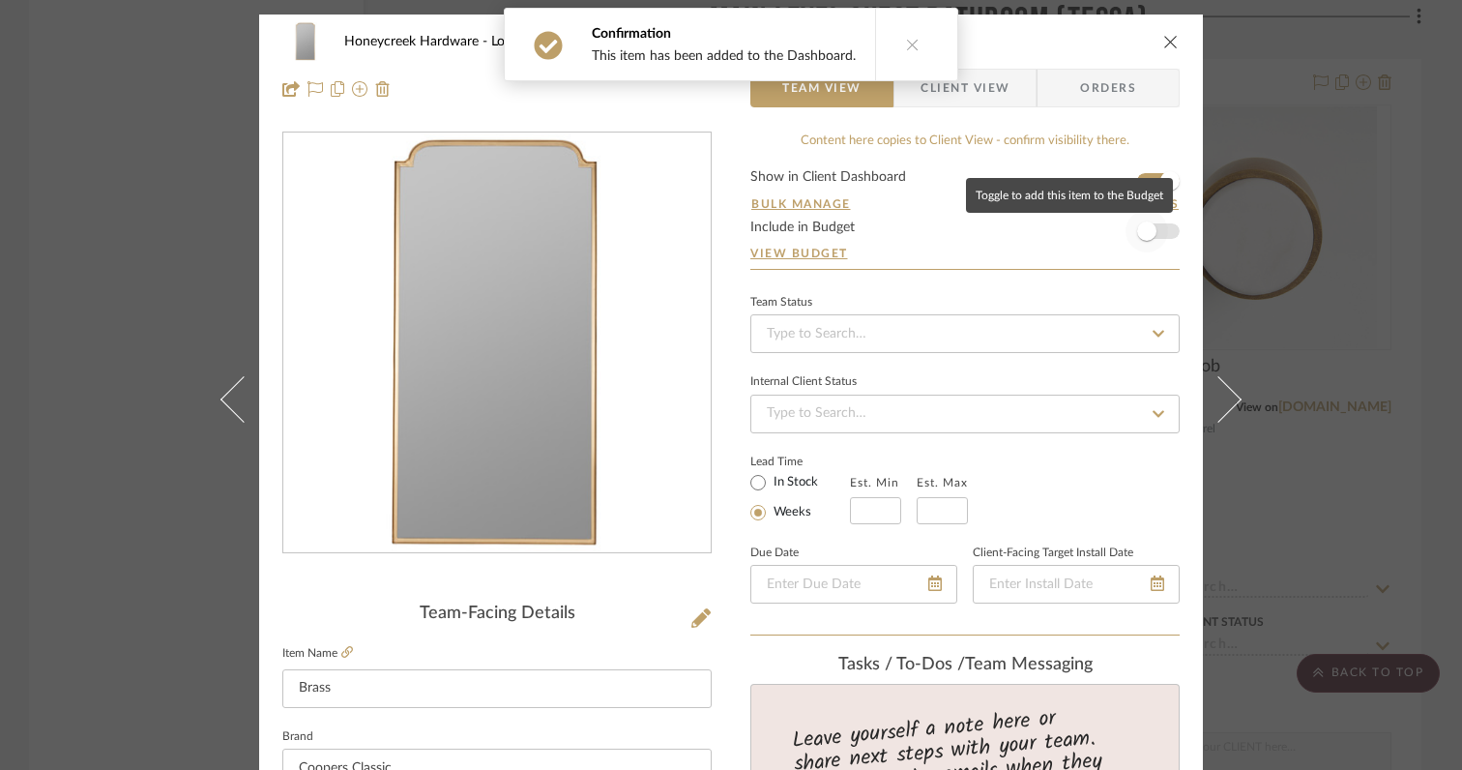
click at [1138, 241] on span "button" at bounding box center [1146, 230] width 19 height 19
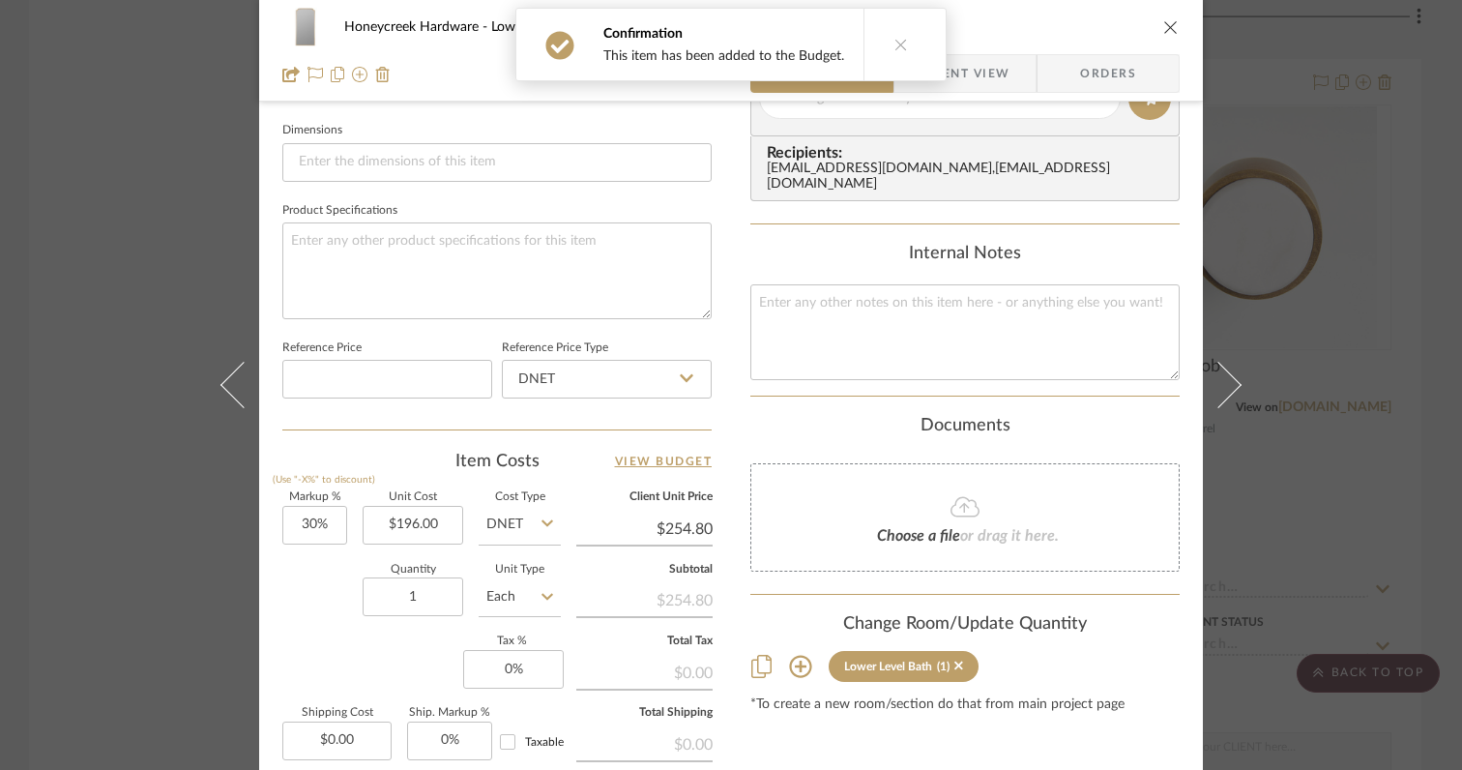
scroll to position [825, 0]
click at [326, 522] on input "30" at bounding box center [314, 523] width 65 height 39
click at [311, 596] on div "Quantity 1 Unit Type Each" at bounding box center [421, 597] width 278 height 69
click at [528, 654] on input "0" at bounding box center [513, 667] width 101 height 39
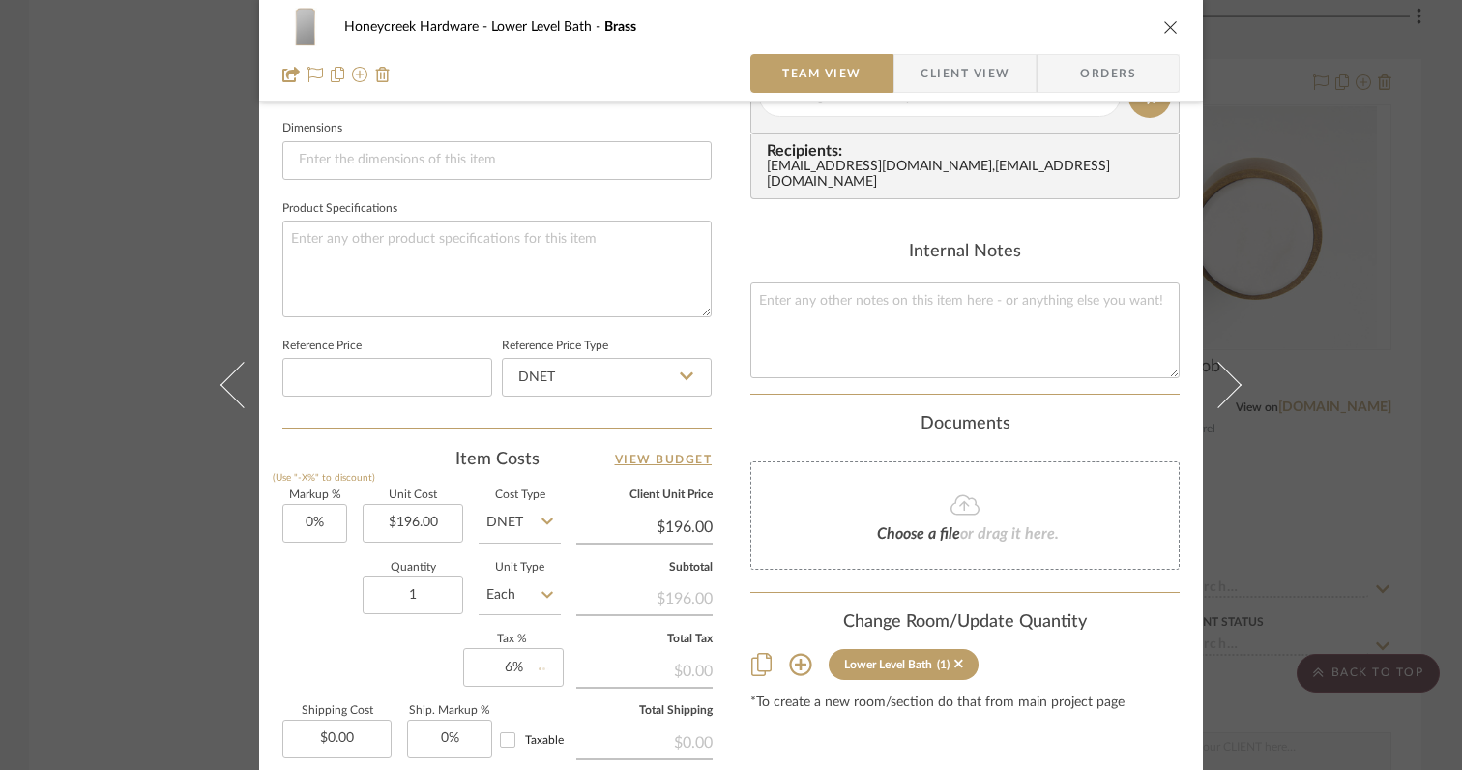
click at [373, 655] on div "Markup % (Use "-X%" to discount) 0% Unit Cost $196.00 Cost Type DNET Client Uni…" at bounding box center [496, 631] width 429 height 282
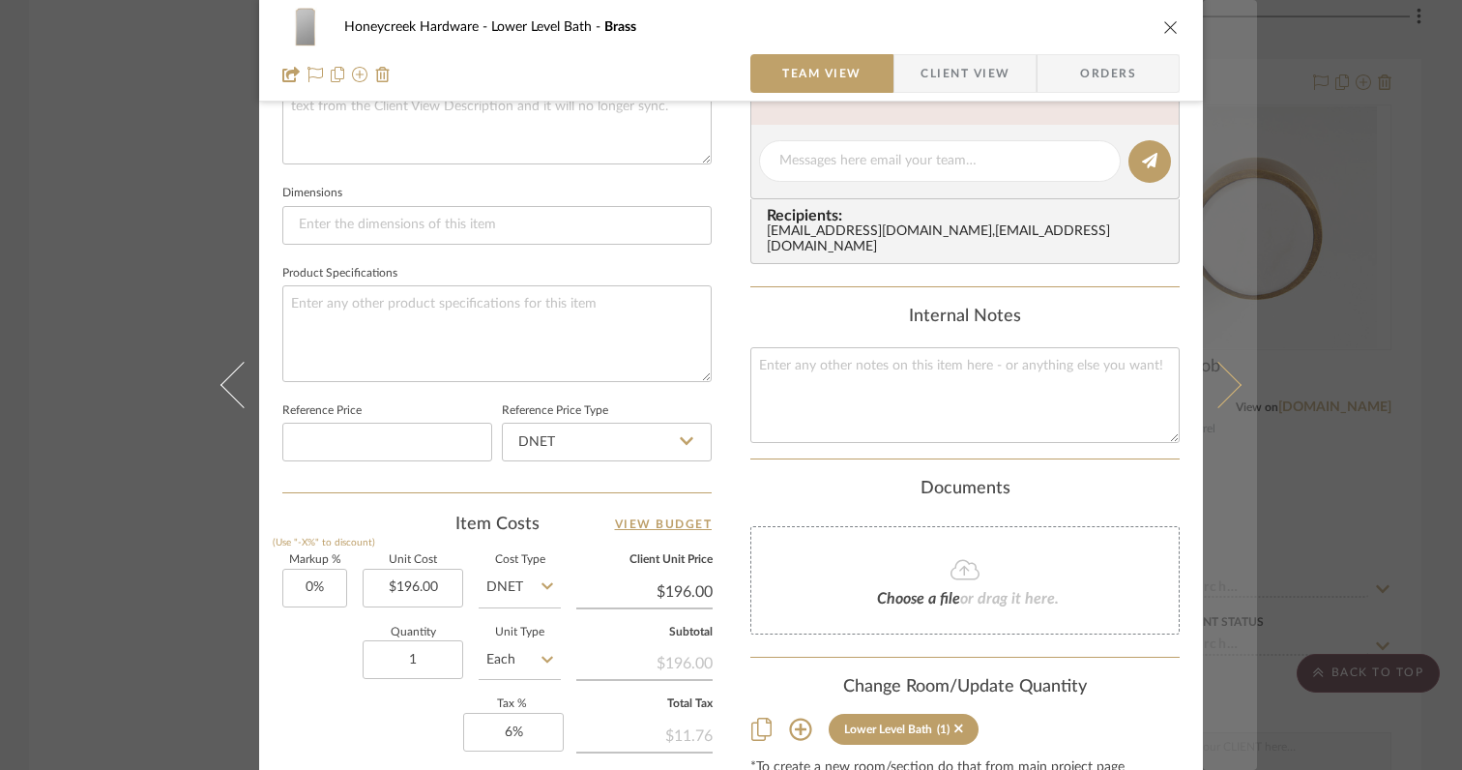
click at [1219, 393] on icon at bounding box center [1218, 385] width 46 height 46
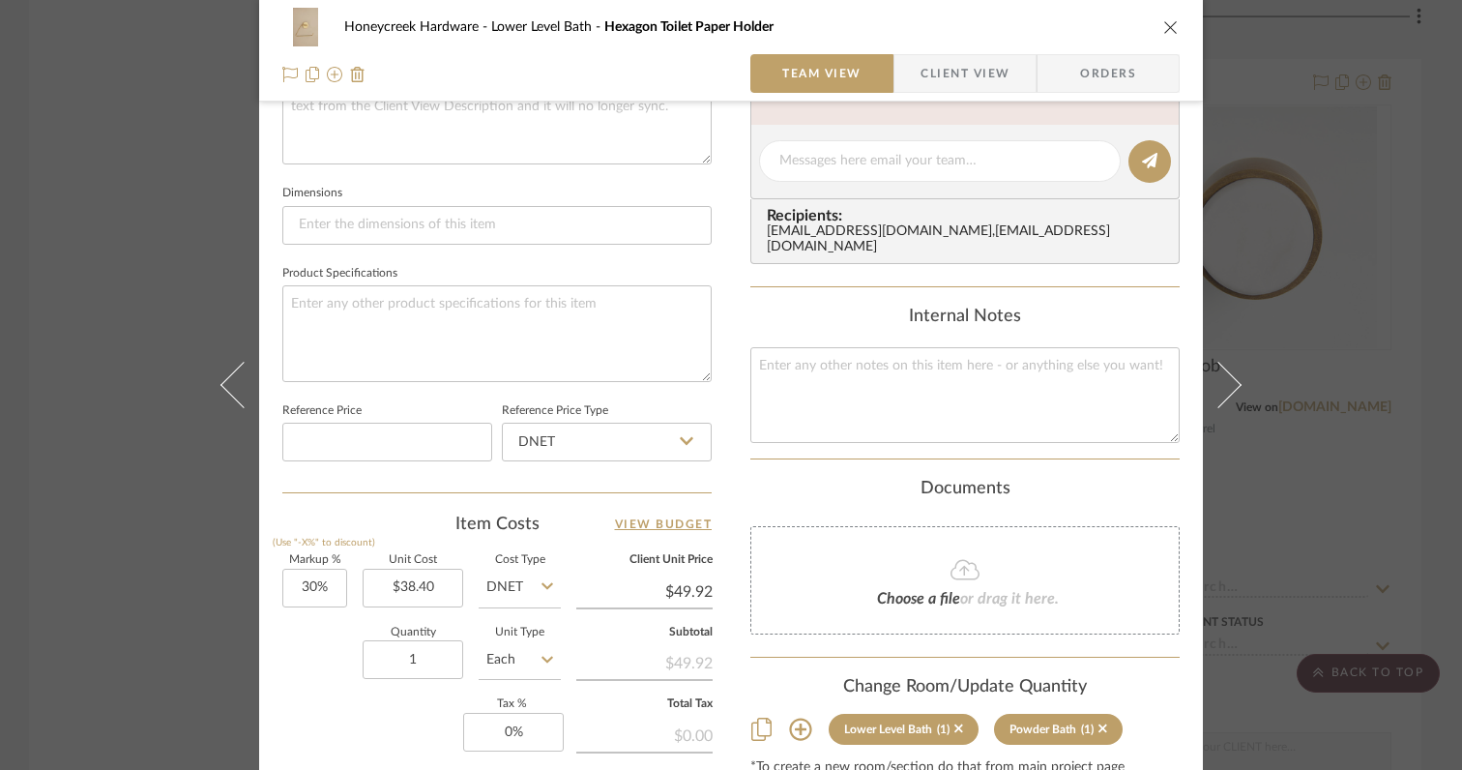
scroll to position [0, 0]
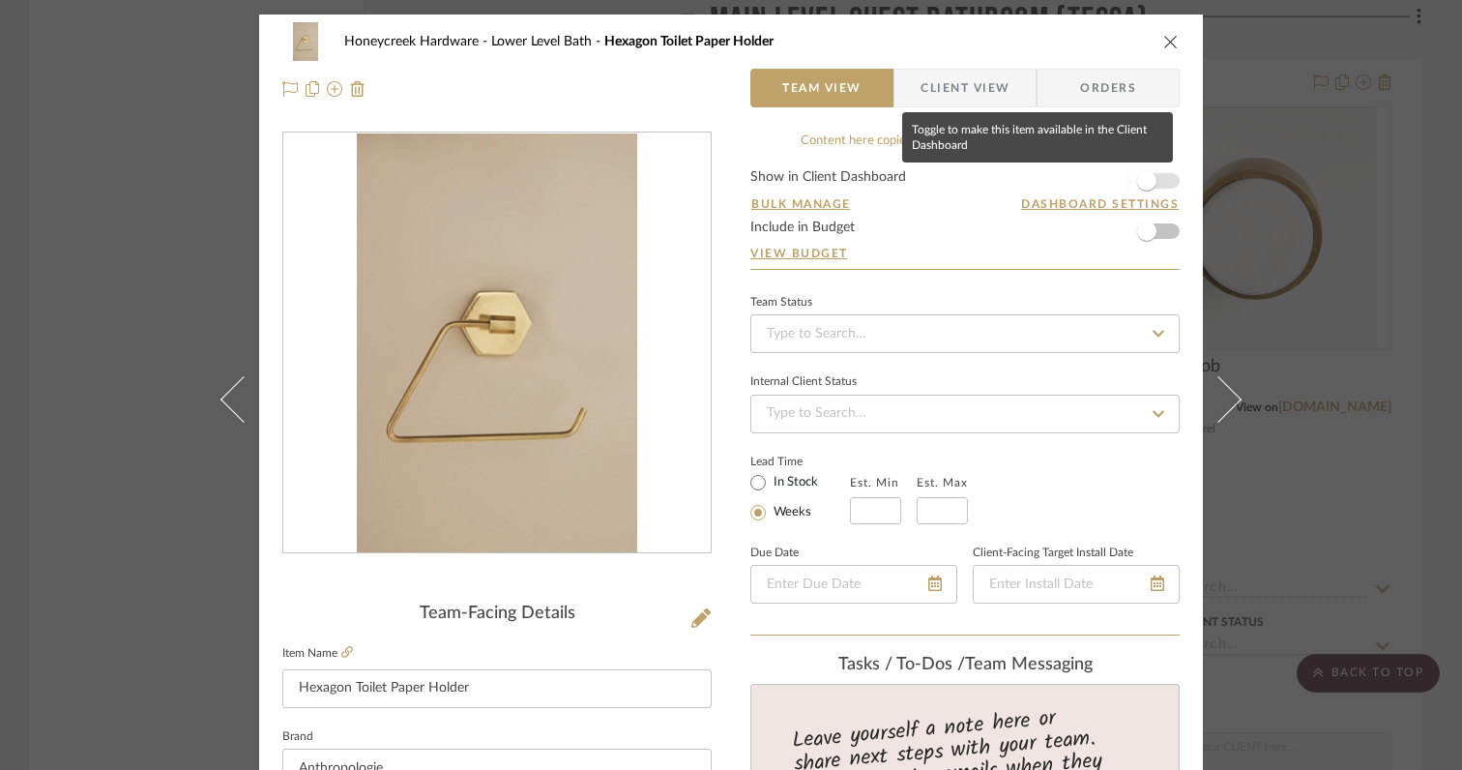
click at [1140, 187] on span "button" at bounding box center [1146, 180] width 19 height 19
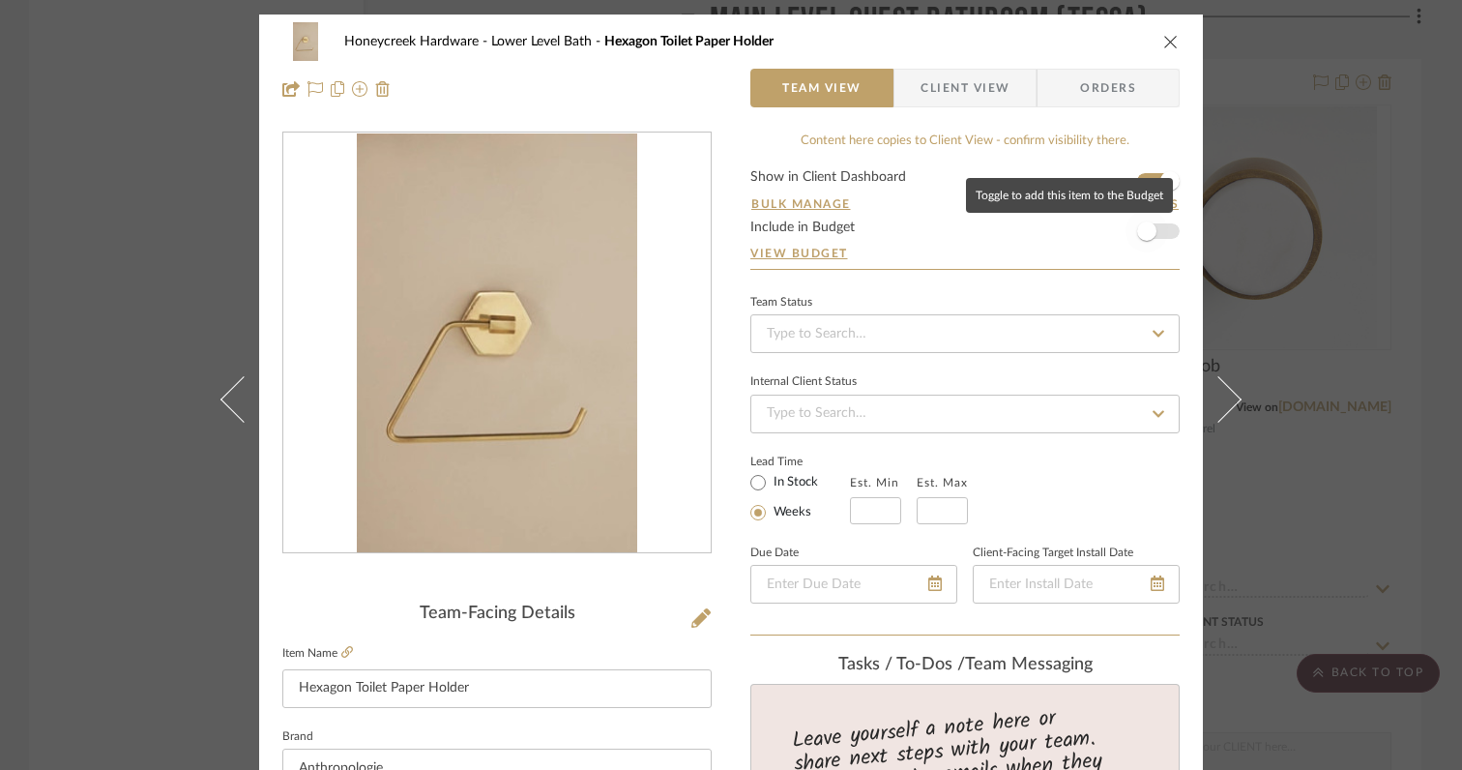
click at [1140, 233] on span "button" at bounding box center [1146, 230] width 19 height 19
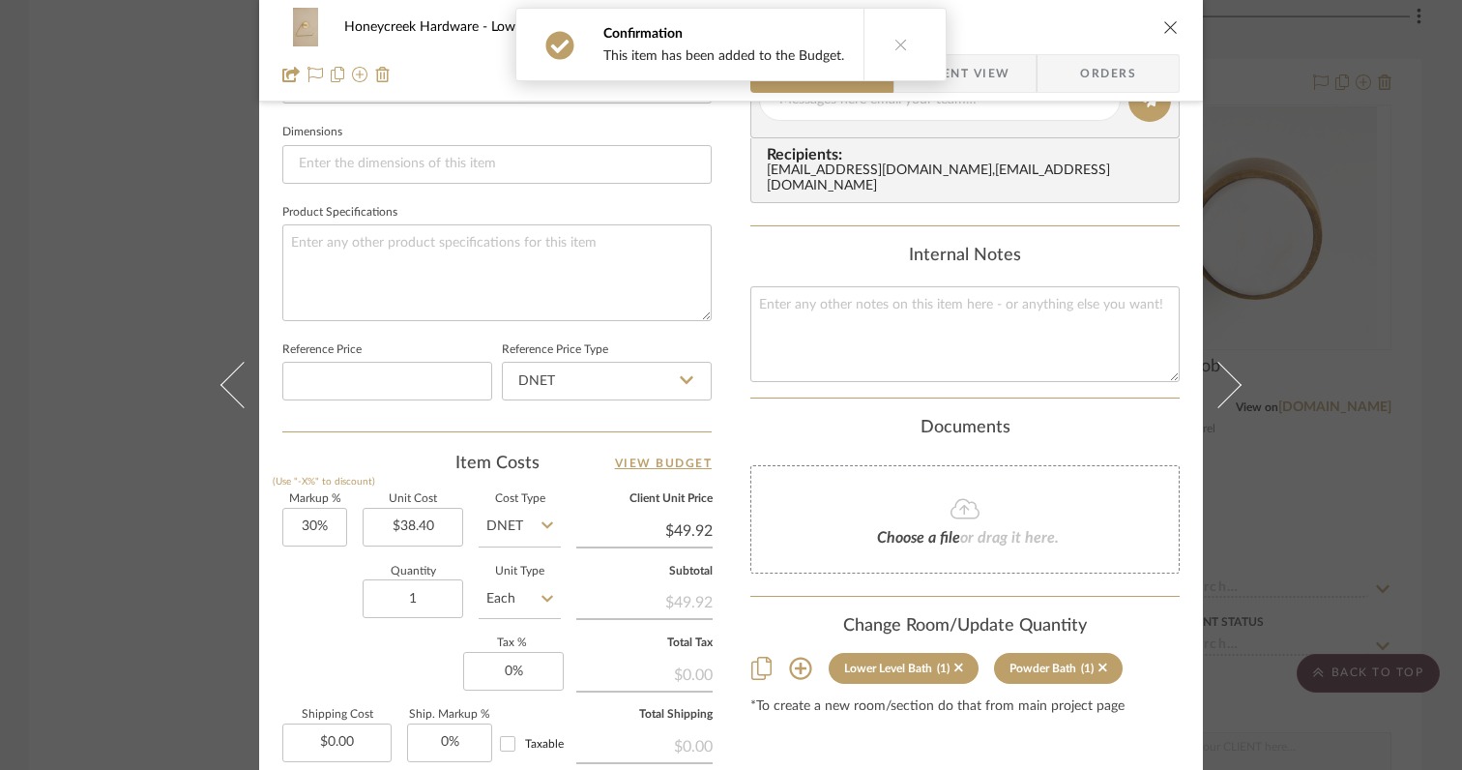
scroll to position [1020, 0]
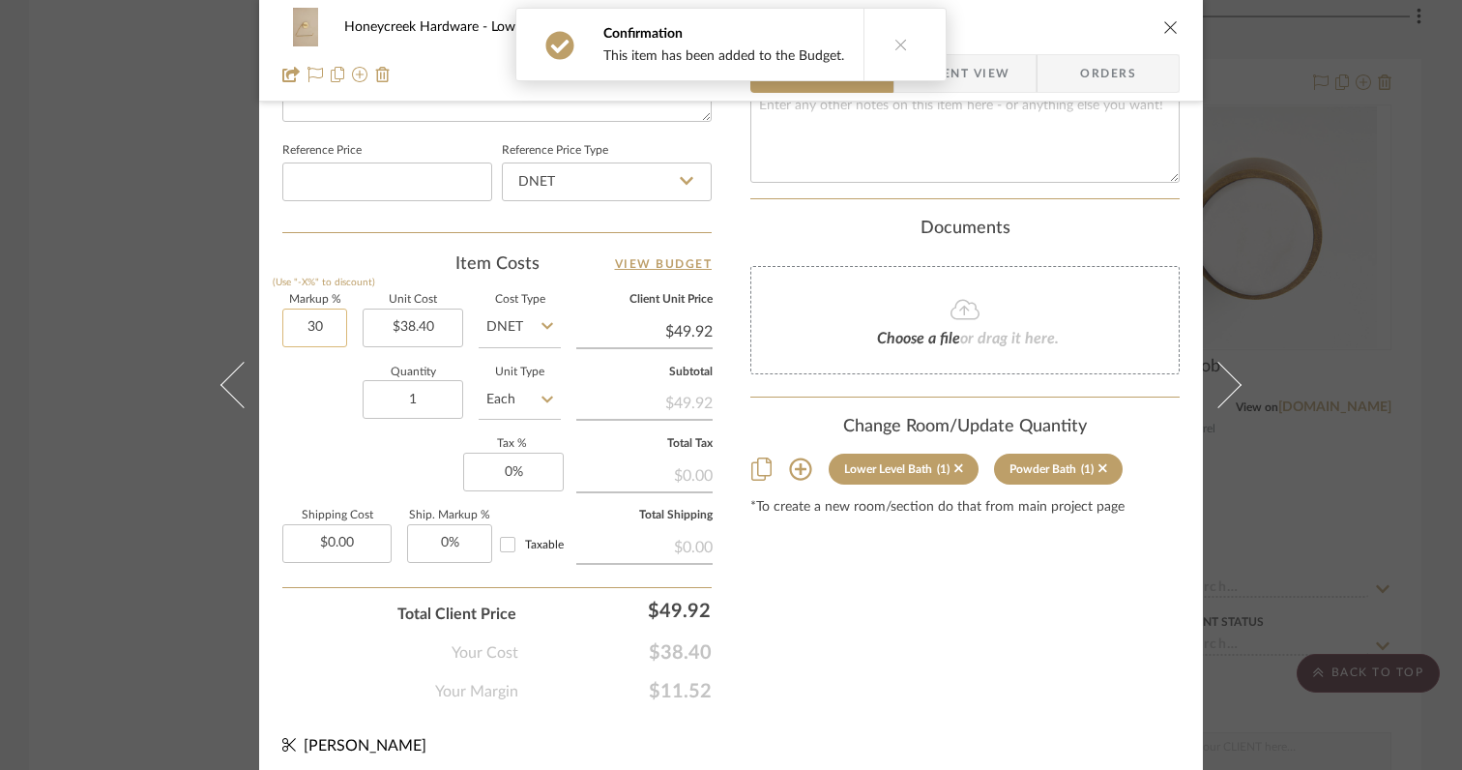
click at [323, 330] on input "30" at bounding box center [314, 327] width 65 height 39
click at [359, 439] on div "Markup % (Use "-X%" to discount) 0% Unit Cost $38.40 Cost Type DNET Client Unit…" at bounding box center [496, 436] width 429 height 282
click at [523, 466] on input "0" at bounding box center [513, 471] width 101 height 39
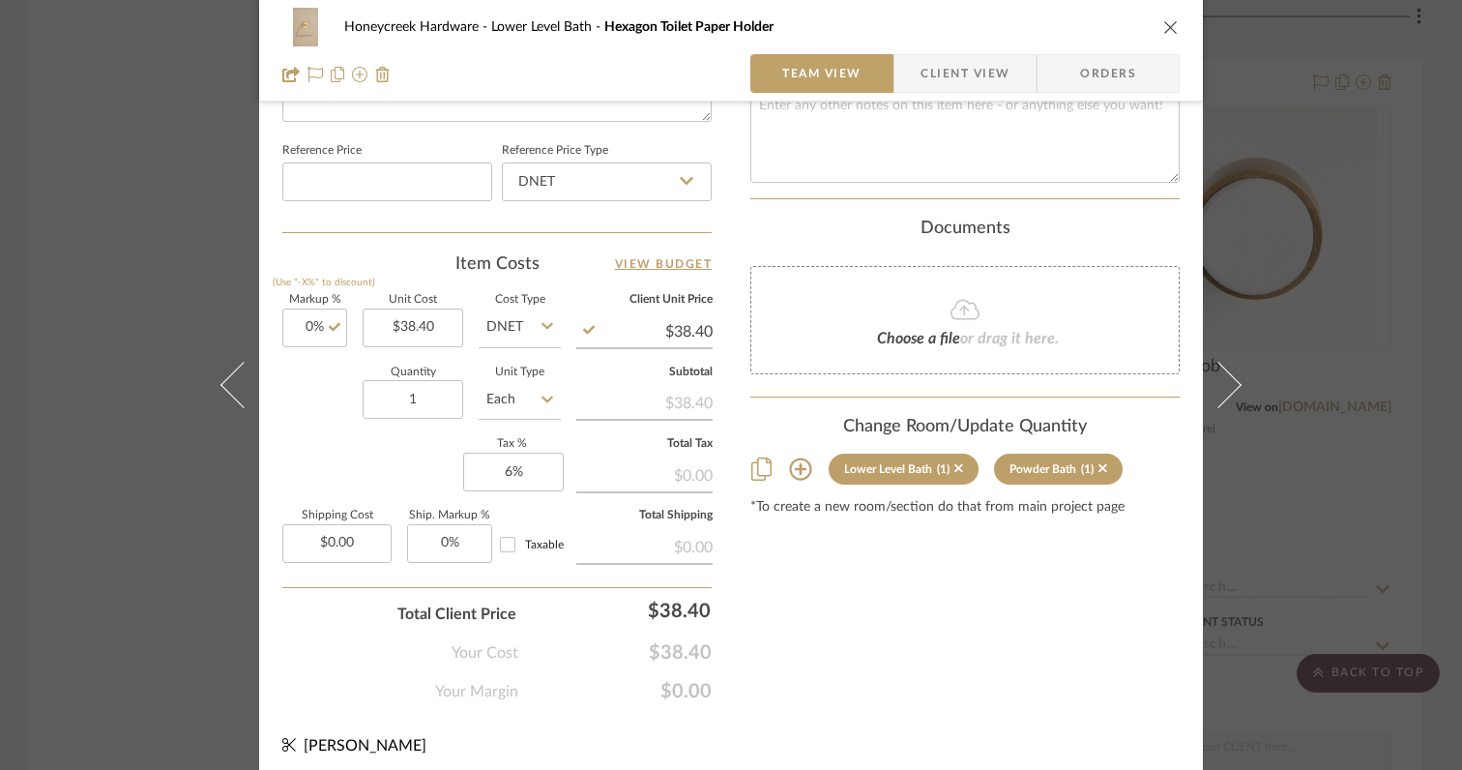
click at [371, 475] on div "Markup % (Use "-X%" to discount) 0% Unit Cost $38.40 Cost Type DNET Client Unit…" at bounding box center [496, 436] width 429 height 282
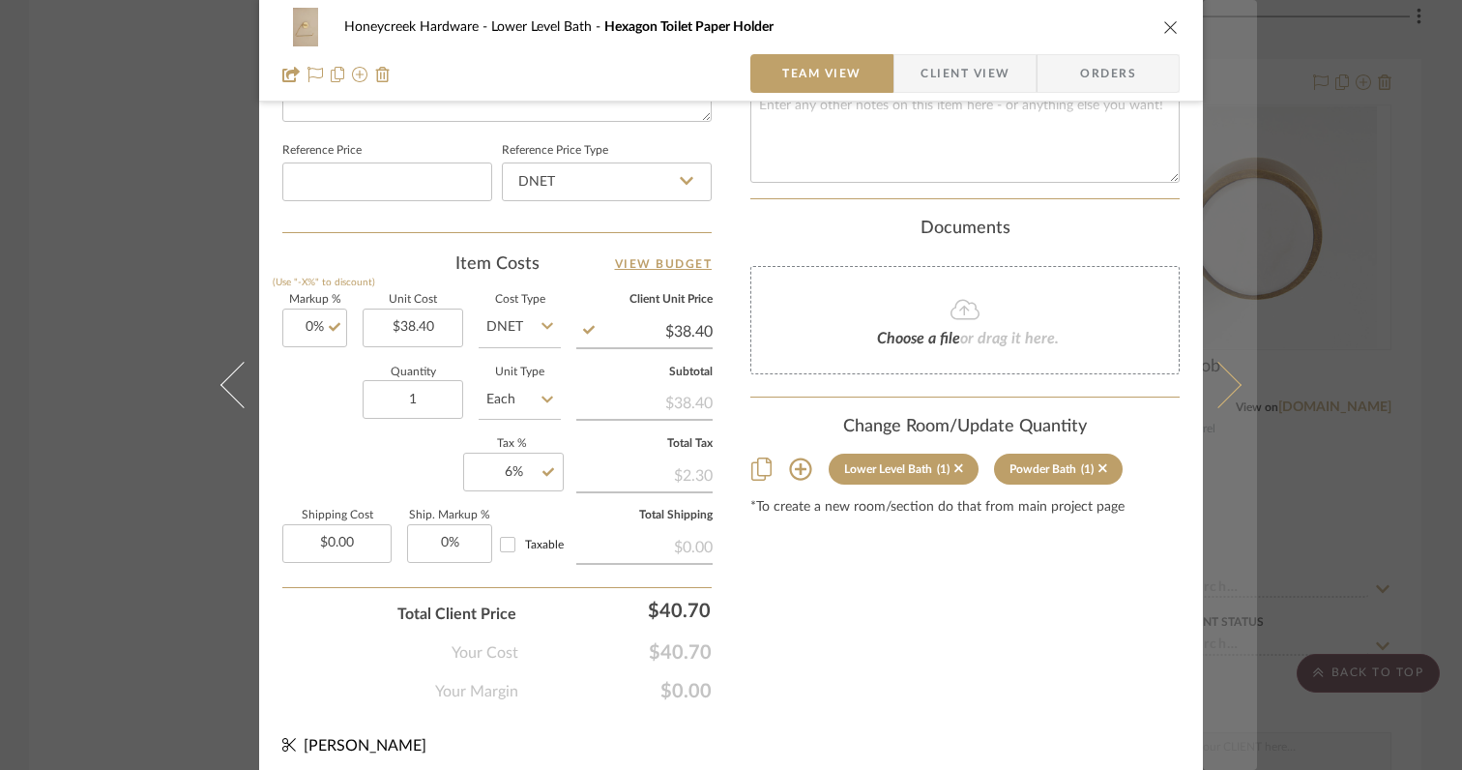
click at [1223, 389] on icon at bounding box center [1218, 385] width 46 height 46
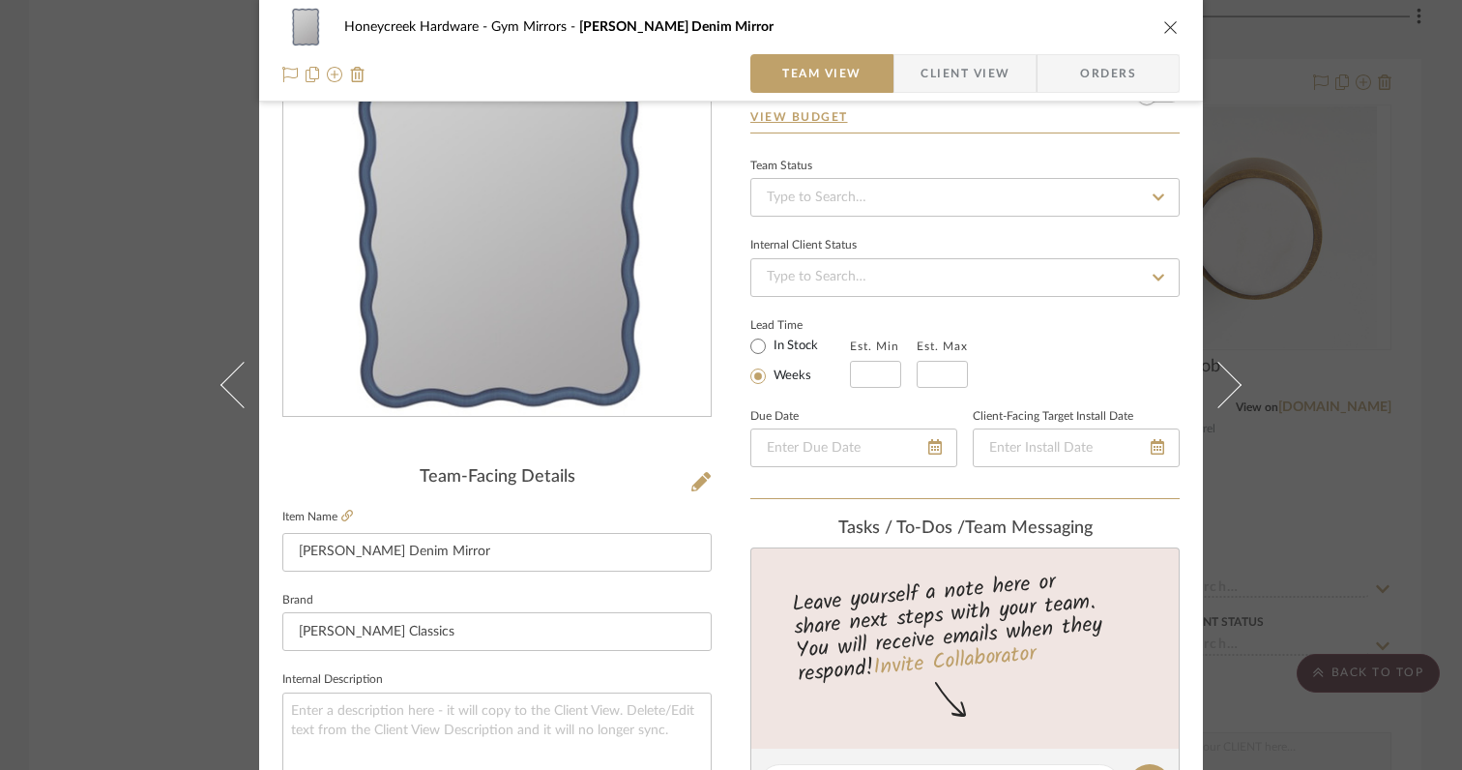
scroll to position [0, 0]
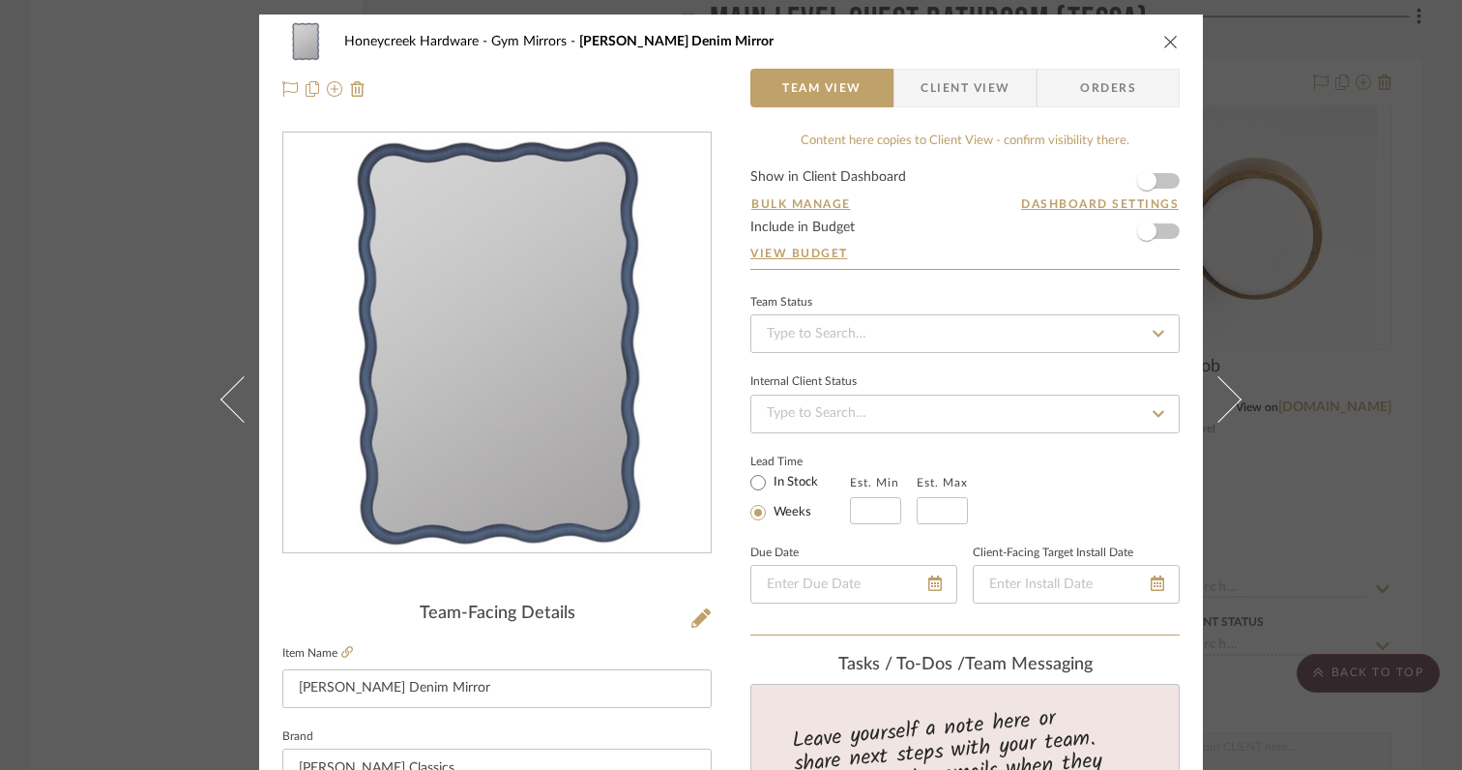
click at [1163, 42] on icon "close" at bounding box center [1170, 41] width 15 height 15
click at [1348, 671] on scroll-to-top-button "BACK TO TOP" at bounding box center [1367, 673] width 143 height 39
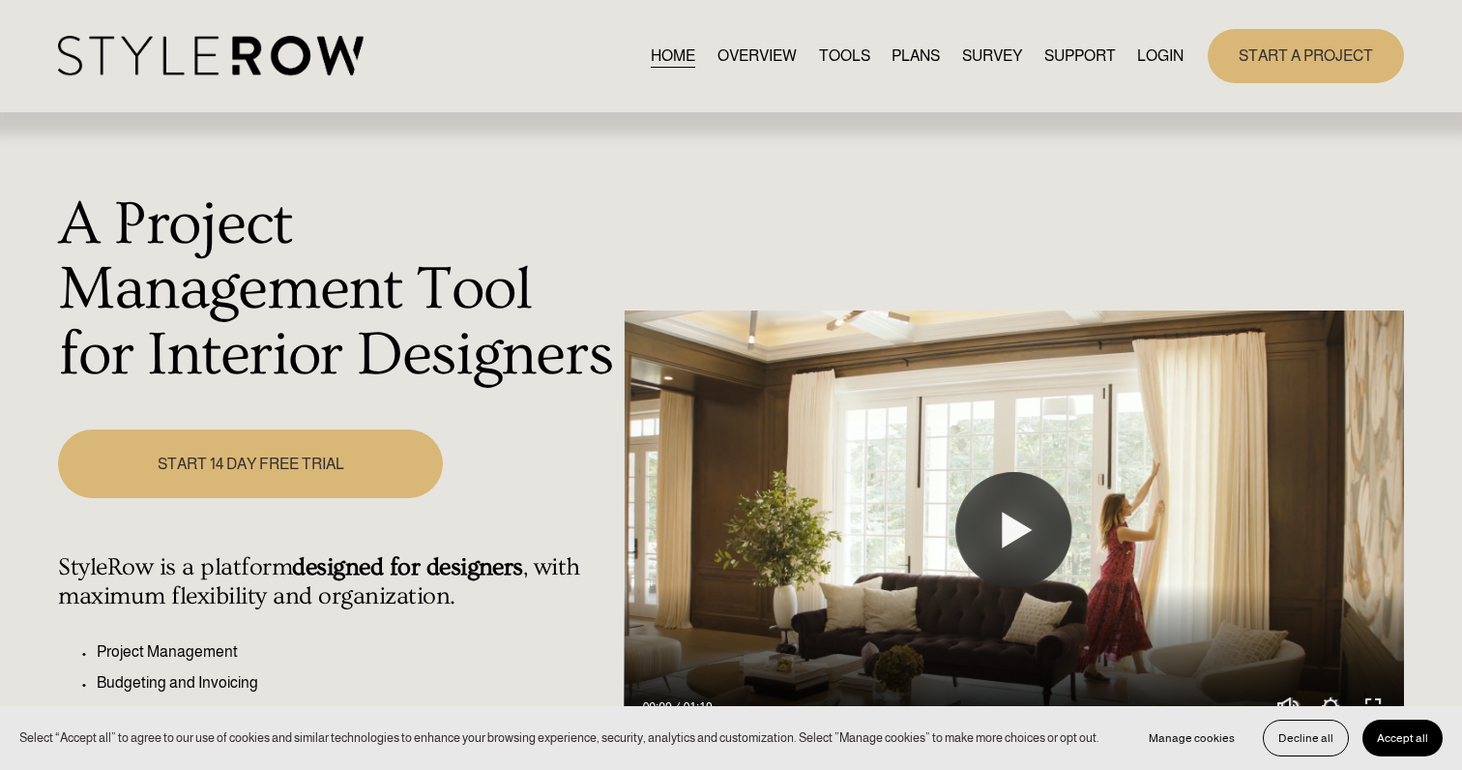
click at [1151, 60] on link "LOGIN" at bounding box center [1160, 56] width 46 height 26
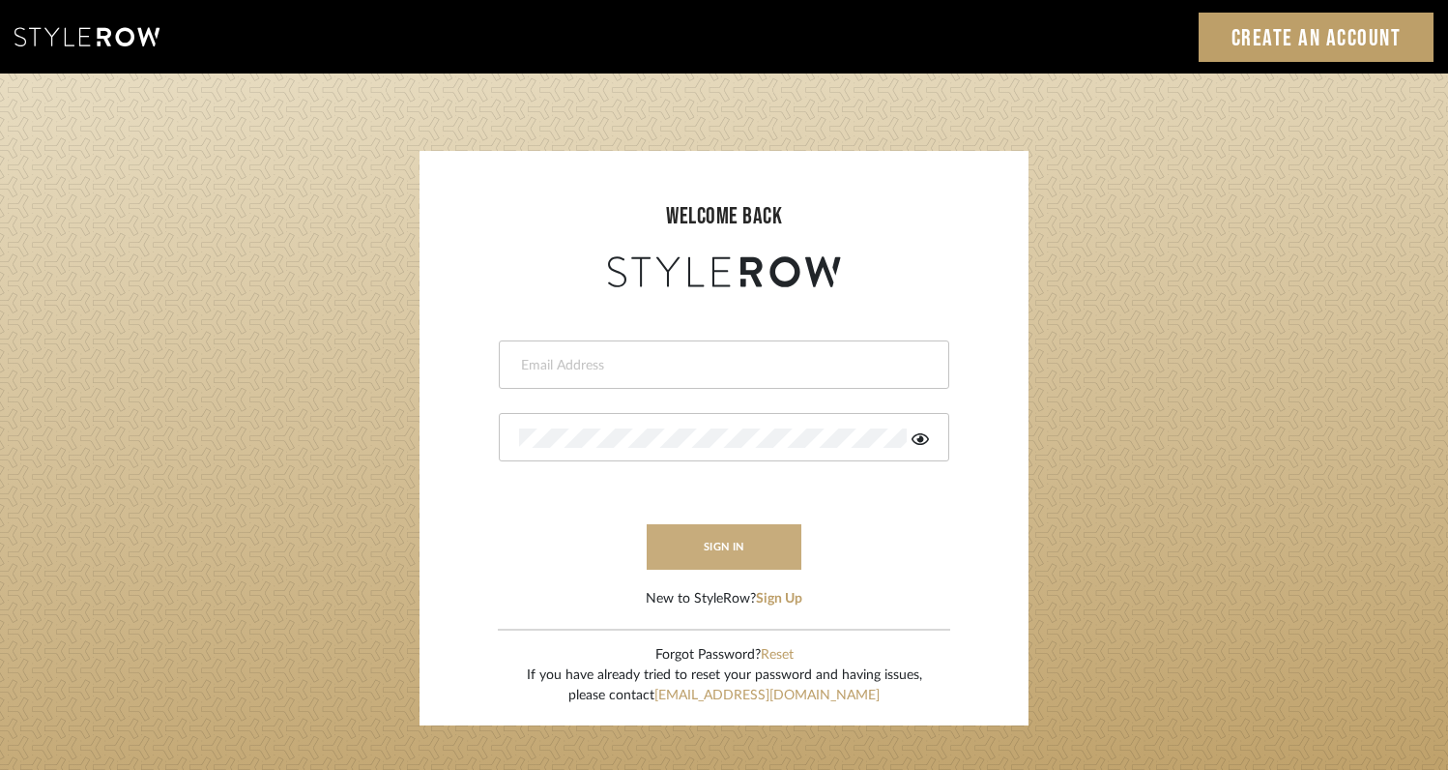
type input "[EMAIL_ADDRESS][DOMAIN_NAME]"
click at [754, 551] on button "sign in" at bounding box center [724, 546] width 155 height 45
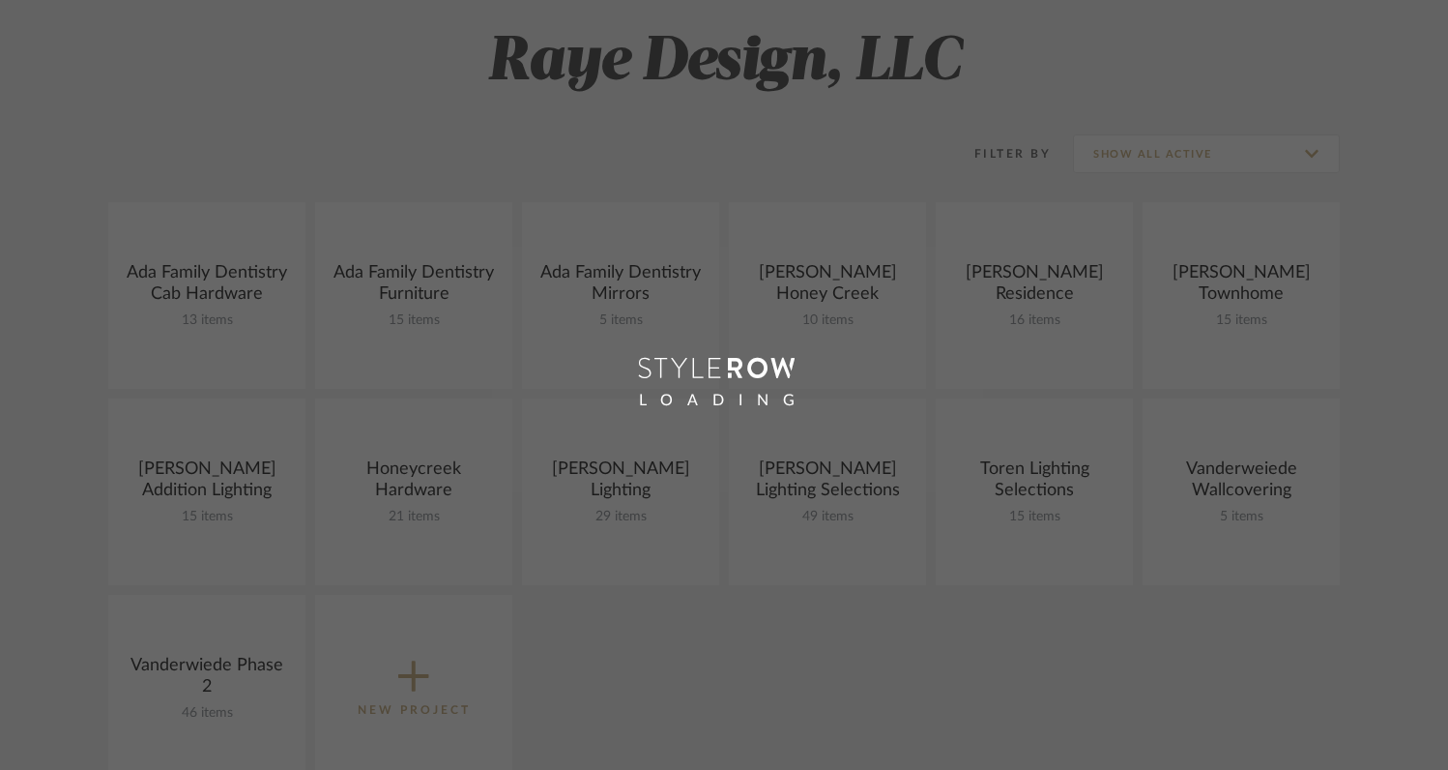
scroll to position [371, 0]
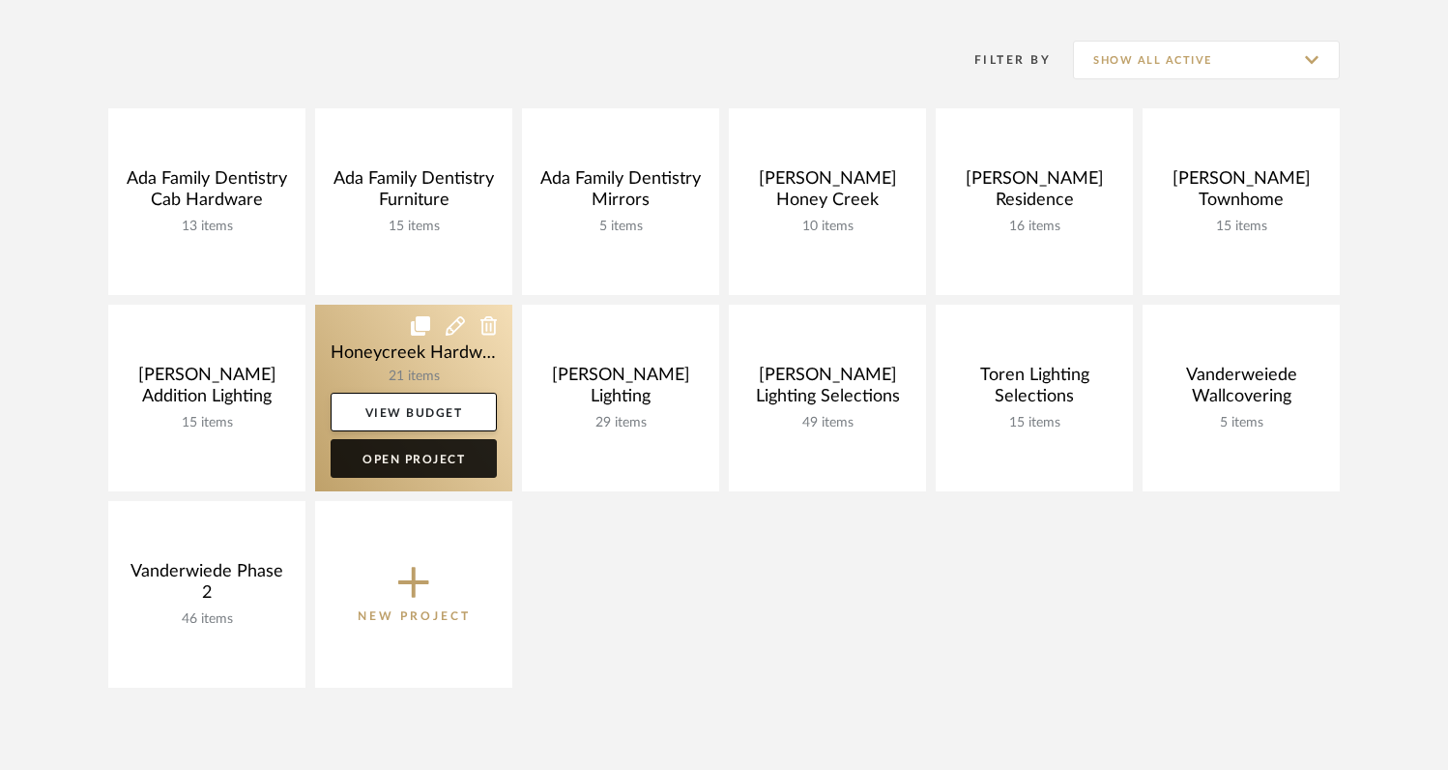
click at [381, 465] on link "Open Project" at bounding box center [414, 458] width 166 height 39
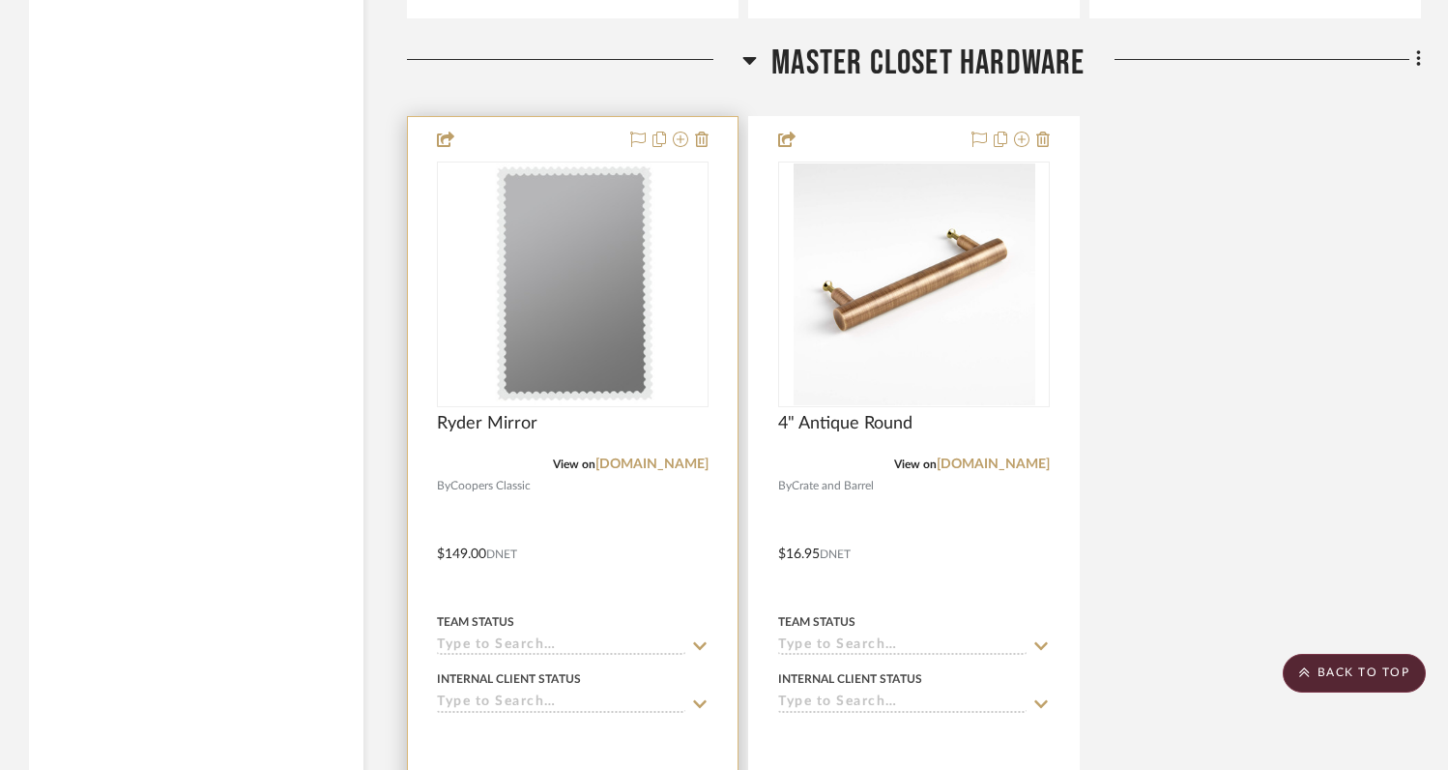
scroll to position [6054, 0]
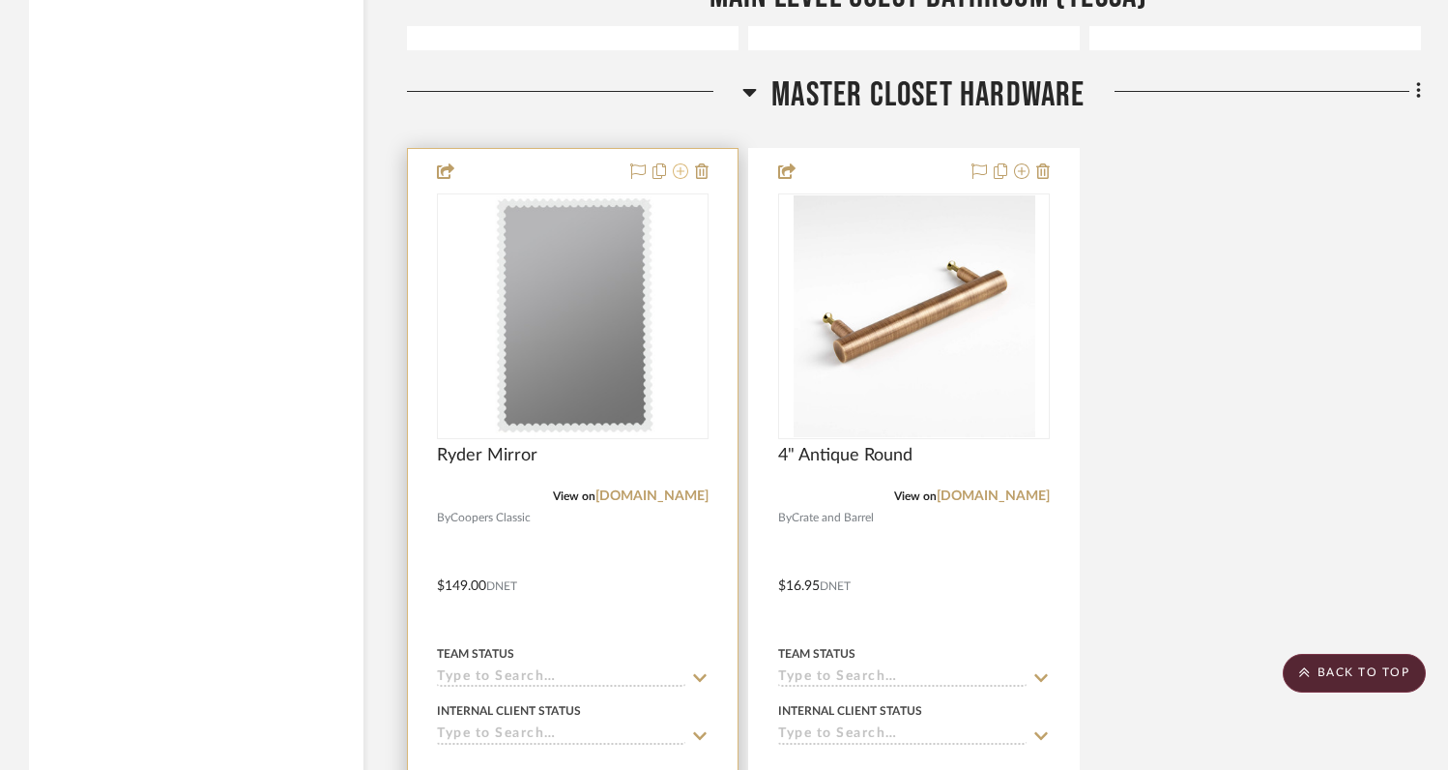
click at [681, 166] on icon at bounding box center [680, 170] width 15 height 15
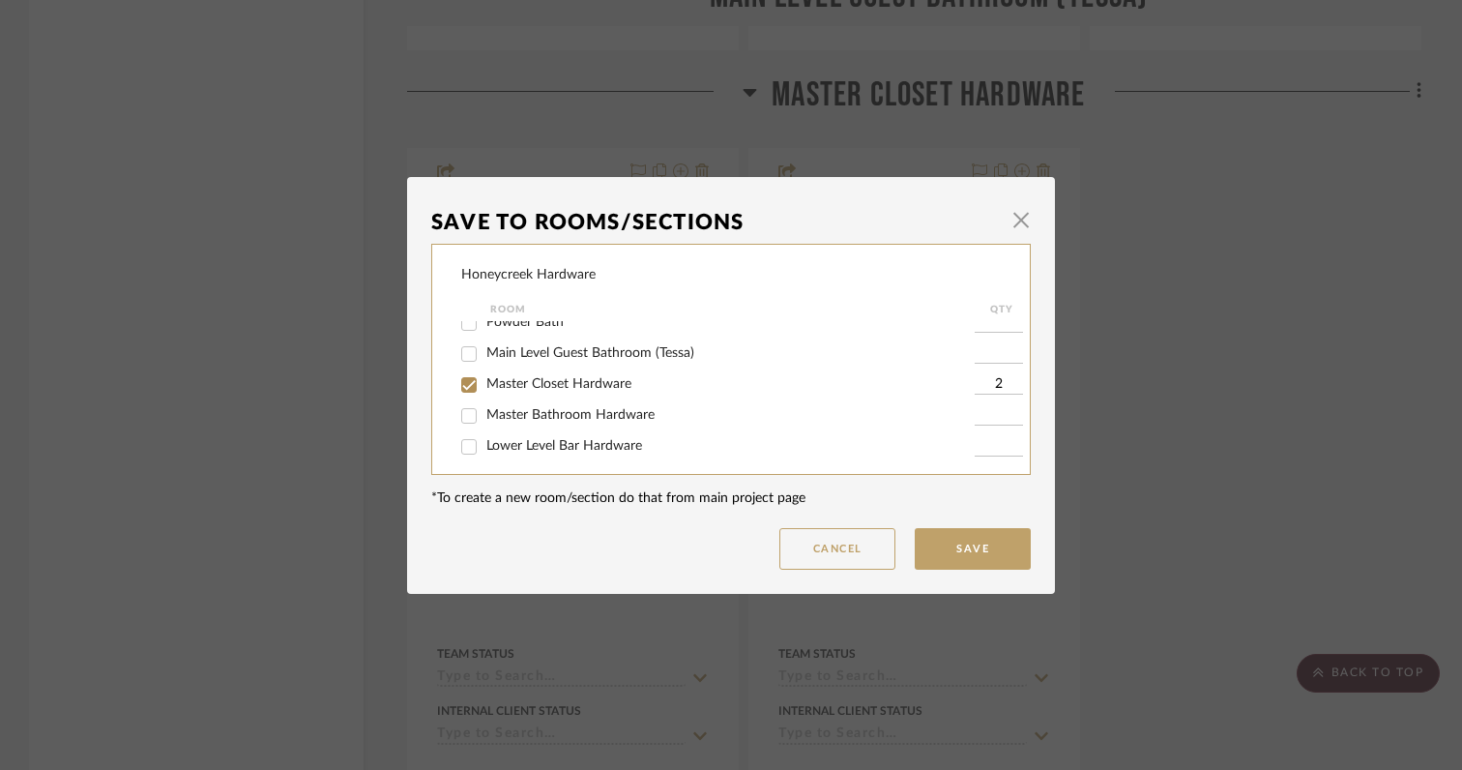
scroll to position [139, 0]
click at [459, 423] on input "Master Bathroom Hardware" at bounding box center [468, 413] width 31 height 31
checkbox input "true"
type input "1"
click at [459, 389] on input "Master Closet Hardware" at bounding box center [468, 382] width 31 height 31
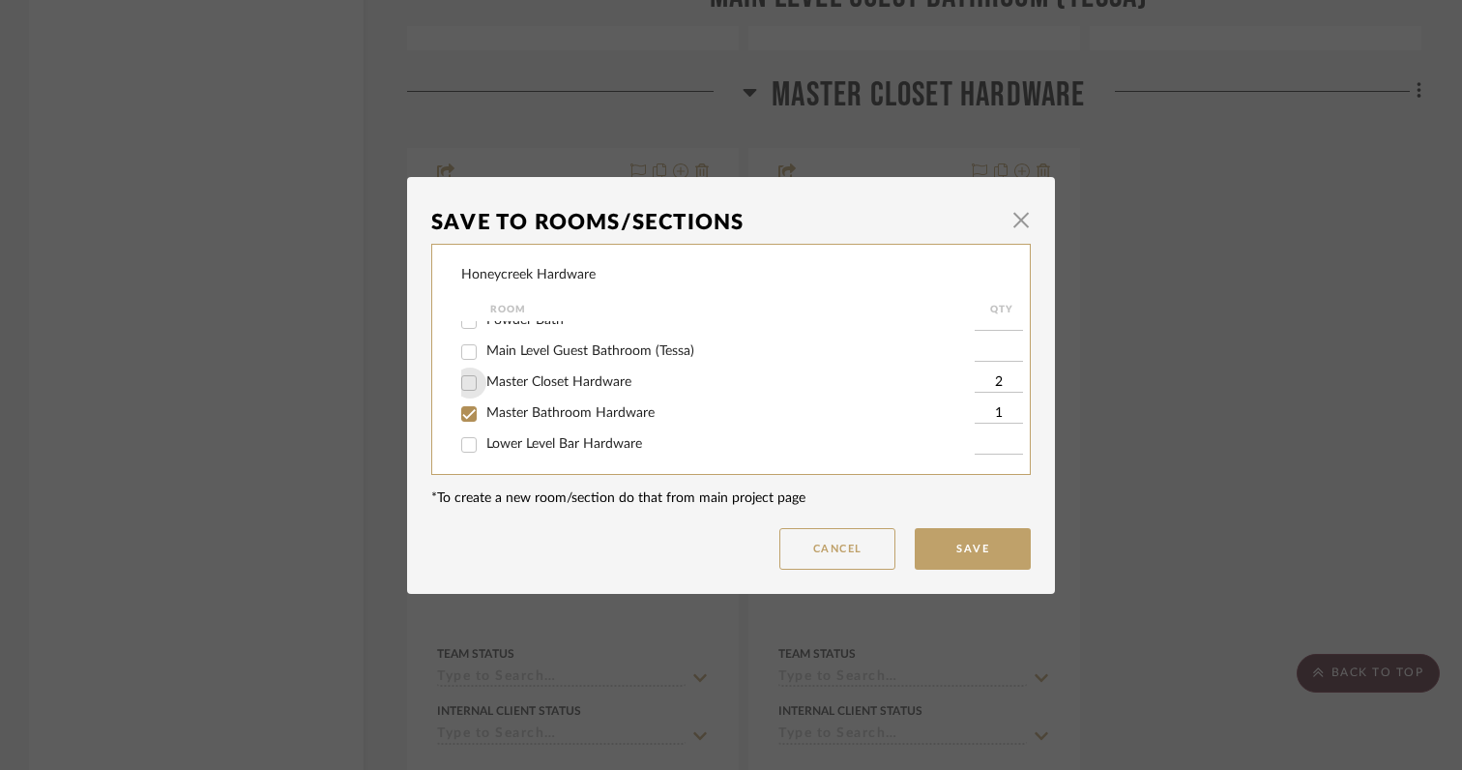
checkbox input "false"
click at [931, 545] on button "Save" at bounding box center [973, 549] width 116 height 42
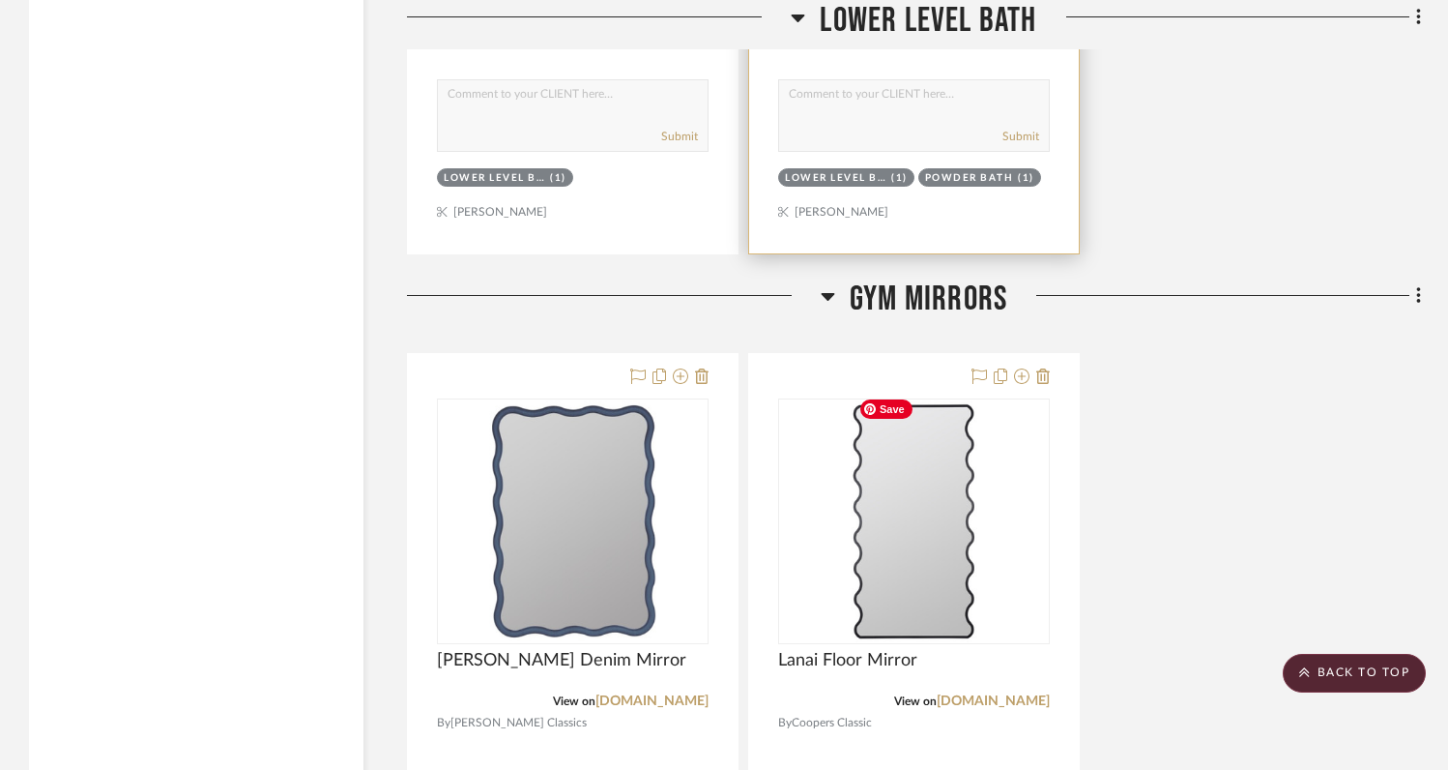
scroll to position [10540, 0]
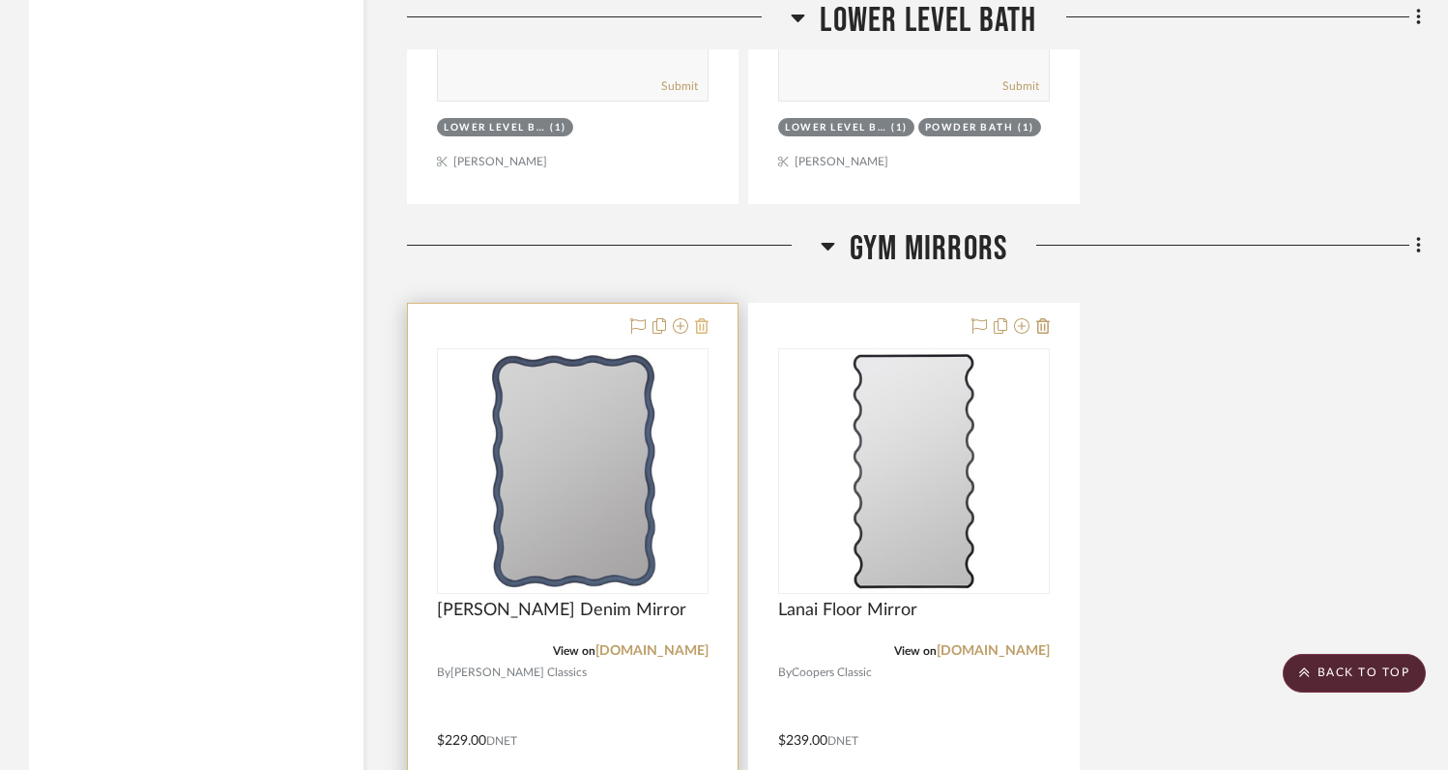
click at [701, 318] on icon at bounding box center [702, 325] width 14 height 15
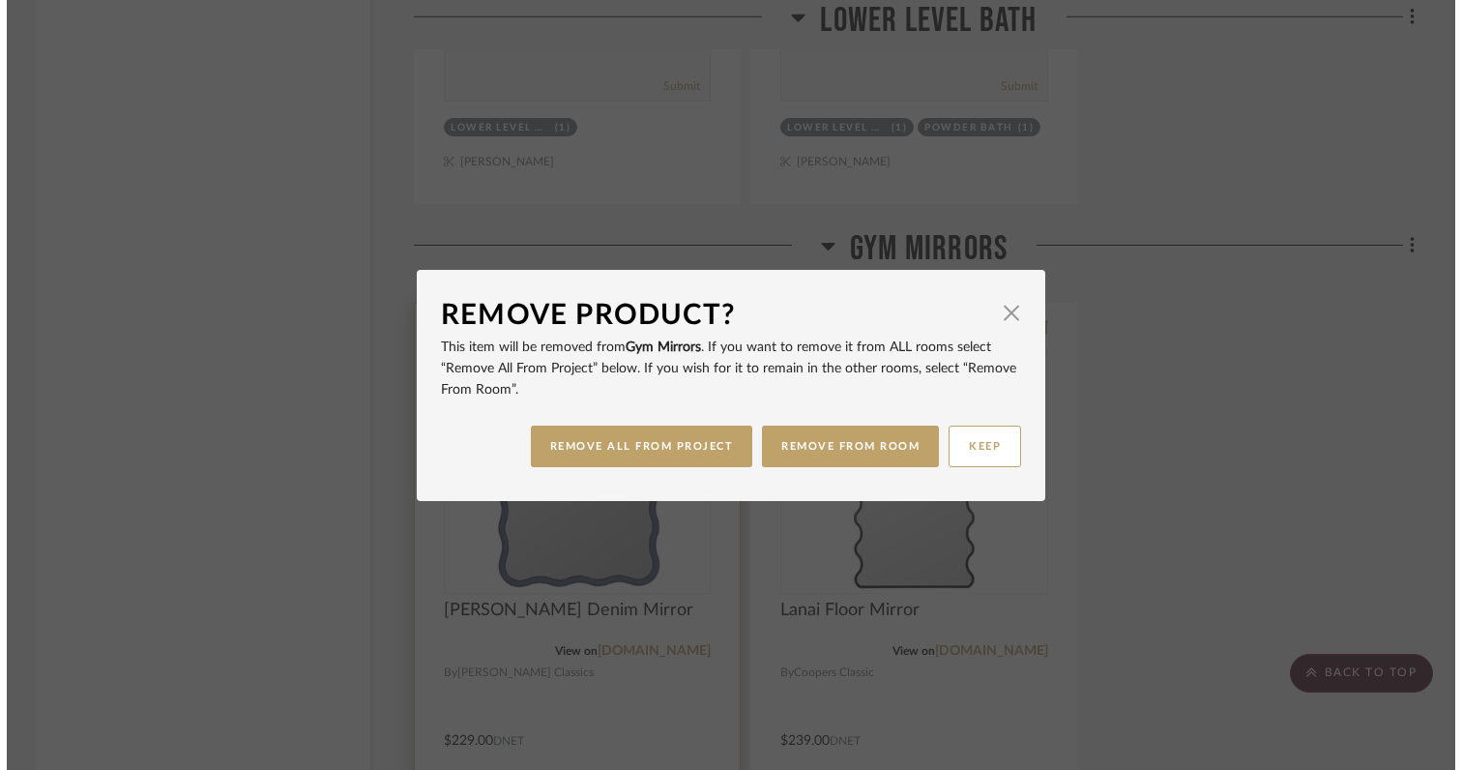
scroll to position [0, 0]
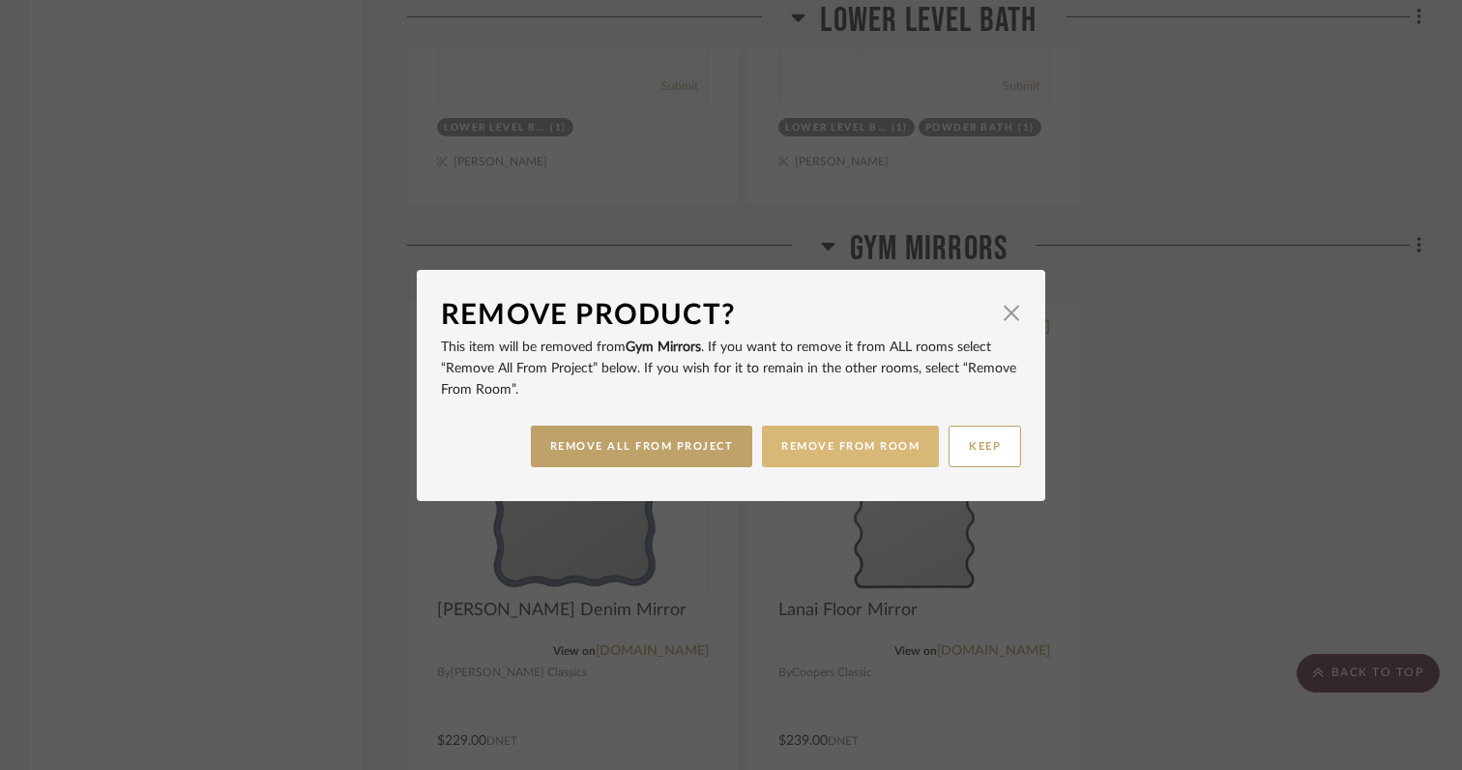
click at [853, 449] on button "REMOVE FROM ROOM" at bounding box center [850, 446] width 177 height 42
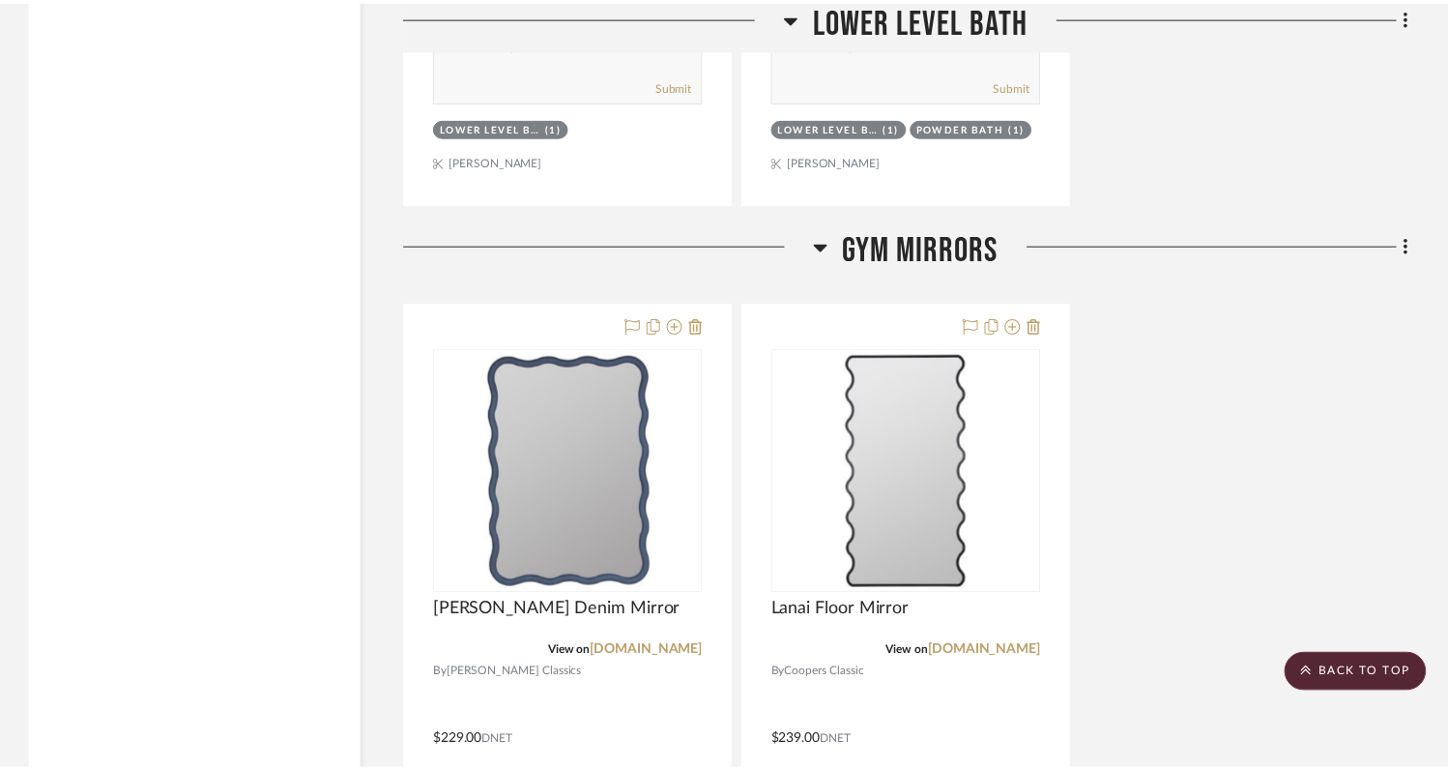
scroll to position [10540, 0]
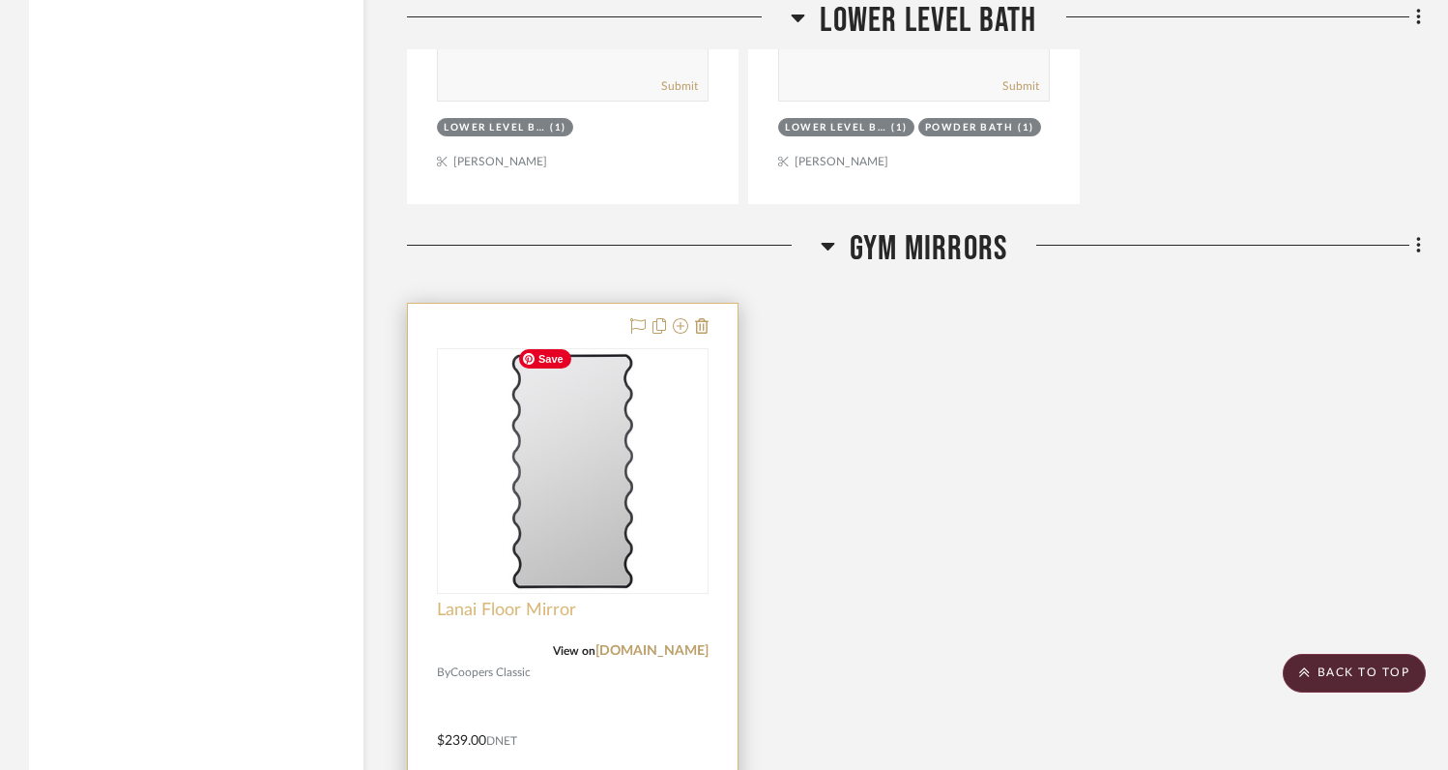
click at [499, 599] on span "Lanai Floor Mirror" at bounding box center [506, 609] width 139 height 21
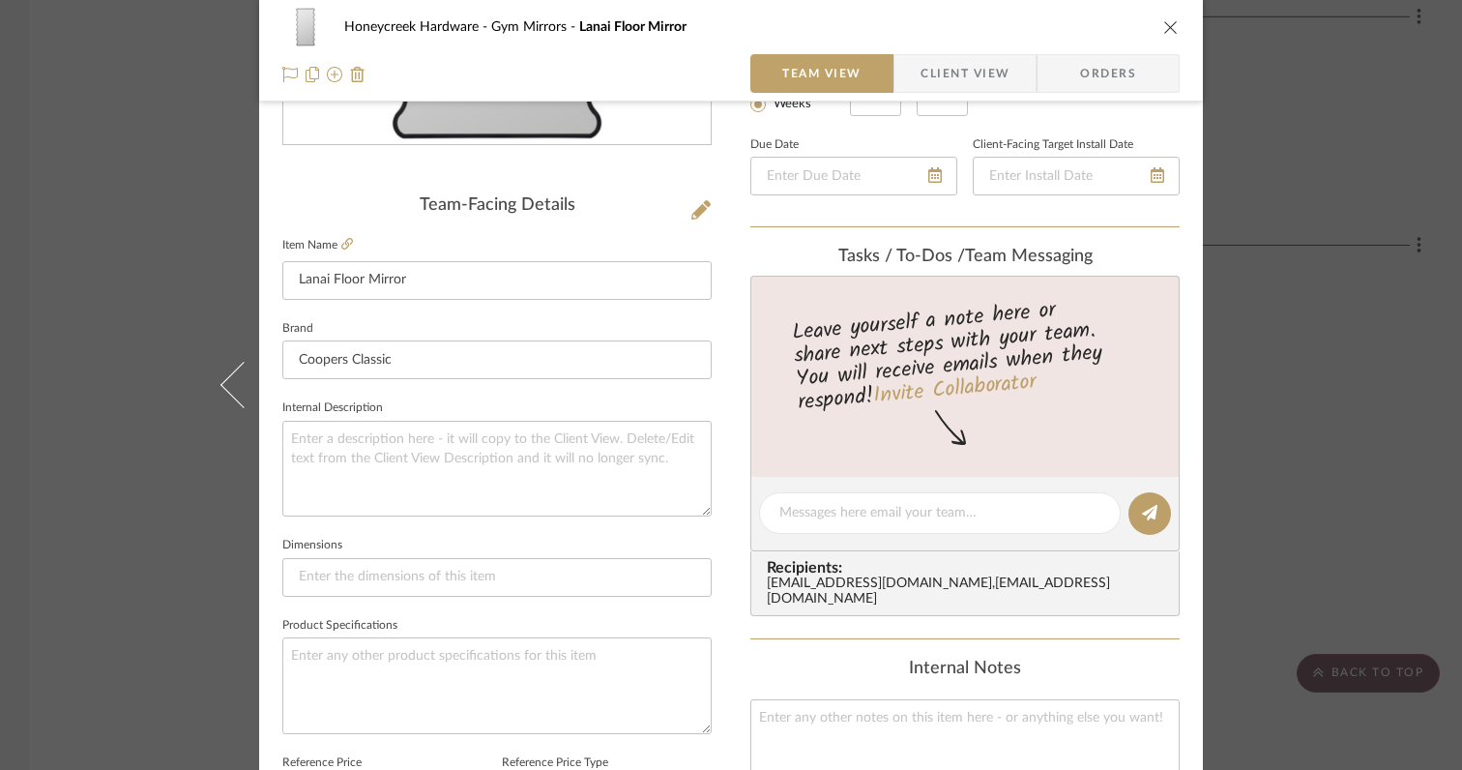
scroll to position [0, 0]
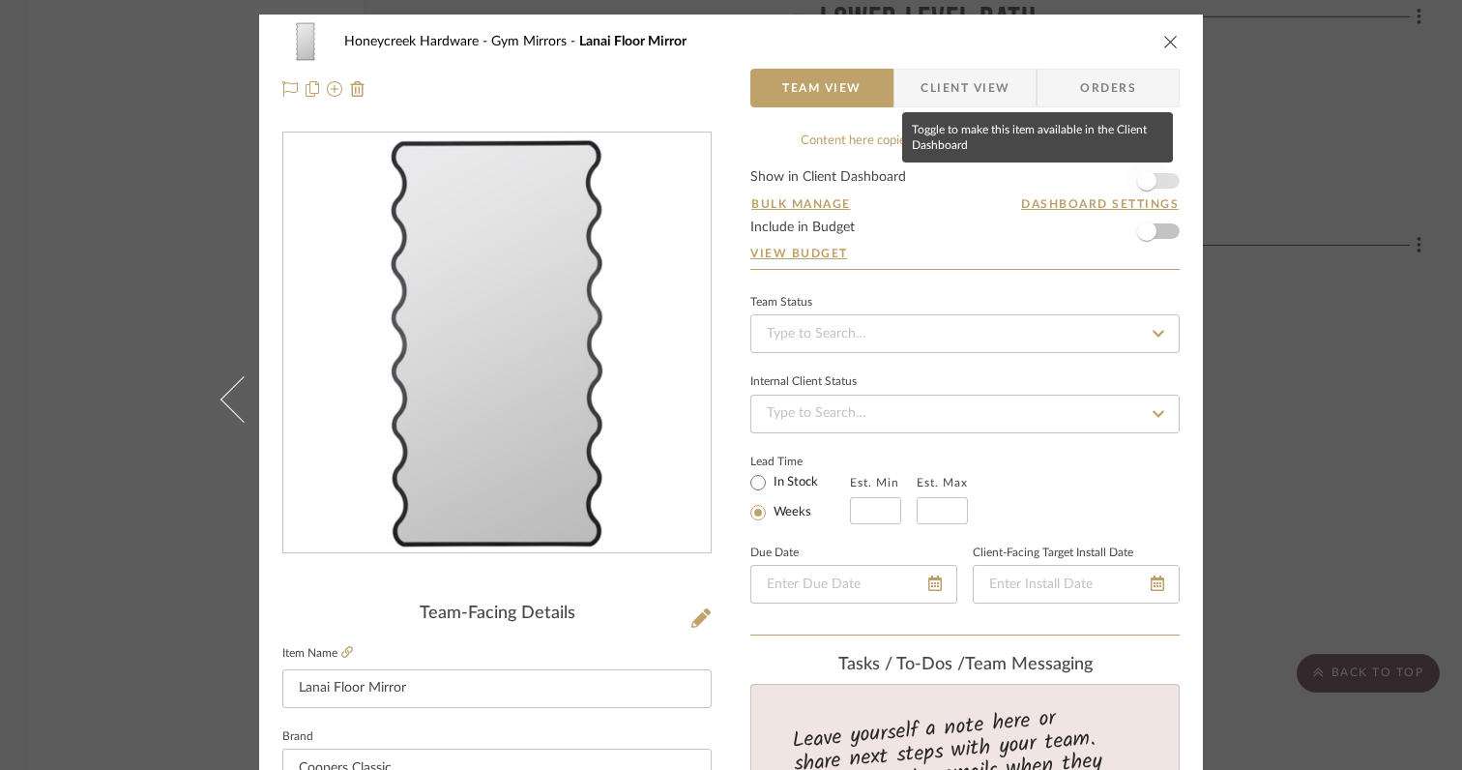
click at [1148, 187] on span "button" at bounding box center [1146, 181] width 43 height 43
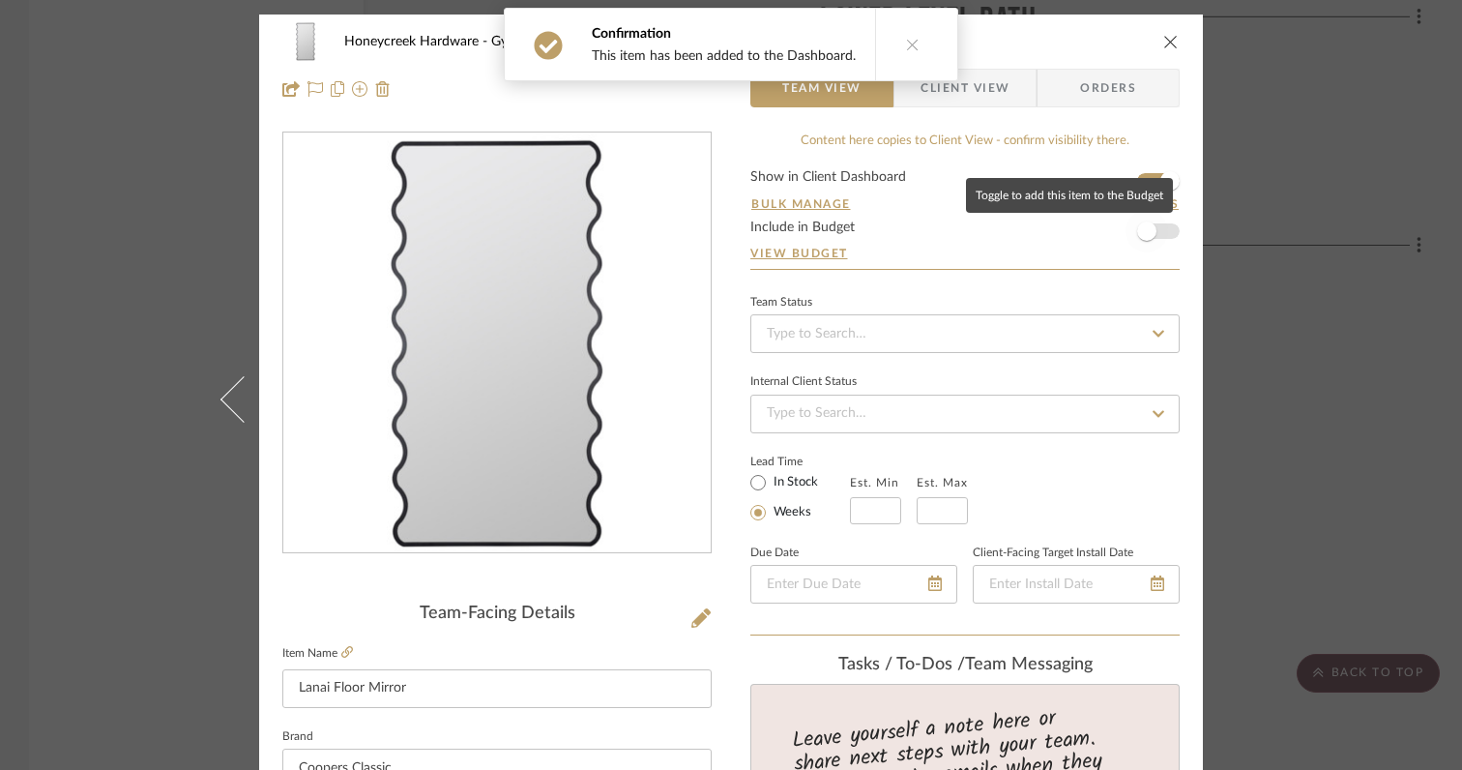
click at [1148, 228] on span "button" at bounding box center [1146, 230] width 19 height 19
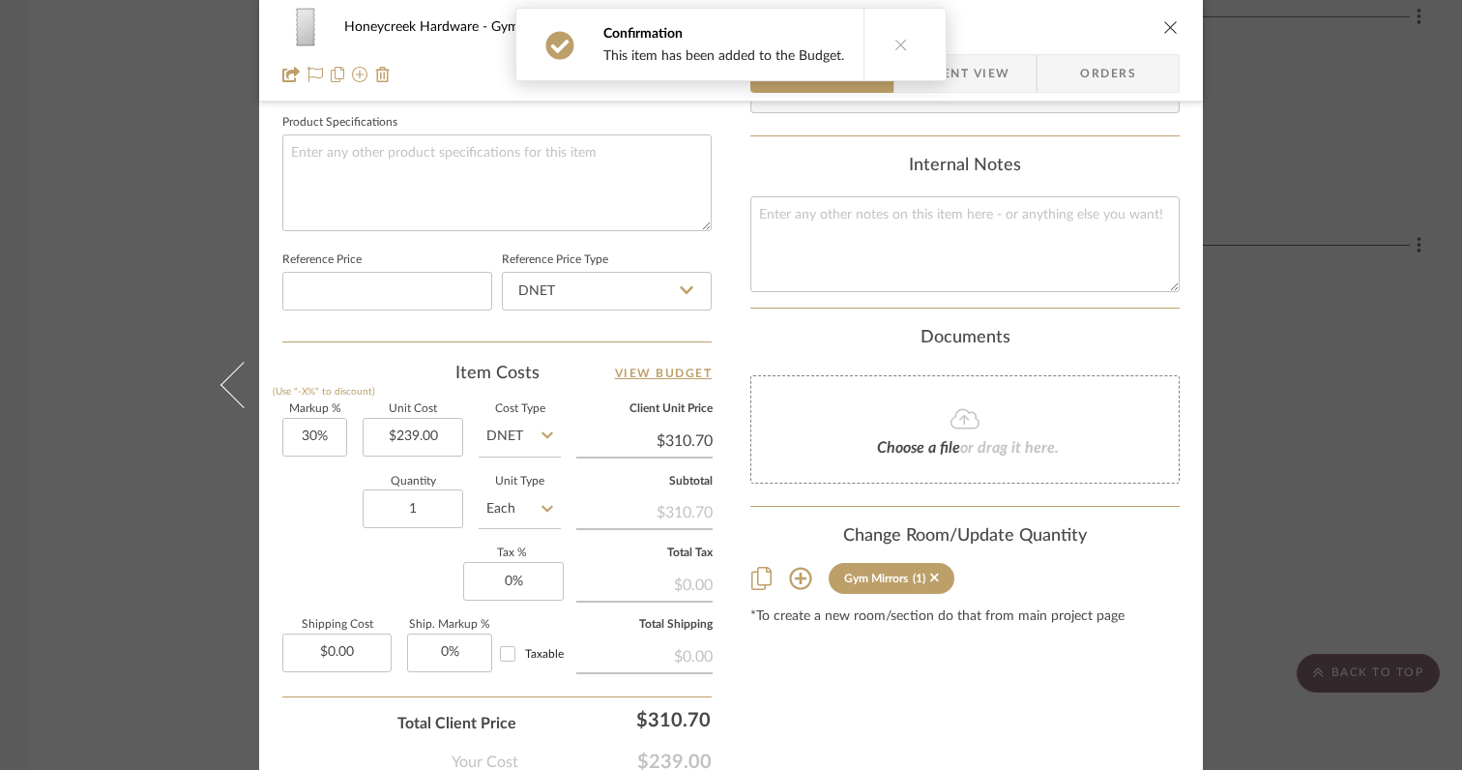
scroll to position [913, 0]
click at [321, 437] on input "30" at bounding box center [314, 435] width 65 height 39
type input "0%"
click at [317, 494] on div "Quantity 1 Unit Type Each" at bounding box center [421, 509] width 278 height 69
type input "$239.00"
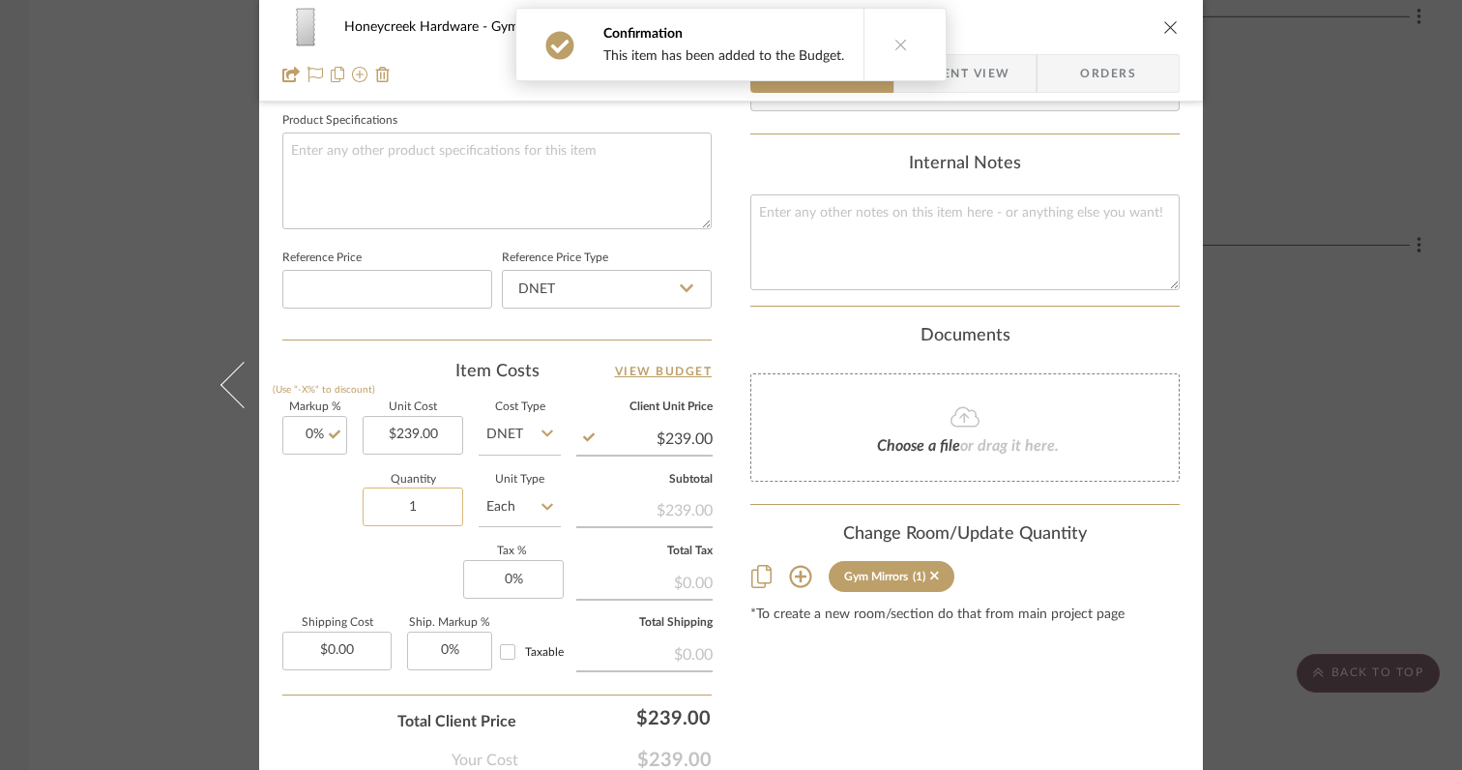
click at [430, 510] on input "1" at bounding box center [413, 506] width 101 height 39
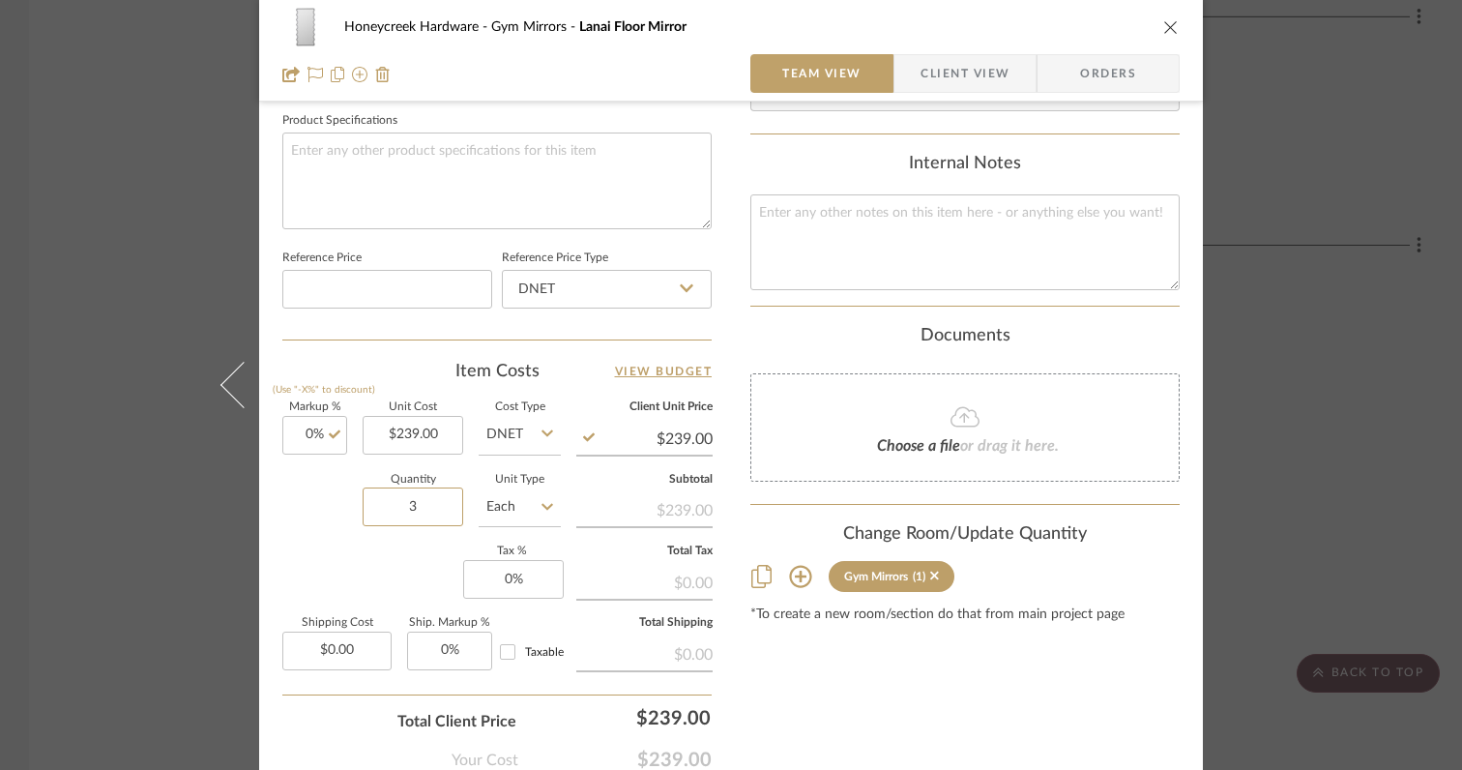
type input "3"
click at [398, 567] on div "Markup % (Use "-X%" to discount) 0% Unit Cost $239.00 Cost Type DNET Client Uni…" at bounding box center [496, 543] width 429 height 282
click at [536, 584] on input "0" at bounding box center [513, 579] width 101 height 39
type input "6%"
click at [337, 582] on div "Markup % (Use "-X%" to discount) 0% Unit Cost $239.00 Cost Type DNET Client Uni…" at bounding box center [496, 543] width 429 height 282
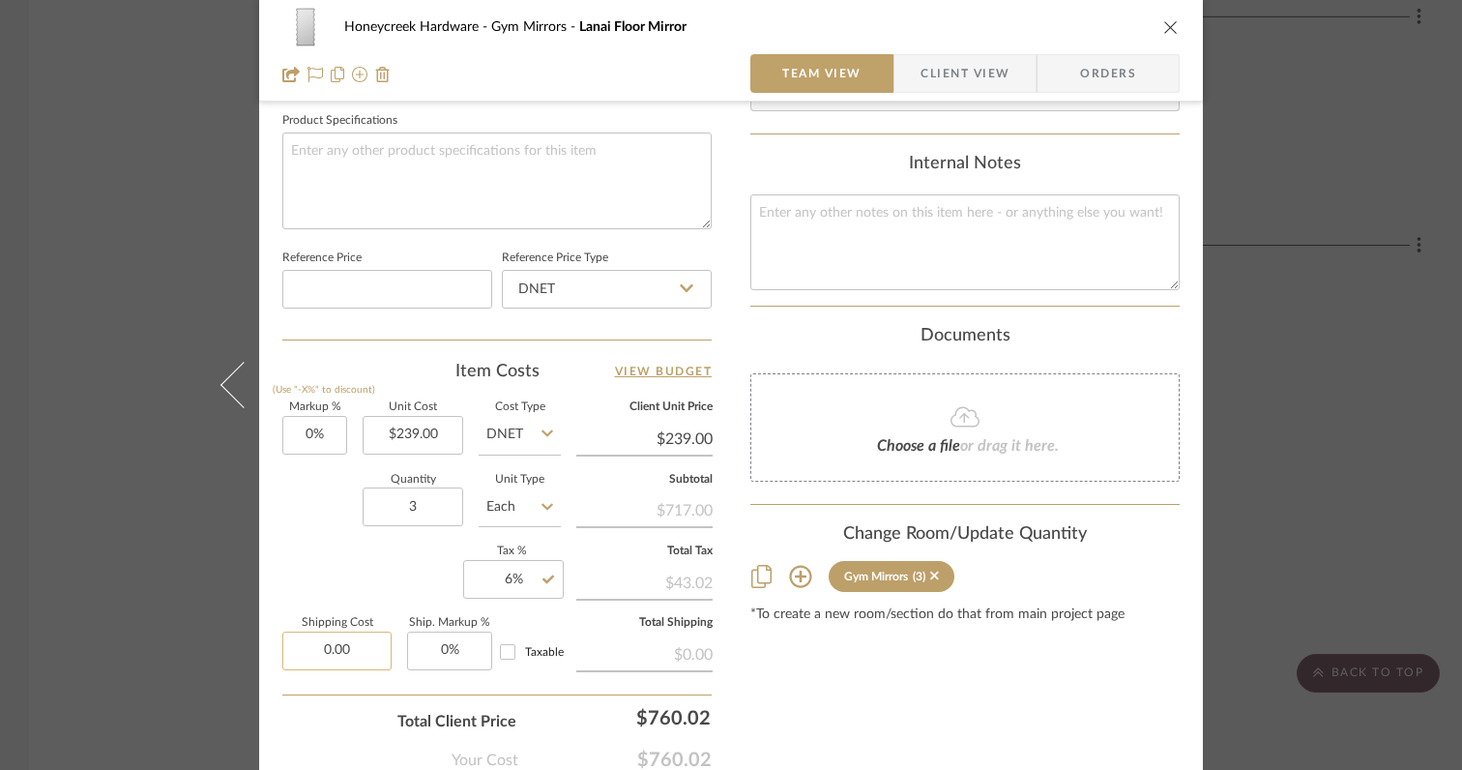
click at [357, 648] on input "0.00" at bounding box center [336, 650] width 109 height 39
type input "$189.00"
click at [306, 524] on div "Quantity 3 Unit Type Each" at bounding box center [421, 509] width 278 height 69
click at [1165, 24] on icon "close" at bounding box center [1170, 26] width 15 height 15
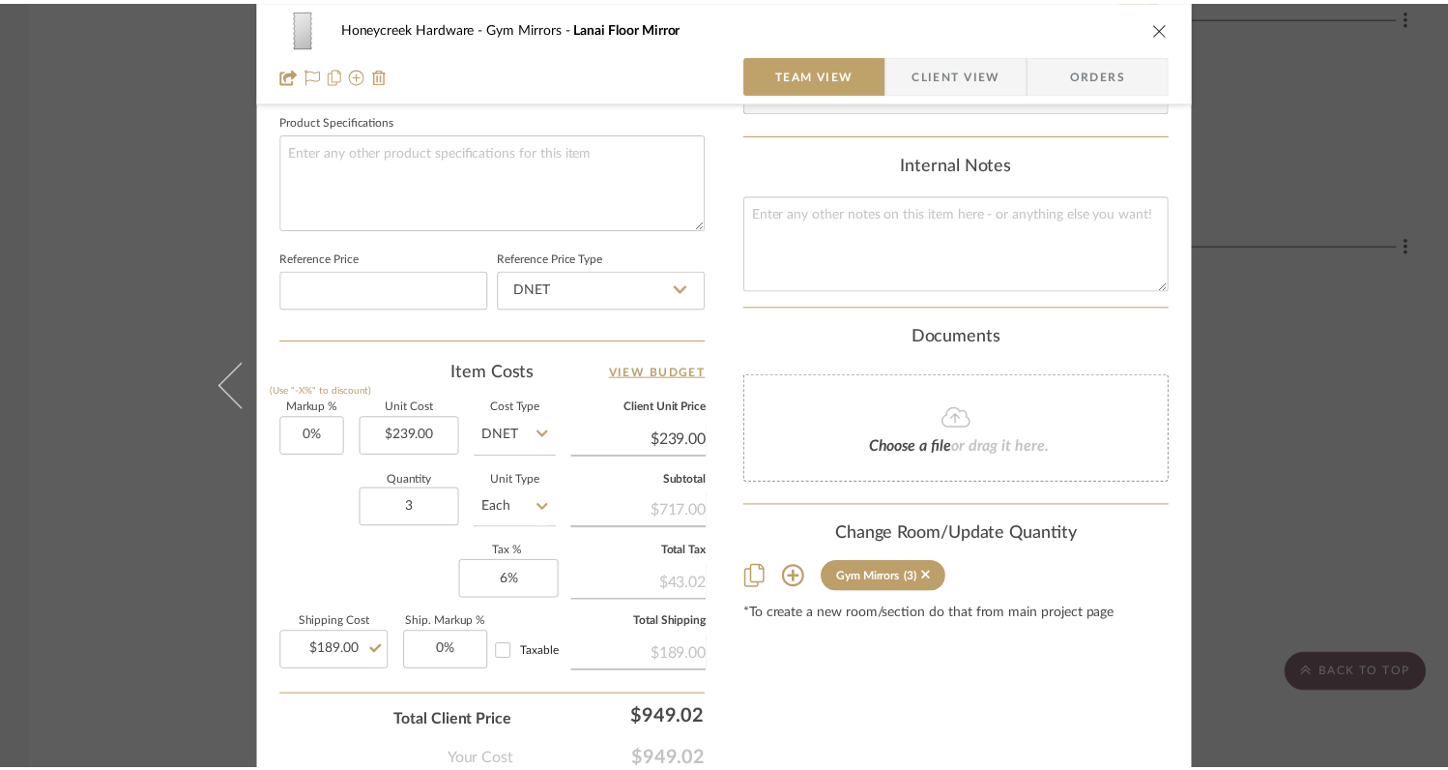
scroll to position [10540, 0]
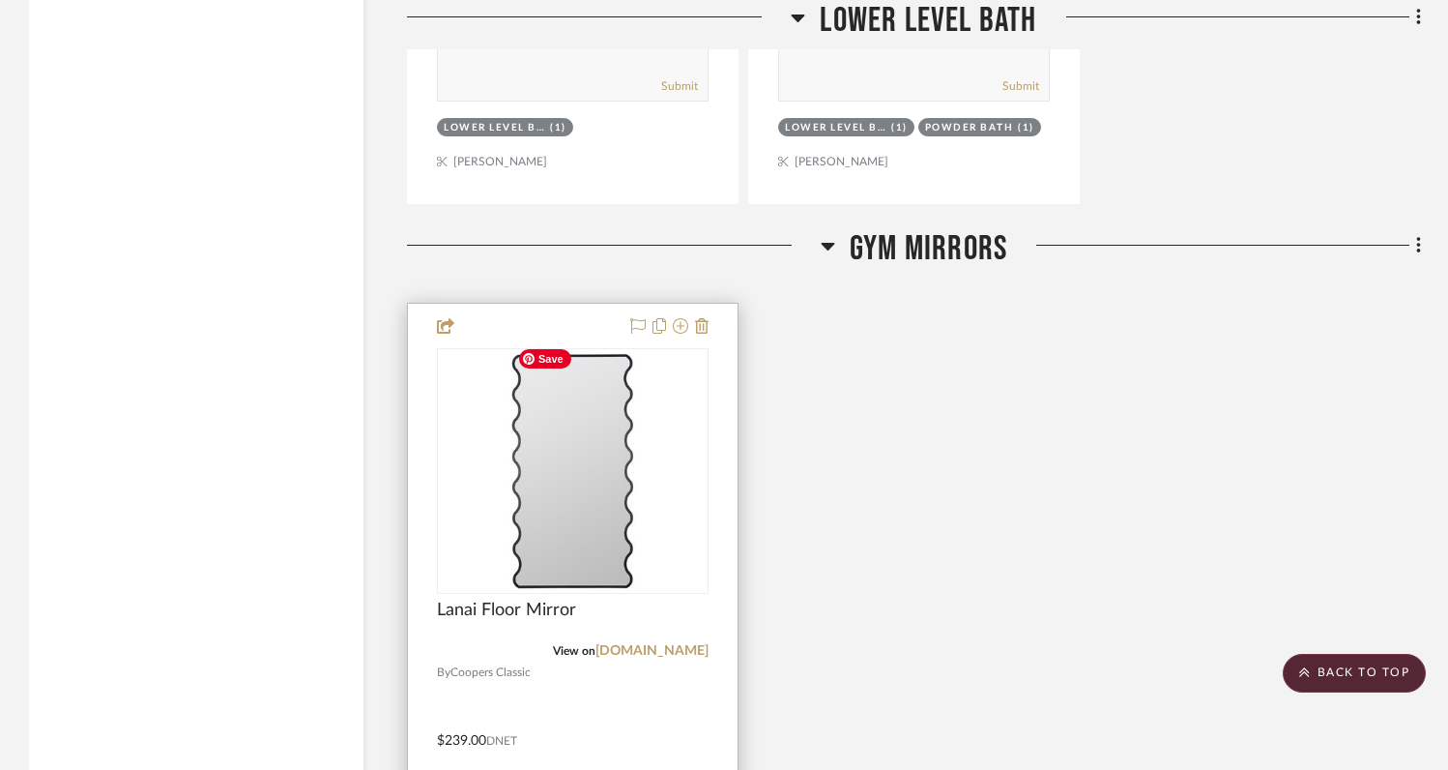
click at [595, 493] on img "0" at bounding box center [573, 471] width 127 height 242
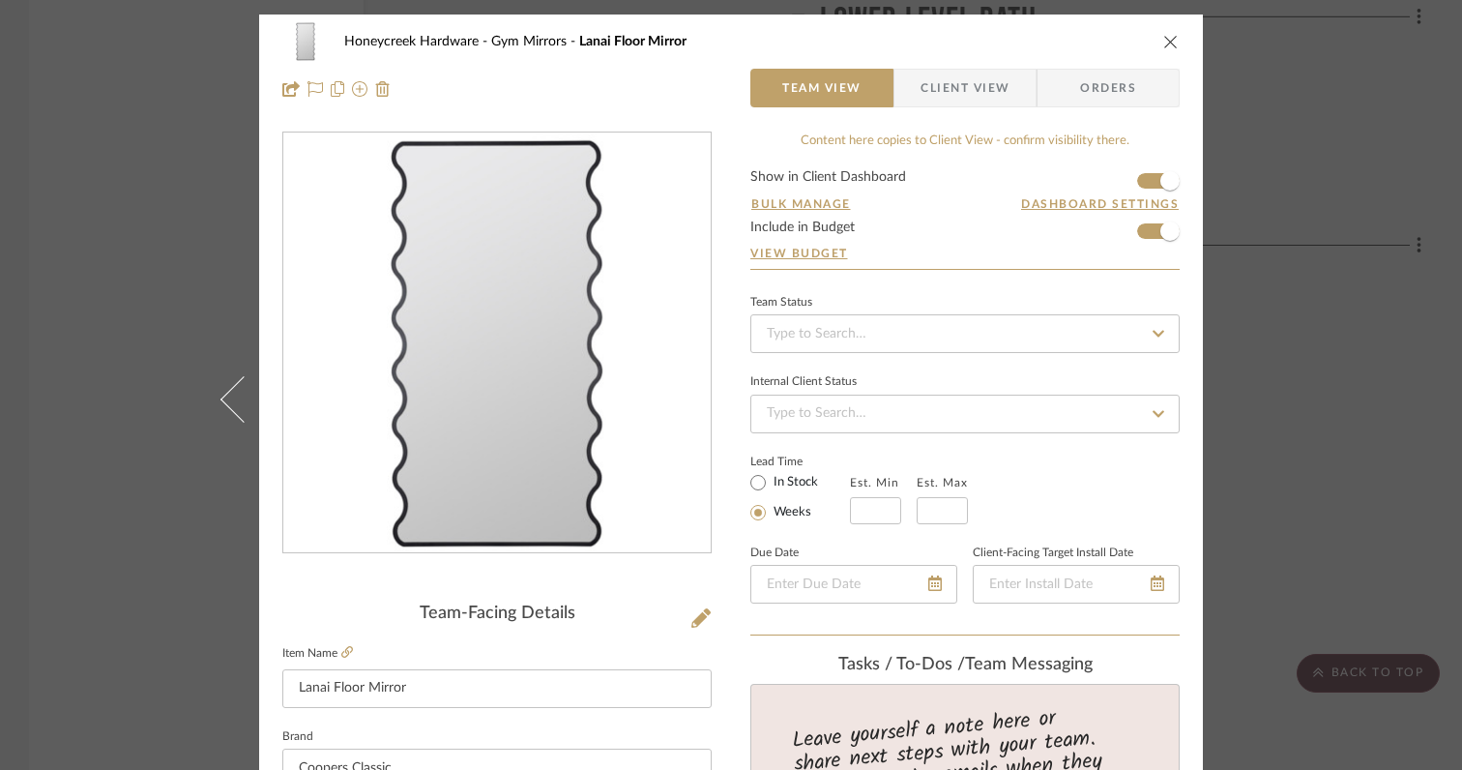
click at [1163, 46] on icon "close" at bounding box center [1170, 41] width 15 height 15
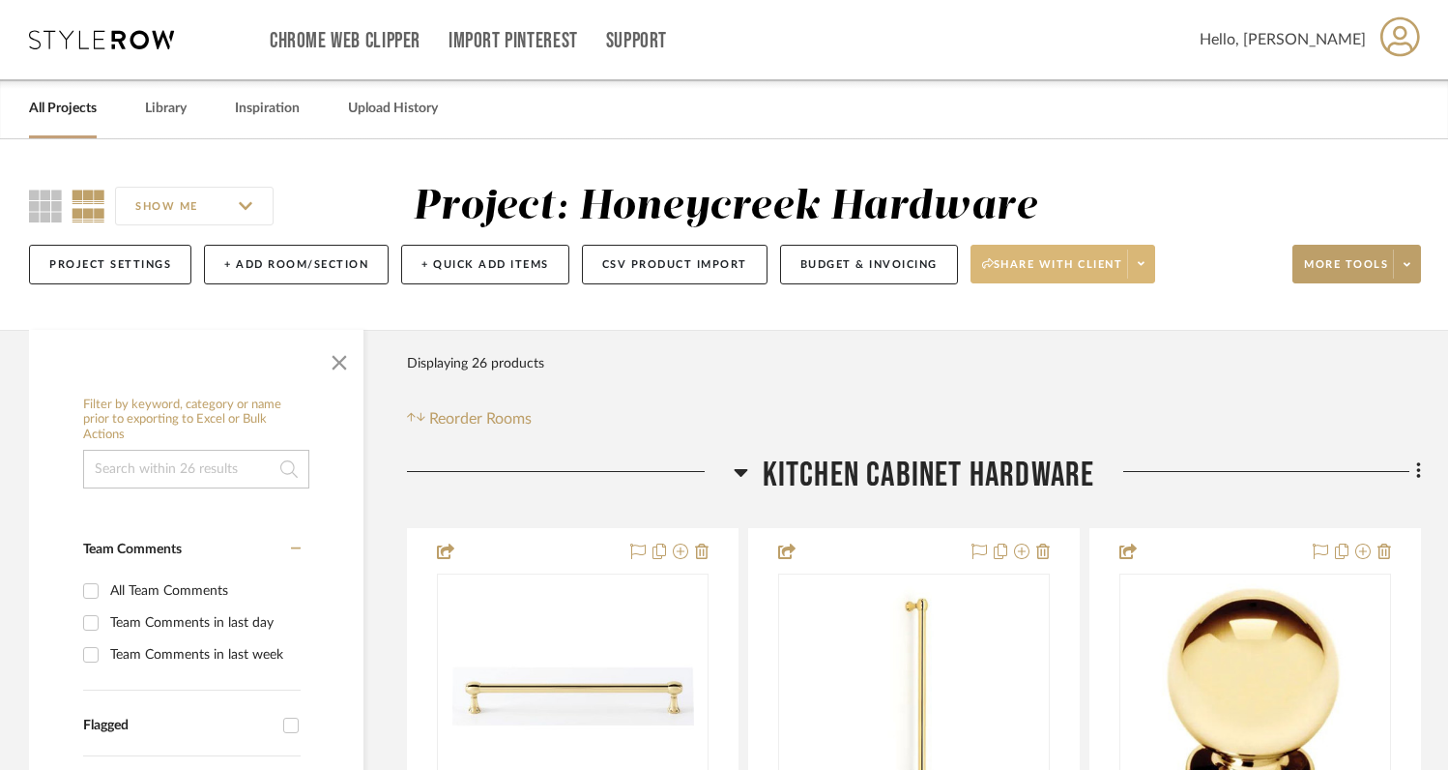
click at [1145, 266] on icon at bounding box center [1141, 264] width 7 height 4
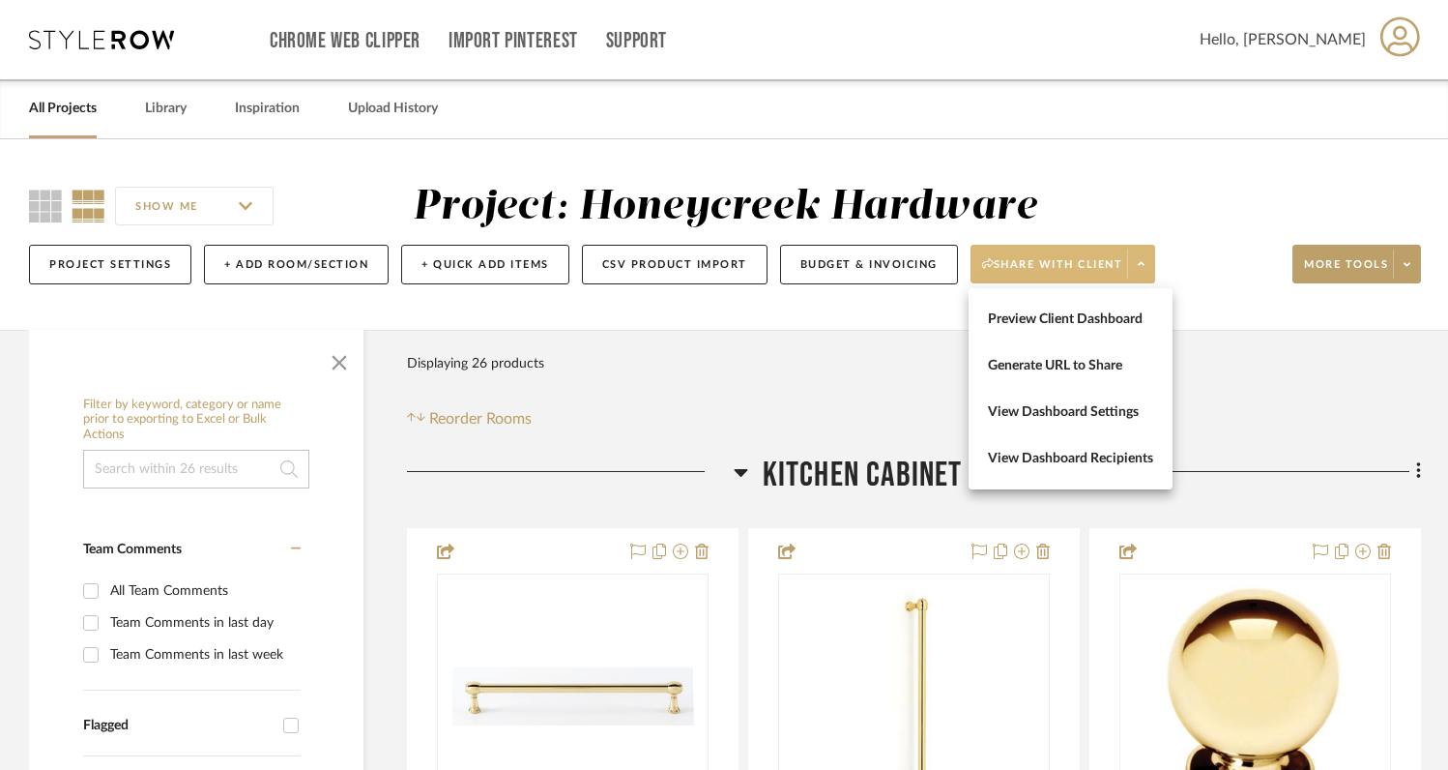
click at [1195, 237] on div at bounding box center [724, 385] width 1448 height 770
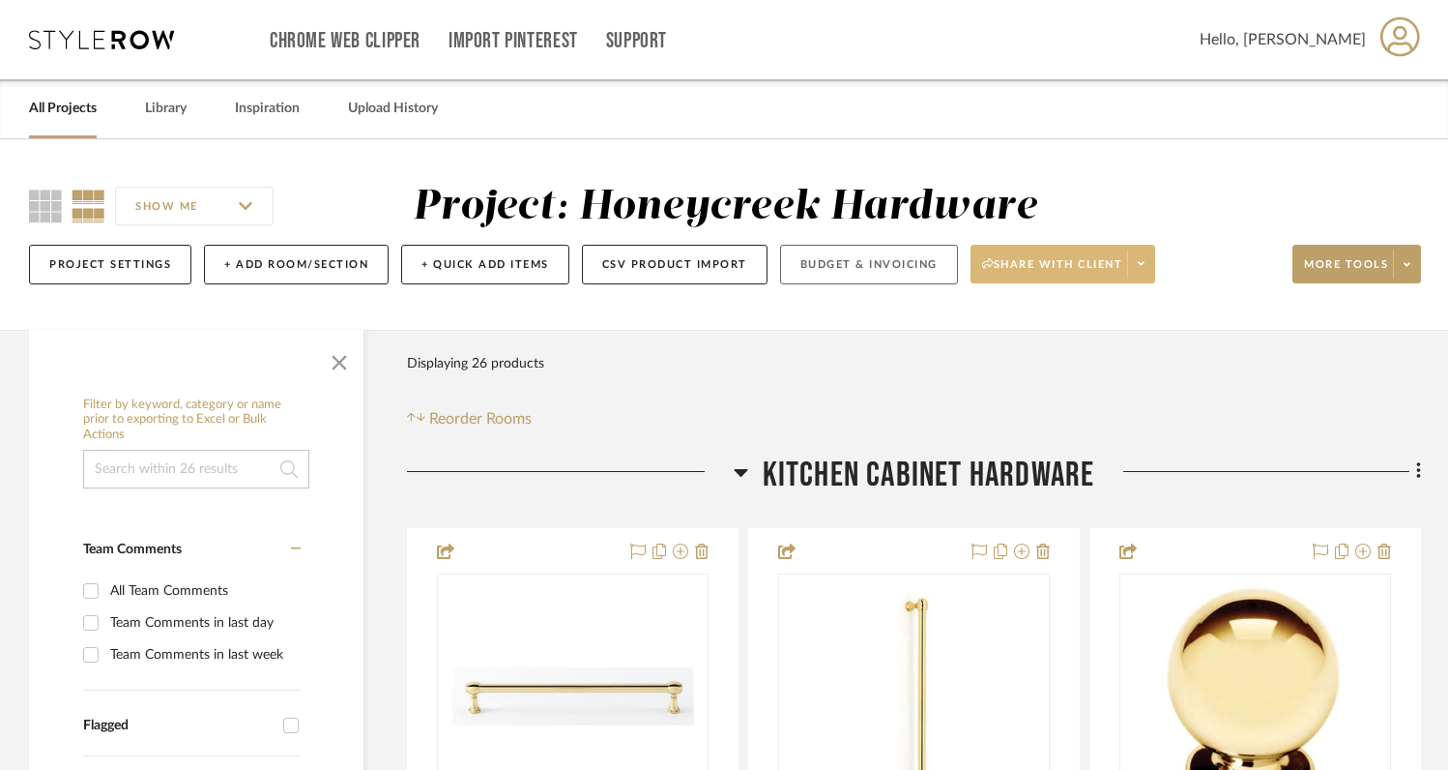
click at [897, 266] on button "Budget & Invoicing" at bounding box center [869, 265] width 178 height 40
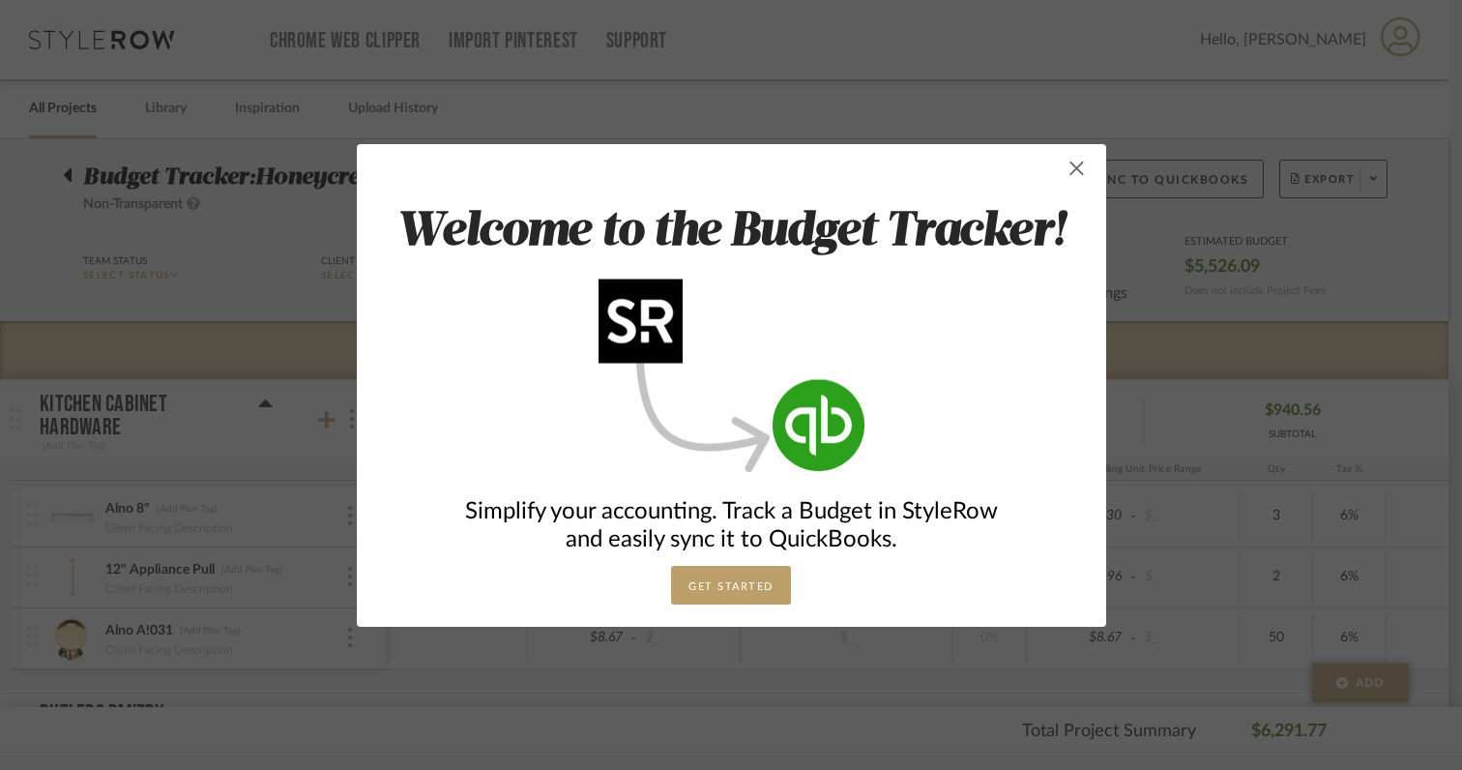
click at [1067, 171] on span "button" at bounding box center [1077, 168] width 39 height 39
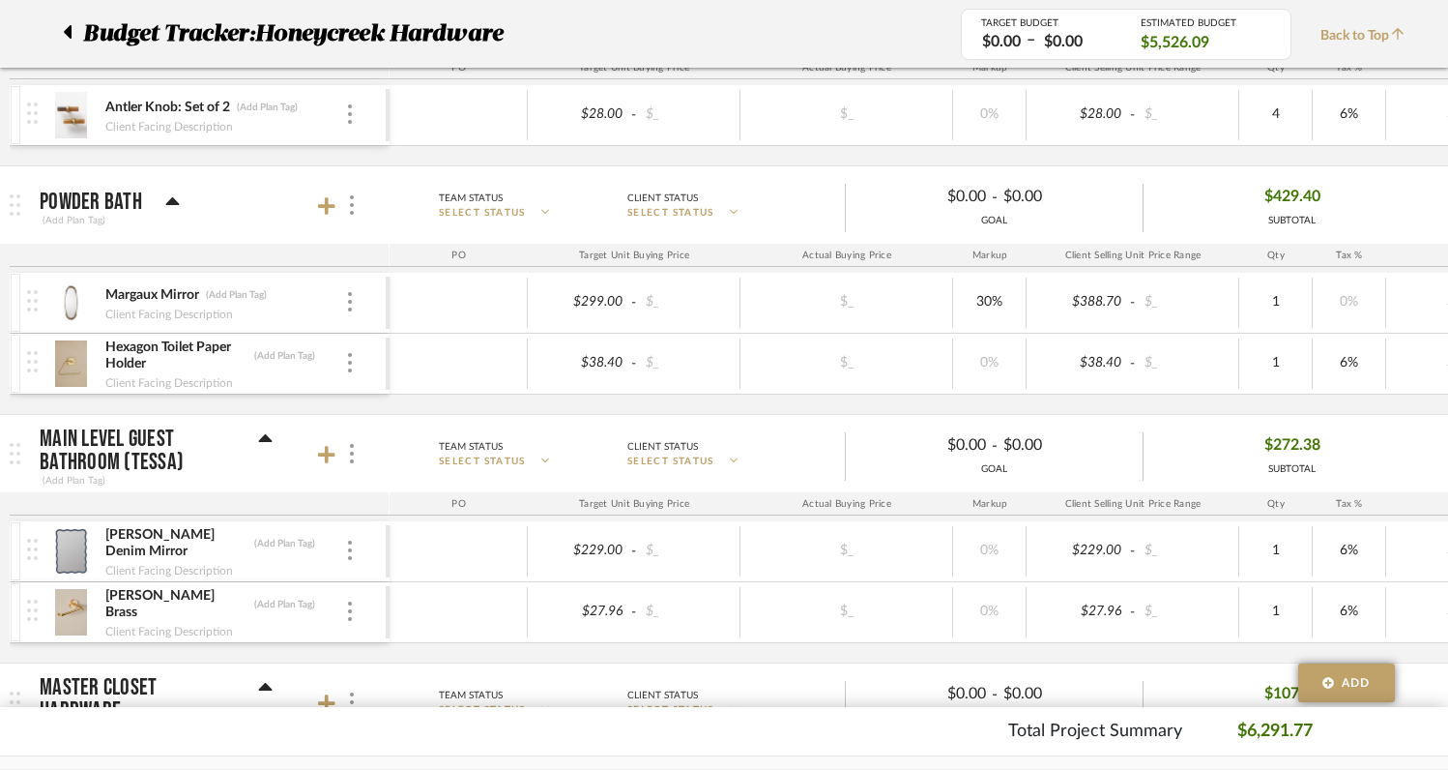
scroll to position [1339, 0]
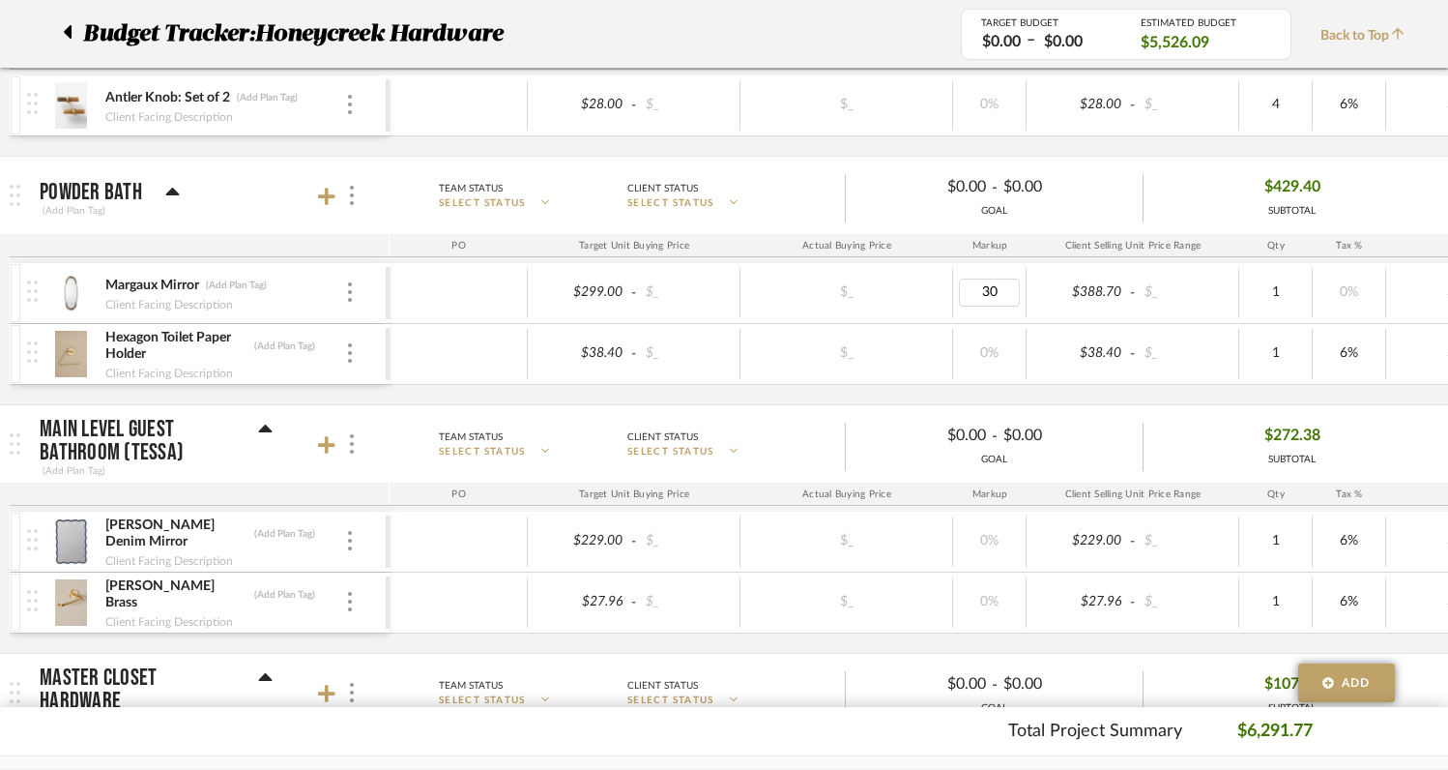
type input "0"
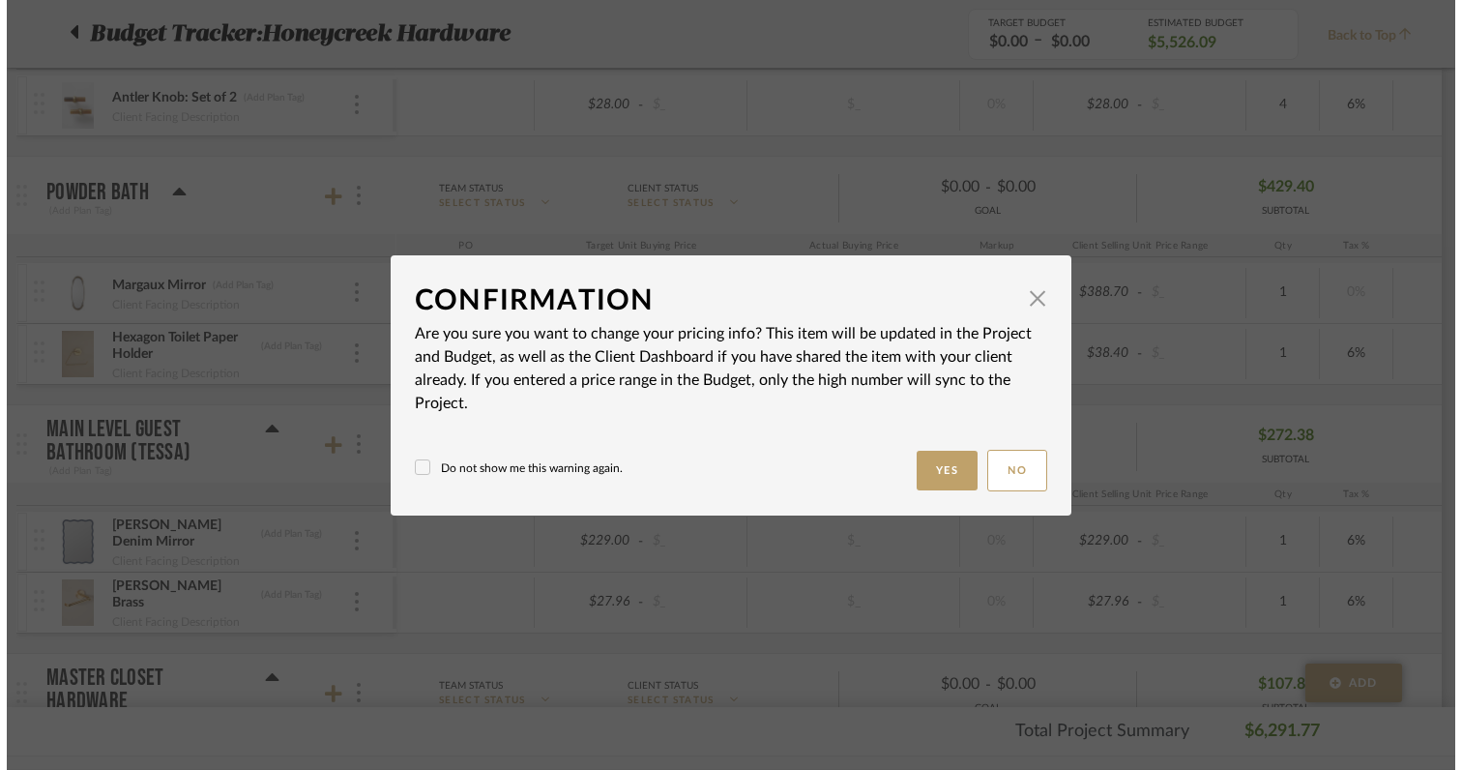
scroll to position [0, 0]
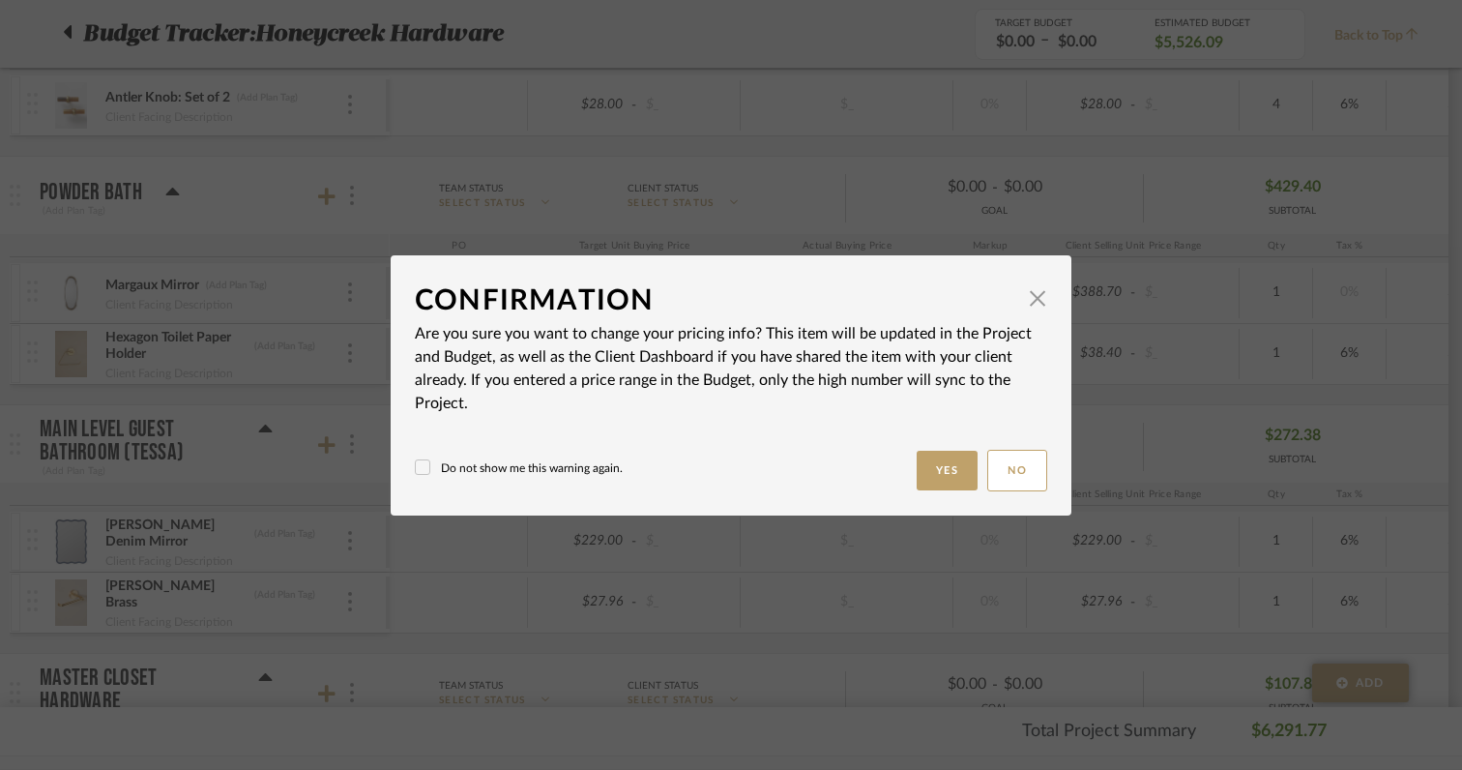
click at [927, 477] on button "Yes" at bounding box center [948, 471] width 62 height 40
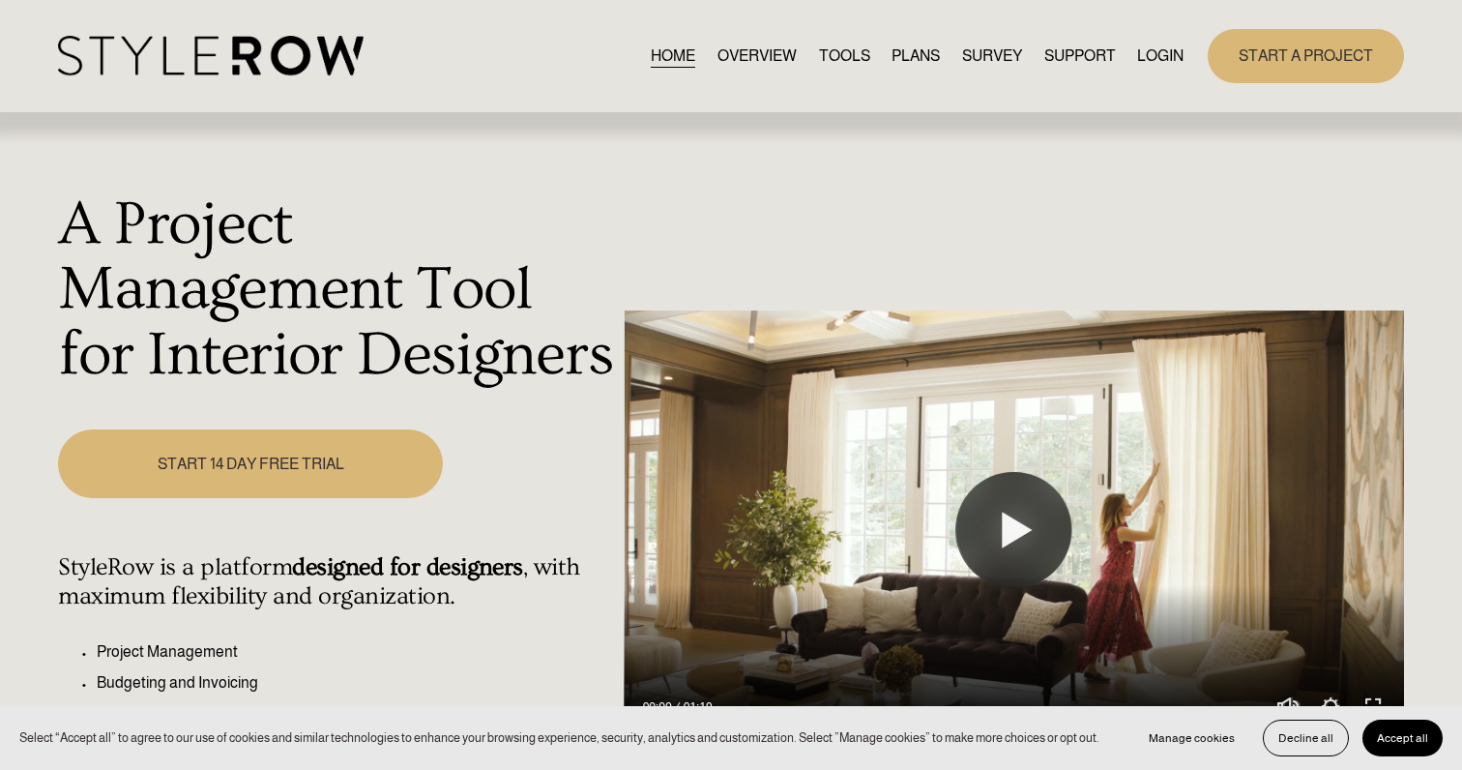
click at [1151, 56] on link "LOGIN" at bounding box center [1160, 56] width 46 height 26
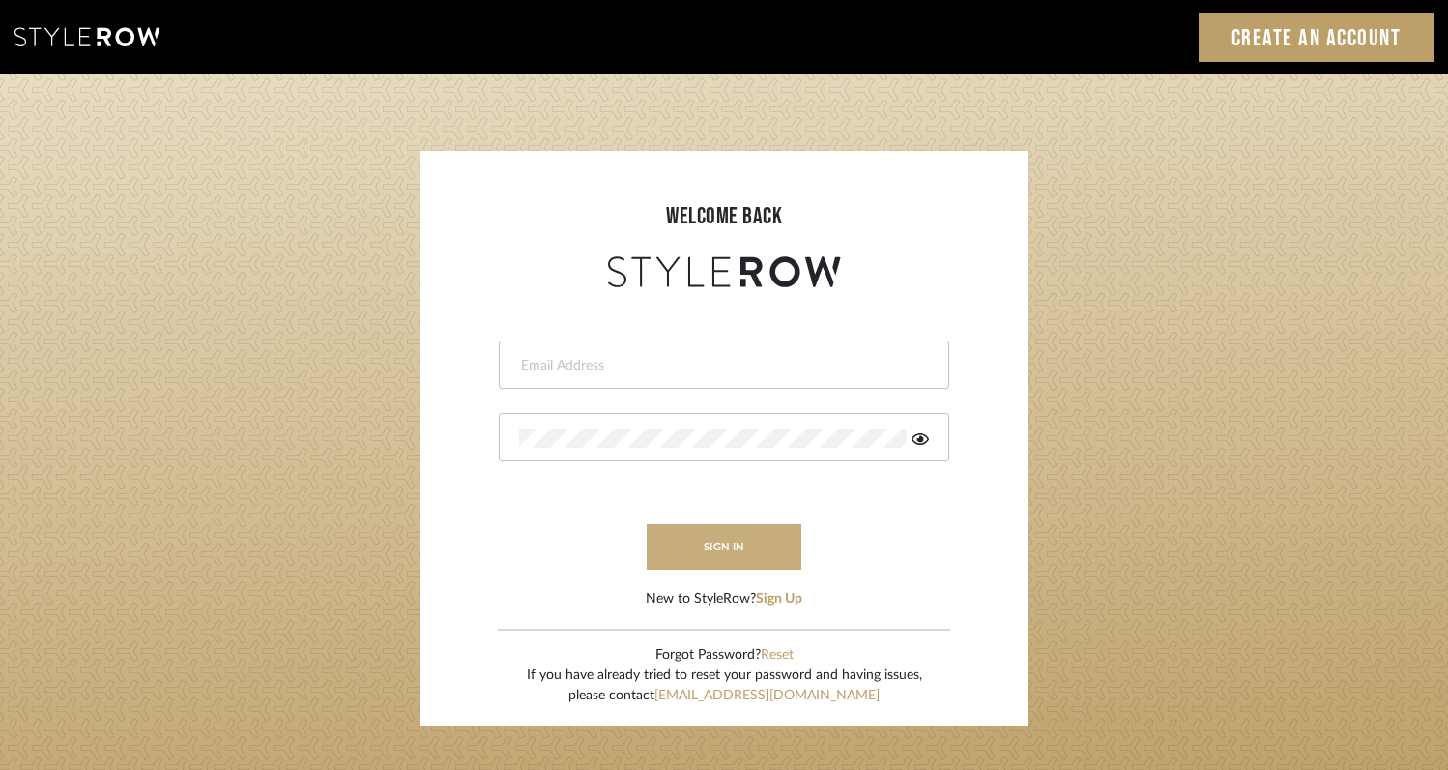
type input "[EMAIL_ADDRESS][DOMAIN_NAME]"
click at [753, 548] on button "sign in" at bounding box center [724, 546] width 155 height 45
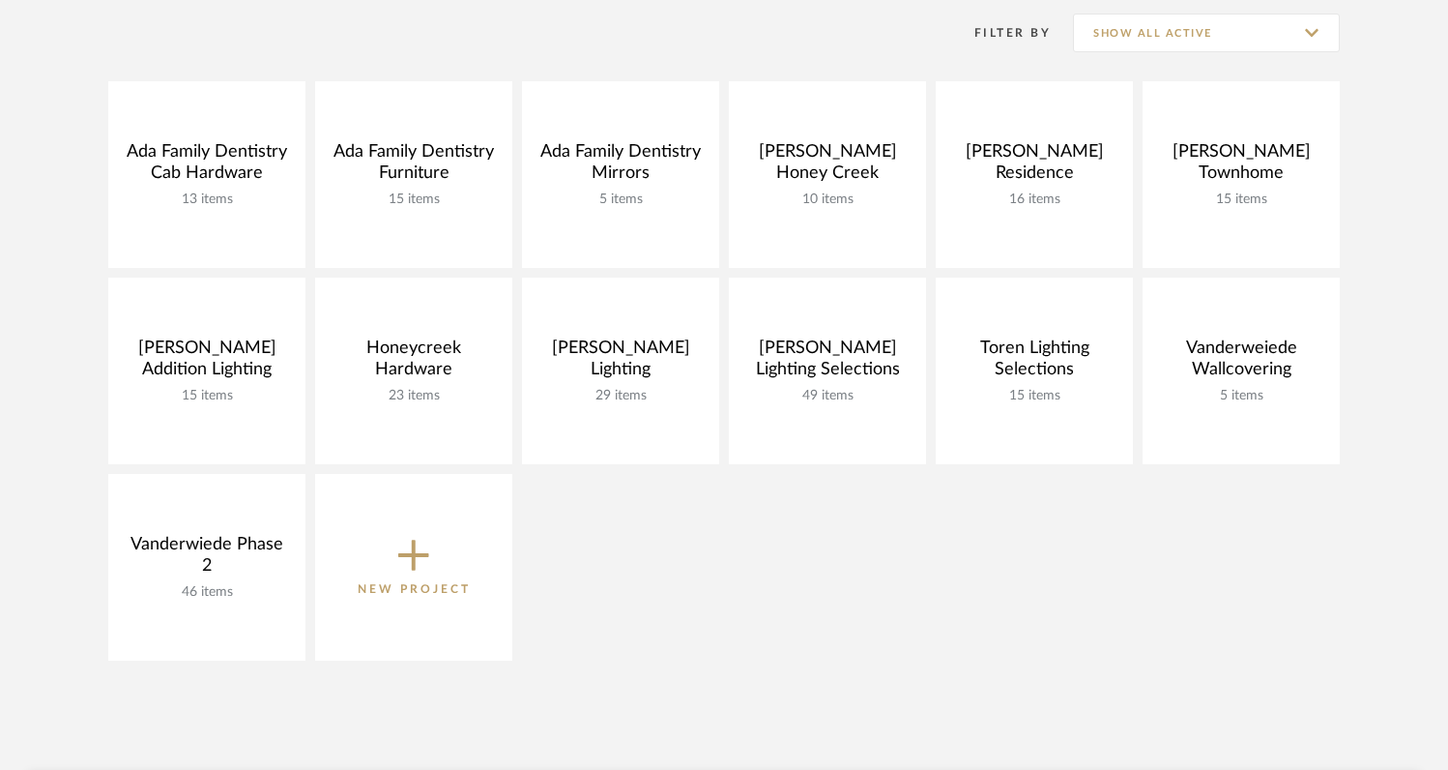
scroll to position [405, 0]
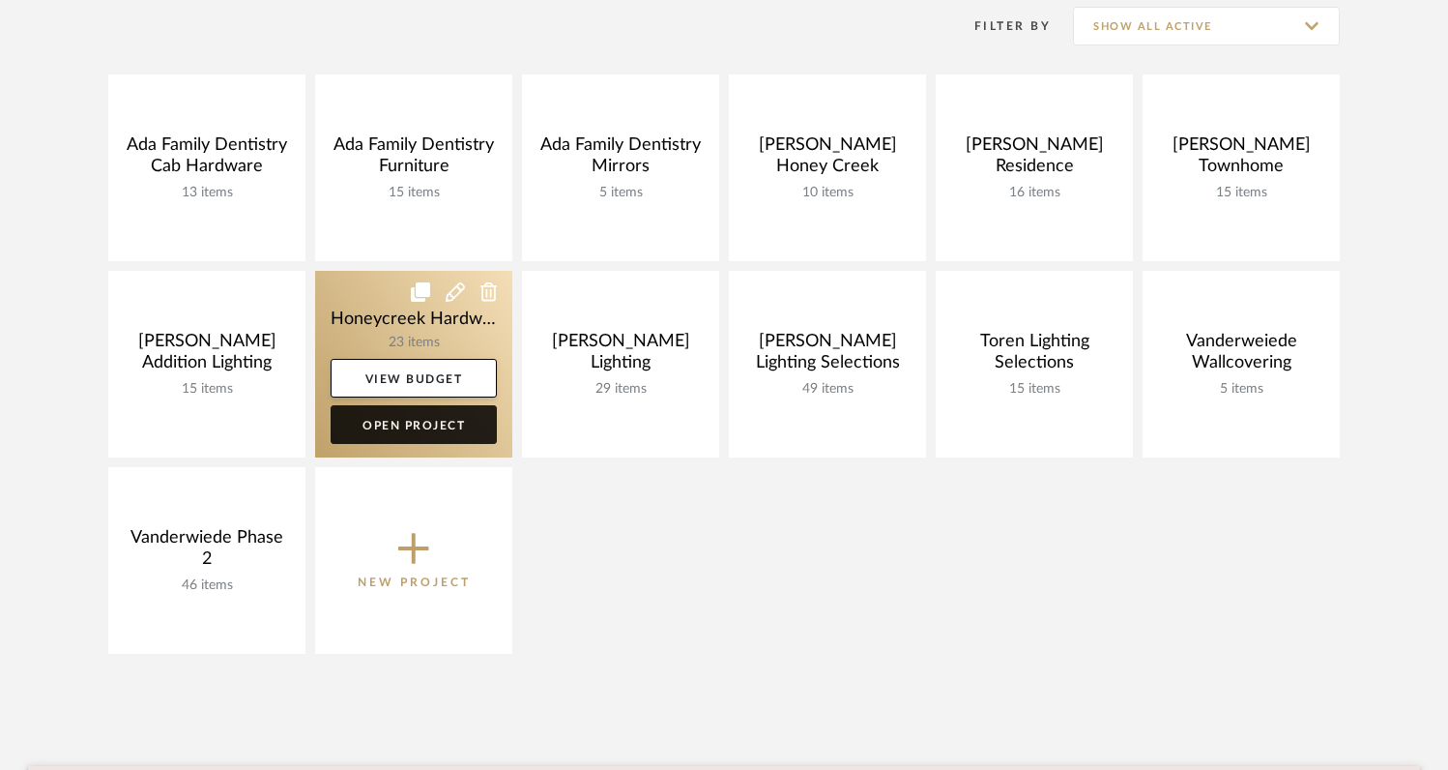
click at [449, 423] on link "Open Project" at bounding box center [414, 424] width 166 height 39
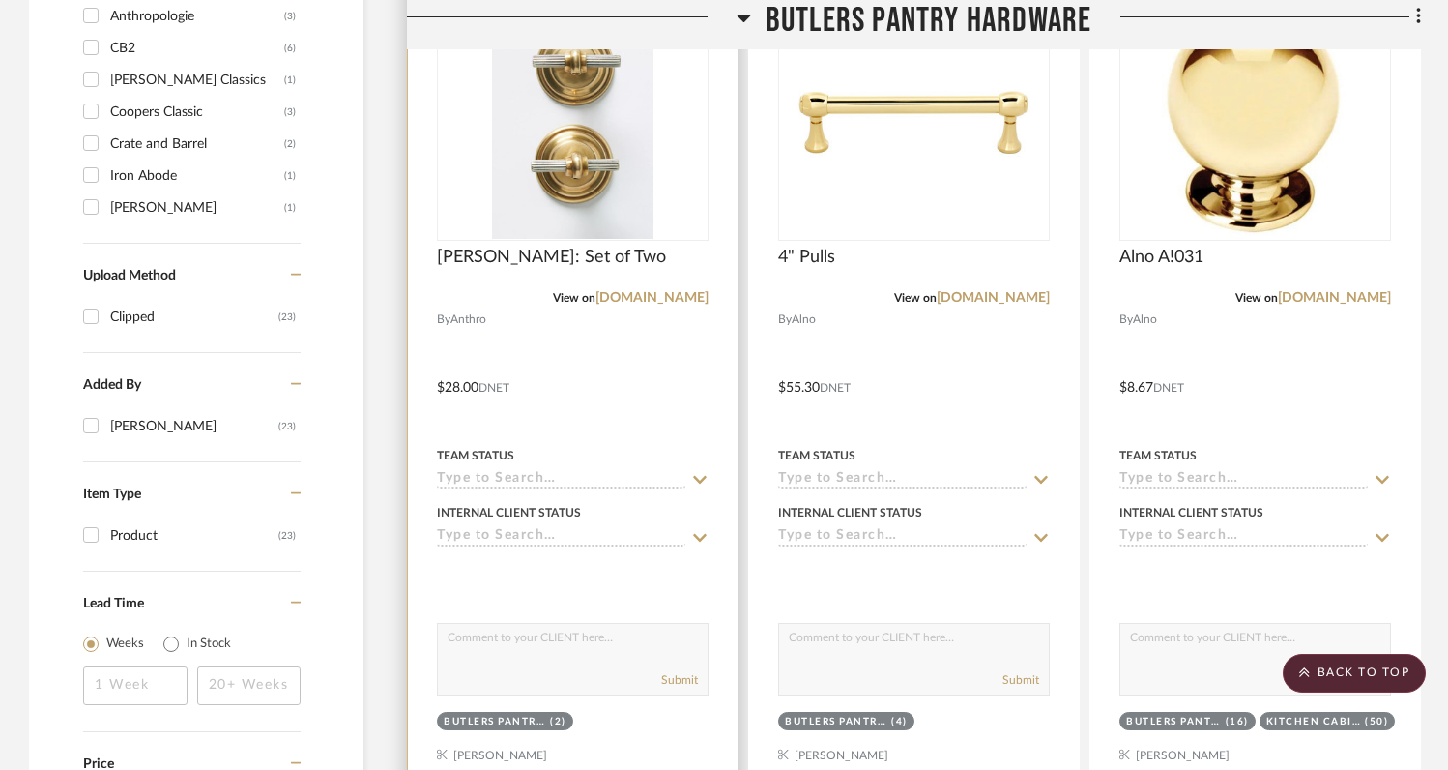
scroll to position [1532, 0]
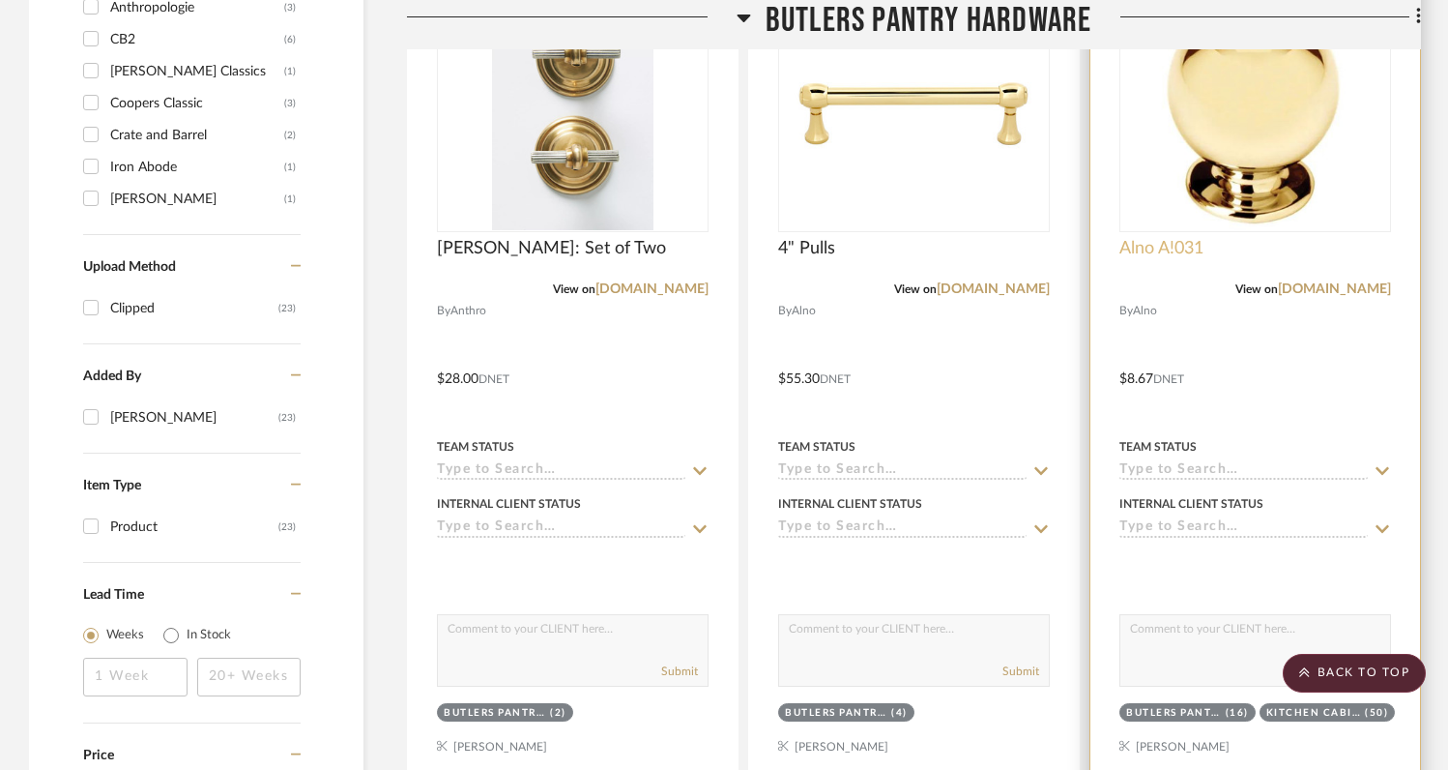
click at [1173, 249] on span "Alno A!031" at bounding box center [1162, 248] width 84 height 21
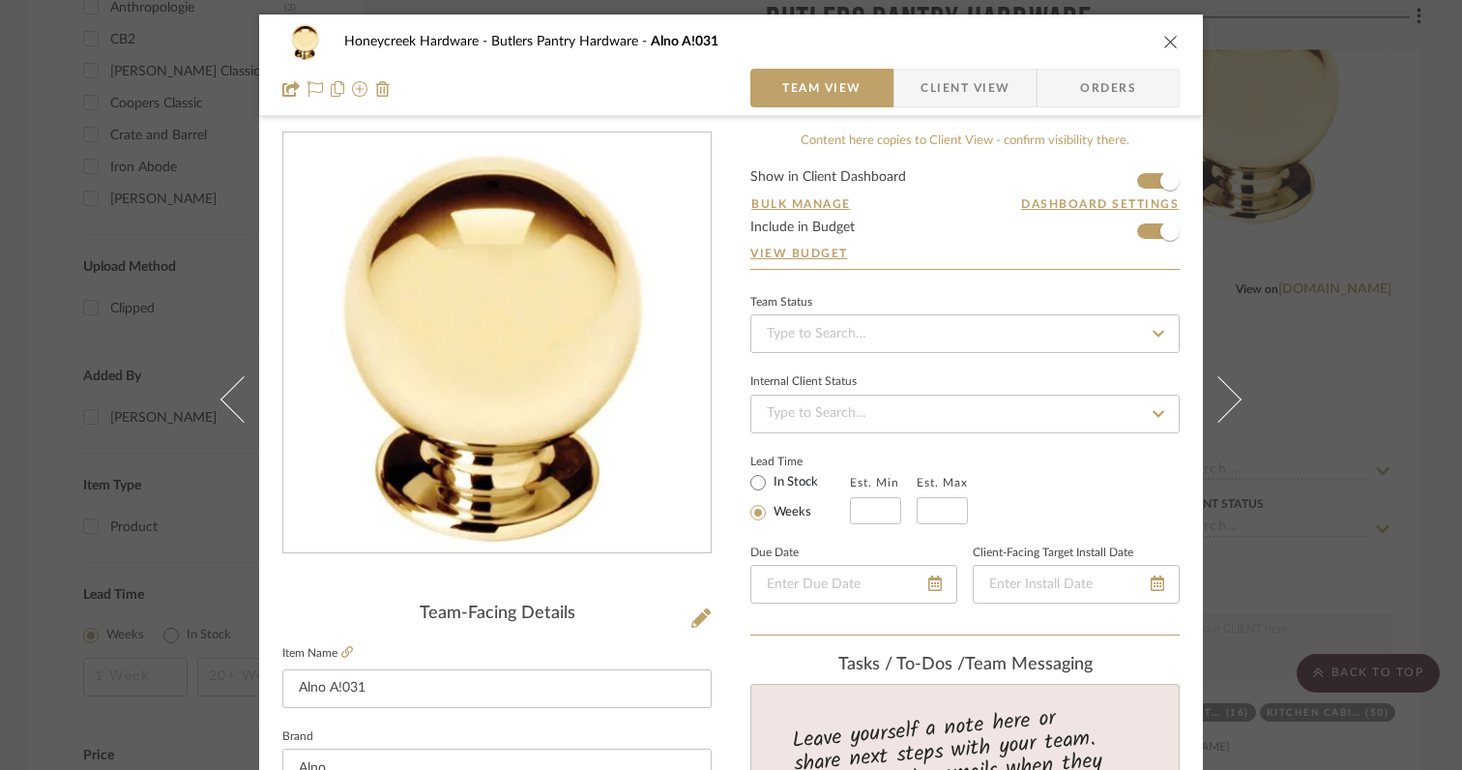
scroll to position [121, 0]
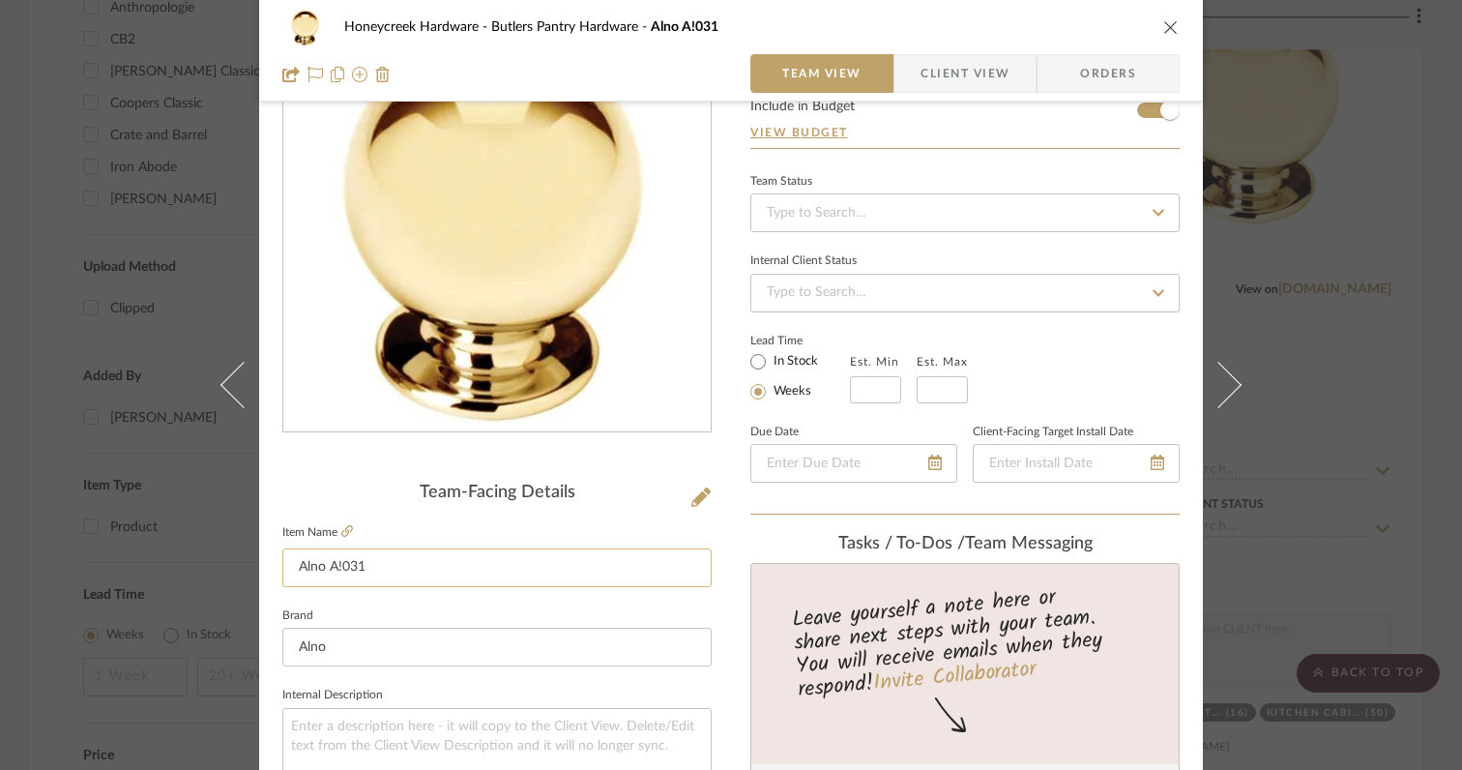
click at [336, 564] on input "Alno A!031" at bounding box center [496, 567] width 429 height 39
click at [389, 567] on input "Alno A1031" at bounding box center [496, 567] width 429 height 39
type input "Alno A1031 Knobs"
click at [337, 482] on div "Team-Facing Details" at bounding box center [496, 492] width 429 height 21
click at [1164, 26] on icon "close" at bounding box center [1170, 26] width 15 height 15
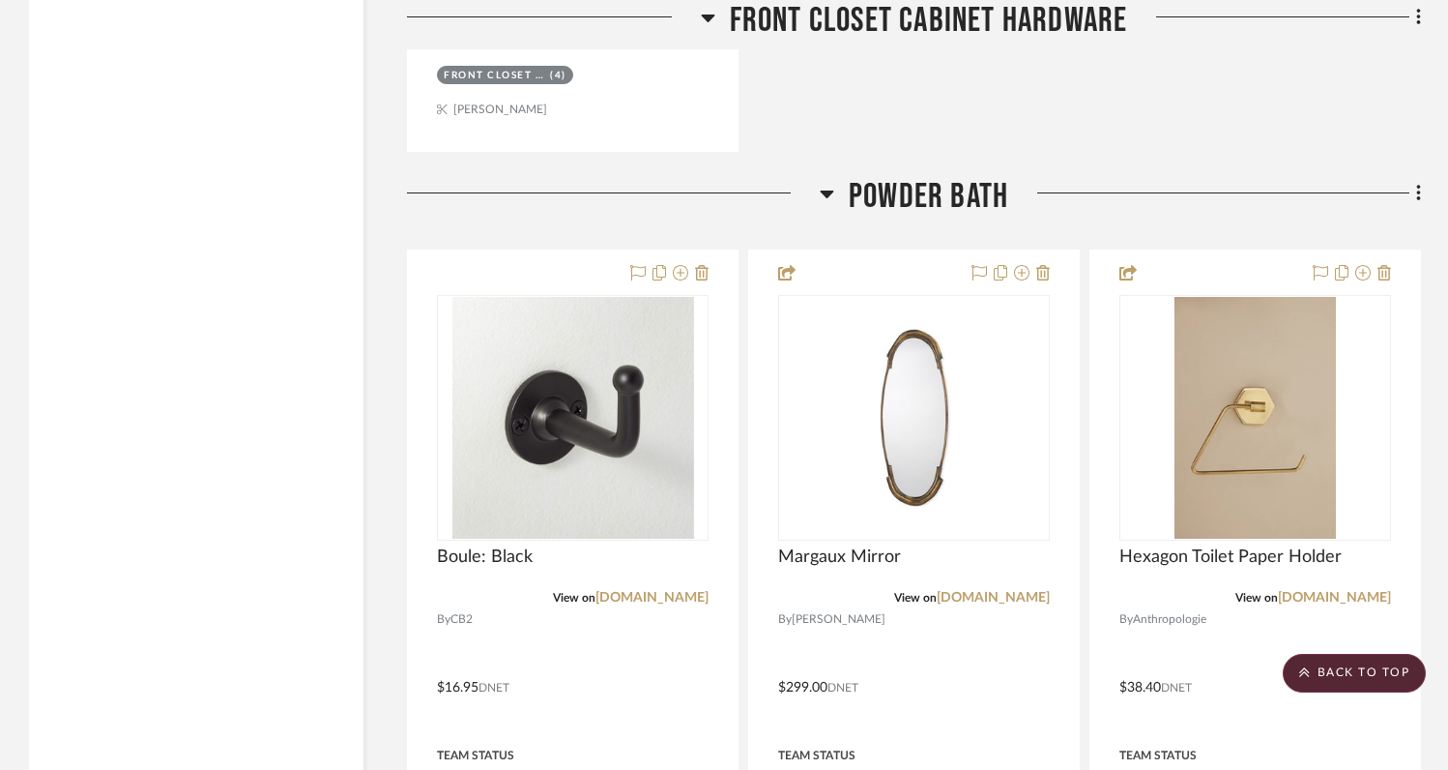
scroll to position [4093, 0]
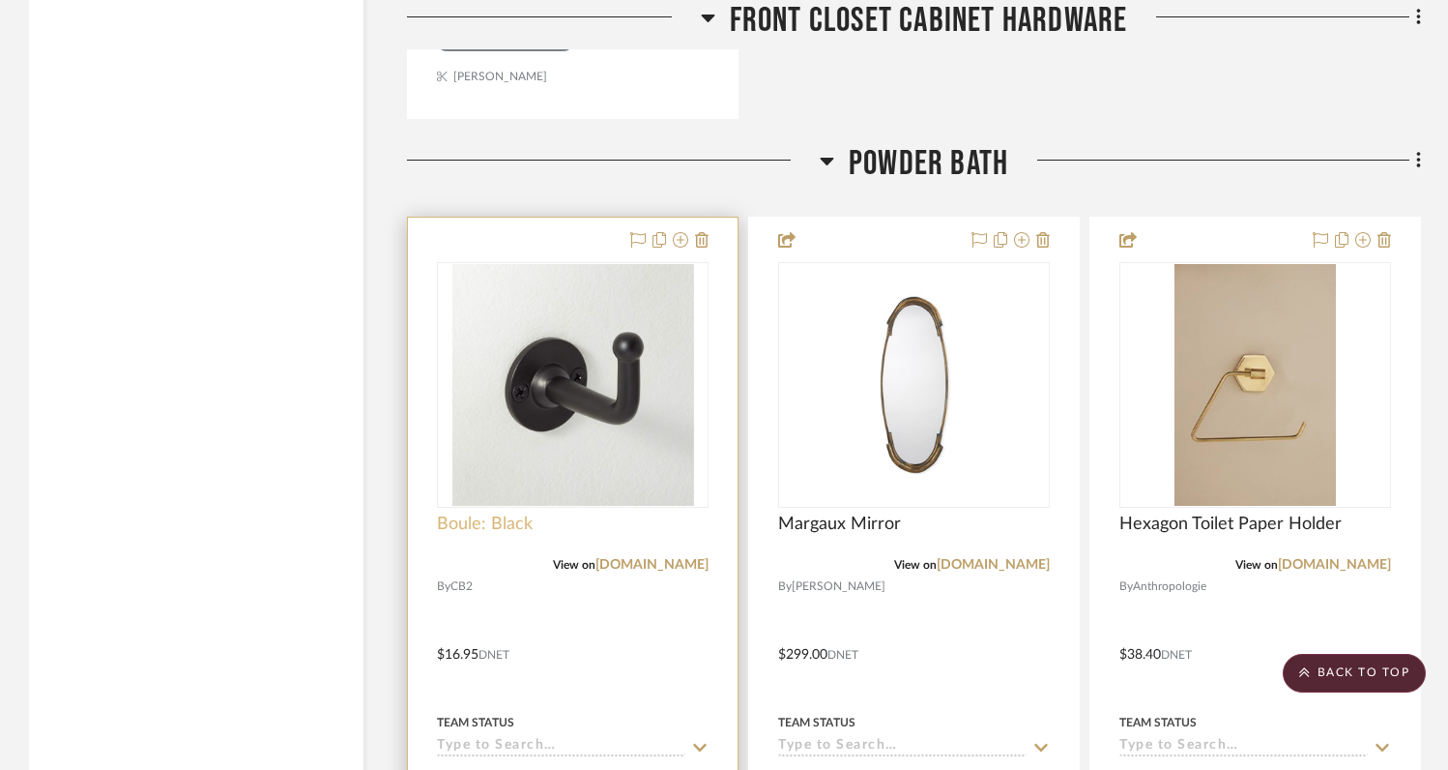
click at [510, 520] on span "Boule: Black" at bounding box center [485, 523] width 96 height 21
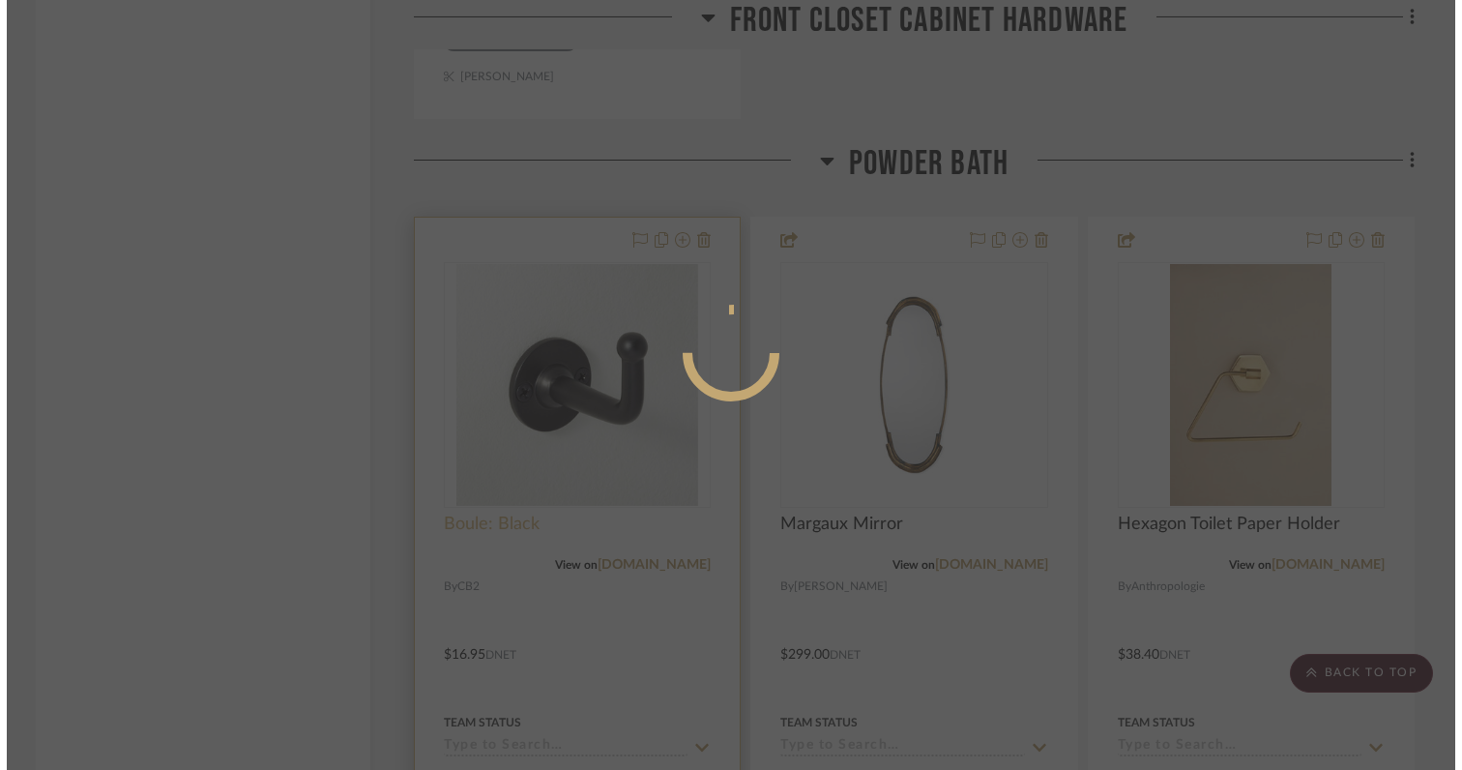
scroll to position [0, 0]
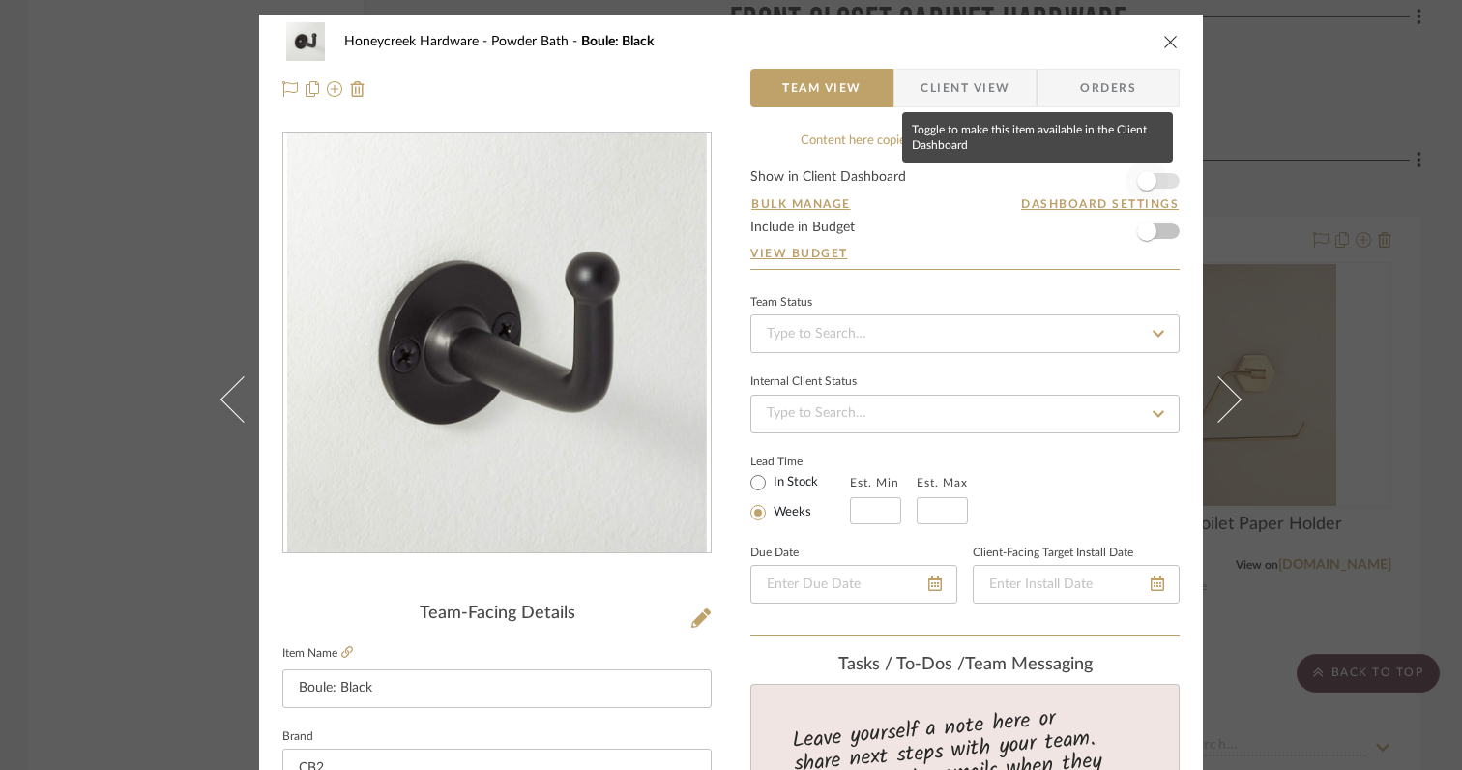
click at [1140, 185] on span "button" at bounding box center [1146, 180] width 19 height 19
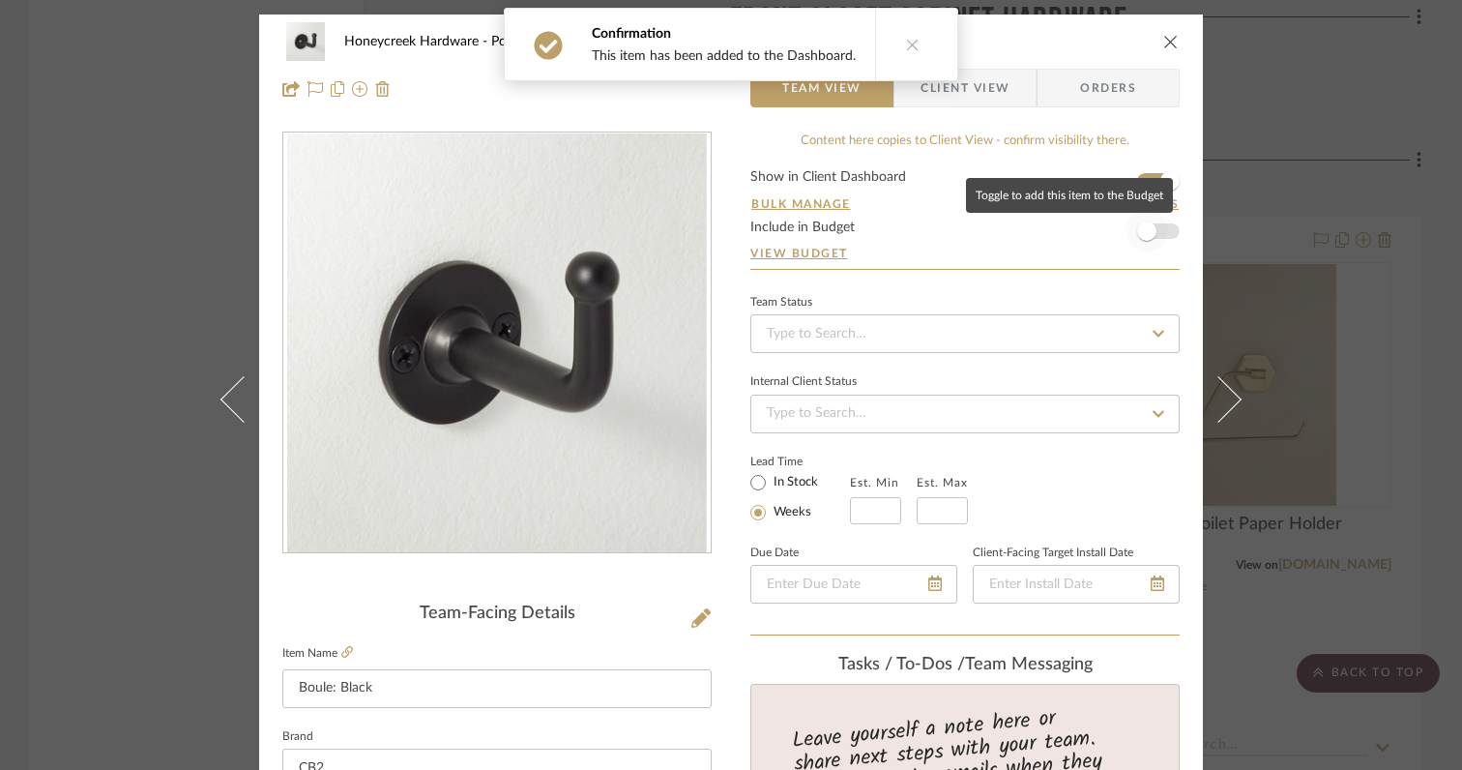
click at [1139, 233] on span "button" at bounding box center [1146, 230] width 19 height 19
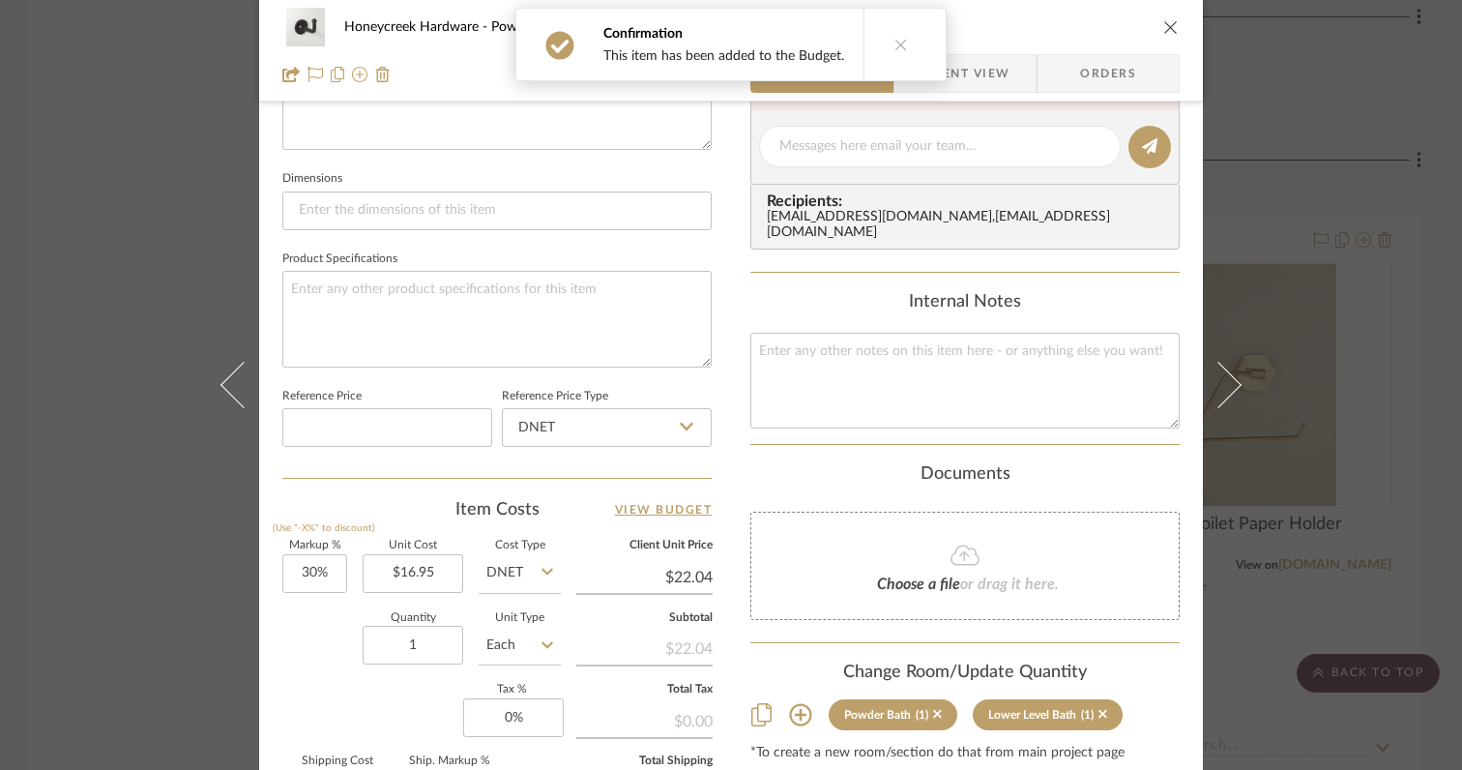
scroll to position [801, 0]
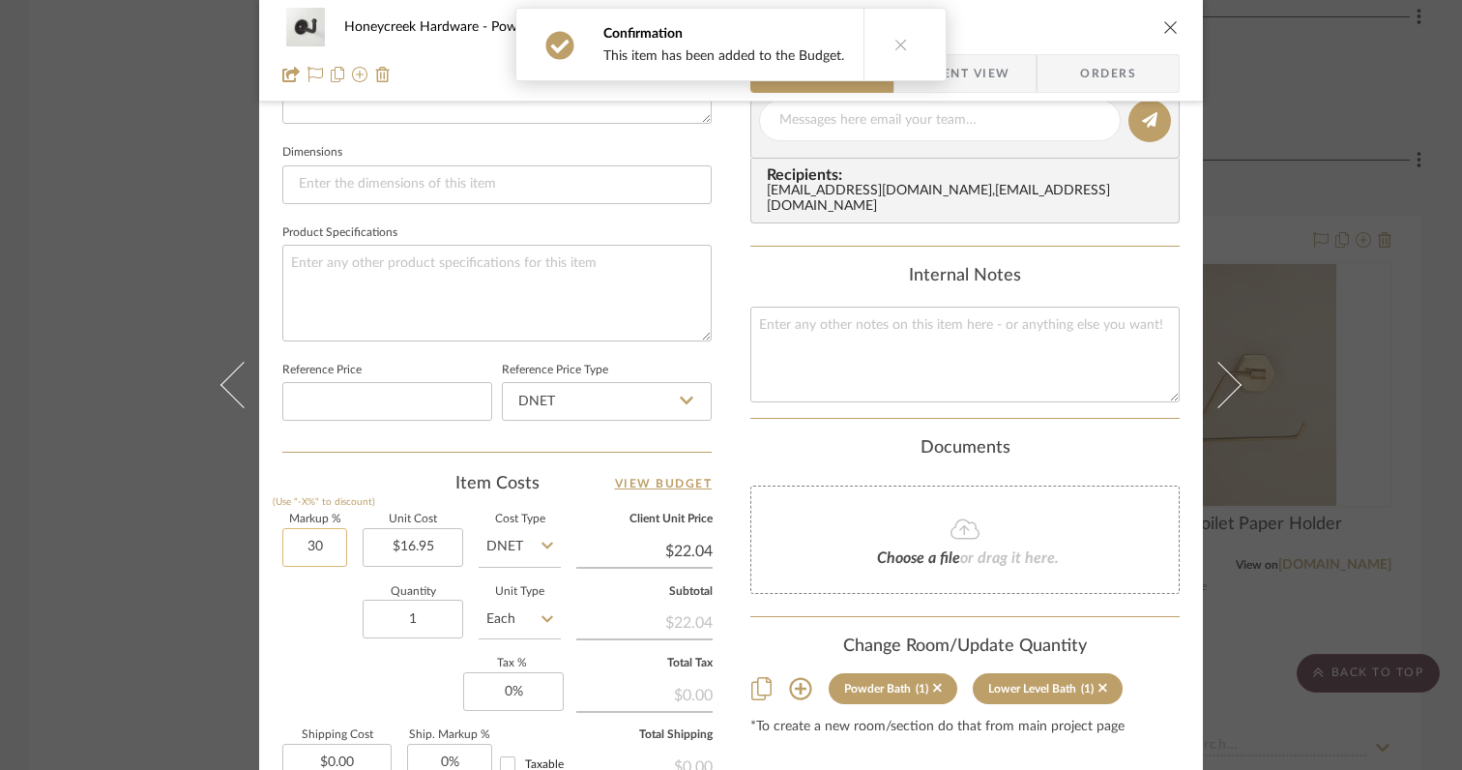
click at [324, 546] on input "30" at bounding box center [314, 547] width 65 height 39
type input "0%"
click at [316, 623] on div "Quantity 1 Unit Type Each" at bounding box center [421, 621] width 278 height 69
type input "$16.95"
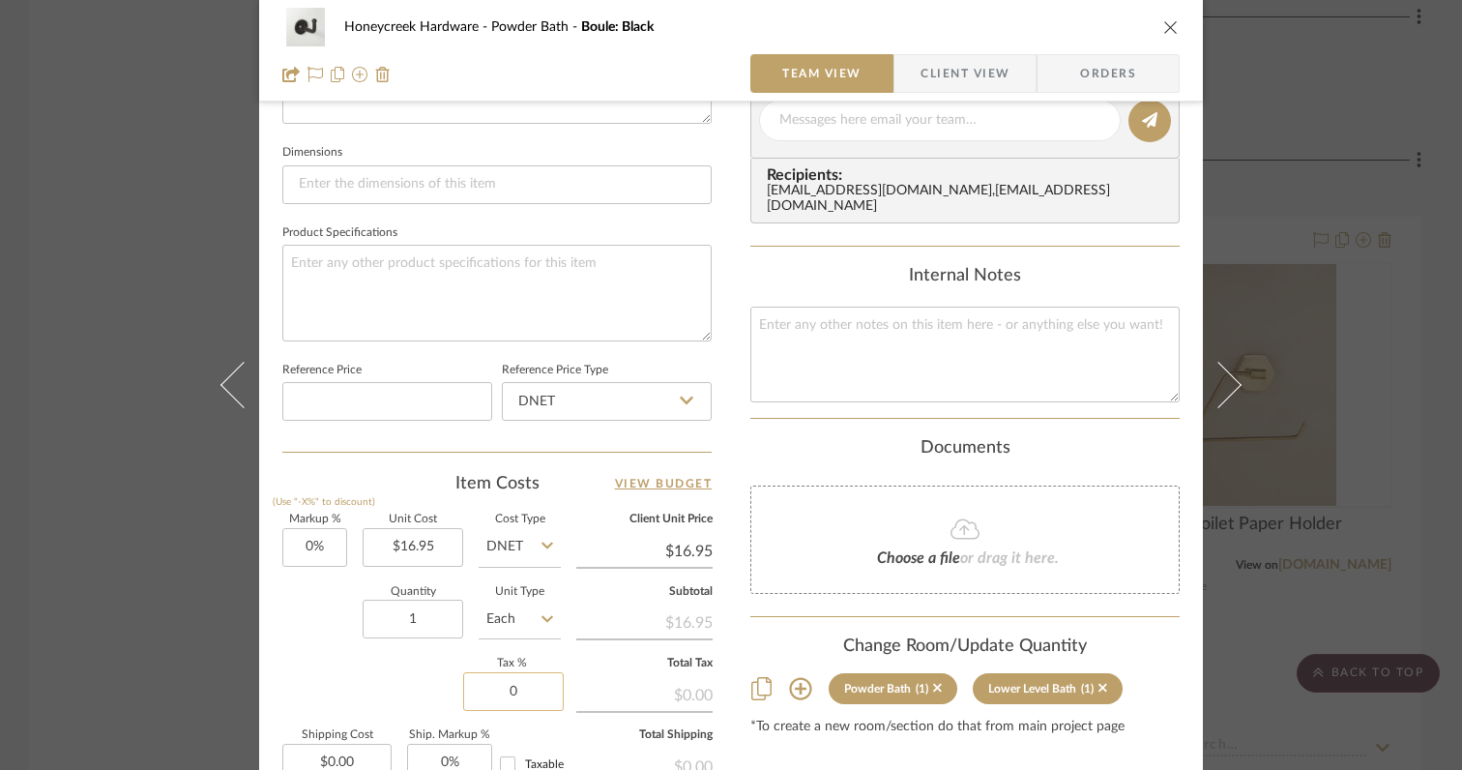
click at [527, 686] on input "0" at bounding box center [513, 691] width 101 height 39
type input "6%"
click at [409, 685] on div "Markup % (Use "-X%" to discount) 0% Unit Cost $16.95 Cost Type DNET Client Unit…" at bounding box center [496, 655] width 429 height 282
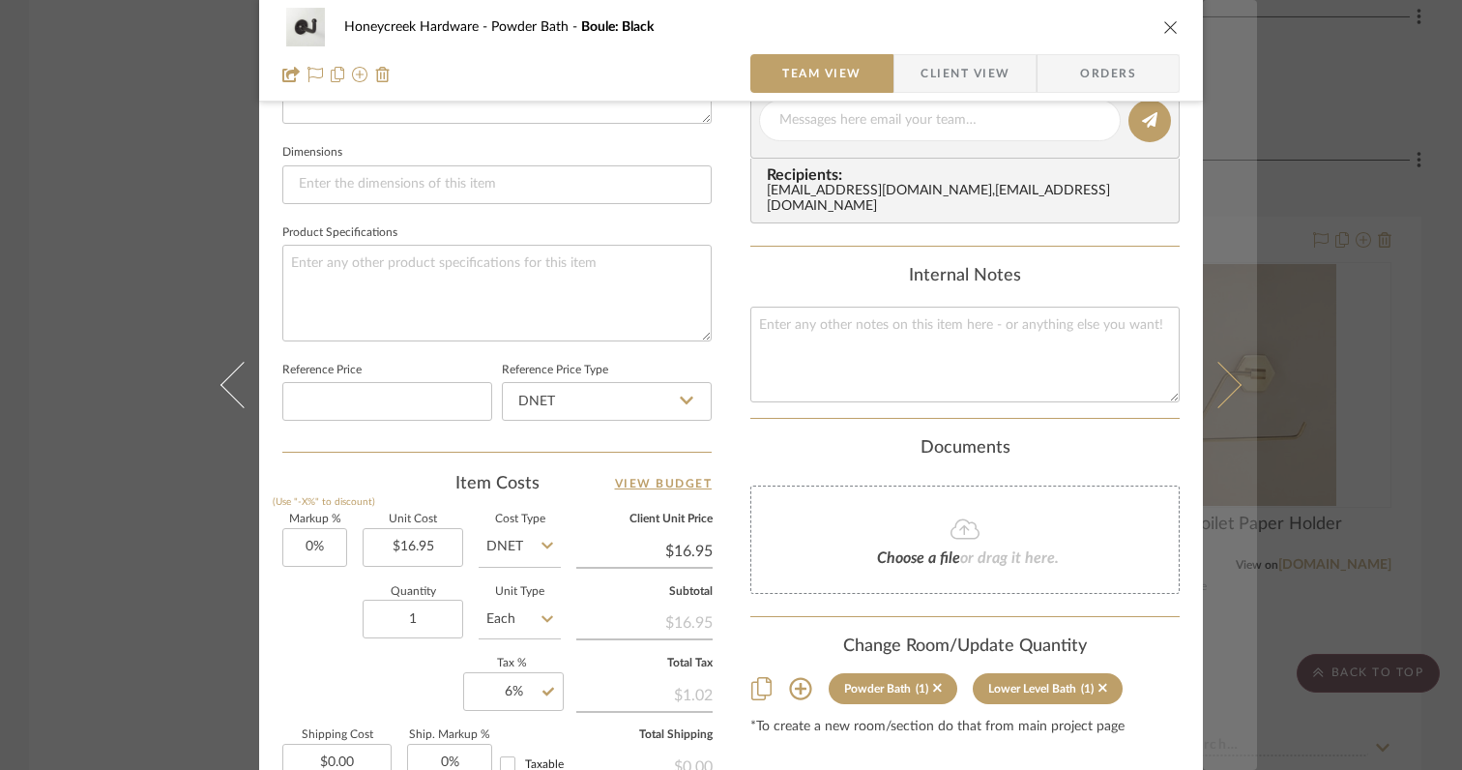
click at [1223, 394] on icon at bounding box center [1218, 385] width 46 height 46
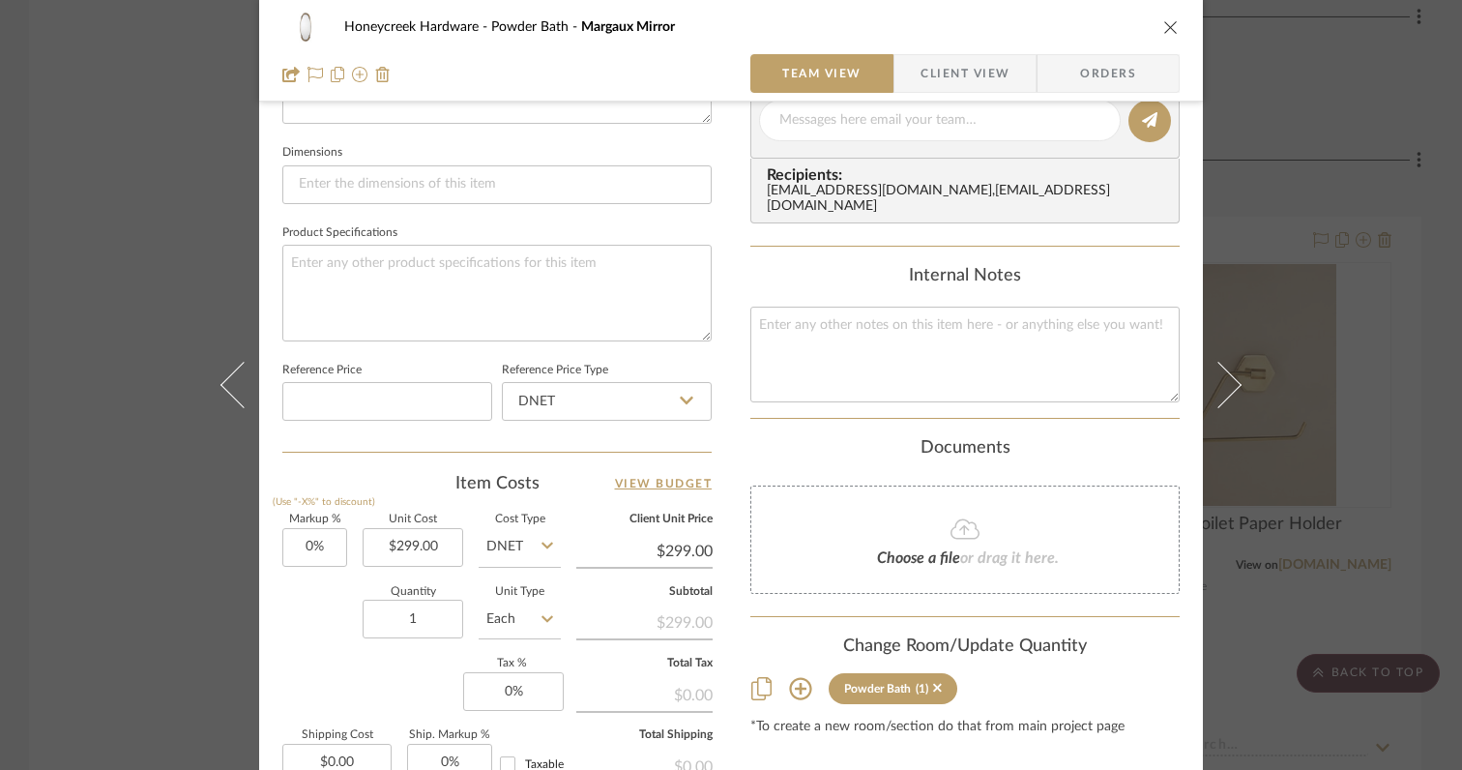
click at [1163, 28] on icon "close" at bounding box center [1170, 26] width 15 height 15
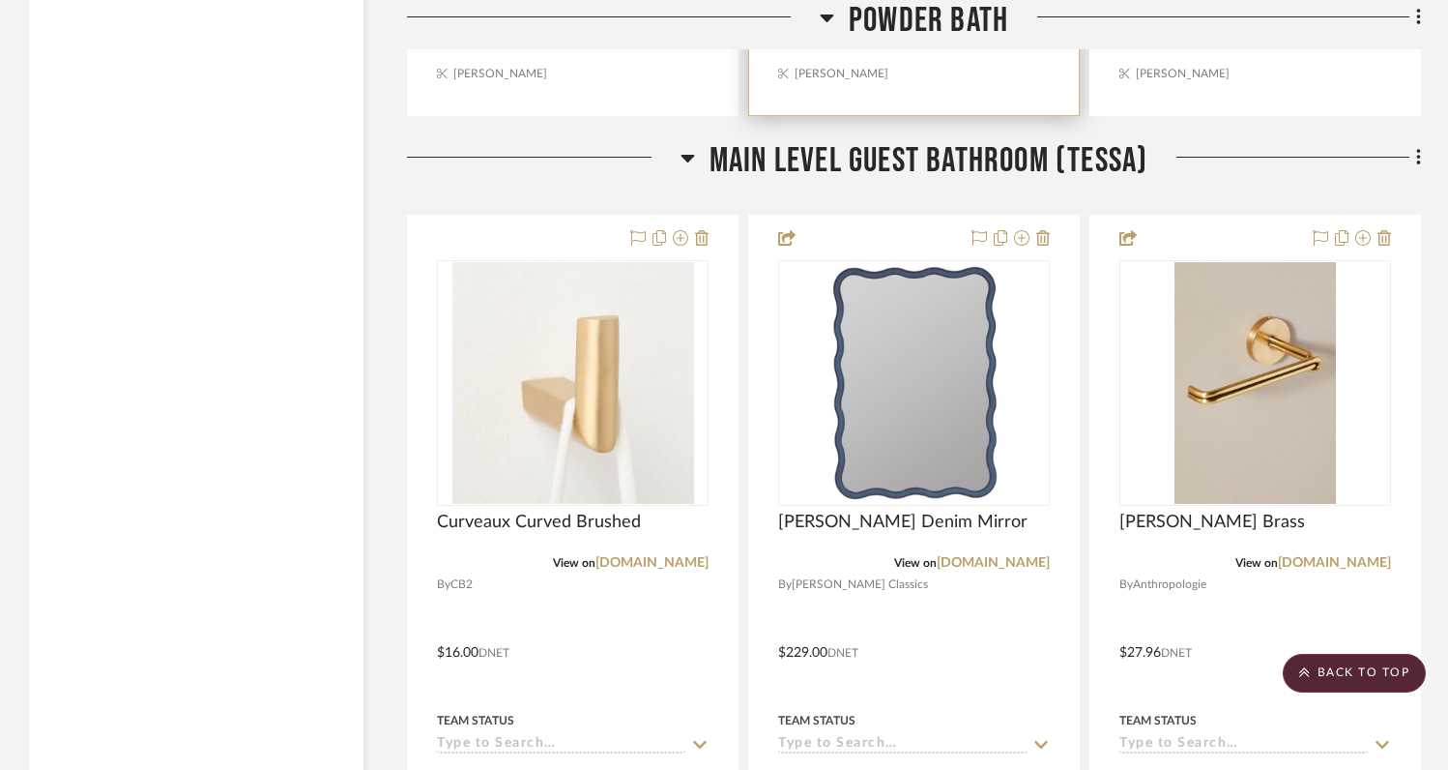
scroll to position [5093, 0]
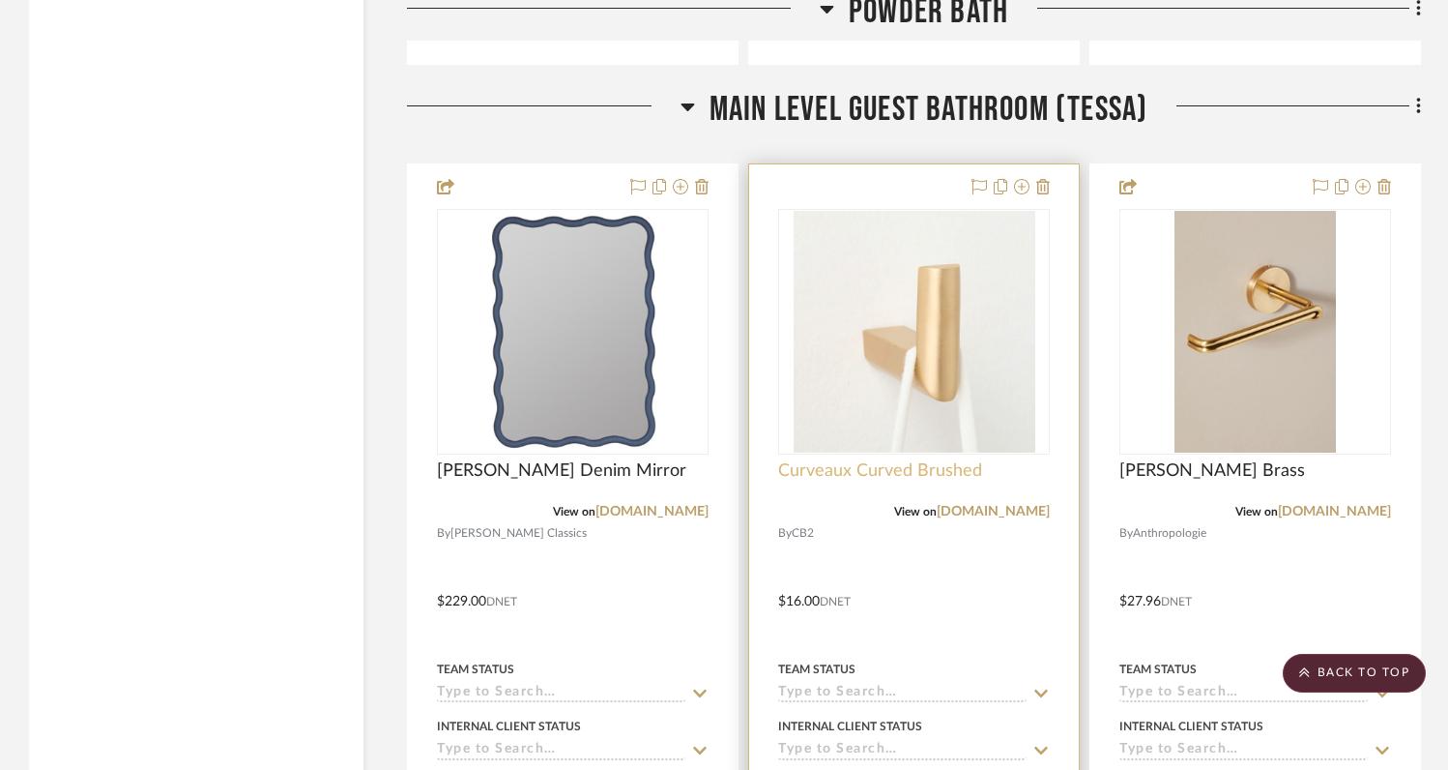
click at [819, 466] on span "Curveaux Curved Brushed" at bounding box center [880, 470] width 204 height 21
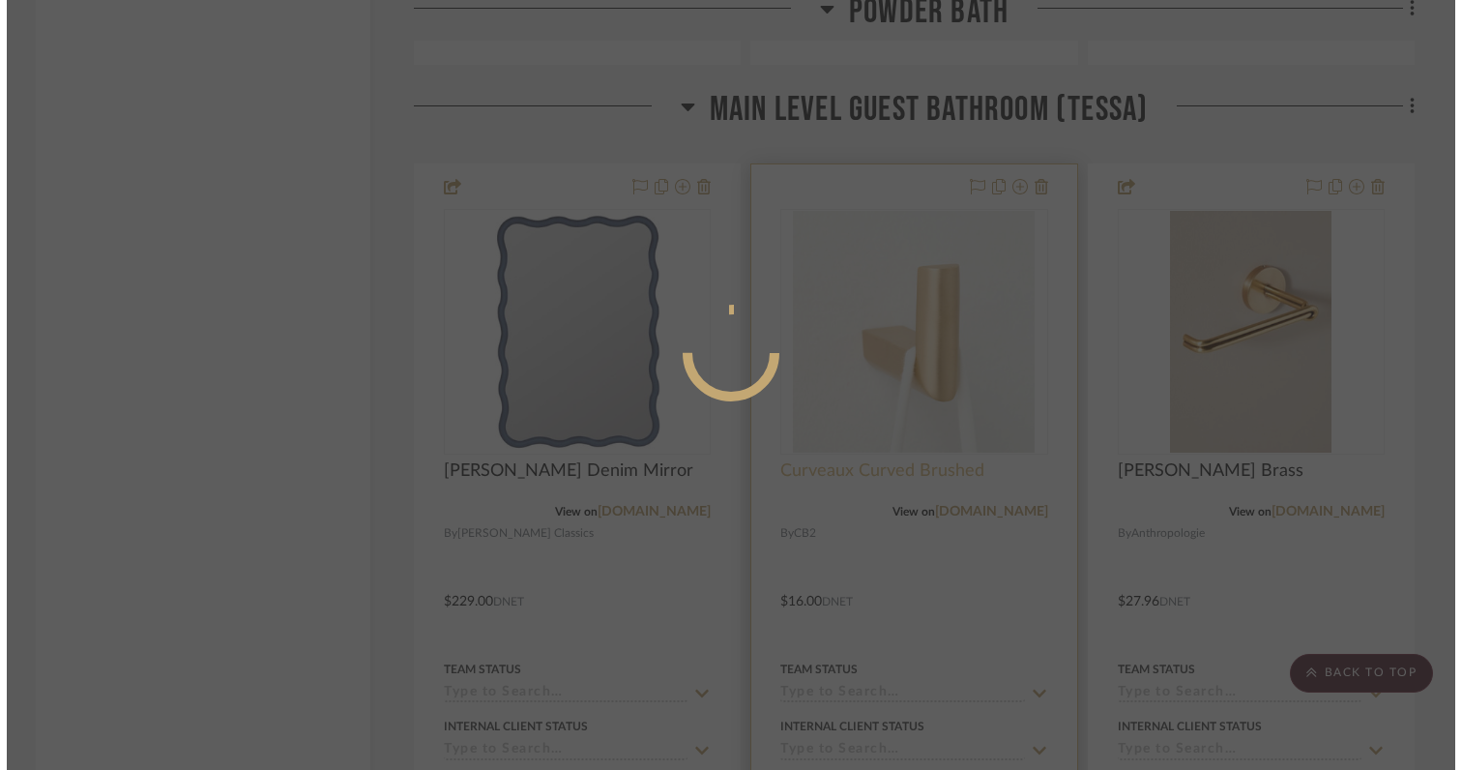
scroll to position [0, 0]
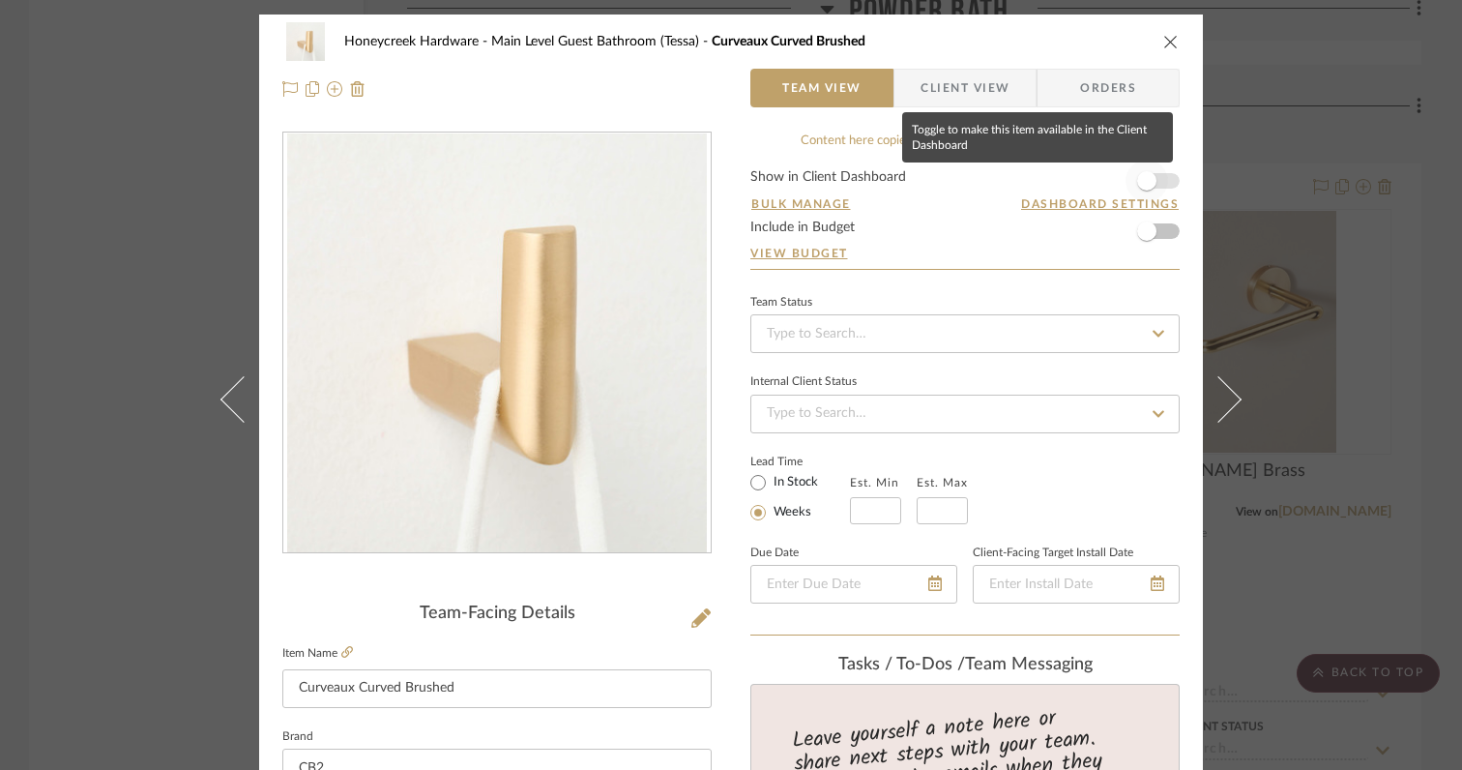
click at [1137, 183] on span "button" at bounding box center [1146, 180] width 19 height 19
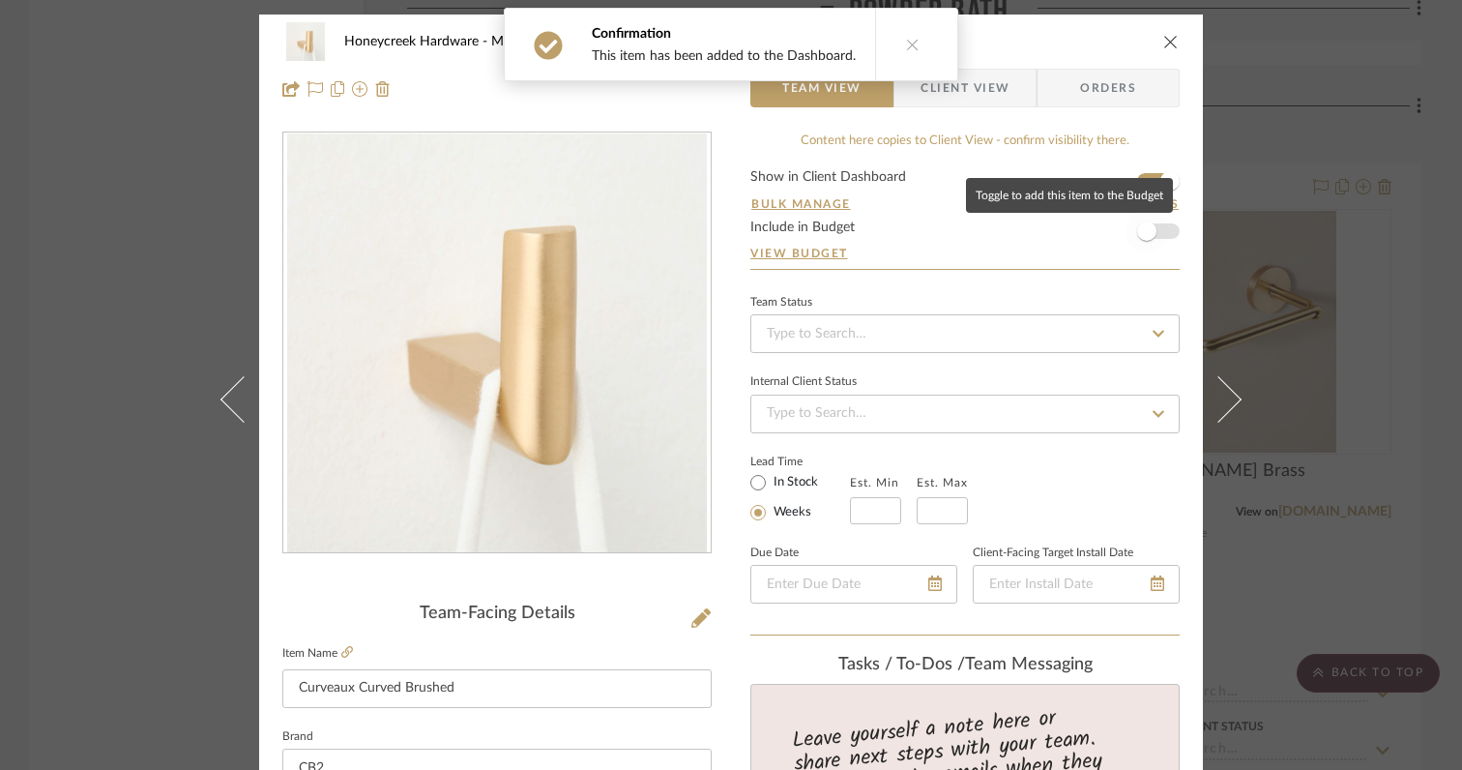
click at [1137, 235] on span "button" at bounding box center [1146, 230] width 19 height 19
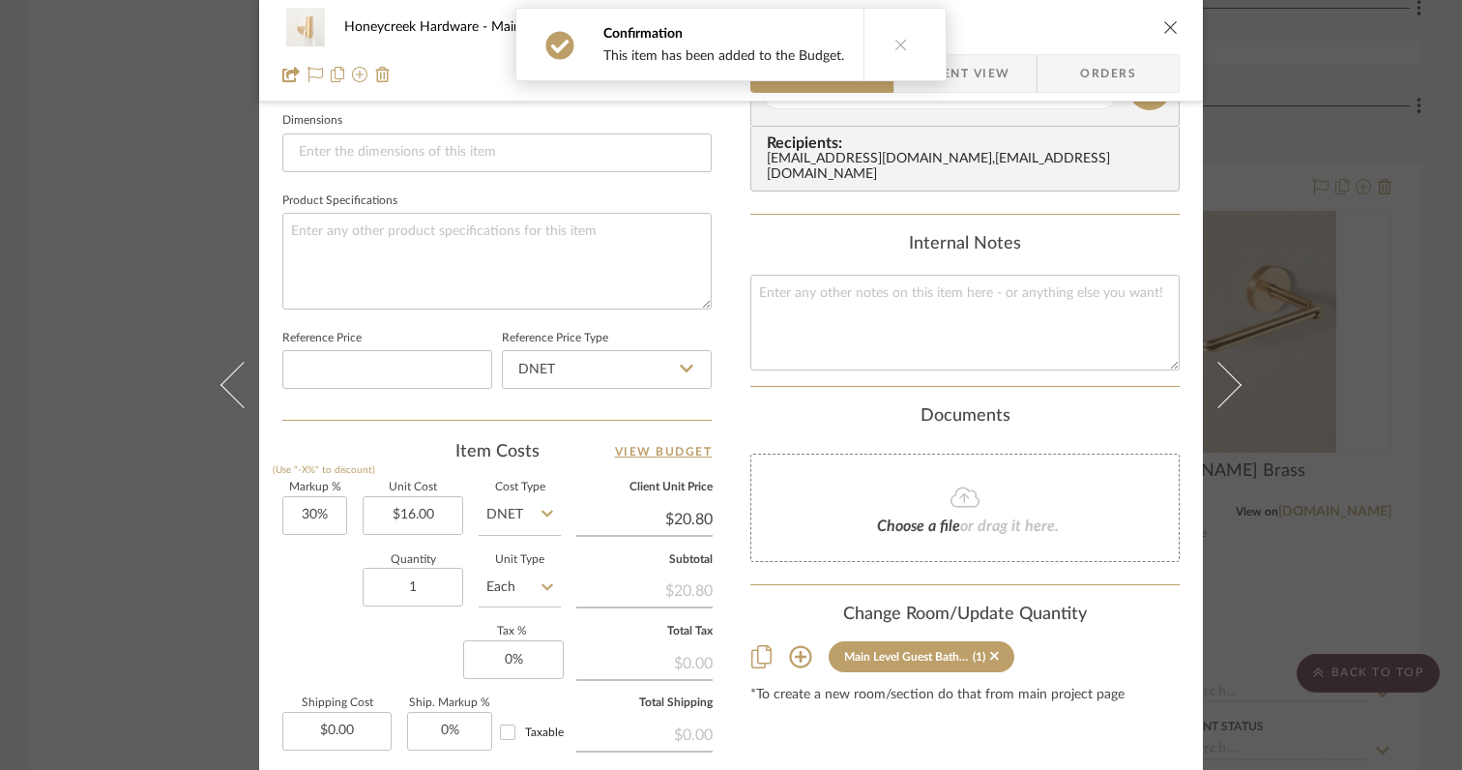
scroll to position [869, 0]
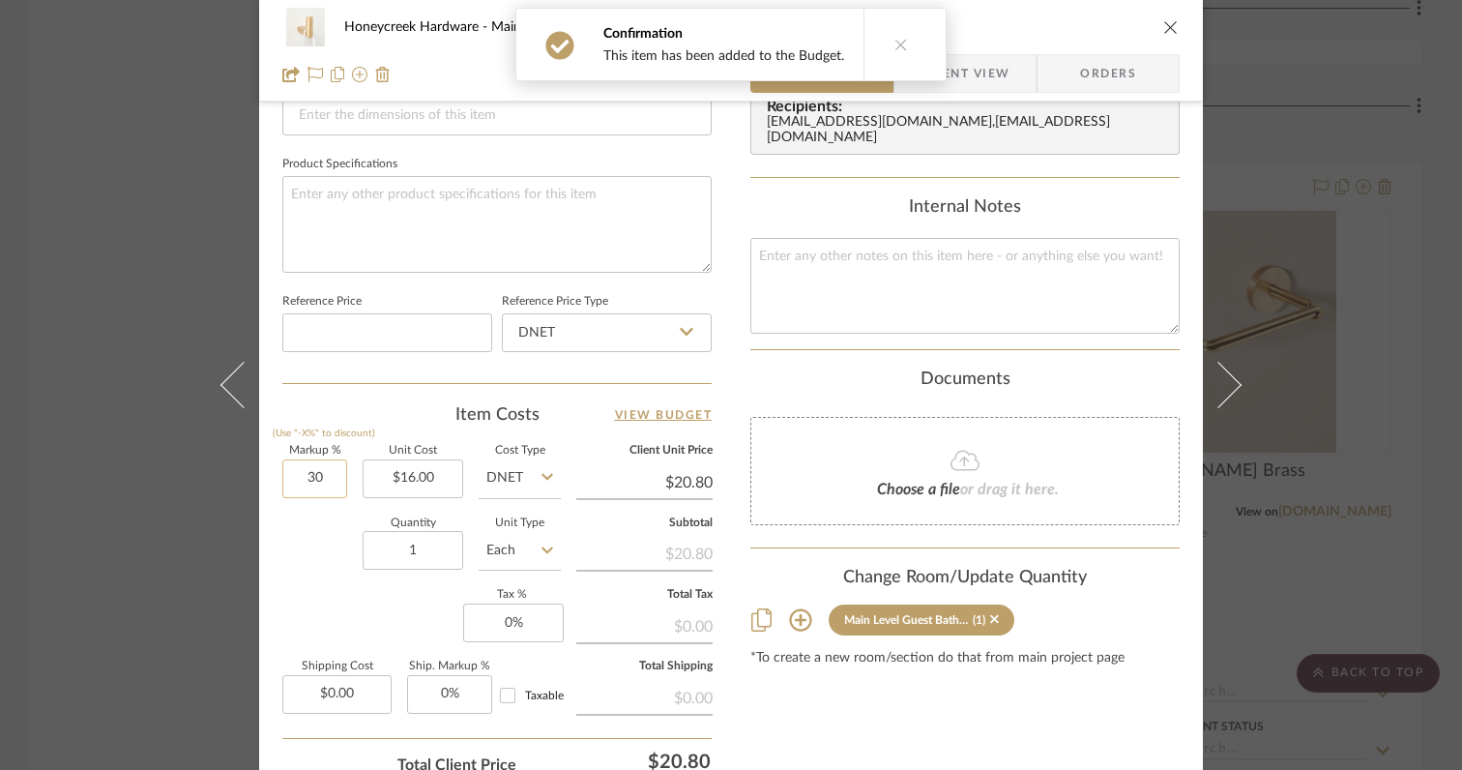
click at [327, 475] on input "30" at bounding box center [314, 478] width 65 height 39
type input "0%"
click at [331, 570] on div "Quantity 1 Unit Type Each" at bounding box center [421, 552] width 278 height 69
type input "$16.00"
click at [424, 550] on input "1" at bounding box center [413, 550] width 101 height 39
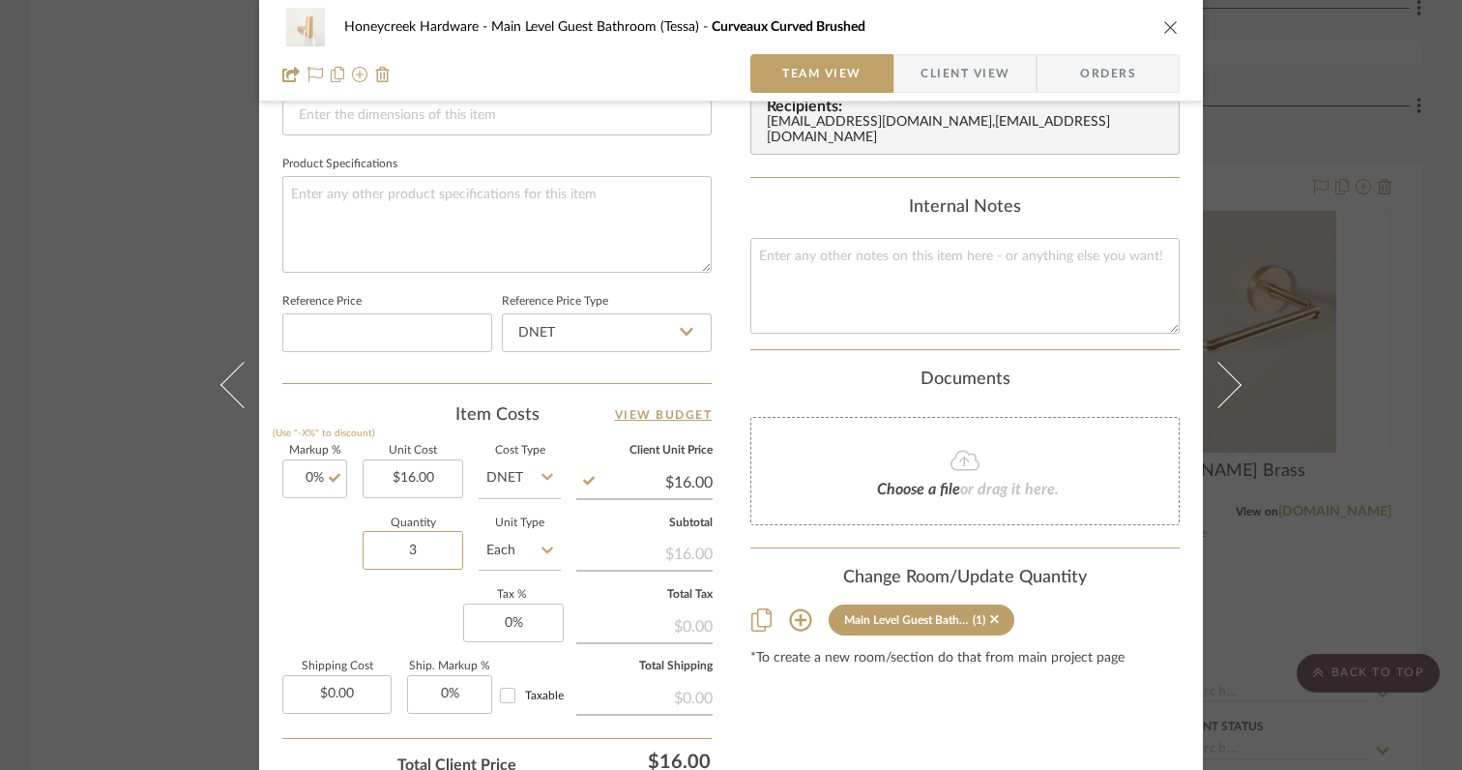
type input "3"
click at [376, 598] on div "Markup % (Use "-X%" to discount) 0% Unit Cost $16.00 Cost Type DNET Client Unit…" at bounding box center [496, 587] width 429 height 282
click at [531, 628] on input "0" at bounding box center [513, 622] width 101 height 39
type input "6%"
click at [368, 597] on div "Markup % (Use "-X%" to discount) 0% Unit Cost $16.00 Cost Type DNET Client Unit…" at bounding box center [496, 587] width 429 height 282
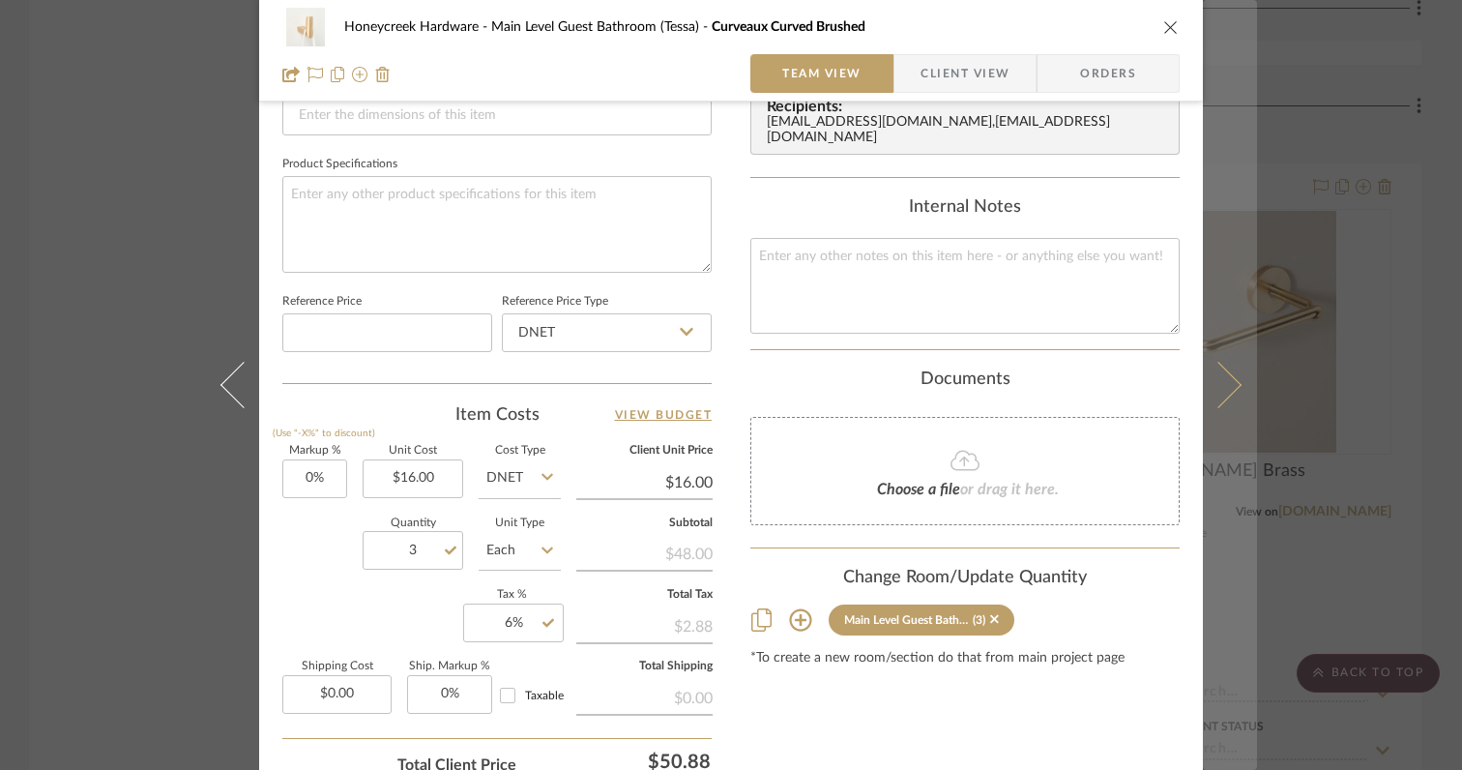
click at [1216, 394] on icon at bounding box center [1218, 385] width 46 height 46
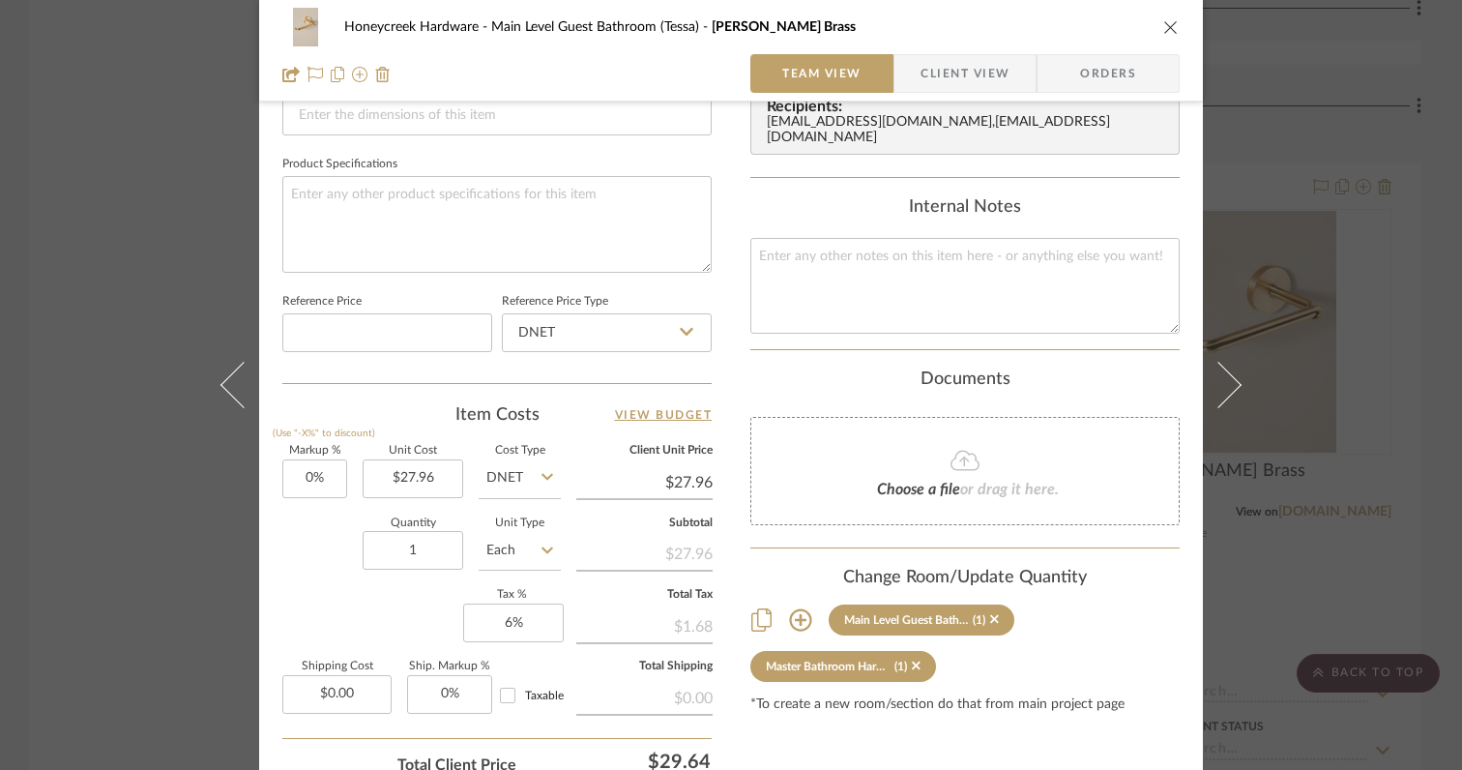
click at [1216, 394] on icon at bounding box center [1218, 385] width 46 height 46
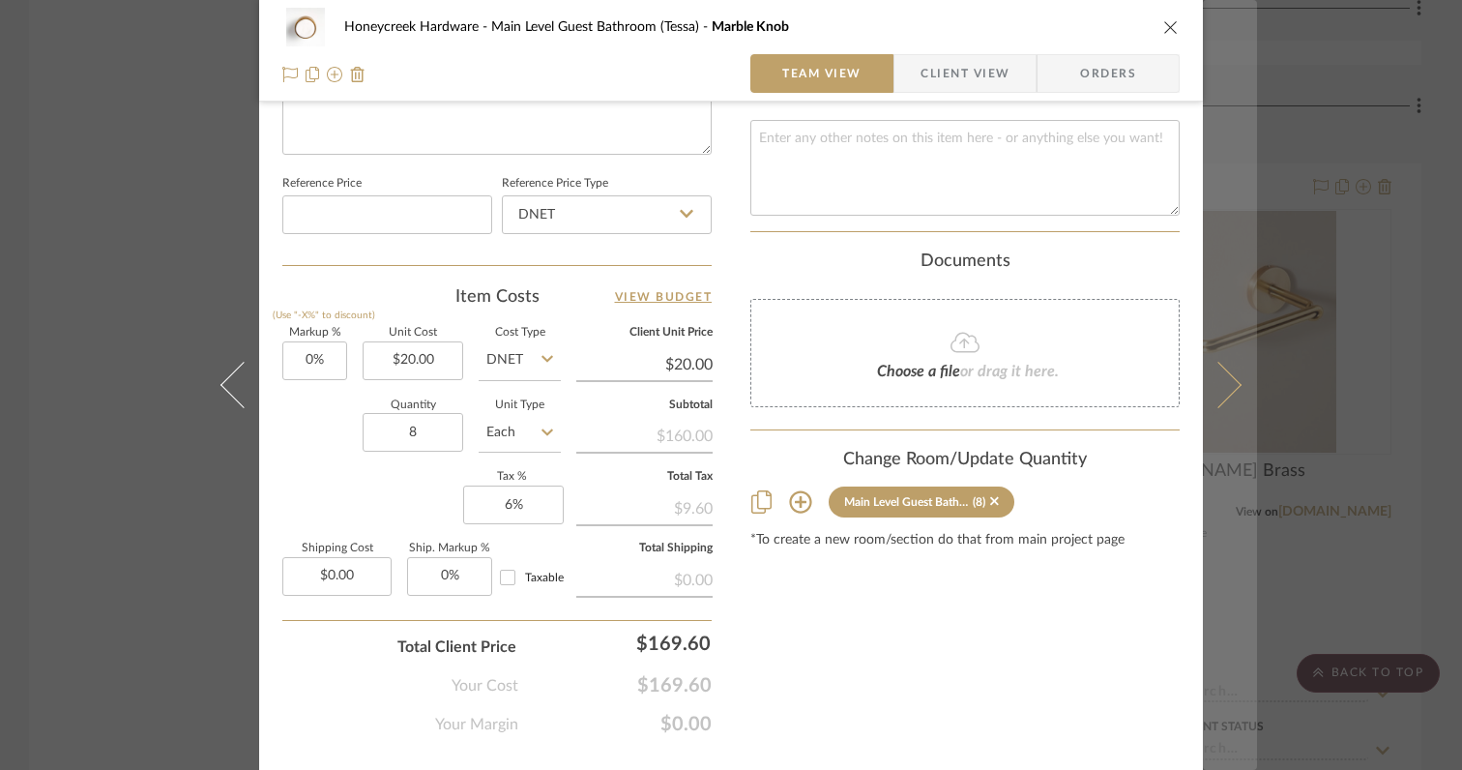
click at [1221, 388] on icon at bounding box center [1218, 385] width 46 height 46
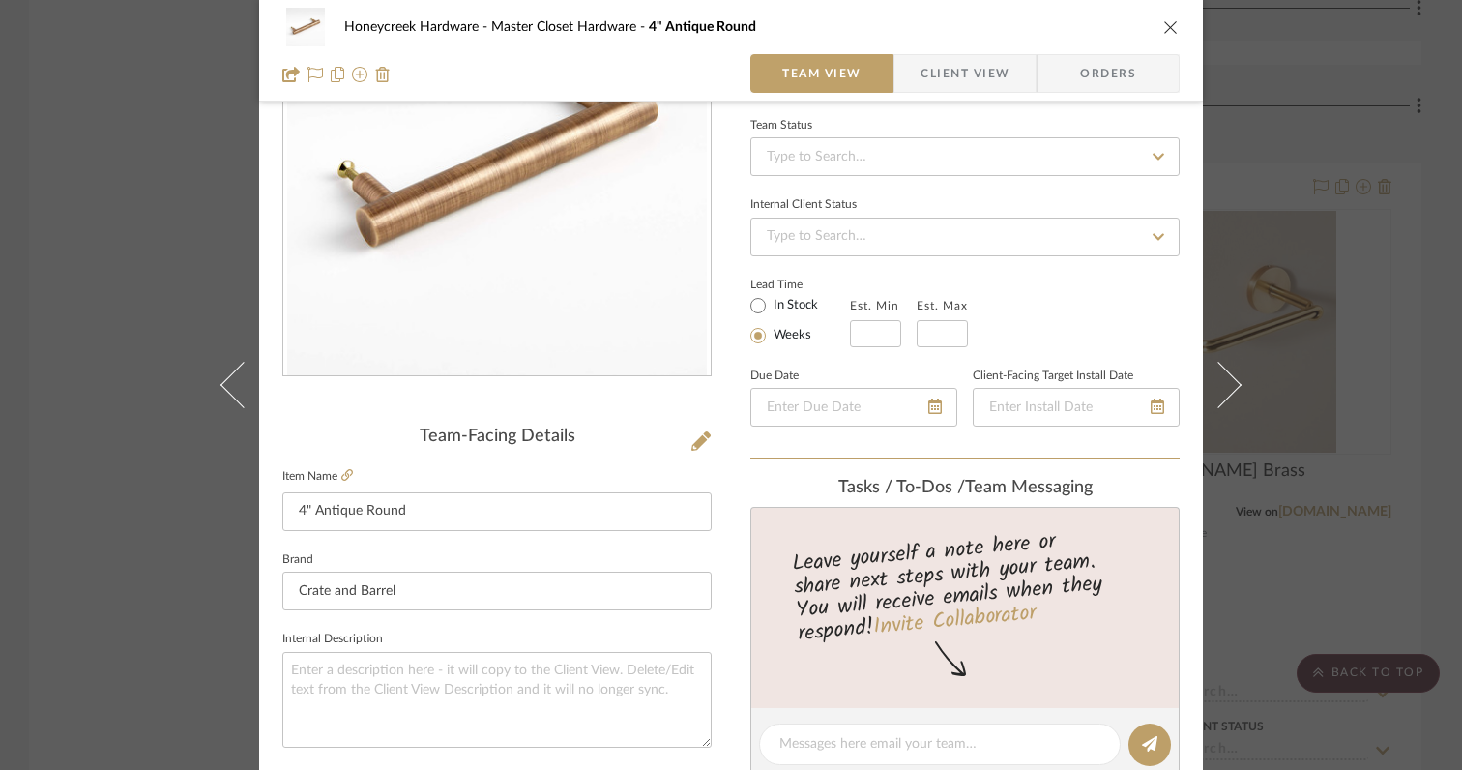
scroll to position [0, 0]
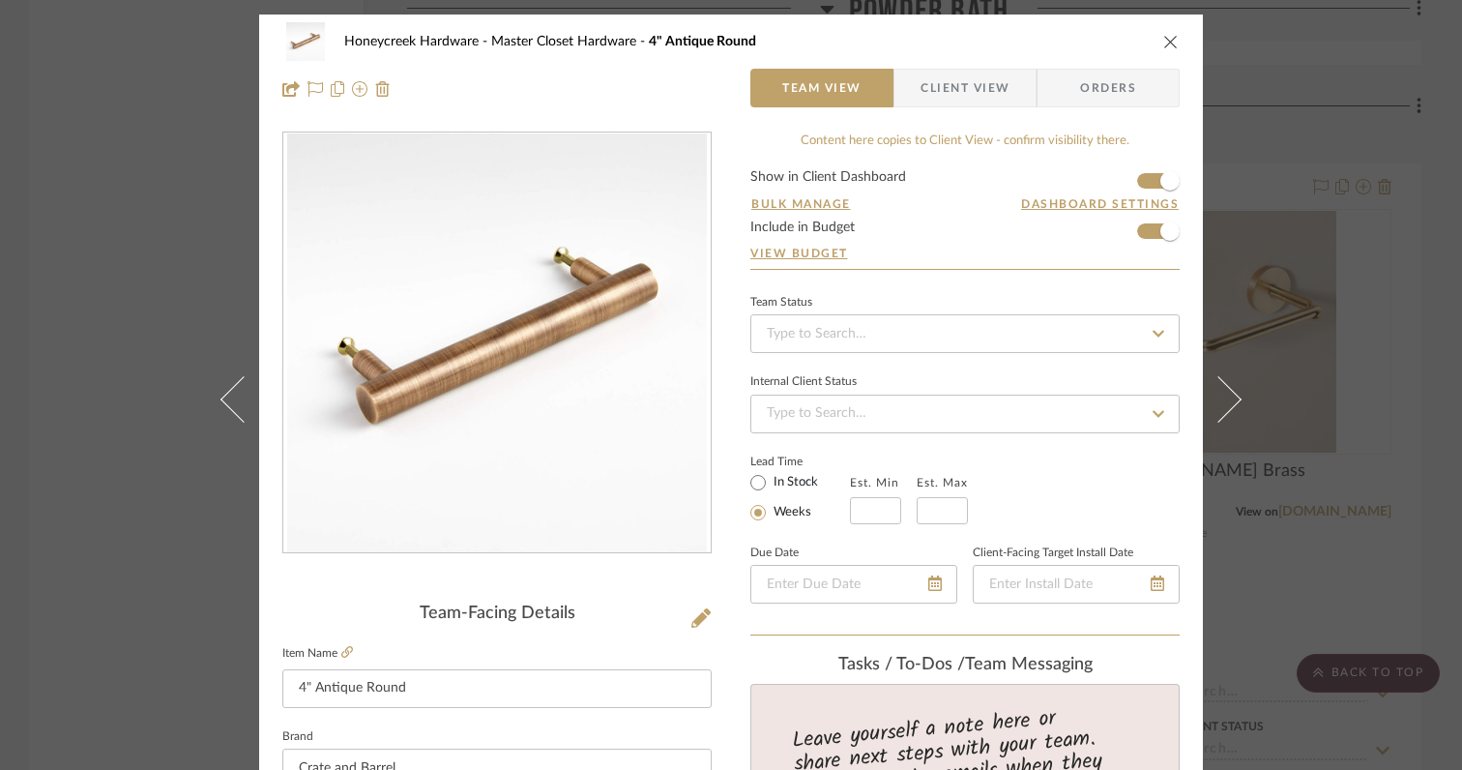
click at [1165, 34] on icon "close" at bounding box center [1170, 41] width 15 height 15
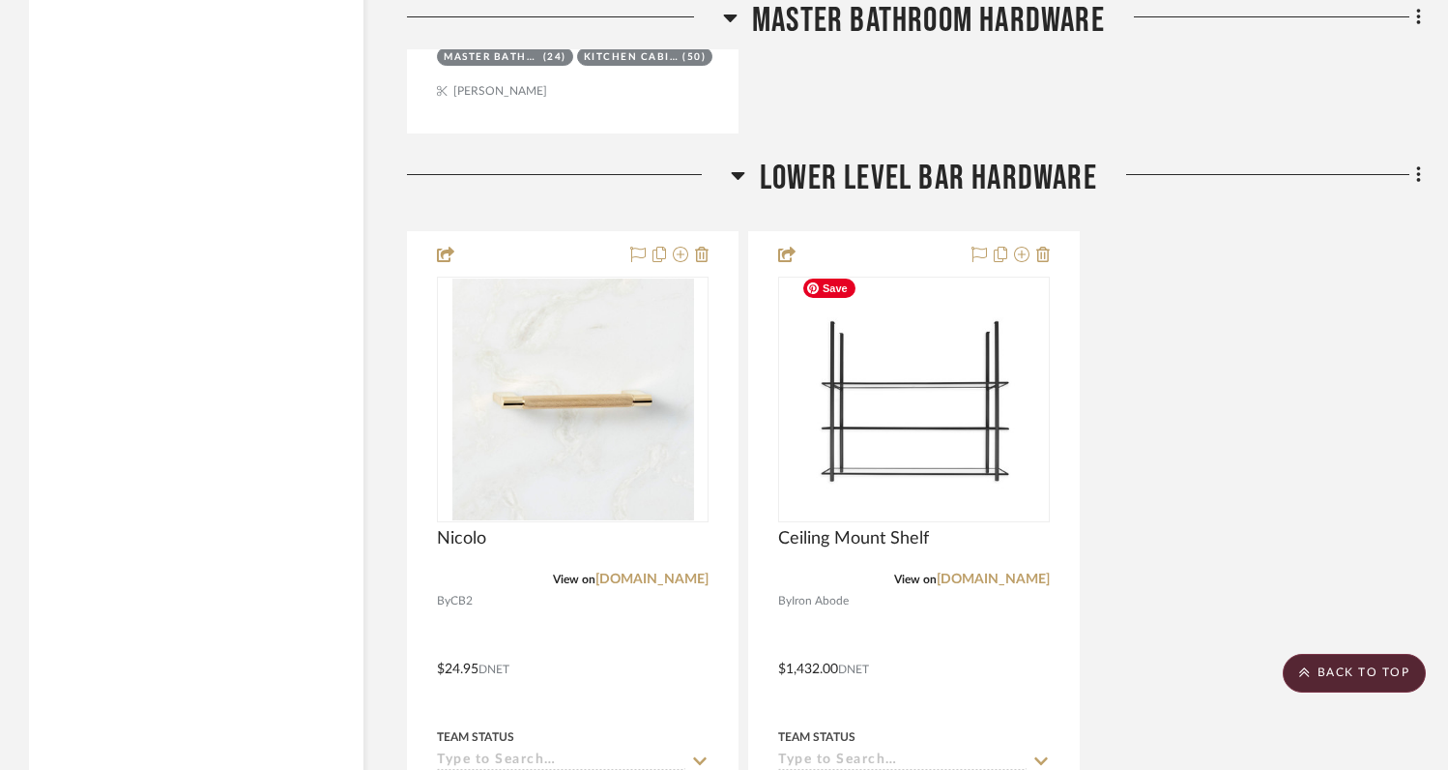
scroll to position [9668, 0]
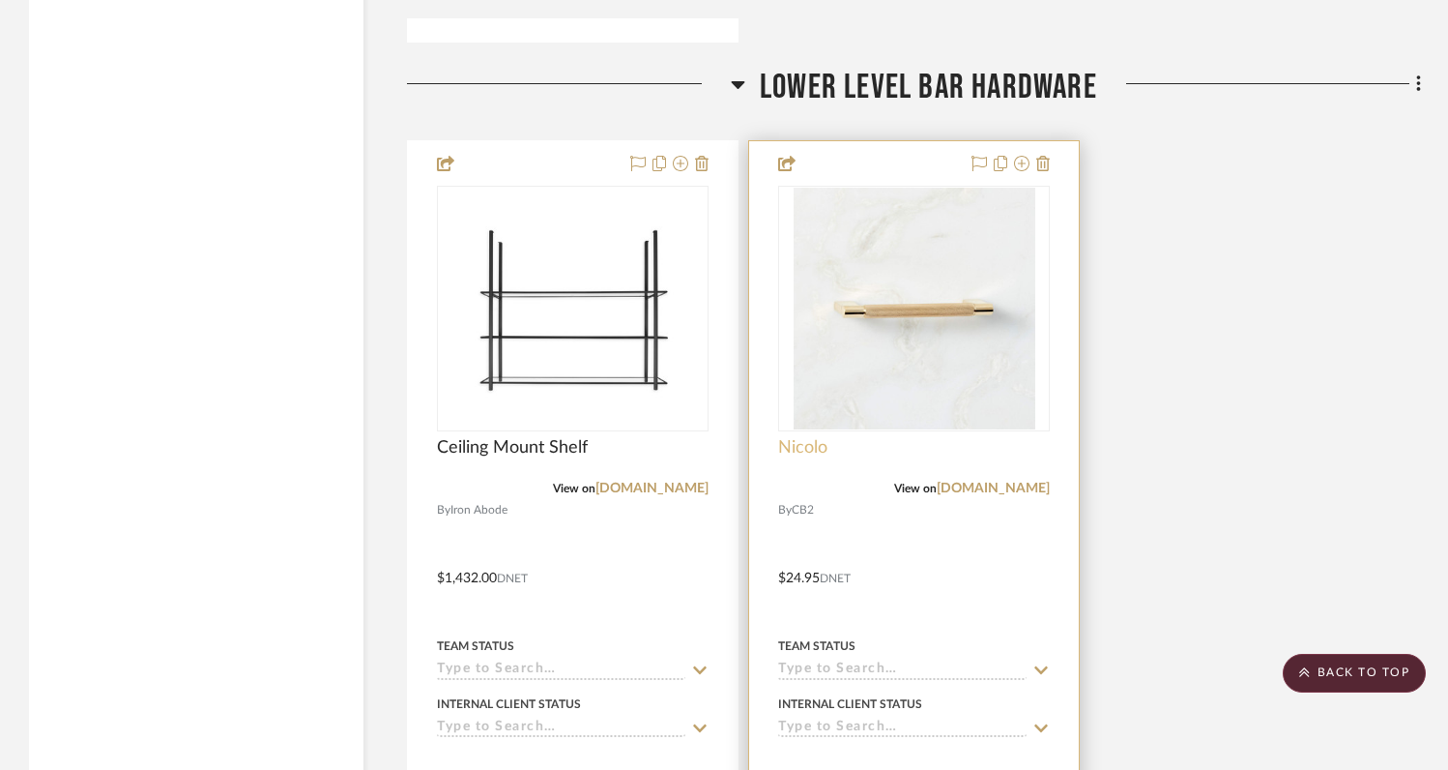
click at [796, 437] on span "Nicolo" at bounding box center [802, 447] width 49 height 21
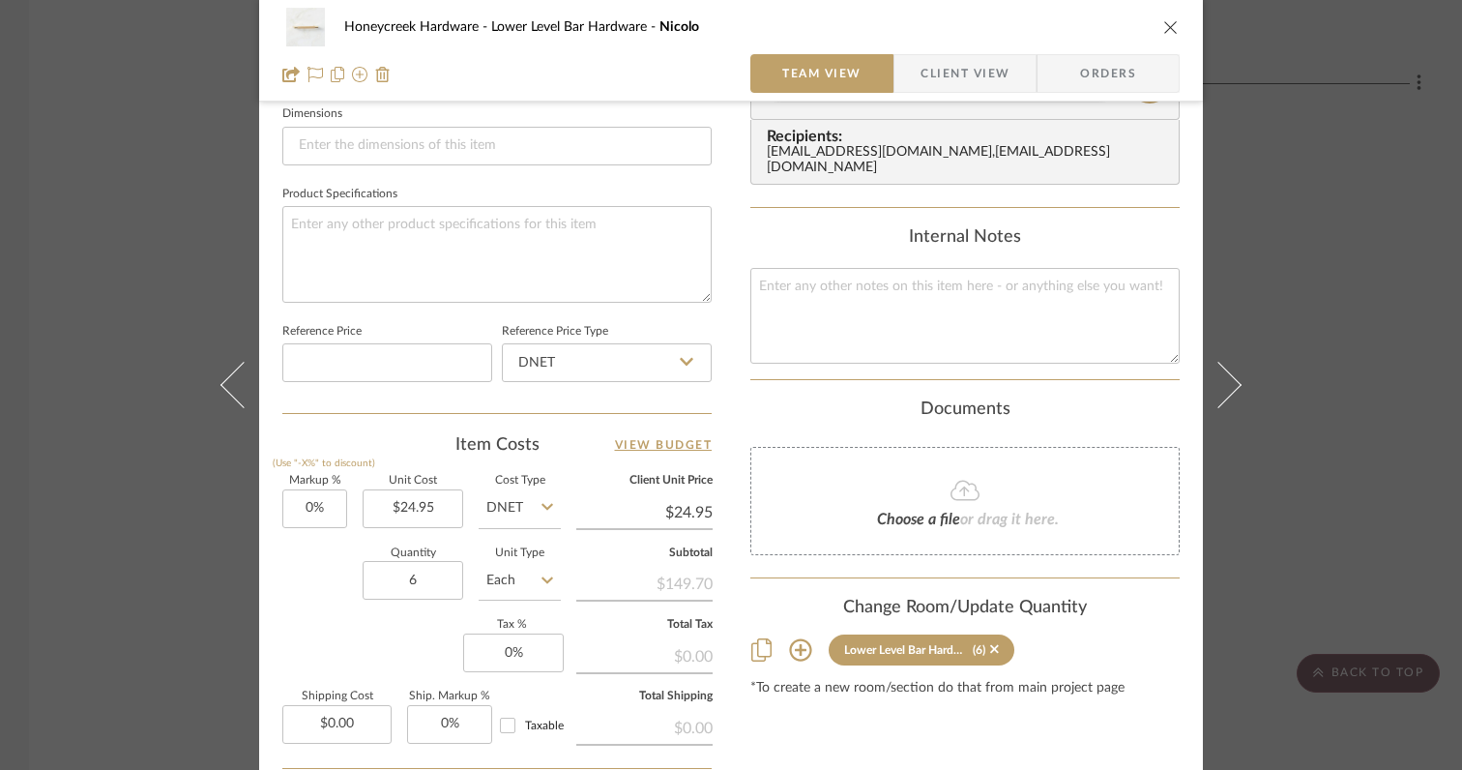
scroll to position [849, 0]
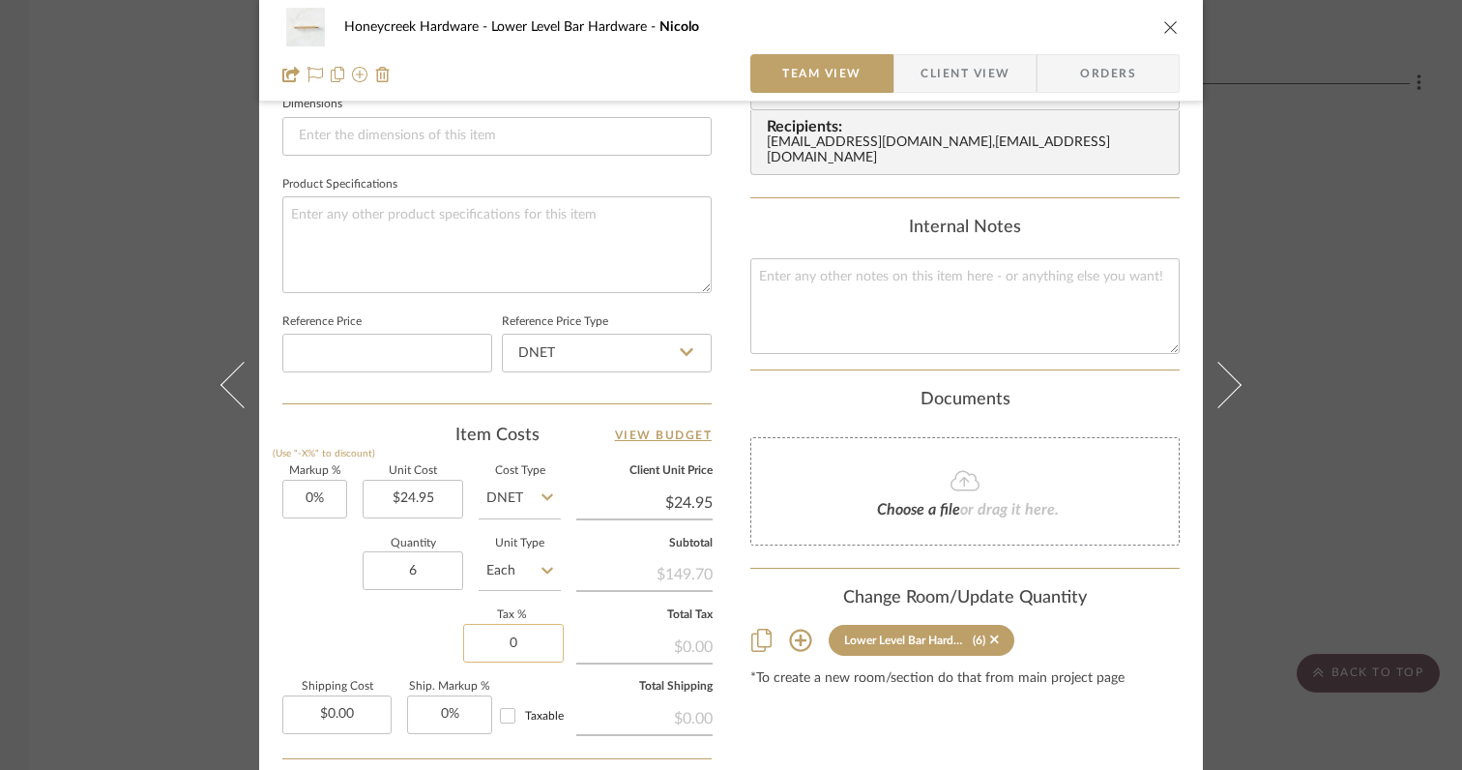
click at [537, 641] on input "0" at bounding box center [513, 643] width 101 height 39
type input "6%"
click at [405, 609] on div "Markup % (Use "-X%" to discount) 0% Unit Cost $24.95 Cost Type DNET Client Unit…" at bounding box center [496, 607] width 429 height 282
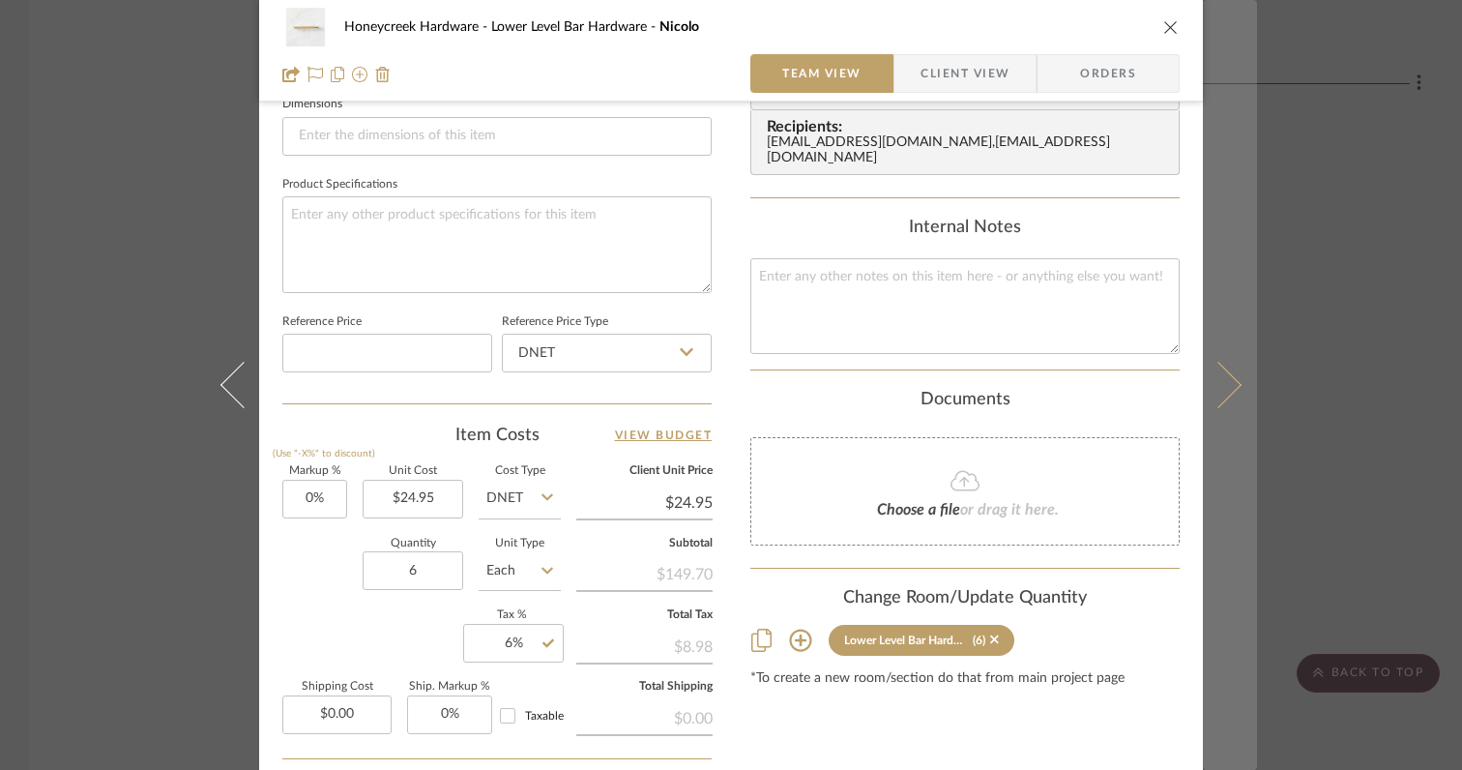
click at [1224, 393] on icon at bounding box center [1218, 385] width 46 height 46
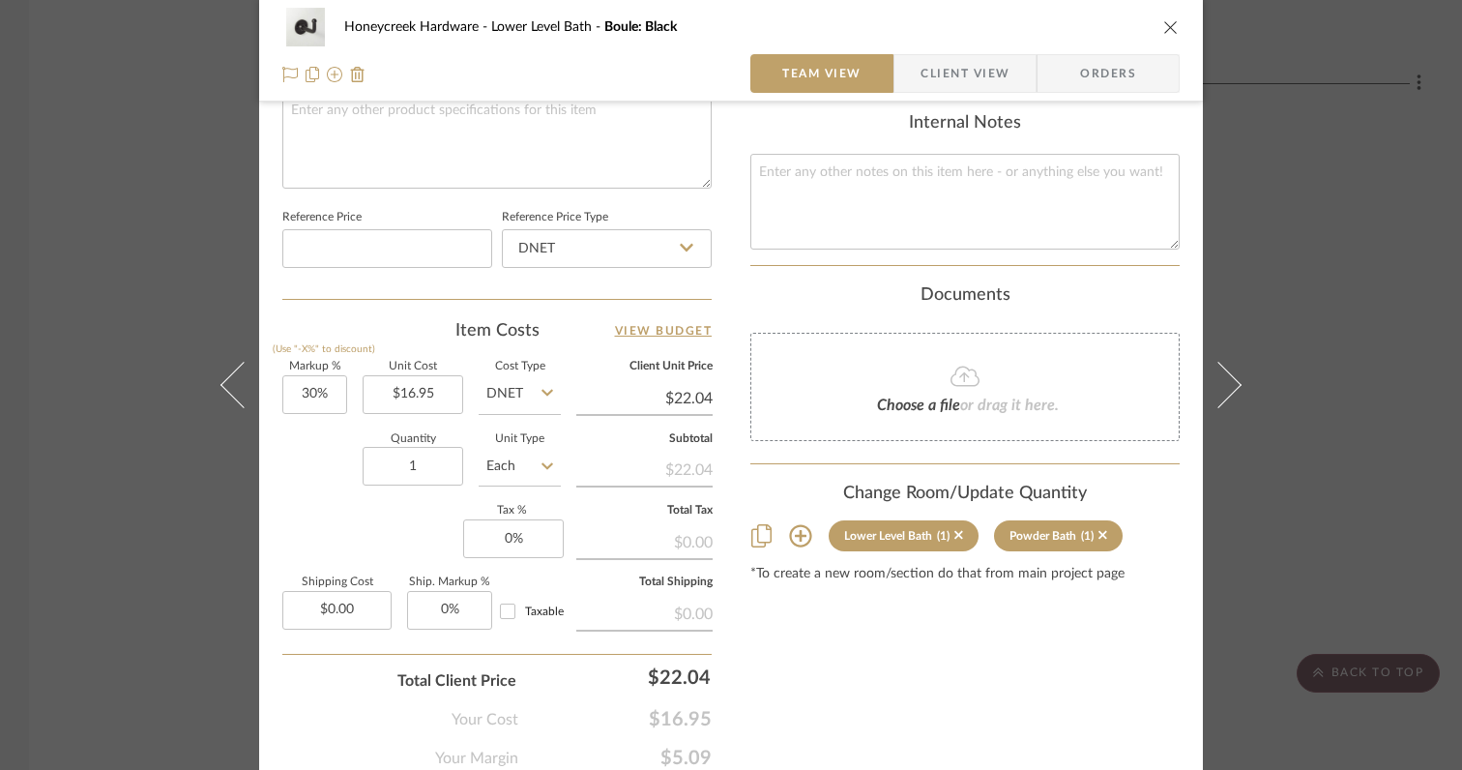
scroll to position [1027, 0]
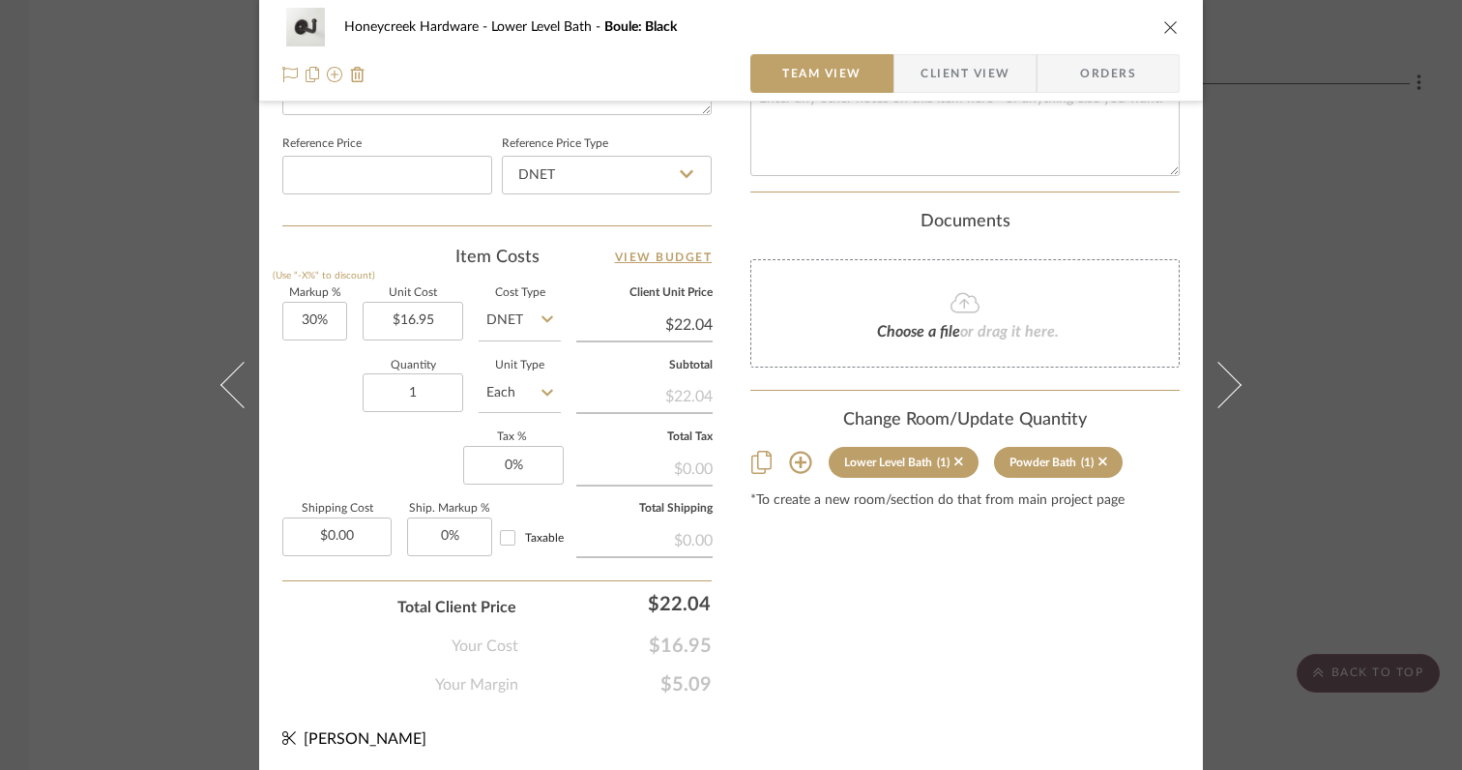
click at [1315, 355] on div "Honeycreek Hardware Lower Level Bath Boule: Black Team View Client View Orders …" at bounding box center [731, 385] width 1462 height 770
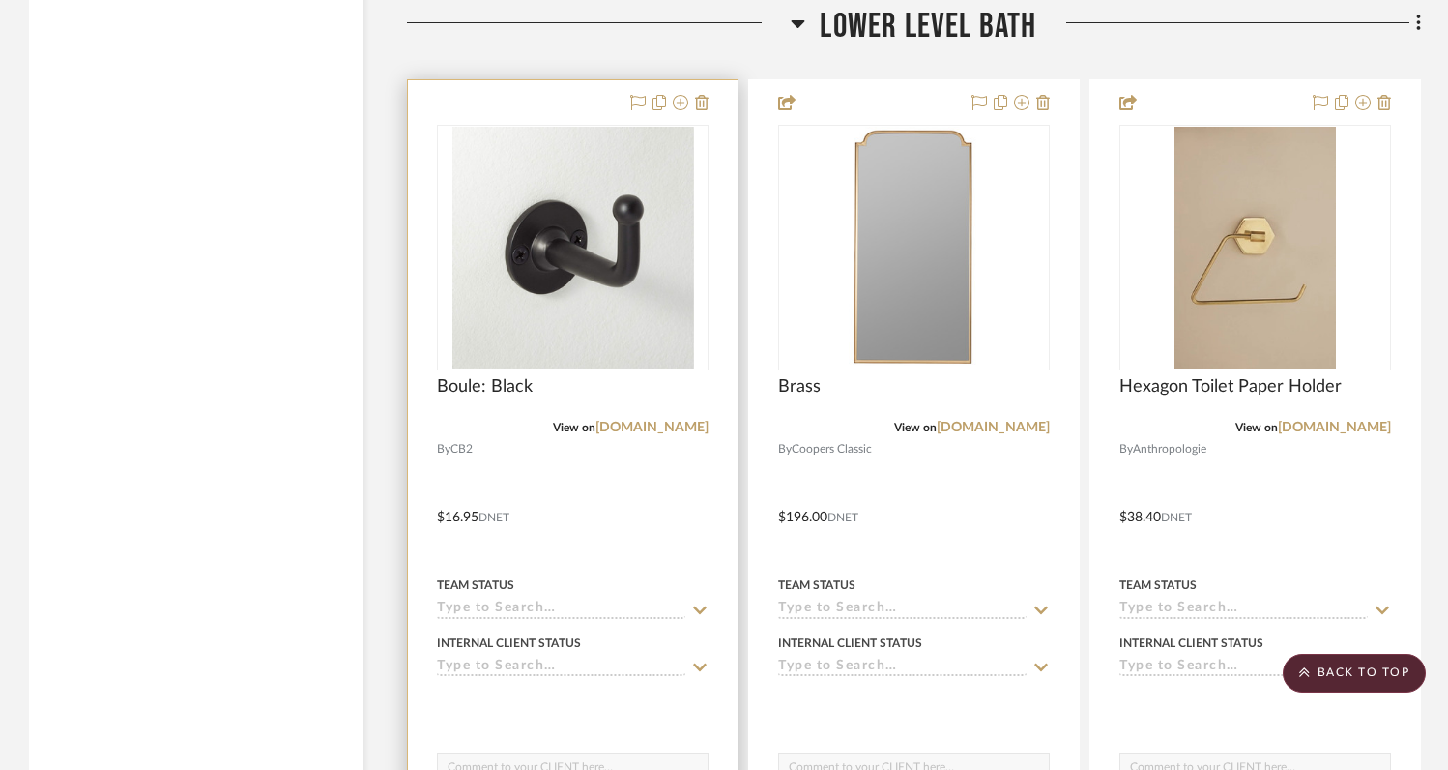
scroll to position [10668, 0]
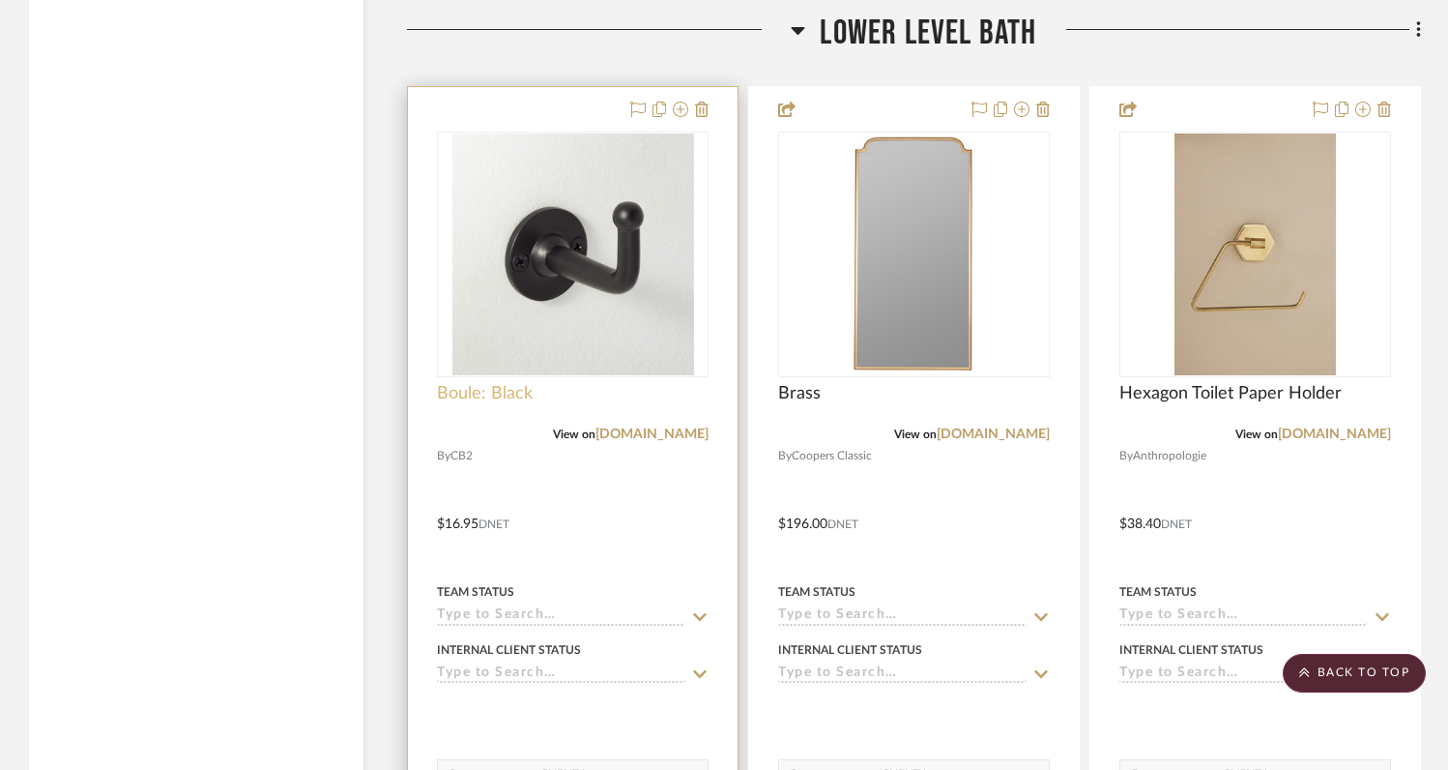
click at [494, 383] on span "Boule: Black" at bounding box center [485, 393] width 96 height 21
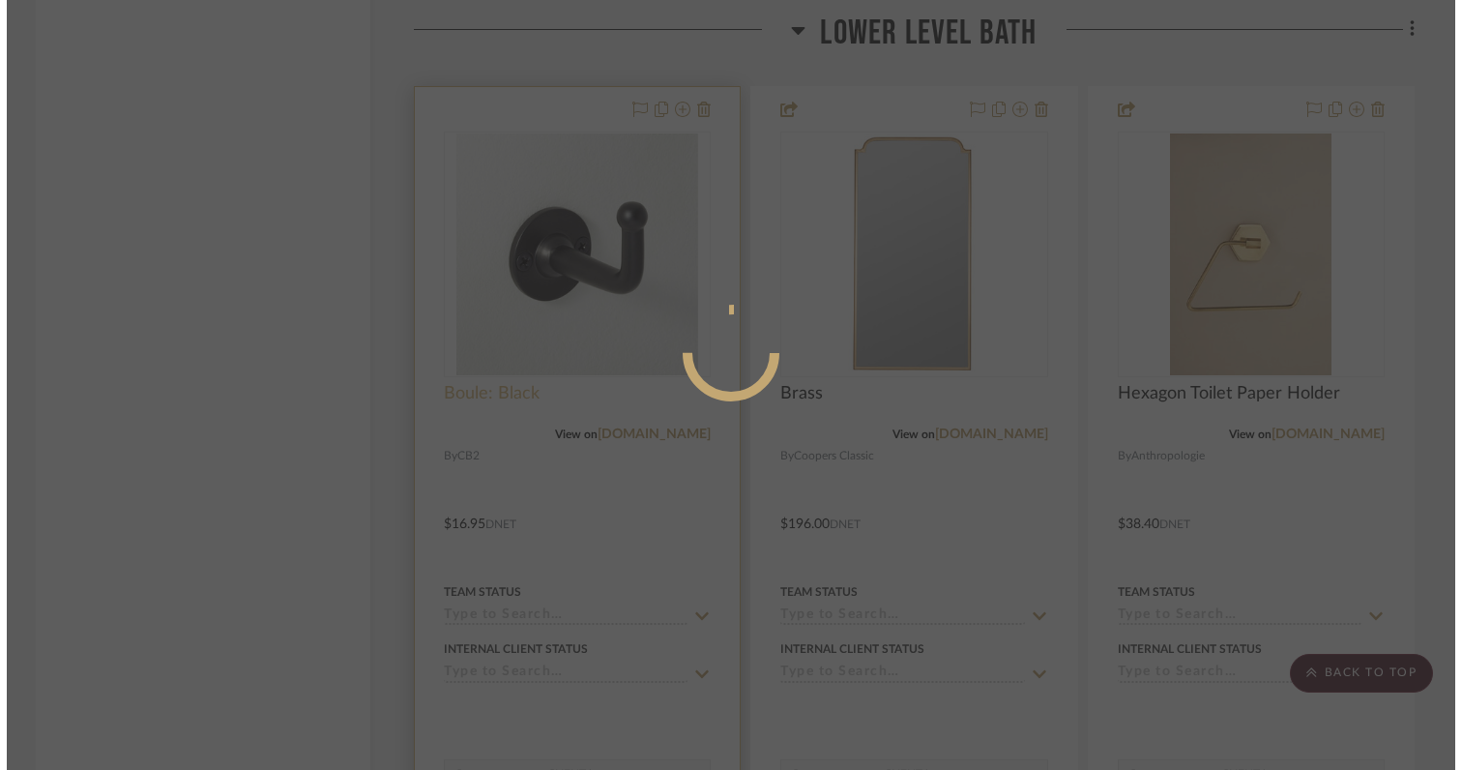
scroll to position [0, 0]
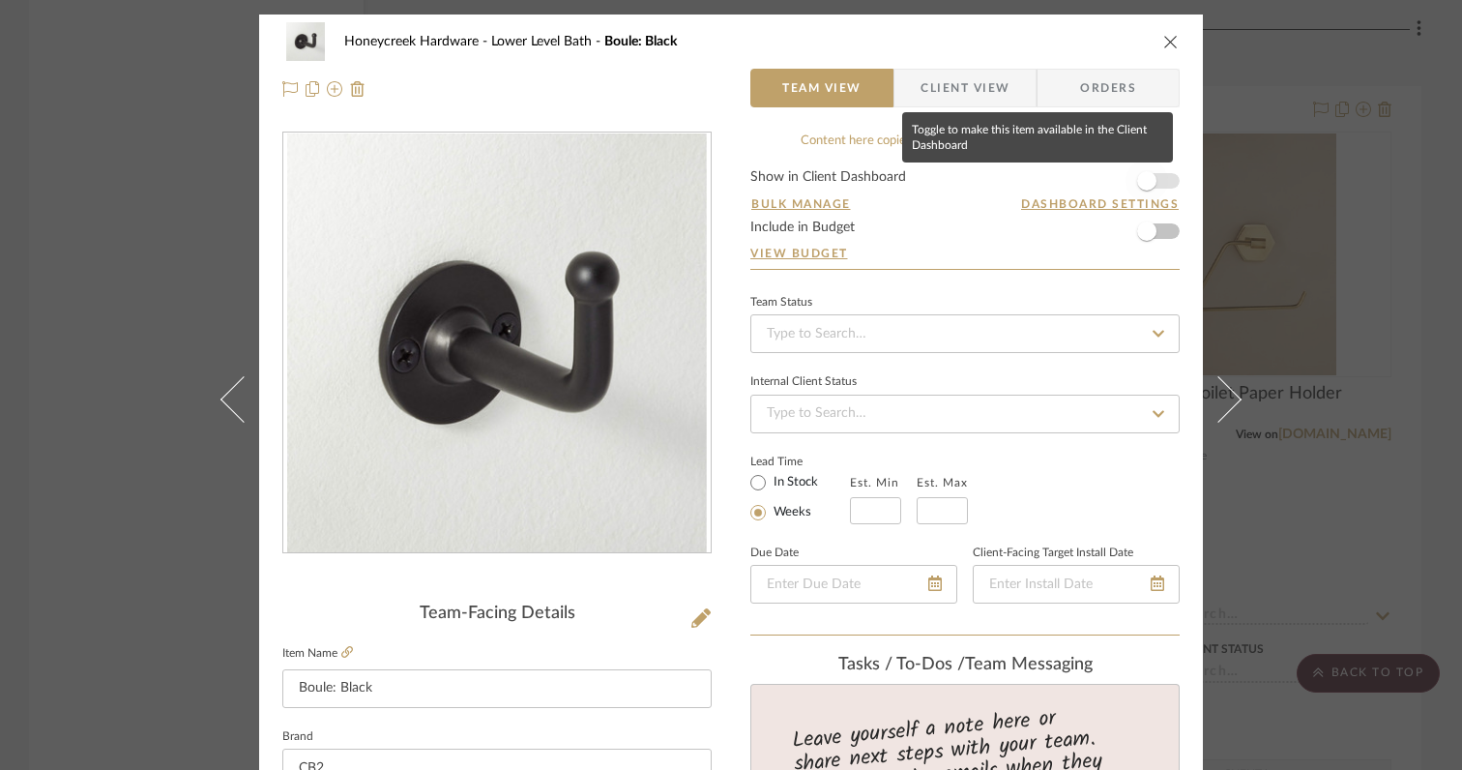
click at [1142, 182] on span "button" at bounding box center [1146, 180] width 19 height 19
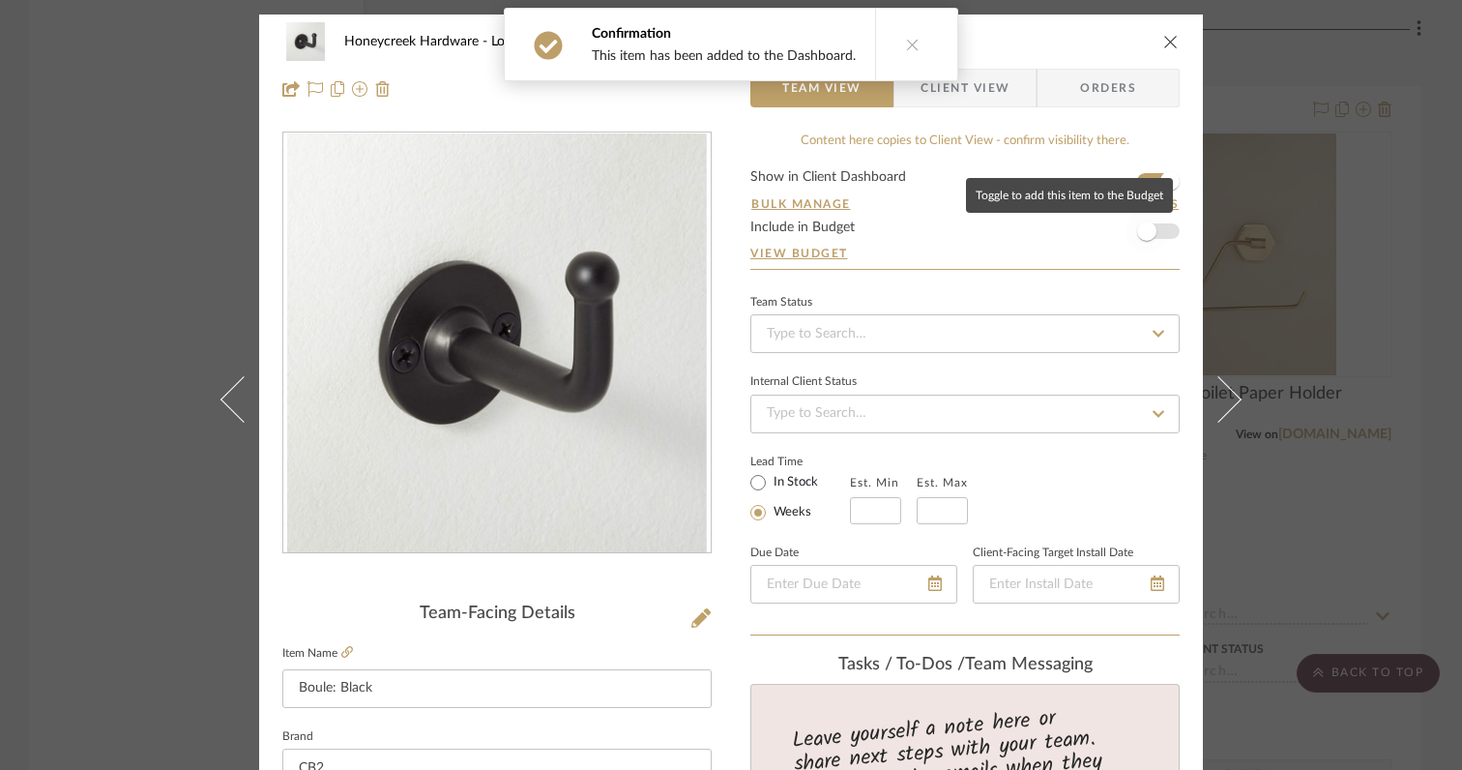
click at [1140, 238] on span "button" at bounding box center [1146, 230] width 19 height 19
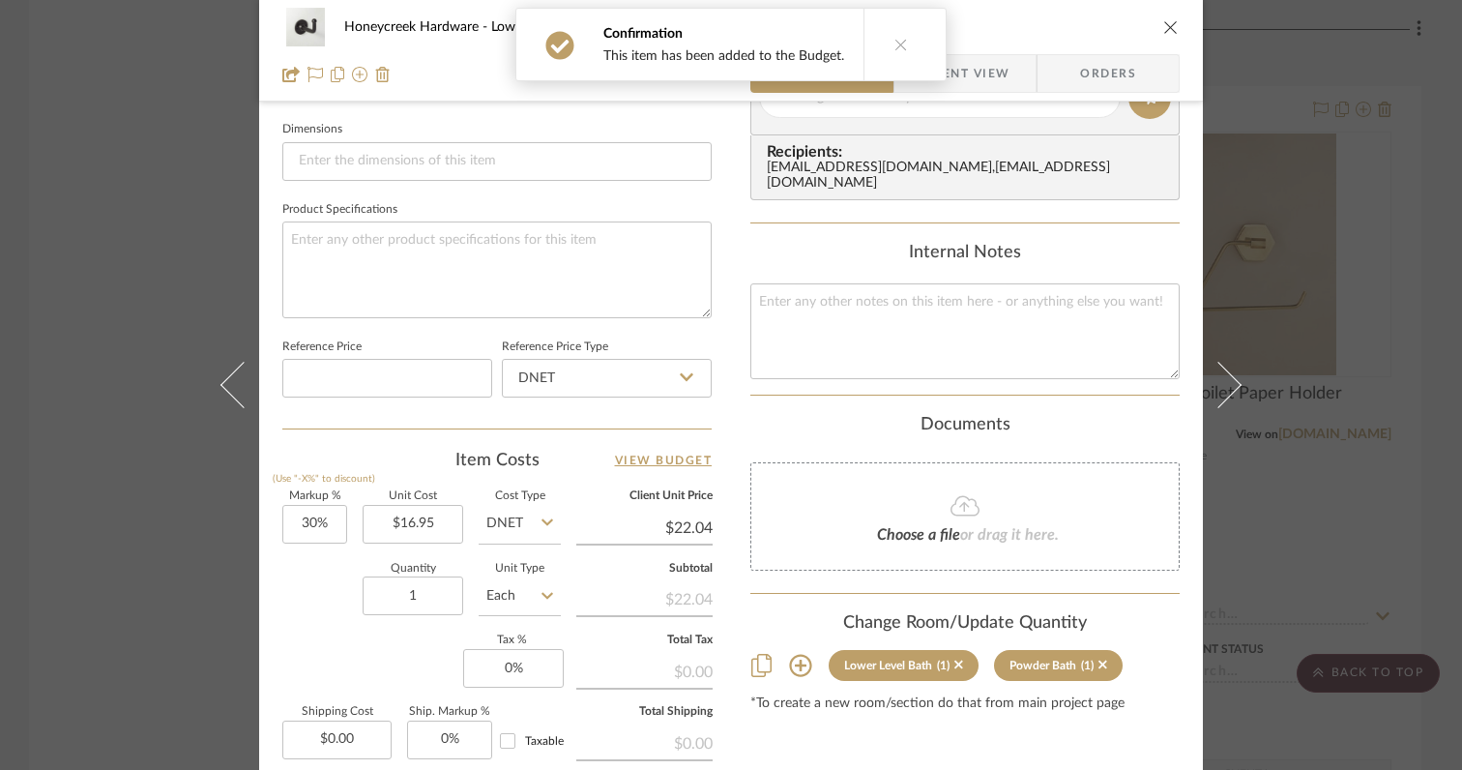
scroll to position [833, 0]
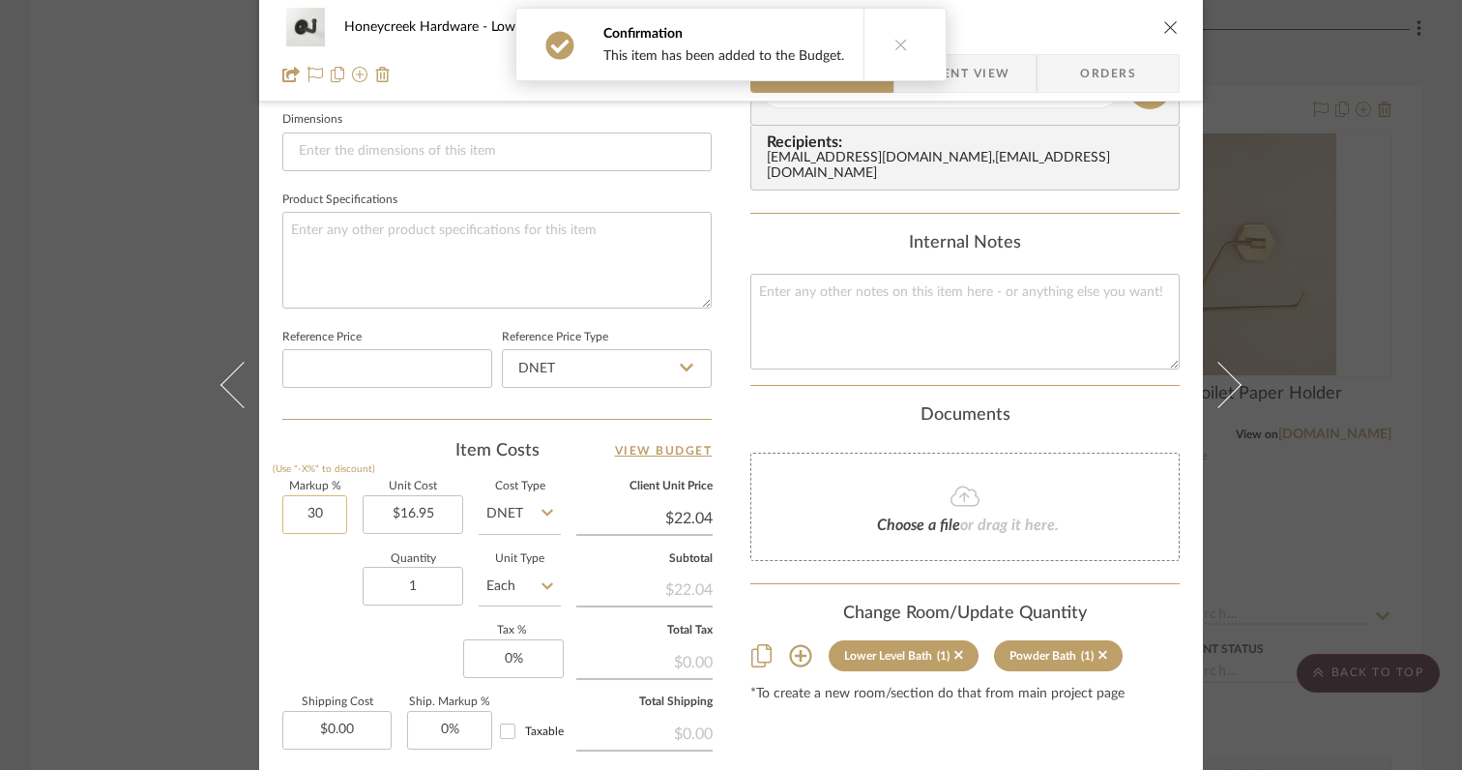
click at [330, 510] on input "30" at bounding box center [314, 514] width 65 height 39
type input "0%"
click at [298, 592] on div "Quantity 1 Unit Type Each" at bounding box center [421, 588] width 278 height 69
type input "$16.95"
click at [420, 586] on input "1" at bounding box center [413, 586] width 101 height 39
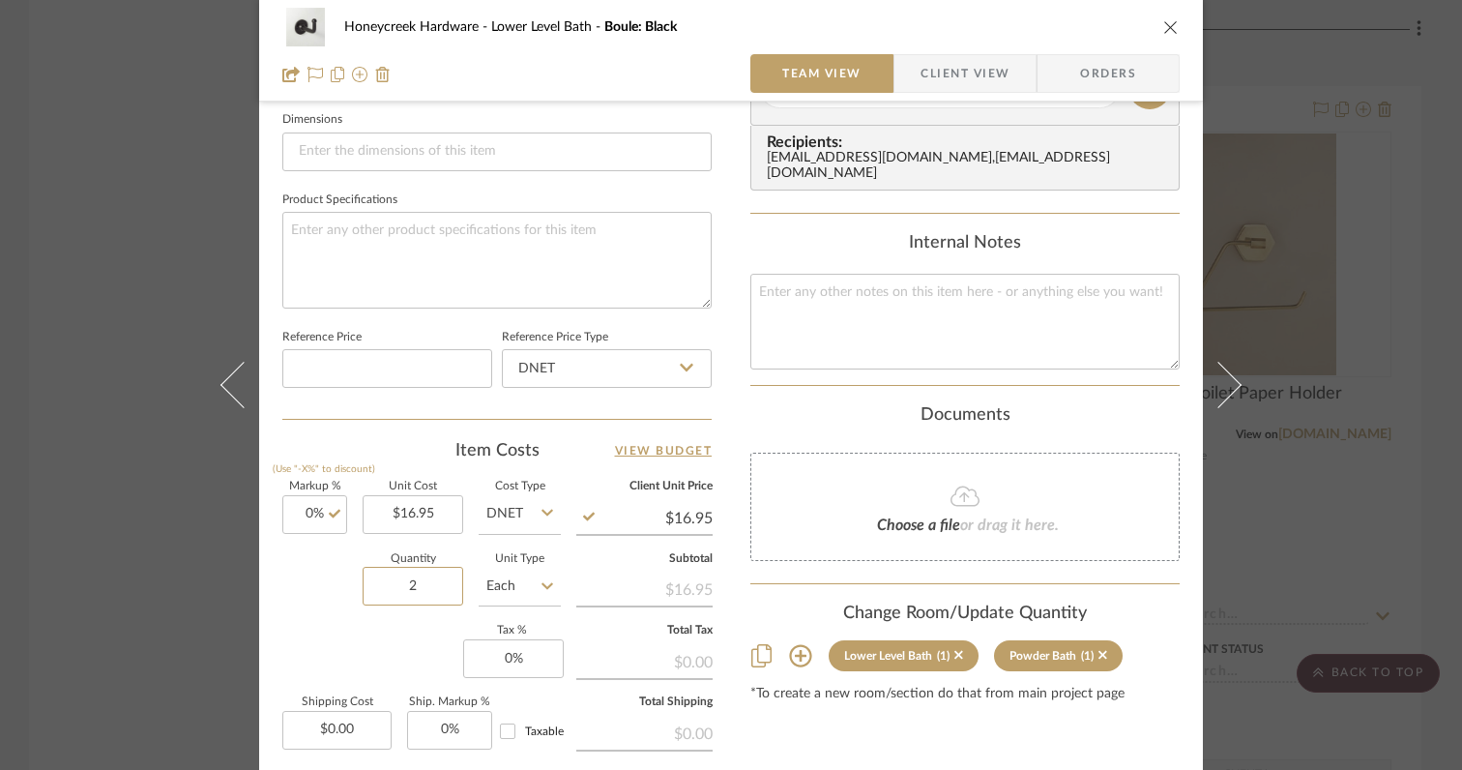
type input "2"
click at [348, 657] on div "Markup % (Use "-X%" to discount) 0% Unit Cost $16.95 Cost Type DNET Client Unit…" at bounding box center [496, 622] width 429 height 282
click at [527, 657] on input "0" at bounding box center [513, 658] width 101 height 39
type input "6%"
click at [367, 645] on div "Markup % (Use "-X%" to discount) 0% Unit Cost $16.95 Cost Type DNET Client Unit…" at bounding box center [496, 622] width 429 height 282
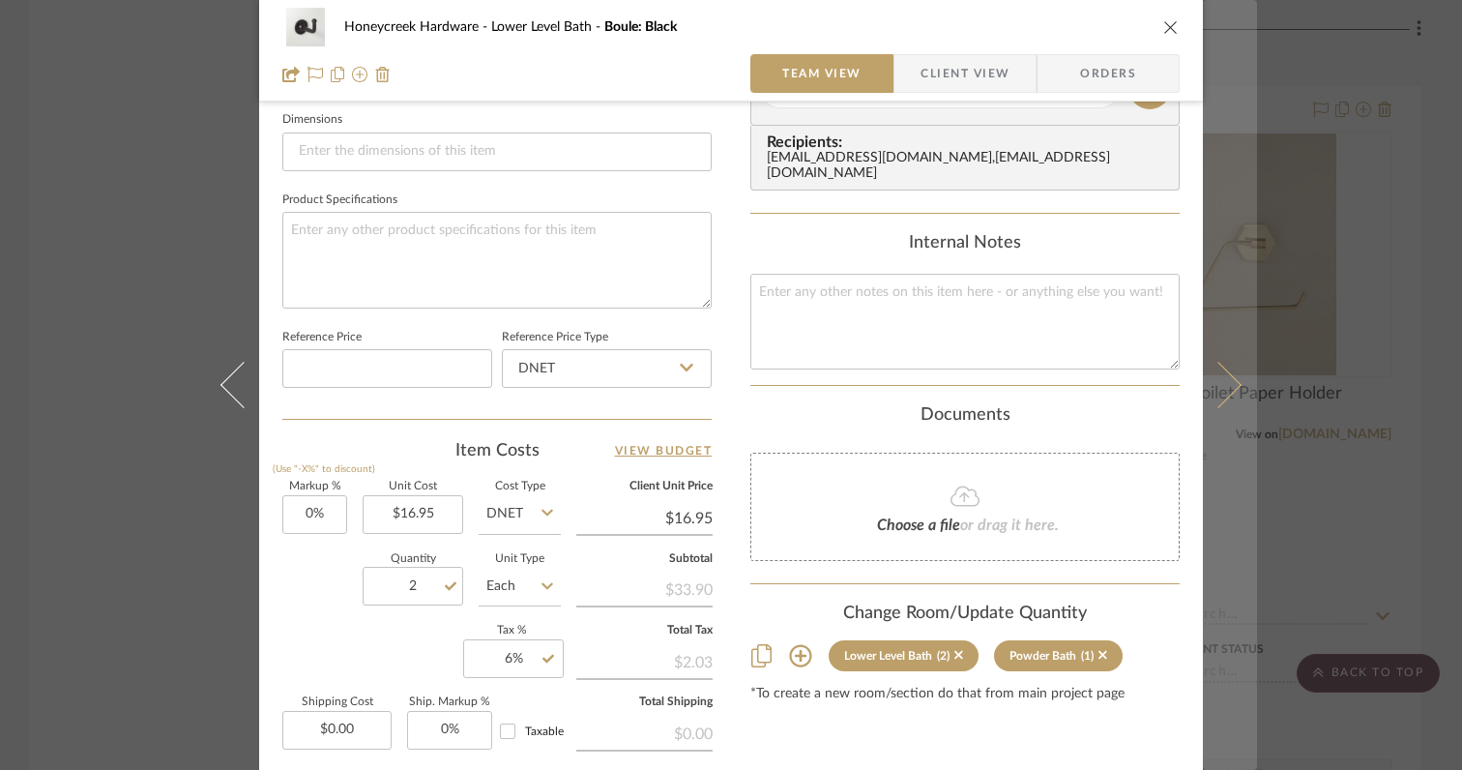
click at [1219, 402] on button at bounding box center [1230, 385] width 54 height 770
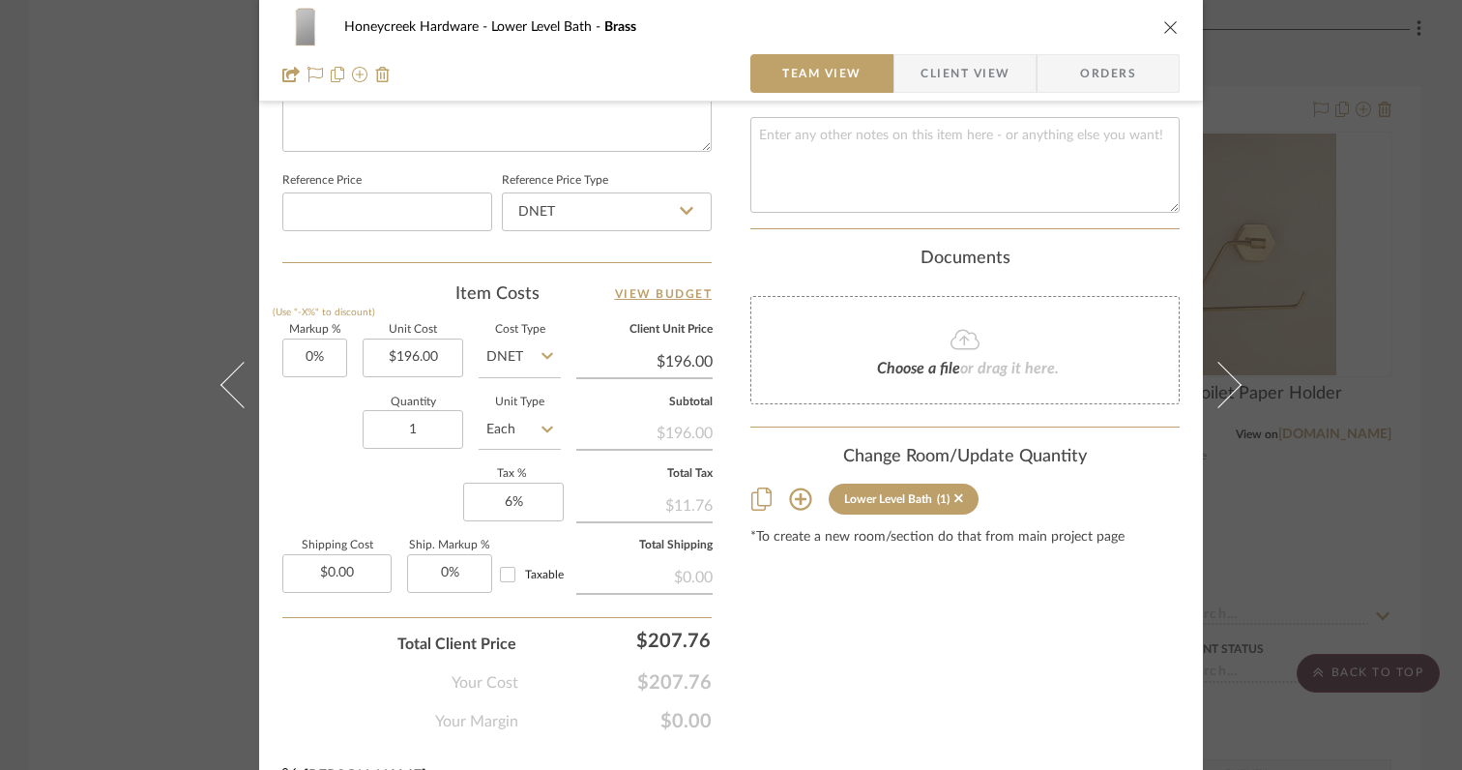
scroll to position [1027, 0]
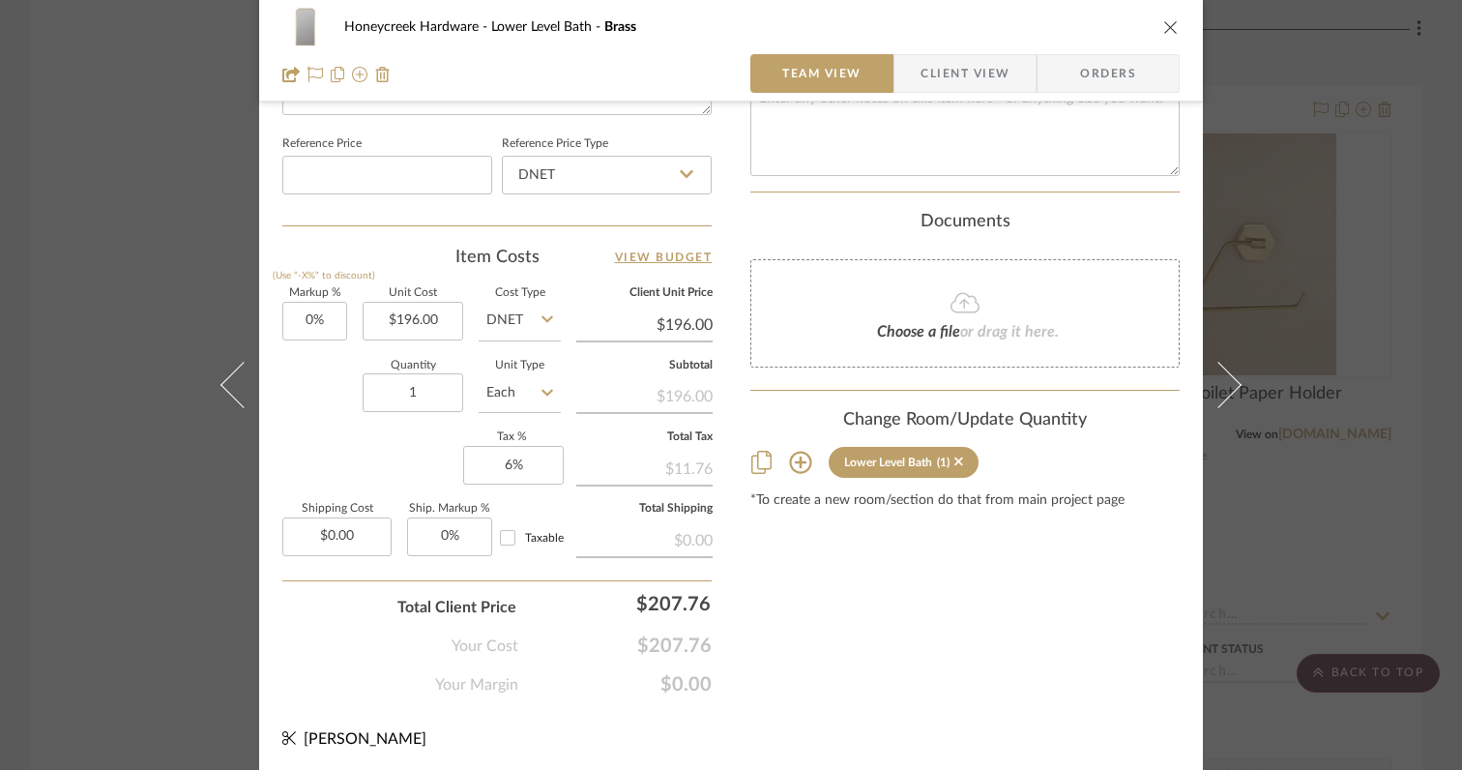
click at [1385, 390] on div "Honeycreek Hardware Lower Level Bath Brass Team View Client View Orders Team-Fa…" at bounding box center [731, 385] width 1462 height 770
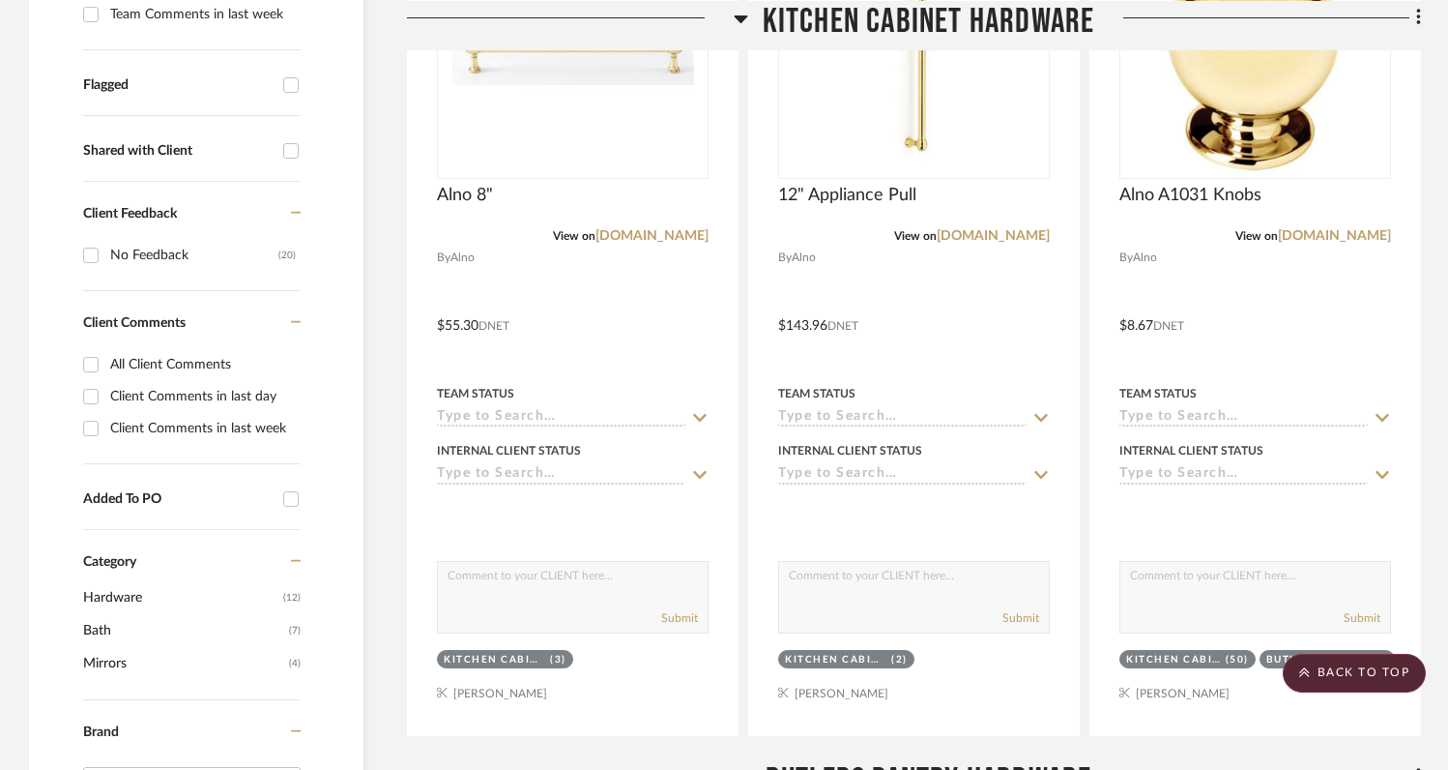
scroll to position [0, 0]
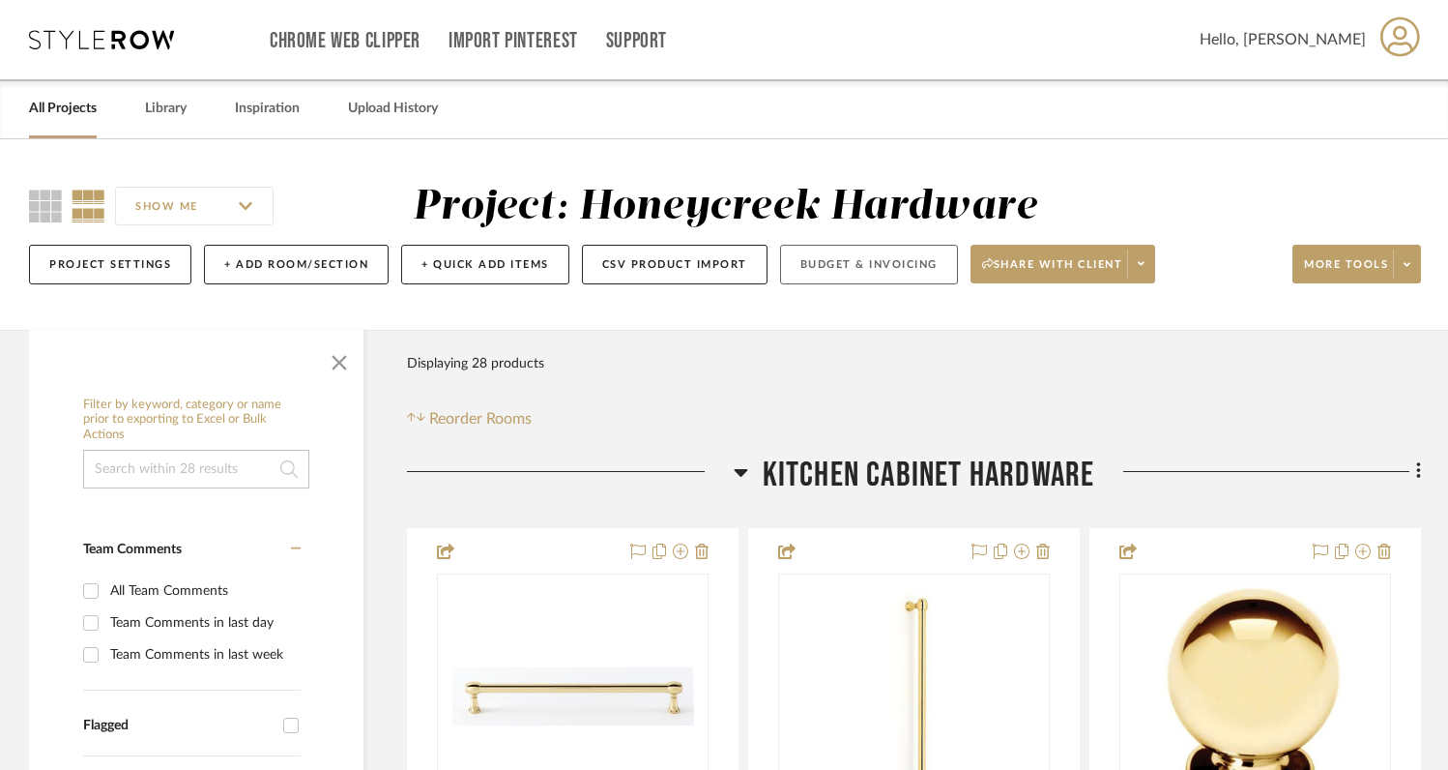
click at [867, 277] on button "Budget & Invoicing" at bounding box center [869, 265] width 178 height 40
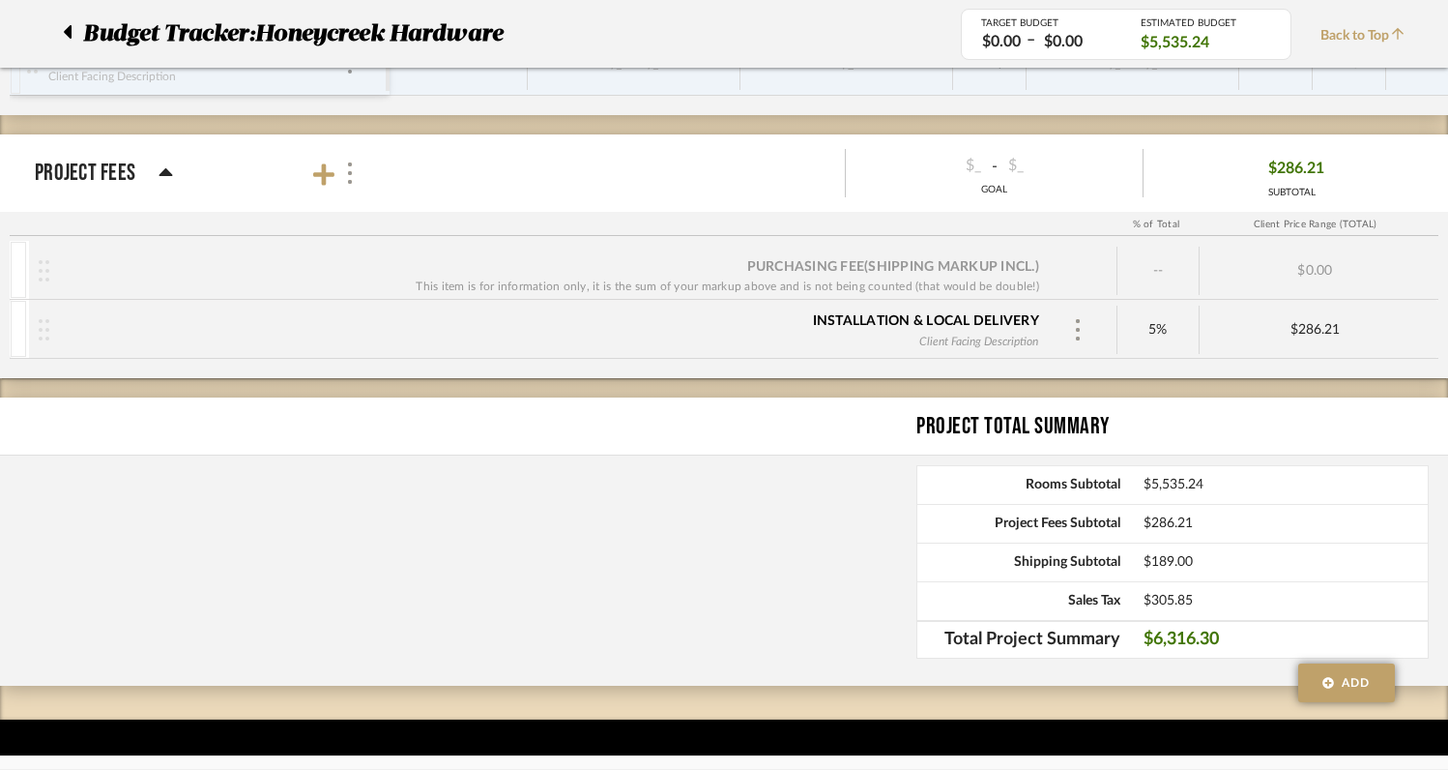
scroll to position [3481, 0]
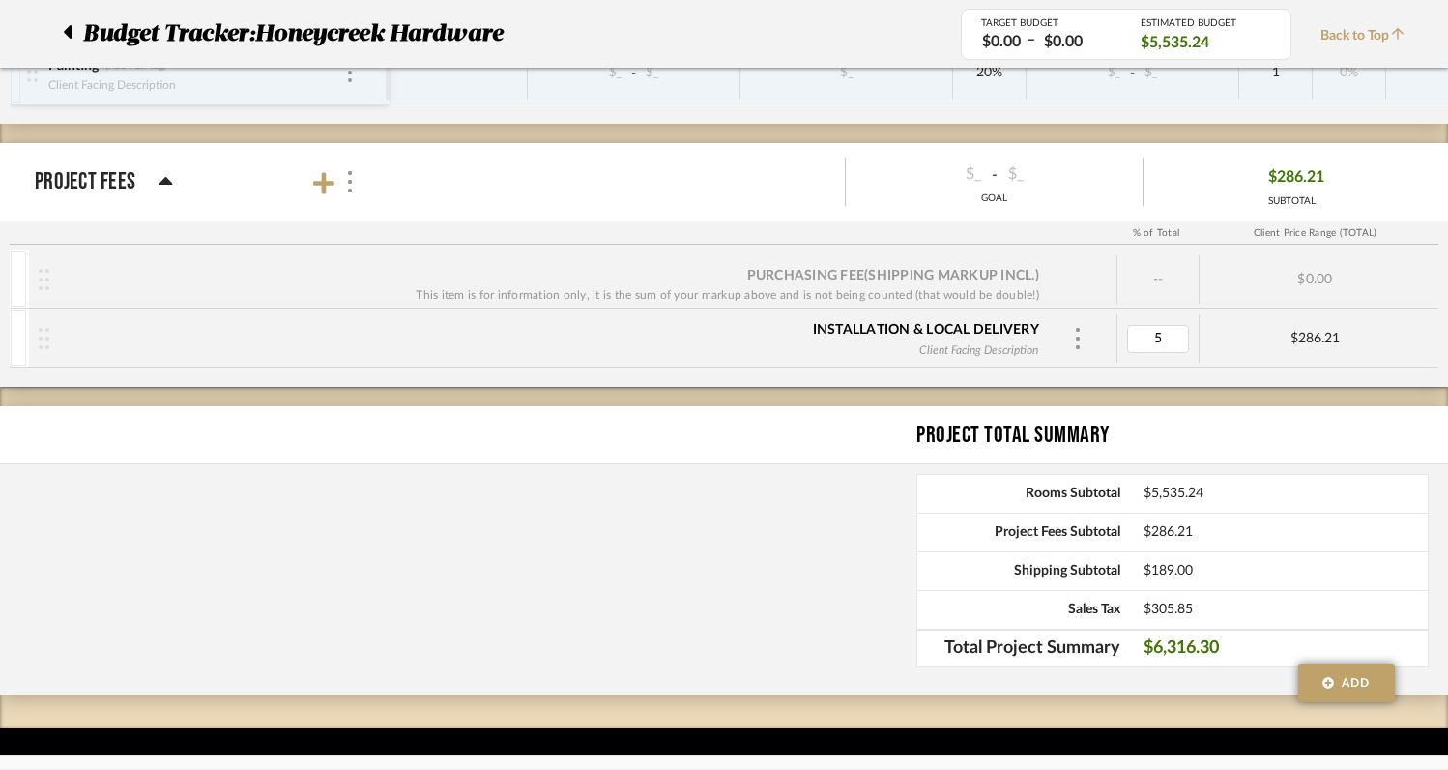
type input "0"
click at [1053, 369] on div "Purchasing Fee (Shipping markup incl.) This item is for information only, it is…" at bounding box center [724, 317] width 1448 height 137
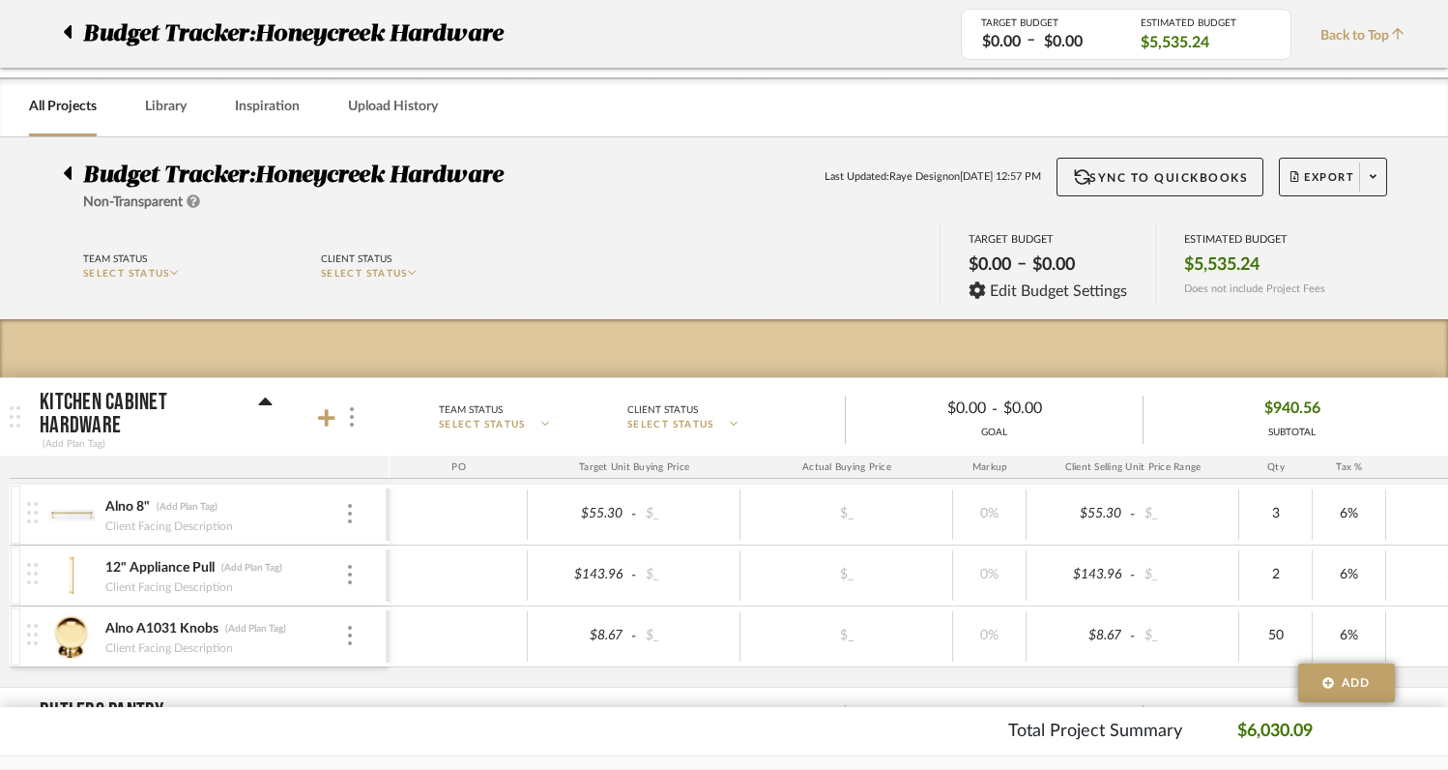
scroll to position [0, 0]
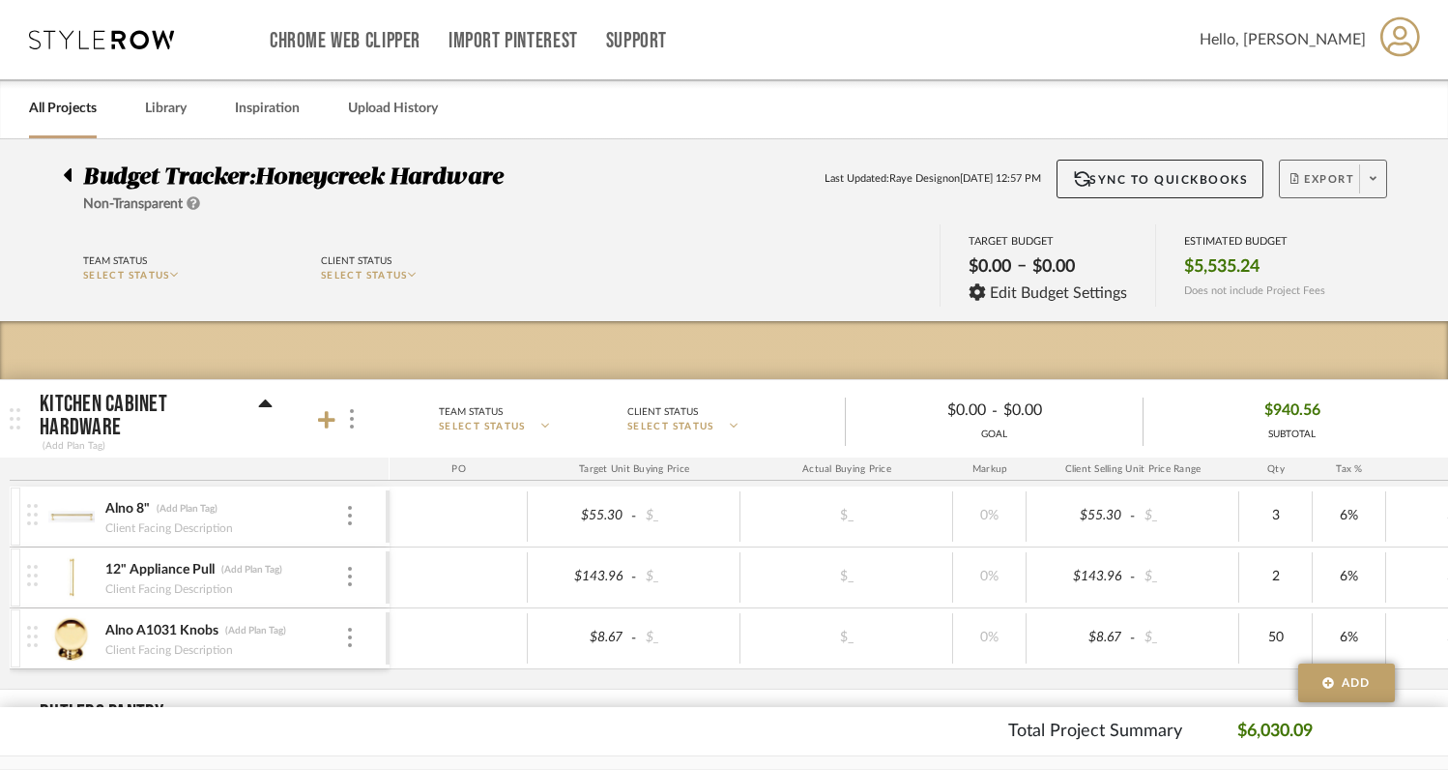
click at [1374, 185] on fa-icon at bounding box center [1373, 179] width 7 height 11
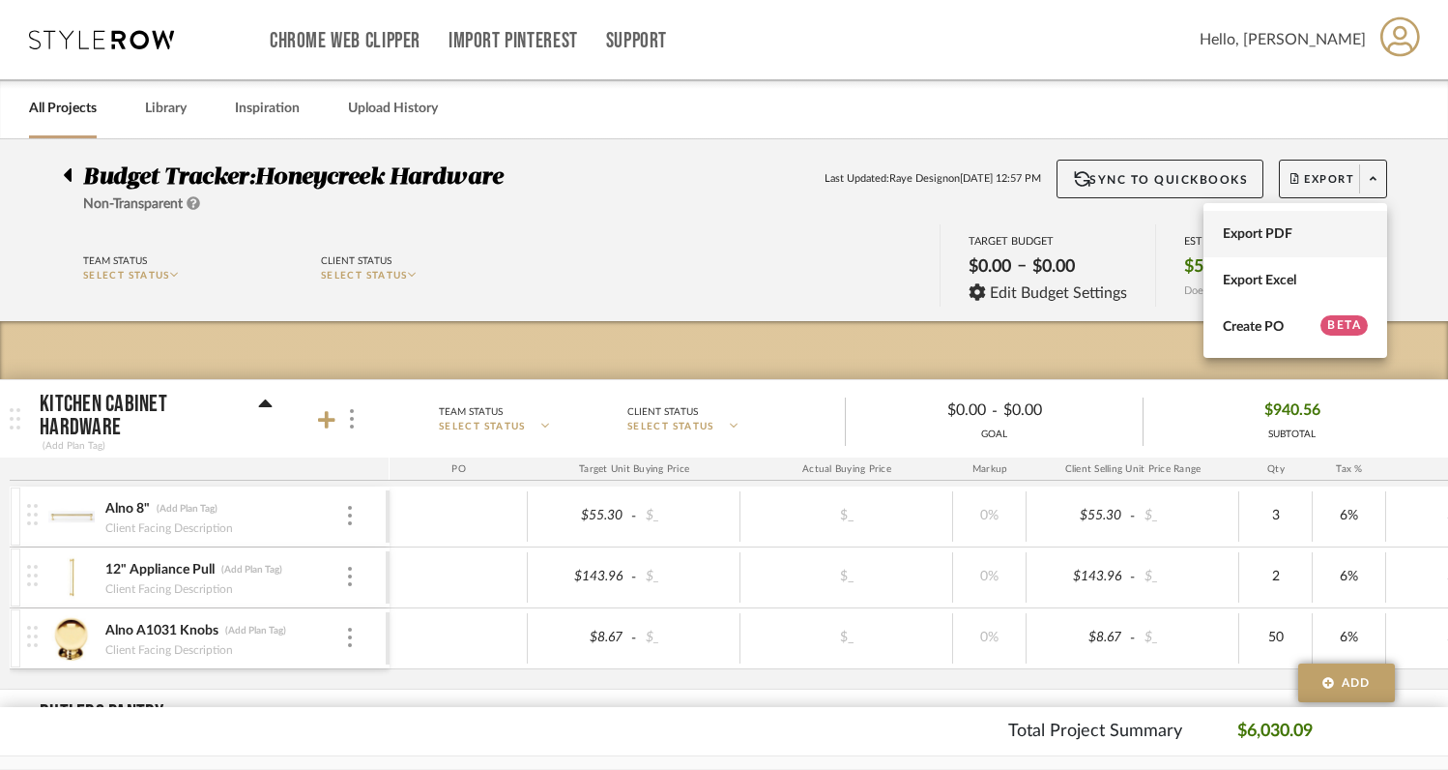
click at [1300, 235] on span "Export PDF" at bounding box center [1295, 234] width 145 height 16
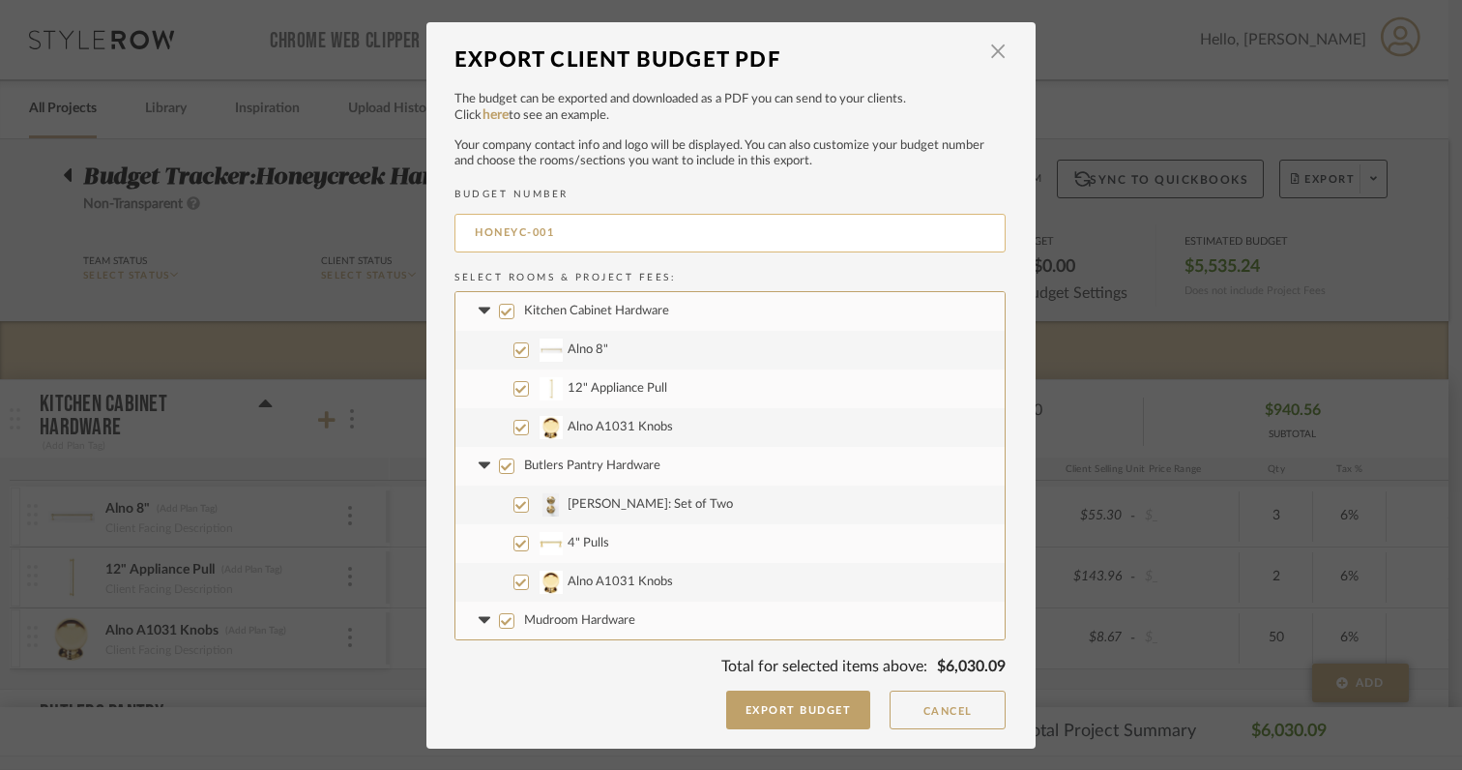
click at [465, 229] on input "HONEYC-001" at bounding box center [729, 233] width 551 height 39
click at [596, 219] on input "HONEYC-001" at bounding box center [729, 233] width 551 height 39
click at [580, 237] on input "HONEYC-001" at bounding box center [729, 233] width 551 height 39
type input "HONEYC-001 Hardware, mirrors"
click at [735, 716] on button "Export Budget" at bounding box center [798, 709] width 145 height 39
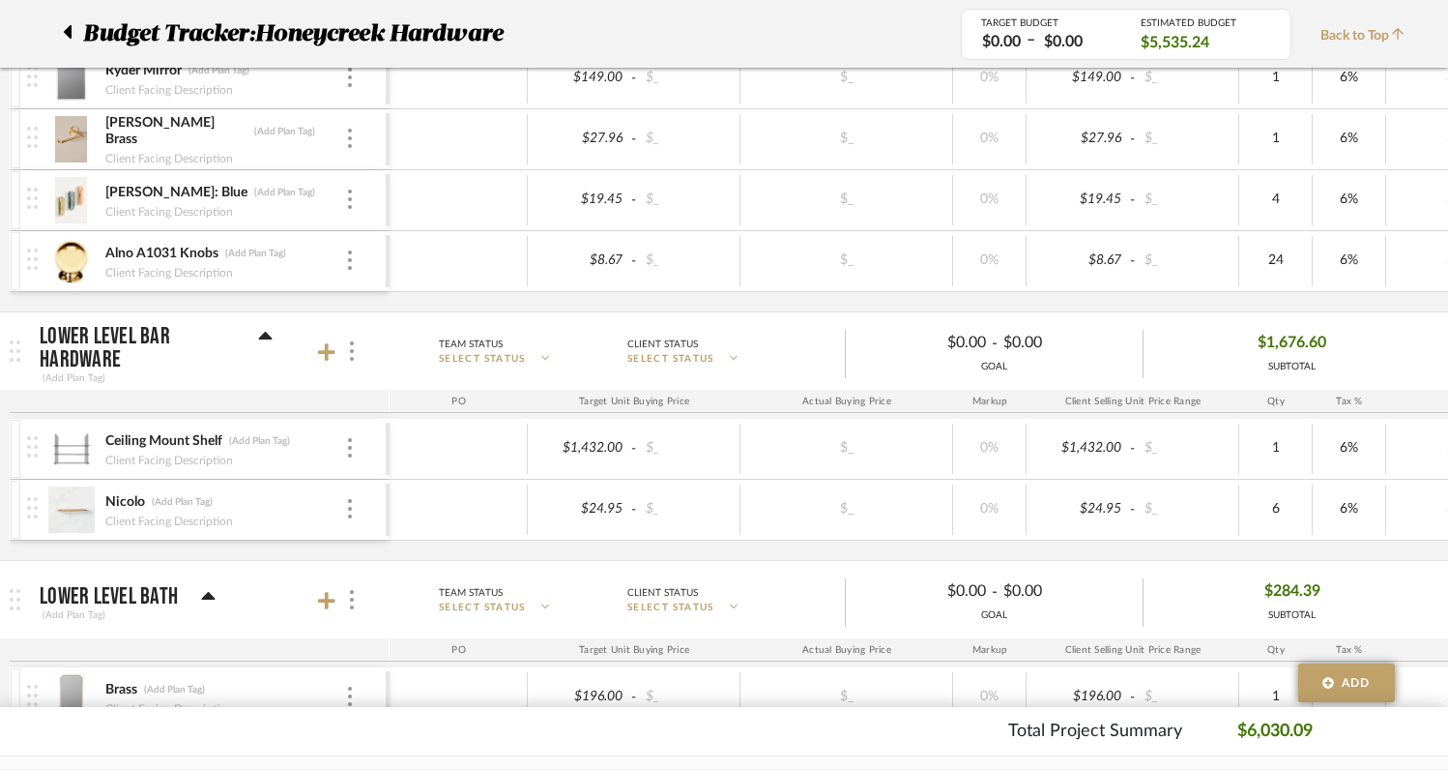
scroll to position [2363, 0]
type input "8.95"
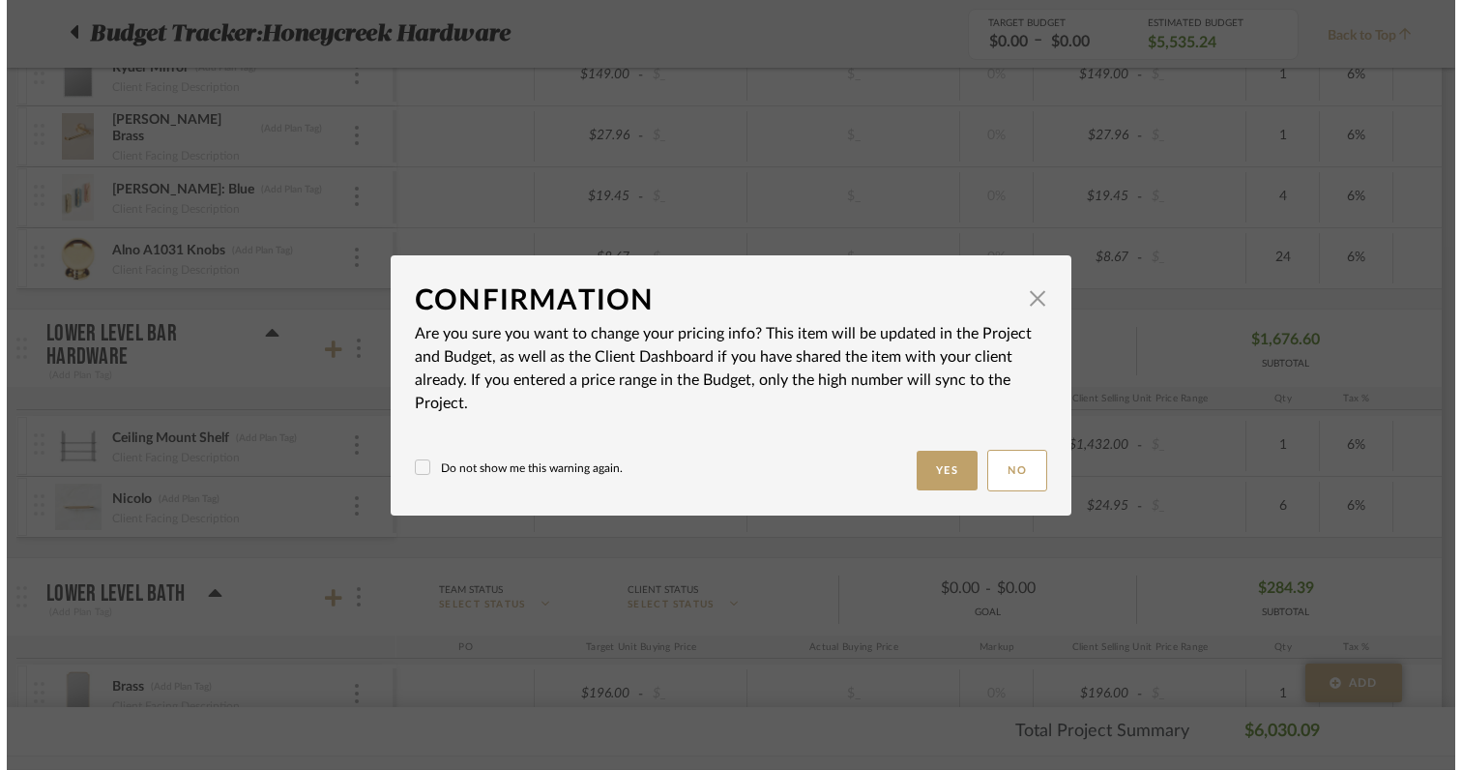
scroll to position [0, 0]
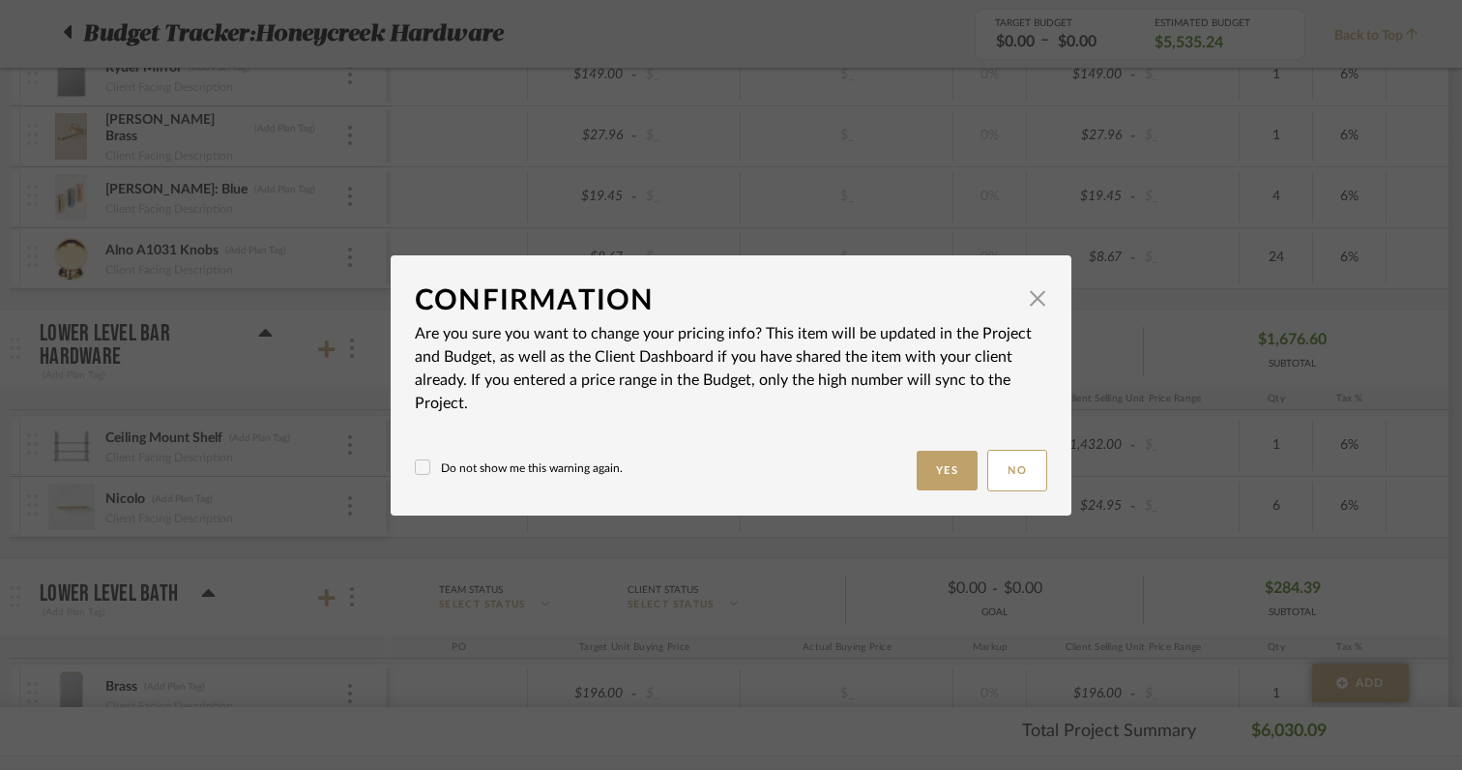
click at [940, 478] on button "Yes" at bounding box center [948, 471] width 62 height 40
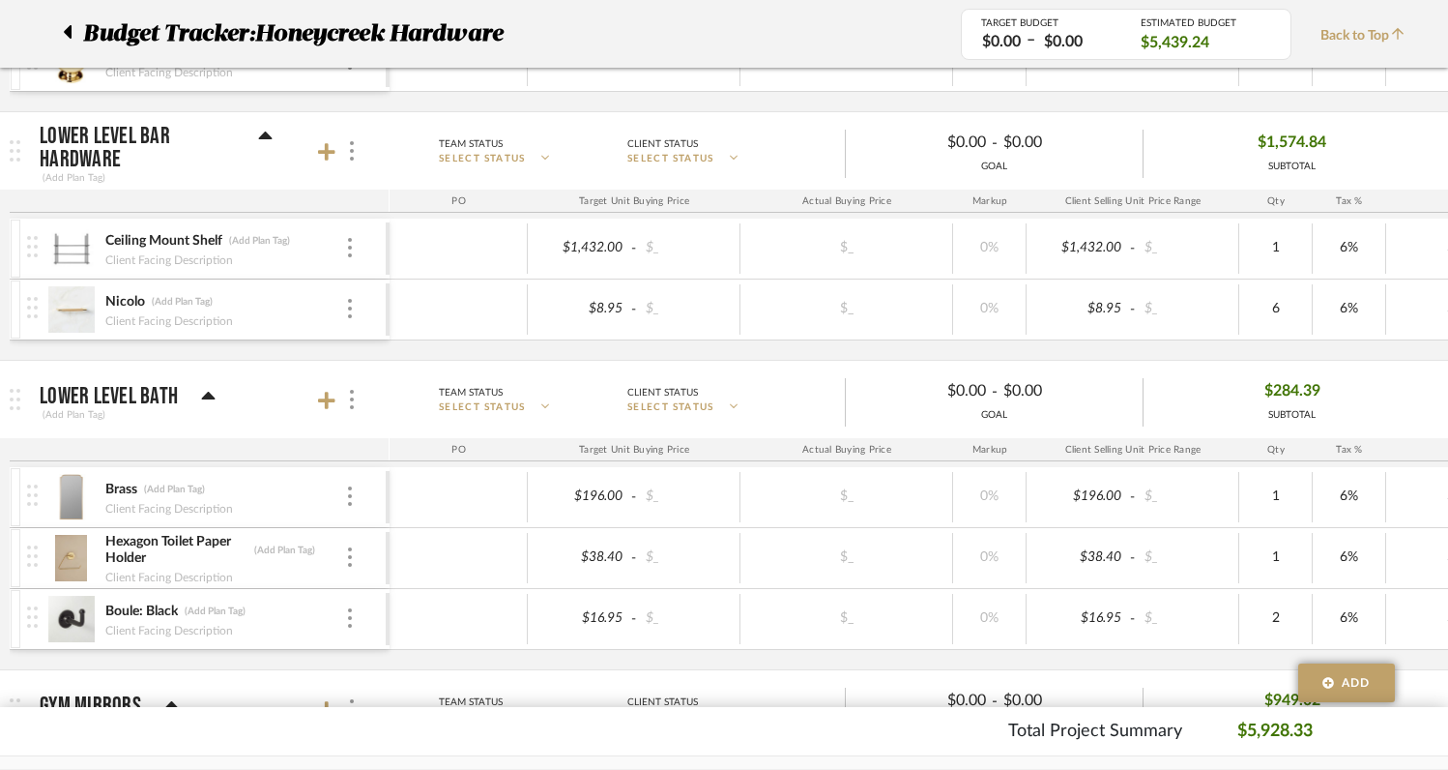
scroll to position [2564, 0]
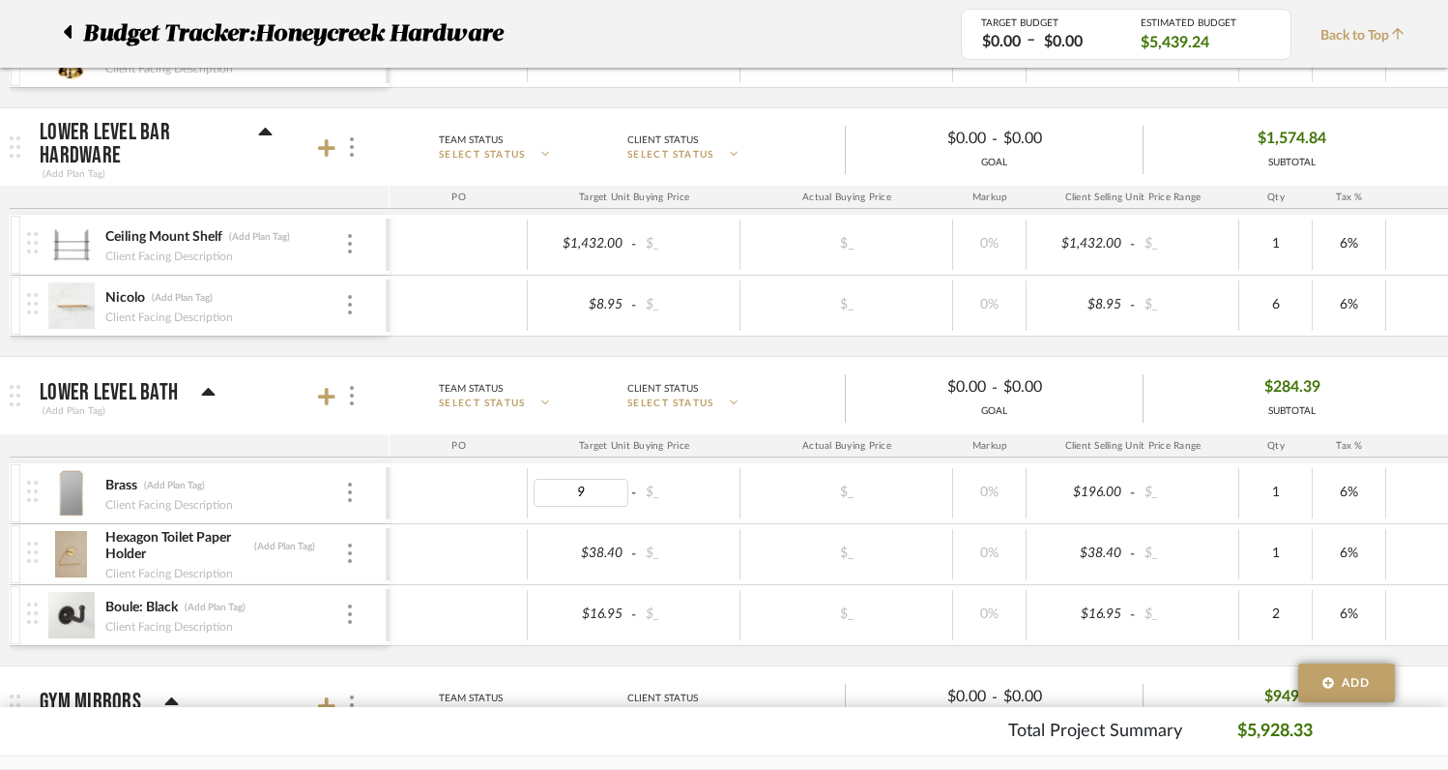
type input "98"
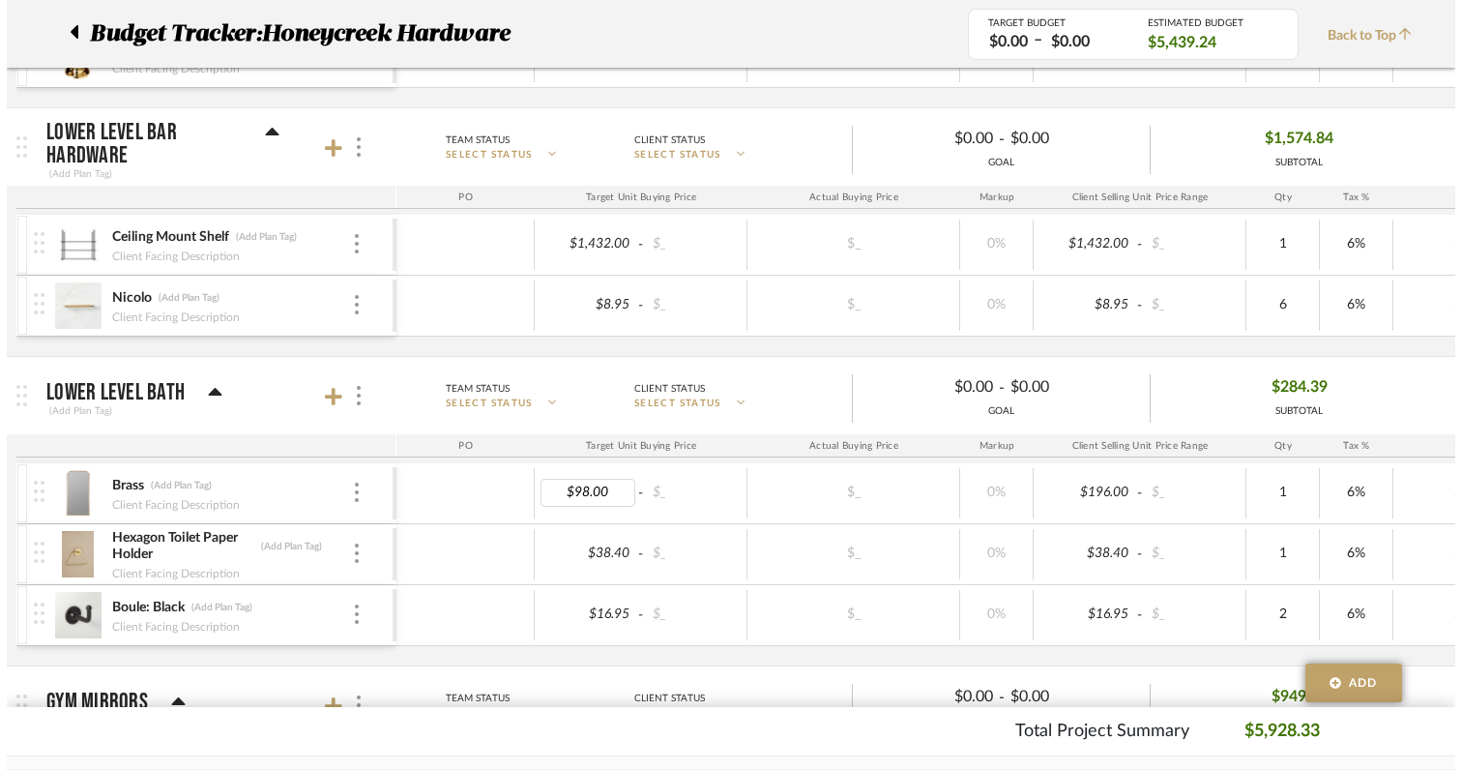
scroll to position [0, 0]
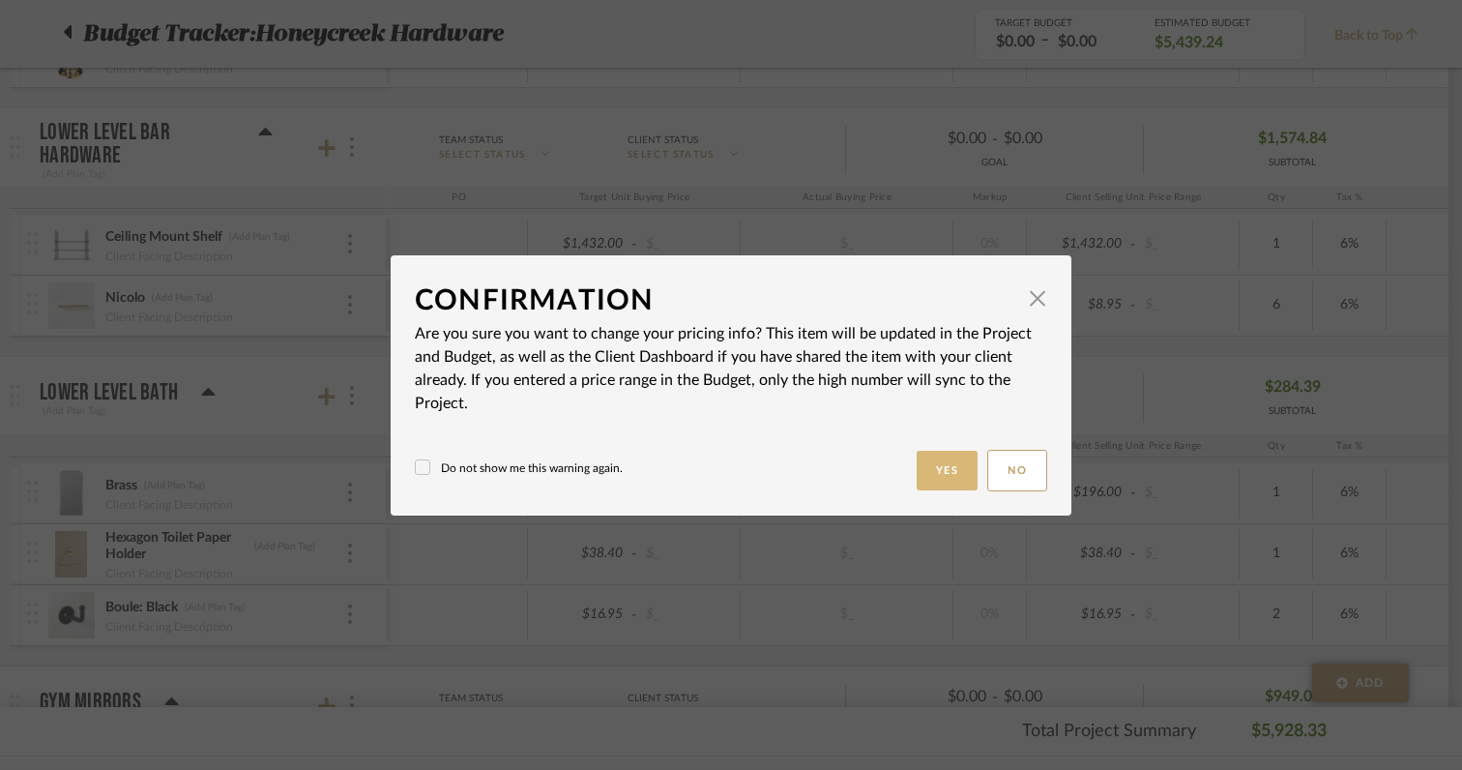
click at [935, 478] on button "Yes" at bounding box center [948, 471] width 62 height 40
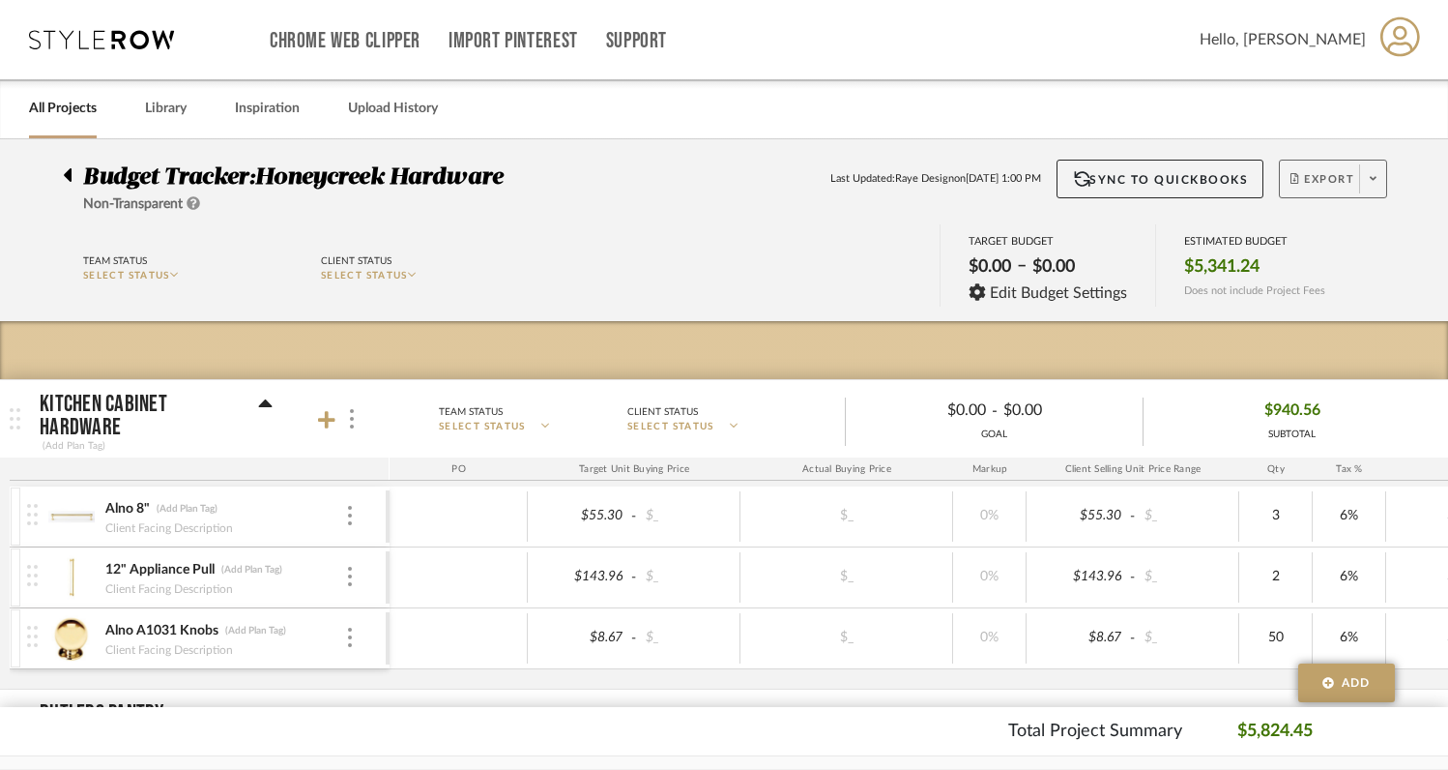
click at [1369, 183] on span at bounding box center [1372, 178] width 27 height 29
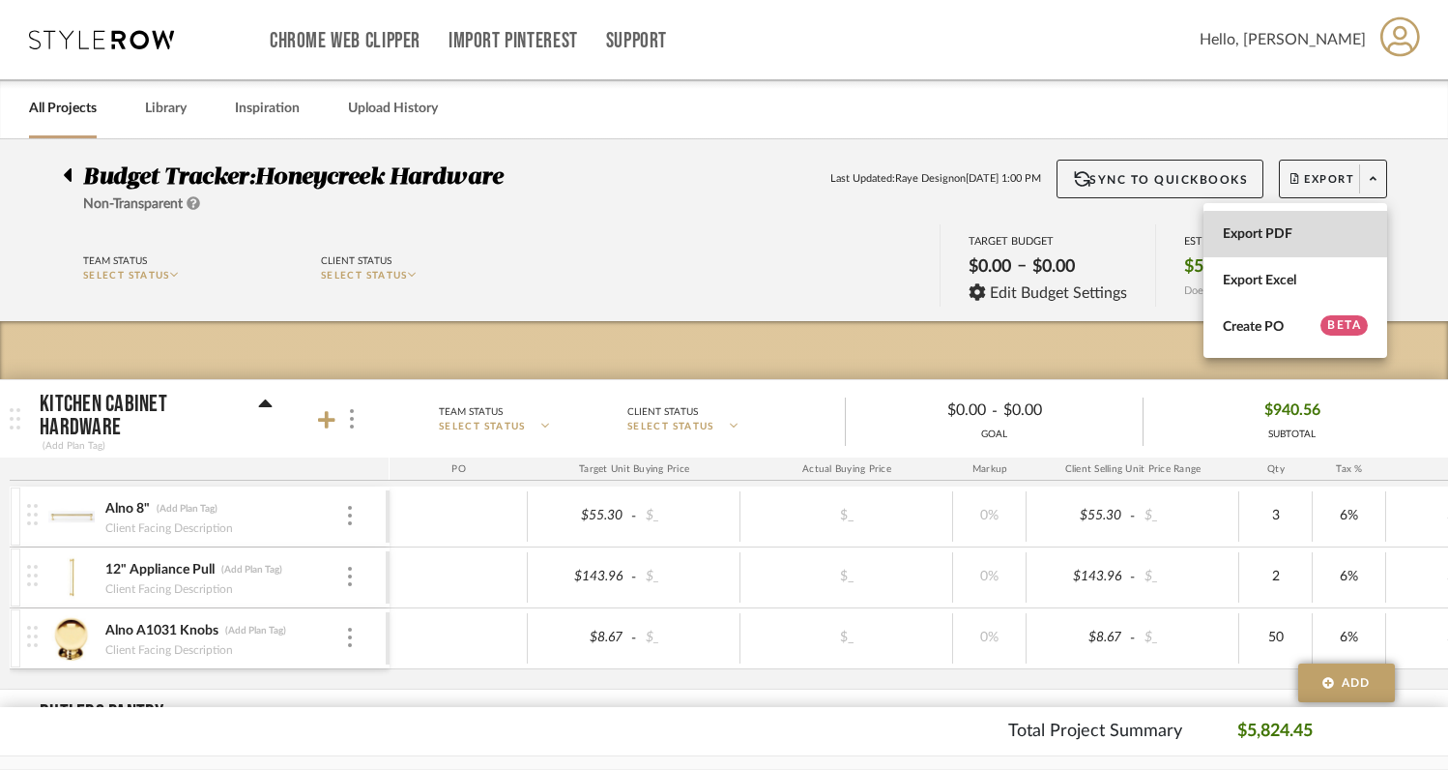
click at [1303, 237] on span "Export PDF" at bounding box center [1295, 234] width 145 height 16
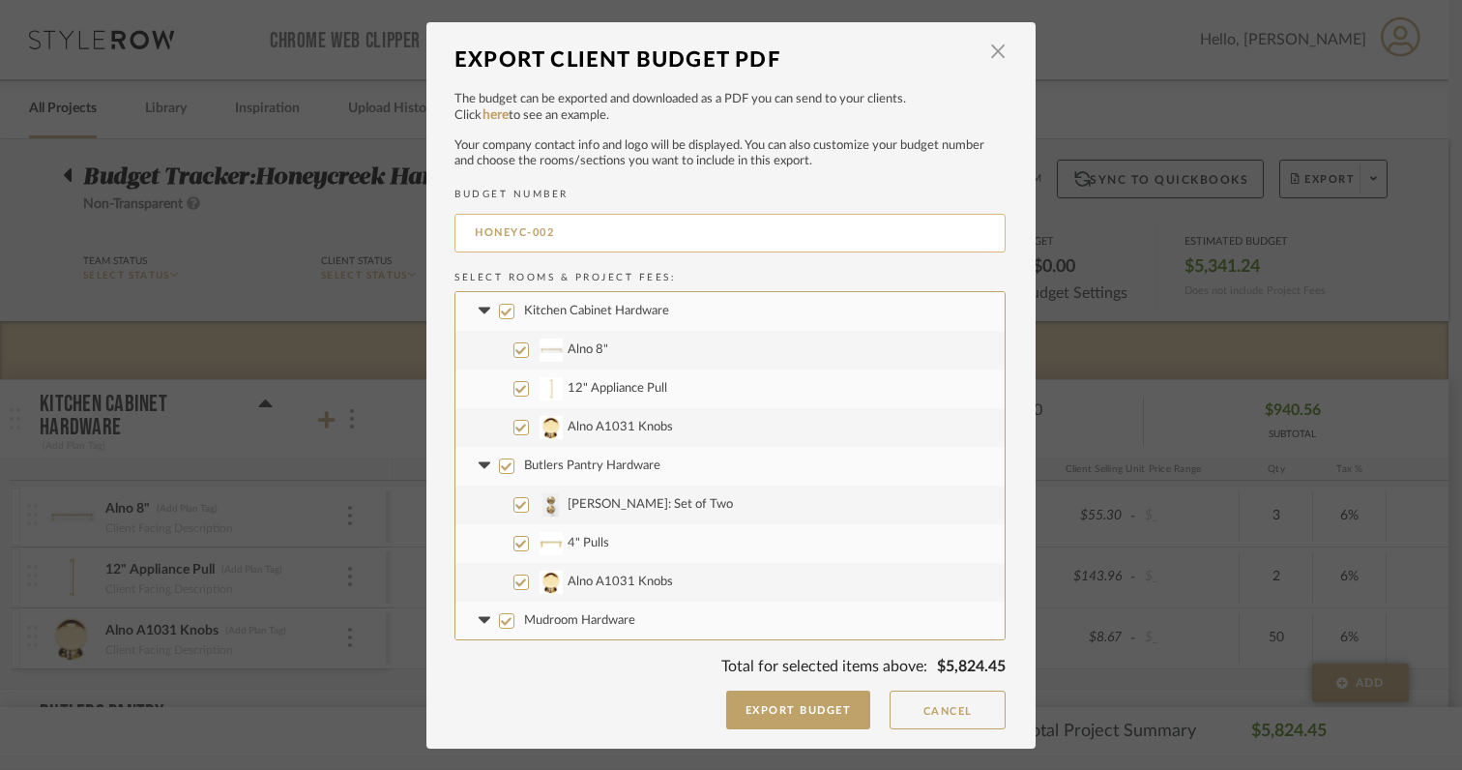
click at [465, 233] on input "HONEYC-002" at bounding box center [729, 233] width 551 height 39
type input "REVISED HARDWARE HONEYC-002"
click at [737, 705] on button "Export Budget" at bounding box center [798, 709] width 145 height 39
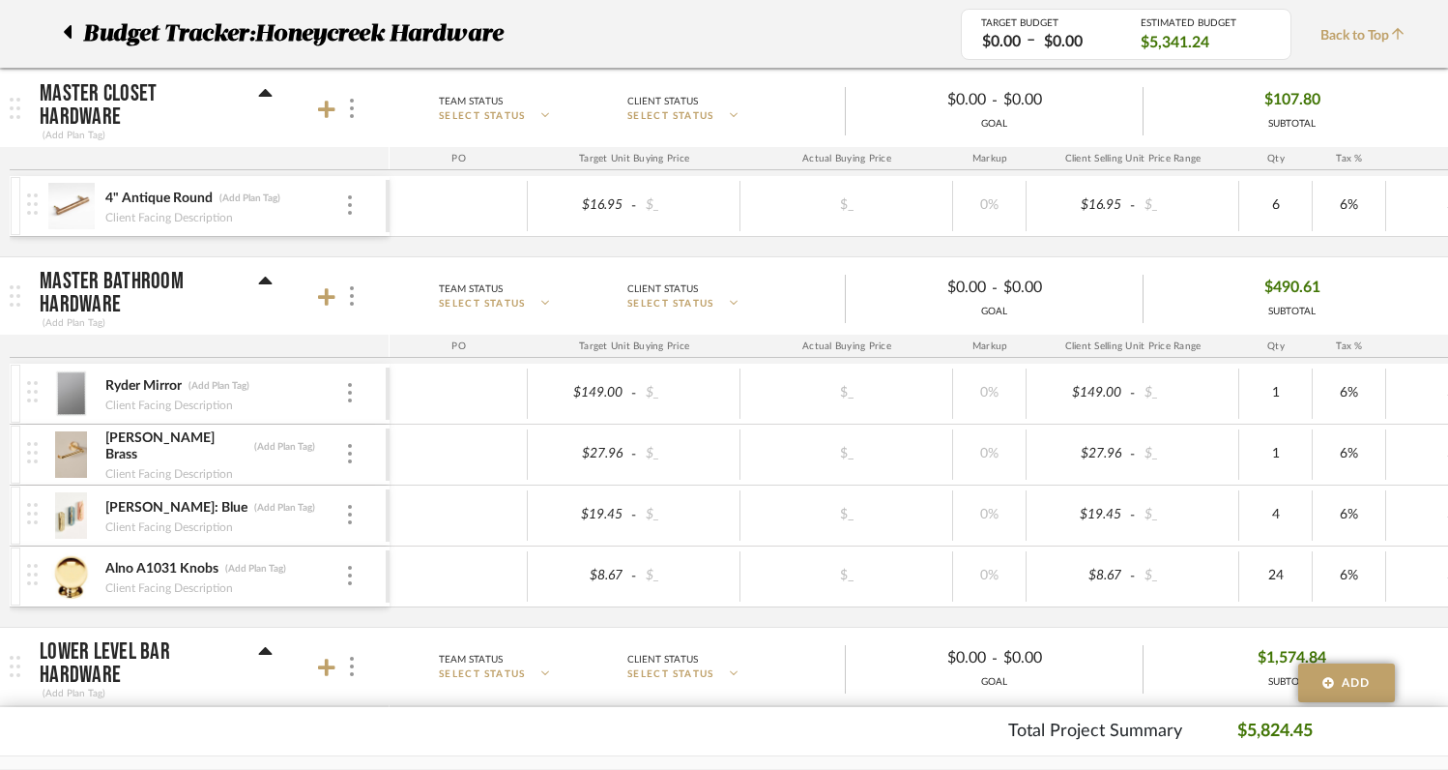
scroll to position [2047, 0]
type input "2"
click at [1224, 362] on div "$149.00 - $_ $_ 0% $149.00 - $_ 2 6% $0.00 - $_ 0% Taxable $157.94" at bounding box center [1195, 392] width 1610 height 60
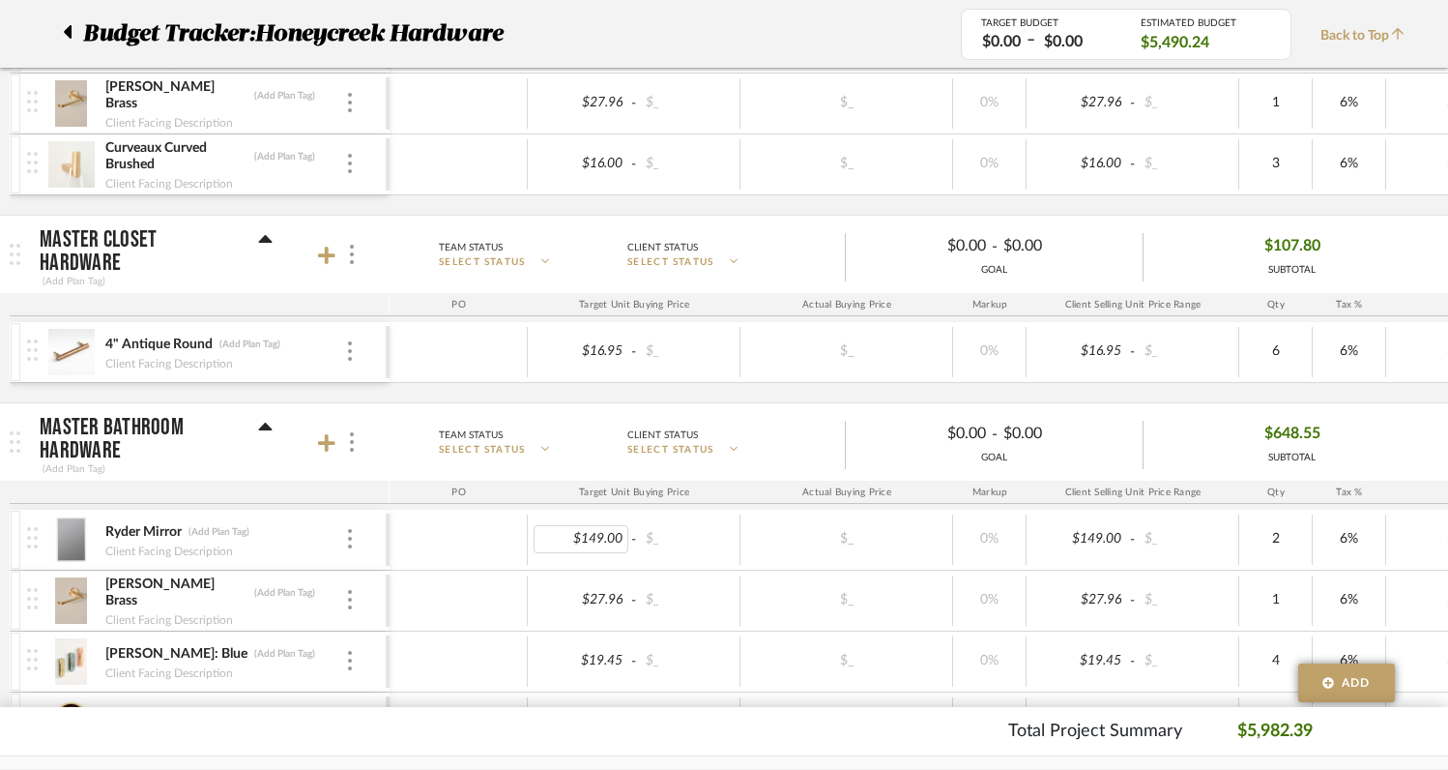
scroll to position [1914, 0]
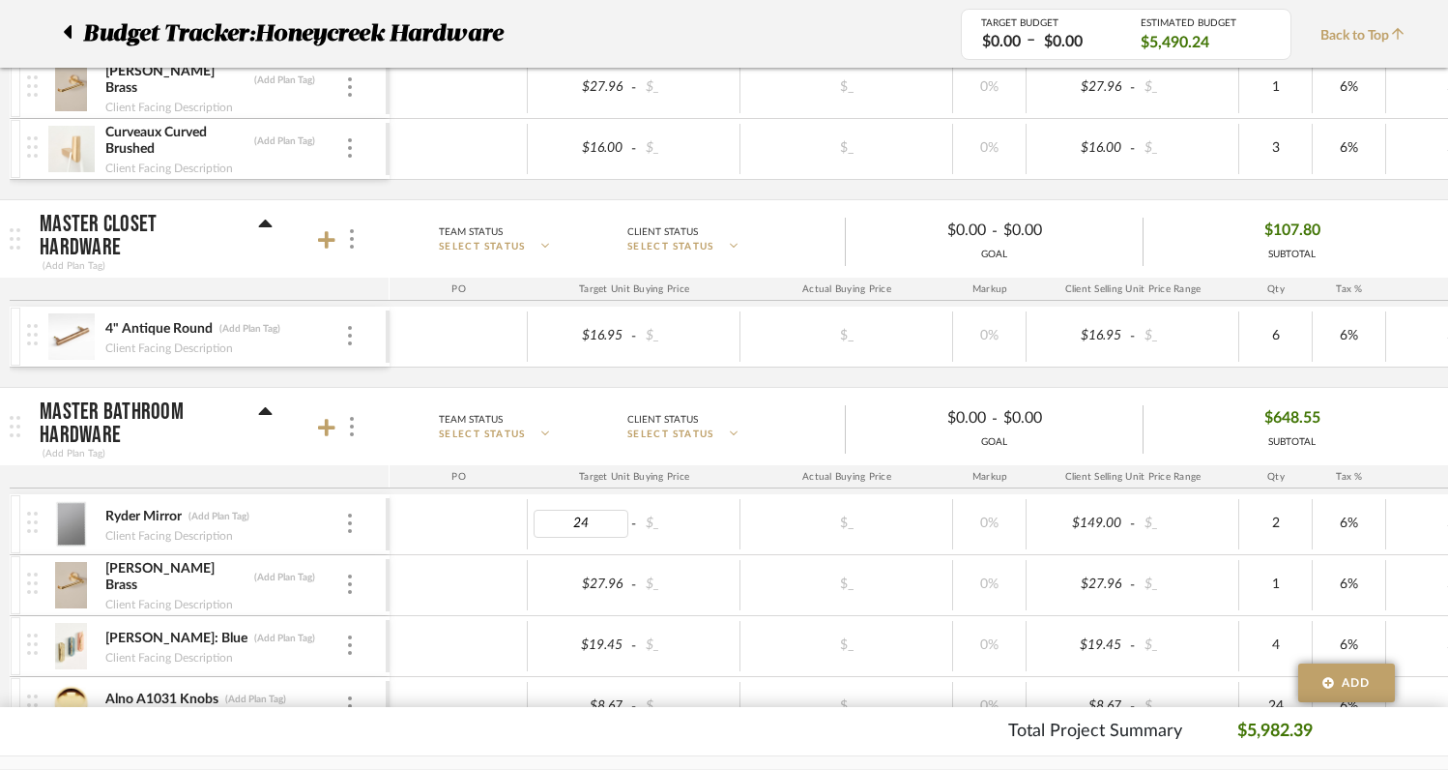
type input "249"
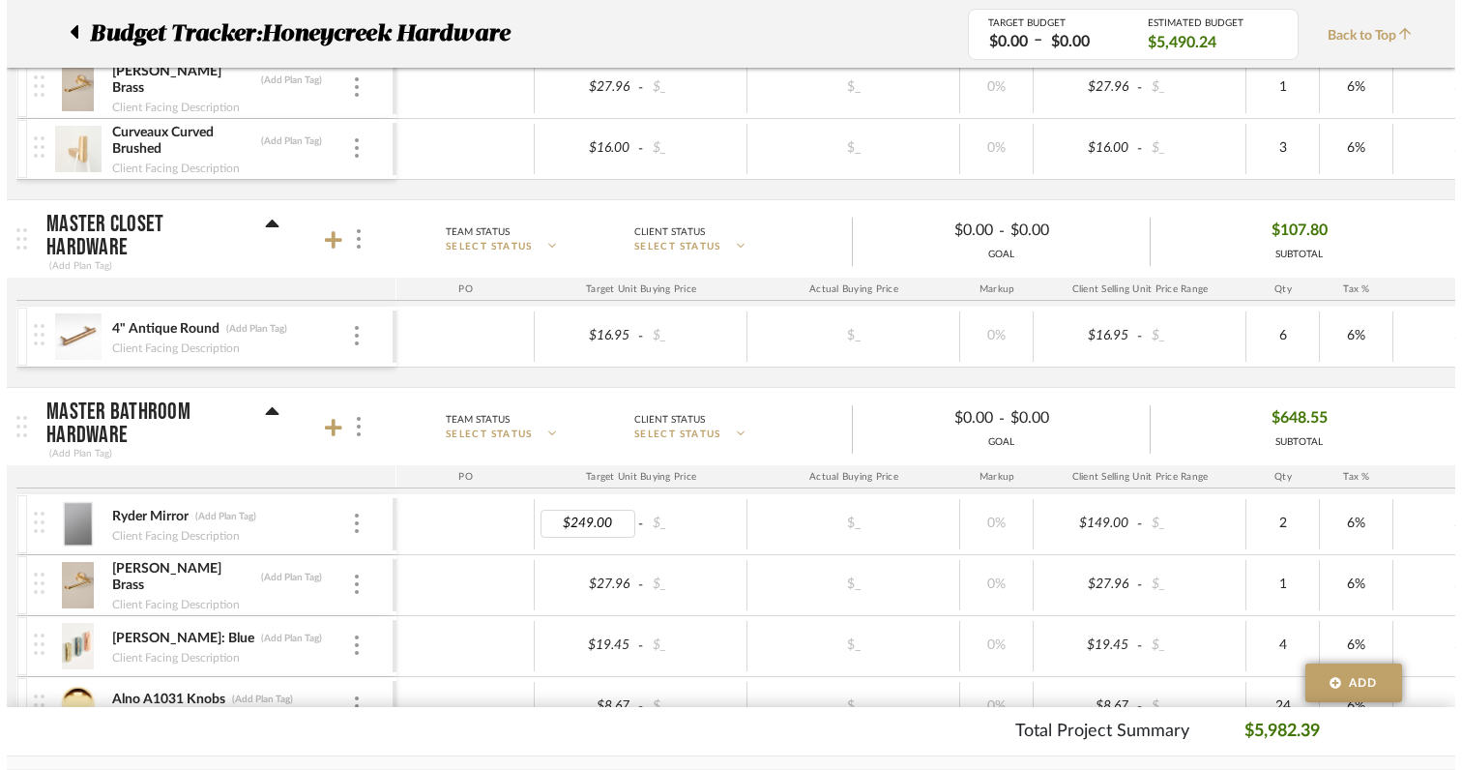
scroll to position [0, 0]
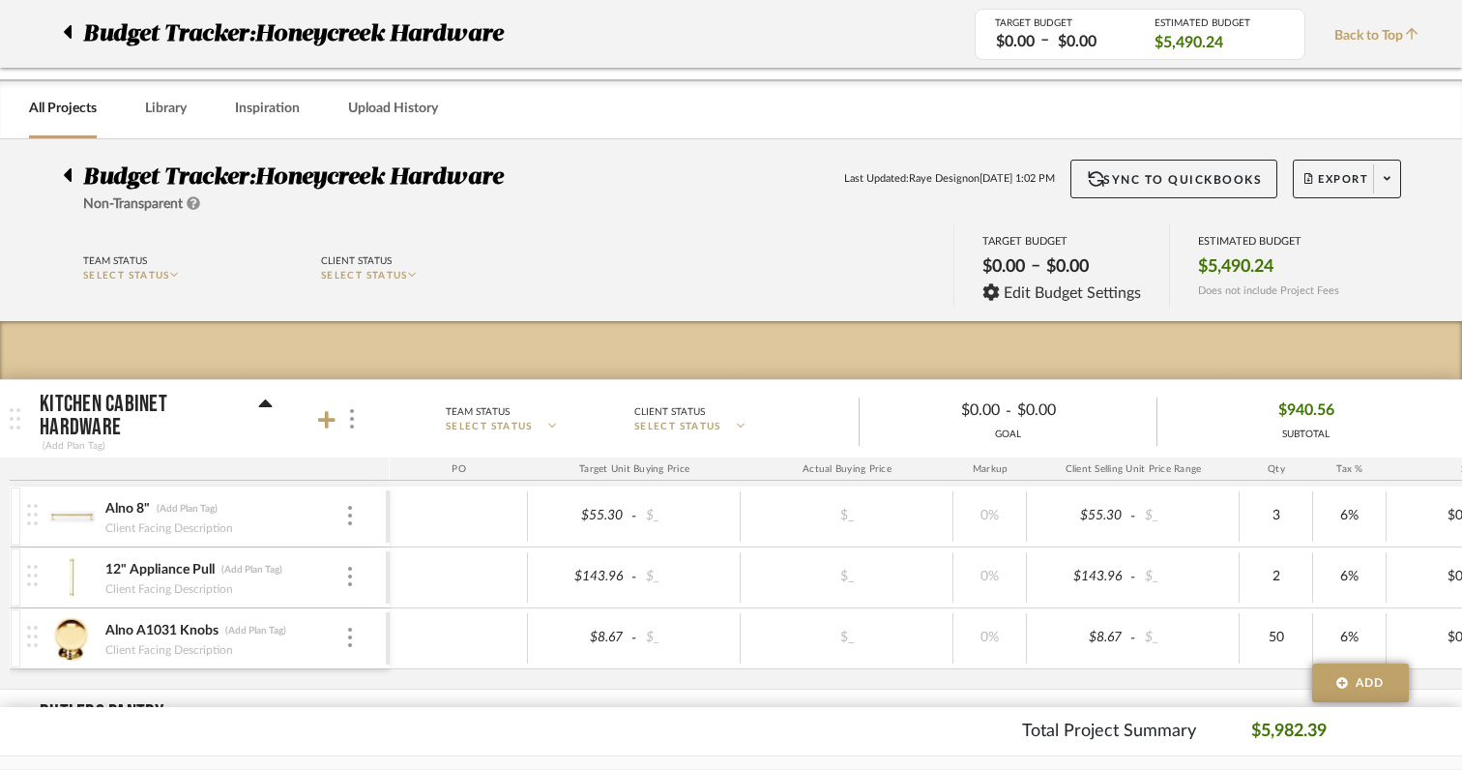
click at [514, 551] on body "Chrome Web Clipper Import Pinterest Support All Projects Library Inspiration Up…" at bounding box center [731, 385] width 1462 height 770
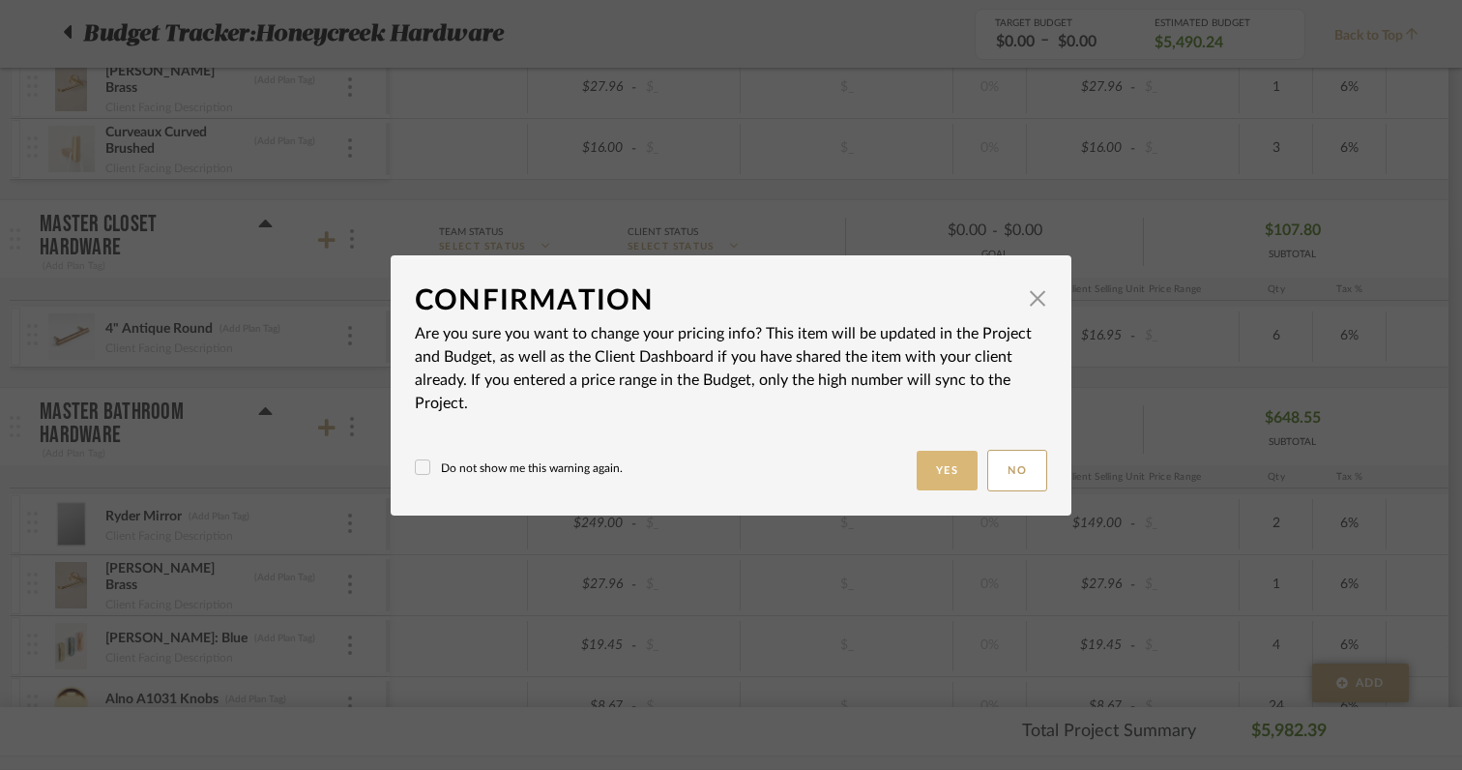
click at [943, 461] on button "Yes" at bounding box center [948, 471] width 62 height 40
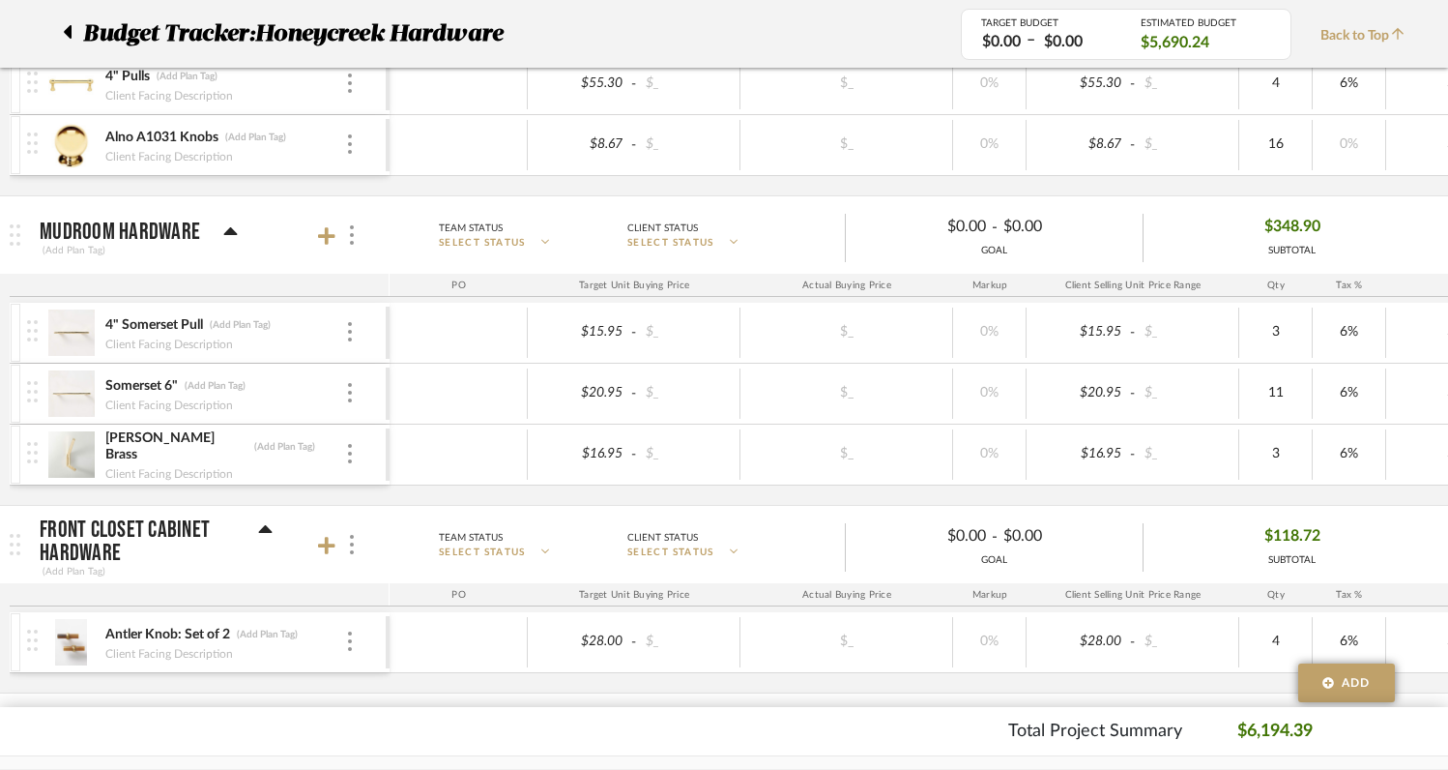
scroll to position [801, 0]
type input "2"
type input "34.50"
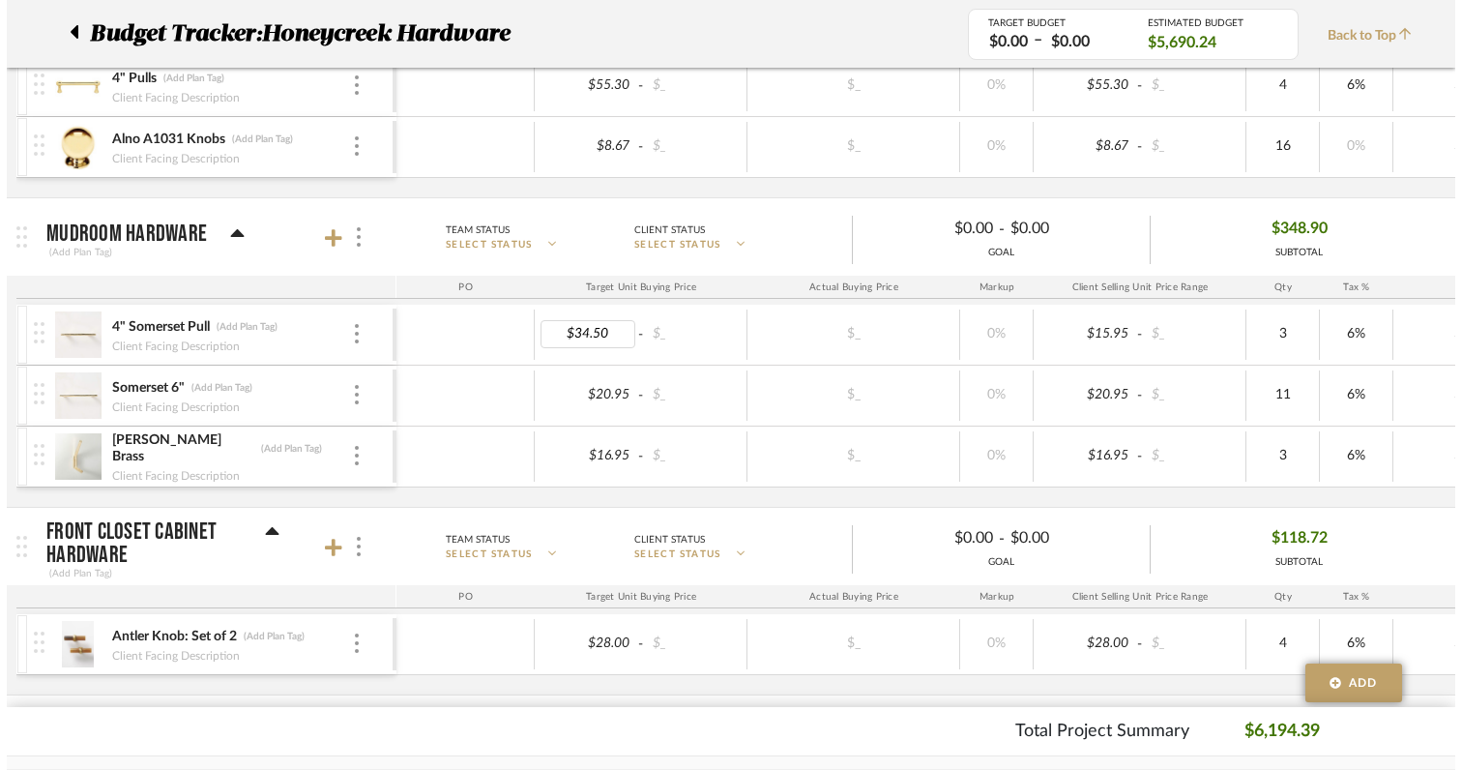
scroll to position [0, 0]
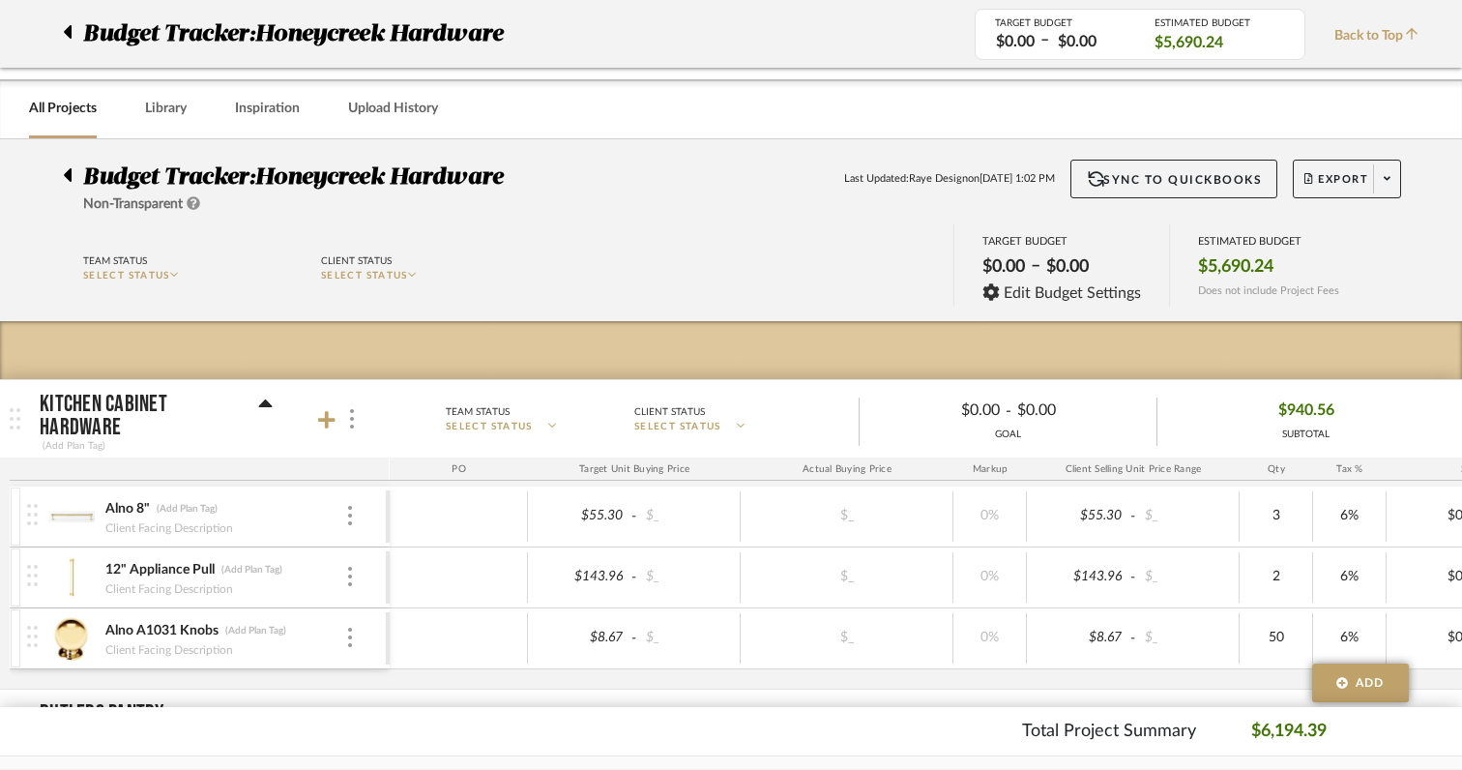
click at [524, 301] on body "Chrome Web Clipper Import Pinterest Support All Projects Library Inspiration Up…" at bounding box center [731, 385] width 1462 height 770
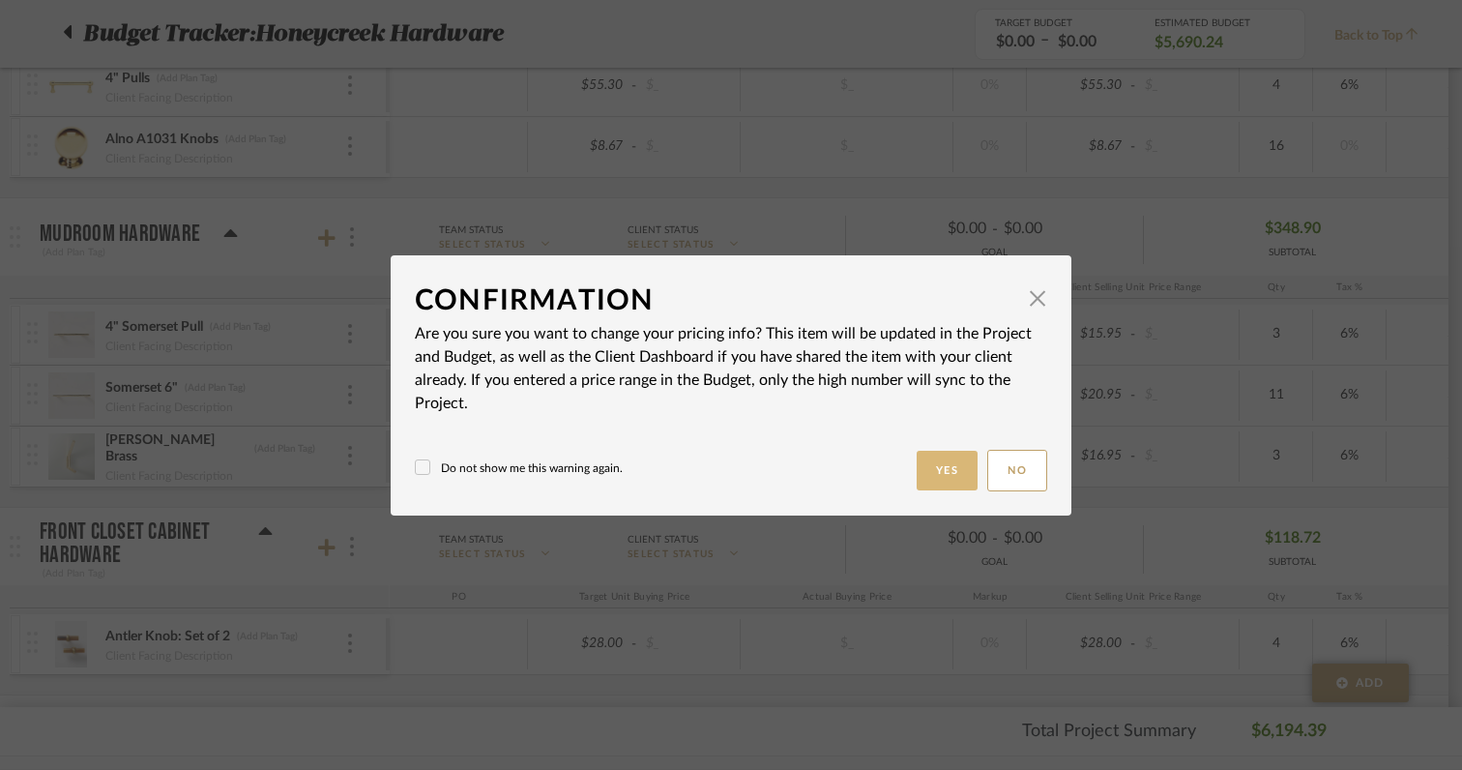
click at [934, 472] on button "Yes" at bounding box center [948, 471] width 62 height 40
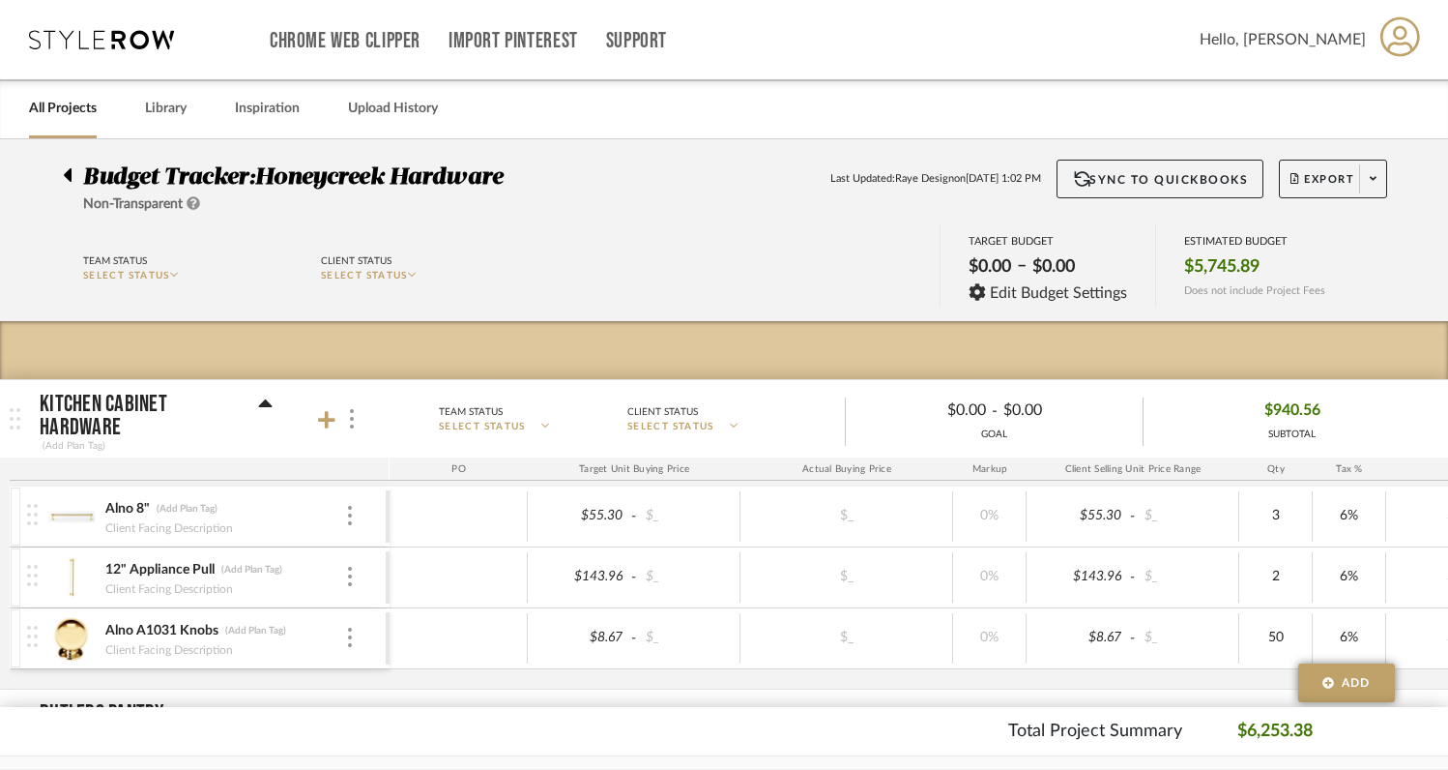
click at [69, 107] on link "All Projects" at bounding box center [63, 109] width 68 height 26
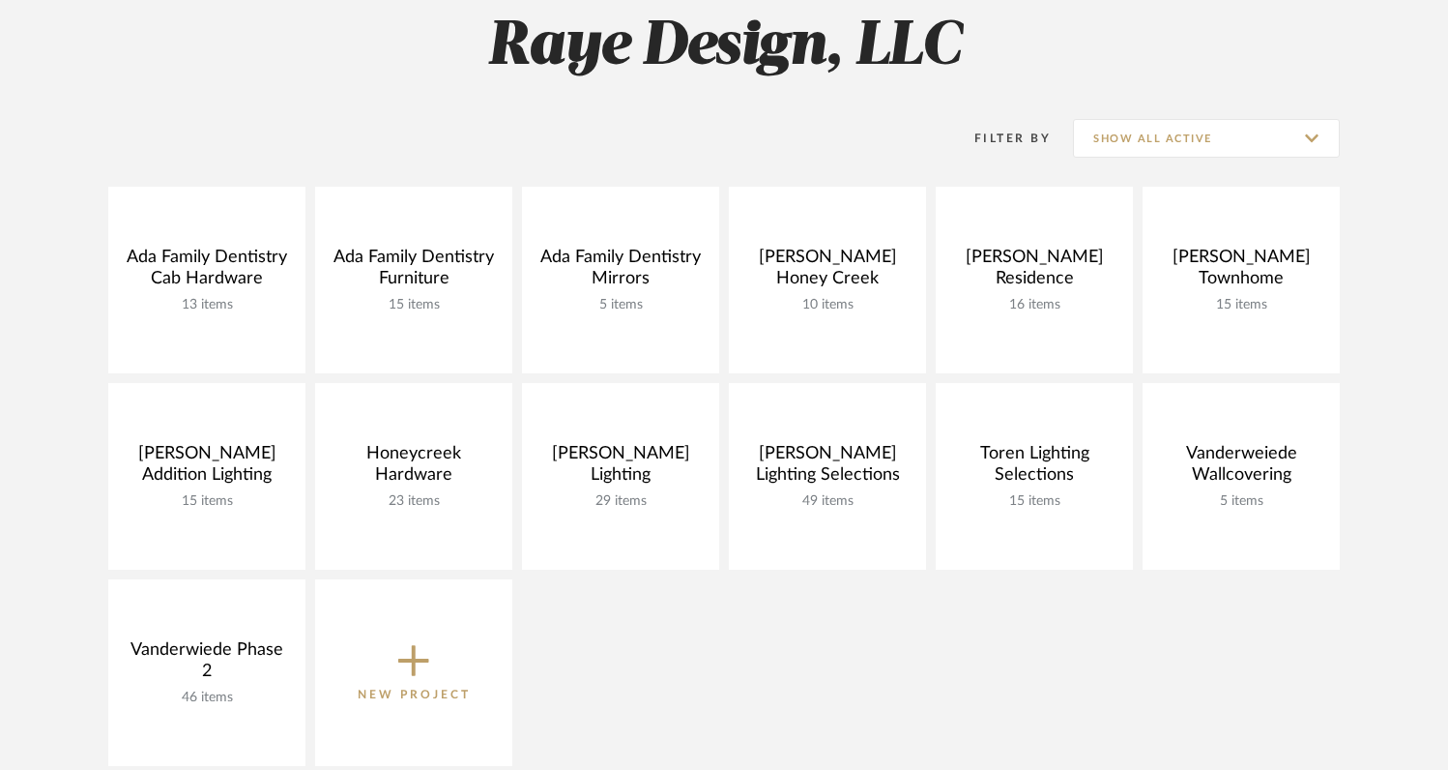
scroll to position [294, 0]
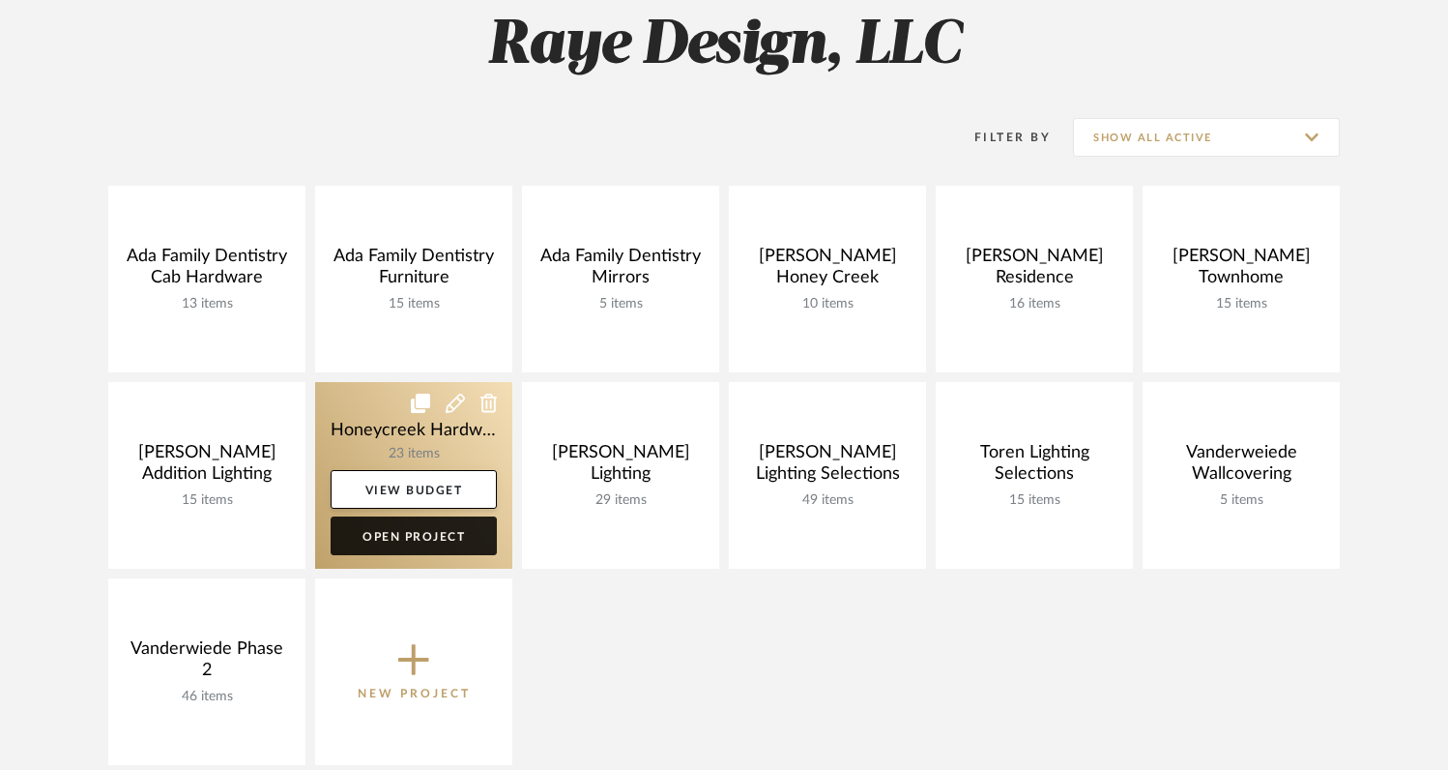
click at [450, 544] on link "Open Project" at bounding box center [414, 535] width 166 height 39
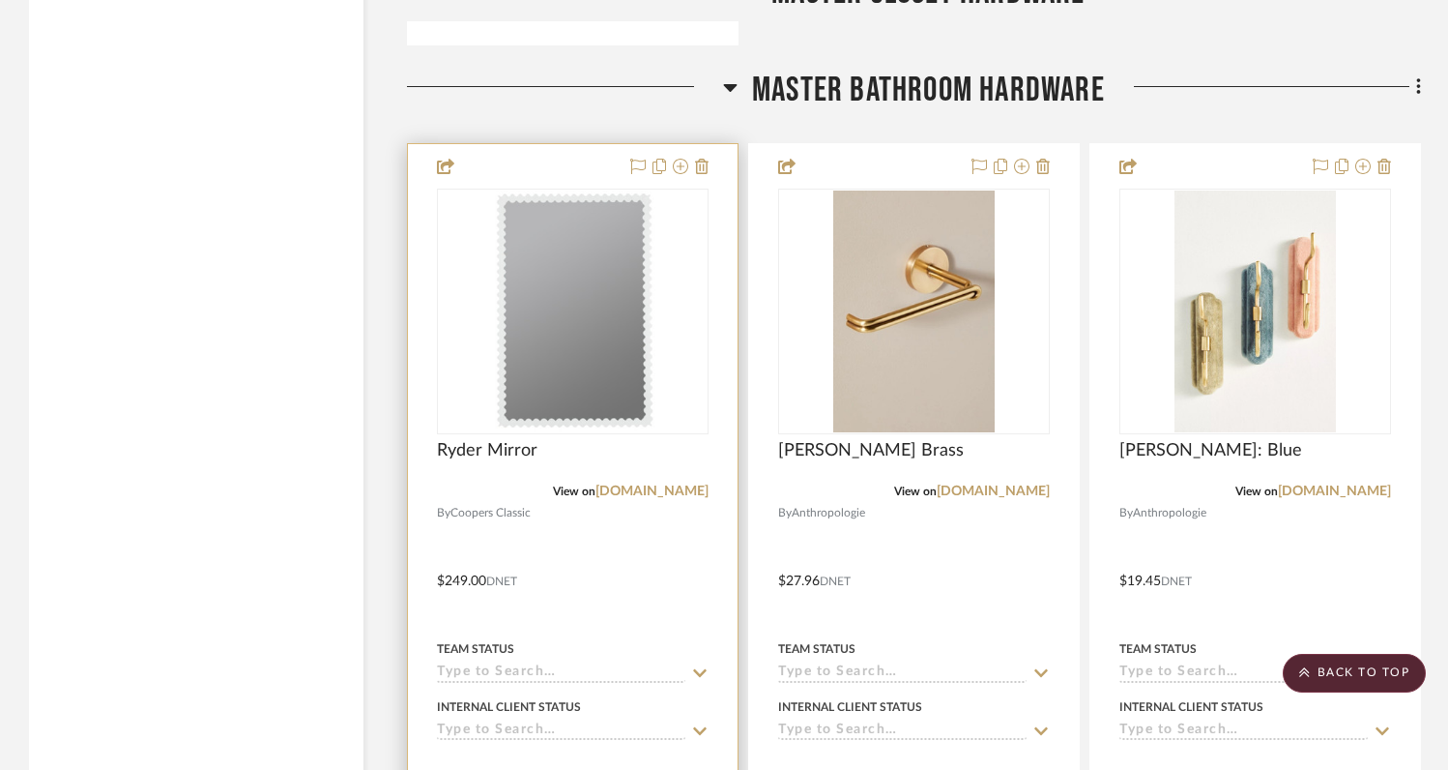
scroll to position [7850, 0]
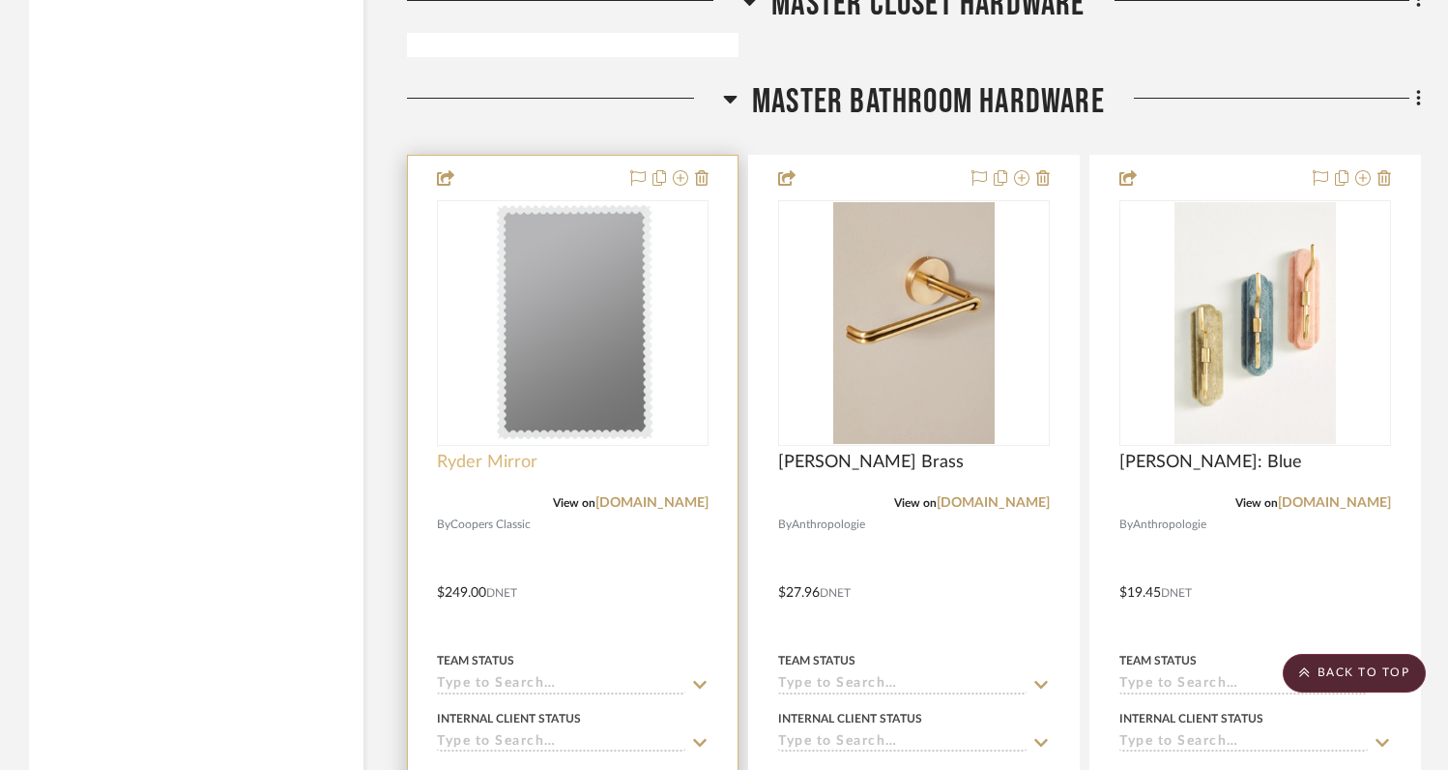
click at [469, 452] on span "Ryder Mirror" at bounding box center [487, 462] width 101 height 21
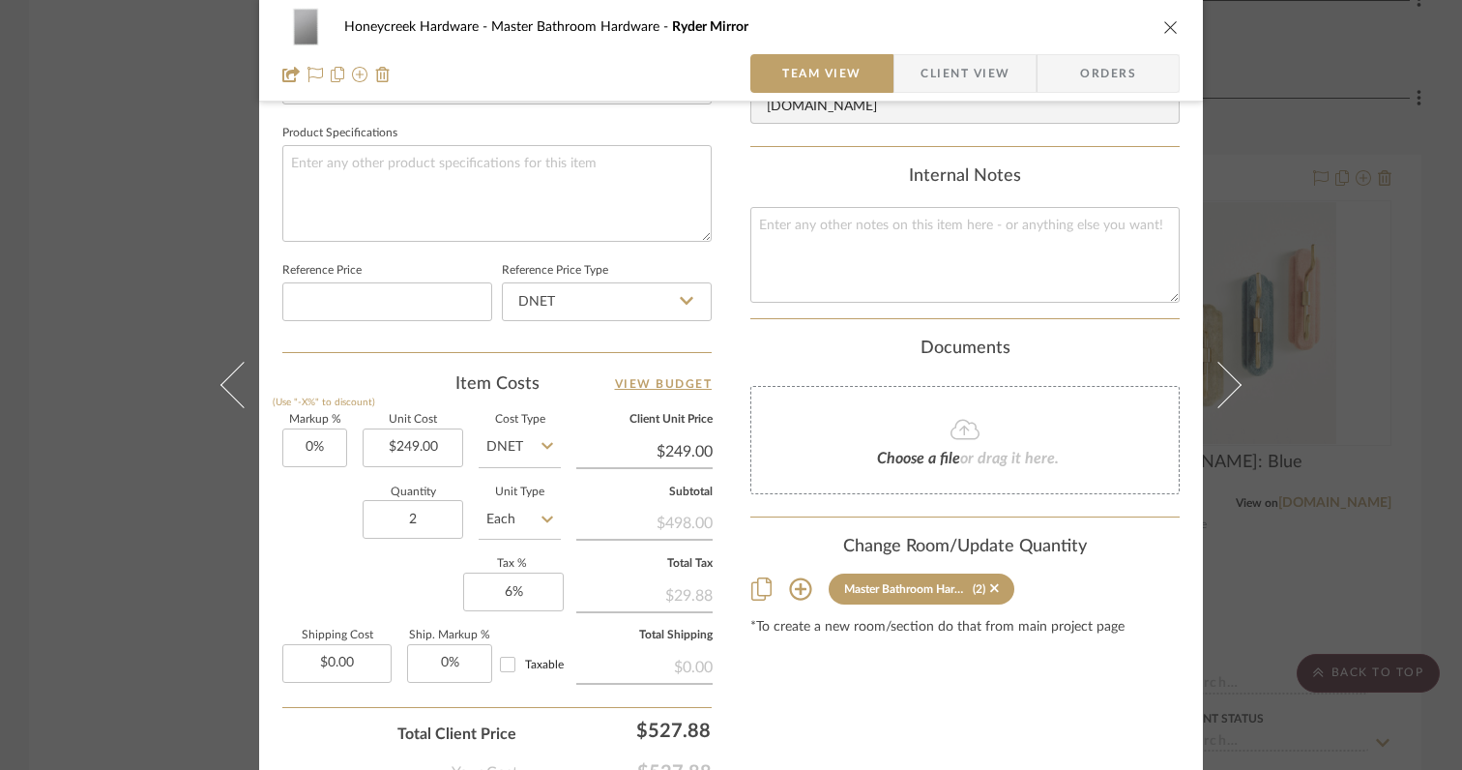
scroll to position [935, 0]
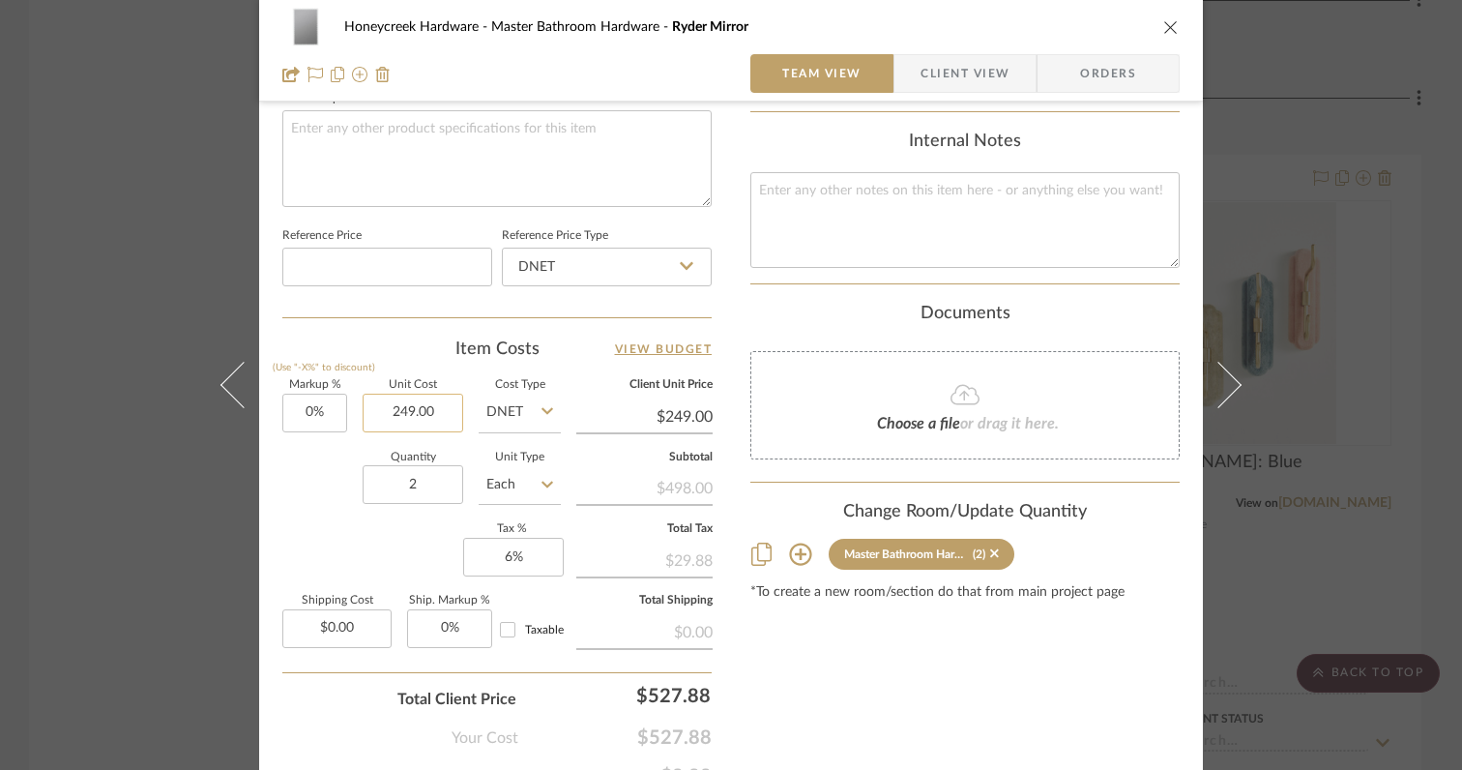
click at [435, 412] on input "249.00" at bounding box center [413, 412] width 101 height 39
type input "$349.00"
click at [299, 498] on div "Quantity 2 Unit Type Each" at bounding box center [421, 486] width 278 height 69
type input "$349.00"
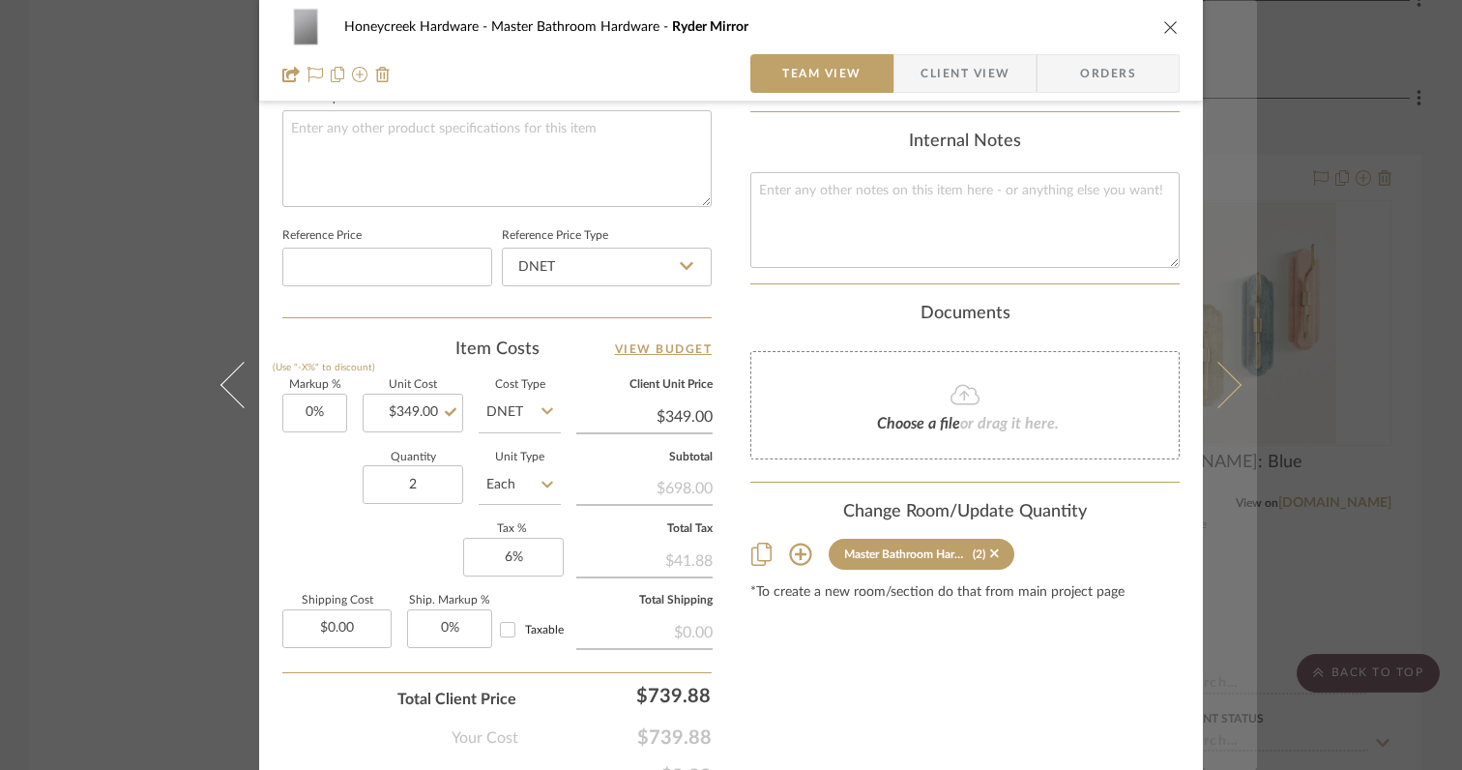
click at [1220, 397] on icon at bounding box center [1218, 385] width 46 height 46
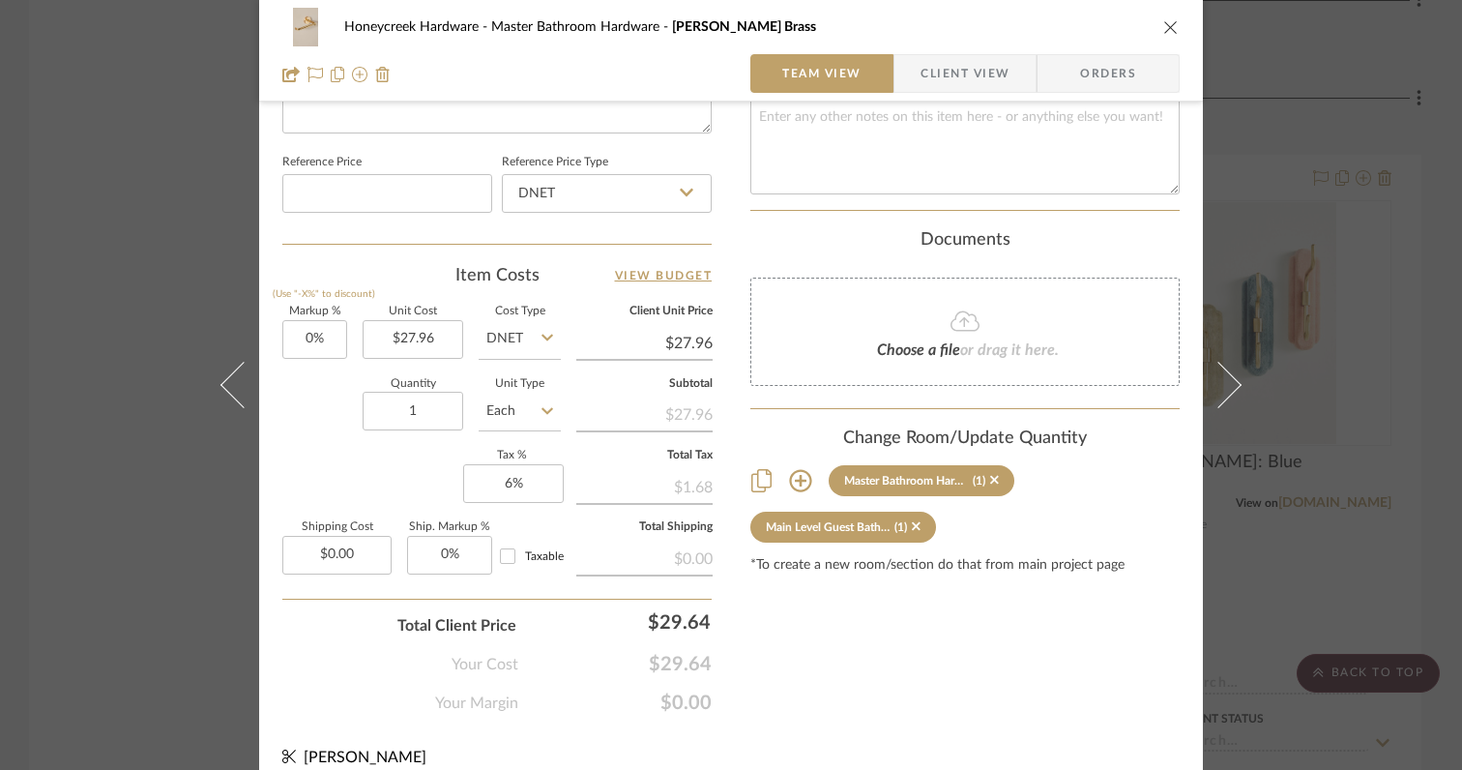
scroll to position [1004, 0]
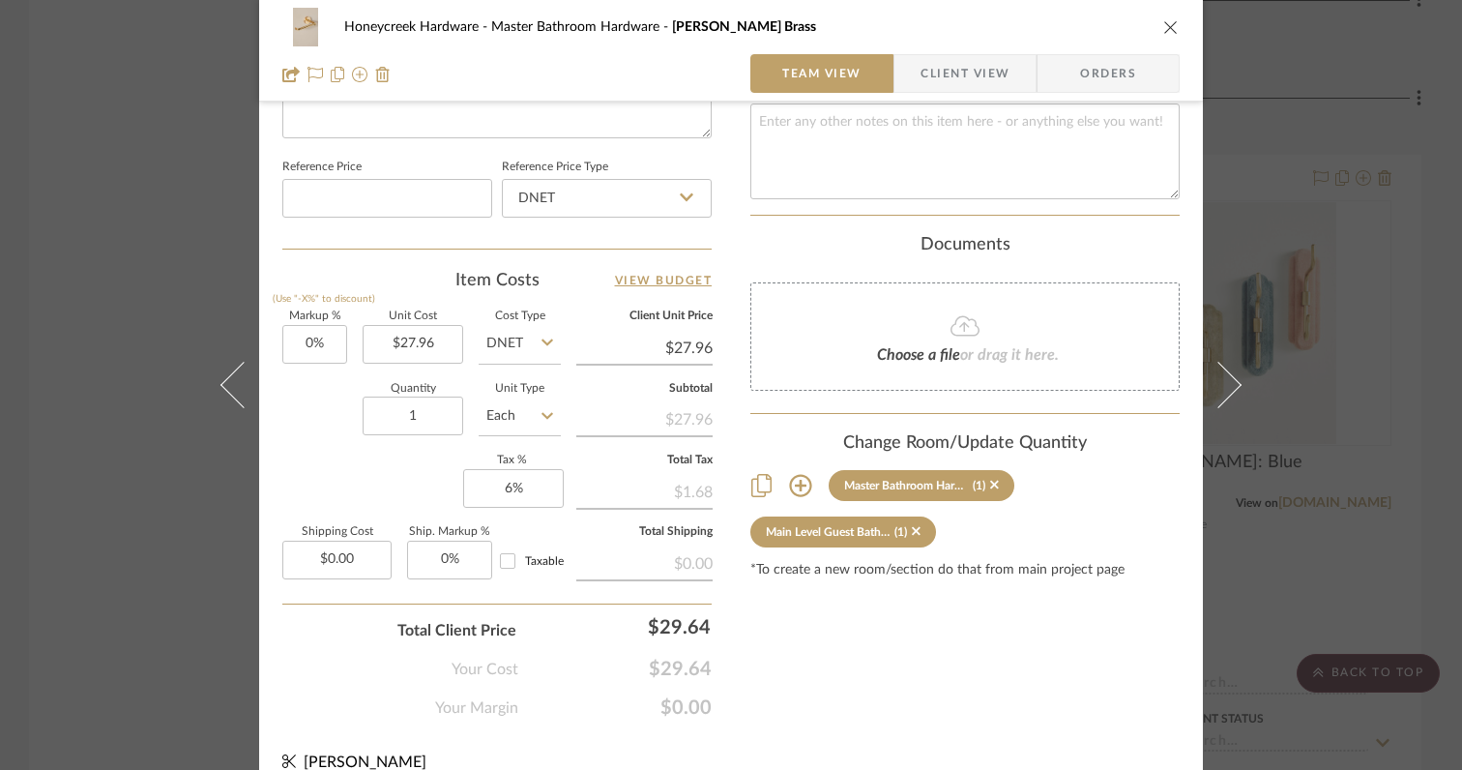
click at [1254, 586] on div "Honeycreek Hardware Master Bathroom Hardware [PERSON_NAME] Brass Team View Clie…" at bounding box center [731, 385] width 1462 height 770
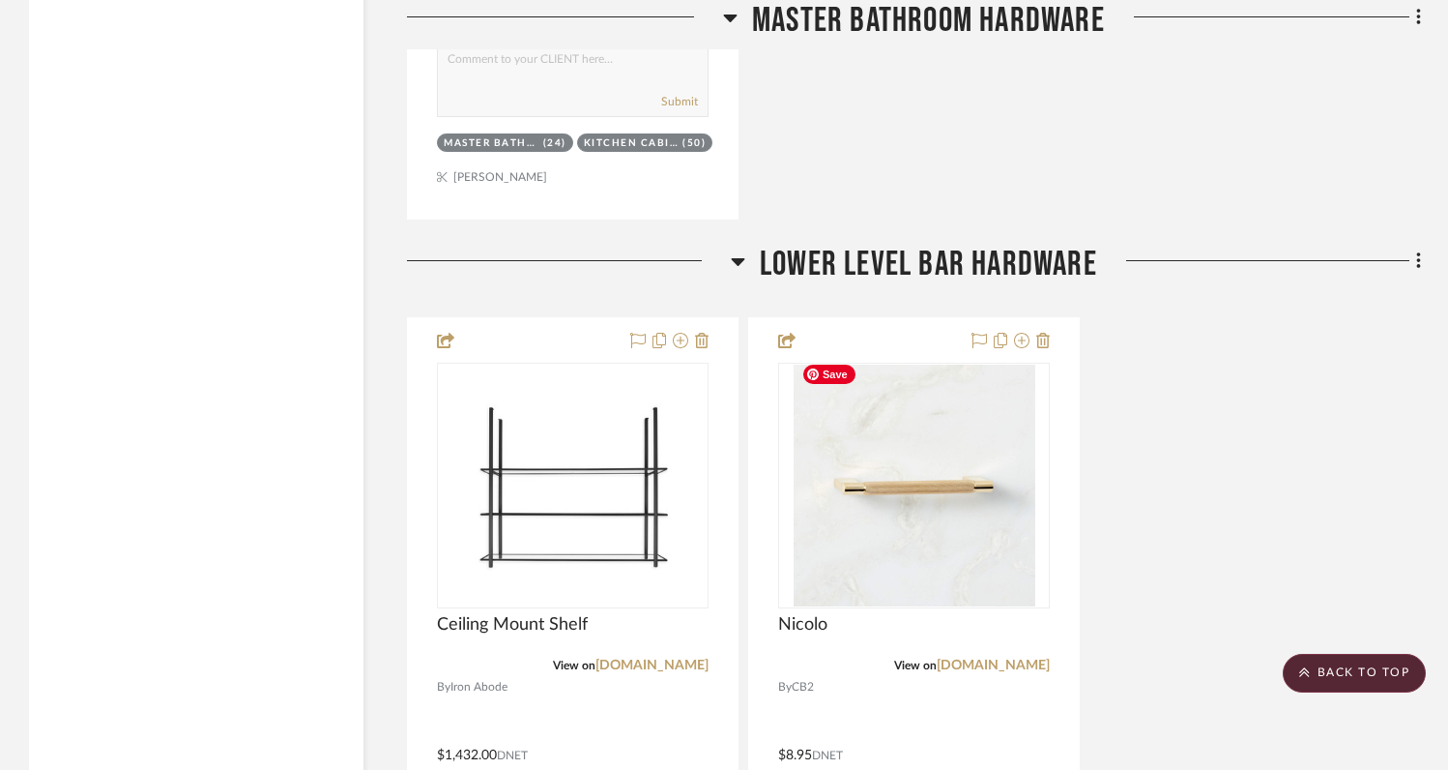
scroll to position [9492, 0]
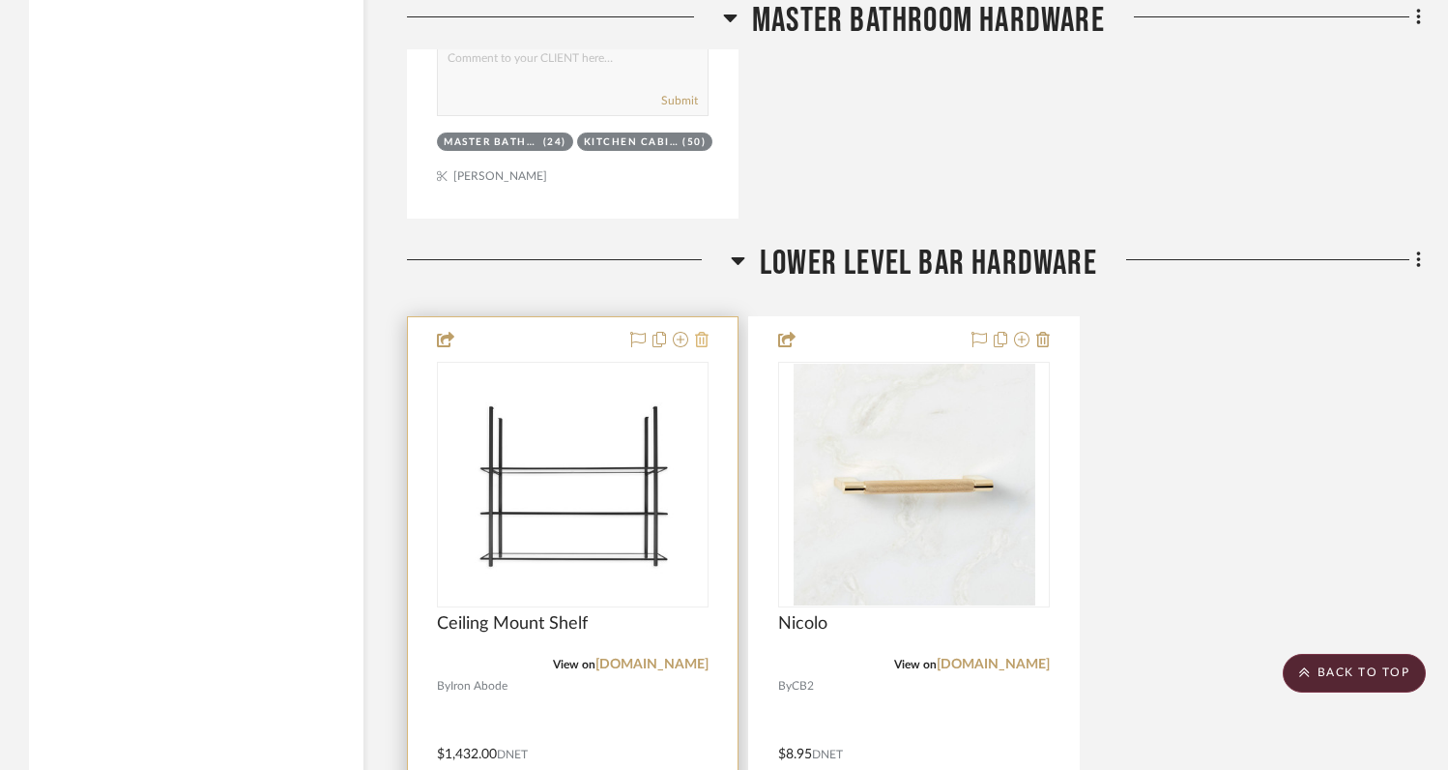
click at [705, 333] on icon at bounding box center [702, 339] width 14 height 15
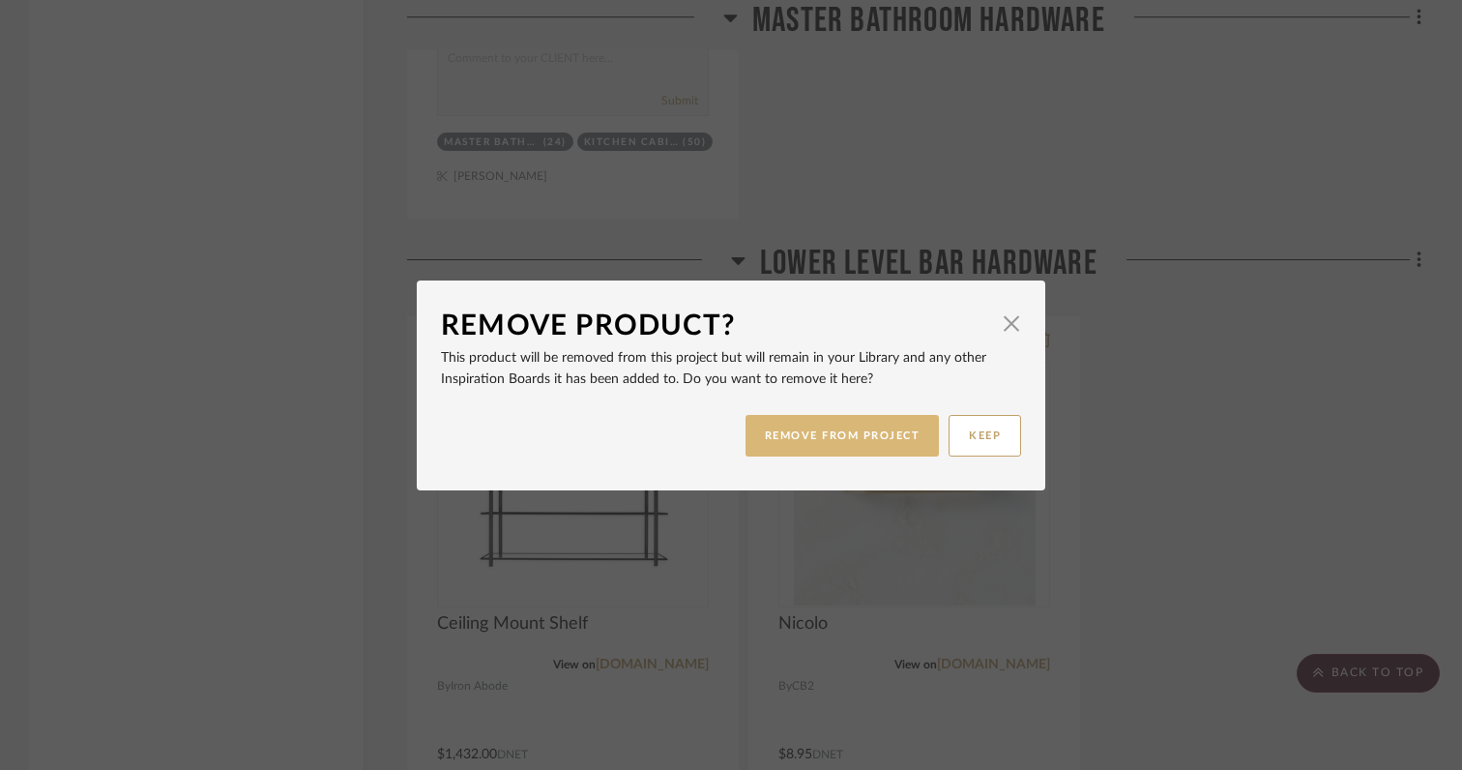
click at [793, 437] on button "REMOVE FROM PROJECT" at bounding box center [842, 436] width 194 height 42
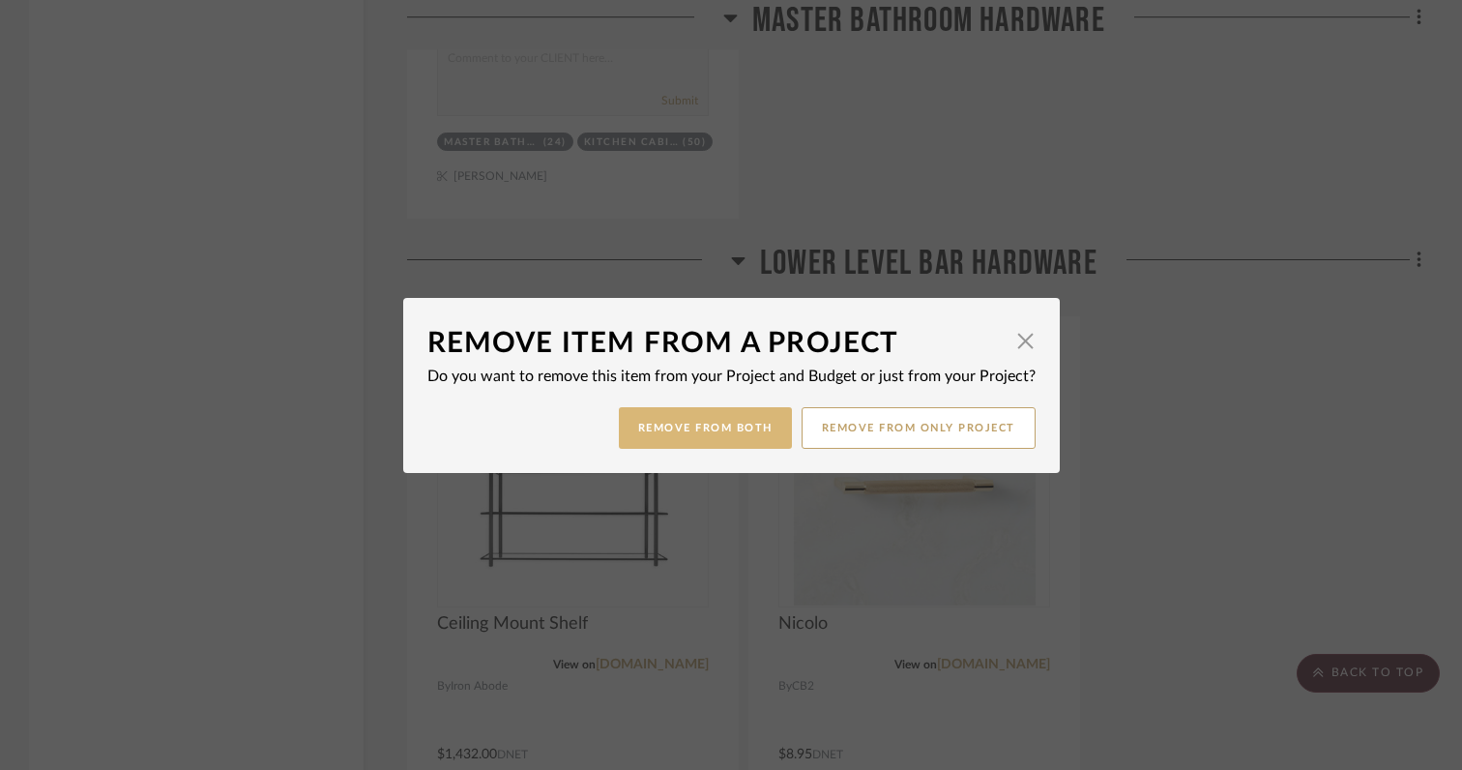
click at [718, 432] on button "Remove from Both" at bounding box center [705, 428] width 173 height 42
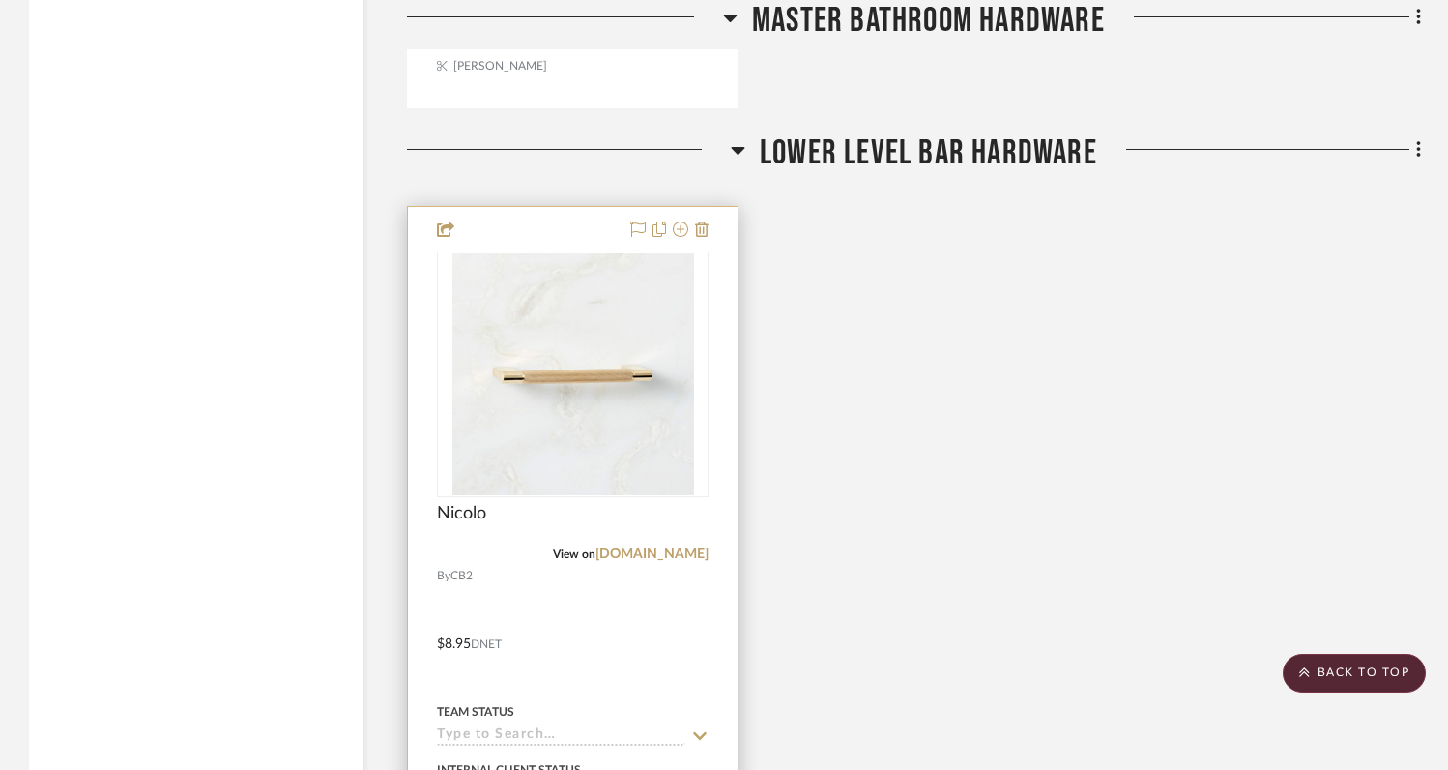
scroll to position [9609, 0]
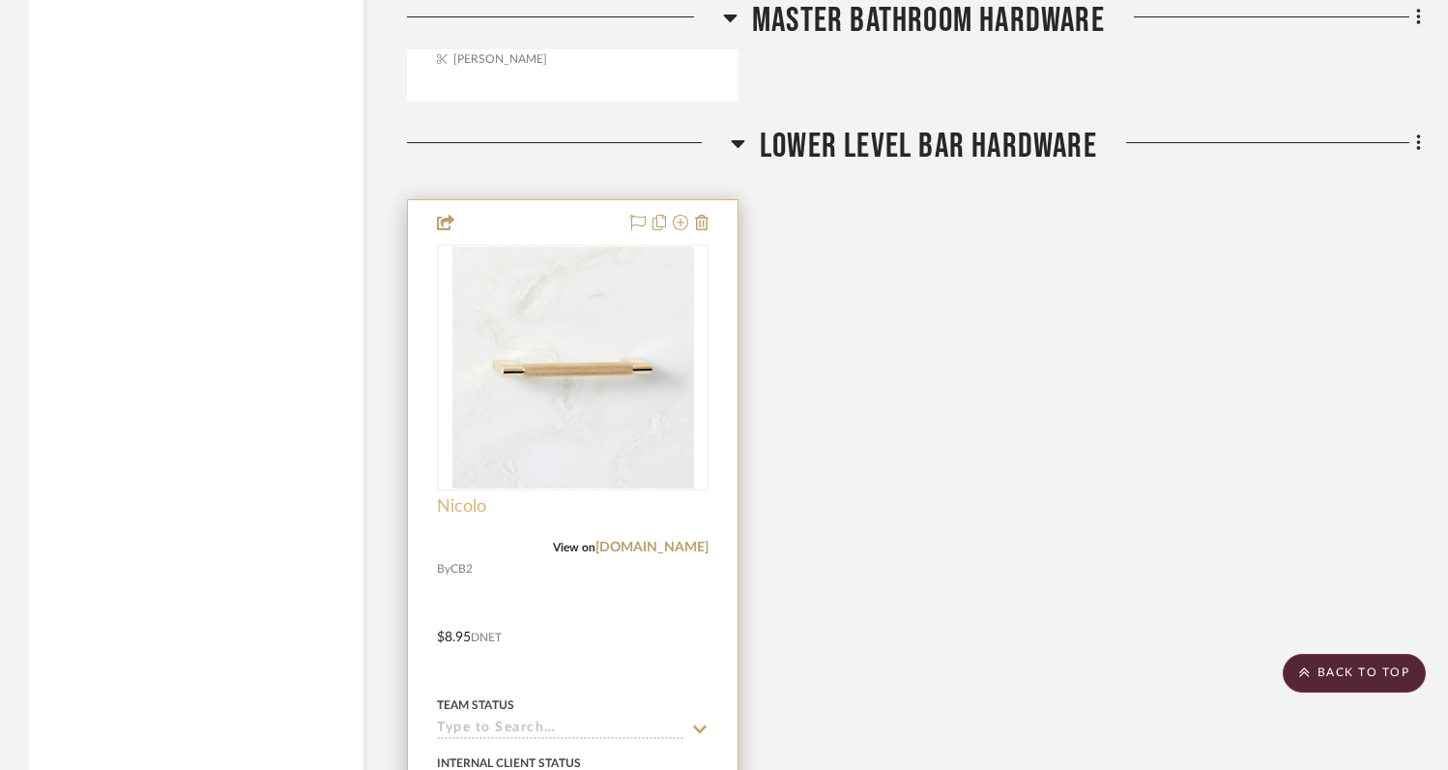
click at [462, 496] on span "Nicolo" at bounding box center [461, 506] width 49 height 21
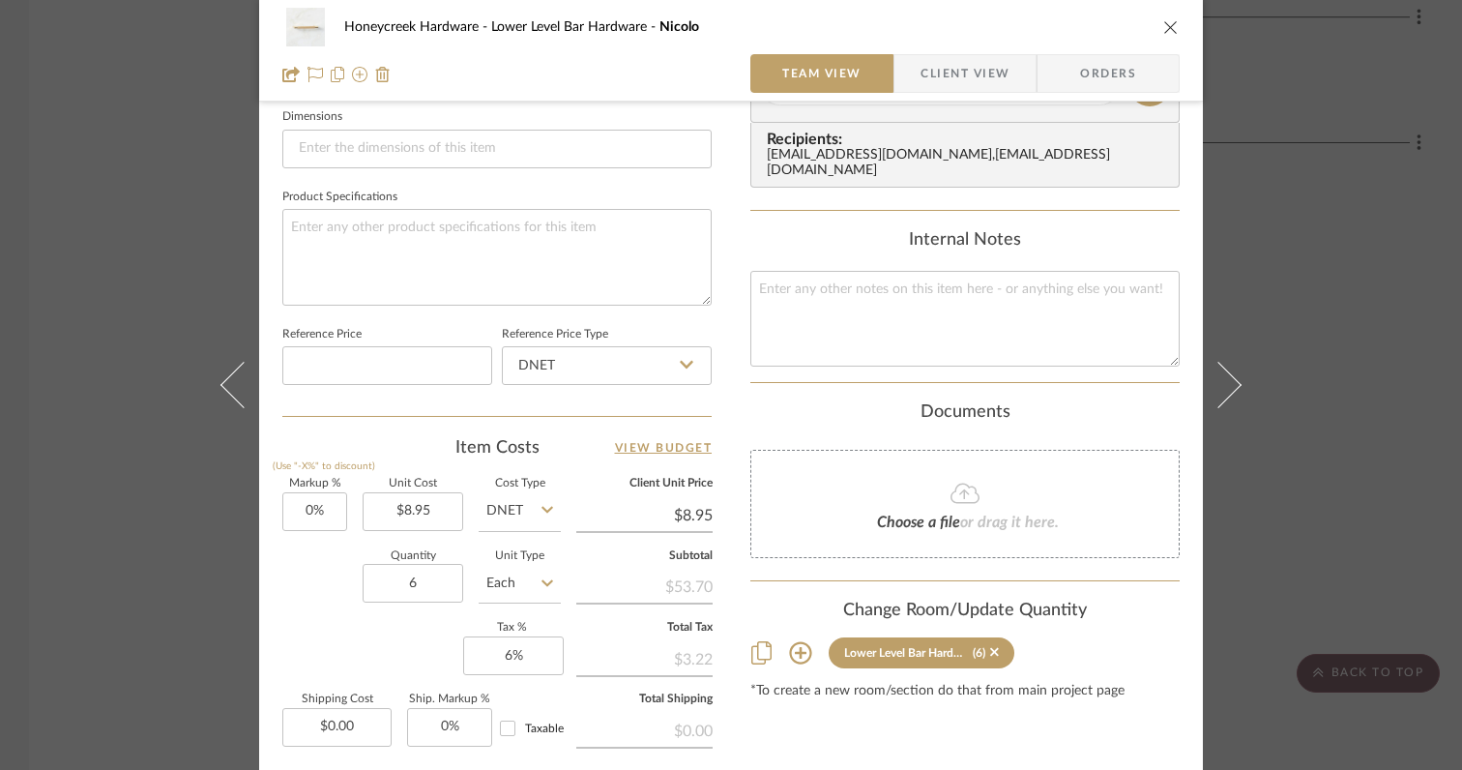
scroll to position [857, 0]
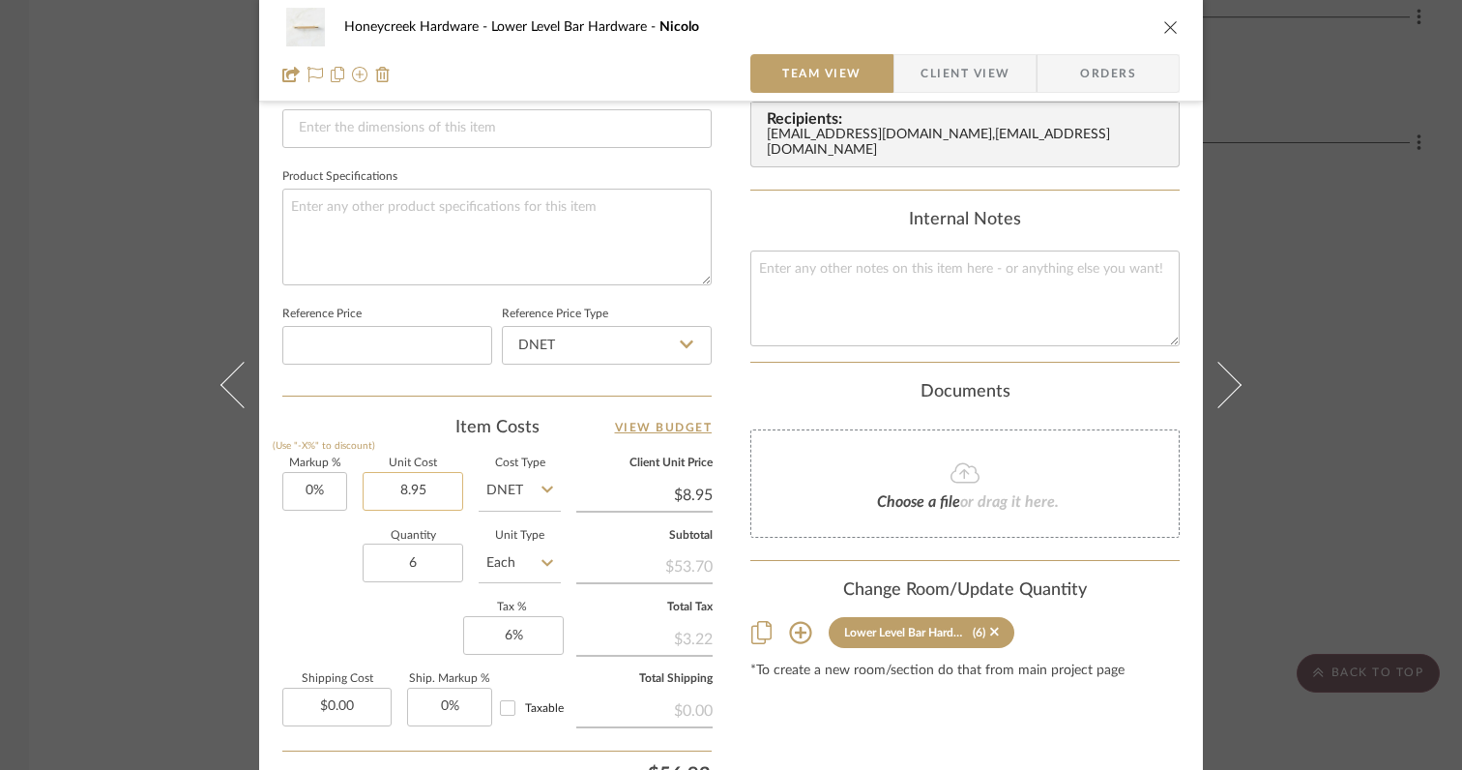
click at [432, 492] on input "8.95" at bounding box center [413, 491] width 101 height 39
type input "$24.95"
click at [266, 562] on div "Honeycreek Hardware Lower Level Bar Hardware Nicolo Team View Client View Order…" at bounding box center [731, 51] width 944 height 1786
type input "$24.95"
click at [1305, 463] on div "Honeycreek Hardware Lower Level Bar Hardware Nicolo Team View Client View Order…" at bounding box center [731, 385] width 1462 height 770
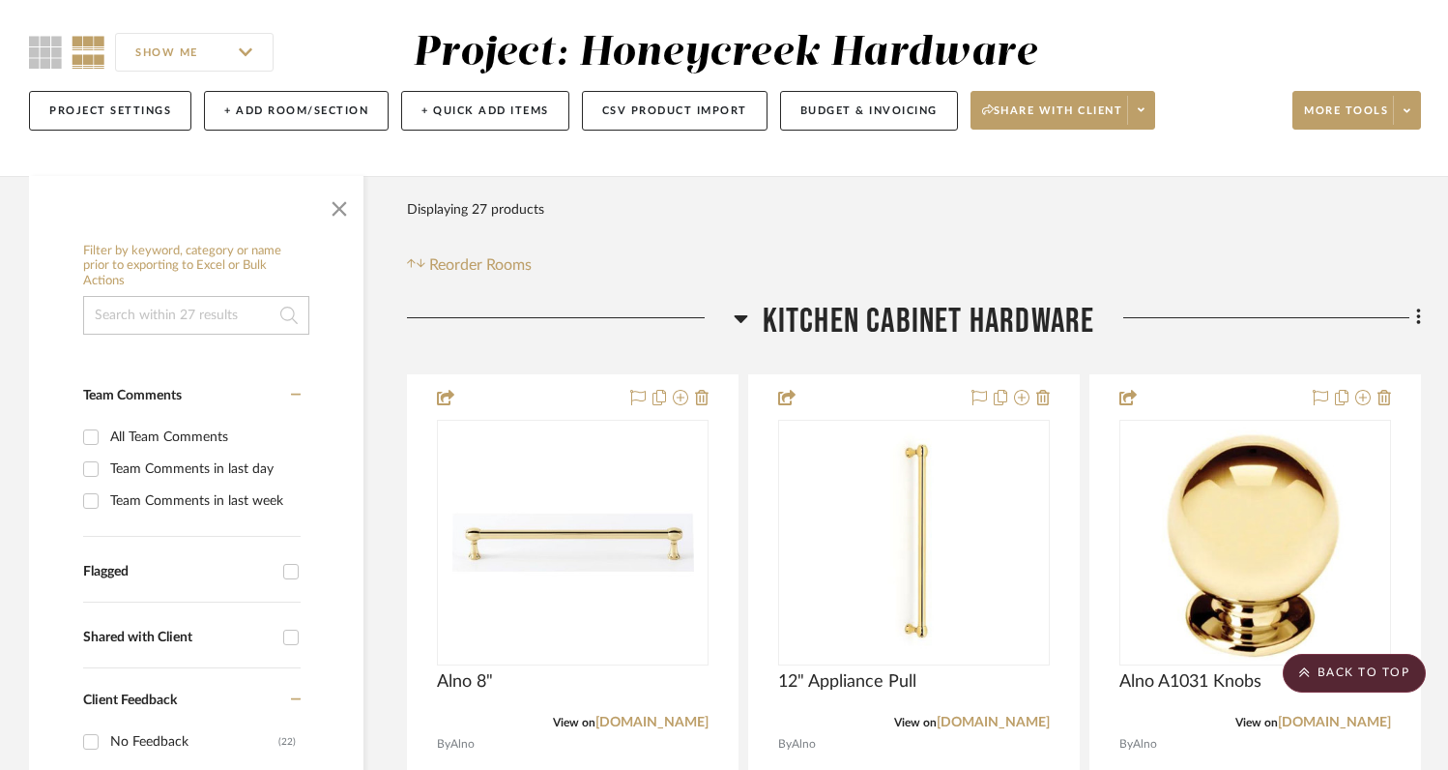
scroll to position [0, 0]
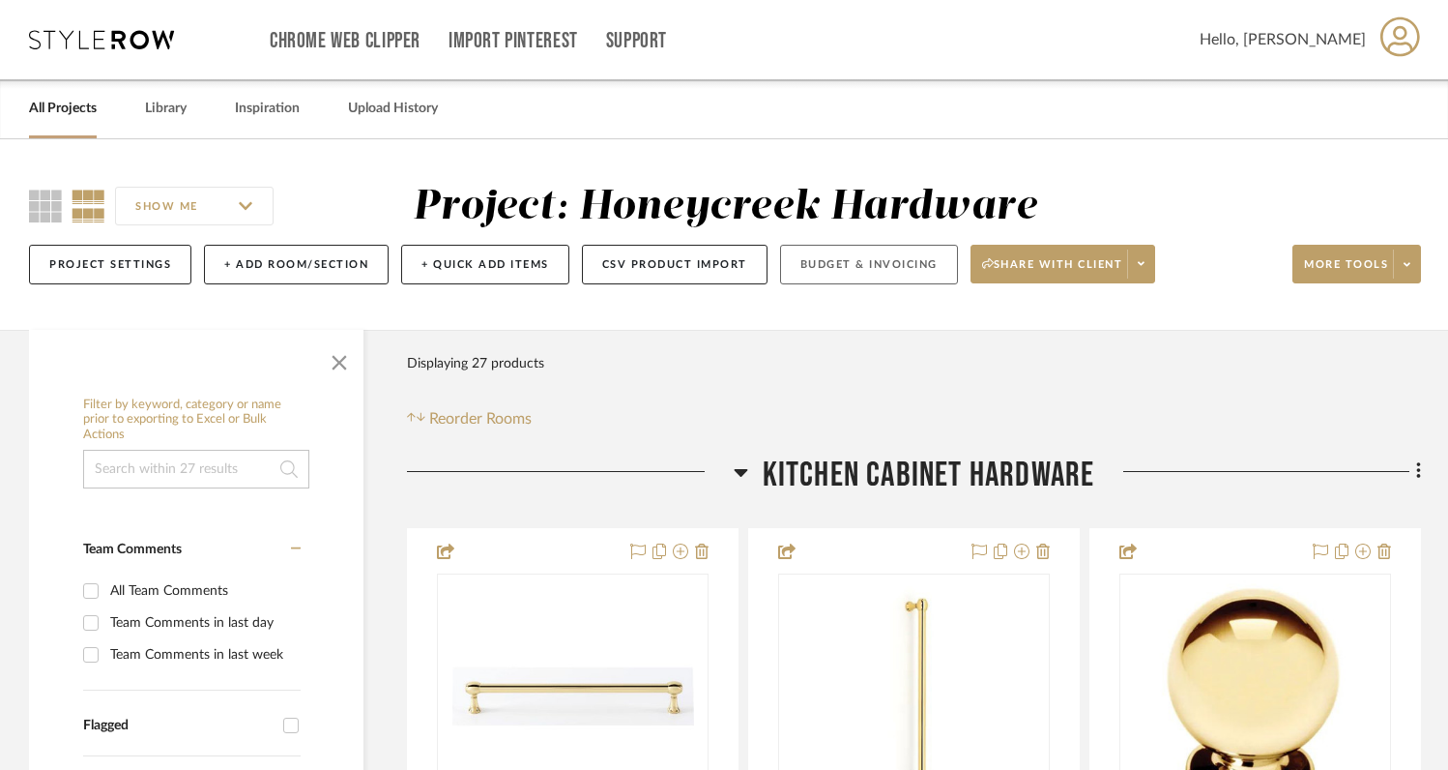
click at [858, 268] on button "Budget & Invoicing" at bounding box center [869, 265] width 178 height 40
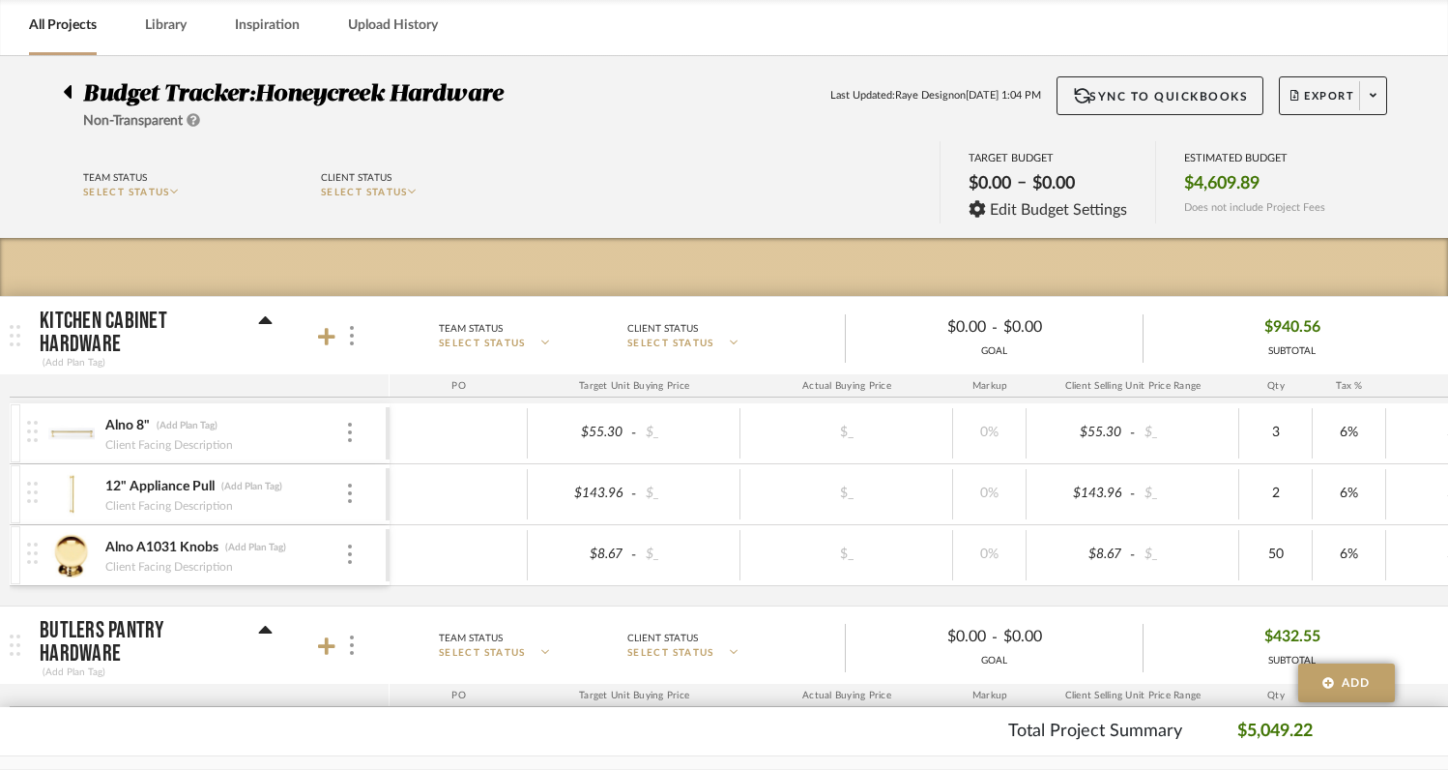
scroll to position [77, 0]
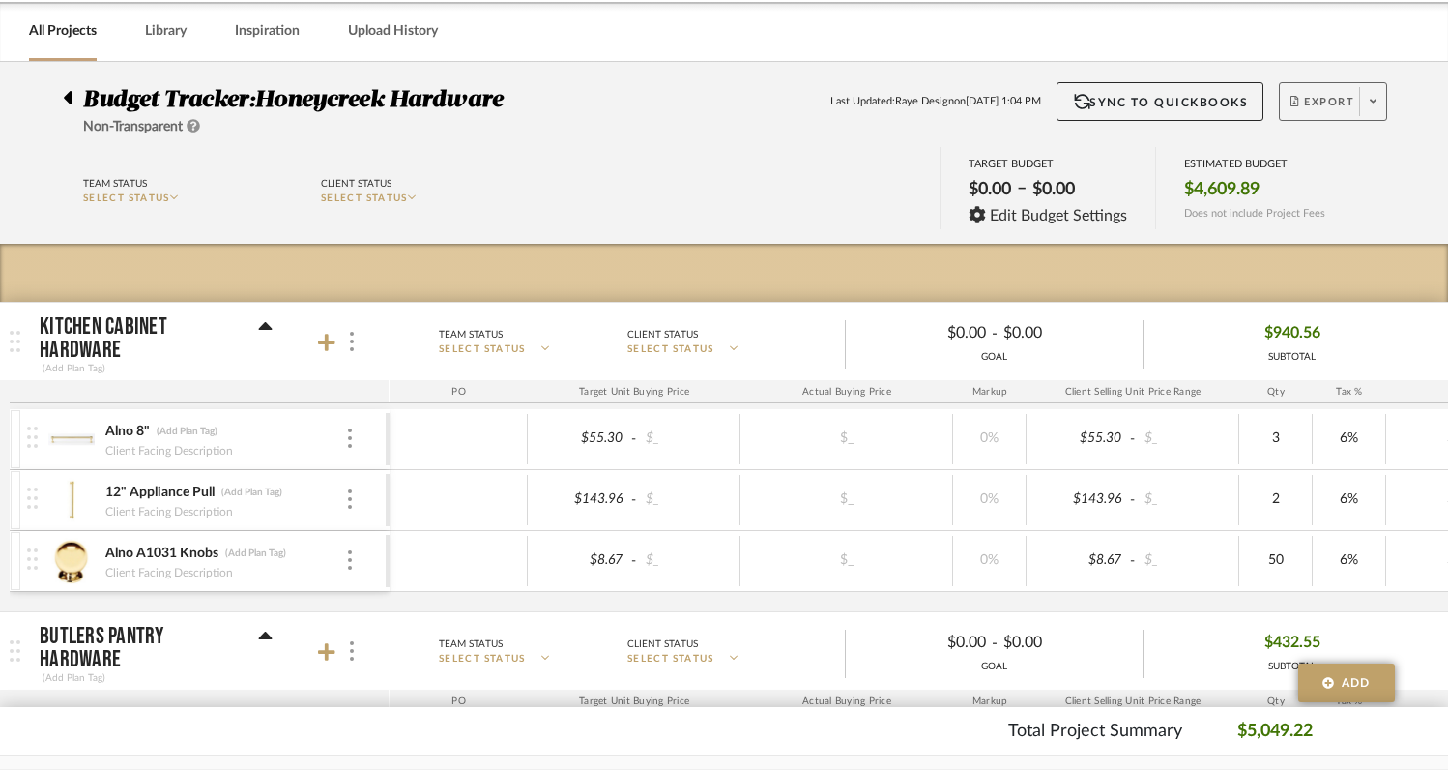
click at [1375, 106] on icon at bounding box center [1373, 101] width 7 height 11
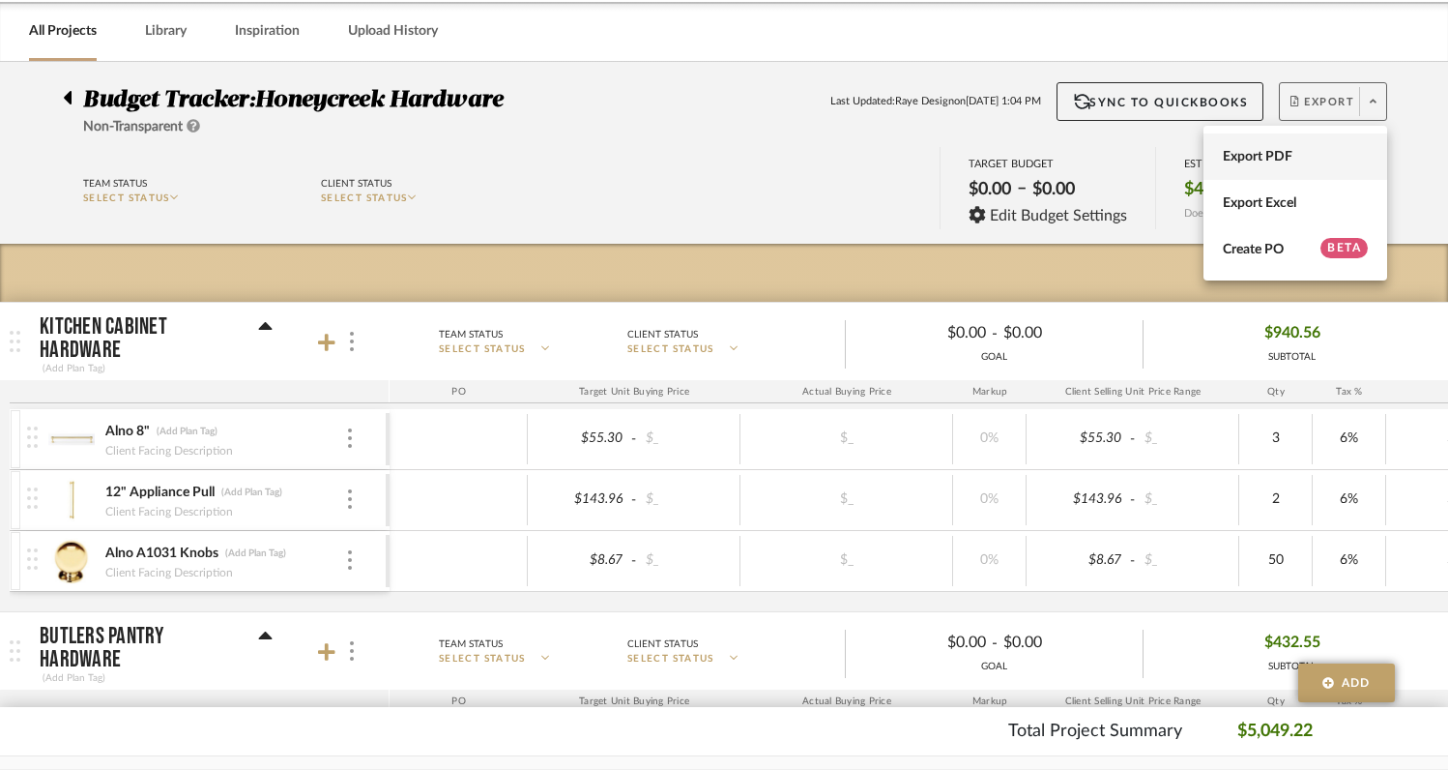
click at [1296, 161] on span "Export PDF" at bounding box center [1295, 157] width 145 height 16
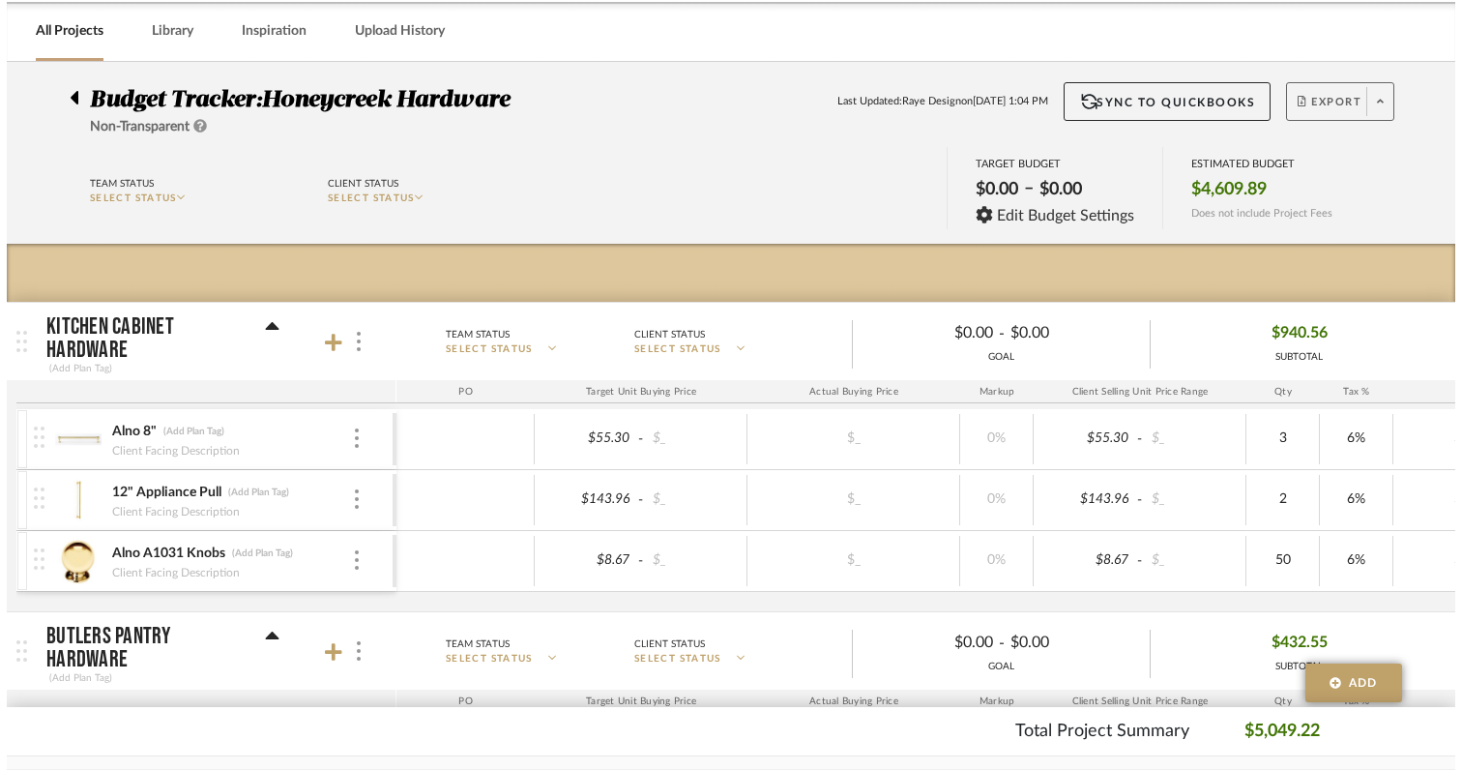
scroll to position [0, 0]
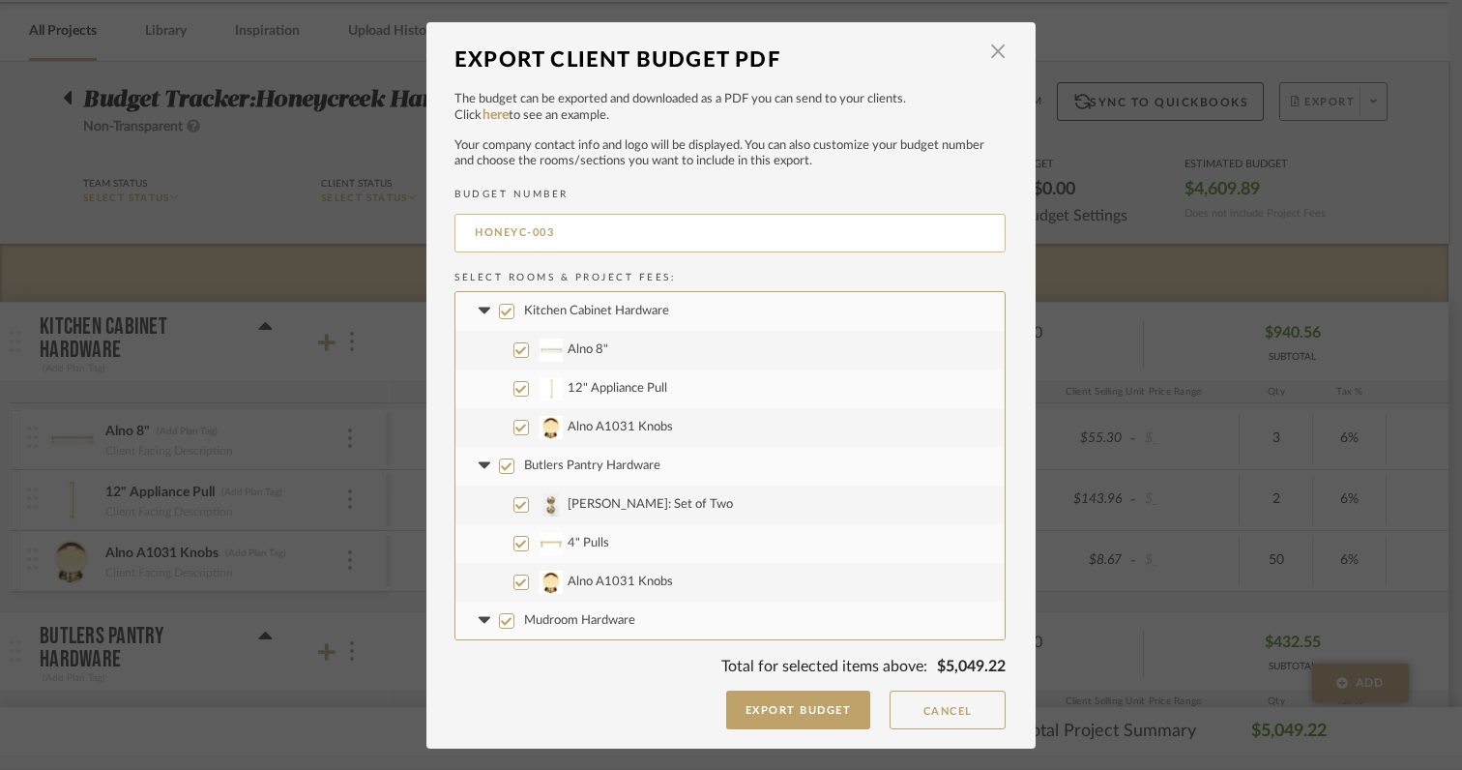
click at [464, 236] on input "HONEYC-003" at bounding box center [729, 233] width 551 height 39
type input "REVISED HONEYC-003"
click at [800, 720] on button "Export Budget" at bounding box center [798, 709] width 145 height 39
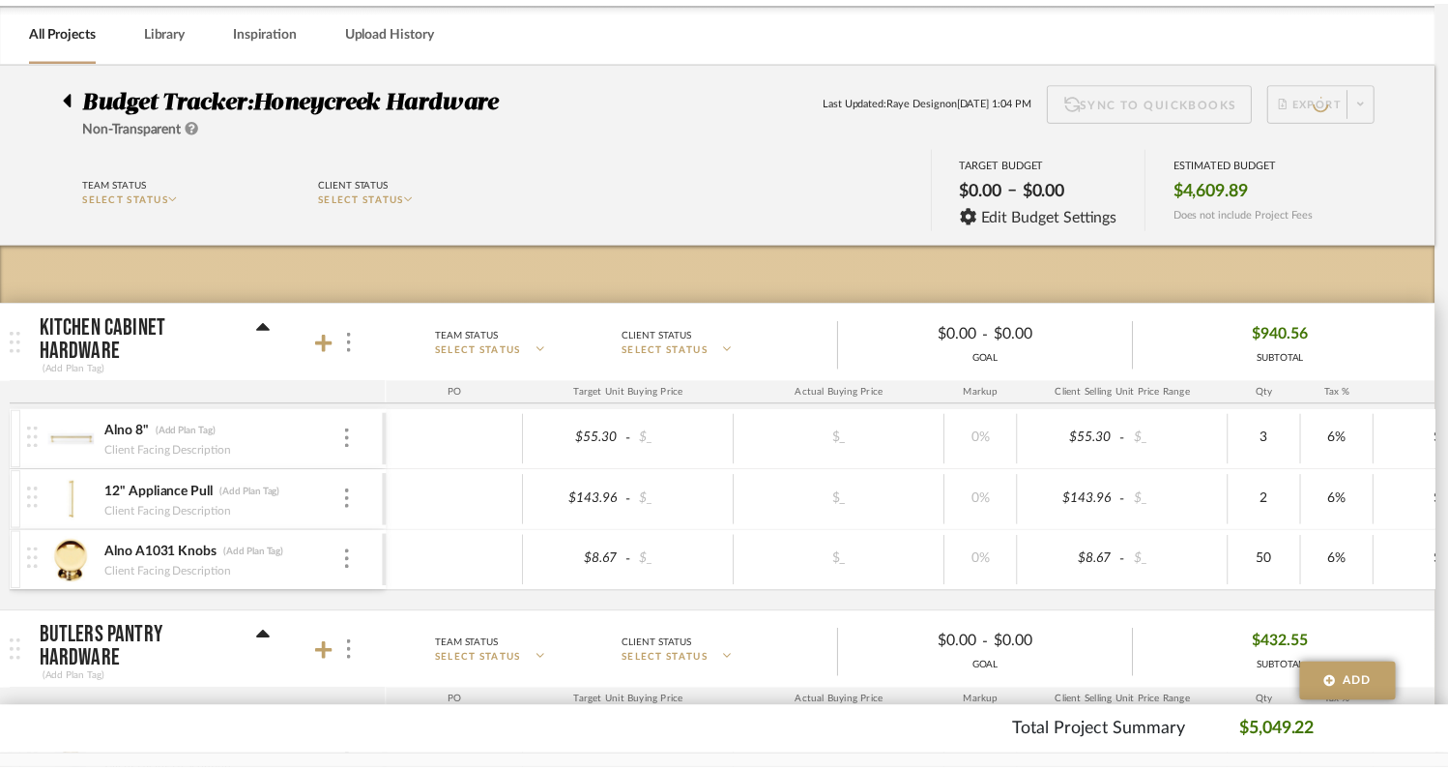
scroll to position [77, 0]
